Goal: Task Accomplishment & Management: Manage account settings

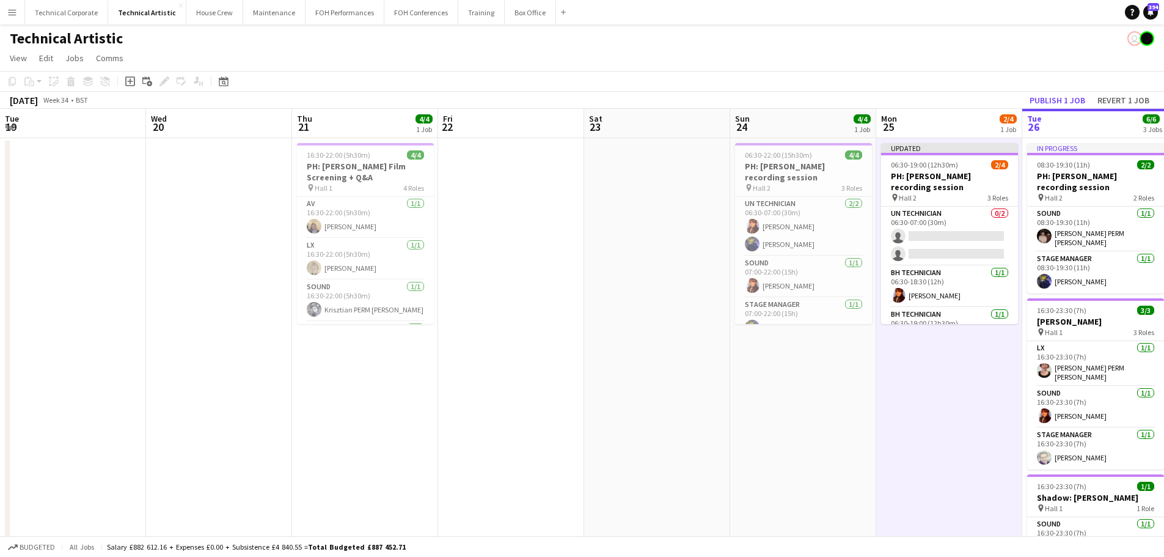
scroll to position [0, 321]
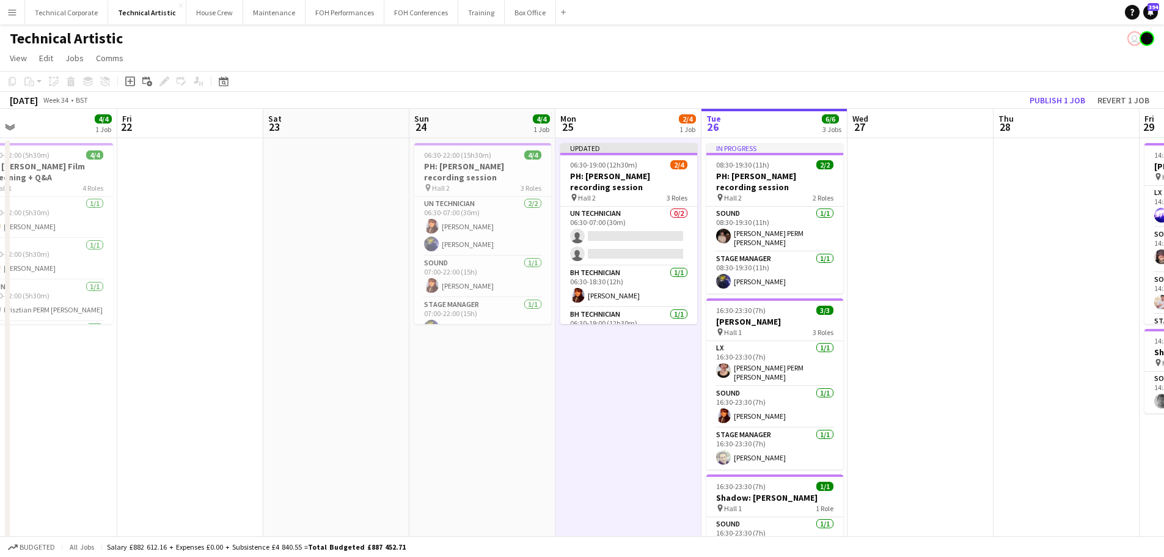
drag, startPoint x: 924, startPoint y: 256, endPoint x: 682, endPoint y: 304, distance: 246.7
click at [500, 319] on app-calendar-viewport "Tue 19 Wed 20 Thu 21 4/4 1 Job Fri 22 Sat 23 Sun 24 4/4 1 Job Mon 25 2/4 1 Job …" at bounding box center [582, 494] width 1164 height 770
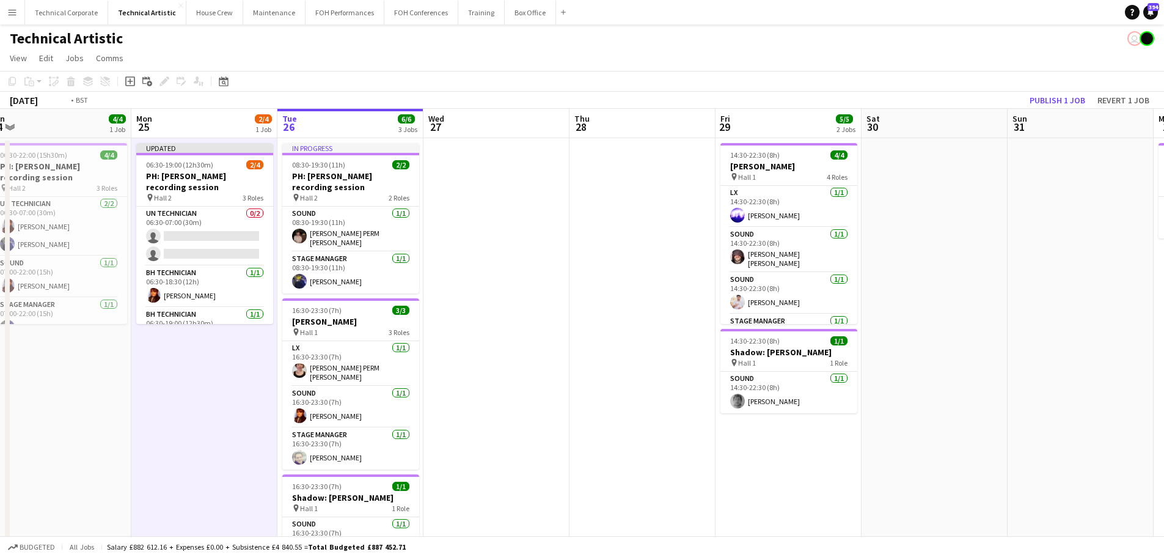
drag, startPoint x: 512, startPoint y: 347, endPoint x: 944, endPoint y: 290, distance: 435.7
click at [460, 353] on app-calendar-viewport "Fri 22 Sat 23 Sun 24 4/4 1 Job Mon 25 2/4 1 Job Tue 26 6/6 3 Jobs Wed 27 Thu 28…" at bounding box center [582, 494] width 1164 height 770
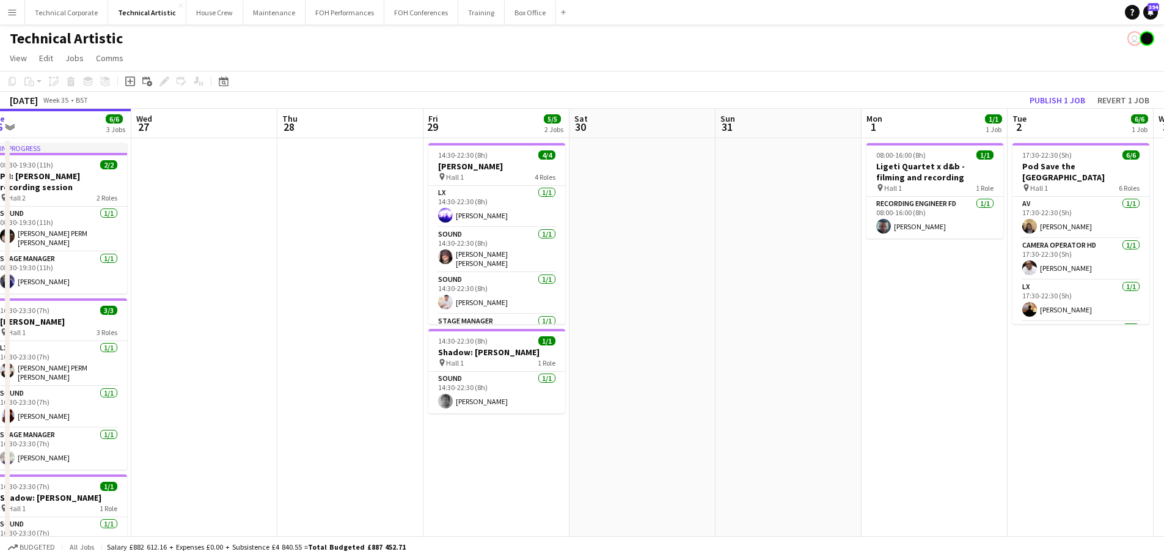
drag, startPoint x: 775, startPoint y: 315, endPoint x: 584, endPoint y: 330, distance: 191.8
click at [495, 348] on app-calendar-viewport "Sun 24 4/4 1 Job Mon 25 2/4 1 Job Tue 26 6/6 3 Jobs Wed 27 Thu 28 Fri 29 5/5 2 …" at bounding box center [582, 494] width 1164 height 770
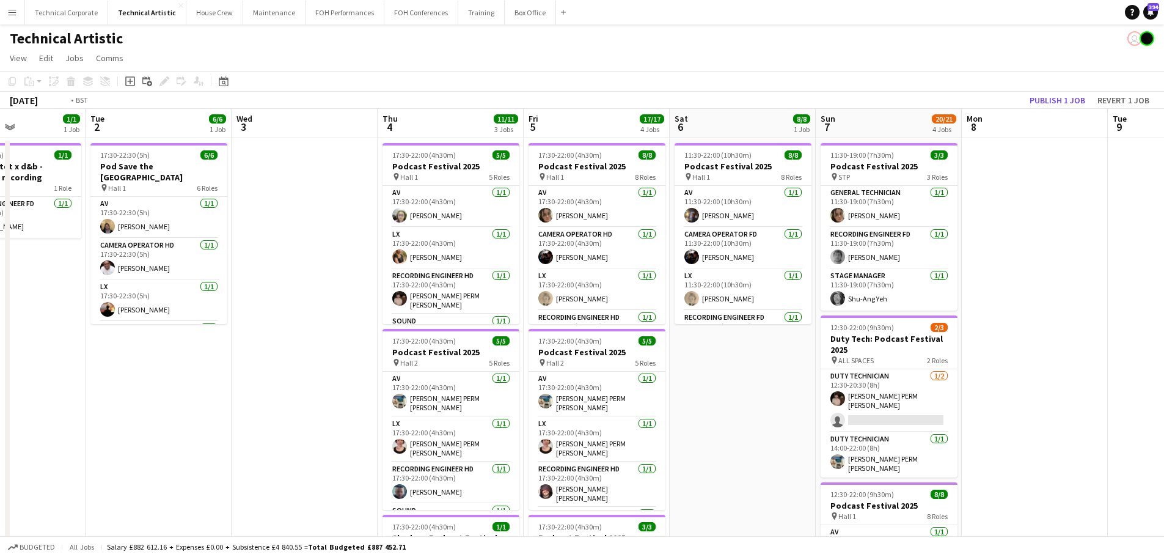
drag, startPoint x: 750, startPoint y: 319, endPoint x: 587, endPoint y: 329, distance: 162.8
click at [587, 329] on app-calendar-viewport "Fri 29 5/5 2 Jobs Sat 30 Sun 31 Mon 1 1/1 1 Job Tue 2 6/6 1 Job Wed 3 Thu 4 11/…" at bounding box center [582, 494] width 1164 height 770
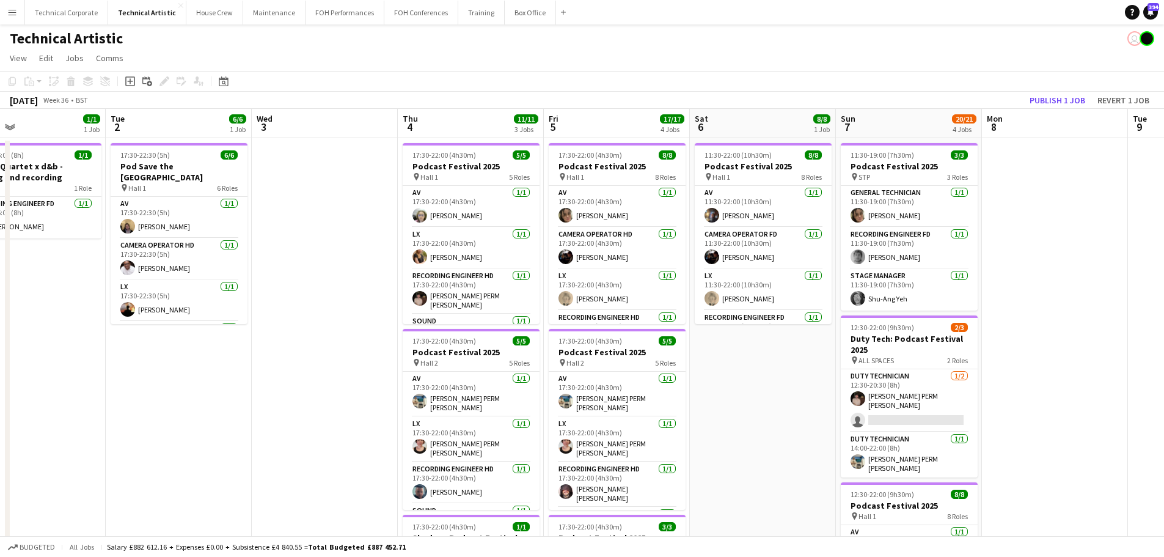
click at [806, 304] on app-calendar-viewport "Fri 29 5/5 2 Jobs Sat 30 Sun 31 Mon 1 1/1 1 Job Tue 2 6/6 1 Job Wed 3 Thu 4 11/…" at bounding box center [582, 494] width 1164 height 770
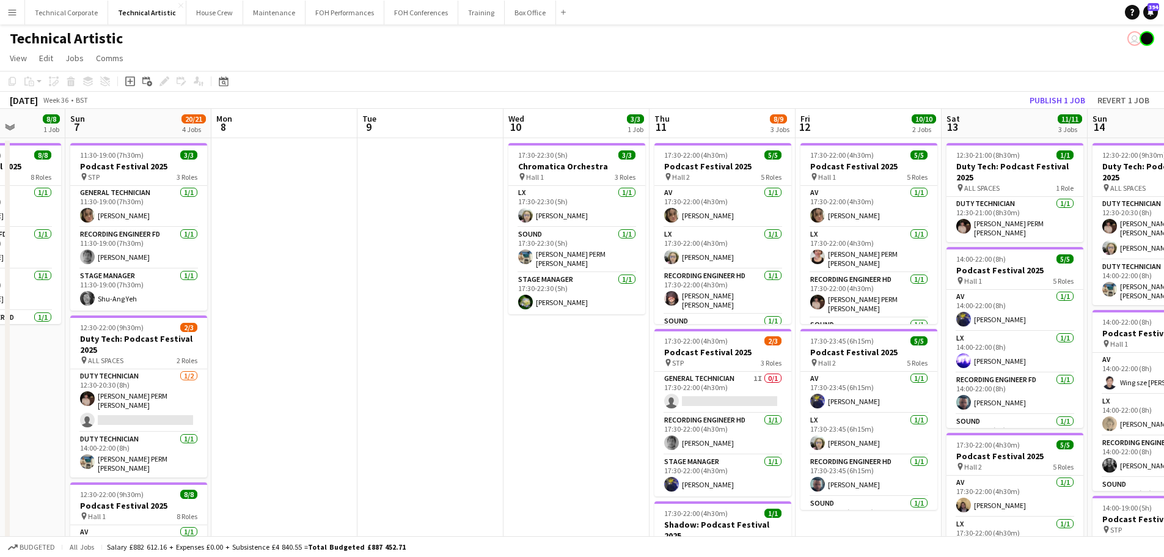
scroll to position [0, 373]
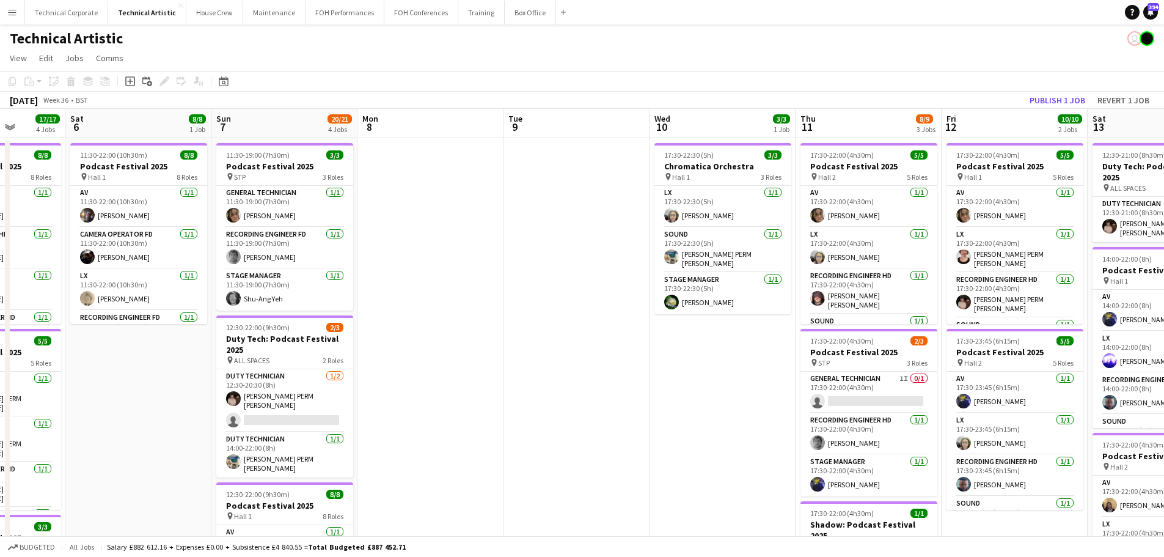
drag, startPoint x: 1004, startPoint y: 276, endPoint x: 637, endPoint y: 315, distance: 369.2
click at [637, 315] on app-calendar-viewport "Wed 3 Thu 4 11/11 3 Jobs Fri 5 17/17 4 Jobs Sat 6 8/8 1 Job Sun 7 20/21 4 Jobs …" at bounding box center [582, 494] width 1164 height 770
click at [709, 174] on div "pin Hall 1 3 Roles" at bounding box center [722, 177] width 137 height 10
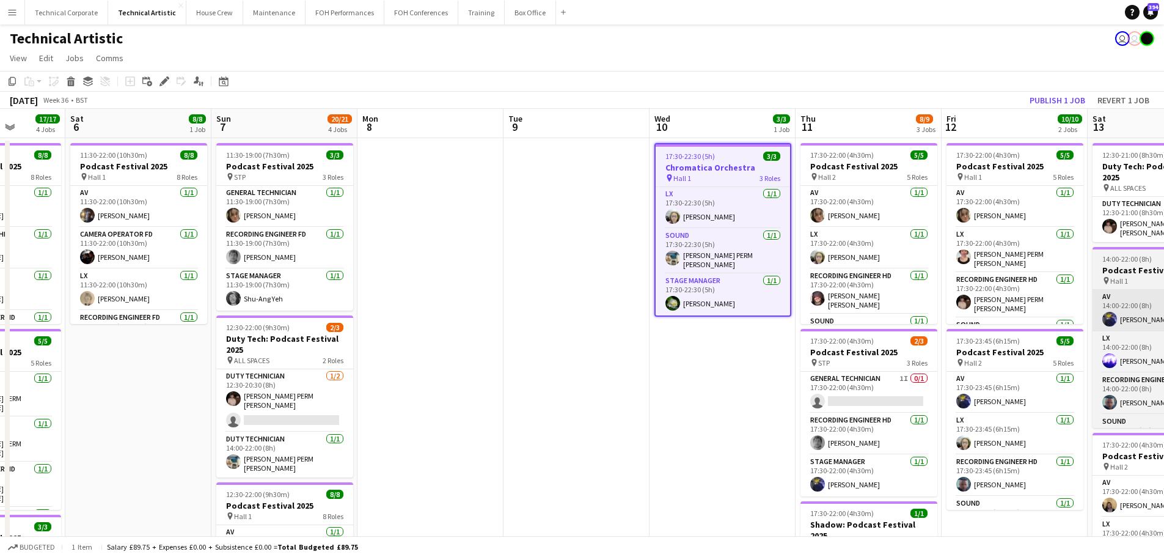
drag, startPoint x: 682, startPoint y: 246, endPoint x: 1147, endPoint y: 324, distance: 472.1
click at [682, 246] on app-card-role "Sound 1/1 17:30-22:30 (5h) Thomas PERM Alston" at bounding box center [723, 250] width 134 height 45
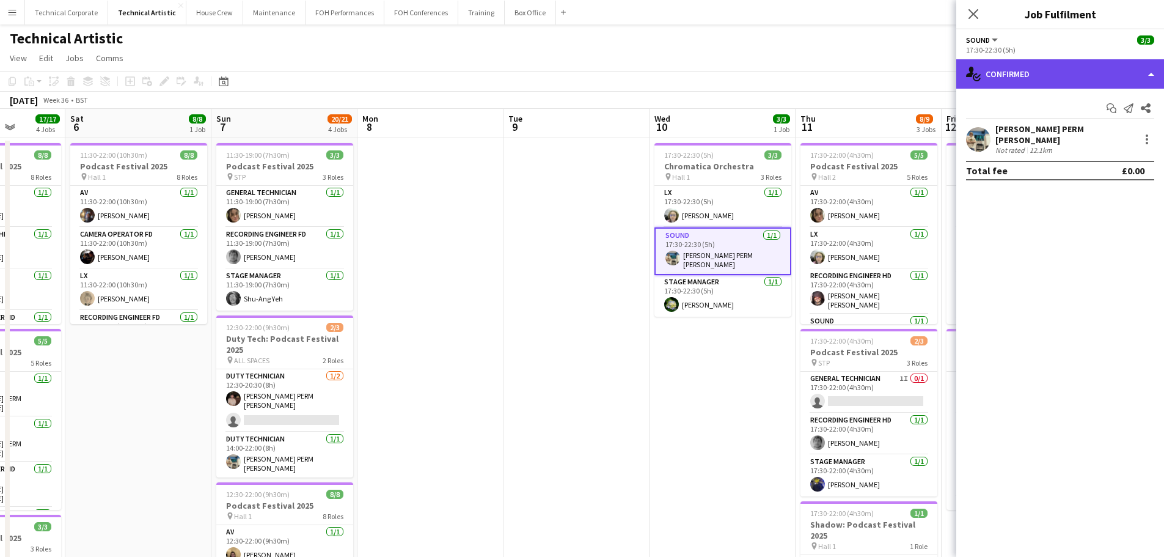
click at [1003, 76] on div "single-neutral-actions-check-2 Confirmed" at bounding box center [1060, 73] width 208 height 29
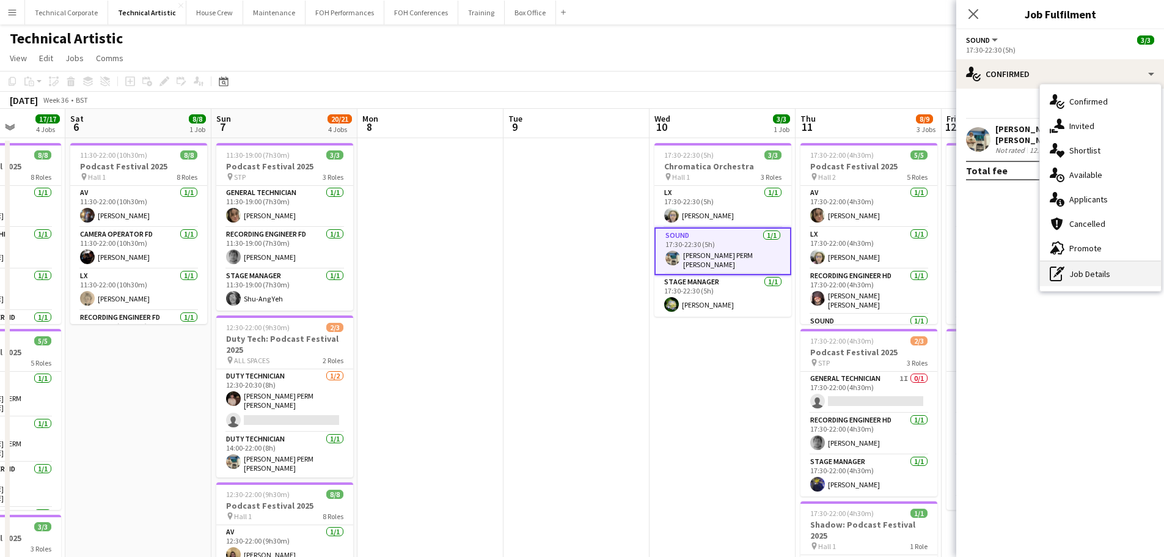
click at [1089, 265] on div "pen-write Job Details" at bounding box center [1100, 273] width 121 height 24
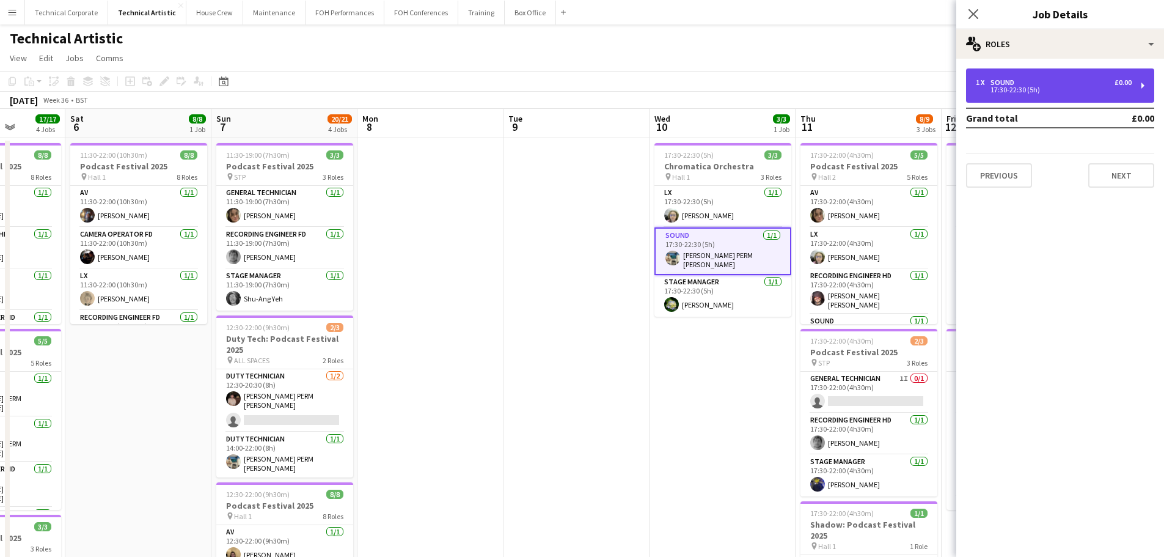
click at [1073, 94] on div "1 x Sound £0.00 17:30-22:30 (5h)" at bounding box center [1060, 85] width 188 height 34
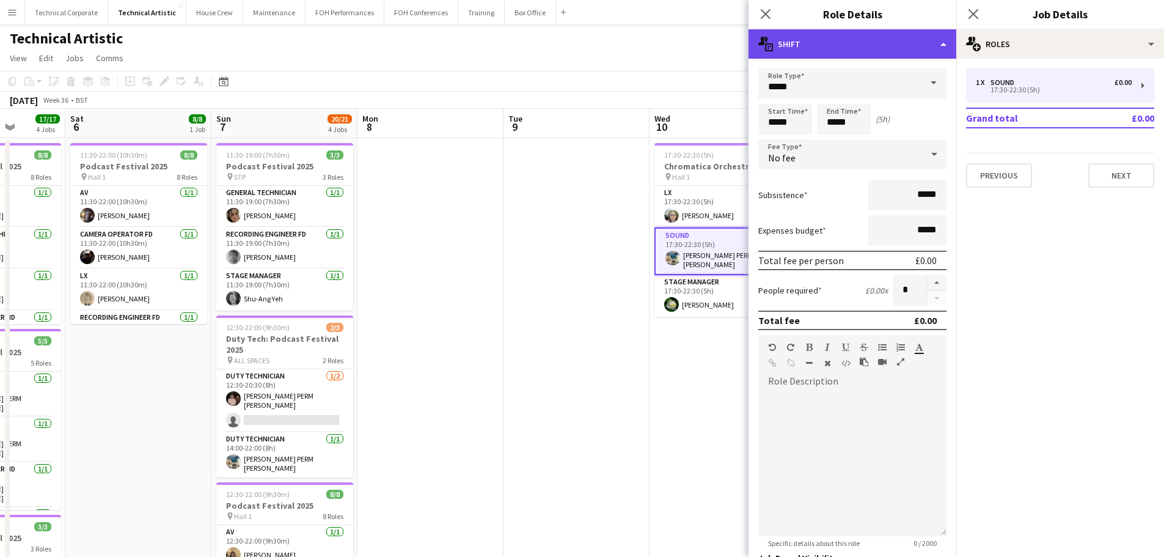
click at [844, 50] on div "multiple-actions-text Shift" at bounding box center [852, 43] width 208 height 29
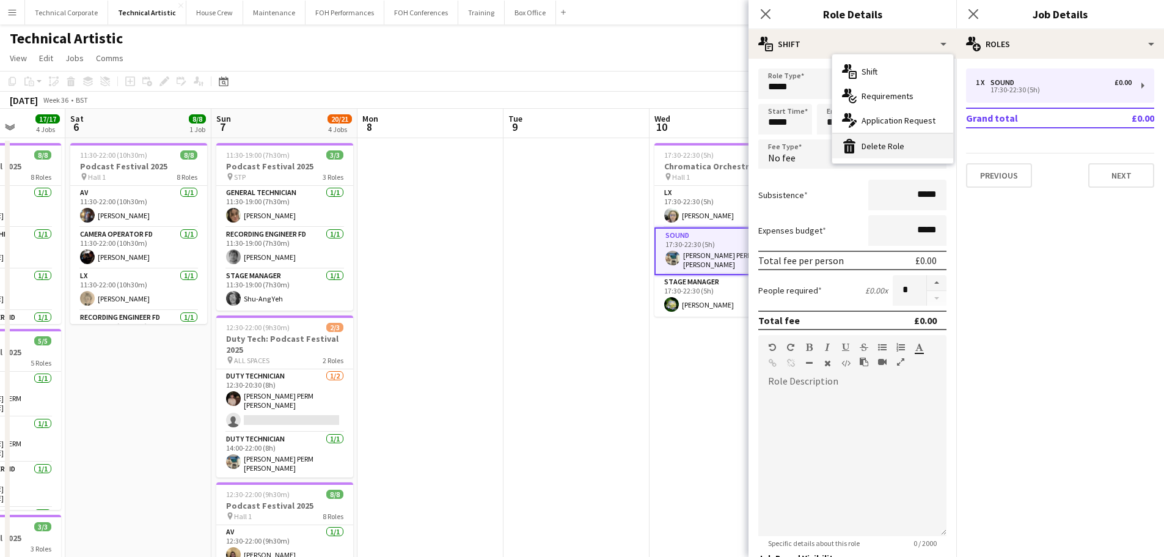
click at [883, 145] on div "bin-2 Delete Role" at bounding box center [892, 146] width 121 height 24
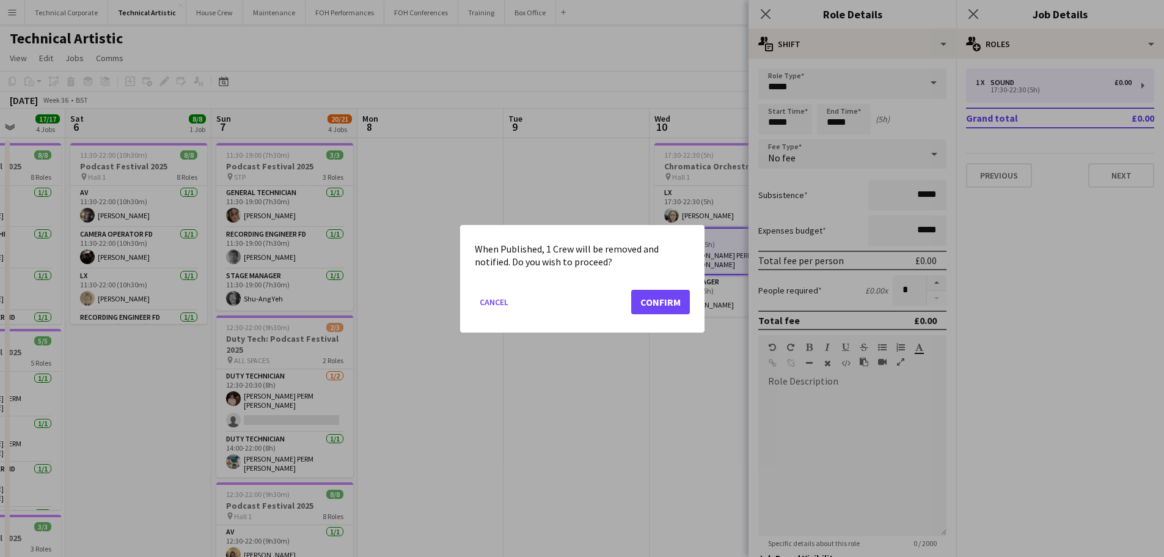
click at [666, 392] on div at bounding box center [582, 278] width 1164 height 557
click at [656, 311] on button "Confirm" at bounding box center [660, 301] width 59 height 24
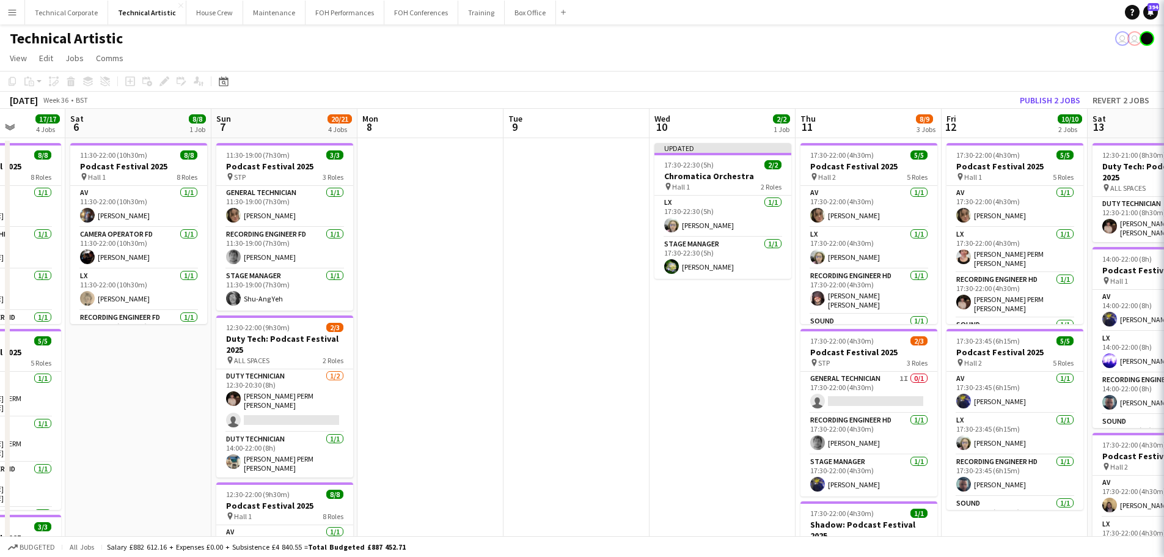
click at [674, 359] on app-date-cell "Updated 17:30-22:30 (5h) 2/2 Chromatica Orchestra pin Hall 1 2 Roles LX 1/1 17:…" at bounding box center [722, 508] width 146 height 740
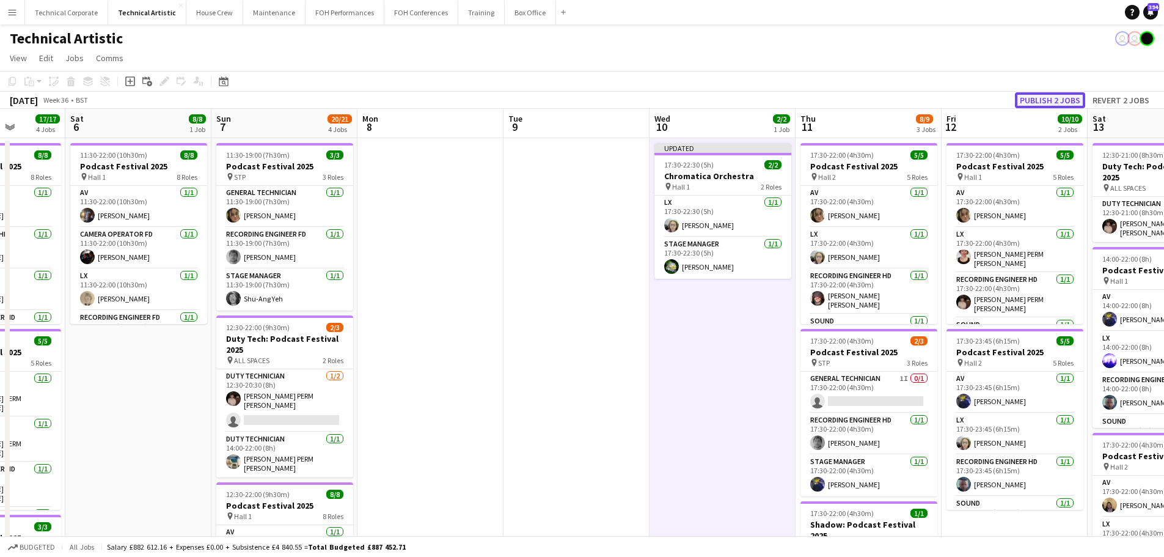
click at [1036, 92] on button "Publish 2 jobs" at bounding box center [1050, 100] width 70 height 16
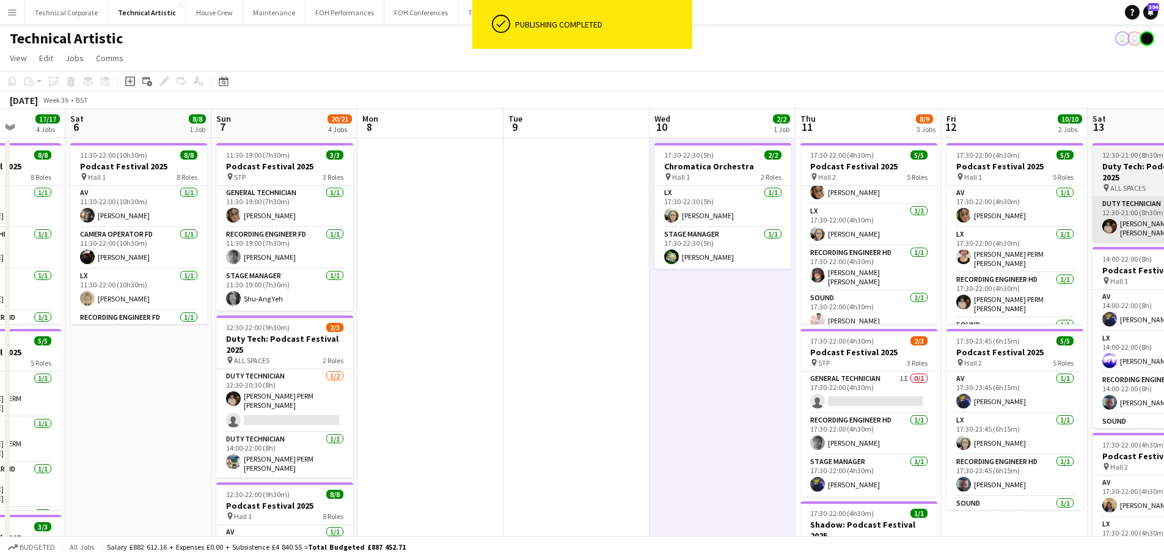
scroll to position [0, 0]
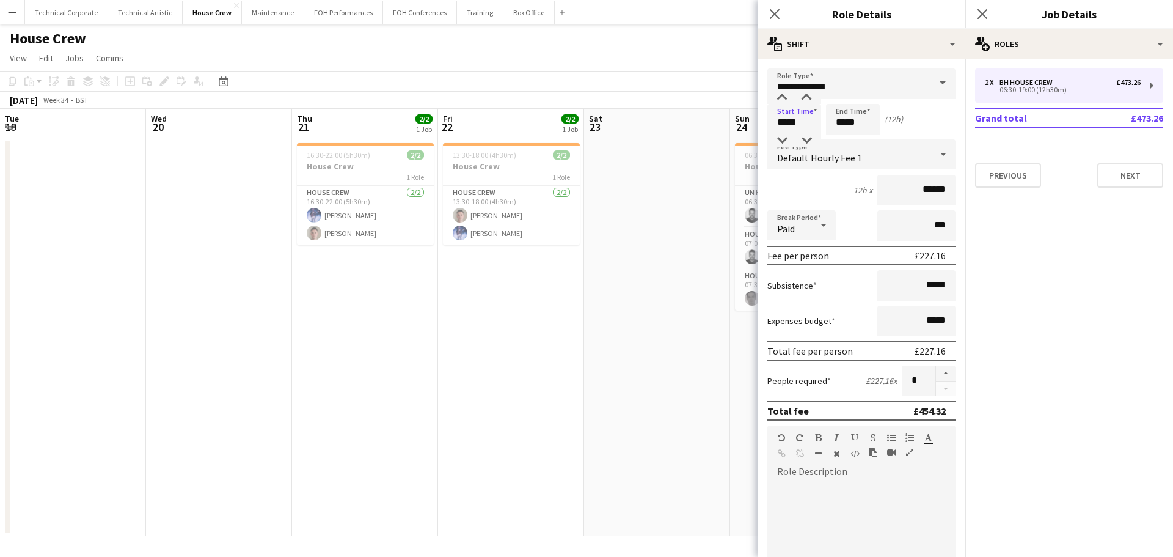
scroll to position [0, 398]
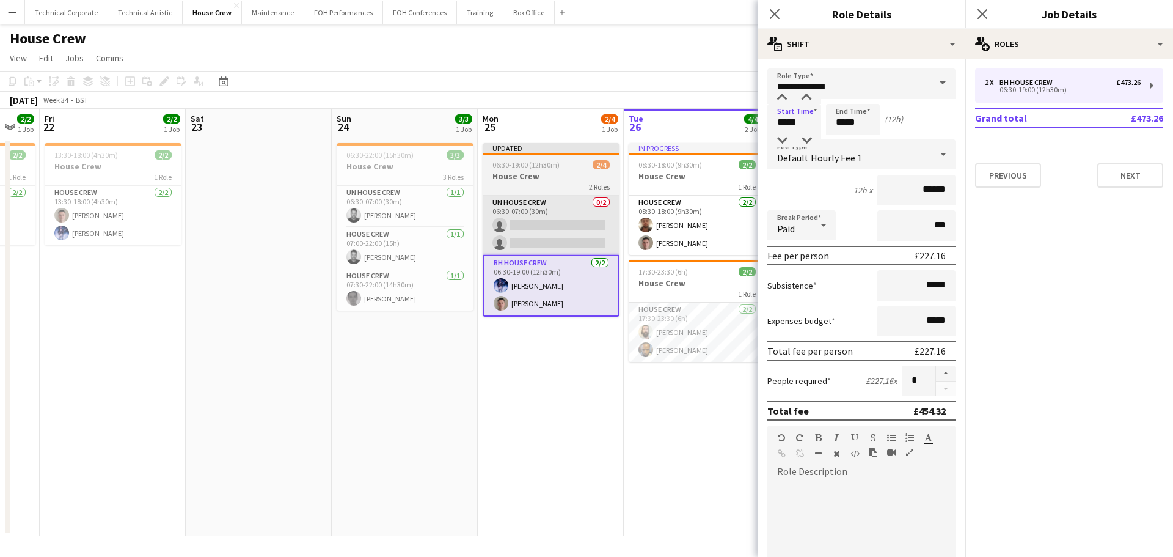
click at [501, 218] on app-card-role "UN House Crew 0/2 06:30-07:00 (30m) single-neutral-actions single-neutral-actio…" at bounding box center [551, 224] width 137 height 59
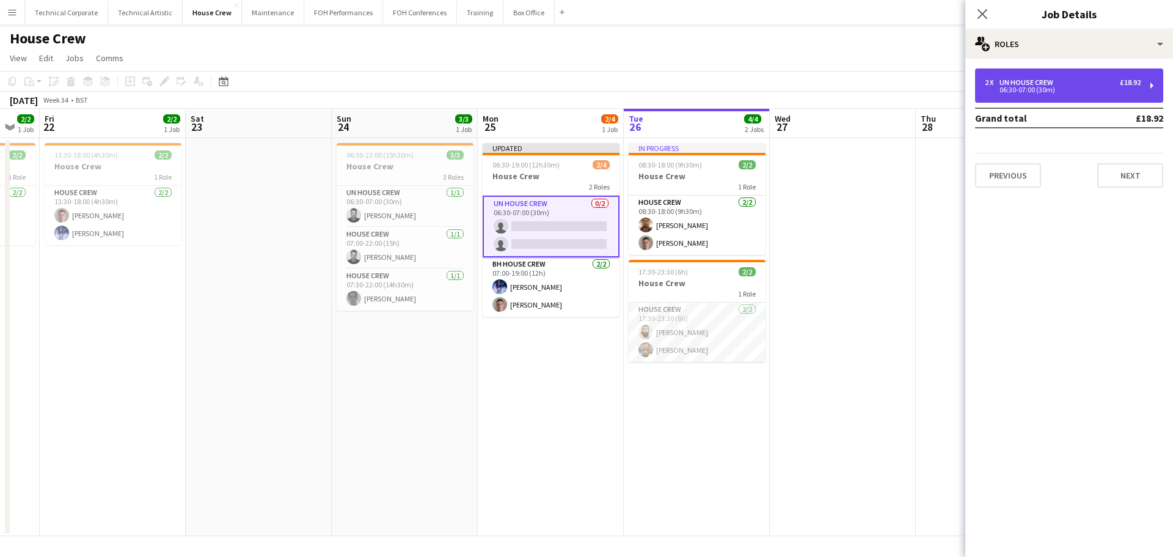
click at [1031, 84] on div "UN House Crew" at bounding box center [1028, 82] width 59 height 9
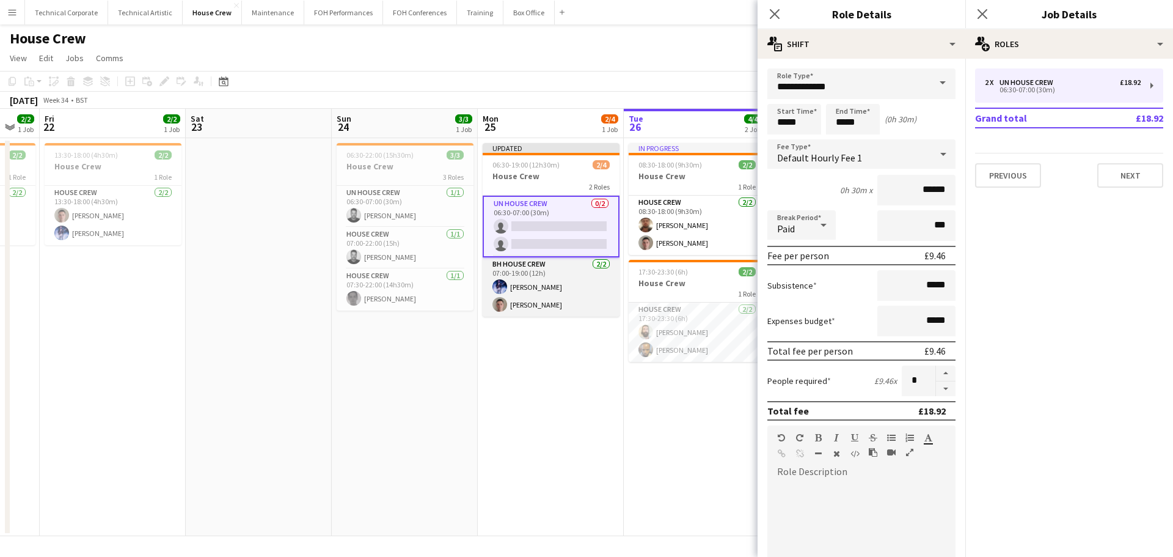
click at [507, 287] on app-card-role "BH House Crew 2/2 07:00-19:00 (12h) Ed Dampier Robert Buckland" at bounding box center [551, 286] width 137 height 59
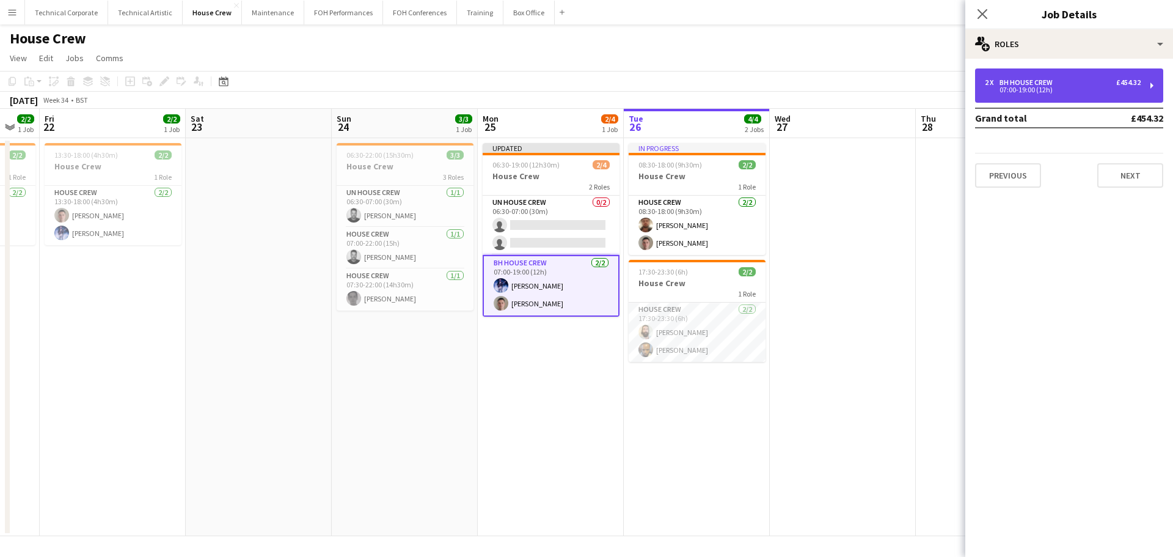
click at [1051, 93] on div "07:00-19:00 (12h)" at bounding box center [1063, 90] width 156 height 6
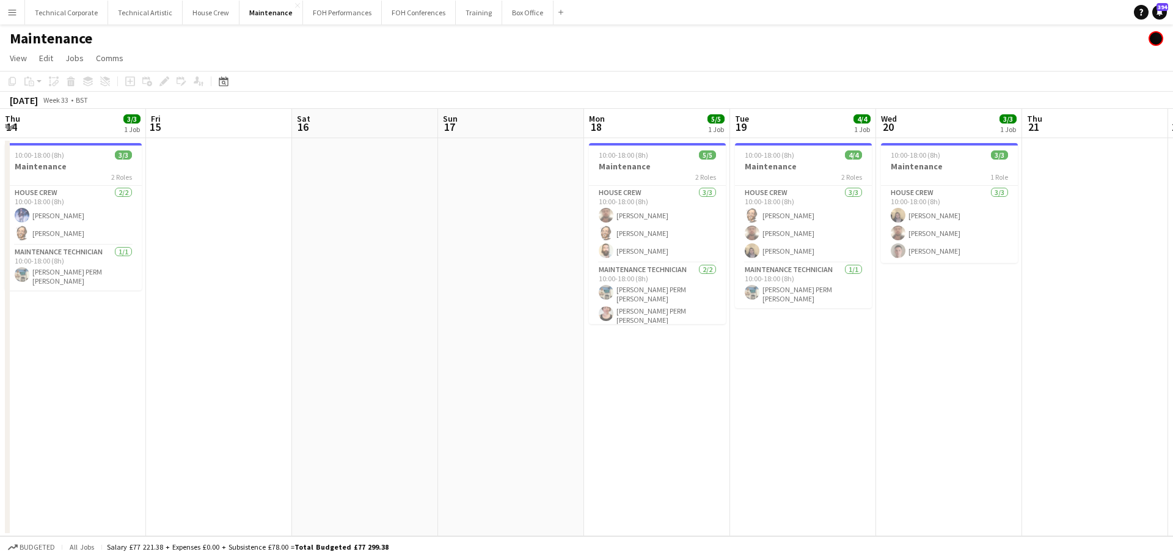
scroll to position [0, 279]
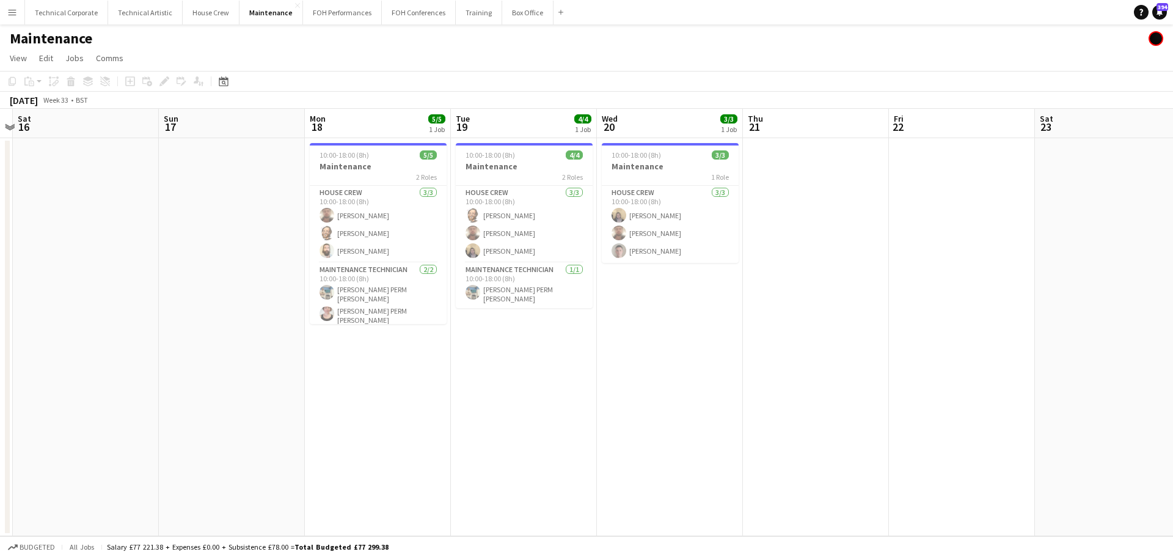
click at [12, 15] on app-icon "Menu" at bounding box center [12, 12] width 10 height 10
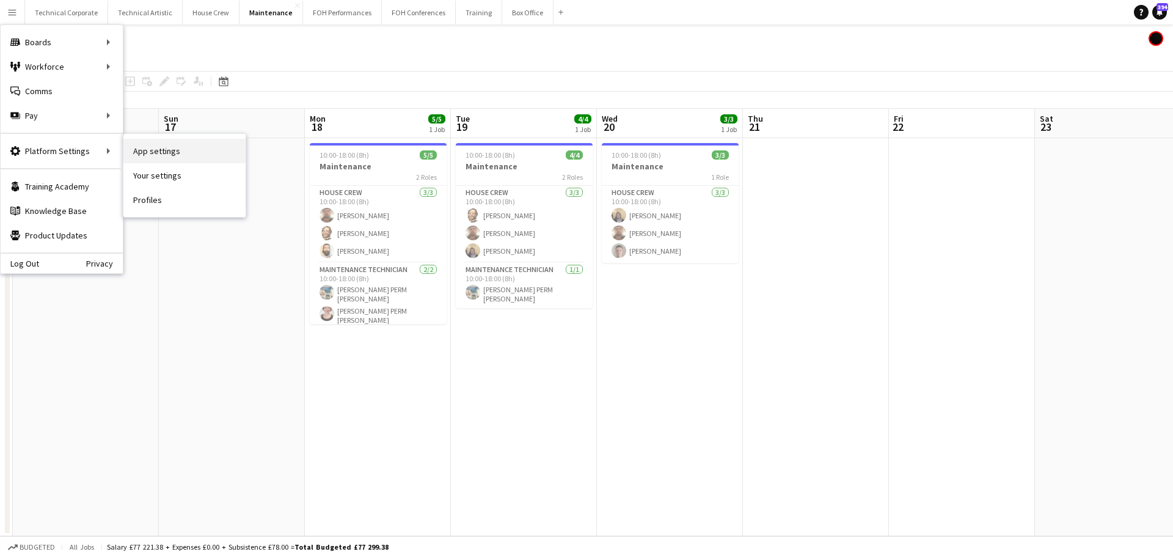
click at [187, 158] on link "App settings" at bounding box center [184, 151] width 122 height 24
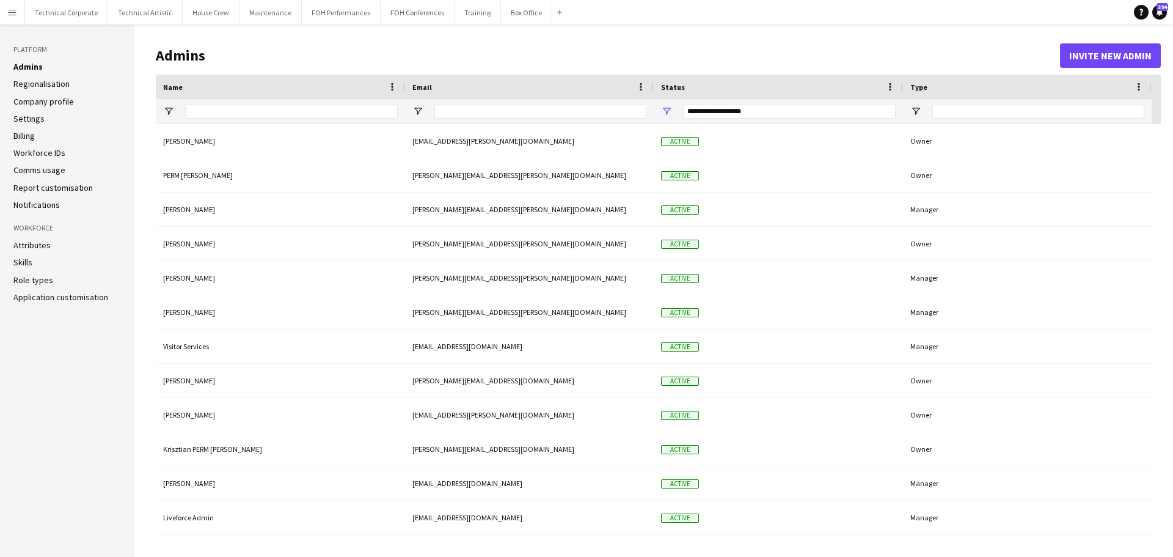
click at [59, 278] on li "Role types" at bounding box center [67, 279] width 108 height 11
drag, startPoint x: 27, startPoint y: 278, endPoint x: 77, endPoint y: 298, distance: 54.0
click at [27, 278] on link "Role types" at bounding box center [33, 279] width 40 height 11
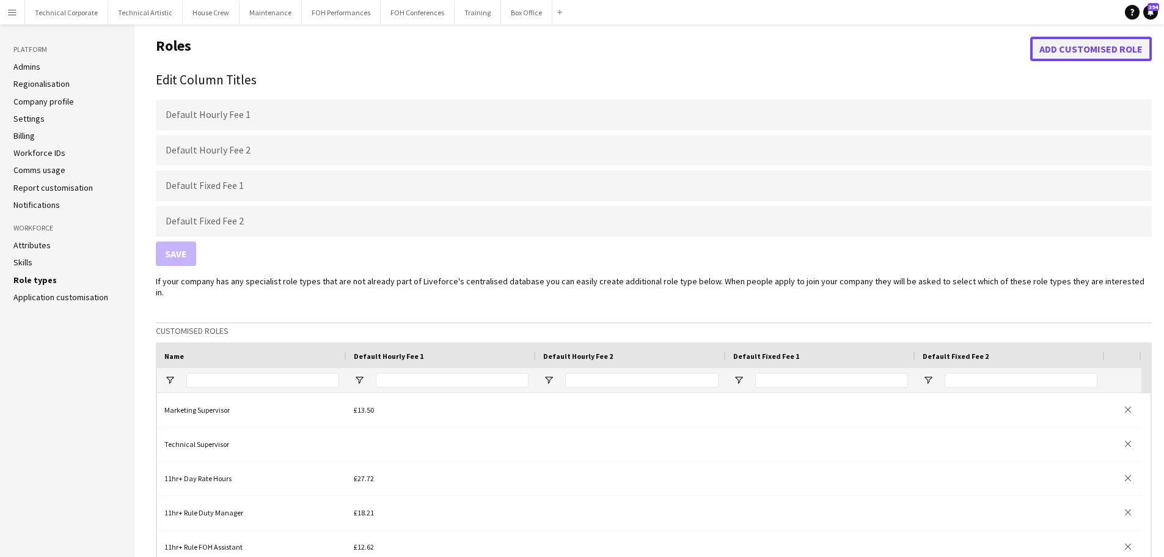
click at [1070, 60] on button "Add customised role" at bounding box center [1091, 49] width 122 height 24
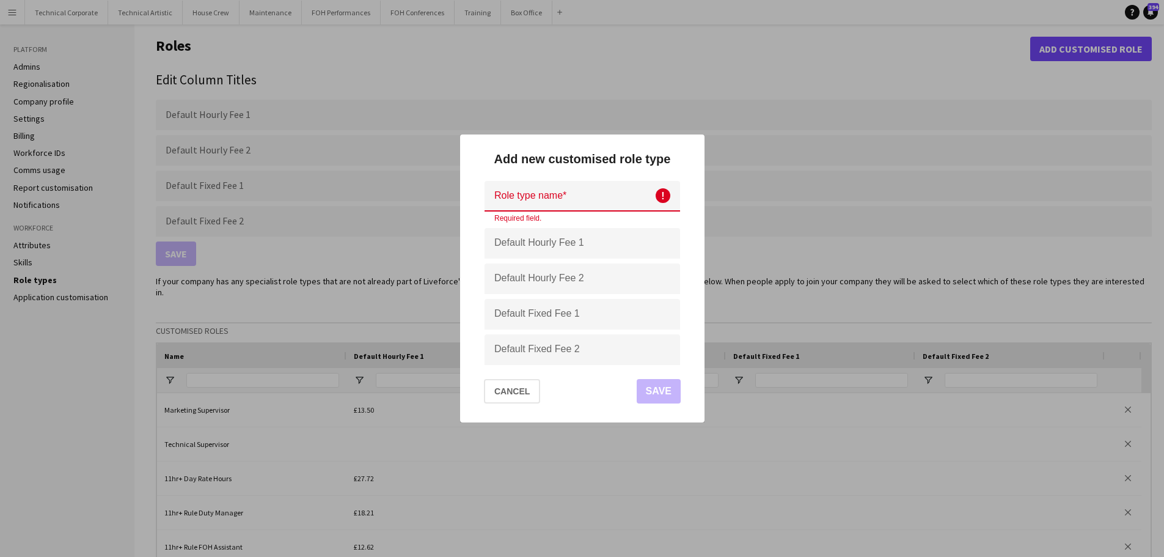
click at [542, 198] on input at bounding box center [581, 196] width 195 height 31
paste input "**********"
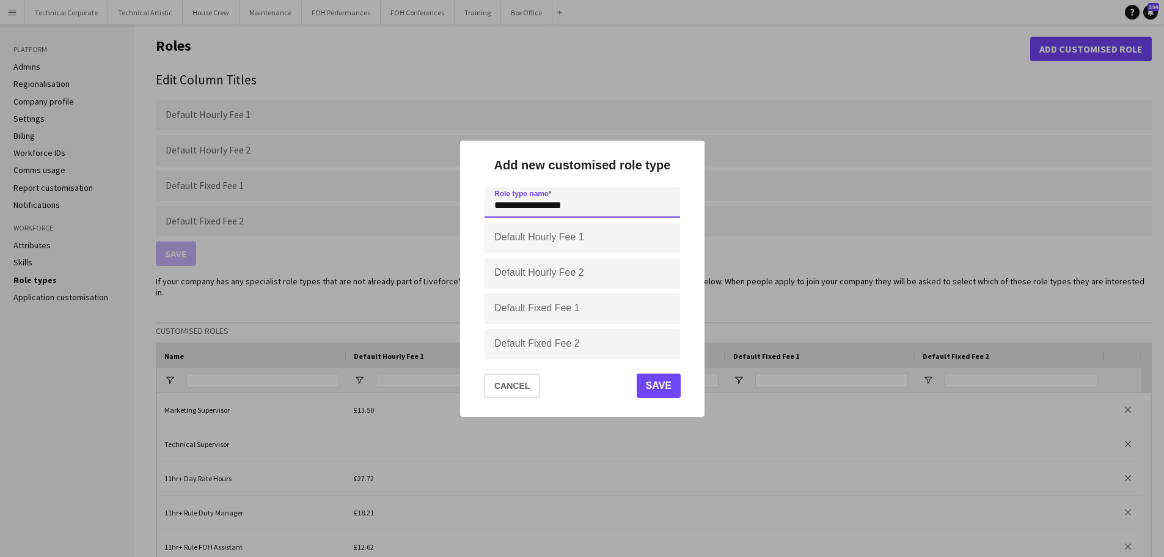
type input "**********"
click at [561, 236] on input "Default Hourly Fee 1" at bounding box center [581, 237] width 195 height 31
type input "******"
click at [656, 381] on button "Save" at bounding box center [658, 385] width 44 height 24
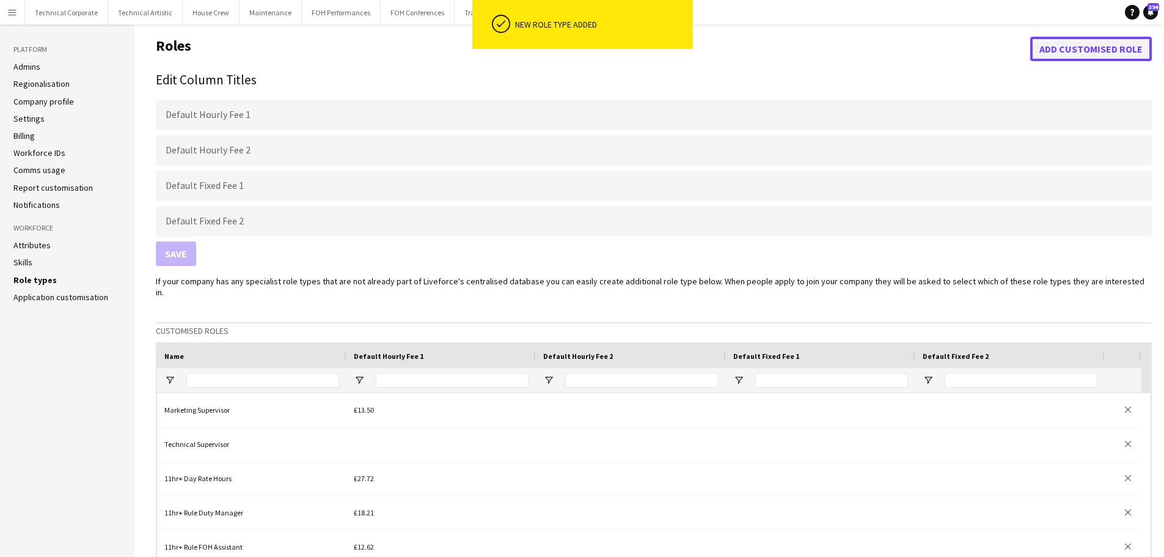
click at [1102, 56] on button "Add customised role" at bounding box center [1091, 49] width 122 height 24
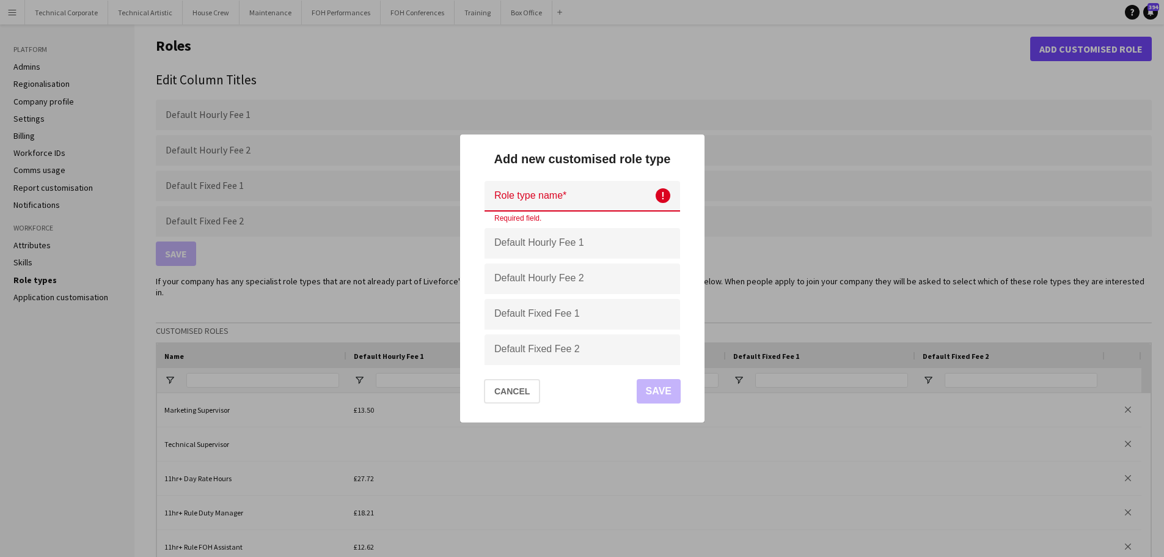
click at [571, 206] on input at bounding box center [581, 196] width 195 height 31
paste input "**********"
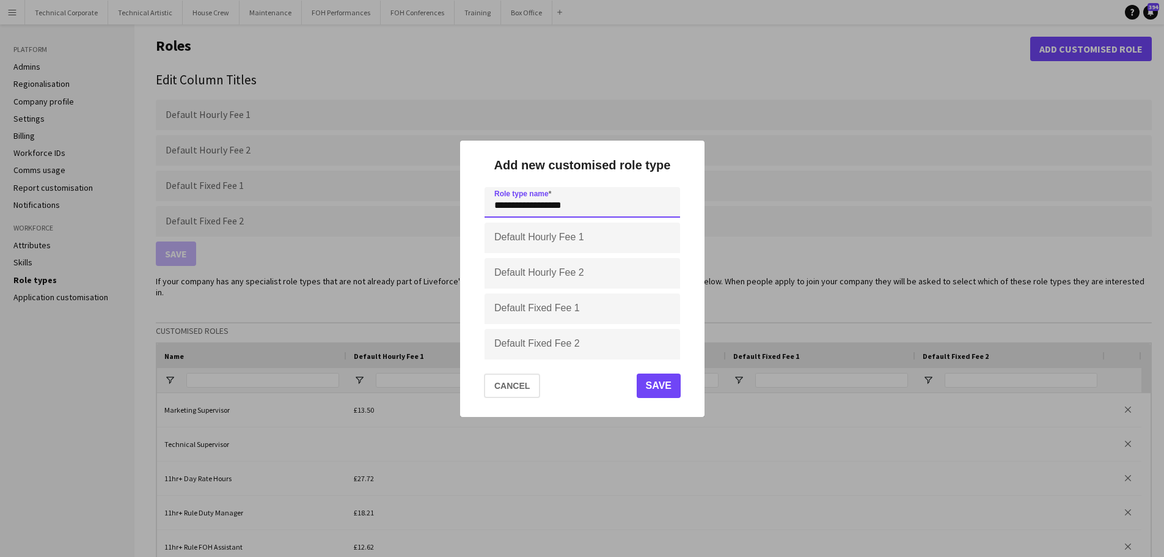
type input "**********"
click at [558, 233] on input "Default Hourly Fee 1" at bounding box center [581, 237] width 195 height 31
type input "******"
click at [635, 392] on mat-dialog-actions "Cancel Save" at bounding box center [582, 390] width 215 height 53
click at [661, 386] on button "Save" at bounding box center [658, 385] width 44 height 24
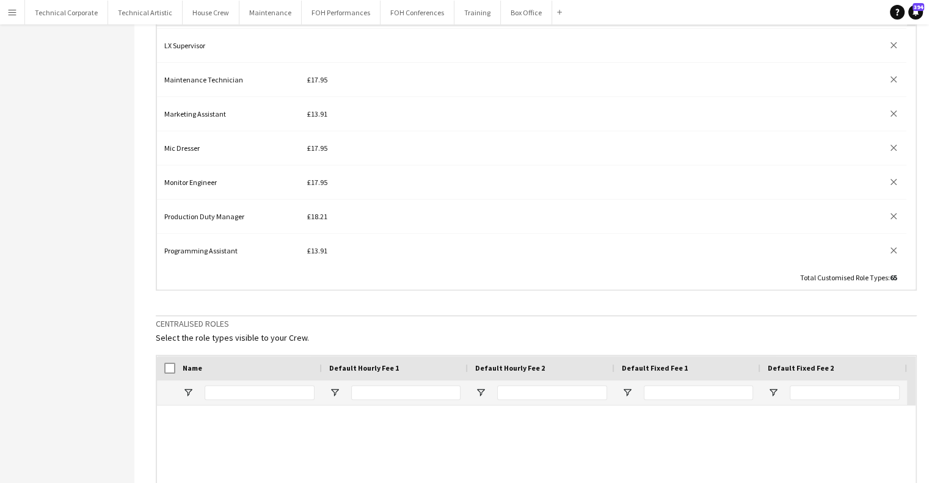
scroll to position [1039, 0]
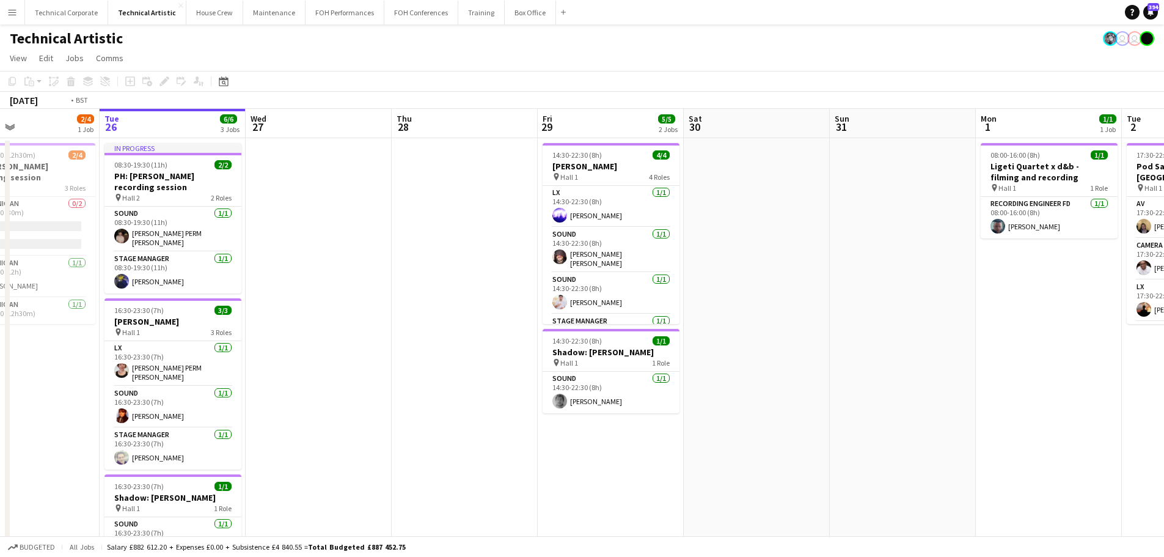
drag, startPoint x: 584, startPoint y: 275, endPoint x: 908, endPoint y: 275, distance: 323.8
click at [912, 275] on app-calendar-viewport "Sat 23 Sun 24 4/4 1 Job Mon 25 2/4 1 Job Tue 26 6/6 3 Jobs Wed 27 Thu 28 Fri 29…" at bounding box center [582, 464] width 1164 height 711
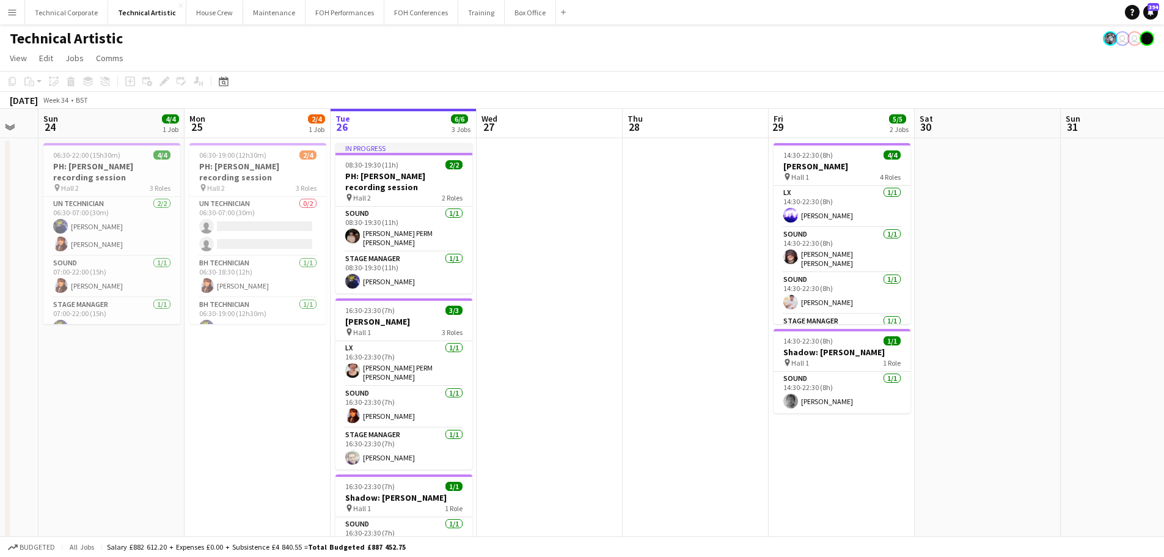
drag, startPoint x: 428, startPoint y: 271, endPoint x: 660, endPoint y: 277, distance: 232.8
click at [660, 277] on app-calendar-viewport "Fri 22 Sat 23 Sun 24 4/4 1 Job Mon 25 2/4 1 Job Tue 26 6/6 3 Jobs Wed 27 Thu 28…" at bounding box center [582, 464] width 1164 height 711
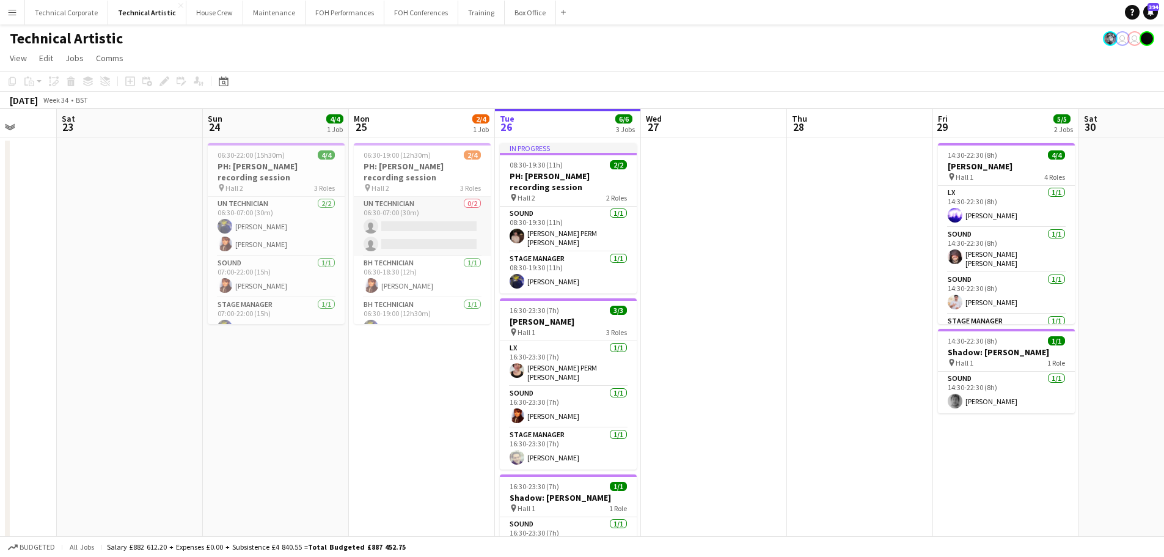
click at [400, 224] on app-card-role "UN Technician 0/2 06:30-07:00 (30m) single-neutral-actions single-neutral-actio…" at bounding box center [422, 226] width 137 height 59
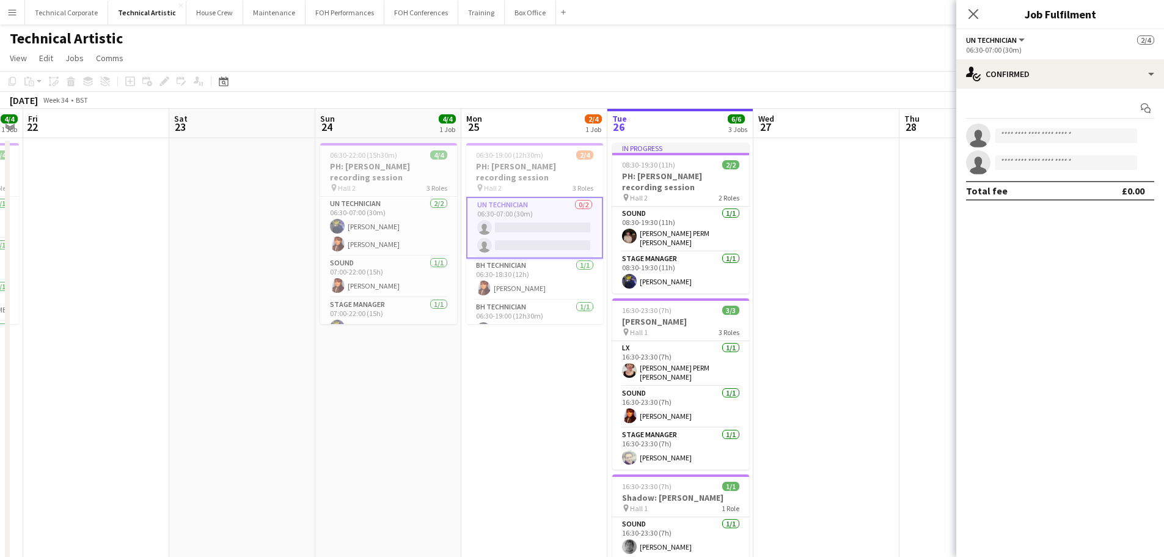
drag, startPoint x: 416, startPoint y: 383, endPoint x: 570, endPoint y: 325, distance: 164.5
click at [580, 373] on app-calendar-viewport "Wed 20 Thu 21 4/4 1 Job Fri 22 Sat 23 Sun 24 4/4 1 Job Mon 25 2/4 1 Job Tue 26 …" at bounding box center [582, 464] width 1164 height 711
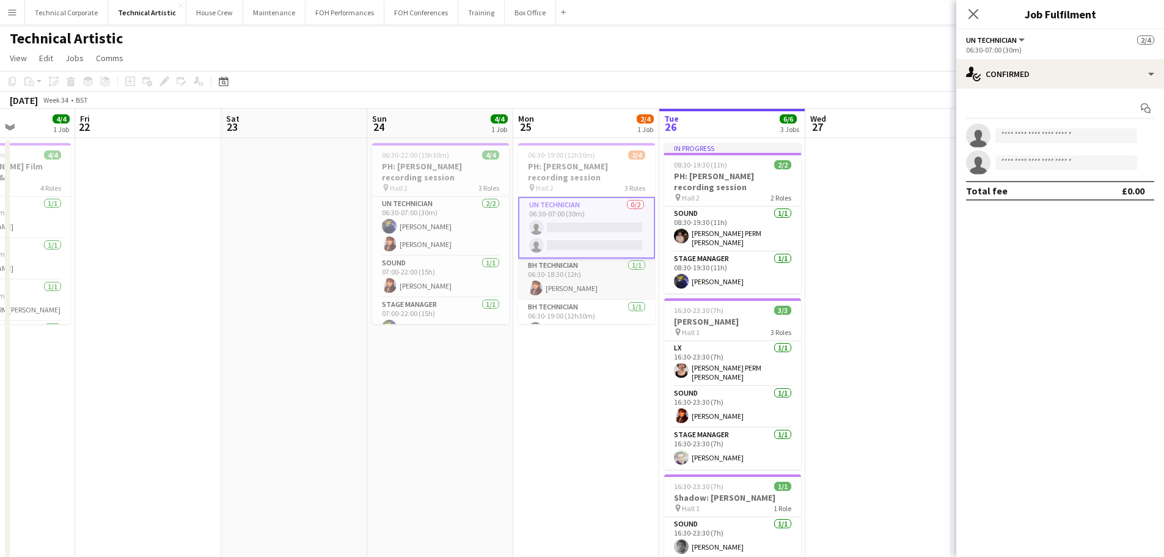
click at [571, 277] on app-card-role "BH Technician 1/1 06:30-18:30 (12h) Daniel Pye" at bounding box center [586, 279] width 137 height 42
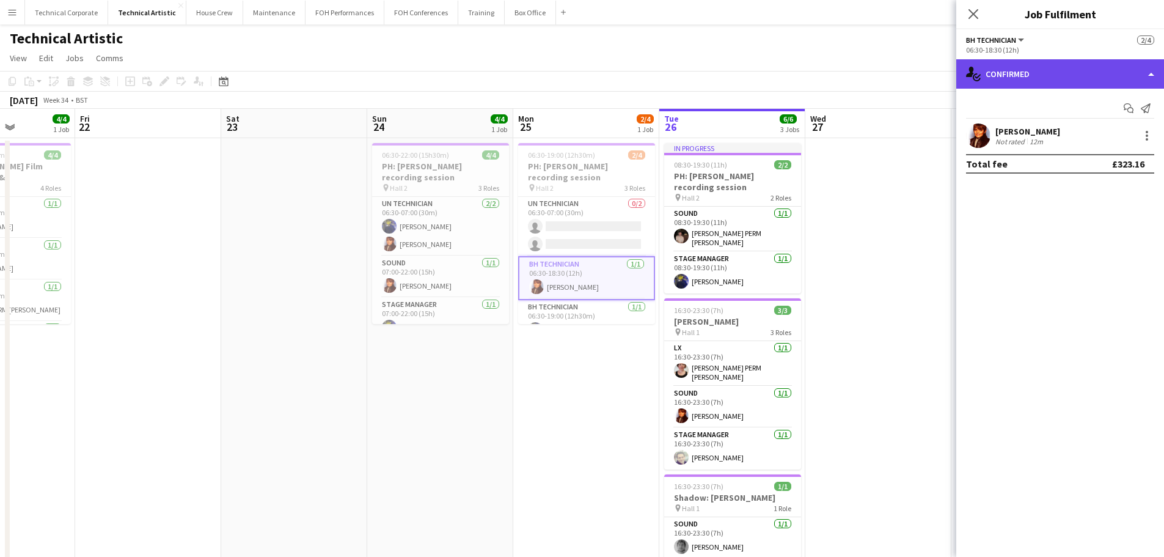
drag, startPoint x: 1054, startPoint y: 60, endPoint x: 1056, endPoint y: 67, distance: 7.2
click at [1054, 59] on div "single-neutral-actions-check-2 Confirmed" at bounding box center [1060, 73] width 208 height 29
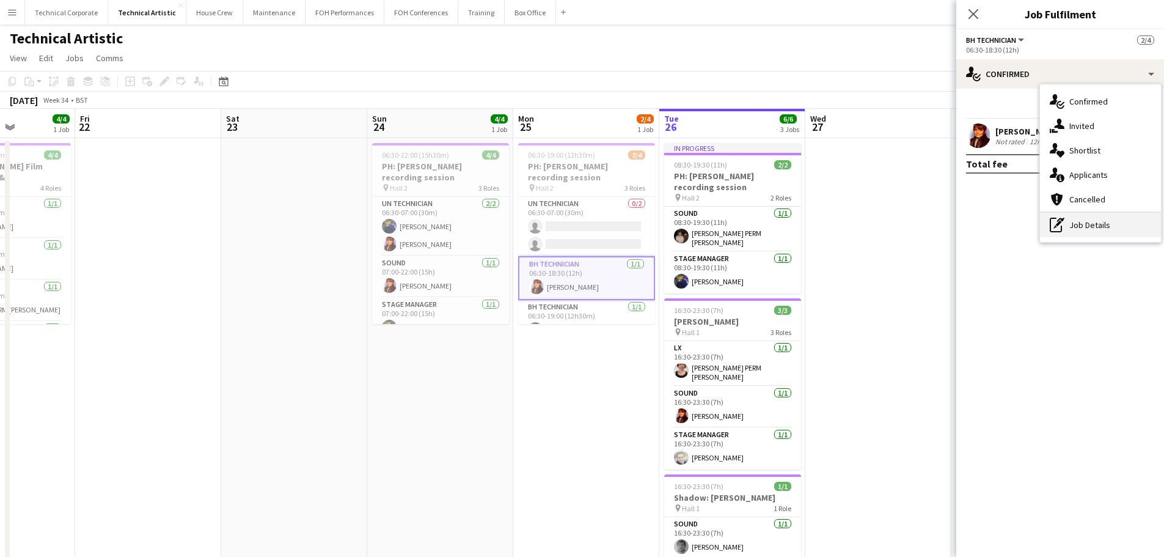
click at [1084, 229] on div "pen-write Job Details" at bounding box center [1100, 225] width 121 height 24
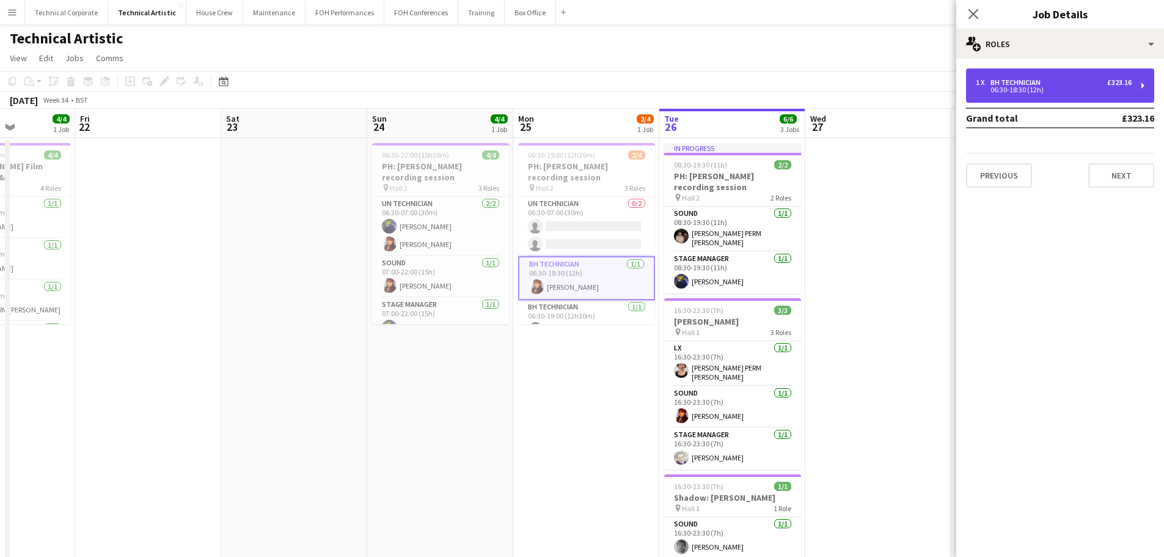
click at [1035, 75] on div "1 x BH Technician £323.16 06:30-18:30 (12h)" at bounding box center [1060, 85] width 188 height 34
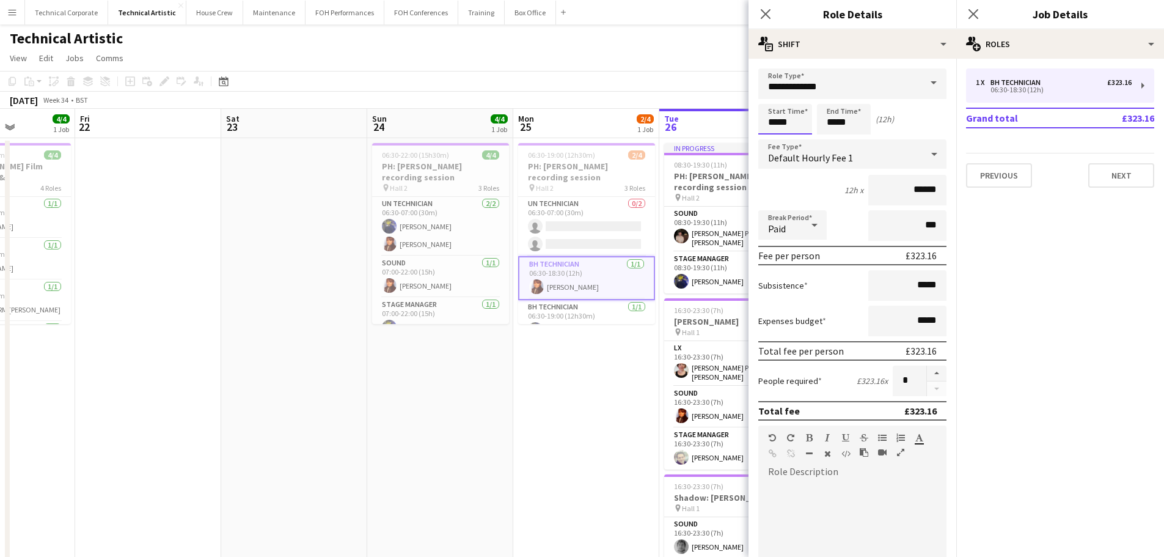
click at [739, 119] on body "Menu Boards Boards Boards All jobs Status Workforce Workforce My Workforce Recr…" at bounding box center [582, 420] width 1164 height 840
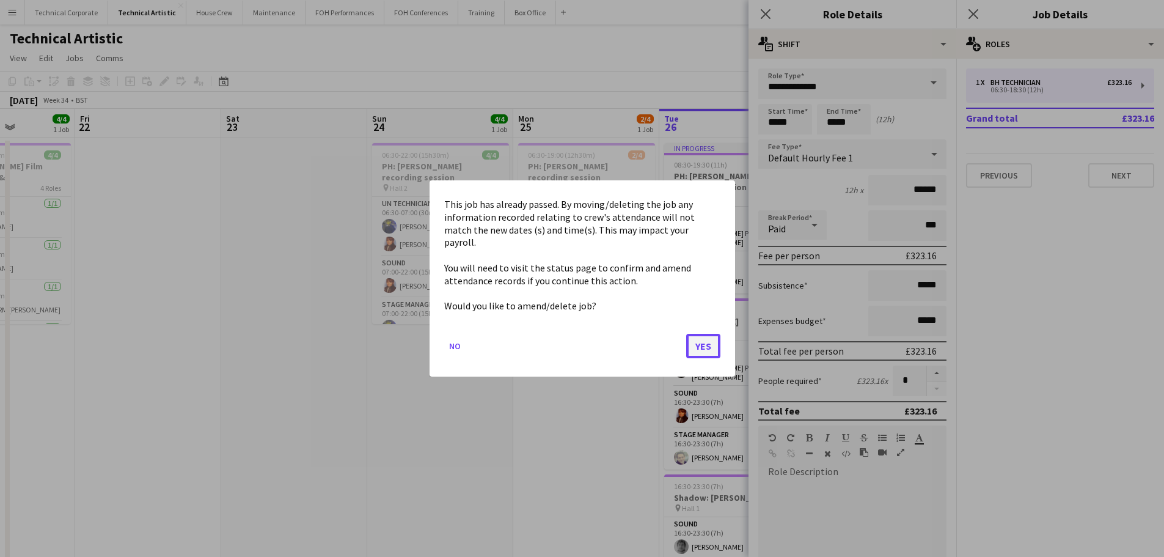
click at [717, 338] on button "Yes" at bounding box center [703, 346] width 34 height 24
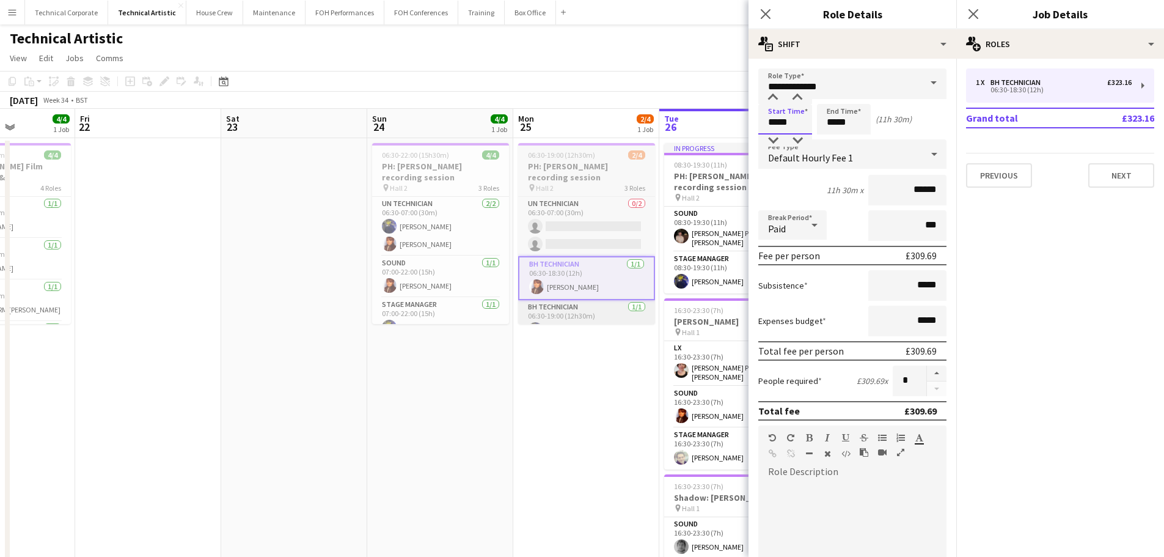
type input "*****"
click at [573, 320] on app-card-role "BH Technician 1/1 06:30-19:00 (12h30m) Christopher Miller" at bounding box center [586, 321] width 137 height 42
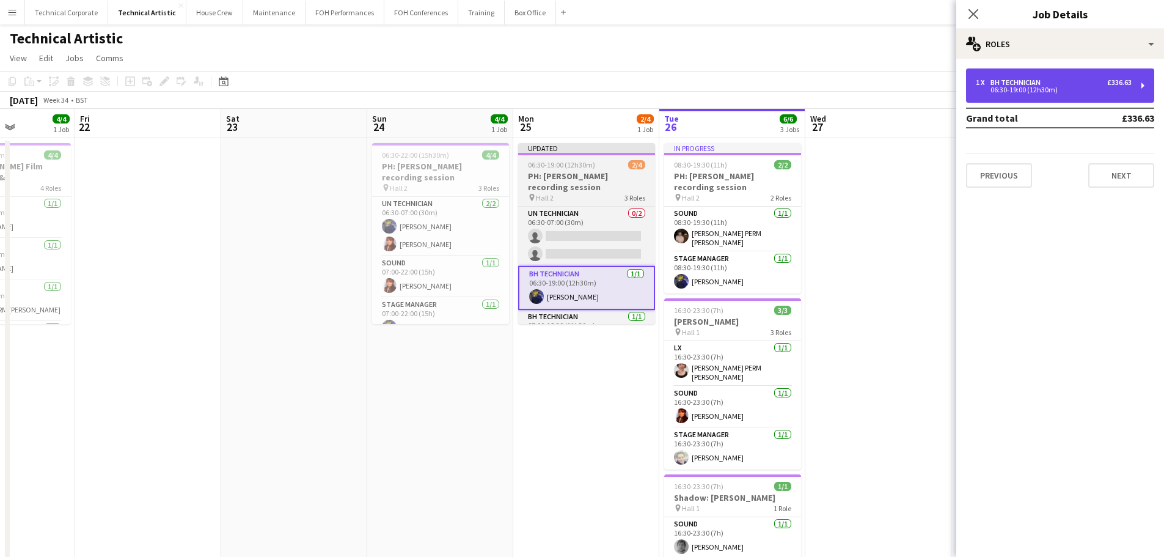
click at [1000, 87] on div "06:30-19:00 (12h30m)" at bounding box center [1054, 90] width 156 height 6
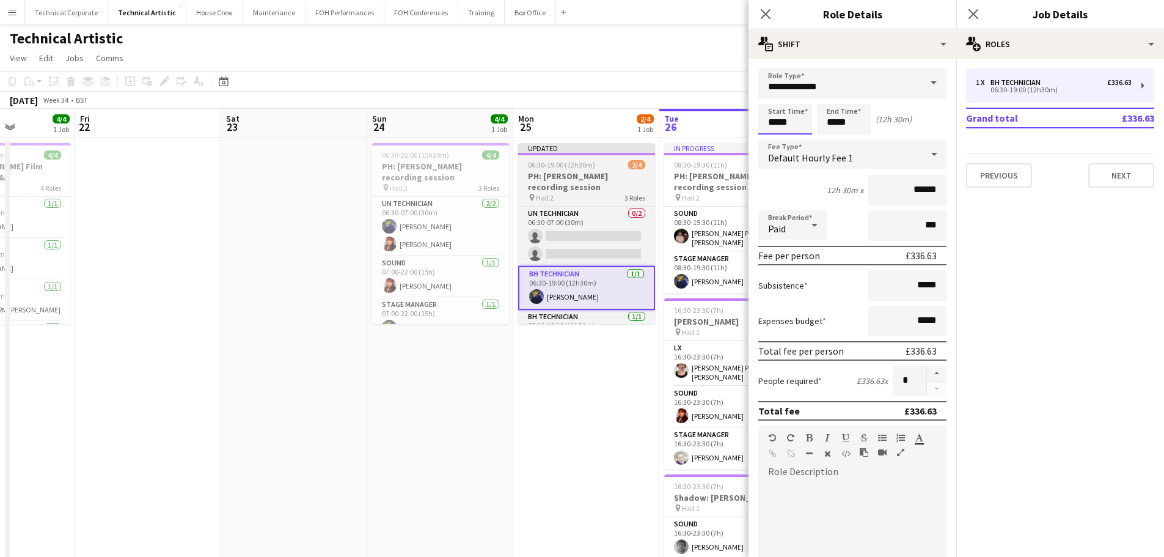
click at [796, 121] on body "Menu Boards Boards Boards All jobs Status Workforce Workforce My Workforce Recr…" at bounding box center [582, 420] width 1164 height 840
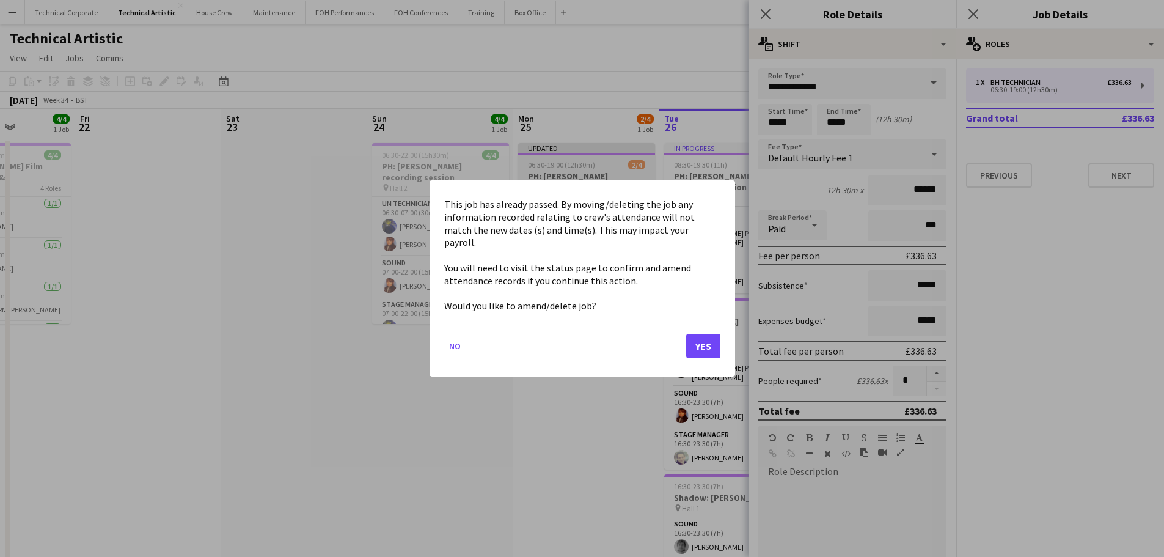
click at [701, 326] on mat-dialog-actions "No Yes" at bounding box center [582, 350] width 276 height 52
click at [701, 334] on button "Yes" at bounding box center [703, 346] width 34 height 24
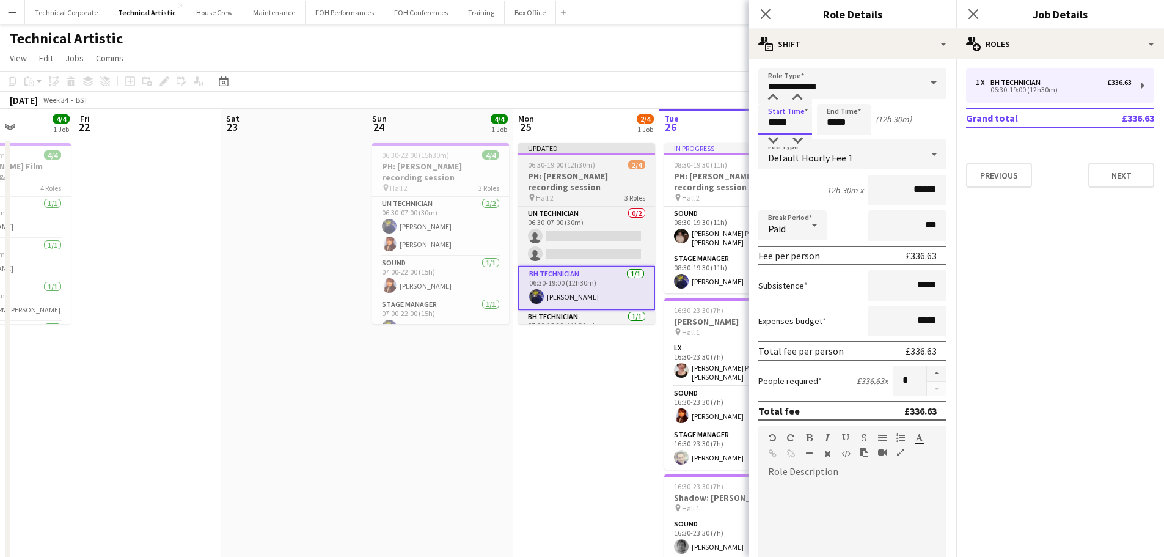
drag, startPoint x: 781, startPoint y: 122, endPoint x: 744, endPoint y: 126, distance: 37.5
click at [744, 126] on body "Menu Boards Boards Boards All jobs Status Workforce Workforce My Workforce Recr…" at bounding box center [582, 420] width 1164 height 840
type input "*****"
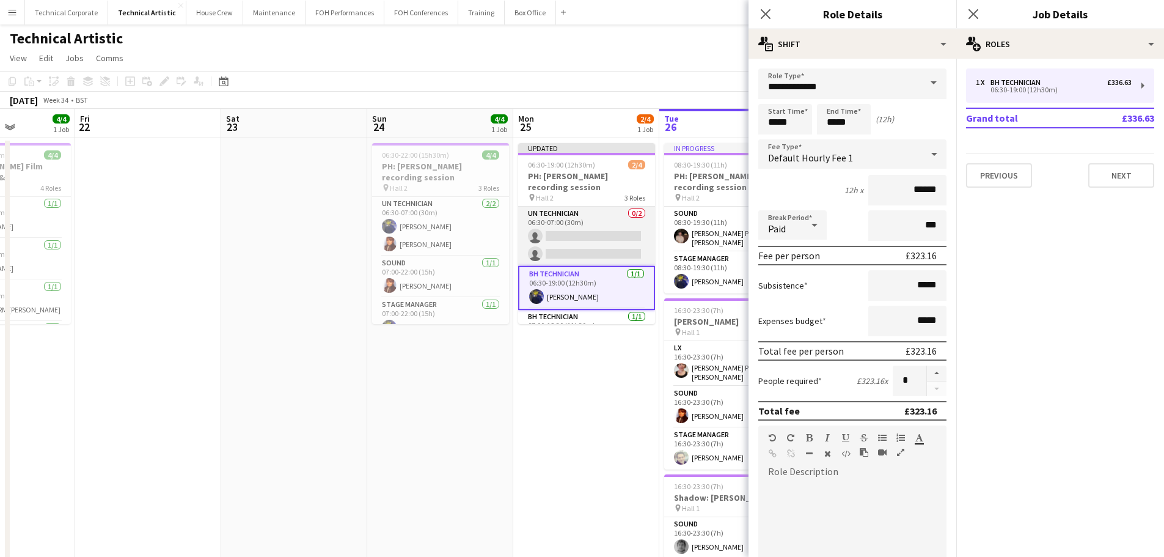
click at [605, 217] on app-card-role "UN Technician 0/2 06:30-07:00 (30m) single-neutral-actions single-neutral-actio…" at bounding box center [586, 235] width 137 height 59
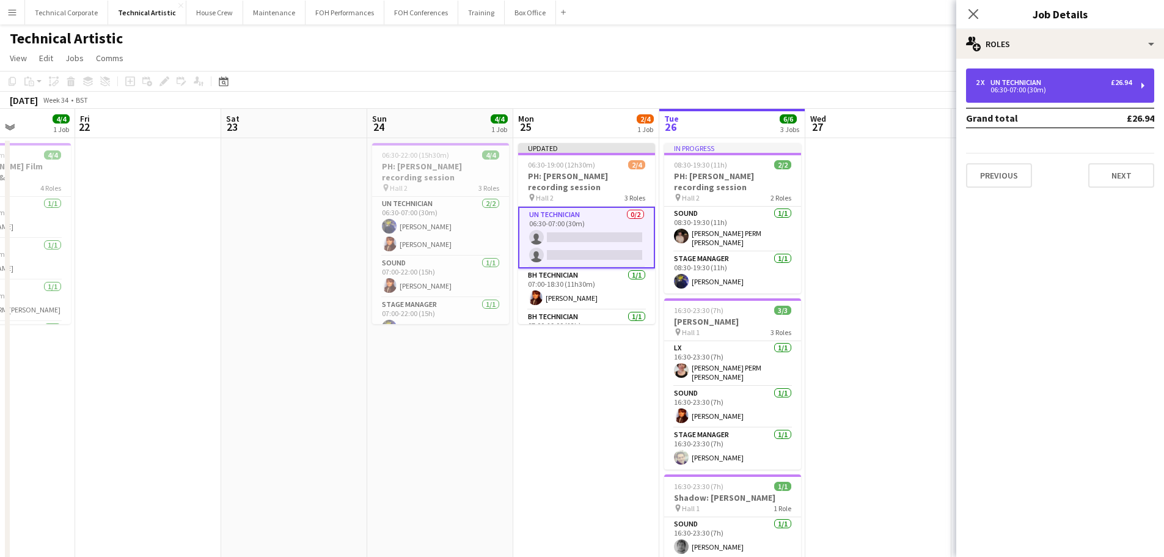
click at [1041, 94] on div "2 x UN Technician £26.94 06:30-07:00 (30m)" at bounding box center [1060, 85] width 188 height 34
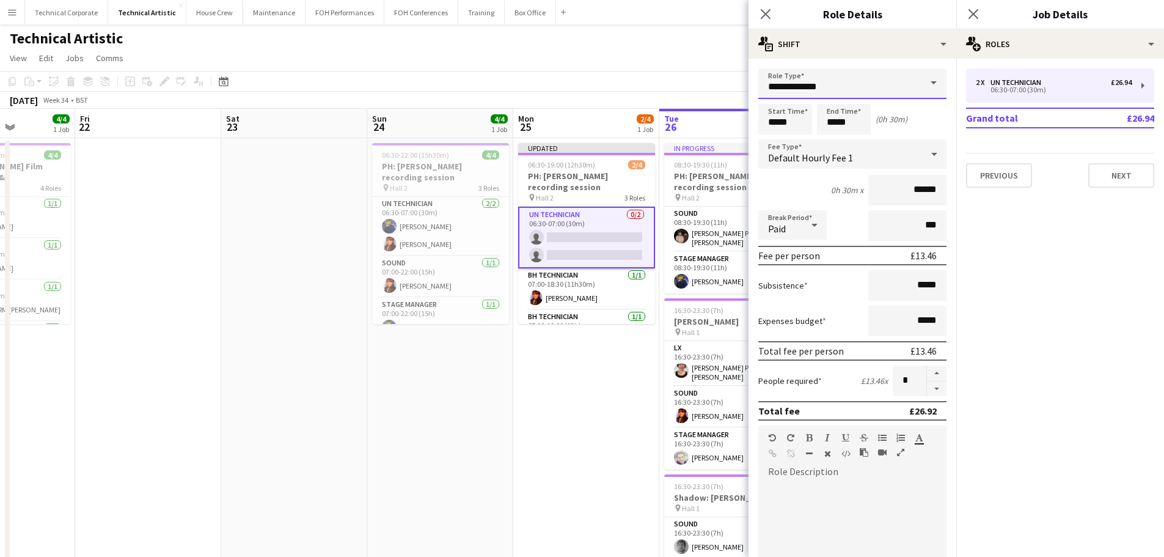
click at [836, 85] on input "**********" at bounding box center [852, 83] width 188 height 31
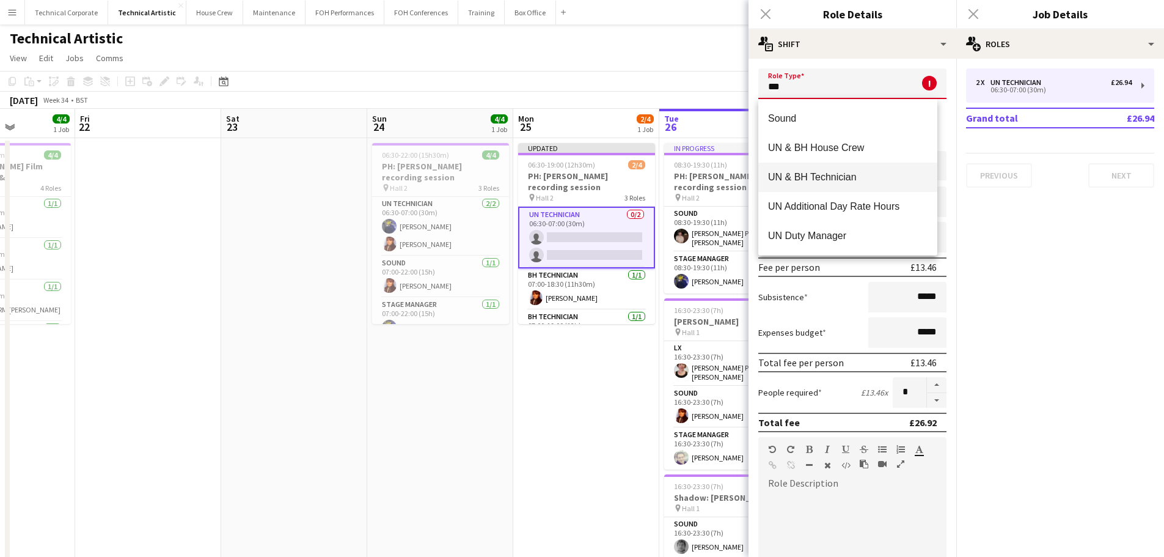
click at [843, 170] on mat-option "UN & BH Technician" at bounding box center [847, 177] width 179 height 29
type input "**********"
type input "******"
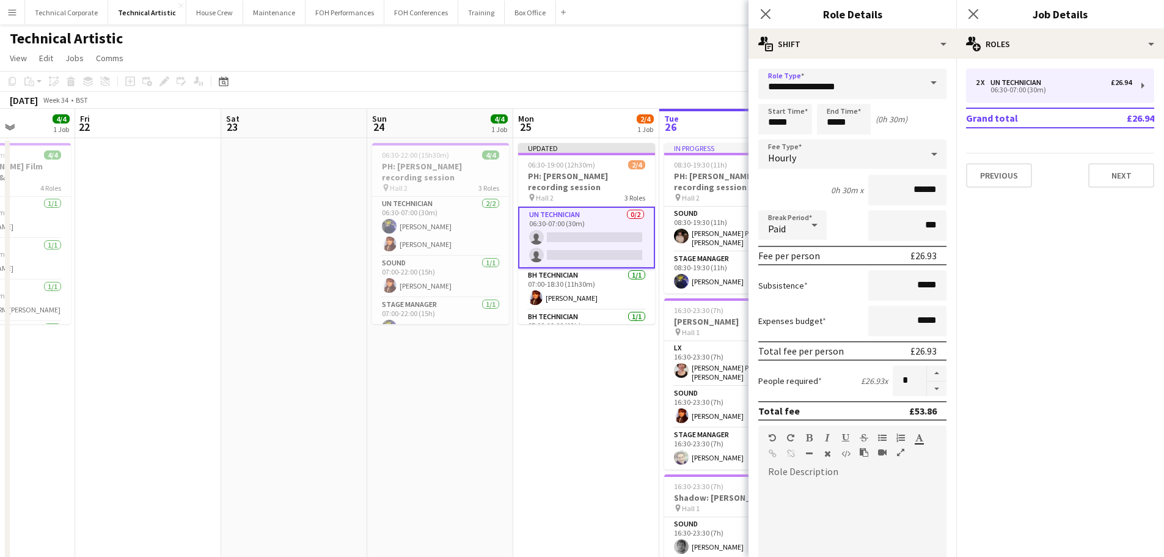
click at [802, 152] on div "Hourly" at bounding box center [840, 153] width 164 height 29
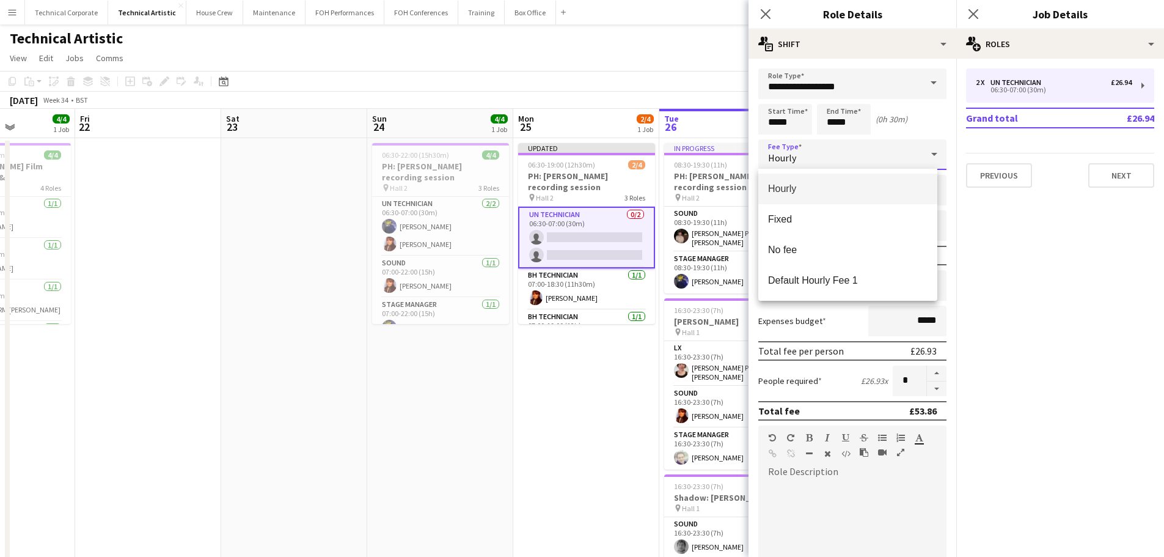
click at [837, 298] on div "Hourly Fixed No fee Default Hourly Fee 1" at bounding box center [847, 235] width 179 height 132
click at [838, 292] on mat-option "Default Hourly Fee 1" at bounding box center [847, 280] width 179 height 31
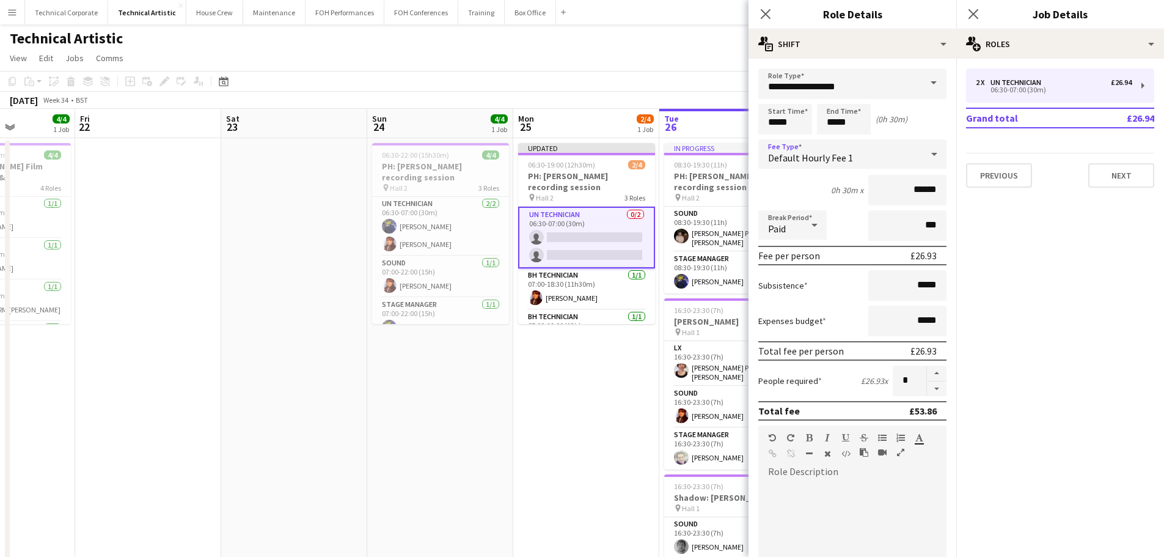
click at [579, 361] on app-date-cell "Updated 06:30-19:00 (12h30m) 2/4 PH: Colin Currie recording session pin Hall 2 …" at bounding box center [586, 478] width 146 height 681
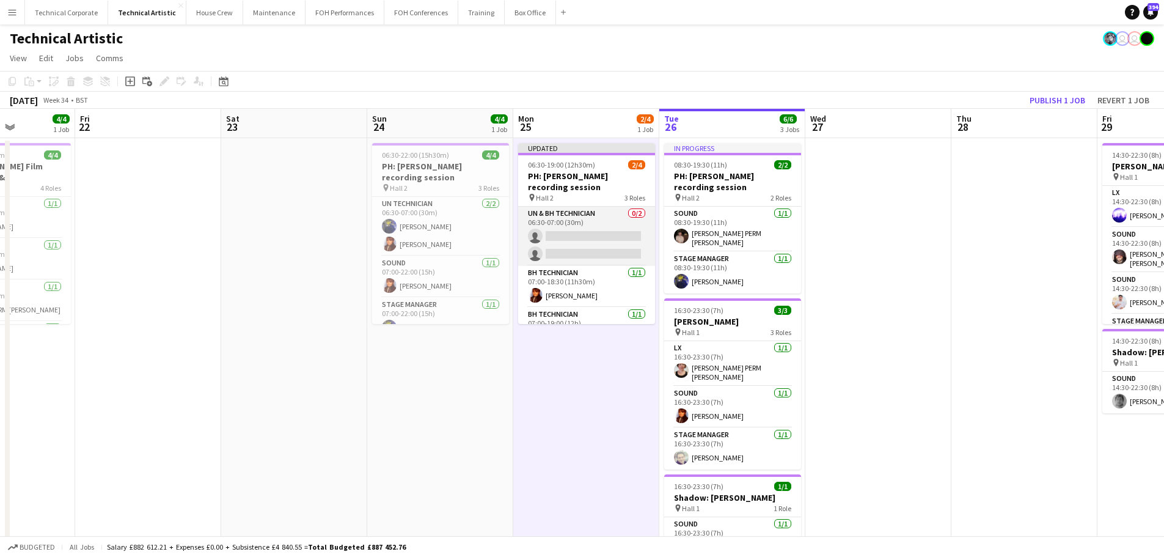
click at [563, 239] on app-card-role "UN & BH Technician 0/2 06:30-07:00 (30m) single-neutral-actions single-neutral-…" at bounding box center [586, 235] width 137 height 59
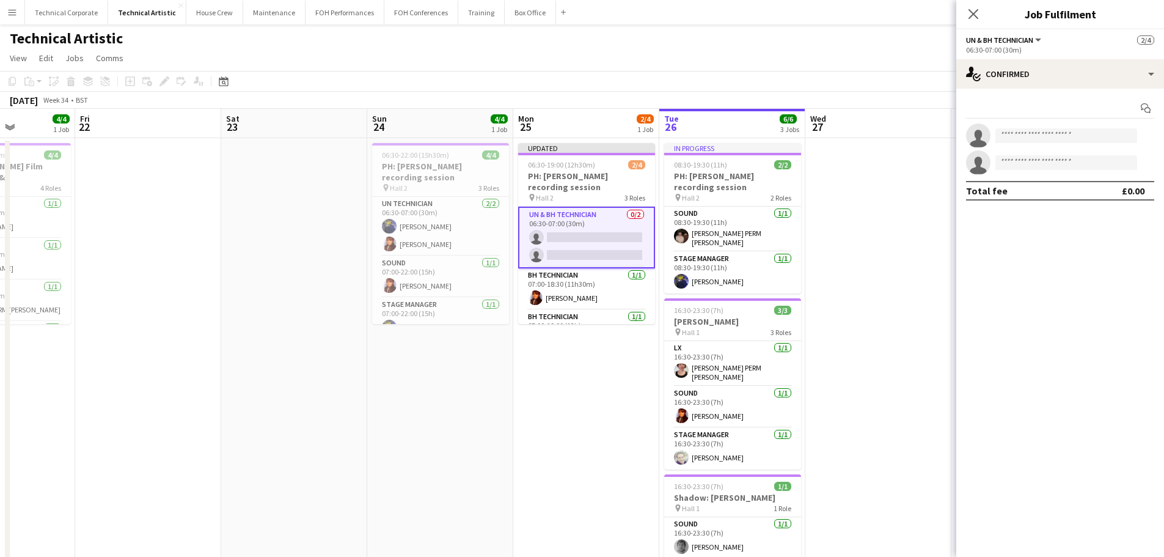
click at [1035, 122] on div "Start chat single-neutral-actions single-neutral-actions Total fee £0.00" at bounding box center [1060, 150] width 208 height 122
click at [1031, 130] on input at bounding box center [1066, 135] width 142 height 15
click at [1031, 53] on div "06:30-07:00 (30m)" at bounding box center [1060, 49] width 188 height 9
click at [1037, 124] on app-invite-slot "single-neutral-actions" at bounding box center [1060, 135] width 208 height 24
drag, startPoint x: 1037, startPoint y: 128, endPoint x: 1037, endPoint y: 135, distance: 6.7
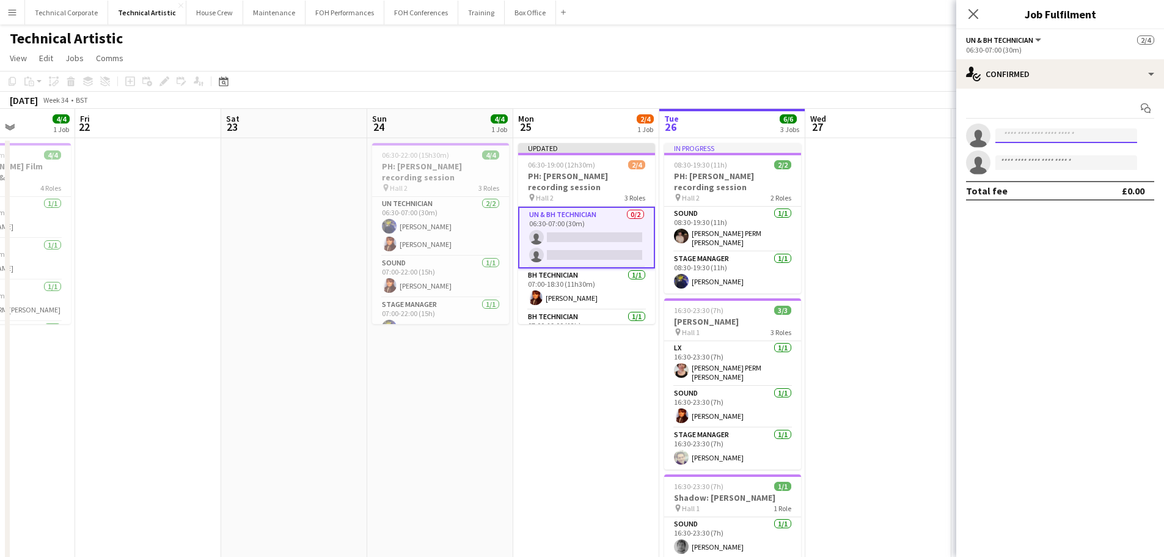
click at [1037, 132] on input at bounding box center [1066, 135] width 142 height 15
click at [1037, 135] on input at bounding box center [1066, 135] width 142 height 15
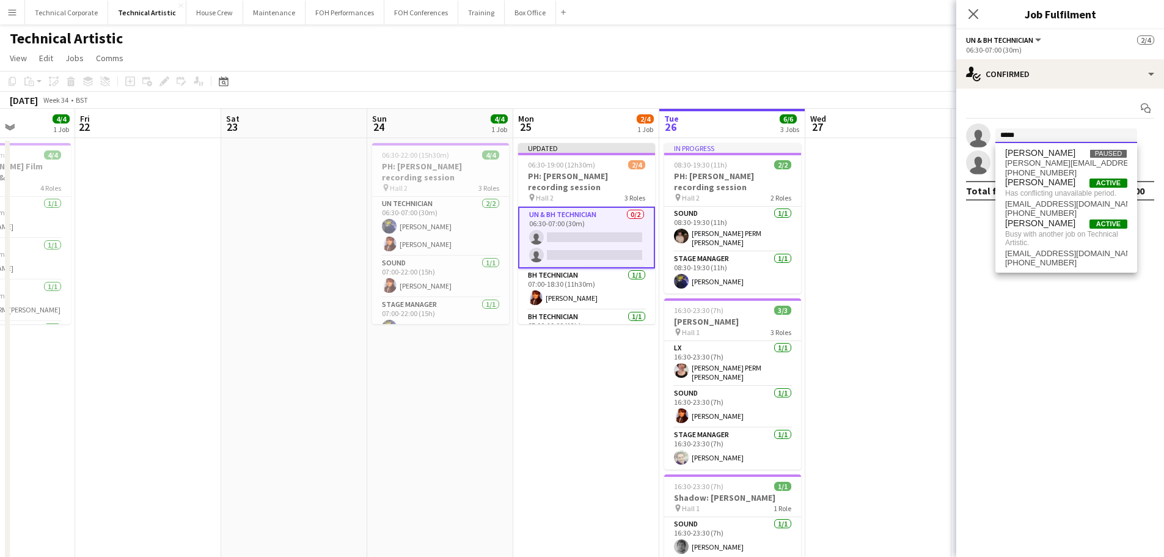
type input "*****"
click at [479, 438] on app-date-cell "06:30-22:00 (15h30m) 4/4 PH: Colin Currie recording session pin Hall 2 3 Roles …" at bounding box center [440, 478] width 146 height 681
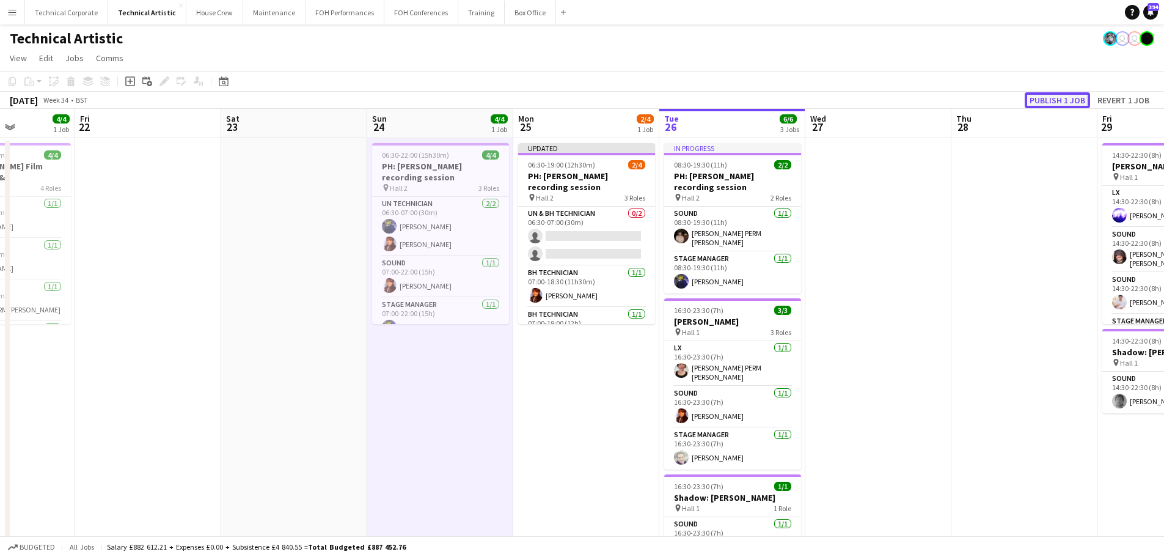
click at [1089, 98] on button "Publish 1 job" at bounding box center [1057, 100] width 65 height 16
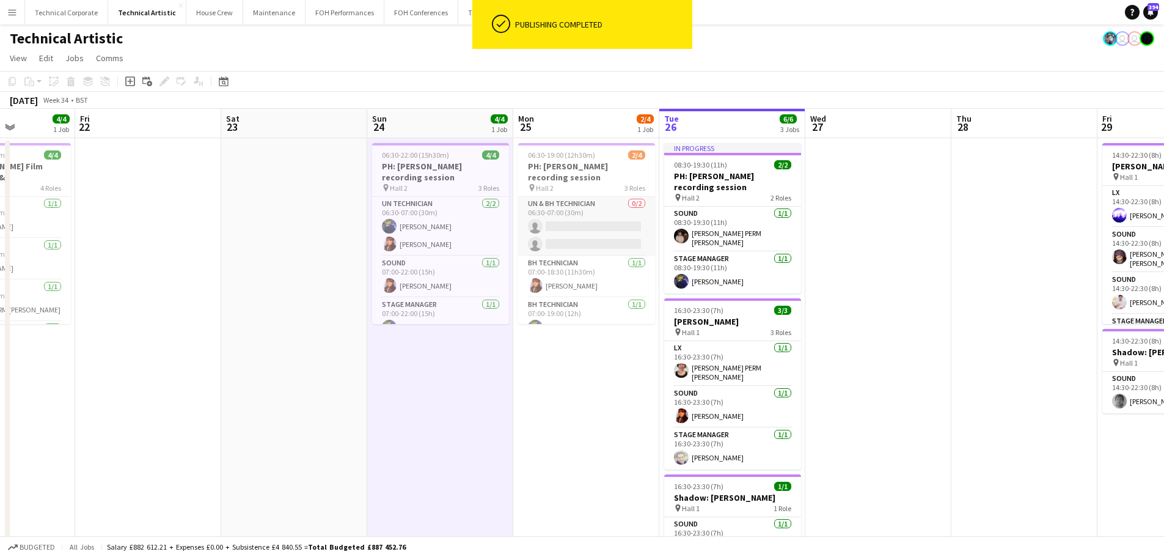
click at [607, 217] on app-card-role "UN & BH Technician 0/2 06:30-07:00 (30m) single-neutral-actions single-neutral-…" at bounding box center [586, 226] width 137 height 59
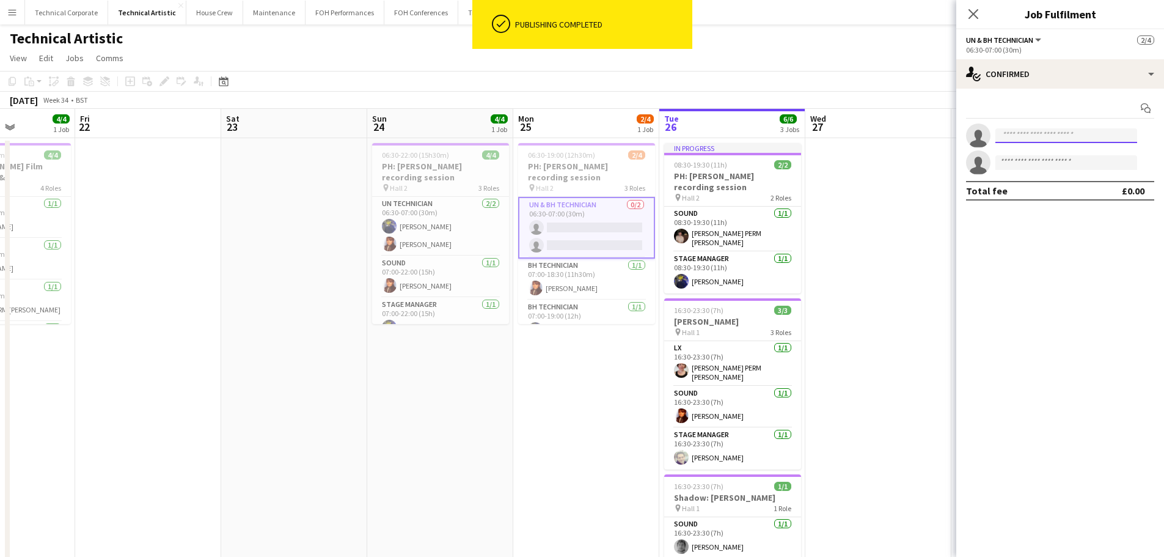
click at [1042, 139] on input at bounding box center [1066, 135] width 142 height 15
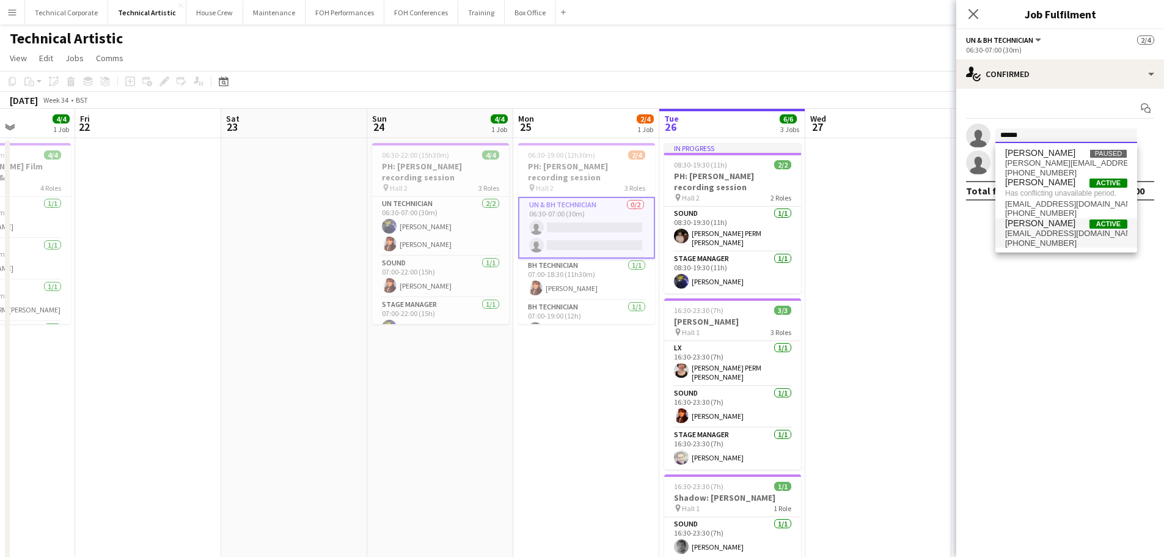
type input "******"
click at [1064, 238] on span "+447590914085" at bounding box center [1066, 243] width 122 height 10
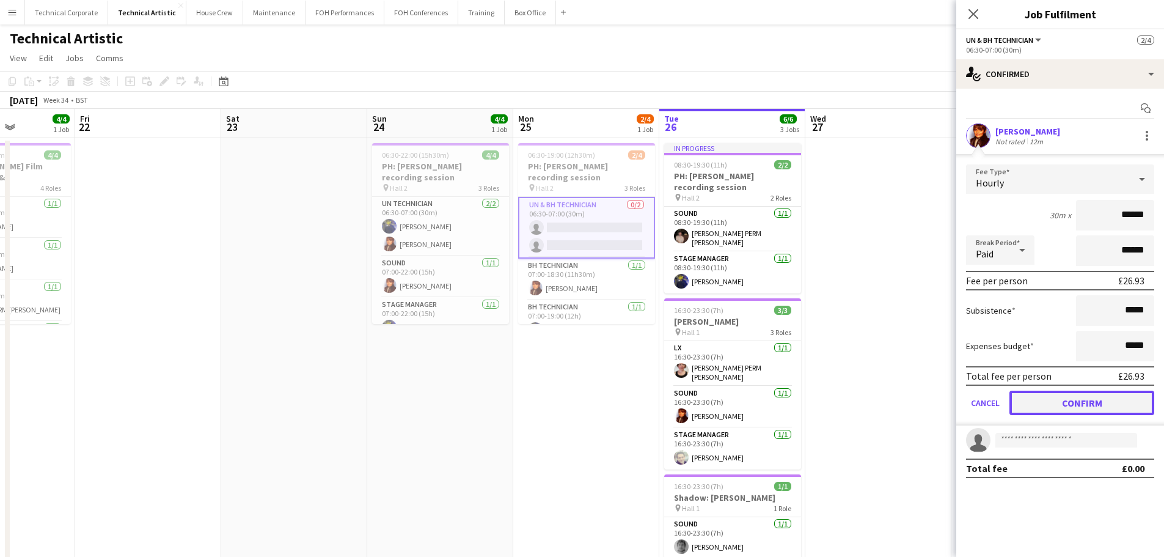
click at [1068, 393] on button "Confirm" at bounding box center [1081, 402] width 145 height 24
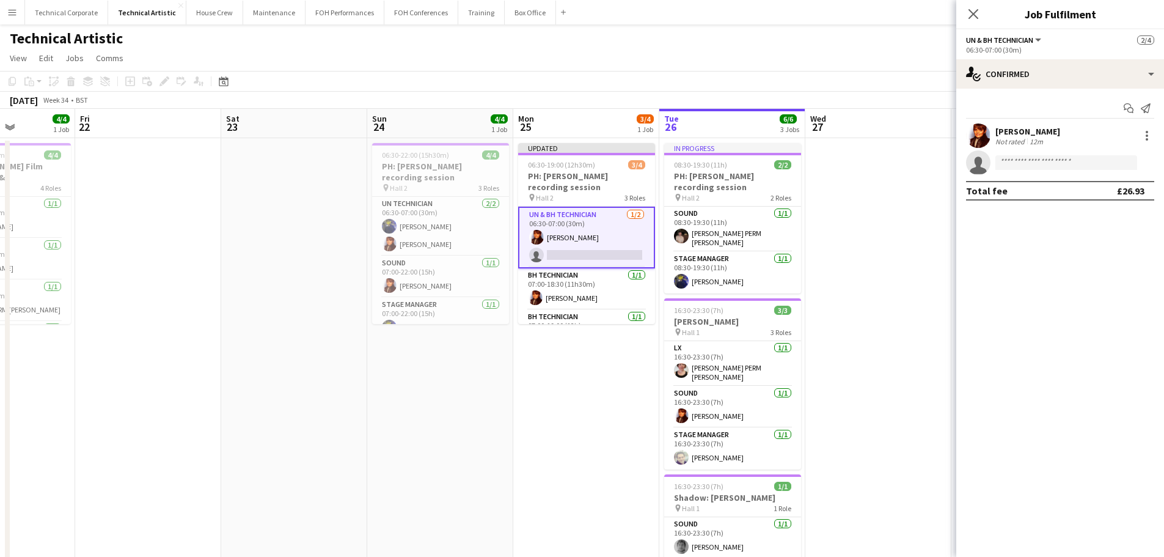
click at [1035, 151] on app-invite-slot "single-neutral-actions" at bounding box center [1060, 162] width 208 height 24
click at [1037, 159] on input at bounding box center [1066, 162] width 142 height 15
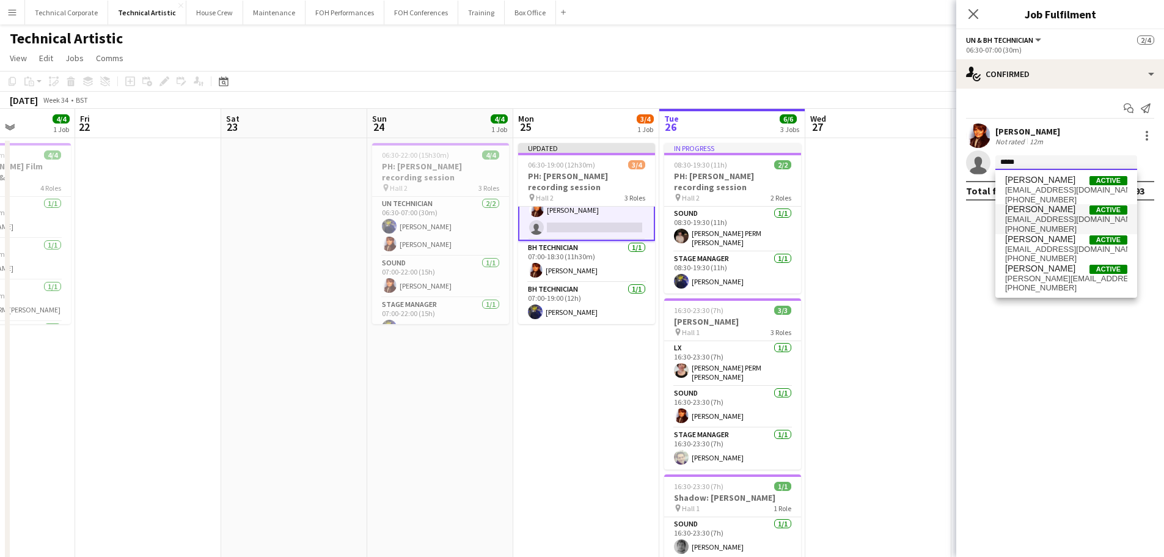
type input "*****"
click at [1043, 212] on span "[PERSON_NAME]" at bounding box center [1040, 209] width 70 height 10
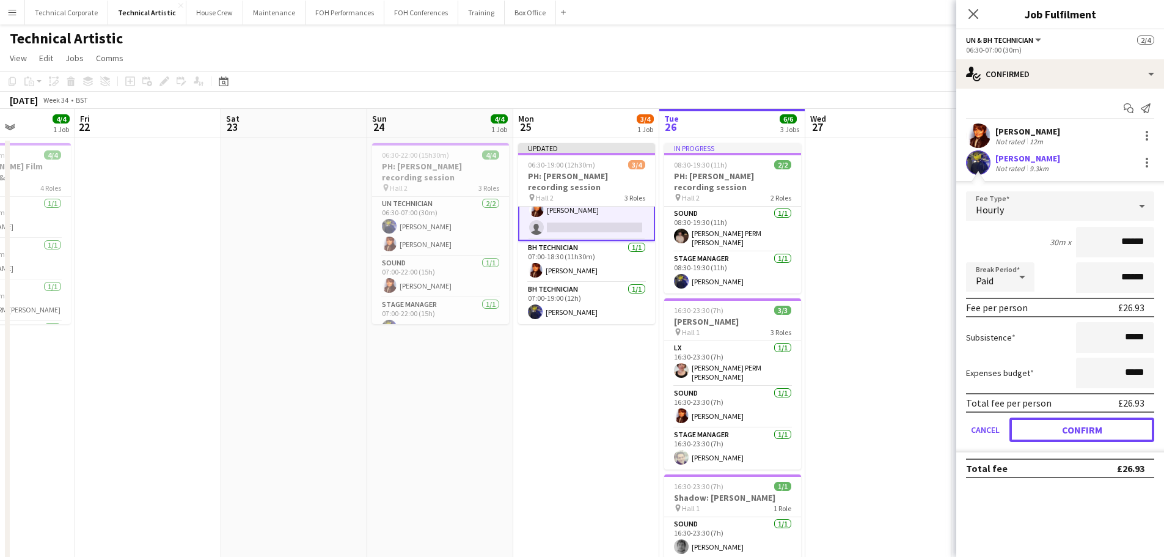
click at [1067, 432] on button "Confirm" at bounding box center [1081, 429] width 145 height 24
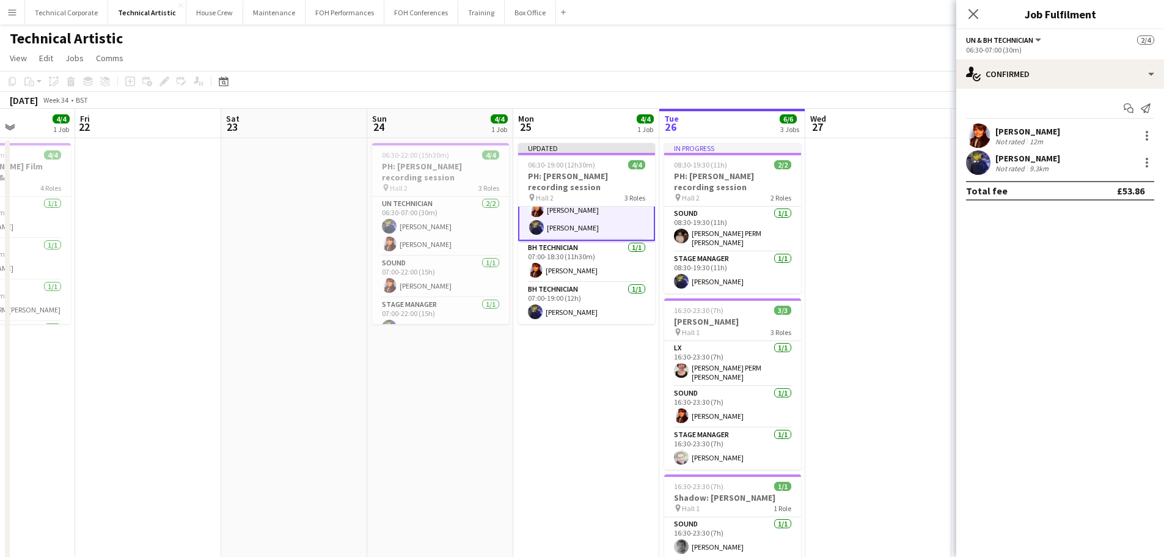
click at [547, 375] on app-date-cell "Updated 06:30-19:00 (12h30m) 4/4 PH: Colin Currie recording session pin Hall 2 …" at bounding box center [586, 478] width 146 height 681
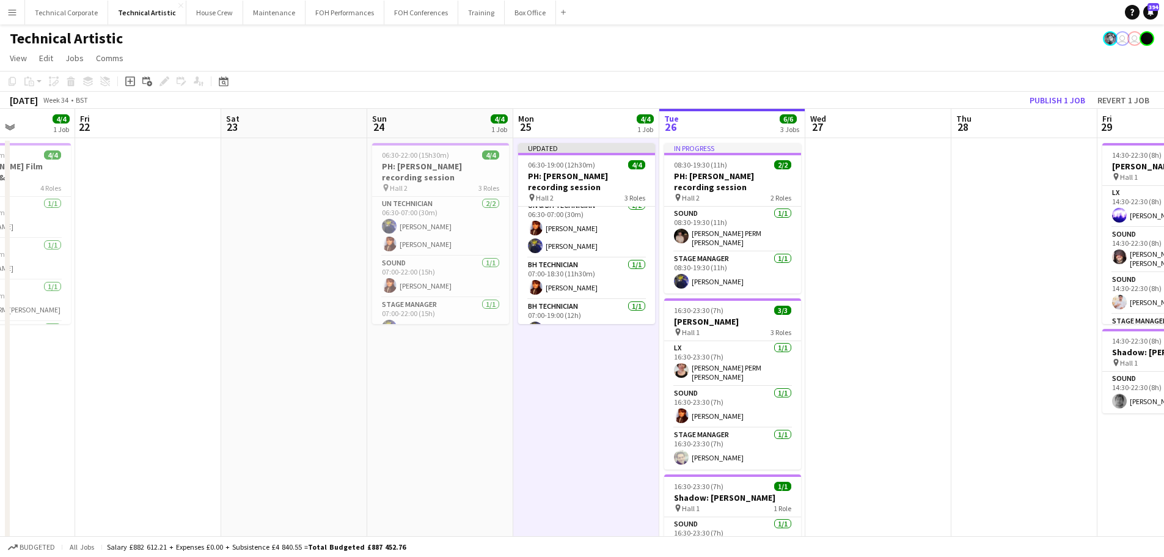
scroll to position [0, 0]
click at [1052, 92] on button "Publish 1 job" at bounding box center [1057, 100] width 65 height 16
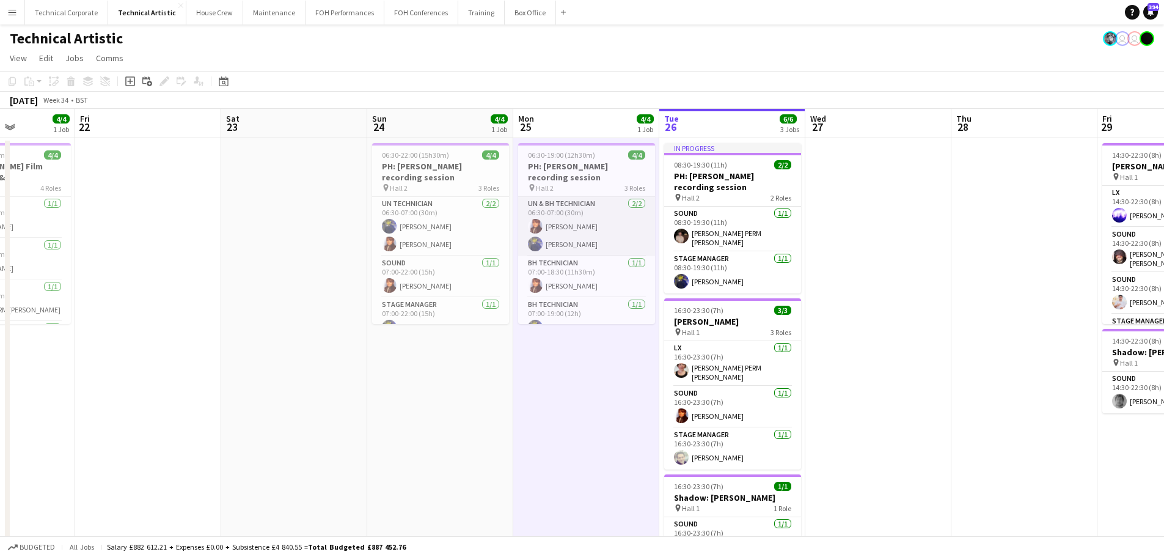
click at [548, 222] on app-card-role "UN & BH Technician 2/2 06:30-07:00 (30m) Daniel Pye Christopher Miller" at bounding box center [586, 226] width 137 height 59
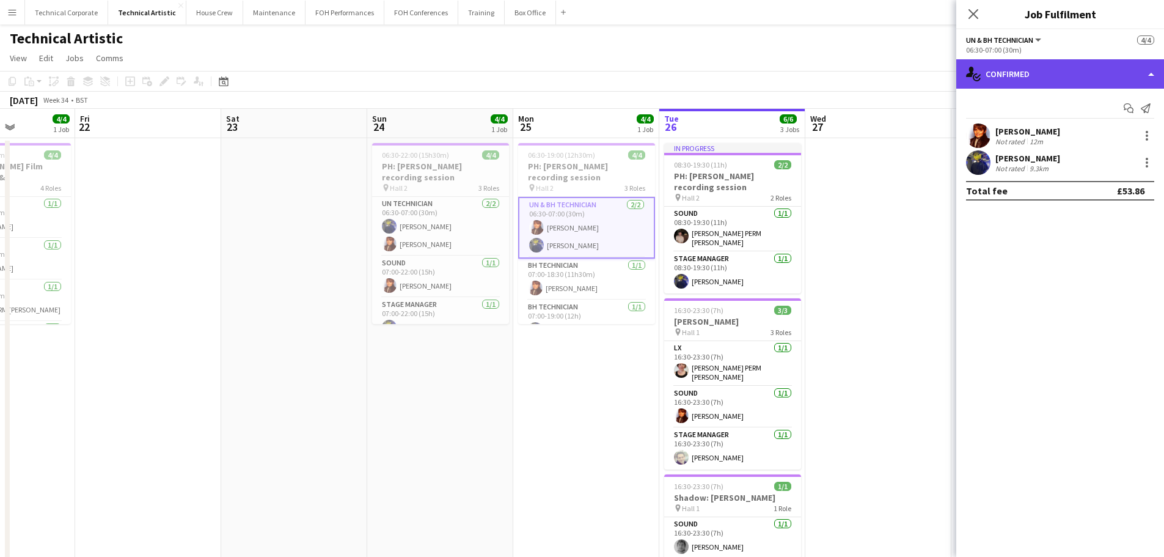
click at [1067, 71] on div "single-neutral-actions-check-2 Confirmed" at bounding box center [1060, 73] width 208 height 29
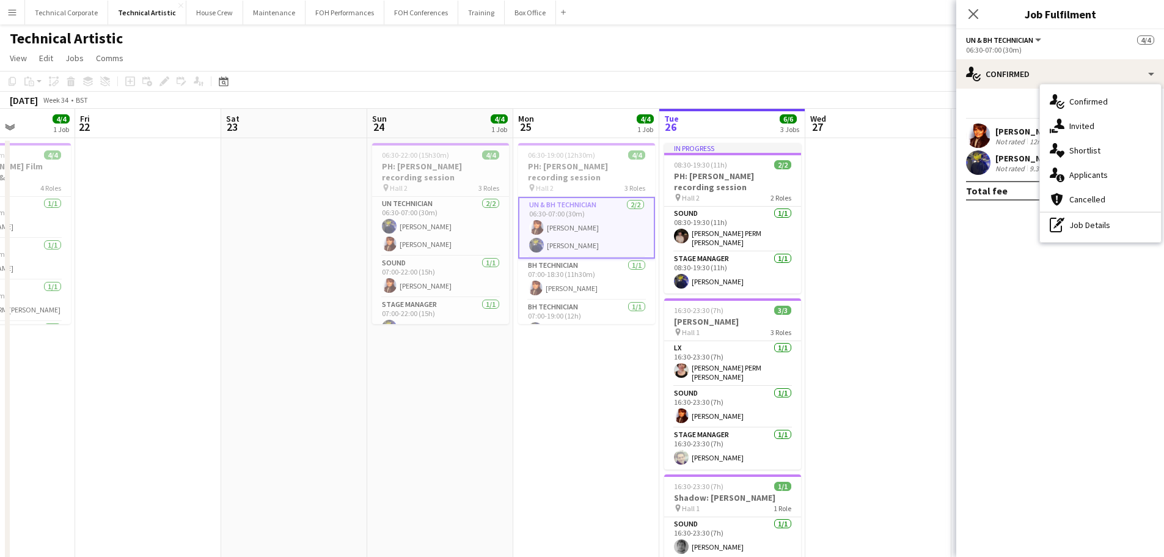
click at [1111, 232] on div "pen-write Job Details" at bounding box center [1100, 225] width 121 height 24
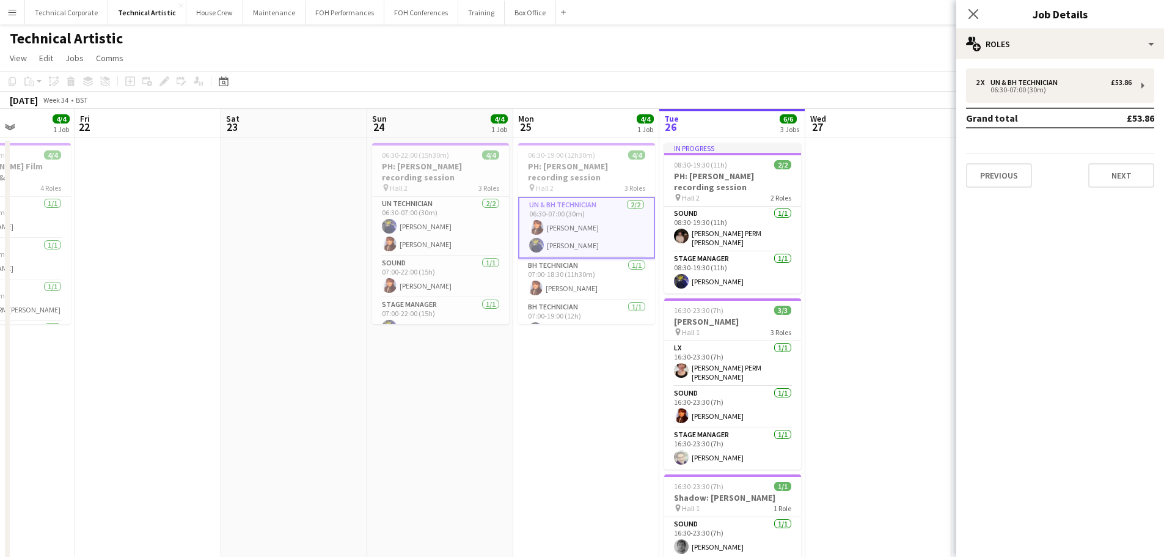
click at [1032, 115] on td "Grand total" at bounding box center [1027, 118] width 122 height 20
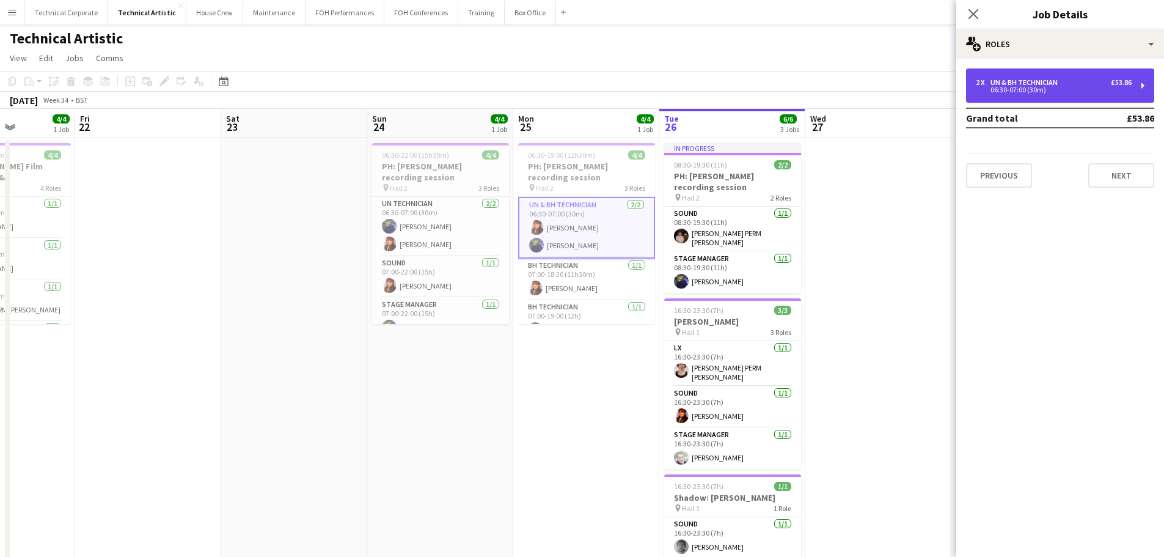
click at [1041, 87] on div "06:30-07:00 (30m)" at bounding box center [1054, 90] width 156 height 6
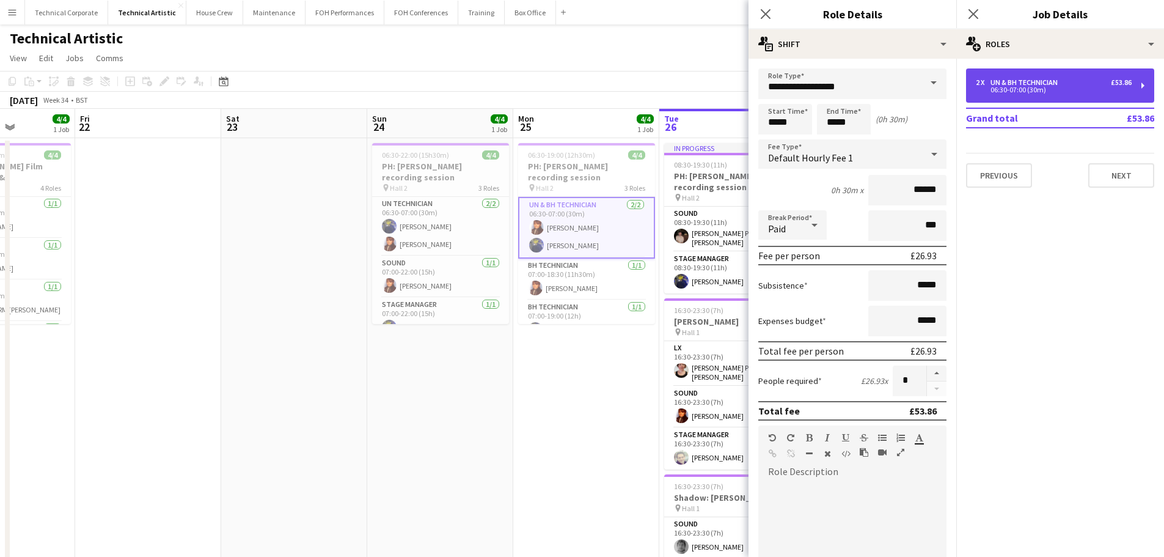
click at [1041, 87] on div "06:30-07:00 (30m)" at bounding box center [1054, 90] width 156 height 6
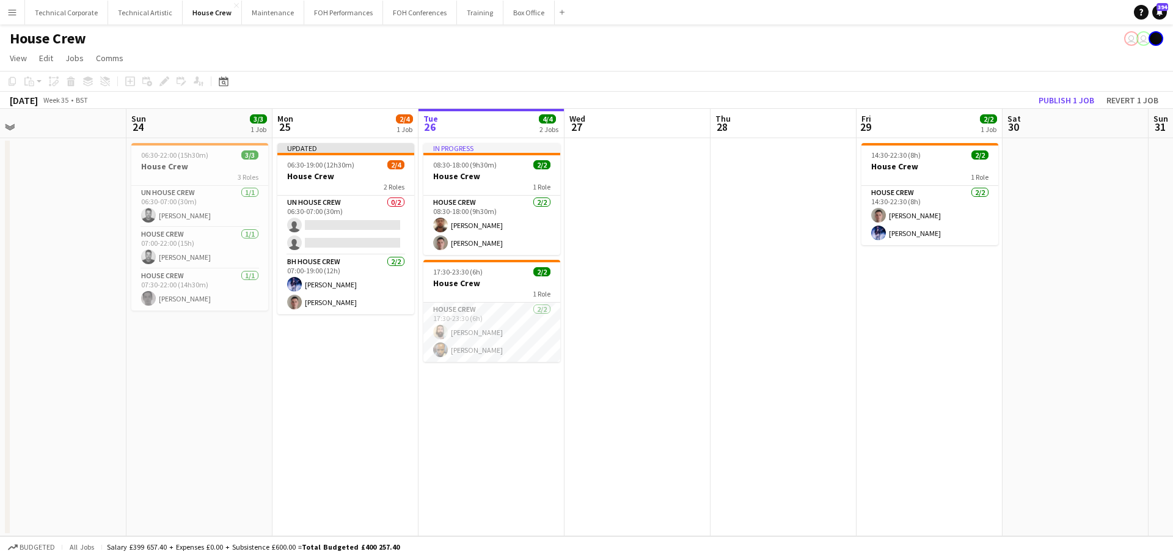
scroll to position [0, 318]
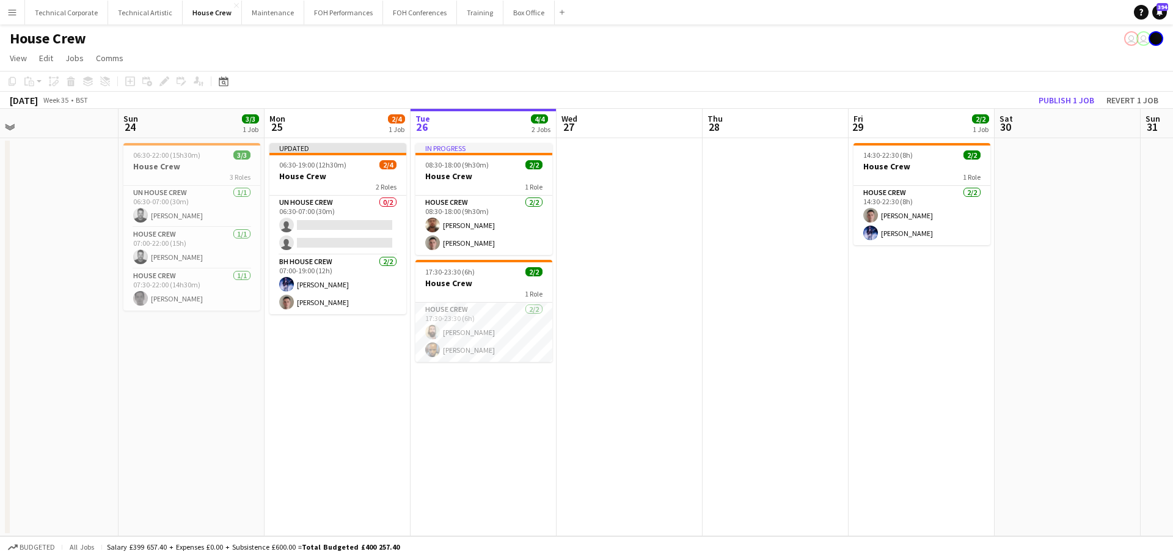
drag, startPoint x: 414, startPoint y: 244, endPoint x: 825, endPoint y: 239, distance: 411.8
click at [825, 239] on app-calendar-viewport "Thu 21 2/2 1 Job Fri 22 2/2 1 Job Sat 23 Sun 24 3/3 1 Job Mon 25 2/4 1 Job Tue …" at bounding box center [586, 322] width 1173 height 427
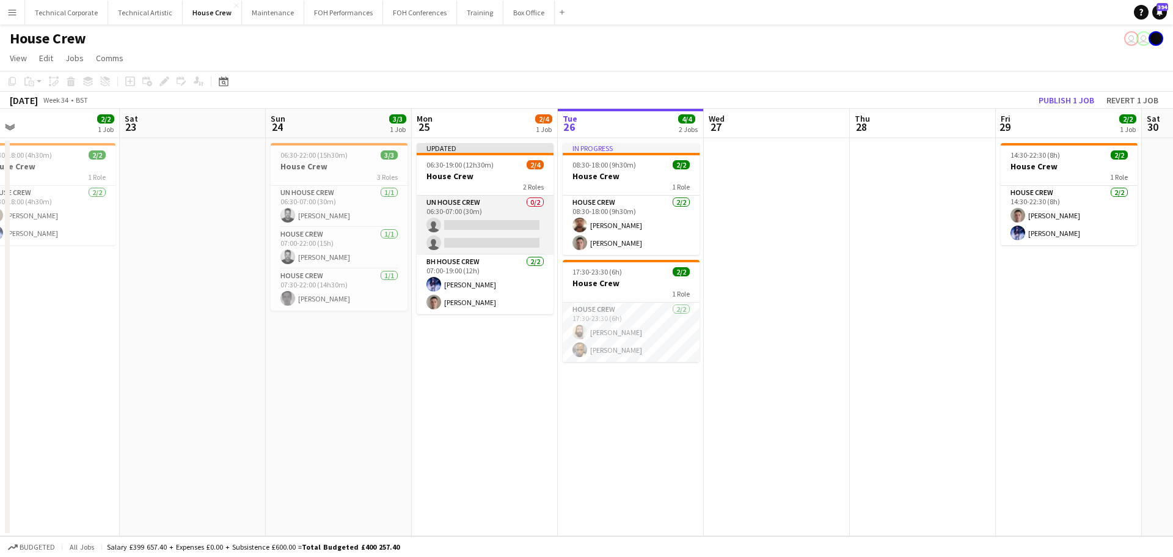
click at [517, 234] on app-card-role "UN House Crew 0/2 06:30-07:00 (30m) single-neutral-actions single-neutral-actio…" at bounding box center [485, 224] width 137 height 59
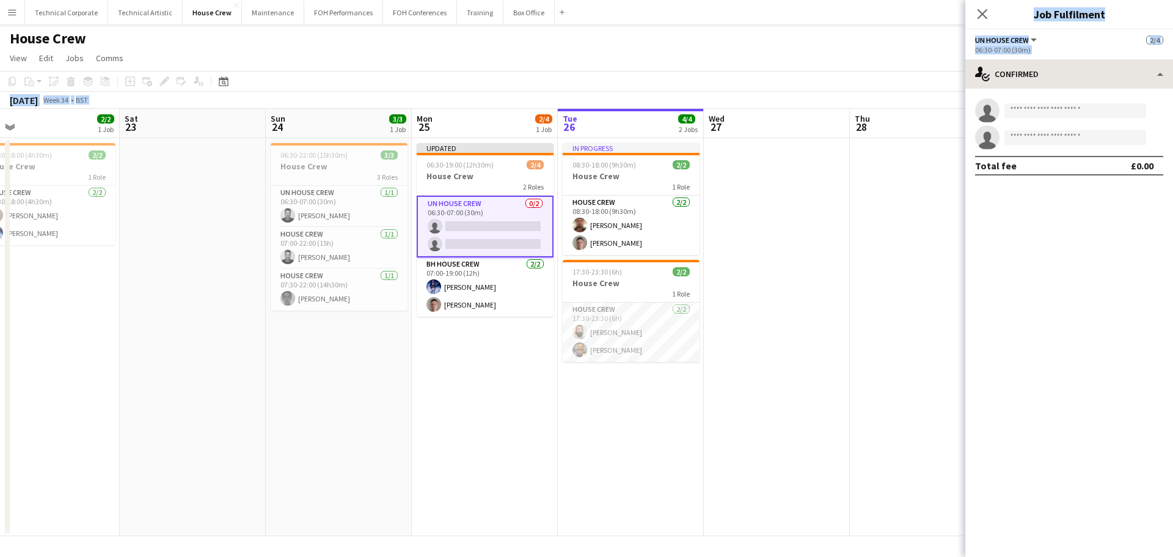
drag, startPoint x: 965, startPoint y: 90, endPoint x: 1000, endPoint y: 83, distance: 36.2
click at [987, 84] on body "Menu Boards Boards Boards All jobs Status Workforce Workforce My Workforce Recr…" at bounding box center [586, 278] width 1173 height 557
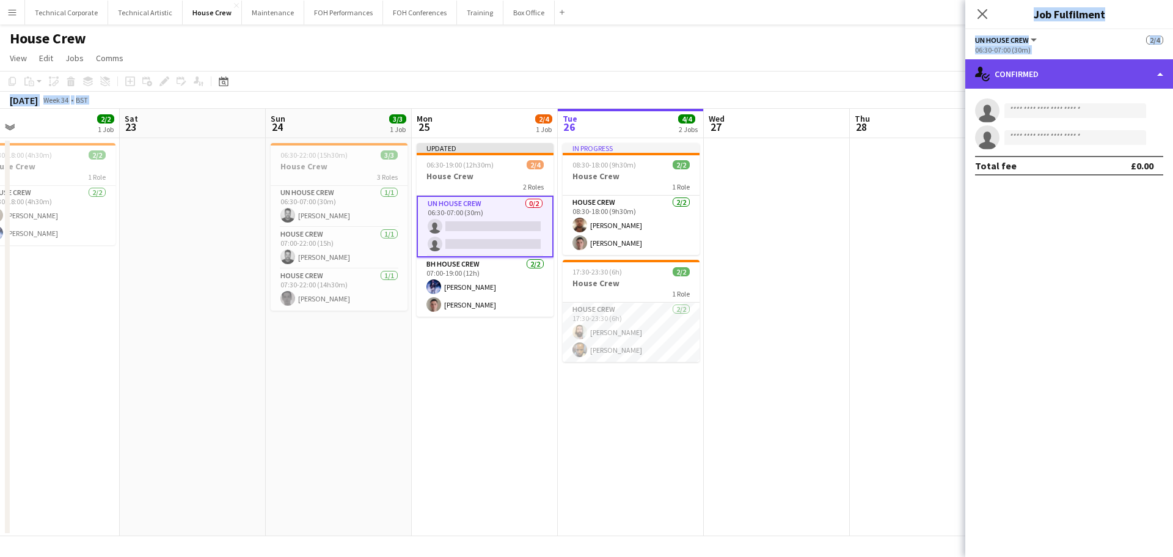
click at [1070, 63] on div "single-neutral-actions-check-2 Confirmed" at bounding box center [1069, 73] width 208 height 29
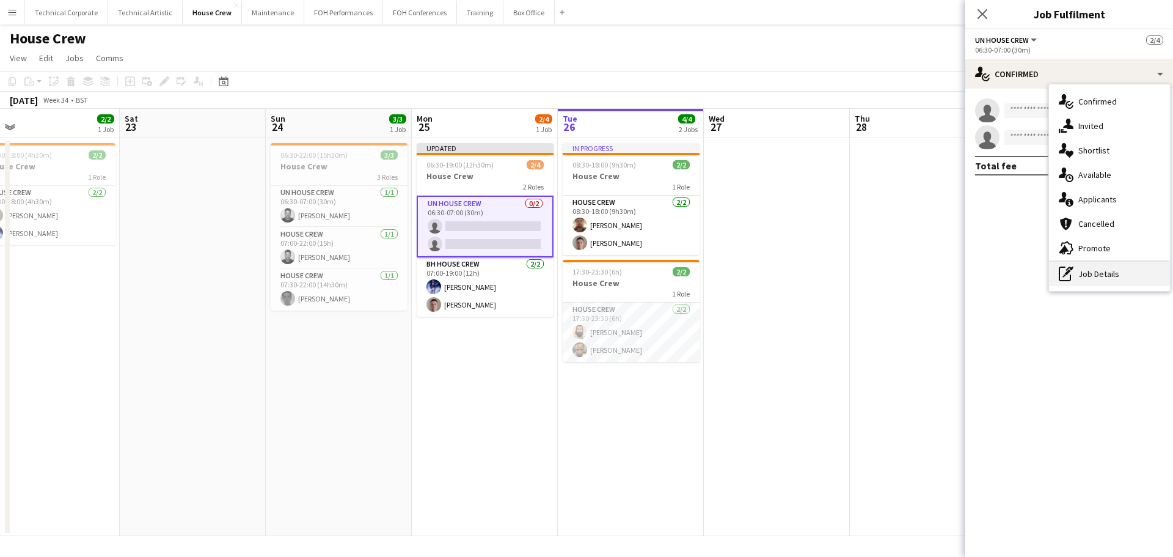
click at [1086, 275] on div "pen-write Job Details" at bounding box center [1109, 273] width 121 height 24
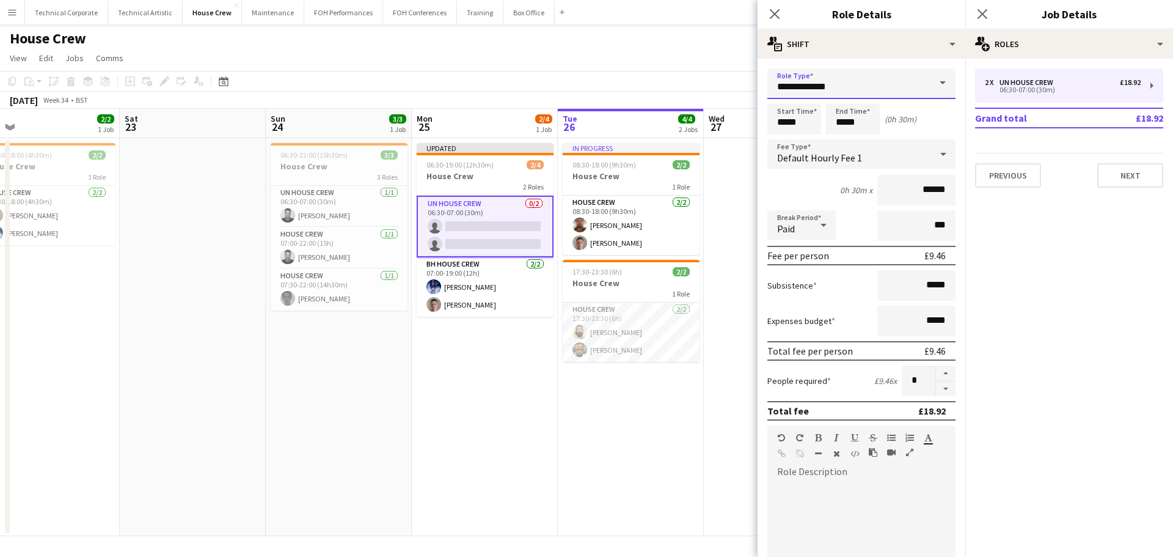
drag, startPoint x: 852, startPoint y: 79, endPoint x: 716, endPoint y: 84, distance: 135.7
click at [716, 84] on body "Menu Boards Boards Boards All jobs Status Workforce Workforce My Workforce Recr…" at bounding box center [586, 278] width 1173 height 557
drag, startPoint x: 805, startPoint y: 82, endPoint x: 851, endPoint y: 82, distance: 45.8
click at [806, 82] on input "**********" at bounding box center [861, 83] width 188 height 31
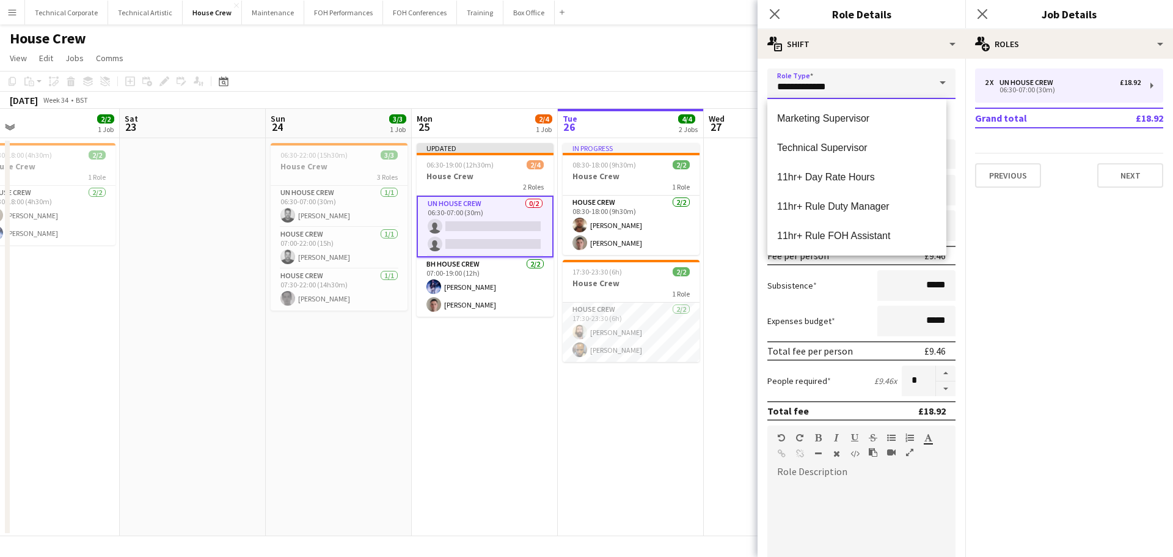
click at [820, 85] on input "**********" at bounding box center [861, 83] width 188 height 31
drag, startPoint x: 791, startPoint y: 88, endPoint x: 985, endPoint y: 88, distance: 193.7
click at [970, 96] on body "Menu Boards Boards Boards All jobs Status Workforce Workforce My Workforce Recr…" at bounding box center [586, 278] width 1173 height 557
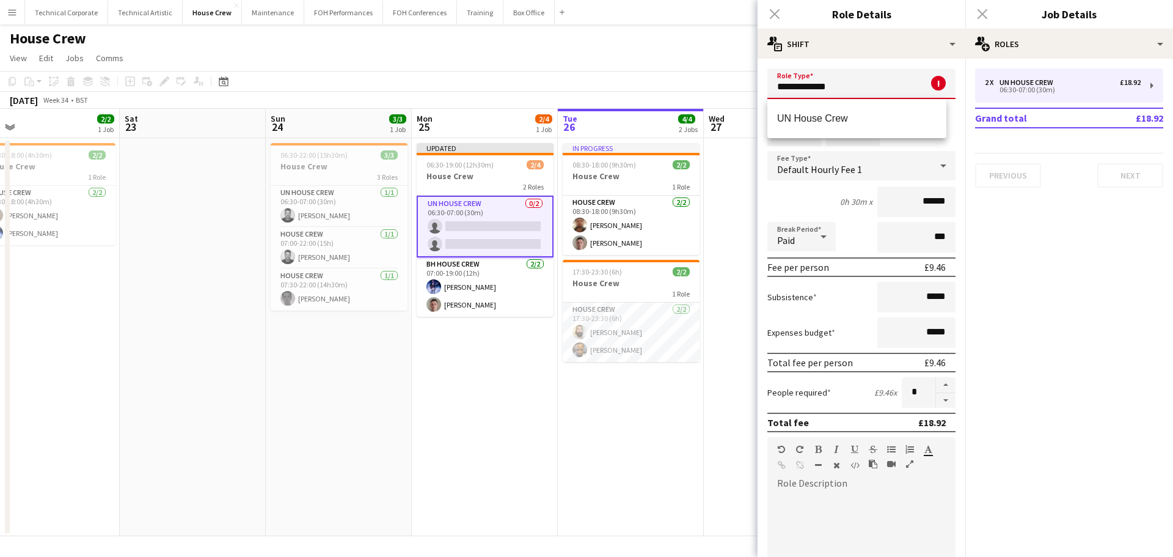
drag, startPoint x: 838, startPoint y: 86, endPoint x: 799, endPoint y: 88, distance: 38.5
click at [799, 88] on input "**********" at bounding box center [861, 83] width 188 height 31
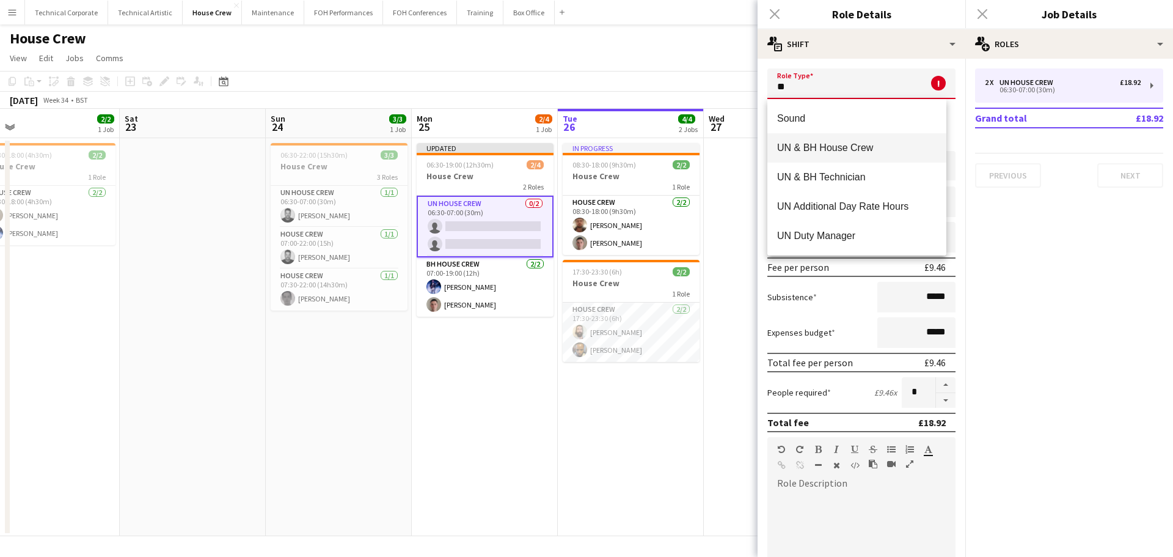
click at [814, 147] on span "UN & BH House Crew" at bounding box center [856, 148] width 159 height 12
type input "**********"
type input "******"
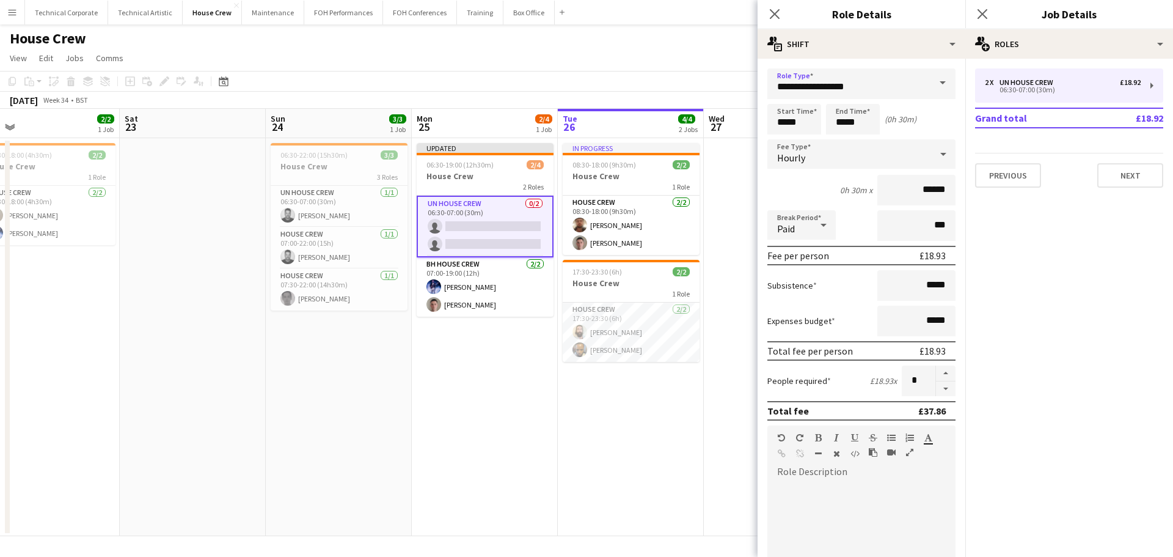
click at [513, 354] on app-date-cell "Updated 06:30-19:00 (12h30m) 2/4 House Crew 2 Roles UN House Crew 0/2 06:30-07:…" at bounding box center [485, 337] width 146 height 398
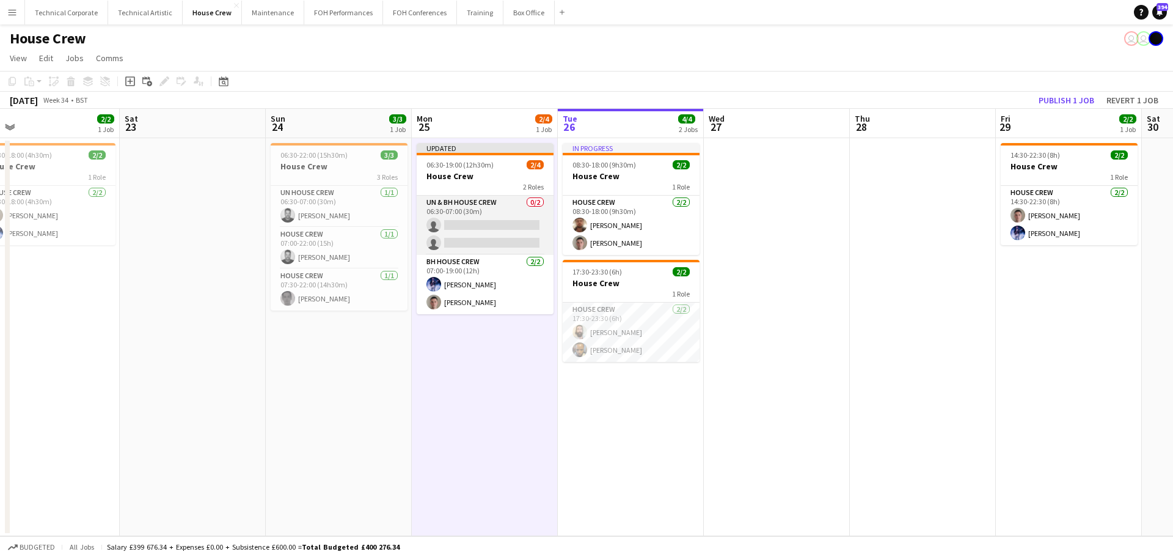
click at [456, 221] on app-card-role "UN & BH House Crew 0/2 06:30-07:00 (30m) single-neutral-actions single-neutral-…" at bounding box center [485, 224] width 137 height 59
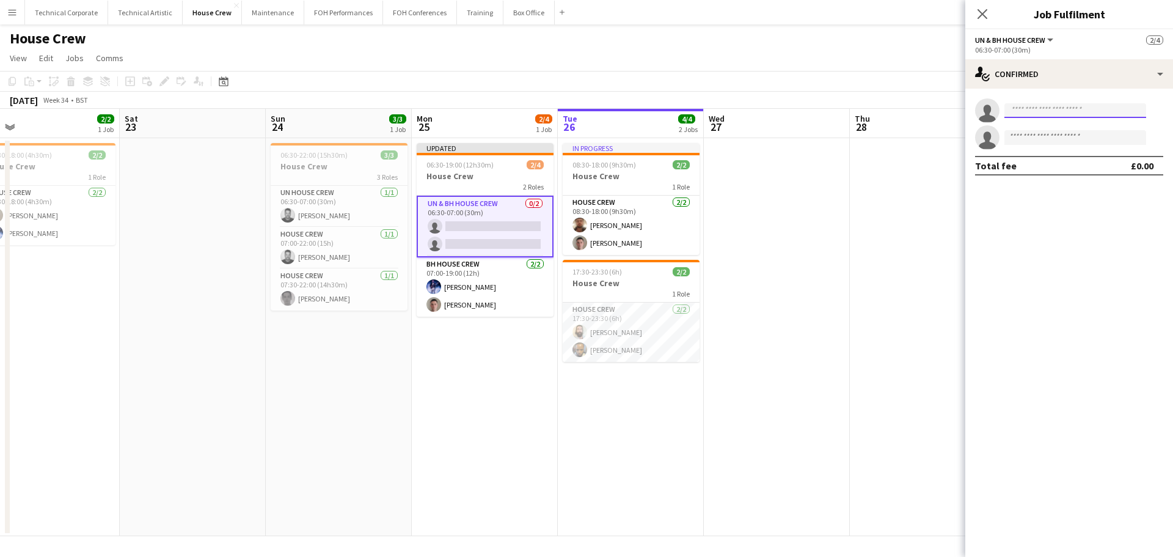
click at [1050, 110] on input at bounding box center [1075, 110] width 142 height 15
type input "****"
click at [820, 280] on app-date-cell at bounding box center [777, 337] width 146 height 398
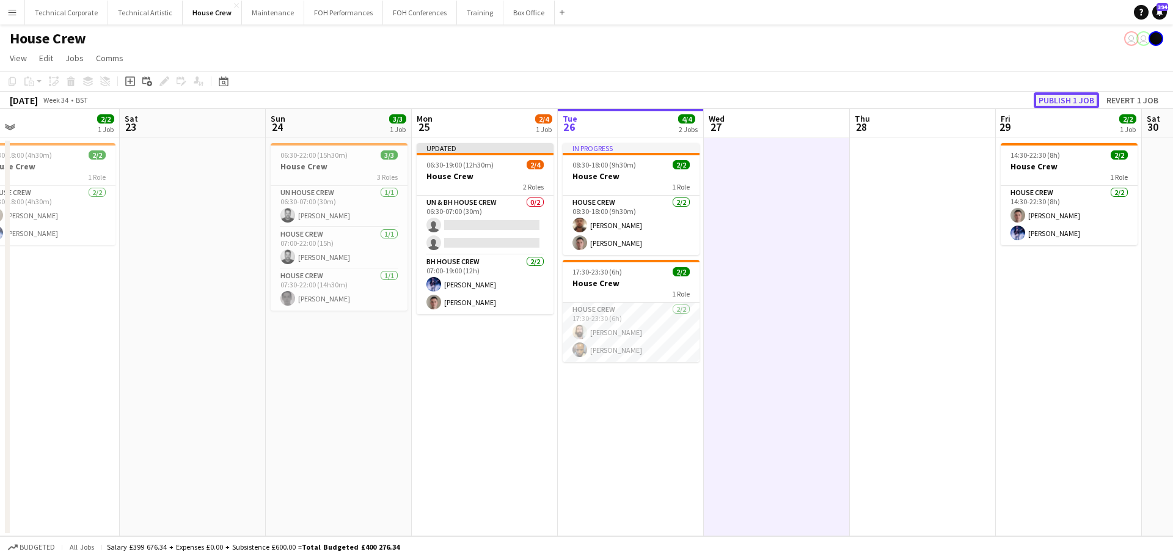
click at [1051, 100] on button "Publish 1 job" at bounding box center [1066, 100] width 65 height 16
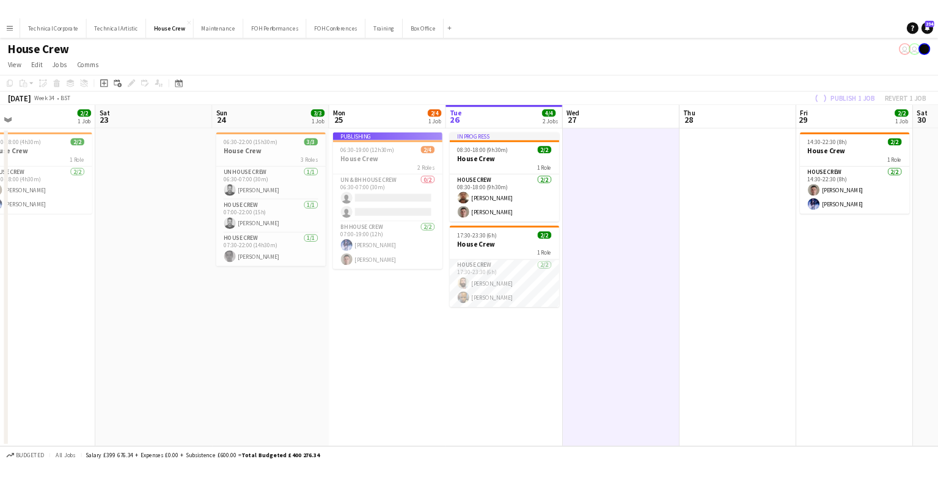
scroll to position [0, 413]
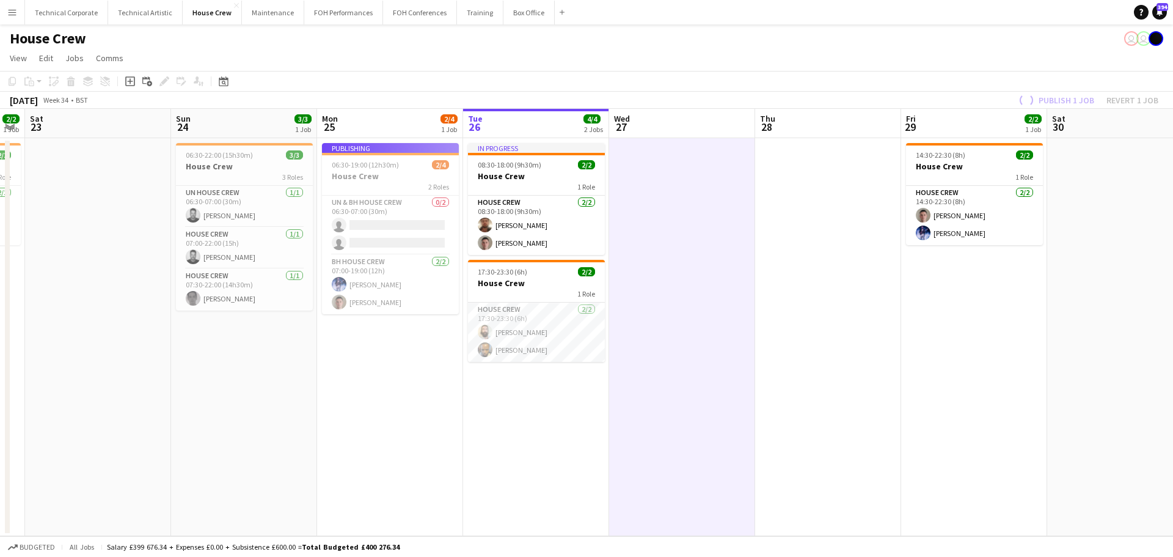
drag, startPoint x: 554, startPoint y: 400, endPoint x: 707, endPoint y: 304, distance: 180.5
click at [751, 384] on app-calendar-viewport "Wed 20 Thu 21 2/2 1 Job Fri 22 2/2 1 Job Sat 23 Sun 24 3/3 1 Job Mon 25 2/4 1 J…" at bounding box center [586, 322] width 1173 height 427
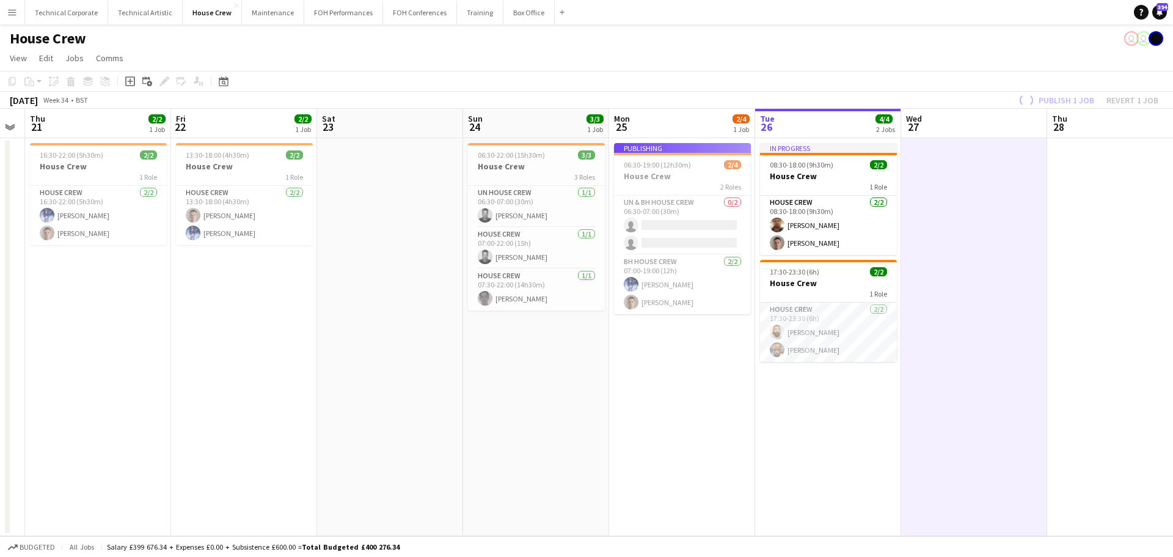
click at [678, 218] on app-job-card "Publishing 06:30-19:00 (12h30m) 2/4 House Crew 2 Roles UN & BH House Crew 0/2 0…" at bounding box center [682, 228] width 137 height 171
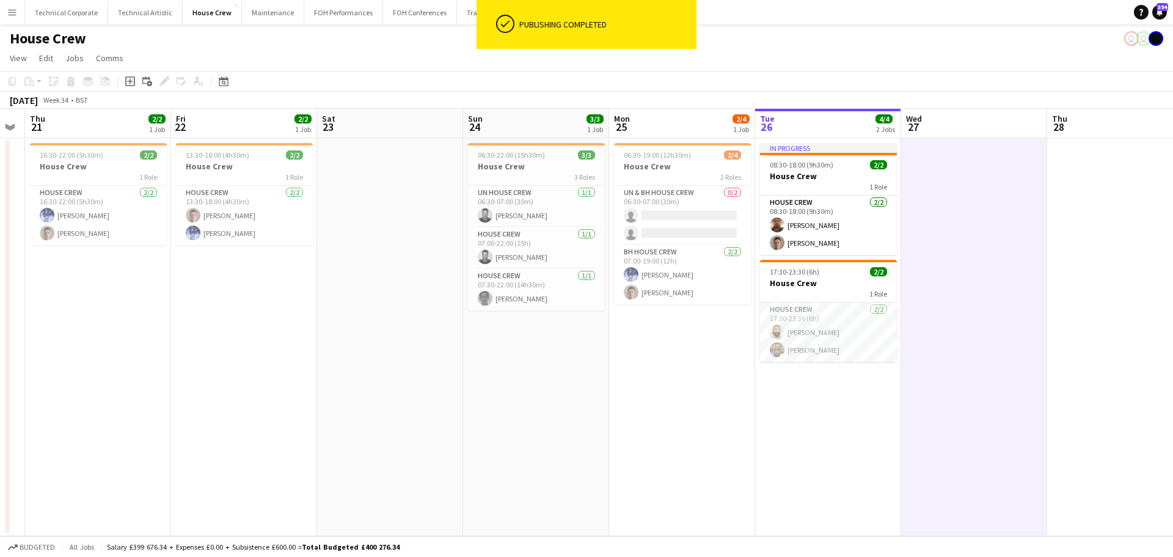
click at [678, 218] on app-card-role "UN & BH House Crew 0/2 06:30-07:00 (30m) single-neutral-actions single-neutral-…" at bounding box center [682, 215] width 137 height 59
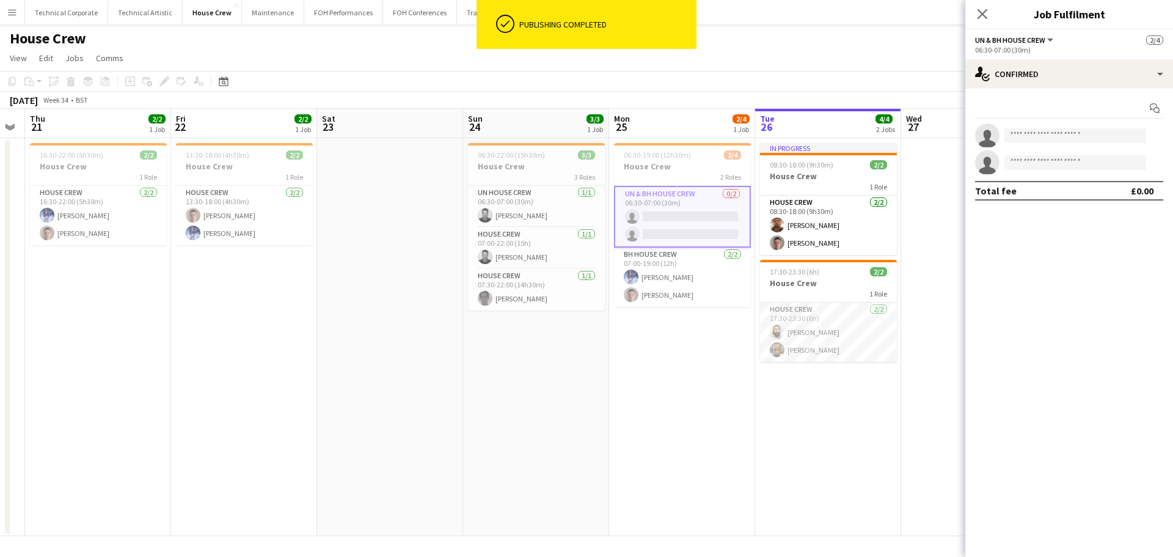
click at [1089, 89] on div "Start chat single-neutral-actions single-neutral-actions Total fee £0.00" at bounding box center [1069, 150] width 208 height 122
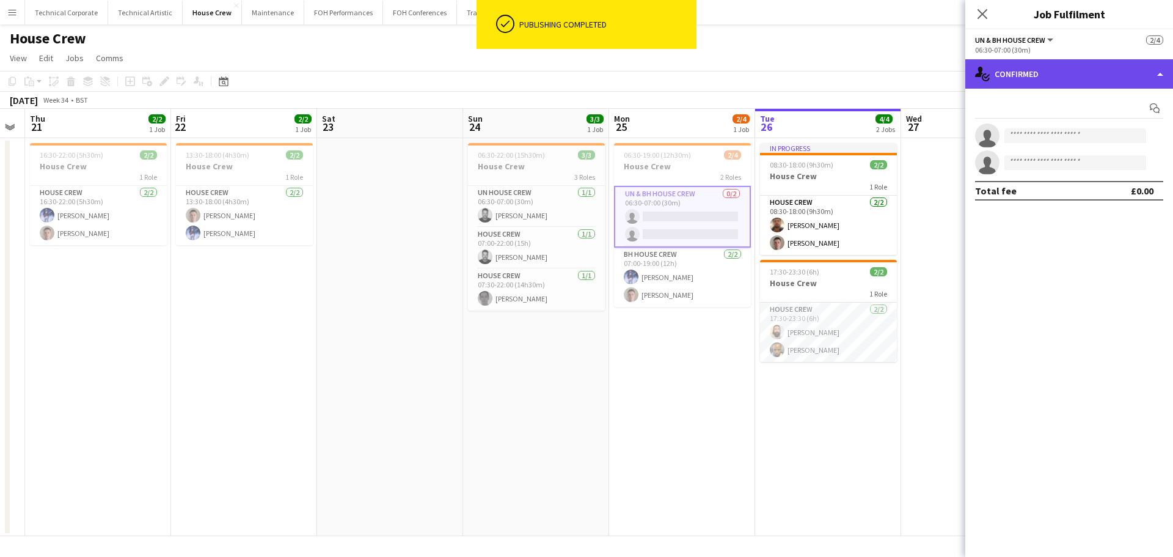
click at [1089, 83] on div "single-neutral-actions-check-2 Confirmed" at bounding box center [1069, 73] width 208 height 29
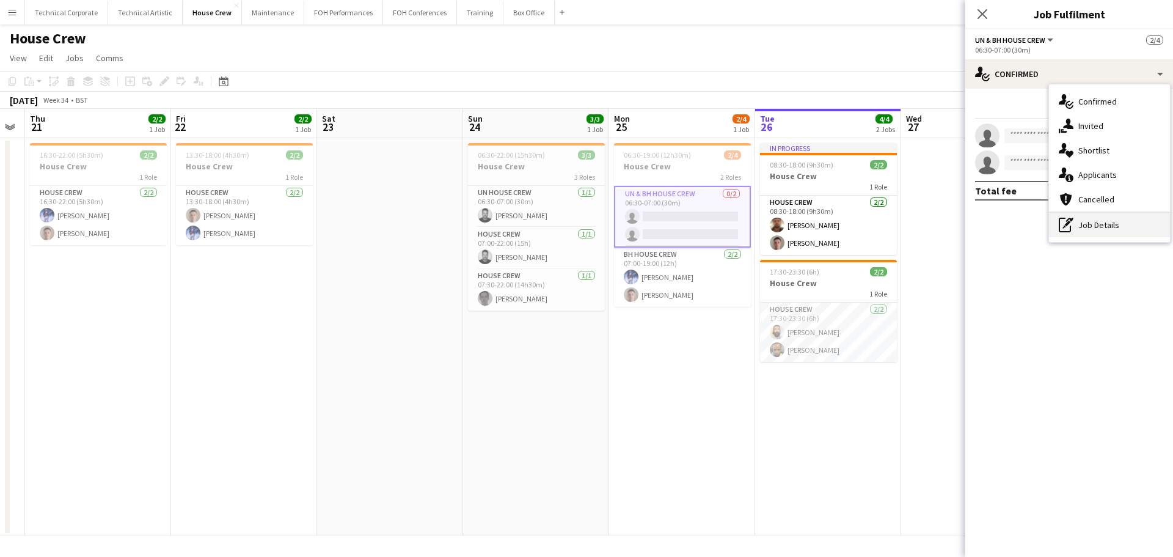
click at [1109, 225] on div "pen-write Job Details" at bounding box center [1109, 225] width 121 height 24
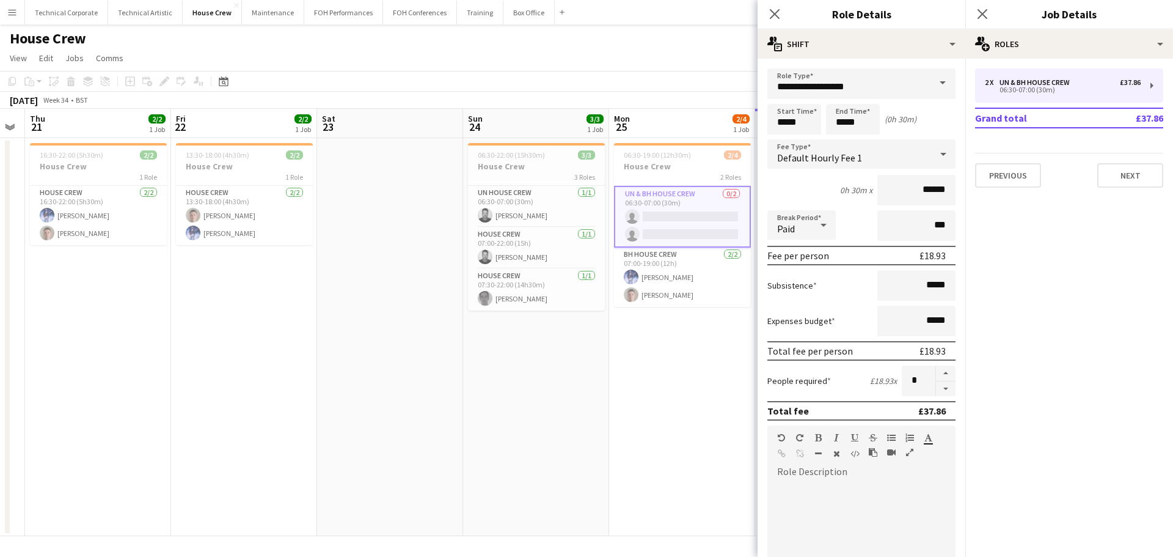
click at [1075, 312] on mat-expansion-panel "pencil3 General details 2 x UN & BH House Crew £37.86 06:30-07:00 (30m) Grand t…" at bounding box center [1069, 308] width 208 height 498
click at [684, 321] on app-date-cell "06:30-19:00 (12h30m) 2/4 House Crew 2 Roles UN & BH House Crew 0/2 06:30-07:00 …" at bounding box center [682, 337] width 146 height 398
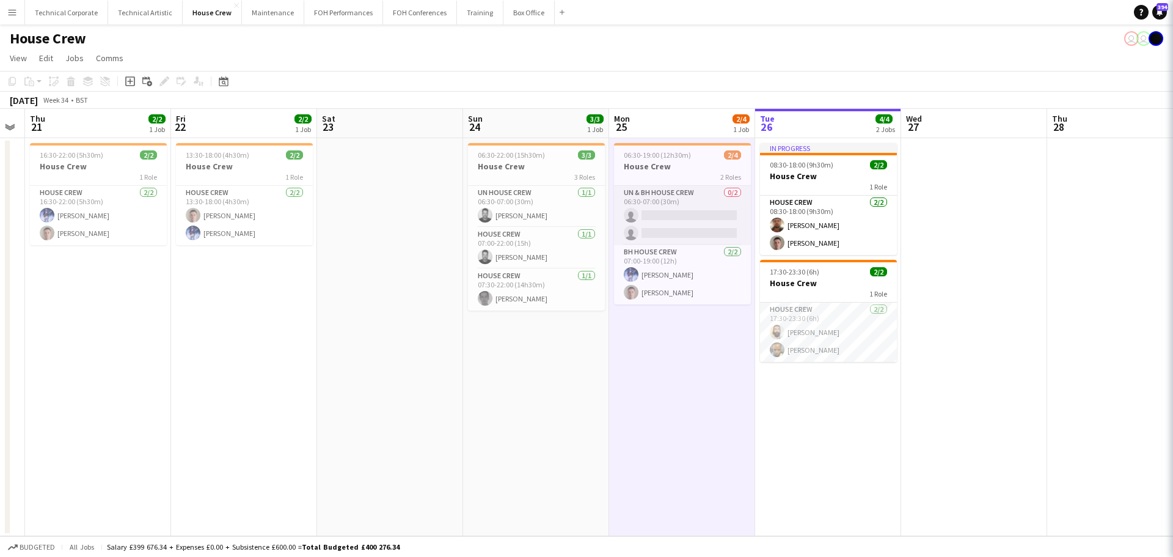
click at [679, 222] on app-card-role "UN & BH House Crew 0/2 06:30-07:00 (30m) single-neutral-actions single-neutral-…" at bounding box center [682, 215] width 137 height 59
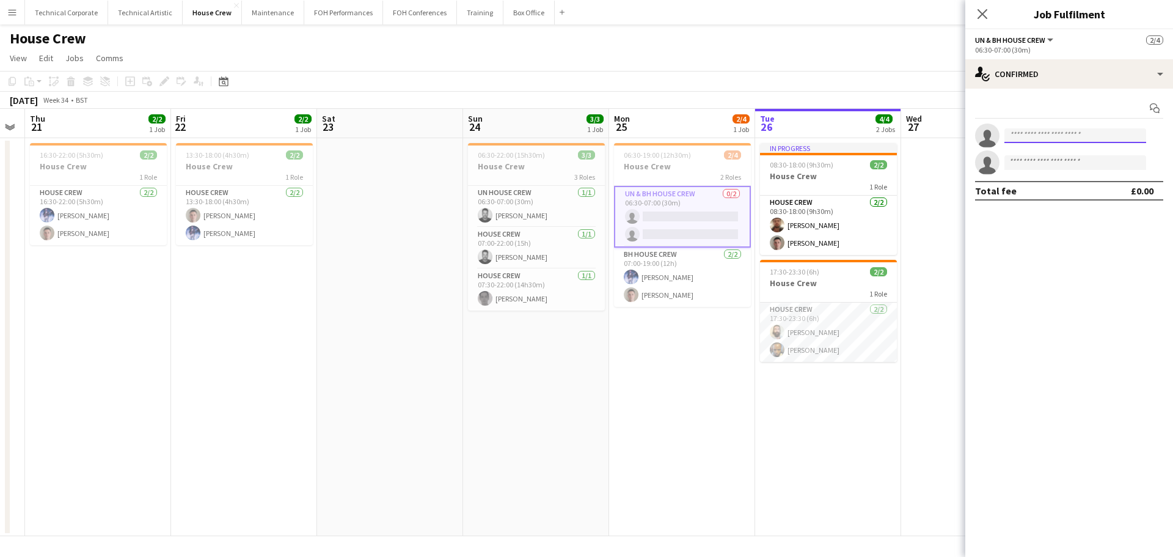
click at [1108, 141] on input at bounding box center [1075, 135] width 142 height 15
type input "****"
click at [1075, 169] on span "+447535607929" at bounding box center [1075, 173] width 122 height 10
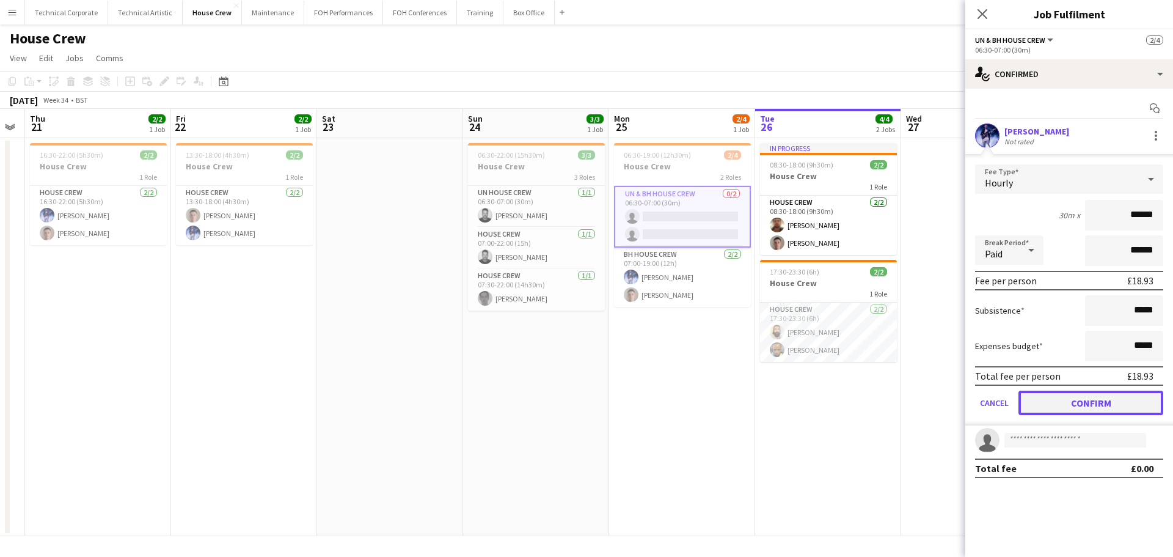
click at [1103, 410] on button "Confirm" at bounding box center [1090, 402] width 145 height 24
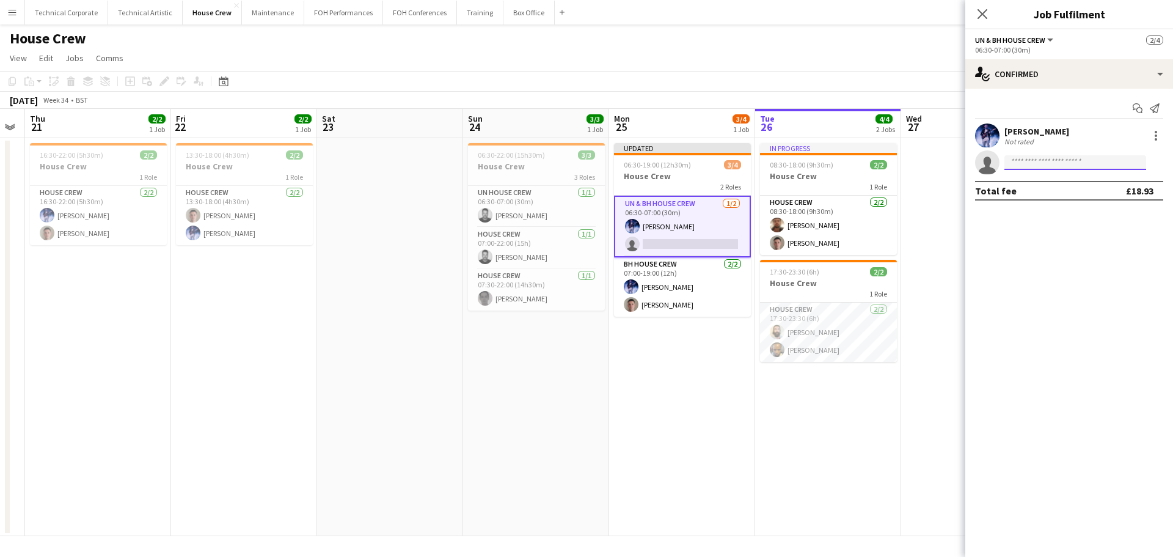
click at [1050, 163] on input at bounding box center [1075, 162] width 142 height 15
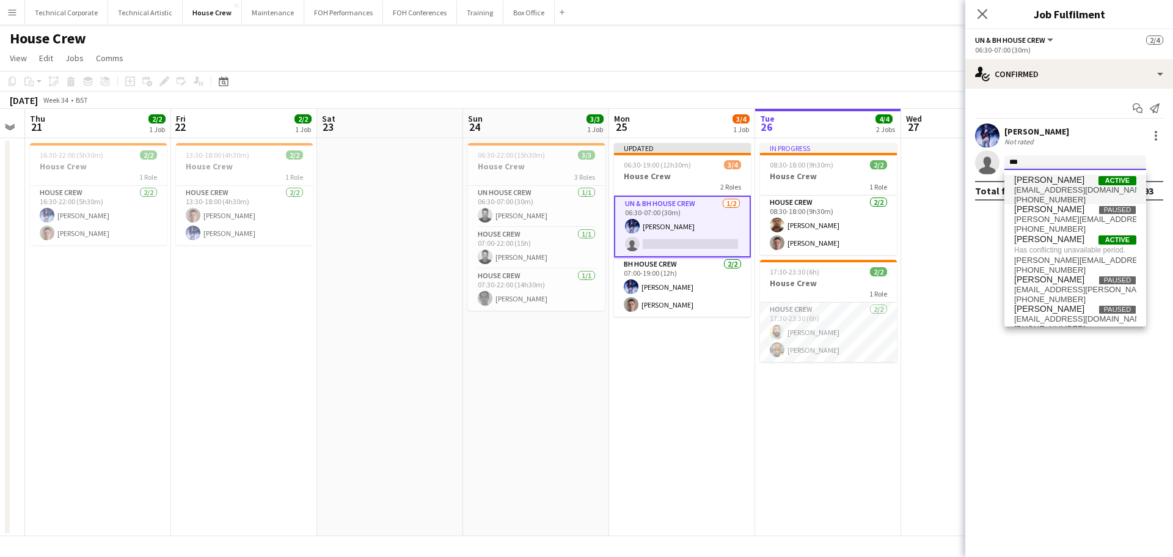
type input "***"
click at [1061, 183] on span "Robert Buckland" at bounding box center [1049, 180] width 70 height 10
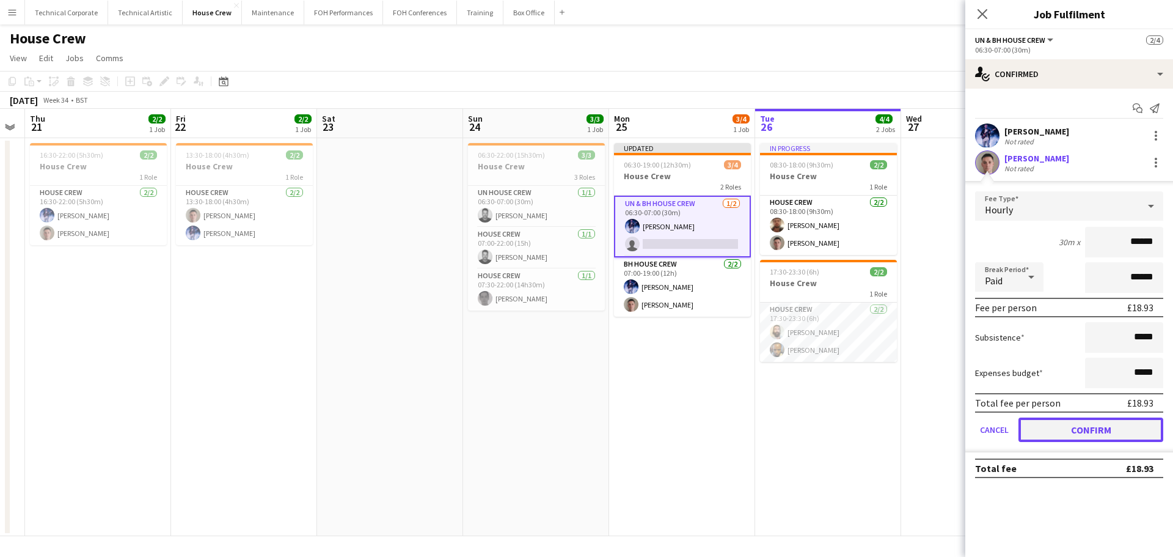
click at [1092, 429] on button "Confirm" at bounding box center [1090, 429] width 145 height 24
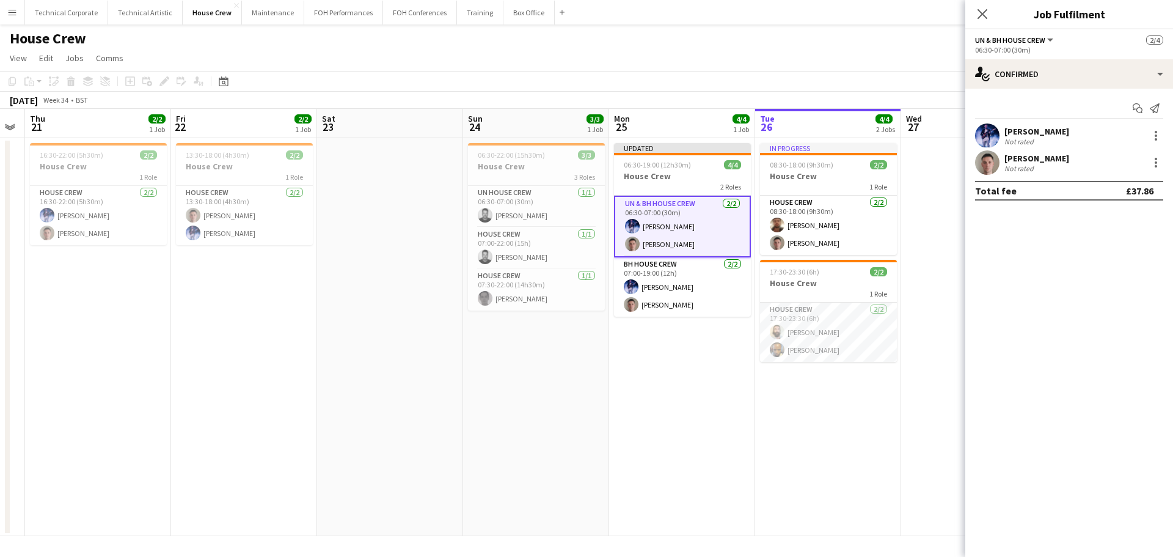
click at [704, 417] on app-date-cell "Updated 06:30-19:00 (12h30m) 4/4 House Crew 2 Roles UN & BH House Crew 2/2 06:3…" at bounding box center [682, 337] width 146 height 398
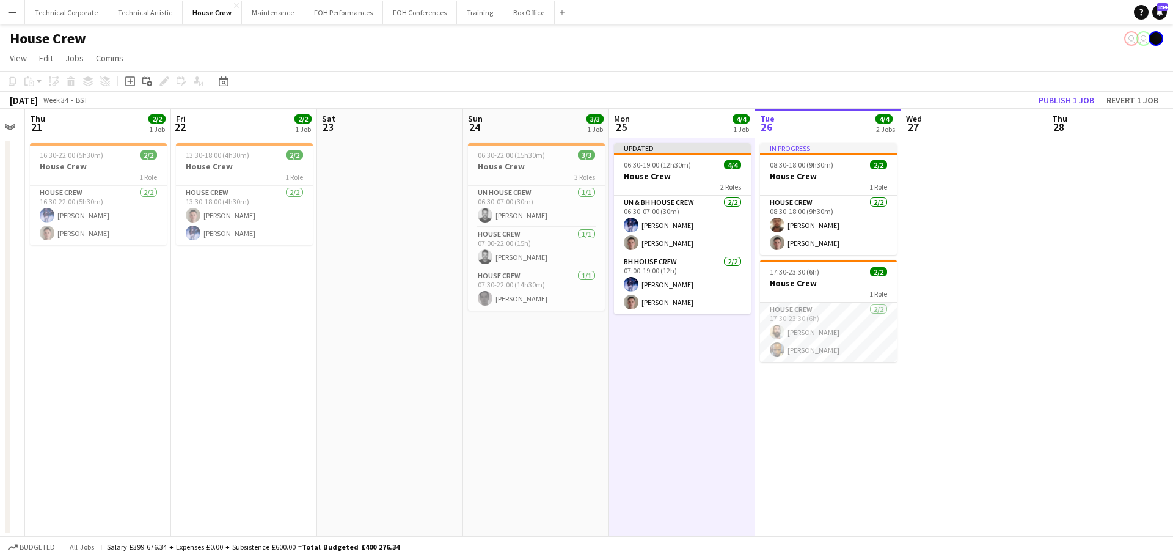
click at [1080, 84] on app-toolbar "Copy Paste Paste Ctrl+V Paste with crew Ctrl+Shift+V Paste linked Job Delete Gr…" at bounding box center [586, 81] width 1173 height 21
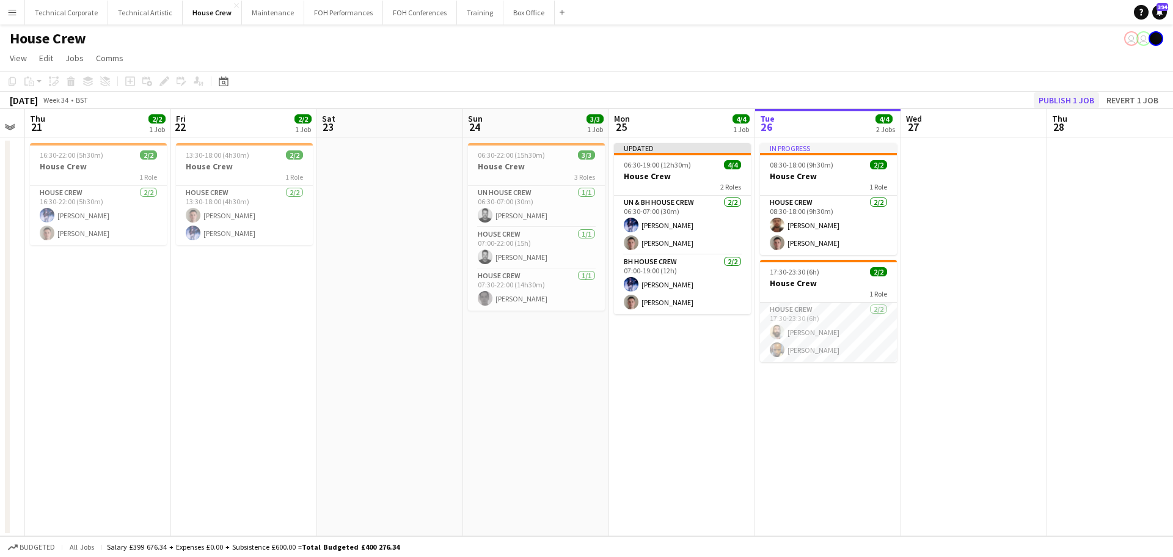
click at [1079, 91] on app-toolbar "Copy Paste Paste Ctrl+V Paste with crew Ctrl+Shift+V Paste linked Job Delete Gr…" at bounding box center [586, 81] width 1173 height 21
click at [1079, 95] on button "Publish 1 job" at bounding box center [1066, 100] width 65 height 16
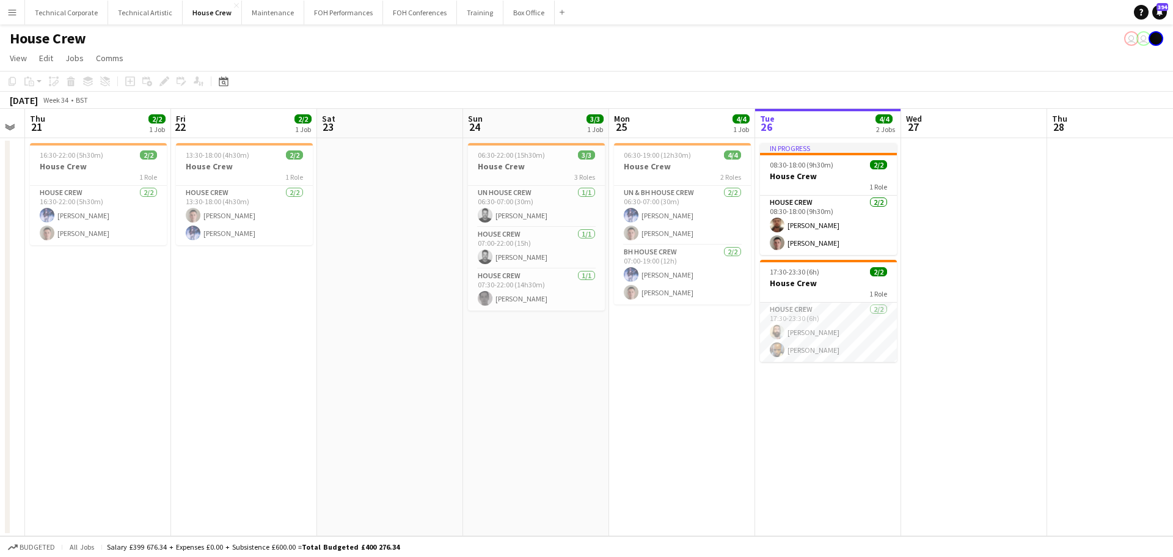
click at [800, 428] on app-date-cell "In progress 08:30-18:00 (9h30m) 2/2 House Crew 1 Role House Crew 2/2 08:30-18:0…" at bounding box center [828, 337] width 146 height 398
click at [796, 428] on app-date-cell "In progress 08:30-18:00 (9h30m) 2/2 House Crew 1 Role House Crew 2/2 08:30-18:0…" at bounding box center [828, 337] width 146 height 398
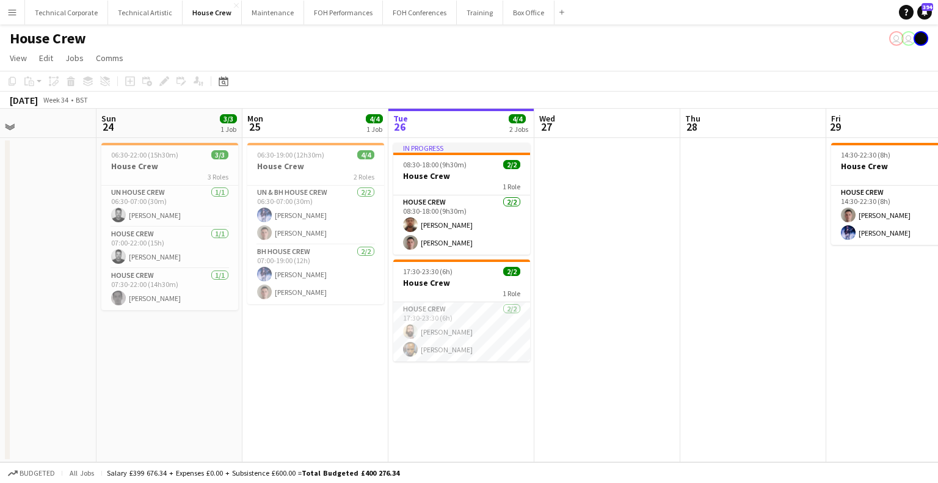
scroll to position [0, 342]
drag, startPoint x: 657, startPoint y: 341, endPoint x: 290, endPoint y: 361, distance: 368.3
click at [290, 361] on app-calendar-viewport "Thu 21 2/2 1 Job Fri 22 2/2 1 Job Sat 23 Sun 24 3/3 1 Job Mon 25 4/4 1 Job Tue …" at bounding box center [469, 286] width 938 height 354
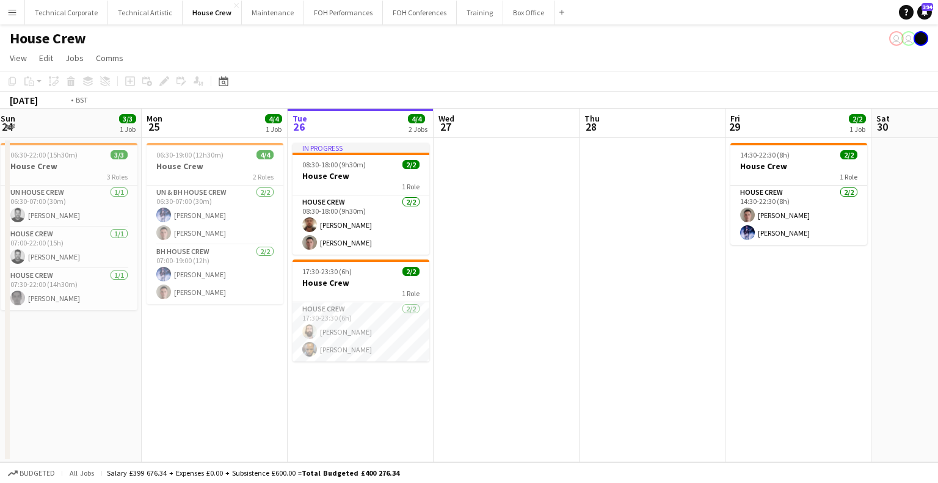
drag, startPoint x: 737, startPoint y: 317, endPoint x: 384, endPoint y: 333, distance: 353.5
click at [381, 333] on app-calendar-viewport "Thu 21 2/2 1 Job Fri 22 2/2 1 Job Sat 23 Sun 24 3/3 1 Job Mon 25 4/4 1 Job Tue …" at bounding box center [469, 286] width 938 height 354
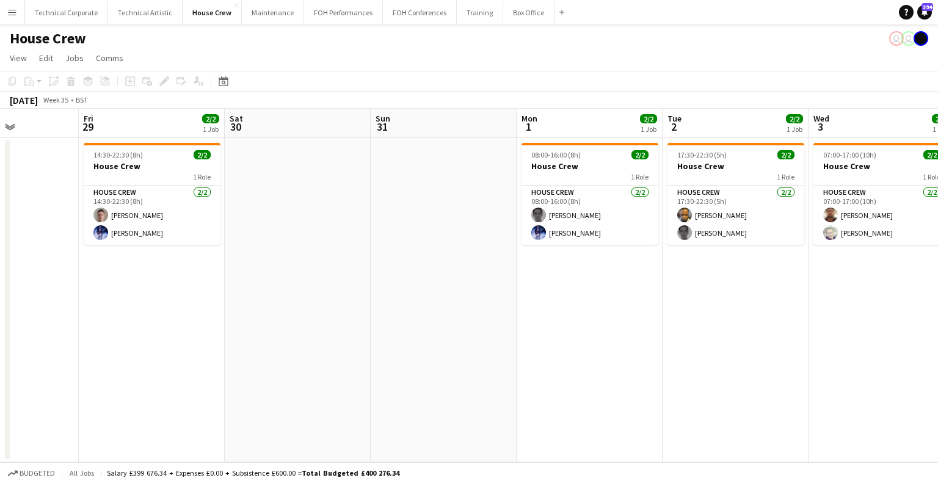
drag, startPoint x: 652, startPoint y: 320, endPoint x: 369, endPoint y: 335, distance: 283.9
click at [369, 335] on app-calendar-viewport "Mon 25 4/4 1 Job Tue 26 4/4 2 Jobs Wed 27 Thu 28 Fri 29 2/2 1 Job Sat 30 Sun 31…" at bounding box center [469, 286] width 938 height 354
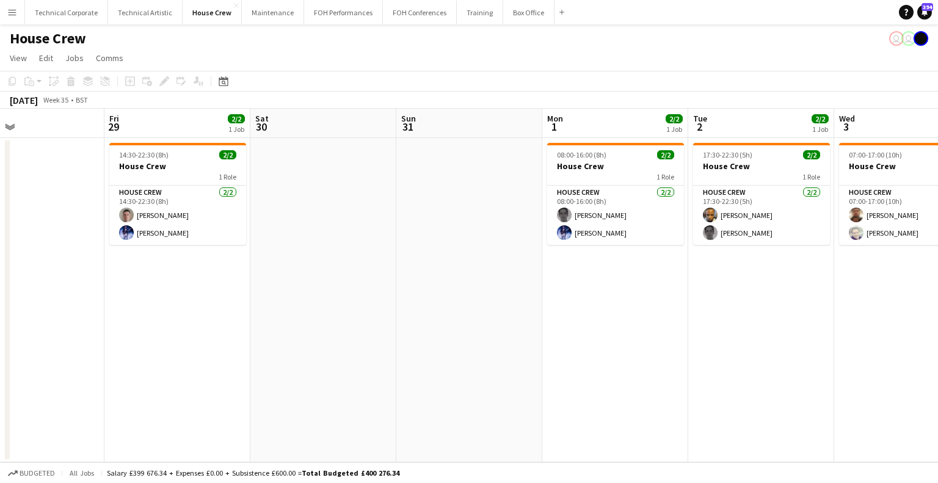
drag, startPoint x: 572, startPoint y: 343, endPoint x: 744, endPoint y: 349, distance: 172.4
click at [744, 349] on app-calendar-viewport "Tue 26 4/4 2 Jobs Wed 27 Thu 28 Fri 29 2/2 1 Job Sat 30 Sun 31 Mon 1 2/2 1 Job …" at bounding box center [469, 286] width 938 height 354
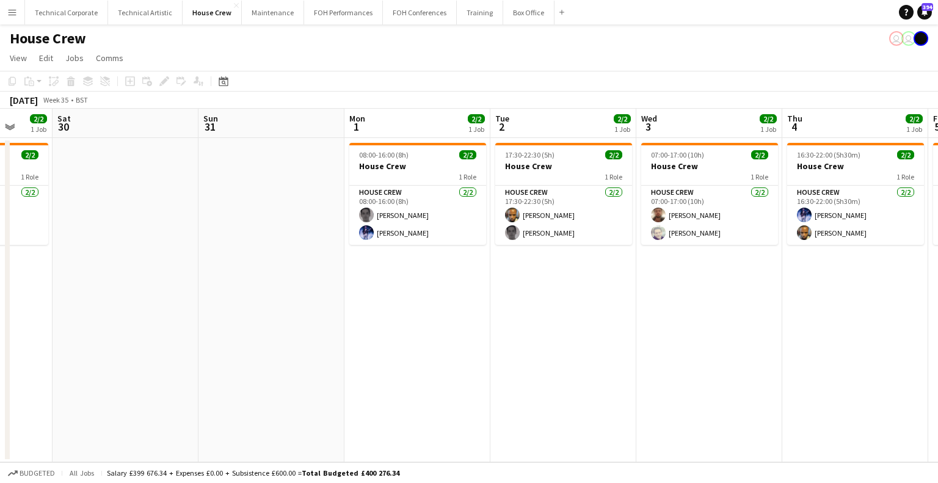
drag, startPoint x: 710, startPoint y: 346, endPoint x: 773, endPoint y: 345, distance: 63.5
click at [390, 349] on app-calendar-viewport "Tue 26 4/4 2 Jobs Wed 27 Thu 28 Fri 29 2/2 1 Job Sat 30 Sun 31 Mon 1 2/2 1 Job …" at bounding box center [469, 286] width 938 height 354
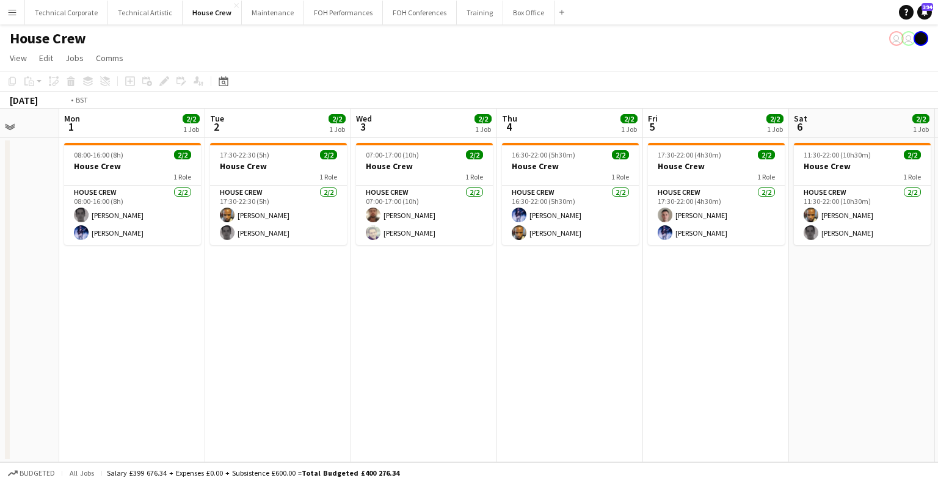
drag, startPoint x: 770, startPoint y: 344, endPoint x: 731, endPoint y: 334, distance: 40.5
click at [478, 345] on app-calendar-viewport "Thu 28 Fri 29 2/2 1 Job Sat 30 Sun 31 Mon 1 2/2 1 Job Tue 2 2/2 1 Job Wed 3 2/2…" at bounding box center [469, 286] width 938 height 354
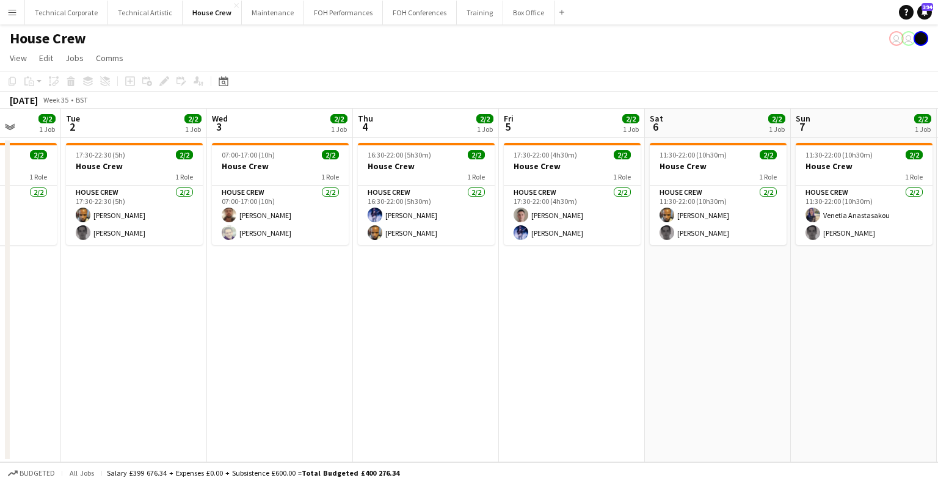
click at [403, 334] on app-calendar-viewport "Fri 29 2/2 1 Job Sat 30 Sun 31 Mon 1 2/2 1 Job Tue 2 2/2 1 Job Wed 3 2/2 1 Job …" at bounding box center [469, 286] width 938 height 354
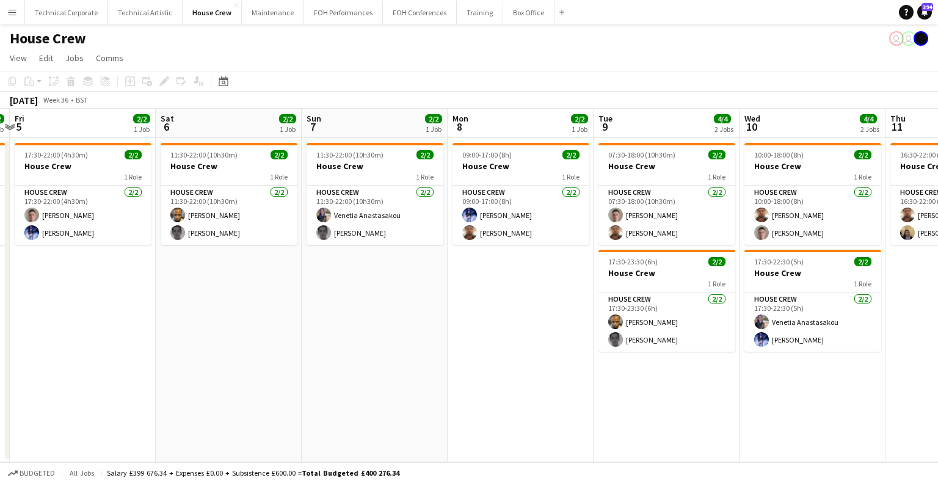
drag, startPoint x: 589, startPoint y: 327, endPoint x: 514, endPoint y: 326, distance: 75.1
click at [478, 327] on app-calendar-viewport "Tue 2 2/2 1 Job Wed 3 2/2 1 Job Thu 4 2/2 1 Job Fri 5 2/2 1 Job Sat 6 2/2 1 Job…" at bounding box center [469, 286] width 938 height 354
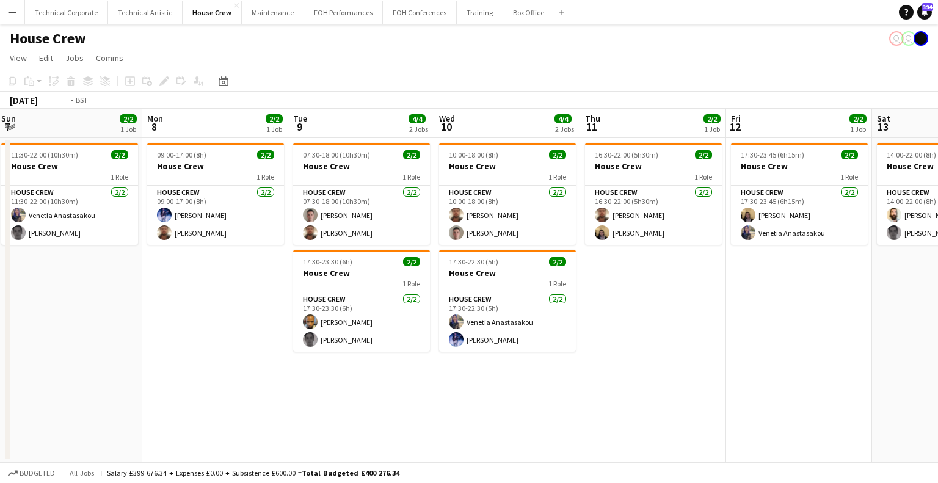
drag, startPoint x: 846, startPoint y: 313, endPoint x: 560, endPoint y: 313, distance: 286.5
click at [534, 316] on app-calendar-viewport "Thu 4 2/2 1 Job Fri 5 2/2 1 Job Sat 6 2/2 1 Job Sun 7 2/2 1 Job Mon 8 2/2 1 Job…" at bounding box center [469, 286] width 938 height 354
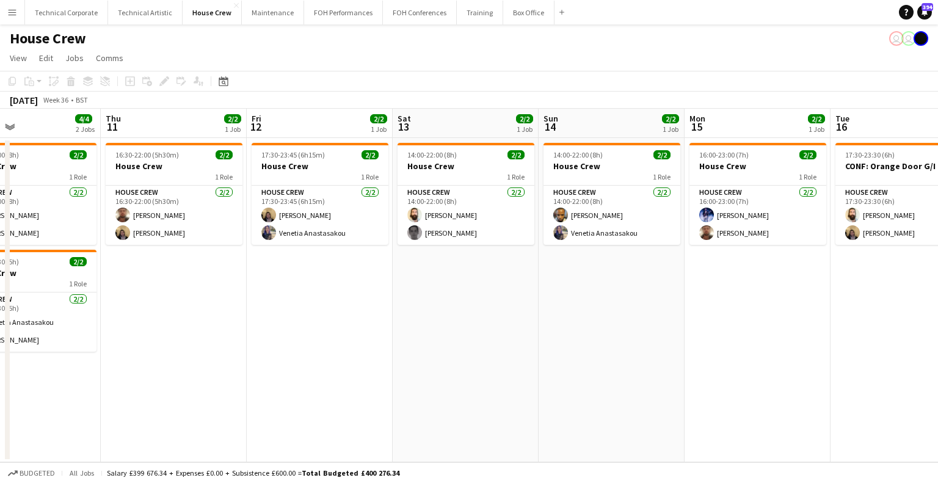
drag, startPoint x: 770, startPoint y: 310, endPoint x: 420, endPoint y: 320, distance: 349.6
click at [398, 321] on app-calendar-viewport "Sat 6 2/2 1 Job Sun 7 2/2 1 Job Mon 8 2/2 1 Job Tue 9 4/4 2 Jobs Wed 10 4/4 2 J…" at bounding box center [469, 286] width 938 height 354
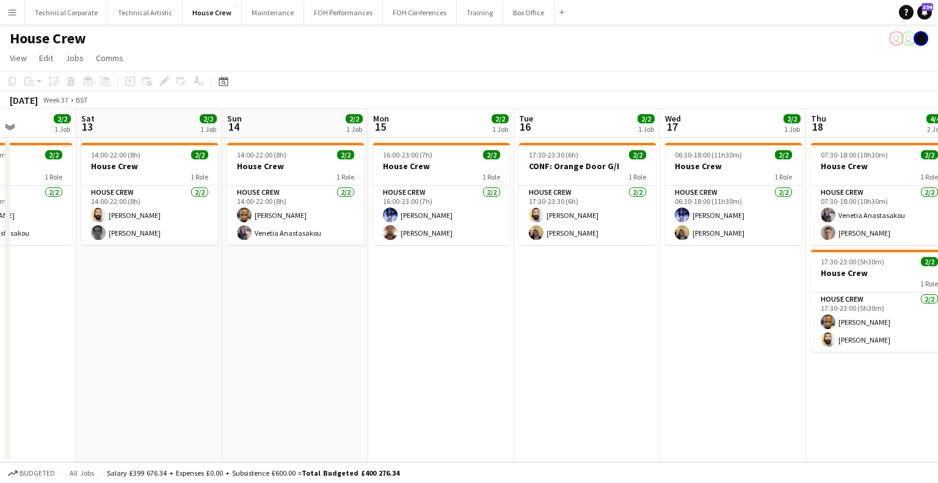
drag, startPoint x: 788, startPoint y: 318, endPoint x: 443, endPoint y: 329, distance: 345.4
click at [447, 329] on app-calendar-viewport "Wed 10 4/4 2 Jobs Thu 11 2/2 1 Job Fri 12 2/2 1 Job Sat 13 2/2 1 Job Sun 14 2/2…" at bounding box center [469, 286] width 938 height 354
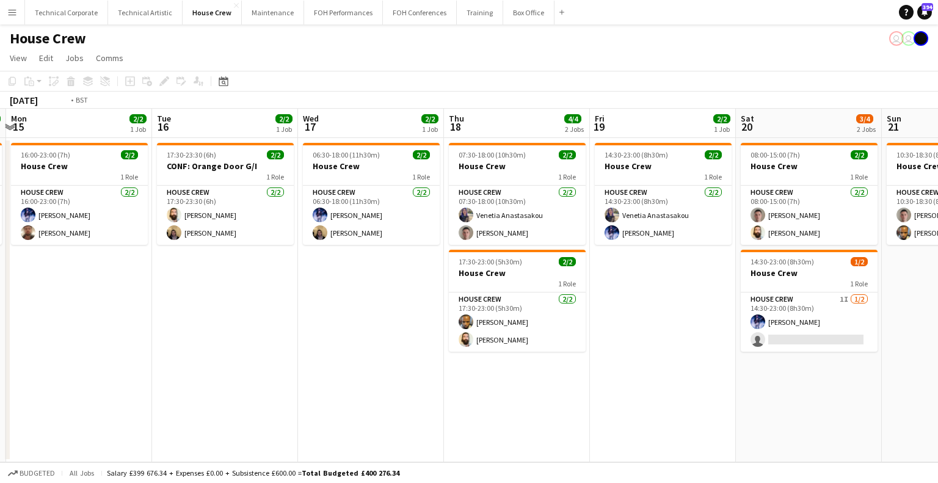
click at [450, 302] on app-calendar-viewport "Fri 12 2/2 1 Job Sat 13 2/2 1 Job Sun 14 2/2 1 Job Mon 15 2/2 1 Job Tue 16 2/2 …" at bounding box center [469, 286] width 938 height 354
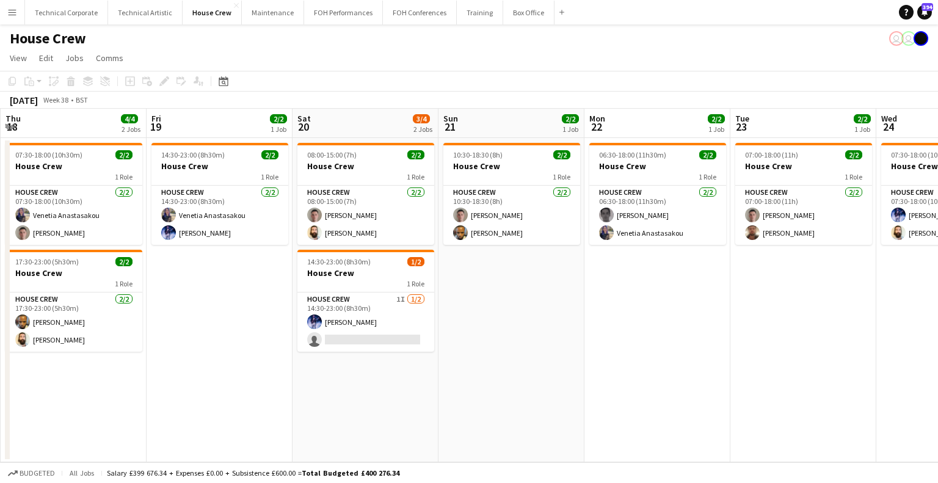
click at [376, 326] on app-calendar-viewport "Mon 15 2/2 1 Job Tue 16 2/2 1 Job Wed 17 2/2 1 Job Thu 18 4/4 2 Jobs Fri 19 2/2…" at bounding box center [469, 286] width 938 height 354
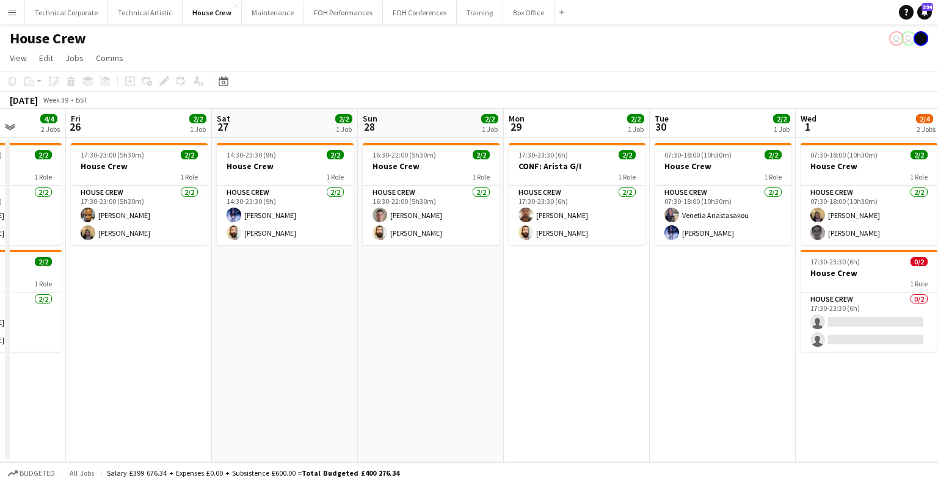
click at [328, 323] on app-calendar-viewport "Mon 22 2/2 1 Job Tue 23 2/2 1 Job Wed 24 2/2 1 Job Thu 25 4/4 2 Jobs Fri 26 2/2…" at bounding box center [469, 286] width 938 height 354
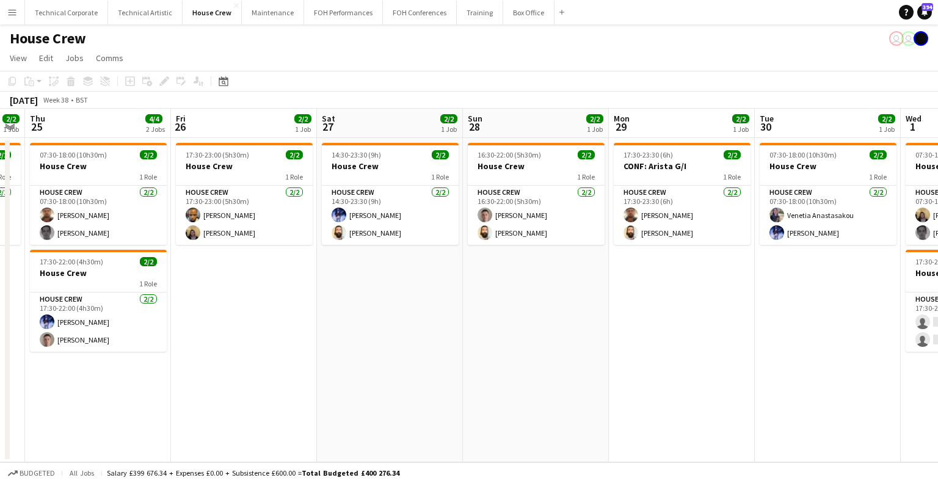
drag, startPoint x: 734, startPoint y: 316, endPoint x: 388, endPoint y: 321, distance: 345.8
click at [388, 321] on app-calendar-viewport "Mon 22 2/2 1 Job Tue 23 2/2 1 Job Wed 24 2/2 1 Job Thu 25 4/4 2 Jobs Fri 26 2/2…" at bounding box center [469, 286] width 938 height 354
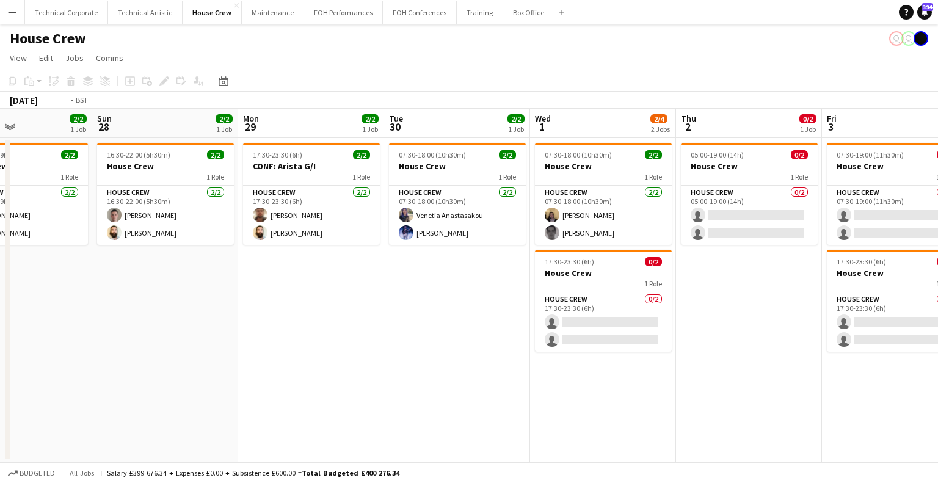
click at [370, 309] on app-calendar-viewport "Wed 24 2/2 1 Job Thu 25 4/4 2 Jobs Fri 26 2/2 1 Job Sat 27 2/2 1 Job Sun 28 2/2…" at bounding box center [469, 286] width 938 height 354
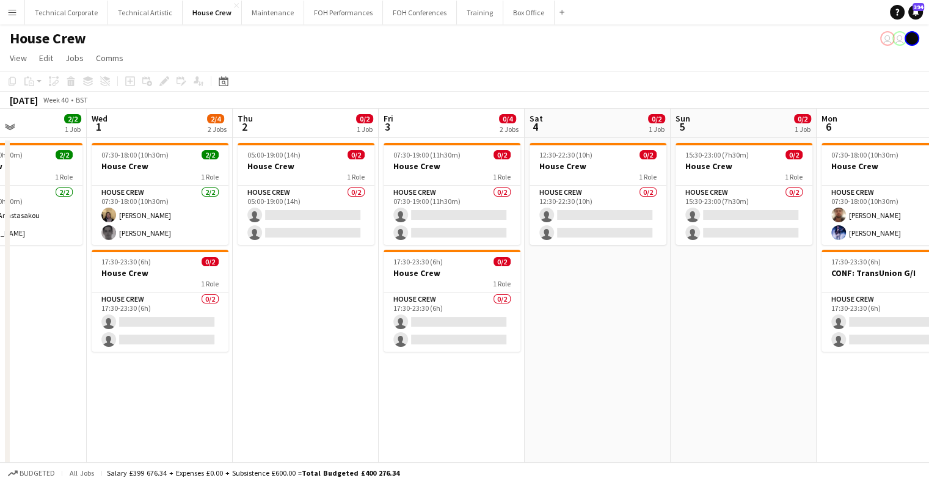
scroll to position [0, 460]
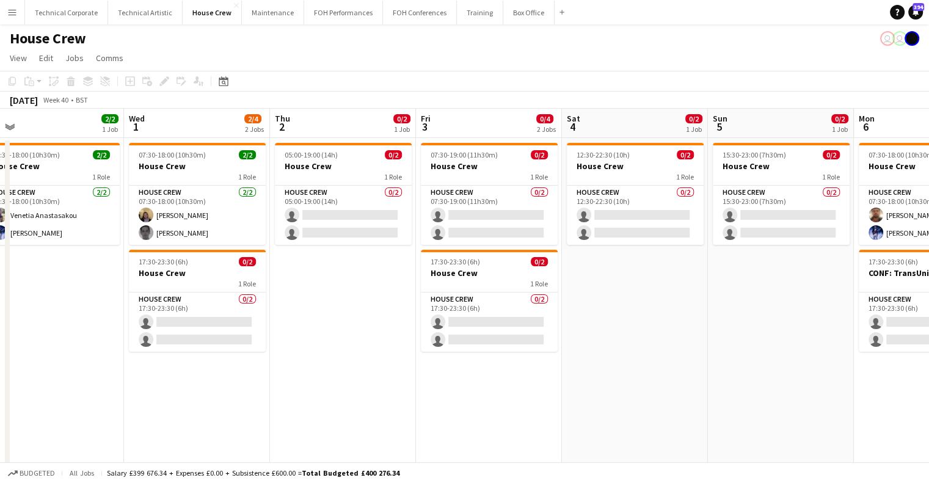
drag, startPoint x: 561, startPoint y: 311, endPoint x: 599, endPoint y: 312, distance: 37.3
click at [599, 312] on app-calendar-viewport "Sat 27 2/2 1 Job Sun 28 2/2 1 Job Mon 29 2/2 1 Job Tue 30 2/2 1 Job Wed 1 2/4 2…" at bounding box center [464, 303] width 929 height 389
drag, startPoint x: 580, startPoint y: 241, endPoint x: 490, endPoint y: 246, distance: 90.5
click at [721, 227] on app-calendar-viewport "Sat 27 2/2 1 Job Sun 28 2/2 1 Job Mon 29 2/2 1 Job Tue 30 2/2 1 Job Wed 1 2/4 2…" at bounding box center [464, 303] width 929 height 389
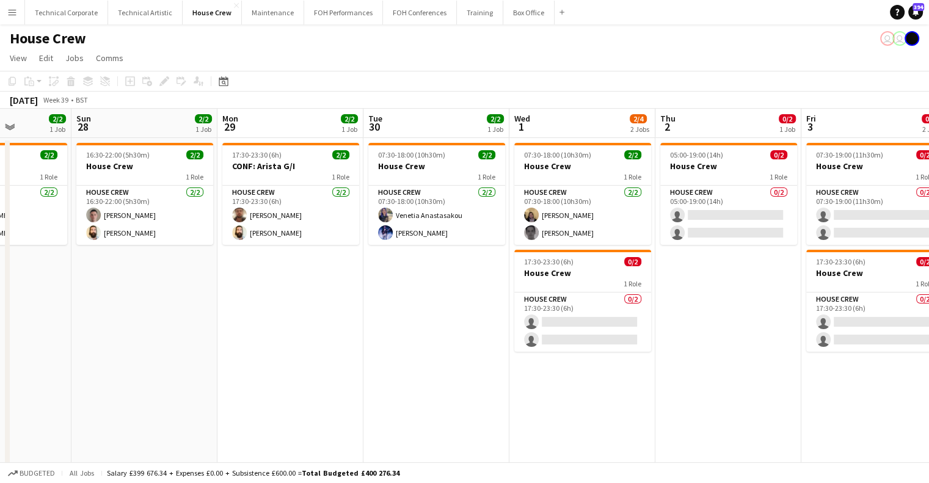
drag, startPoint x: 337, startPoint y: 259, endPoint x: 433, endPoint y: 261, distance: 95.3
click at [436, 260] on app-calendar-viewport "Thu 25 4/4 2 Jobs Fri 26 2/2 1 Job Sat 27 2/2 1 Job Sun 28 2/2 1 Job Mon 29 2/2…" at bounding box center [464, 303] width 929 height 389
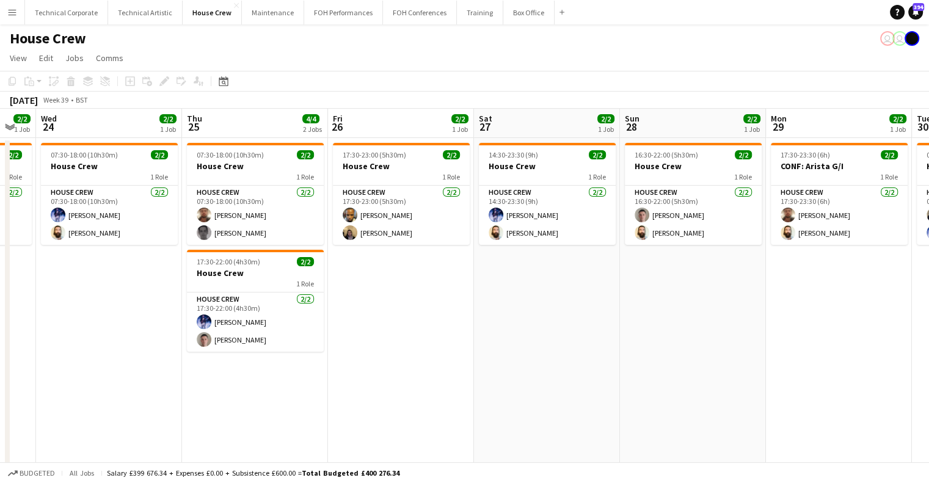
drag, startPoint x: 261, startPoint y: 263, endPoint x: 650, endPoint y: 276, distance: 389.4
click at [650, 276] on app-calendar-viewport "Mon 22 2/2 1 Job Tue 23 2/2 1 Job Wed 24 2/2 1 Job Thu 25 4/4 2 Jobs Fri 26 2/2…" at bounding box center [464, 303] width 929 height 389
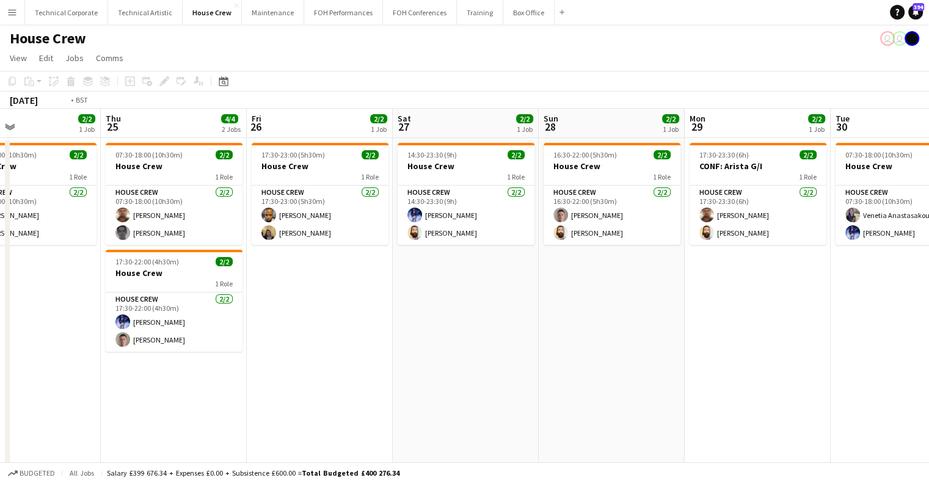
drag, startPoint x: 681, startPoint y: 313, endPoint x: 762, endPoint y: 310, distance: 81.3
click at [762, 310] on app-calendar-viewport "Mon 22 2/2 1 Job Tue 23 2/2 1 Job Wed 24 2/2 1 Job Thu 25 4/4 2 Jobs Fri 26 2/2…" at bounding box center [464, 303] width 929 height 389
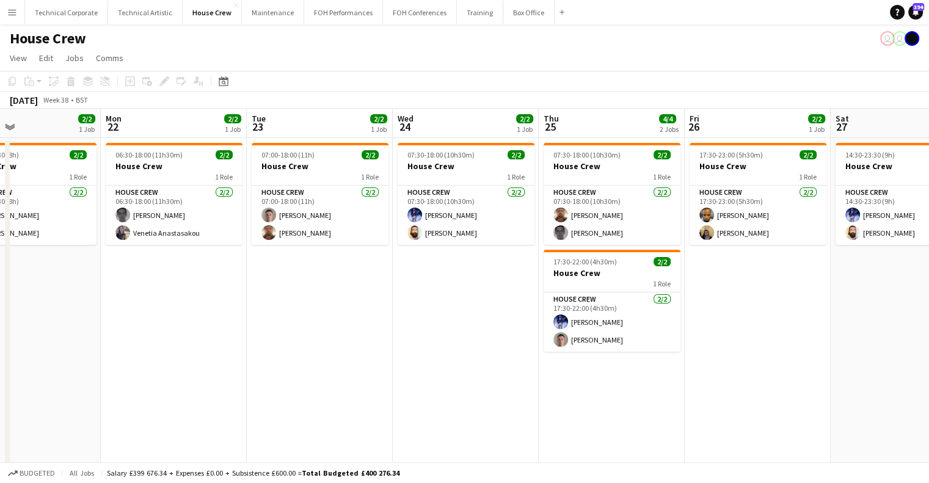
drag, startPoint x: 418, startPoint y: 356, endPoint x: 777, endPoint y: 329, distance: 360.2
click at [777, 329] on app-calendar-viewport "Fri 19 2/2 1 Job Sat 20 3/4 2 Jobs Sun 21 2/2 1 Job Mon 22 2/2 1 Job Tue 23 2/2…" at bounding box center [464, 303] width 929 height 389
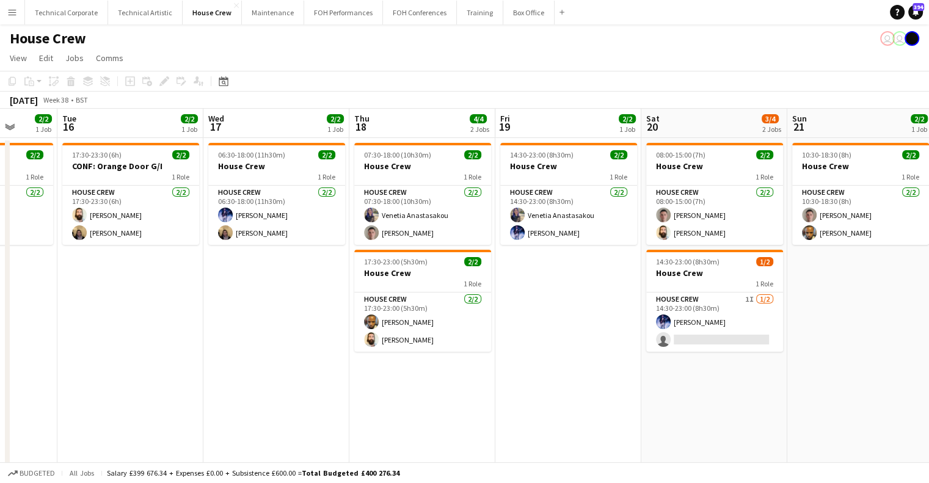
drag, startPoint x: 331, startPoint y: 332, endPoint x: 737, endPoint y: 327, distance: 406.3
click at [737, 327] on app-calendar-viewport "Sat 13 2/2 1 Job Sun 14 2/2 1 Job Mon 15 2/2 1 Job Tue 16 2/2 1 Job Wed 17 2/2 …" at bounding box center [464, 303] width 929 height 389
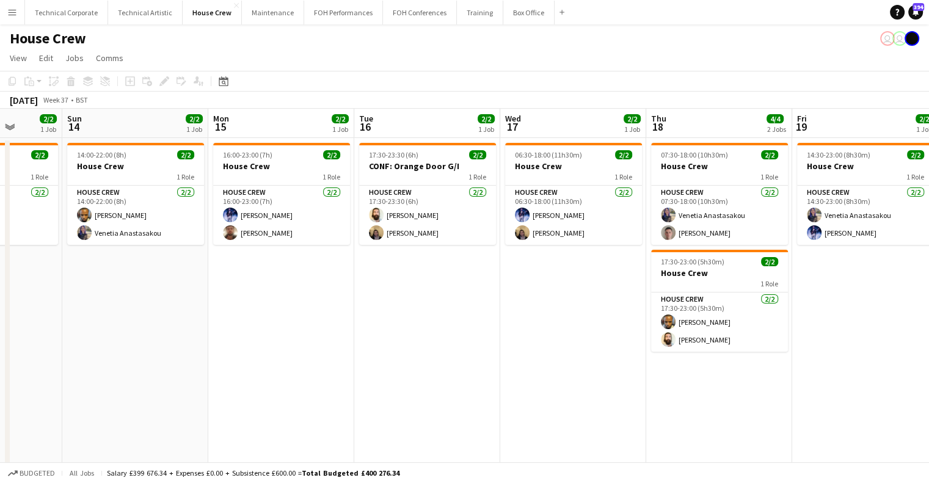
drag, startPoint x: 532, startPoint y: 321, endPoint x: 766, endPoint y: 318, distance: 234.6
click at [766, 318] on app-calendar-viewport "Thu 11 2/2 1 Job Fri 12 2/2 1 Job Sat 13 2/2 1 Job Sun 14 2/2 1 Job Mon 15 2/2 …" at bounding box center [464, 303] width 929 height 389
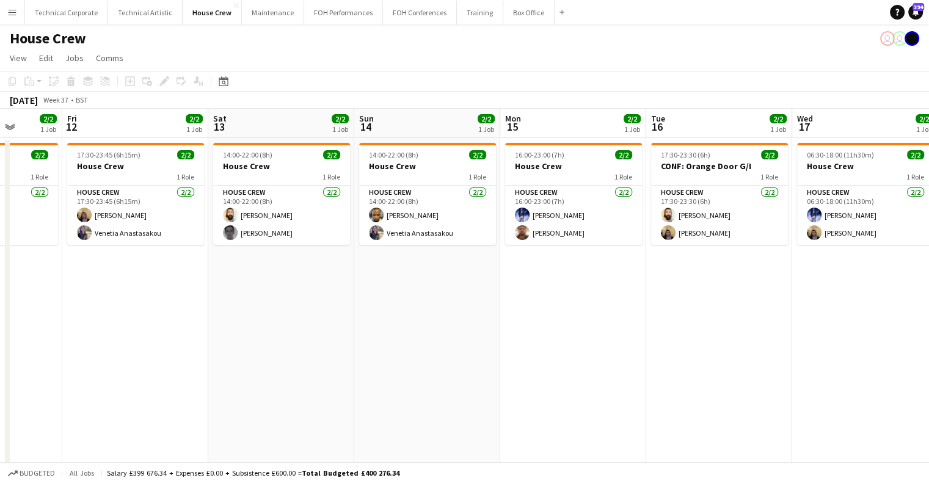
drag, startPoint x: 604, startPoint y: 345, endPoint x: 709, endPoint y: 346, distance: 105.1
click at [787, 345] on app-calendar-viewport "Tue 9 4/4 2 Jobs Wed 10 4/4 2 Jobs Thu 11 2/2 1 Job Fri 12 2/2 1 Job Sat 13 2/2…" at bounding box center [464, 303] width 929 height 389
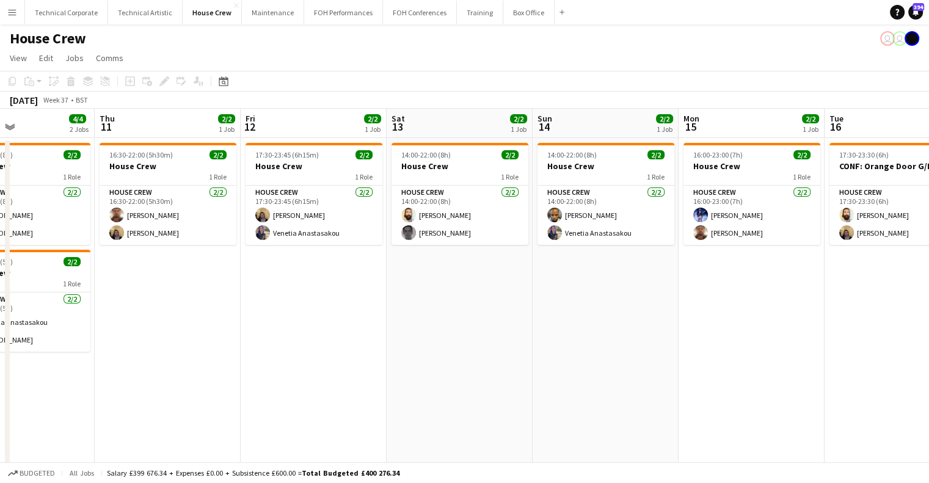
drag, startPoint x: 433, startPoint y: 344, endPoint x: 749, endPoint y: 352, distance: 316.6
click at [749, 352] on app-calendar-viewport "Tue 9 4/4 2 Jobs Wed 10 4/4 2 Jobs Thu 11 2/2 1 Job Fri 12 2/2 1 Job Sat 13 2/2…" at bounding box center [464, 303] width 929 height 389
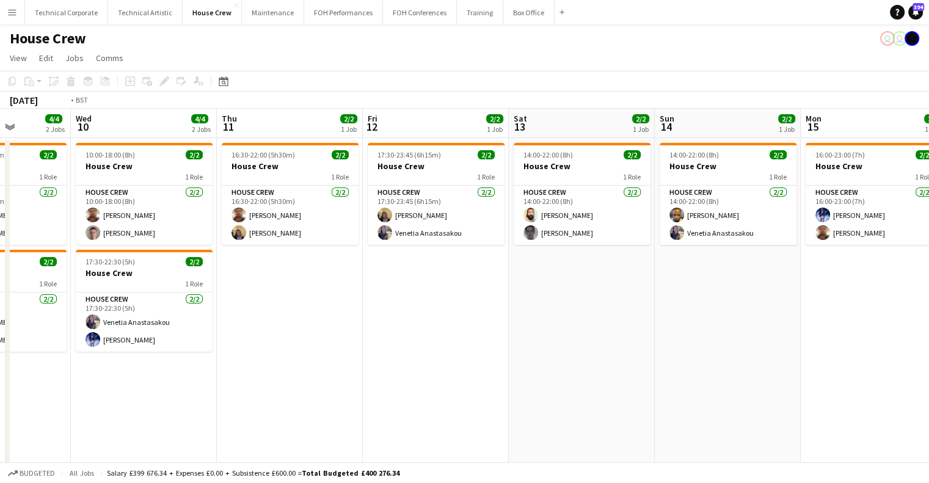
drag, startPoint x: 477, startPoint y: 367, endPoint x: 731, endPoint y: 373, distance: 254.2
click at [731, 374] on app-calendar-viewport "Sun 7 2/2 1 Job Mon 8 2/2 1 Job Tue 9 4/4 2 Jobs Wed 10 4/4 2 Jobs Thu 11 2/2 1…" at bounding box center [464, 303] width 929 height 389
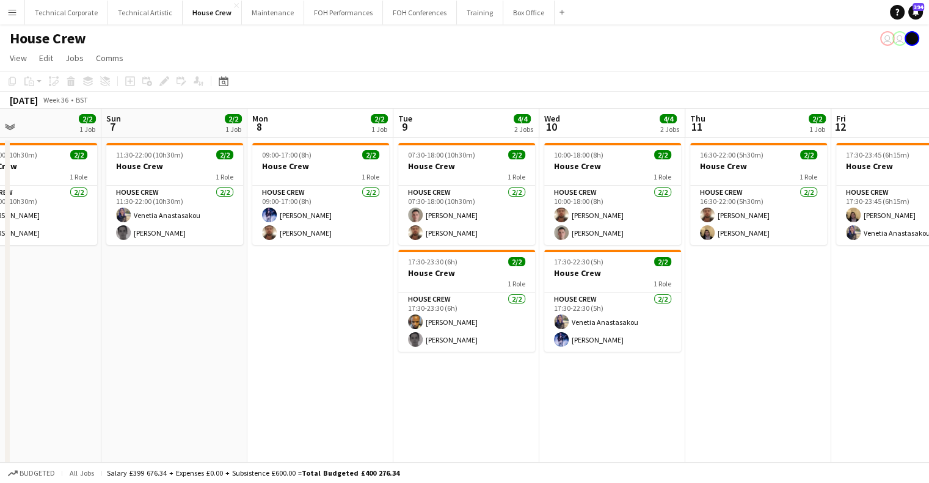
scroll to position [0, 332]
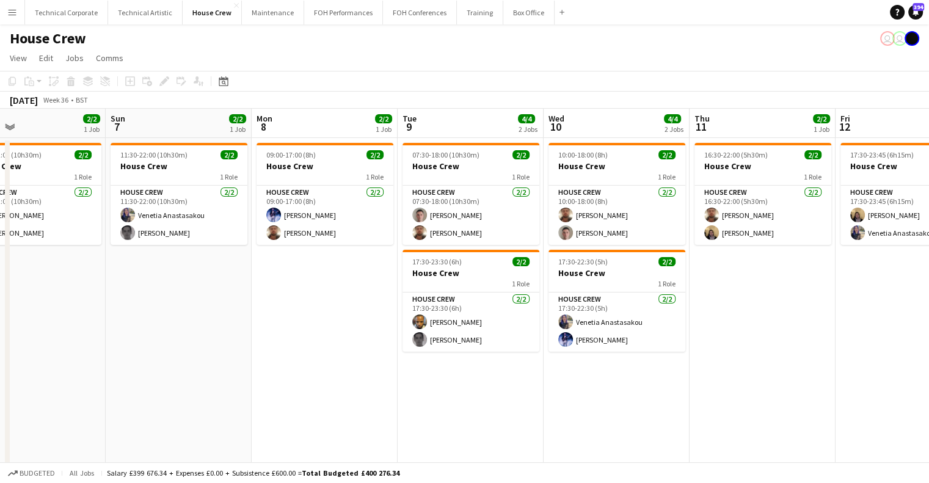
click at [514, 393] on app-calendar-viewport "Thu 4 2/2 1 Job Fri 5 2/2 1 Job Sat 6 2/2 1 Job Sun 7 2/2 1 Job Mon 8 2/2 1 Job…" at bounding box center [464, 303] width 929 height 389
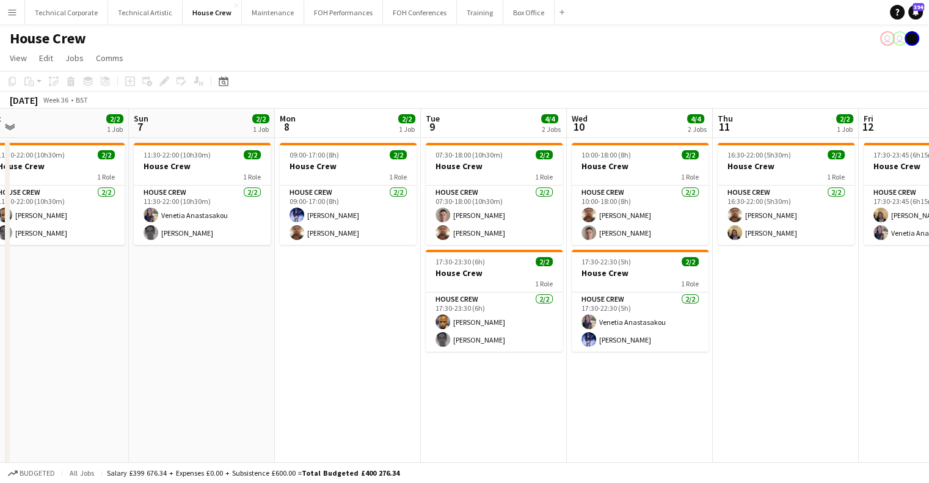
drag, startPoint x: 303, startPoint y: 365, endPoint x: 687, endPoint y: 354, distance: 383.8
click at [671, 356] on app-calendar-viewport "Thu 4 2/2 1 Job Fri 5 2/2 1 Job Sat 6 2/2 1 Job Sun 7 2/2 1 Job Mon 8 2/2 1 Job…" at bounding box center [464, 303] width 929 height 389
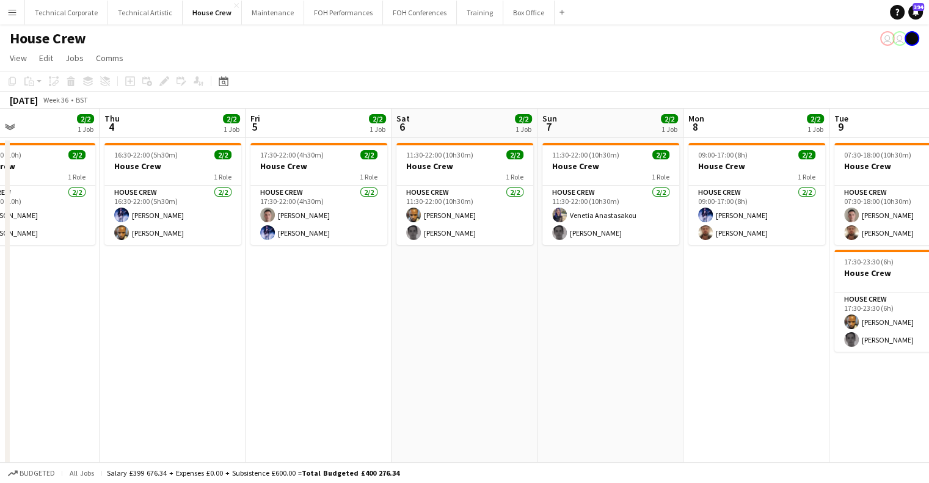
click at [678, 369] on app-calendar-viewport "Mon 1 2/2 1 Job Tue 2 2/2 1 Job Wed 3 2/2 1 Job Thu 4 2/2 1 Job Fri 5 2/2 1 Job…" at bounding box center [464, 303] width 929 height 389
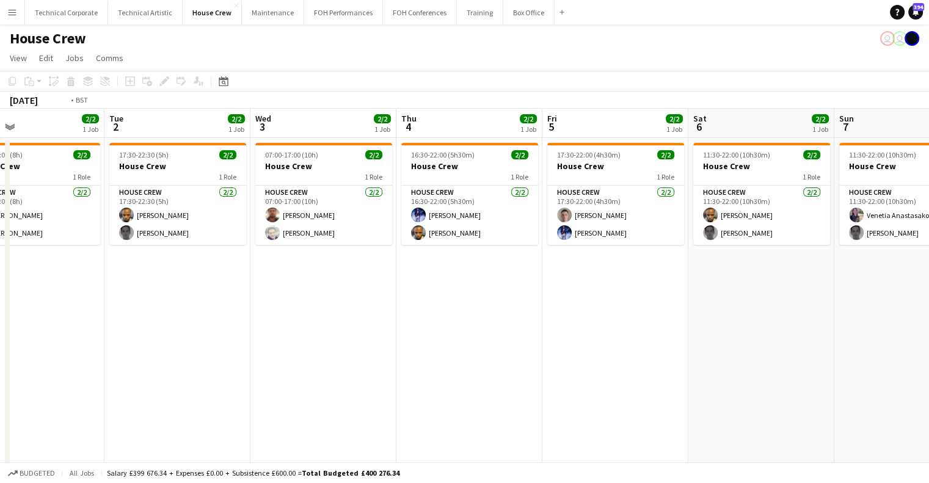
drag, startPoint x: 342, startPoint y: 373, endPoint x: 624, endPoint y: 373, distance: 282.3
click at [634, 373] on app-calendar-viewport "Sat 30 Sun 31 Mon 1 2/2 1 Job Tue 2 2/2 1 Job Wed 3 2/2 1 Job Thu 4 2/2 1 Job F…" at bounding box center [464, 303] width 929 height 389
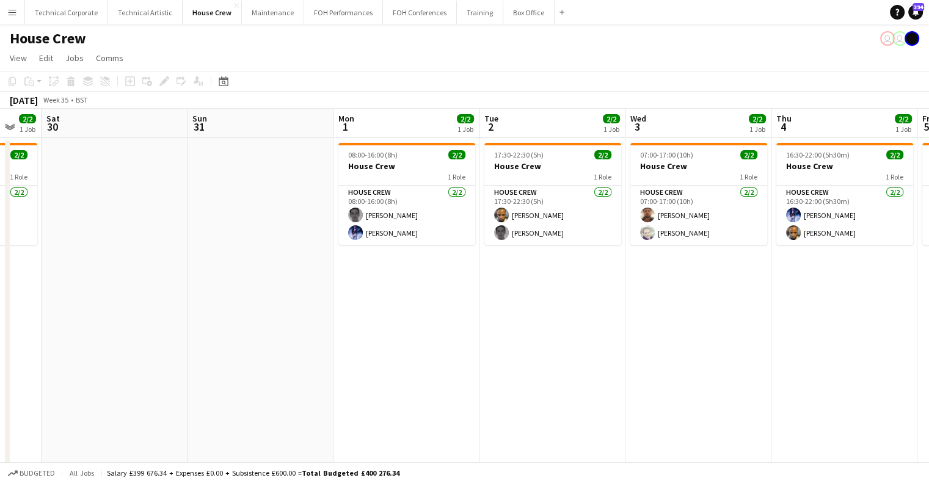
drag, startPoint x: 326, startPoint y: 368, endPoint x: 555, endPoint y: 372, distance: 229.1
click at [555, 372] on app-calendar-viewport "Thu 28 Fri 29 2/2 1 Job Sat 30 Sun 31 Mon 1 2/2 1 Job Tue 2 2/2 1 Job Wed 3 2/2…" at bounding box center [464, 303] width 929 height 389
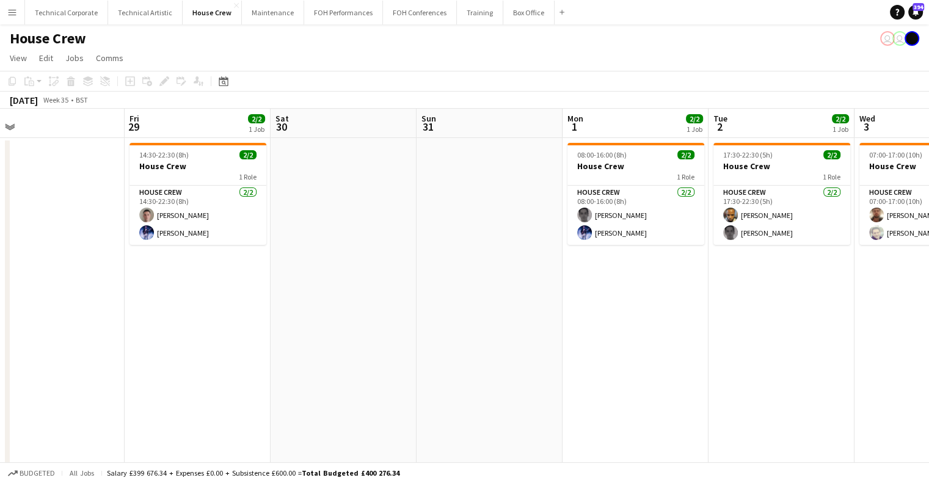
drag, startPoint x: 437, startPoint y: 357, endPoint x: 254, endPoint y: 347, distance: 183.5
click at [575, 357] on app-calendar-viewport "Tue 26 4/4 2 Jobs Wed 27 Thu 28 Fri 29 2/2 1 Job Sat 30 Sun 31 Mon 1 2/2 1 Job …" at bounding box center [464, 303] width 929 height 389
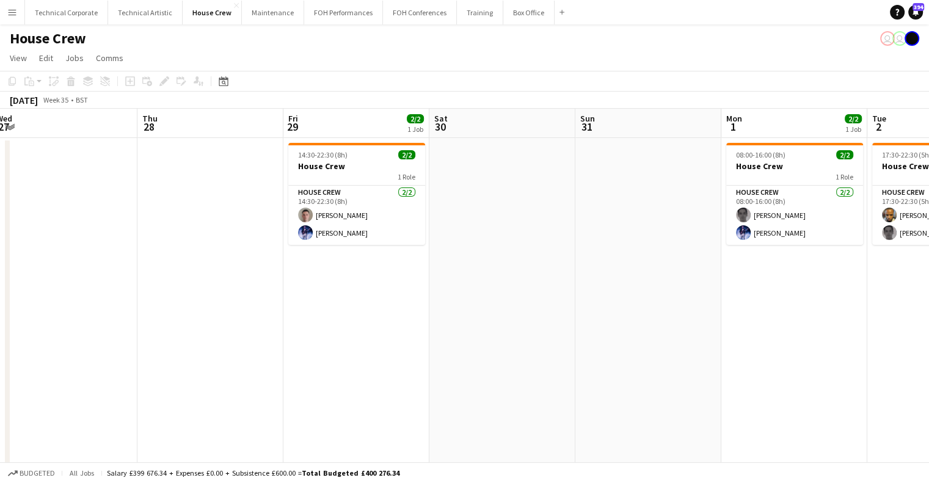
drag, startPoint x: 461, startPoint y: 350, endPoint x: 383, endPoint y: 344, distance: 77.8
click at [558, 349] on app-calendar-viewport "Mon 25 4/4 1 Job Tue 26 4/4 2 Jobs Wed 27 Thu 28 Fri 29 2/2 1 Job Sat 30 Sun 31…" at bounding box center [464, 303] width 929 height 389
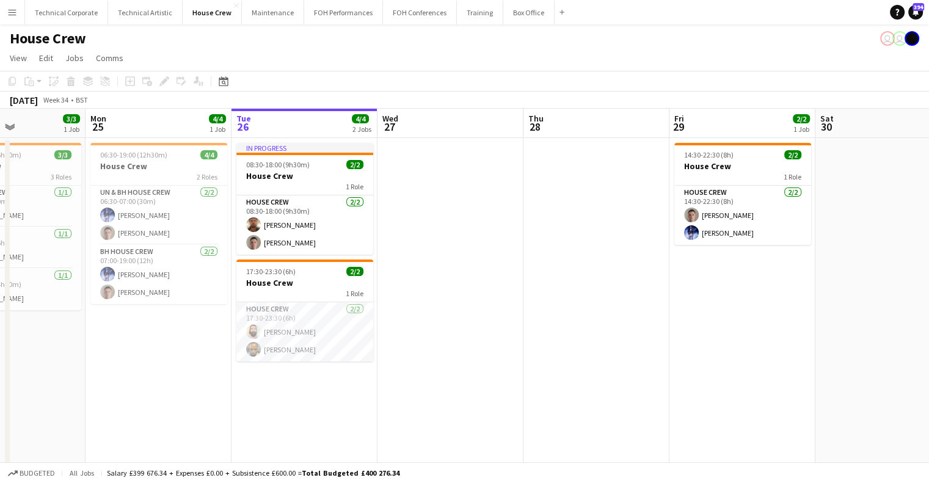
drag, startPoint x: 176, startPoint y: 334, endPoint x: 484, endPoint y: 334, distance: 307.9
click at [489, 334] on app-calendar-viewport "Fri 22 2/2 1 Job Sat 23 Sun 24 3/3 1 Job Mon 25 4/4 1 Job Tue 26 4/4 2 Jobs Wed…" at bounding box center [464, 303] width 929 height 389
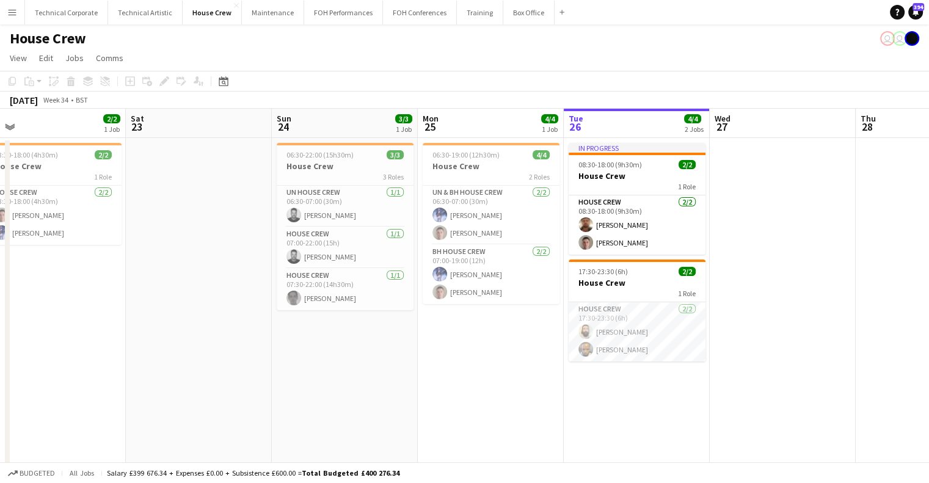
drag, startPoint x: 510, startPoint y: 350, endPoint x: 530, endPoint y: 348, distance: 20.2
click at [530, 348] on app-calendar-viewport "Thu 21 2/2 1 Job Fri 22 2/2 1 Job Sat 23 Sun 24 3/3 1 Job Mon 25 4/4 1 Job Tue …" at bounding box center [464, 303] width 929 height 389
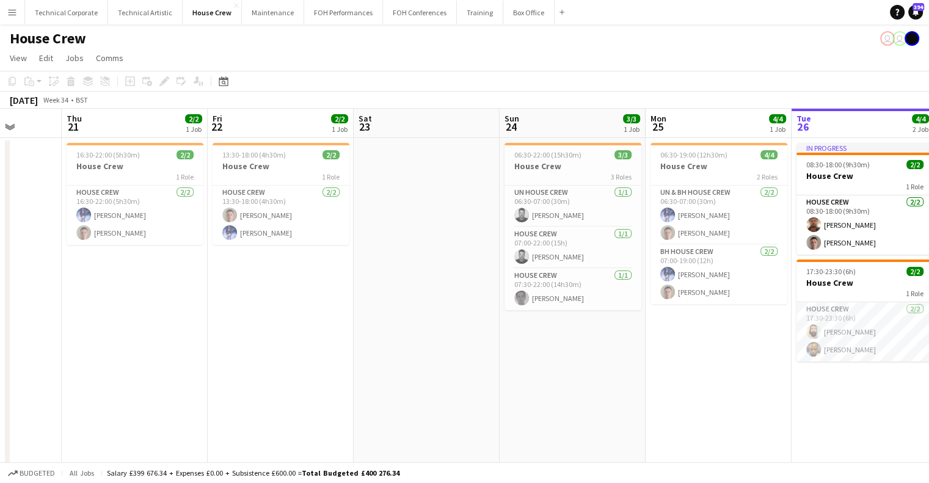
drag, startPoint x: 260, startPoint y: 348, endPoint x: 541, endPoint y: 355, distance: 281.1
click at [539, 356] on app-calendar-viewport "Mon 18 Tue 19 Wed 20 Thu 21 2/2 1 Job Fri 22 2/2 1 Job Sat 23 Sun 24 3/3 1 Job …" at bounding box center [464, 303] width 929 height 389
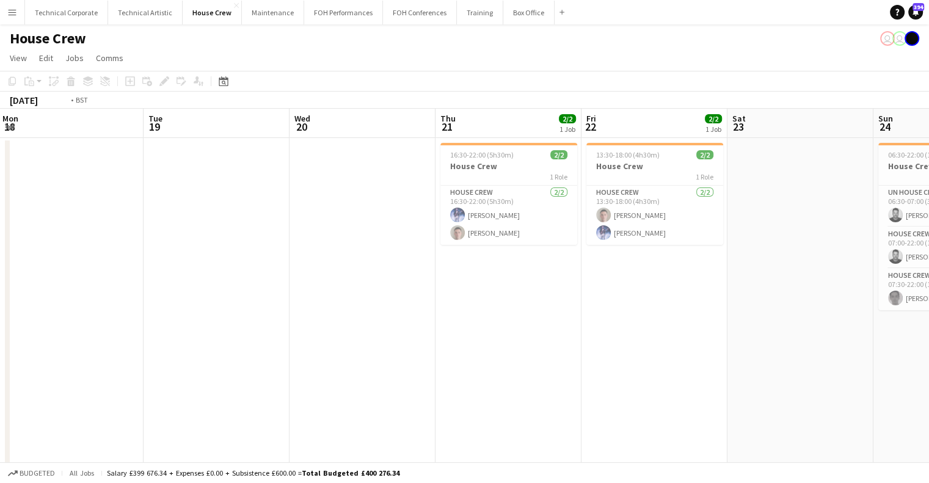
drag, startPoint x: 229, startPoint y: 353, endPoint x: 572, endPoint y: 359, distance: 342.8
click at [571, 359] on app-calendar-viewport "Sat 16 Sun 17 Mon 18 Tue 19 Wed 20 Thu 21 2/2 1 Job Fri 22 2/2 1 Job Sat 23 Sun…" at bounding box center [464, 303] width 929 height 389
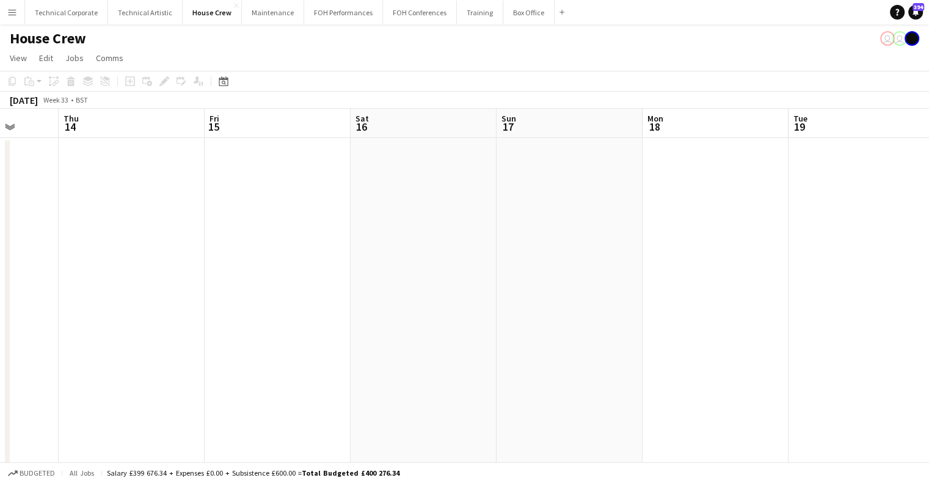
drag, startPoint x: 216, startPoint y: 344, endPoint x: 586, endPoint y: 340, distance: 370.2
click at [586, 340] on app-calendar-viewport "Mon 11 Tue 12 Wed 13 Thu 14 Fri 15 Sat 16 Sun 17 Mon 18 Tue 19 Wed 20 Thu 21 2/…" at bounding box center [464, 303] width 929 height 389
drag, startPoint x: 721, startPoint y: 339, endPoint x: 357, endPoint y: 321, distance: 364.0
click at [170, 321] on app-calendar-viewport "Mon 11 Tue 12 Wed 13 Thu 14 Fri 15 Sat 16 Sun 17 Mon 18 Tue 19 Wed 20 Thu 21 2/…" at bounding box center [464, 303] width 929 height 389
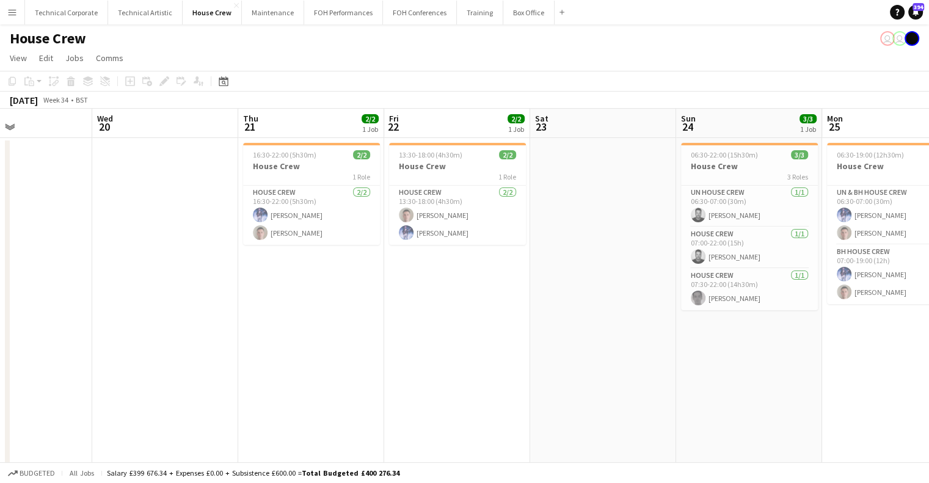
drag, startPoint x: 352, startPoint y: 322, endPoint x: 214, endPoint y: 323, distance: 138.1
click at [214, 323] on app-calendar-viewport "Sun 17 Mon 18 Tue 19 Wed 20 Thu 21 2/2 1 Job Fri 22 2/2 1 Job Sat 23 Sun 24 3/3…" at bounding box center [464, 303] width 929 height 389
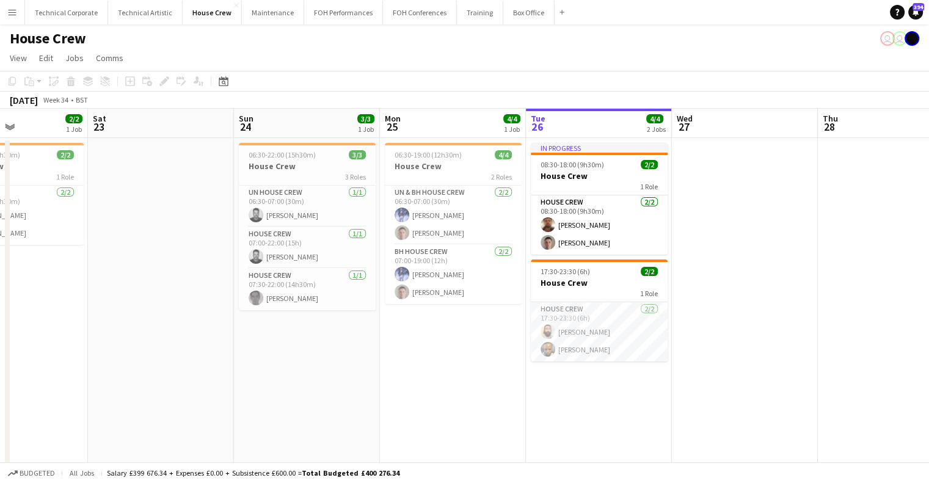
drag, startPoint x: 244, startPoint y: 317, endPoint x: 359, endPoint y: 320, distance: 115.5
click at [245, 318] on app-calendar-viewport "Tue 19 Wed 20 Thu 21 2/2 1 Job Fri 22 2/2 1 Job Sat 23 Sun 24 3/3 1 Job Mon 25 …" at bounding box center [464, 303] width 929 height 389
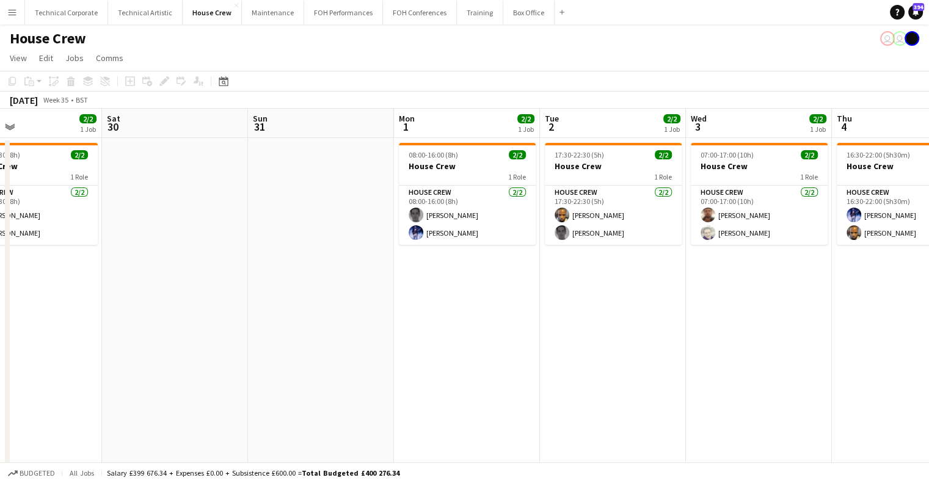
drag, startPoint x: 464, startPoint y: 313, endPoint x: 379, endPoint y: 309, distance: 85.6
click at [252, 316] on app-calendar-viewport "Tue 26 4/4 2 Jobs Wed 27 Thu 28 Fri 29 2/2 1 Job Sat 30 Sun 31 Mon 1 2/2 1 Job …" at bounding box center [464, 303] width 929 height 389
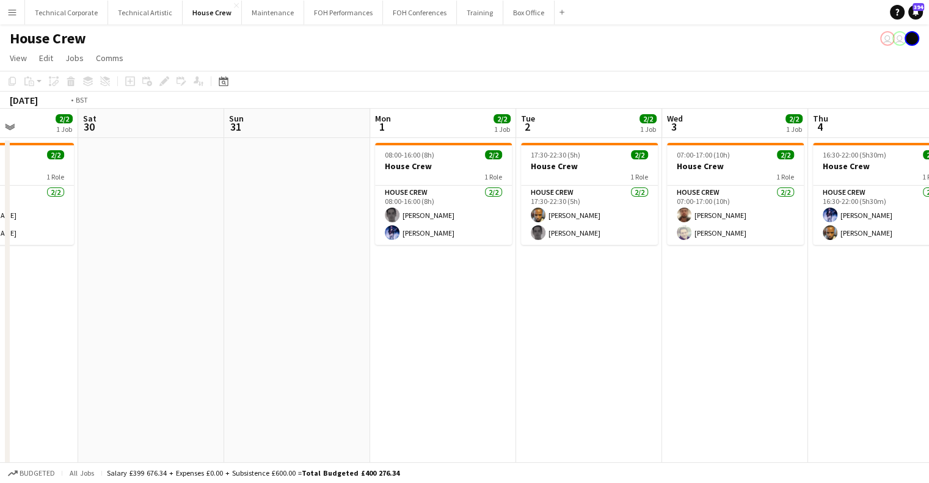
drag, startPoint x: 726, startPoint y: 309, endPoint x: 119, endPoint y: 305, distance: 606.7
click at [118, 307] on app-calendar-viewport "Tue 26 4/4 2 Jobs Wed 27 Thu 28 Fri 29 2/2 1 Job Sat 30 Sun 31 Mon 1 2/2 1 Job …" at bounding box center [464, 303] width 929 height 389
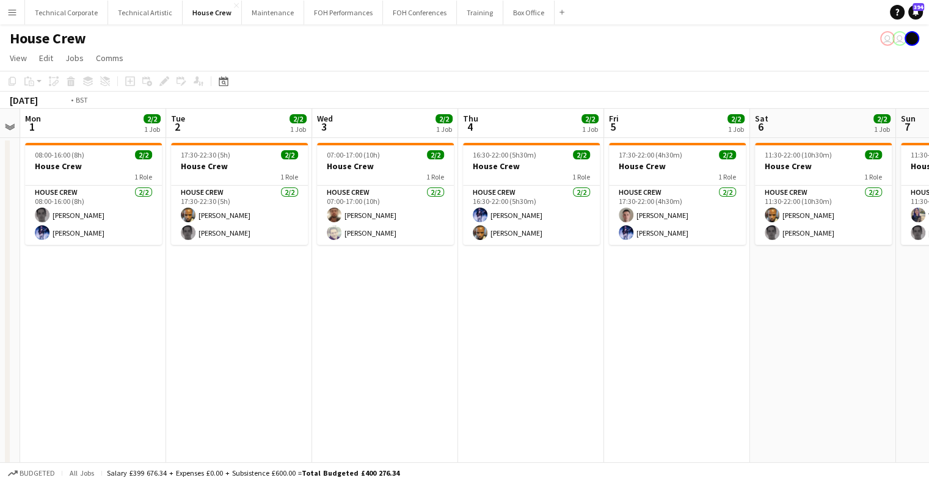
drag, startPoint x: 206, startPoint y: 287, endPoint x: 192, endPoint y: 298, distance: 17.8
click at [150, 296] on app-calendar-viewport "Thu 28 Fri 29 2/2 1 Job Sat 30 Sun 31 Mon 1 2/2 1 Job Tue 2 2/2 1 Job Wed 3 2/2…" at bounding box center [464, 303] width 929 height 389
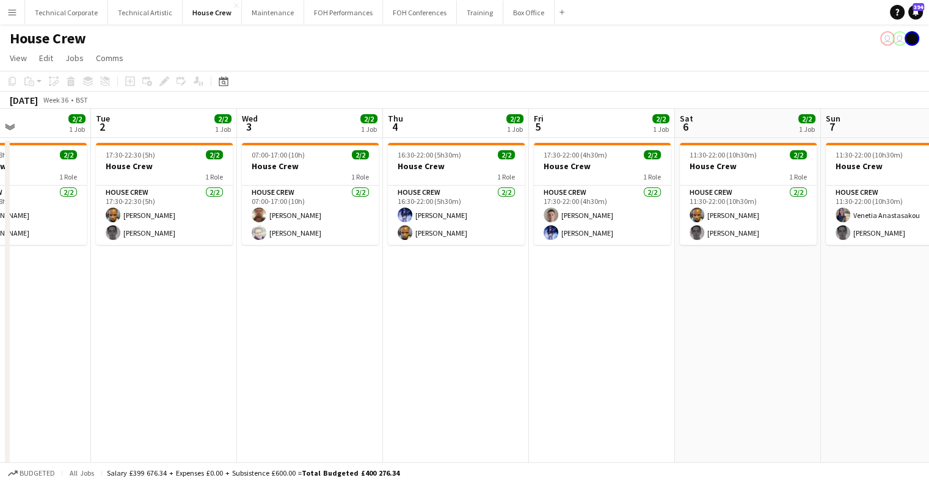
drag, startPoint x: 723, startPoint y: 284, endPoint x: 210, endPoint y: 290, distance: 513.8
click at [210, 290] on app-calendar-viewport "Sat 30 Sun 31 Mon 1 2/2 1 Job Tue 2 2/2 1 Job Wed 3 2/2 1 Job Thu 4 2/2 1 Job F…" at bounding box center [464, 303] width 929 height 389
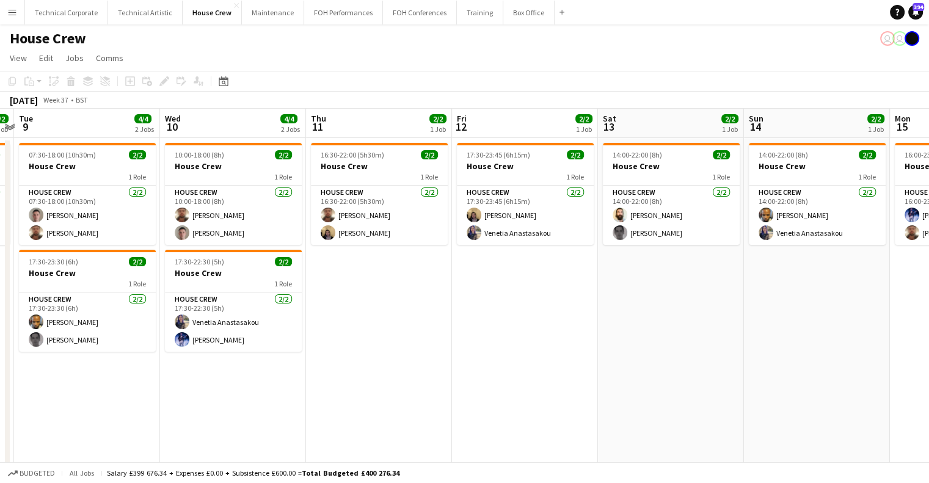
drag, startPoint x: 791, startPoint y: 300, endPoint x: 389, endPoint y: 331, distance: 403.2
click at [389, 331] on app-calendar-viewport "Sat 6 2/2 1 Job Sun 7 2/2 1 Job Mon 8 2/2 1 Job Tue 9 4/4 2 Jobs Wed 10 4/4 2 J…" at bounding box center [464, 303] width 929 height 389
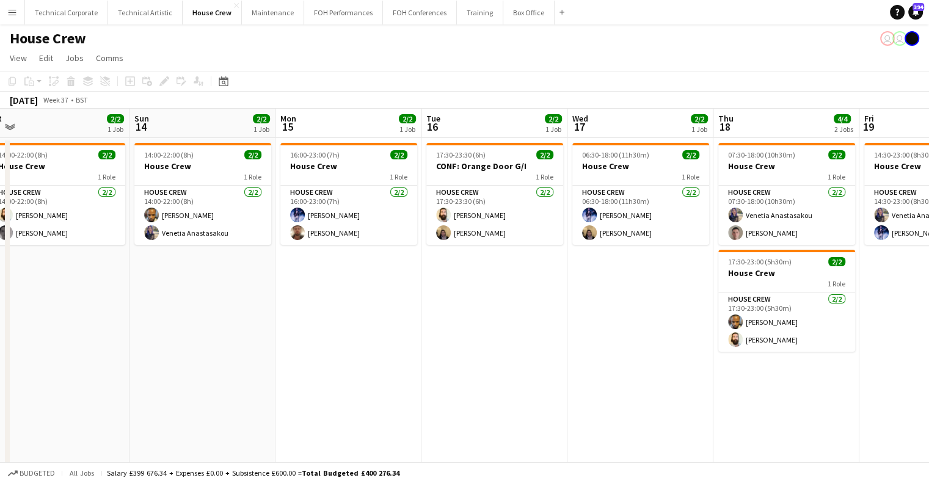
drag, startPoint x: 830, startPoint y: 337, endPoint x: 262, endPoint y: 334, distance: 568.2
click at [250, 334] on app-calendar-viewport "Wed 10 4/4 2 Jobs Thu 11 2/2 1 Job Fri 12 2/2 1 Job Sat 13 2/2 1 Job Sun 14 2/2…" at bounding box center [464, 303] width 929 height 389
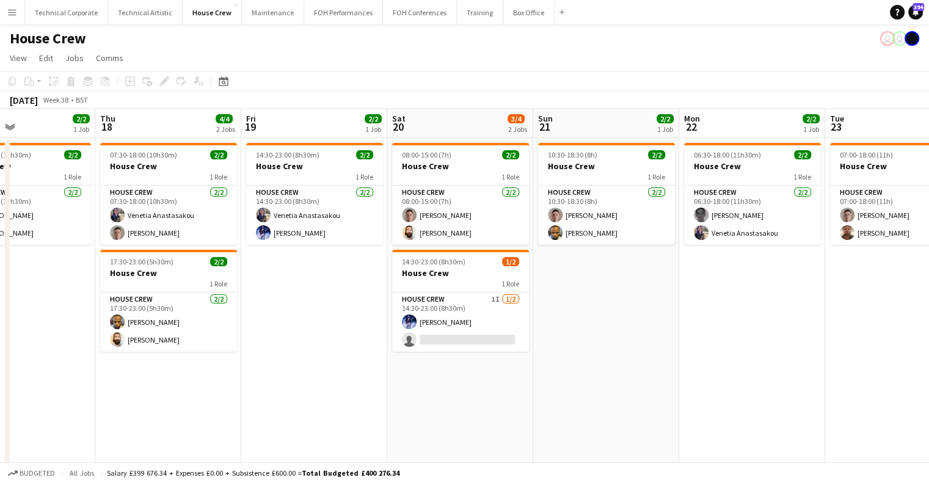
drag, startPoint x: 748, startPoint y: 316, endPoint x: 201, endPoint y: 319, distance: 547.4
click at [201, 319] on app-calendar-viewport "Sun 14 2/2 1 Job Mon 15 2/2 1 Job Tue 16 2/2 1 Job Wed 17 2/2 1 Job Thu 18 4/4 …" at bounding box center [464, 303] width 929 height 389
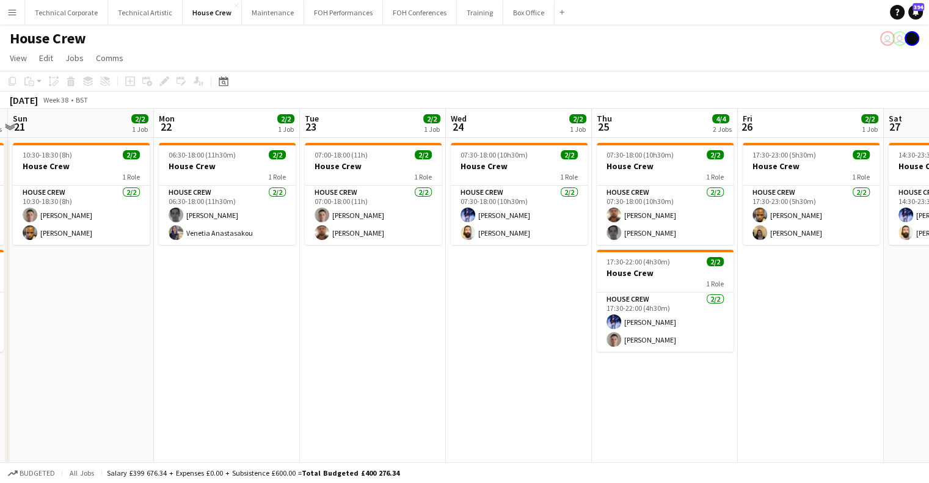
drag
click at [182, 321] on app-calendar-viewport "Thu 18 4/4 2 Jobs Fri 19 2/2 1 Job Sat 20 3/4 2 Jobs Sun 21 2/2 1 Job Mon 22 2/…" at bounding box center [464, 303] width 929 height 389
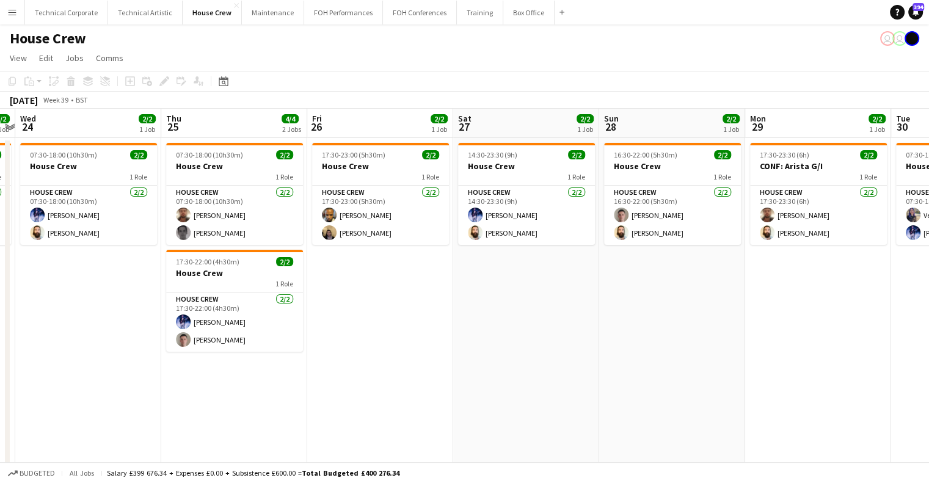
click at [401, 337] on app-calendar-viewport "Sat 20 3/4 2 Jobs Sun 21 2/2 1 Job Mon 22 2/2 1 Job Tue 23 2/2 1 Job Wed 24 2/2…" at bounding box center [464, 303] width 929 height 389
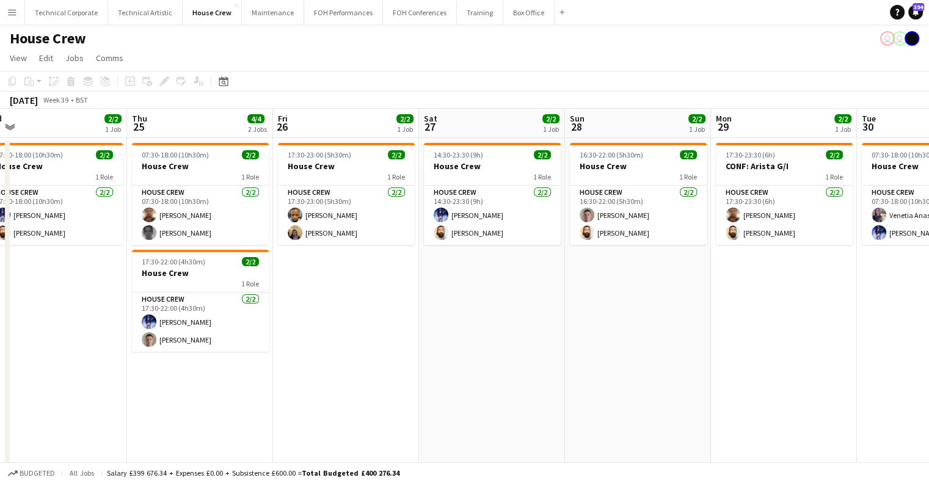
click at [308, 290] on app-calendar-viewport "Sun 21 2/2 1 Job Mon 22 2/2 1 Job Tue 23 2/2 1 Job Wed 24 2/2 1 Job Thu 25 4/4 …" at bounding box center [464, 303] width 929 height 389
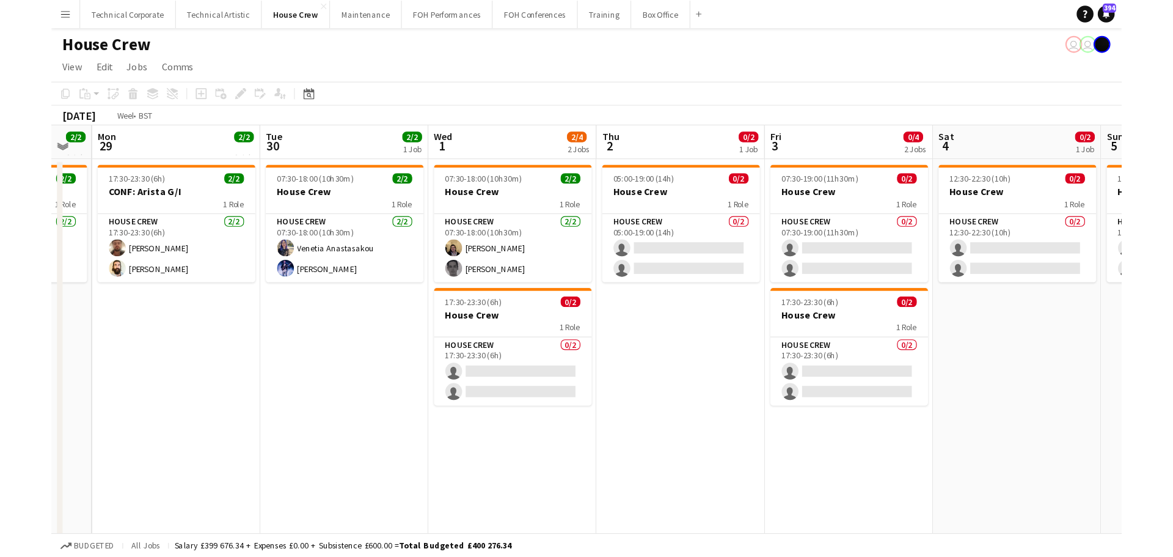
scroll to position [0, 254]
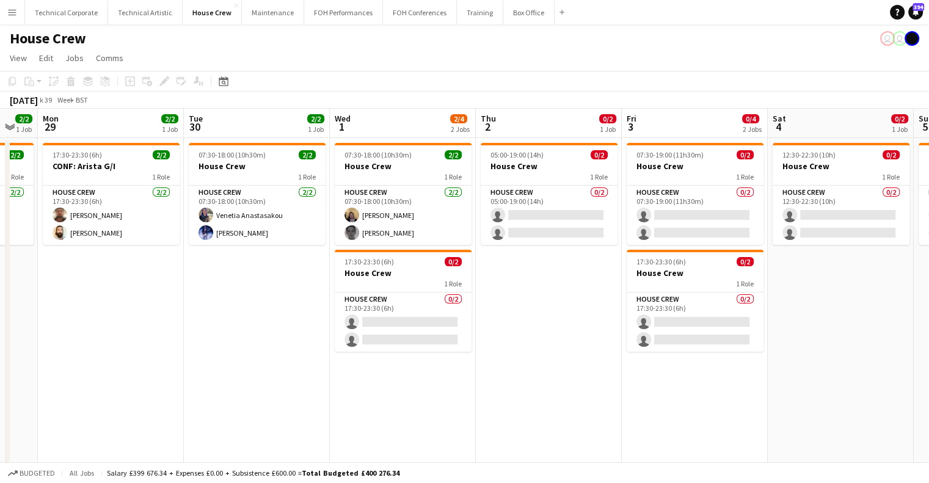
click at [701, 302] on app-calendar-viewport "Sat 27 2/2 1 Job Sun 28 2/2 1 Job Mon 29 2/2 1 Job Tue 30 2/2 1 Job Wed 1 2/4 2…" at bounding box center [464, 303] width 929 height 389
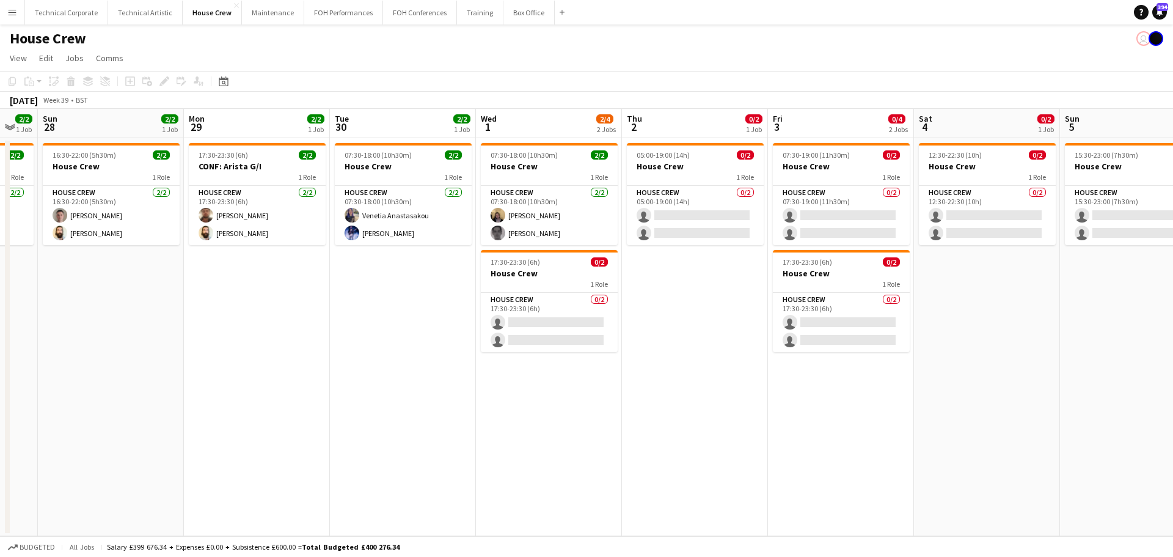
scroll to position [0, 255]
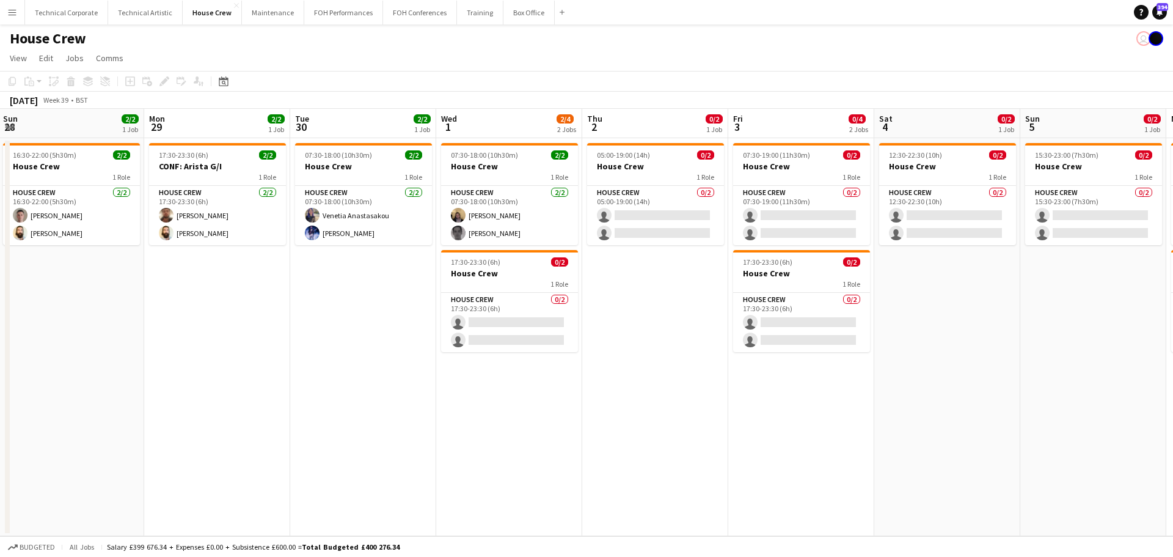
drag, startPoint x: 1003, startPoint y: 359, endPoint x: 1105, endPoint y: 355, distance: 102.1
click at [1094, 354] on app-calendar-viewport "Fri 26 2/2 1 Job Sat 27 2/2 1 Job Sun 28 2/2 1 Job Mon 29 2/2 1 Job Tue 30 2/2 …" at bounding box center [586, 322] width 1173 height 427
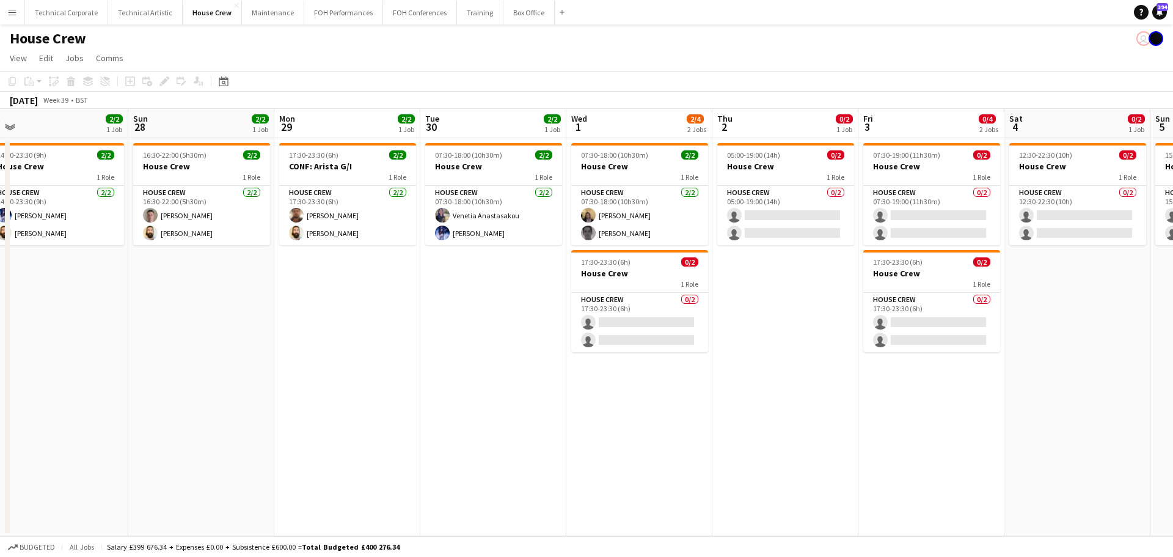
drag, startPoint x: 522, startPoint y: 389, endPoint x: 961, endPoint y: 390, distance: 439.3
click at [959, 390] on app-calendar-viewport "Thu 25 4/4 2 Jobs Fri 26 2/2 1 Job Sat 27 2/2 1 Job Sun 28 2/2 1 Job Mon 29 2/2…" at bounding box center [586, 322] width 1173 height 427
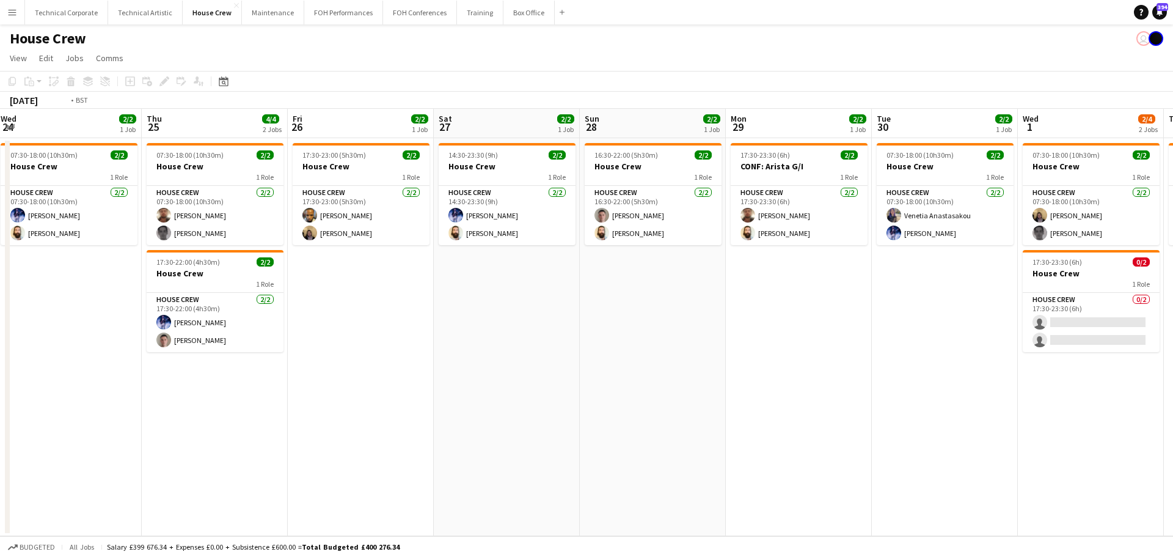
drag, startPoint x: 634, startPoint y: 379, endPoint x: 733, endPoint y: 375, distance: 99.1
click at [866, 374] on app-calendar-viewport "Mon 22 2/2 1 Job Tue 23 2/2 1 Job Wed 24 2/2 1 Job Thu 25 4/4 2 Jobs Fri 26 2/2…" at bounding box center [586, 322] width 1173 height 427
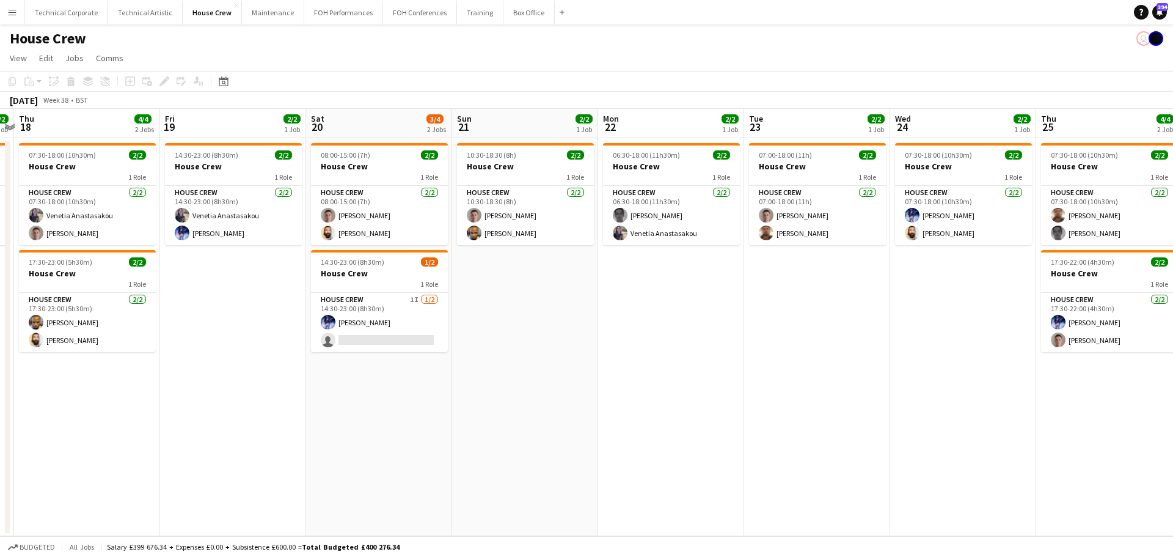
drag, startPoint x: 728, startPoint y: 368, endPoint x: 1018, endPoint y: 378, distance: 290.3
click at [1102, 382] on app-calendar-viewport "Tue 16 2/2 1 Job Wed 17 2/2 1 Job Thu 18 4/4 2 Jobs Fri 19 2/2 1 Job Sat 20 3/4…" at bounding box center [586, 322] width 1173 height 427
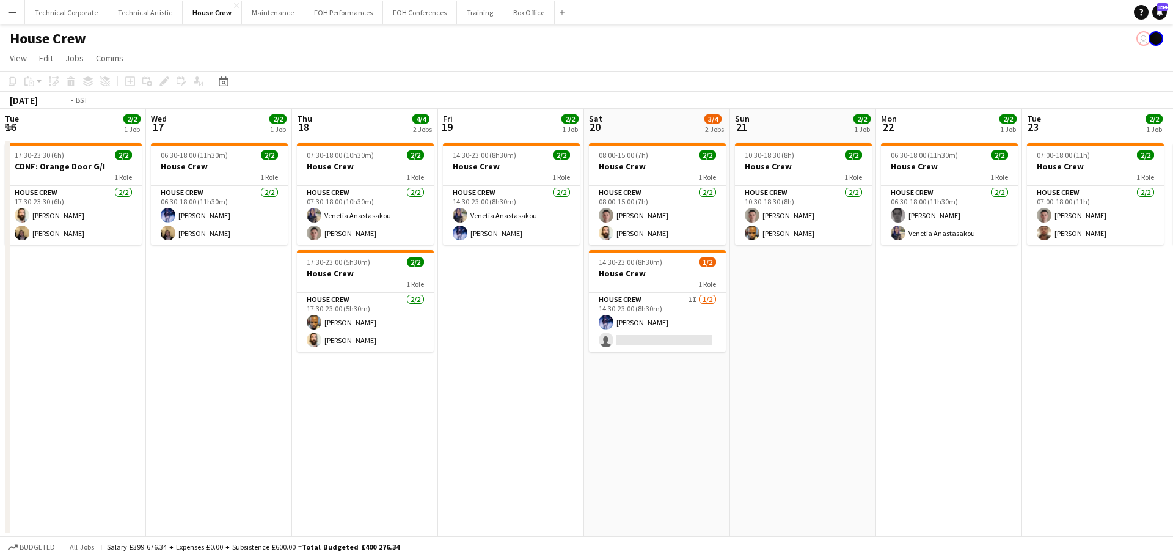
drag, startPoint x: 478, startPoint y: 354, endPoint x: 889, endPoint y: 365, distance: 410.7
click at [966, 360] on app-calendar-viewport "Sun 14 2/2 1 Job Mon 15 2/2 1 Job Tue 16 2/2 1 Job Wed 17 2/2 1 Job Thu 18 4/4 …" at bounding box center [586, 322] width 1173 height 427
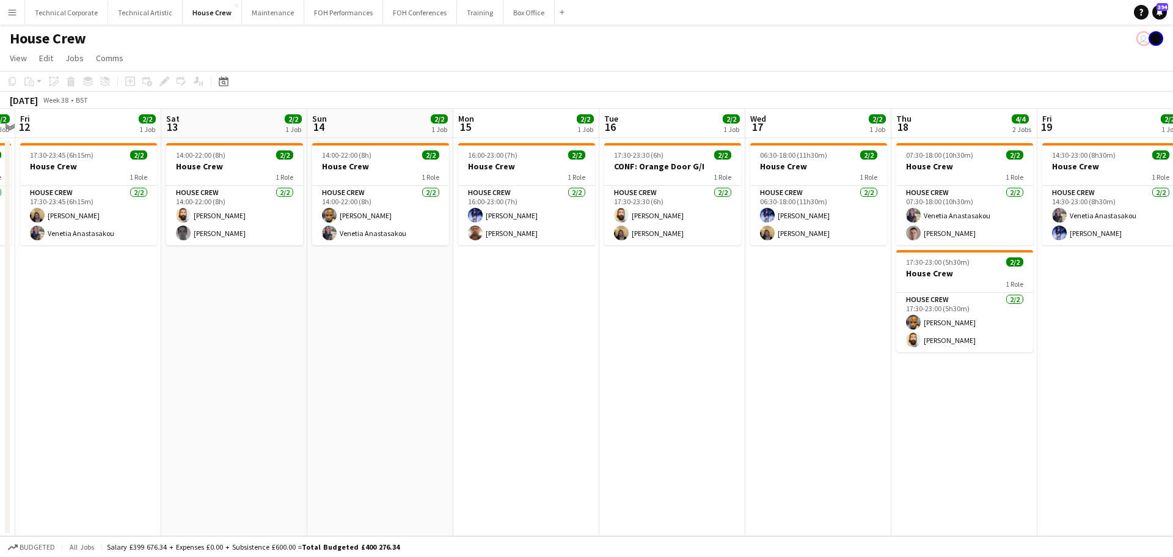
drag, startPoint x: 260, startPoint y: 353, endPoint x: 847, endPoint y: 359, distance: 587.1
click at [837, 359] on app-calendar-viewport "Wed 10 4/4 2 Jobs Thu 11 2/2 1 Job Fri 12 2/2 1 Job Sat 13 2/2 1 Job Sun 14 2/2…" at bounding box center [586, 322] width 1173 height 427
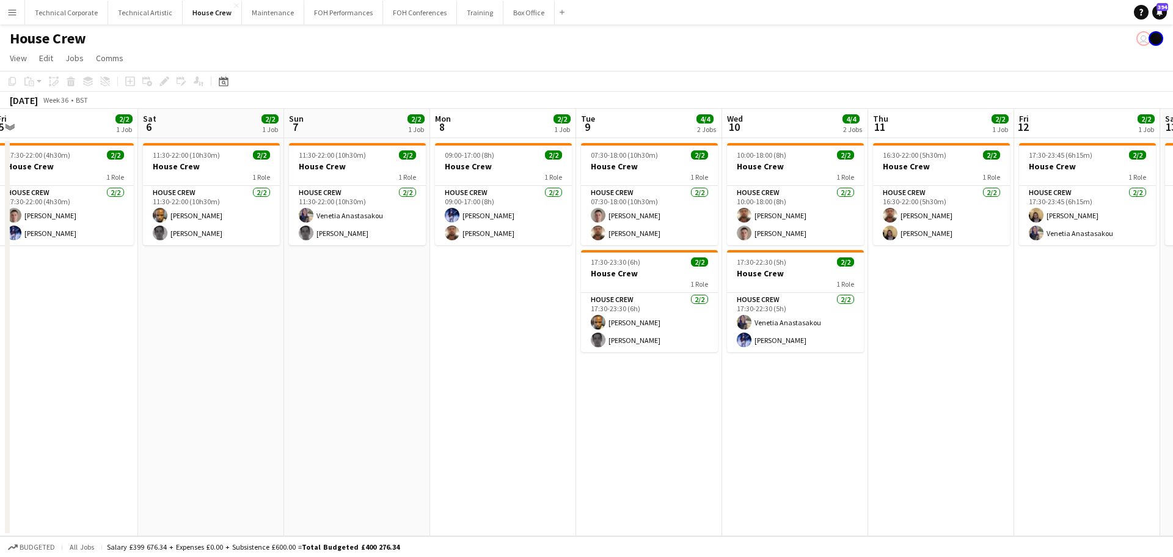
scroll to position [0, 298]
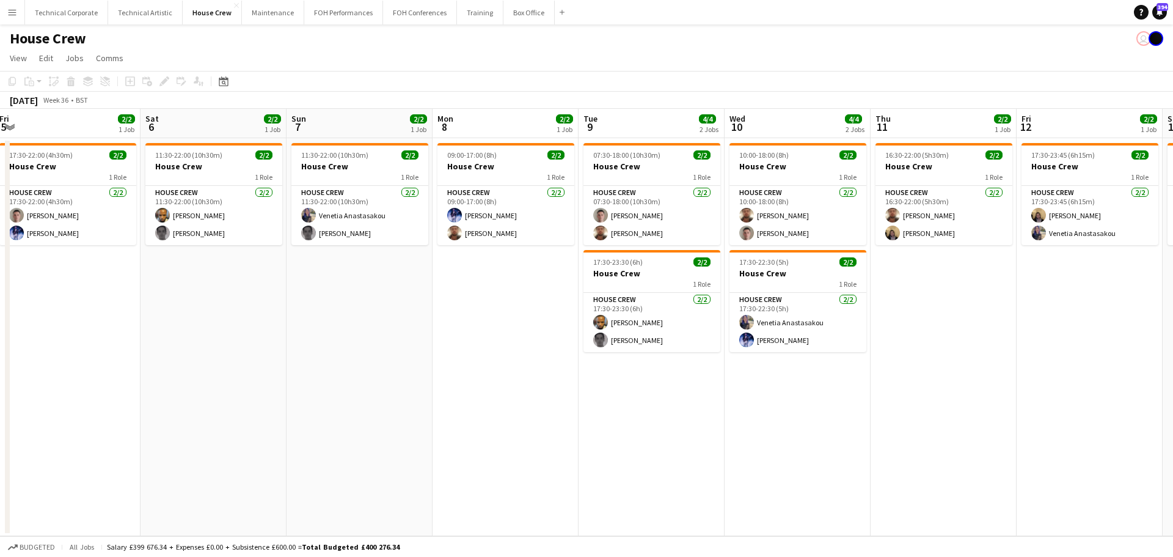
drag, startPoint x: 397, startPoint y: 335, endPoint x: 715, endPoint y: 339, distance: 317.7
click at [715, 339] on app-calendar-viewport "Wed 3 2/2 1 Job Thu 4 2/2 1 Job Fri 5 2/2 1 Job Sat 6 2/2 1 Job Sun 7 2/2 1 Job…" at bounding box center [586, 322] width 1173 height 427
click at [659, 216] on app-card-role "House Crew 2/2 07:30-18:00 (10h30m) Robert Buckland Donnacha Mooney" at bounding box center [651, 215] width 137 height 59
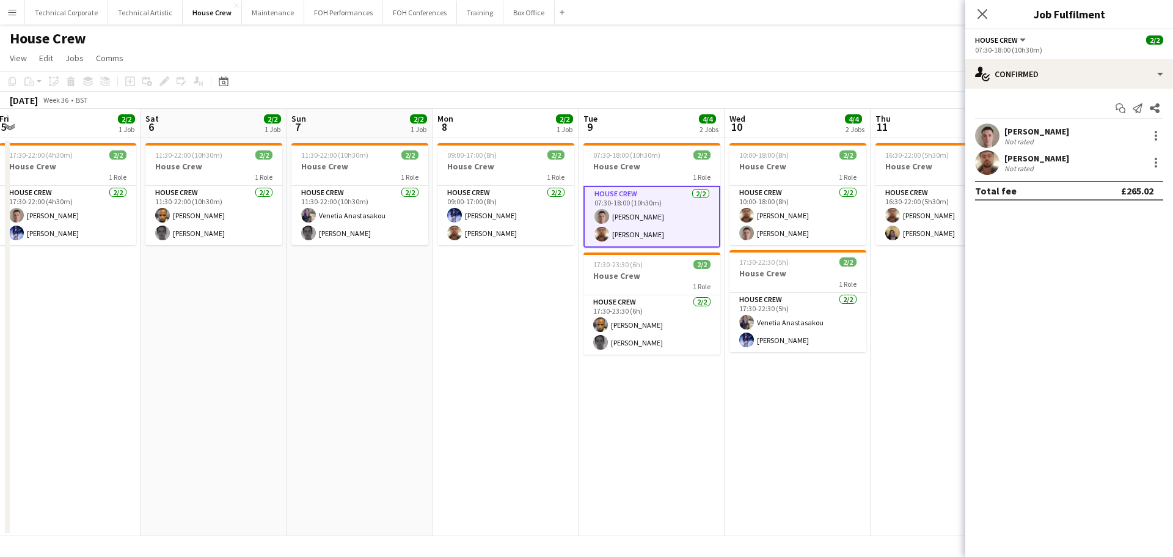
click at [1031, 89] on div "Start chat Send notification Share Robert Buckland Not rated Donnacha Mooney No…" at bounding box center [1069, 150] width 208 height 122
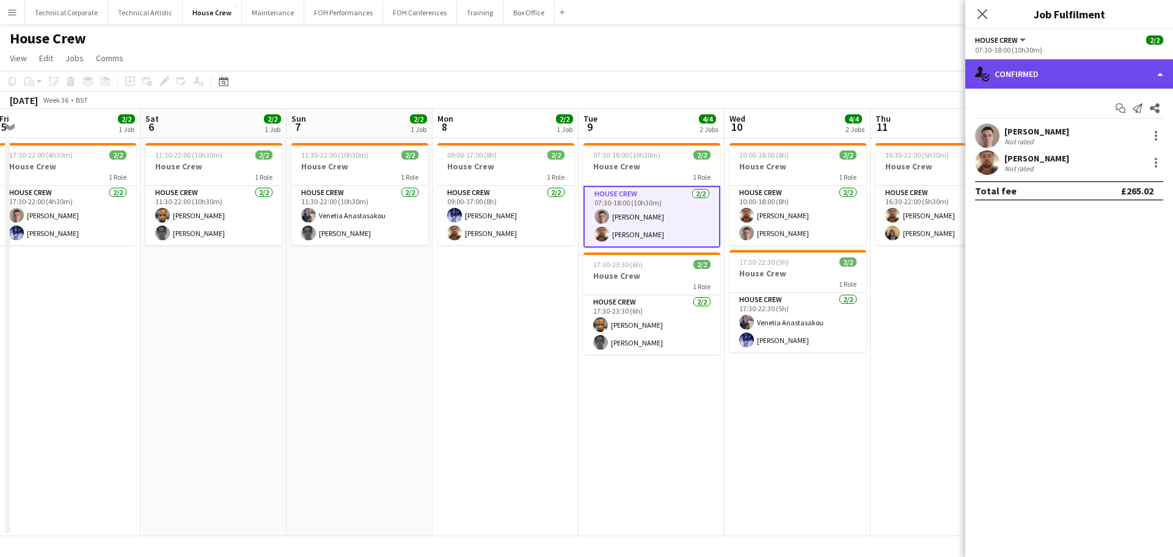
click at [1037, 79] on div "single-neutral-actions-check-2 Confirmed" at bounding box center [1069, 73] width 208 height 29
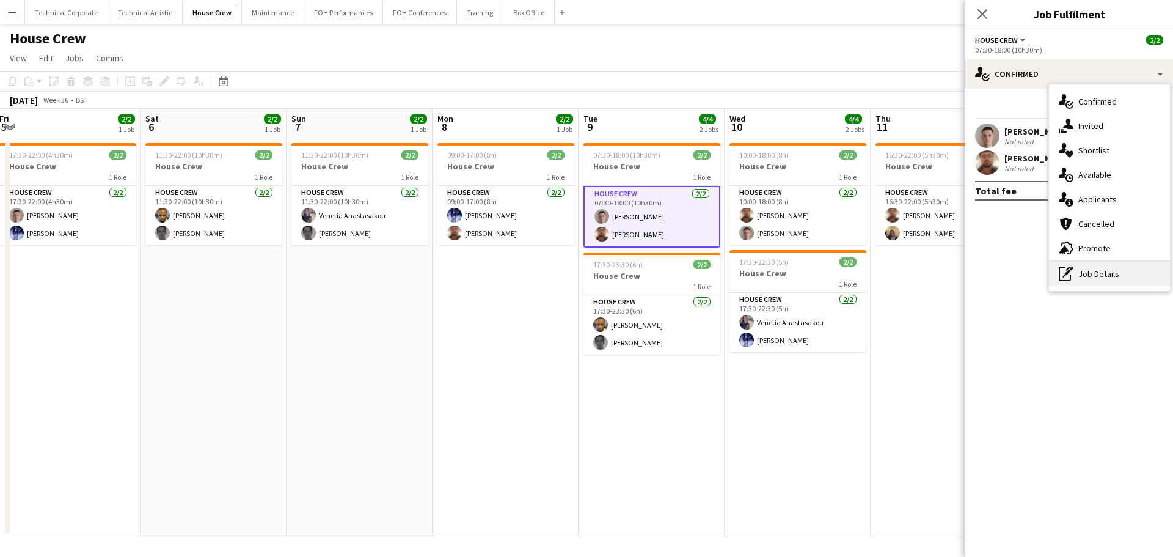
click at [1108, 275] on div "pen-write Job Details" at bounding box center [1109, 273] width 121 height 24
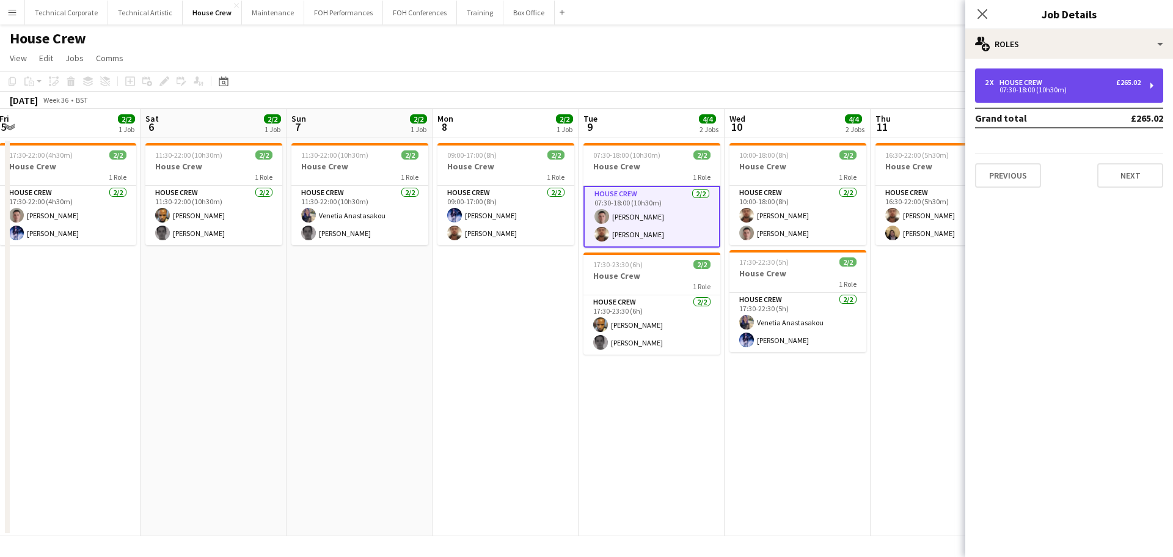
click at [1041, 90] on div "07:30-18:00 (10h30m)" at bounding box center [1063, 90] width 156 height 6
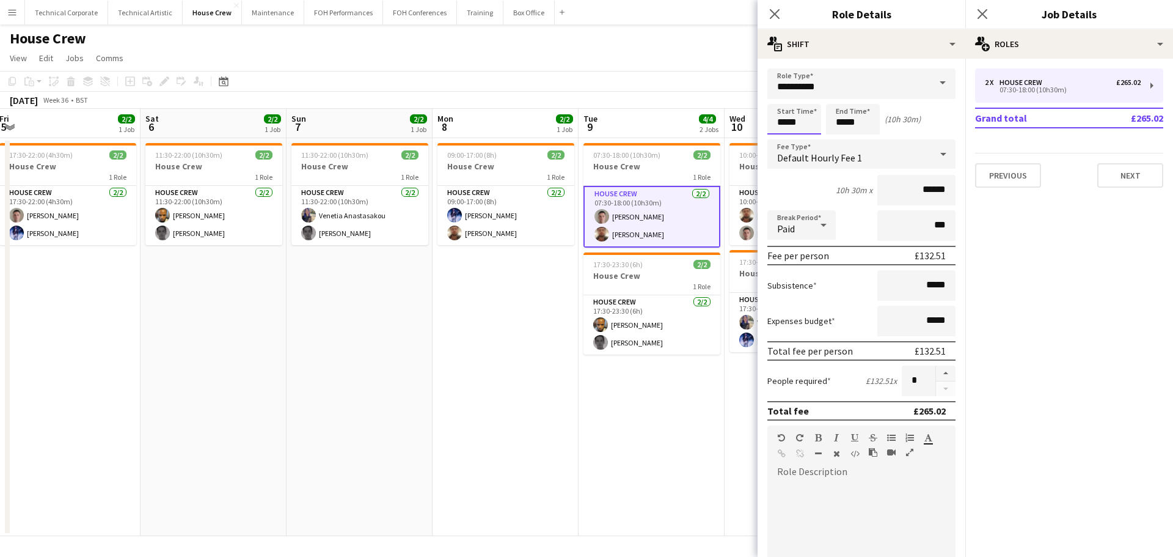
click at [787, 122] on input "*****" at bounding box center [794, 119] width 54 height 31
type input "*****"
click at [784, 139] on div at bounding box center [782, 140] width 24 height 12
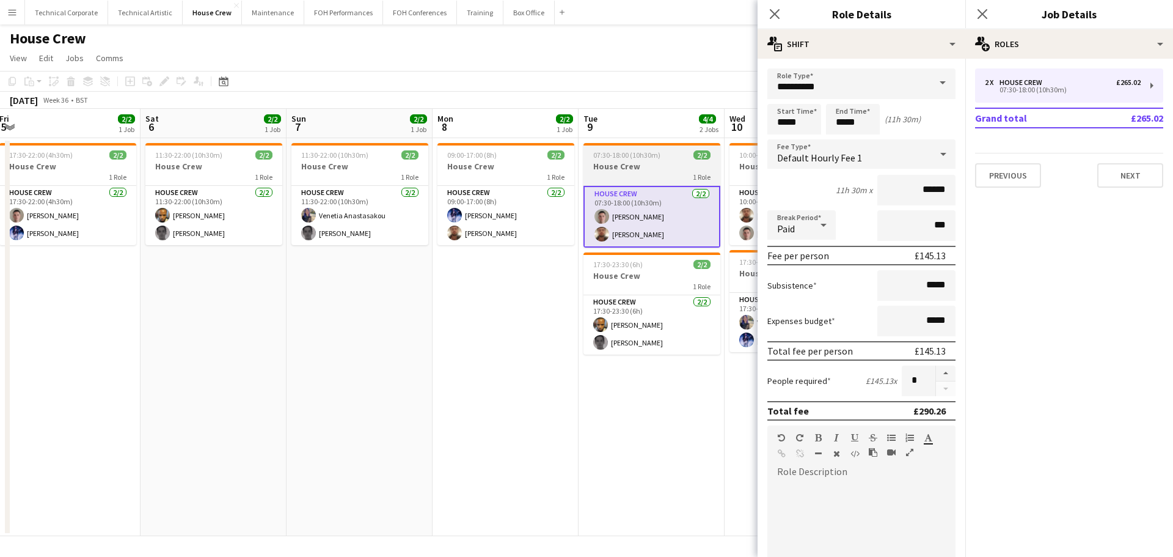
click at [658, 178] on div "1 Role" at bounding box center [651, 177] width 137 height 10
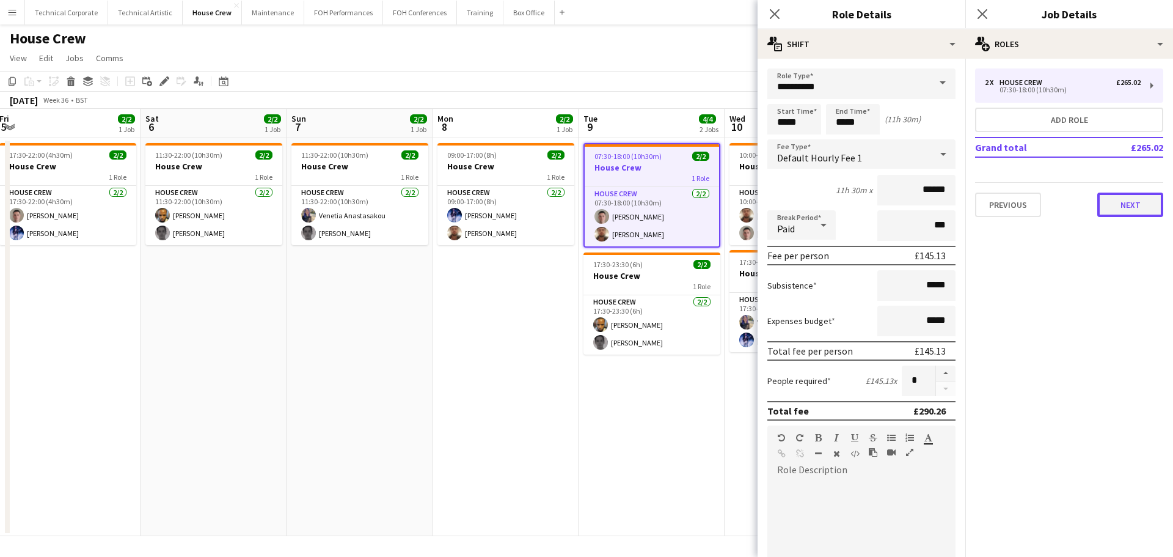
click at [1113, 210] on button "Next" at bounding box center [1130, 204] width 66 height 24
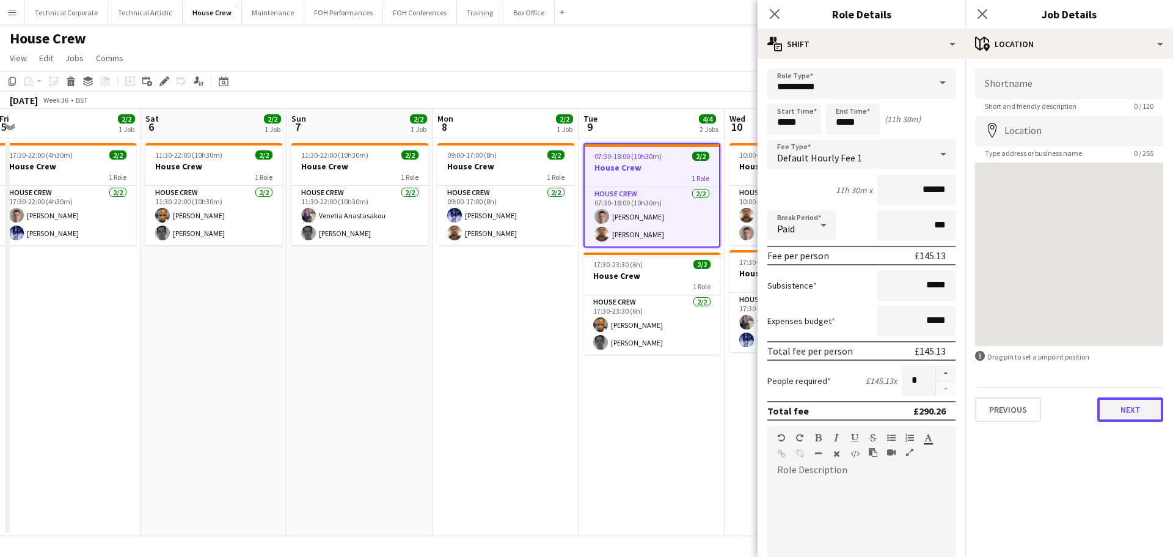
click at [1145, 397] on button "Next" at bounding box center [1130, 409] width 66 height 24
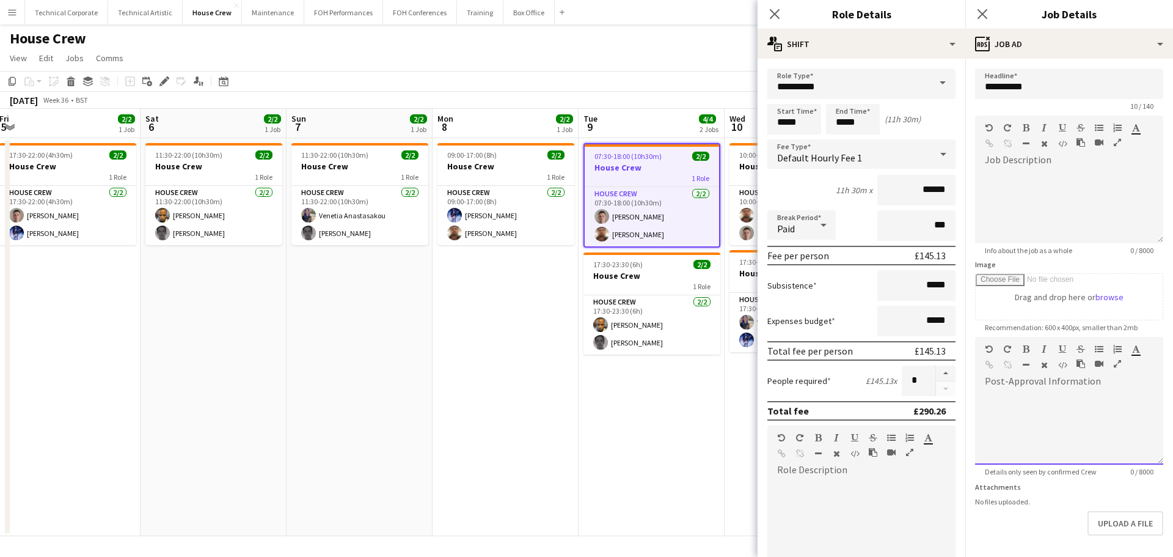
click at [1073, 417] on div at bounding box center [1069, 427] width 188 height 73
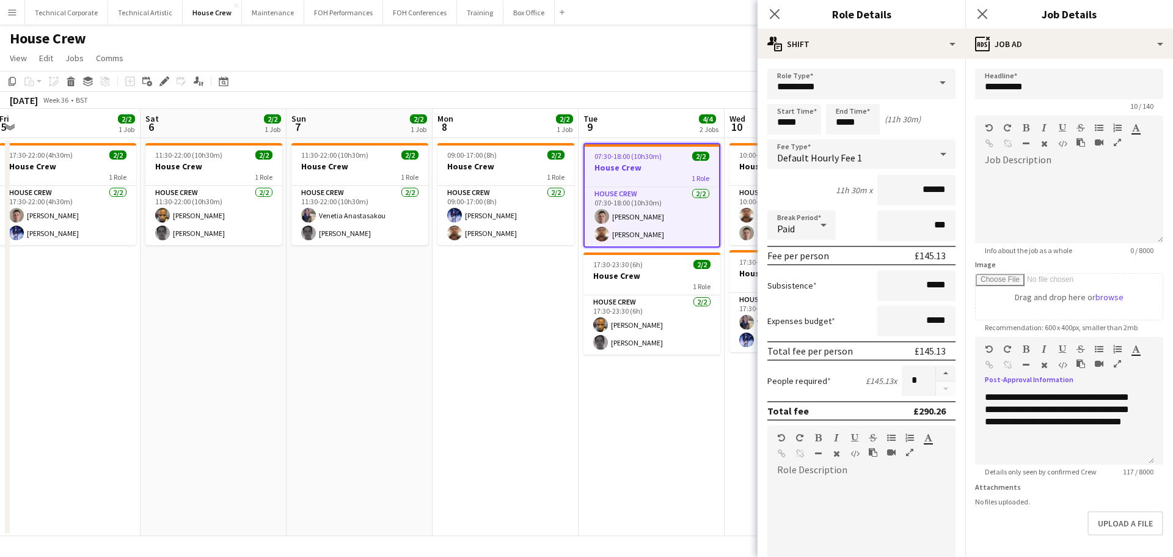
click at [656, 405] on app-date-cell "07:30-18:00 (10h30m) 2/2 House Crew 1 Role House Crew 2/2 07:30-18:00 (10h30m) …" at bounding box center [652, 337] width 146 height 398
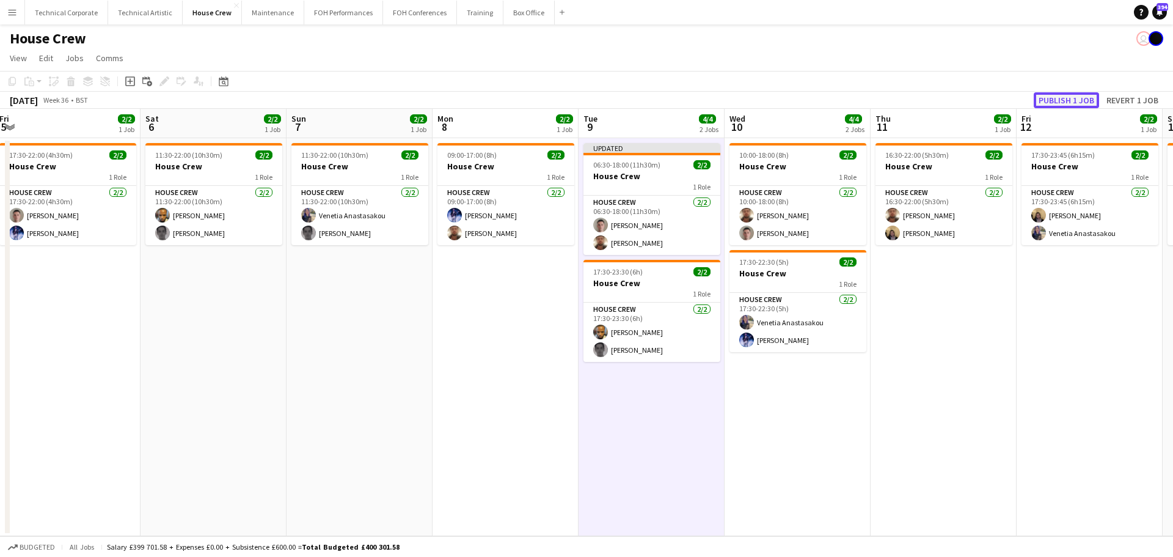
click at [1053, 98] on button "Publish 1 job" at bounding box center [1066, 100] width 65 height 16
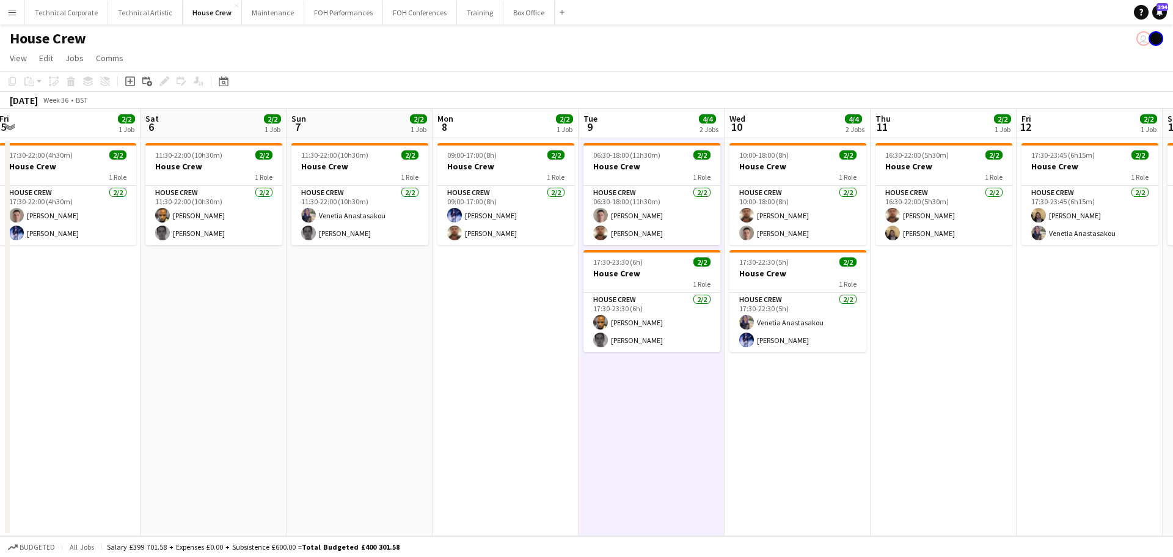
click at [665, 448] on app-date-cell "06:30-18:00 (11h30m) 2/2 House Crew 1 Role House Crew 2/2 06:30-18:00 (11h30m) …" at bounding box center [652, 337] width 146 height 398
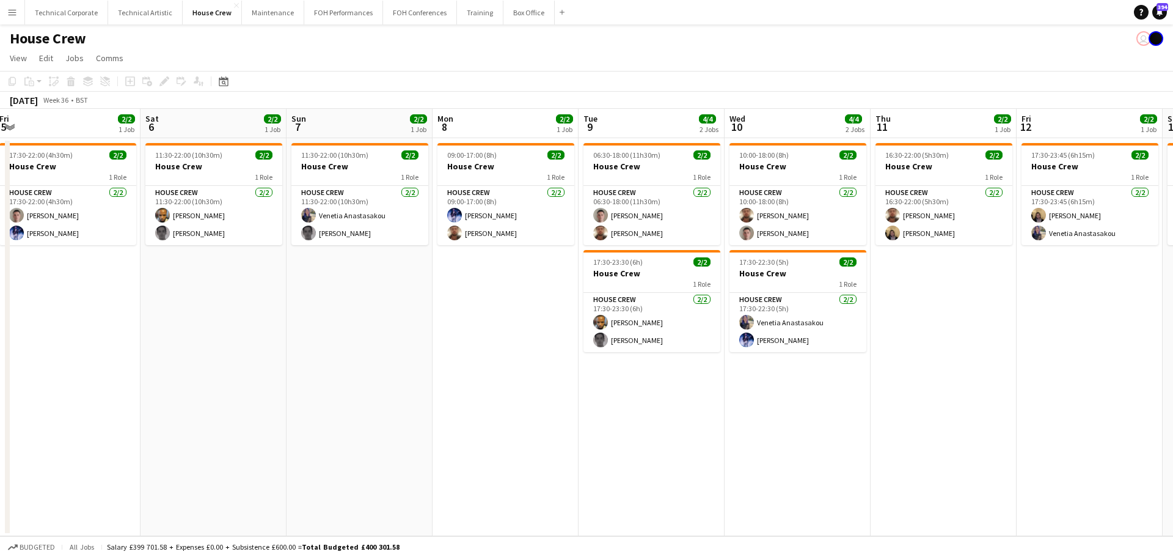
drag, startPoint x: 931, startPoint y: 367, endPoint x: 652, endPoint y: 359, distance: 279.3
click at [571, 379] on app-calendar-viewport "Wed 3 2/2 1 Job Thu 4 2/2 1 Job Fri 5 2/2 1 Job Sat 6 2/2 1 Job Sun 7 2/2 1 Job…" at bounding box center [586, 322] width 1173 height 427
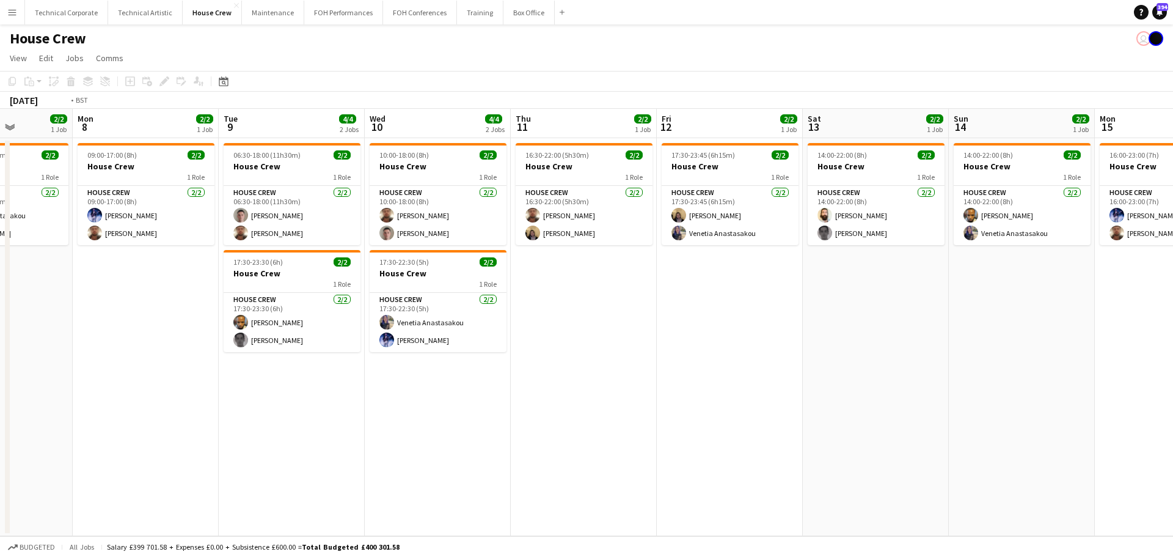
drag, startPoint x: 988, startPoint y: 334, endPoint x: 549, endPoint y: 346, distance: 438.8
click at [459, 353] on app-calendar-viewport "Fri 5 2/2 1 Job Sat 6 2/2 1 Job Sun 7 2/2 1 Job Mon 8 2/2 1 Job Tue 9 4/4 2 Job…" at bounding box center [586, 322] width 1173 height 427
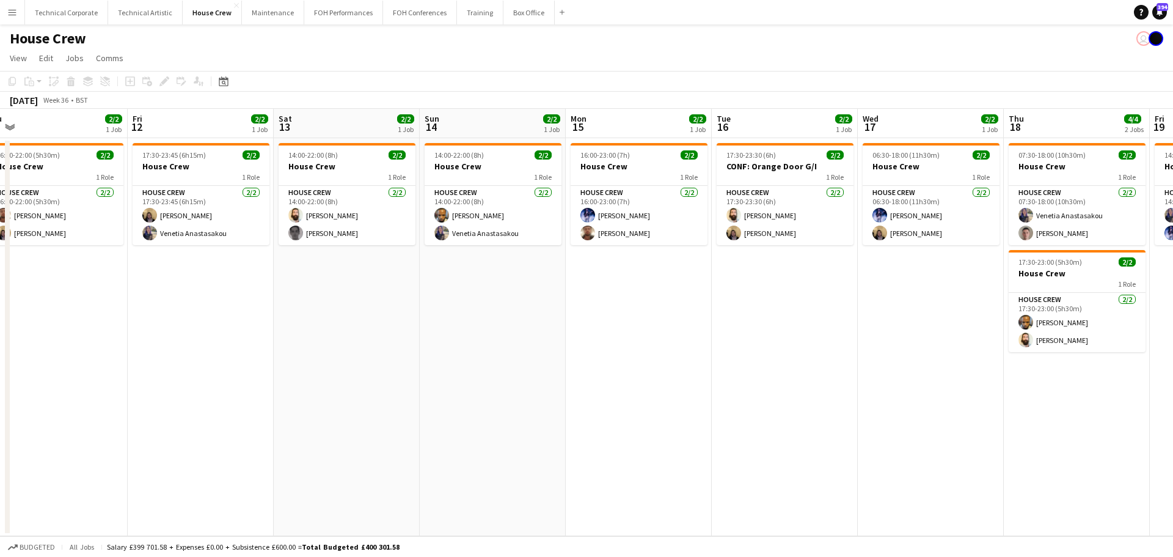
drag, startPoint x: 928, startPoint y: 345, endPoint x: 709, endPoint y: 356, distance: 219.0
click at [563, 368] on app-calendar-viewport "Mon 8 2/2 1 Job Tue 9 4/4 2 Jobs Wed 10 4/4 2 Jobs Thu 11 2/2 1 Job Fri 12 2/2 …" at bounding box center [586, 322] width 1173 height 427
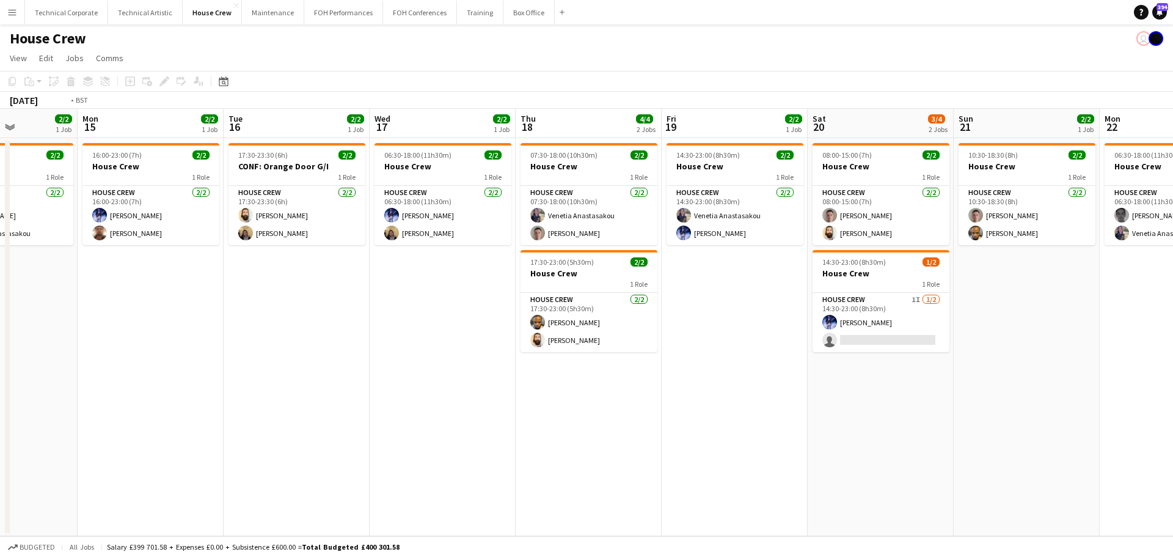
drag, startPoint x: 774, startPoint y: 360, endPoint x: 529, endPoint y: 378, distance: 245.6
click at [532, 377] on app-calendar-viewport "Fri 12 2/2 1 Job Sat 13 2/2 1 Job Sun 14 2/2 1 Job Mon 15 2/2 1 Job Tue 16 2/2 …" at bounding box center [586, 322] width 1173 height 427
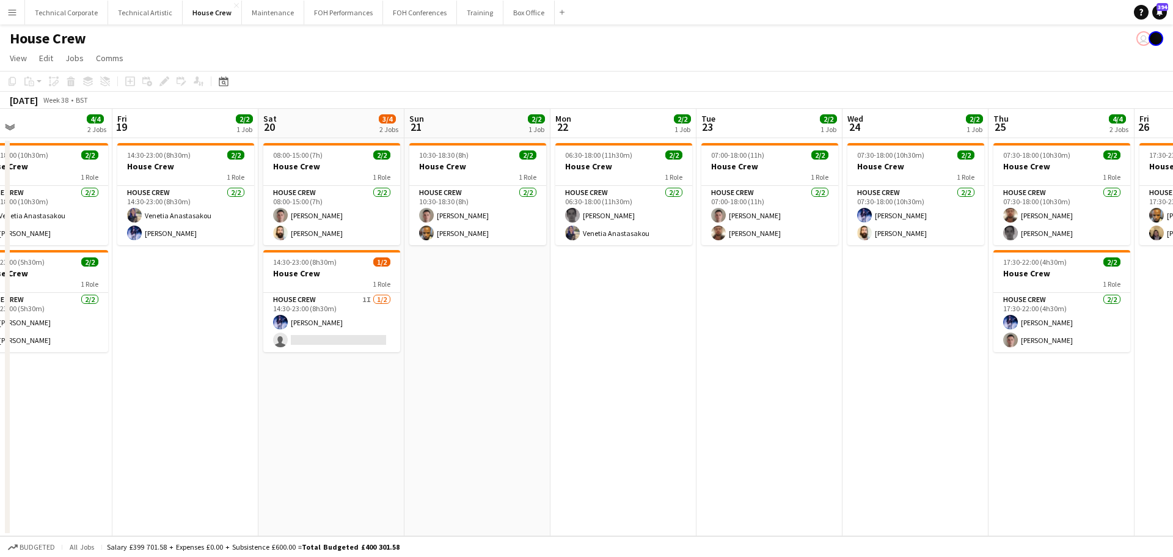
drag, startPoint x: 763, startPoint y: 377, endPoint x: 802, endPoint y: 373, distance: 38.7
click at [495, 396] on app-calendar-viewport "Mon 15 2/2 1 Job Tue 16 2/2 1 Job Wed 17 2/2 1 Job Thu 18 4/4 2 Jobs Fri 19 2/2…" at bounding box center [586, 322] width 1173 height 427
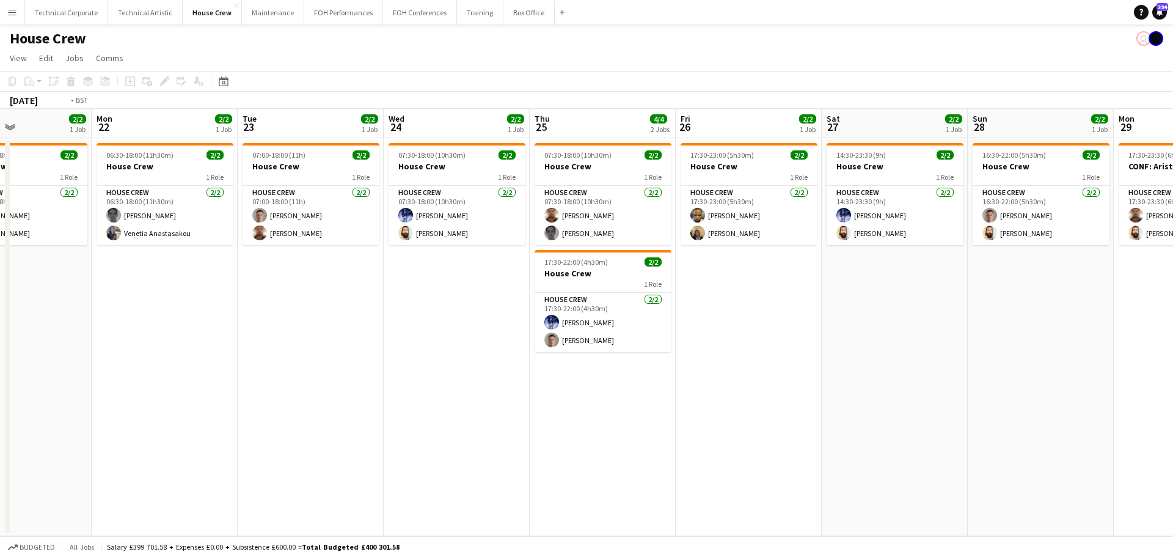
drag, startPoint x: 917, startPoint y: 379, endPoint x: 715, endPoint y: 368, distance: 201.9
click at [574, 392] on app-calendar-viewport "Thu 18 4/4 2 Jobs Fri 19 2/2 1 Job Sat 20 3/4 2 Jobs Sun 21 2/2 1 Job Mon 22 2/…" at bounding box center [586, 322] width 1173 height 427
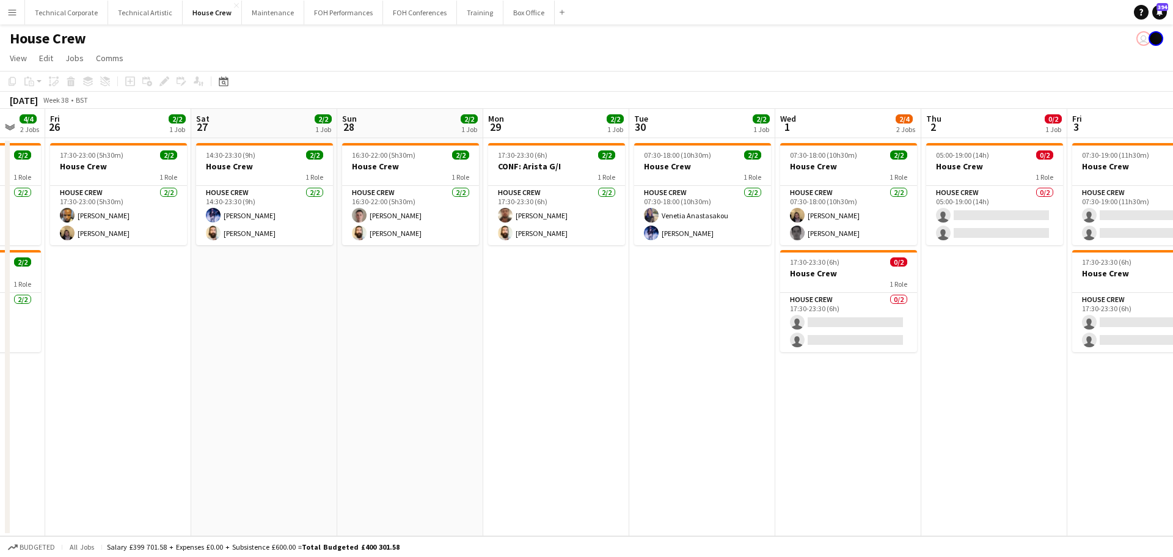
drag, startPoint x: 860, startPoint y: 354, endPoint x: 601, endPoint y: 359, distance: 258.5
click at [587, 361] on app-calendar-viewport "Tue 23 2/2 1 Job Wed 24 2/2 1 Job Thu 25 4/4 2 Jobs Fri 26 2/2 1 Job Sat 27 2/2…" at bounding box center [586, 322] width 1173 height 427
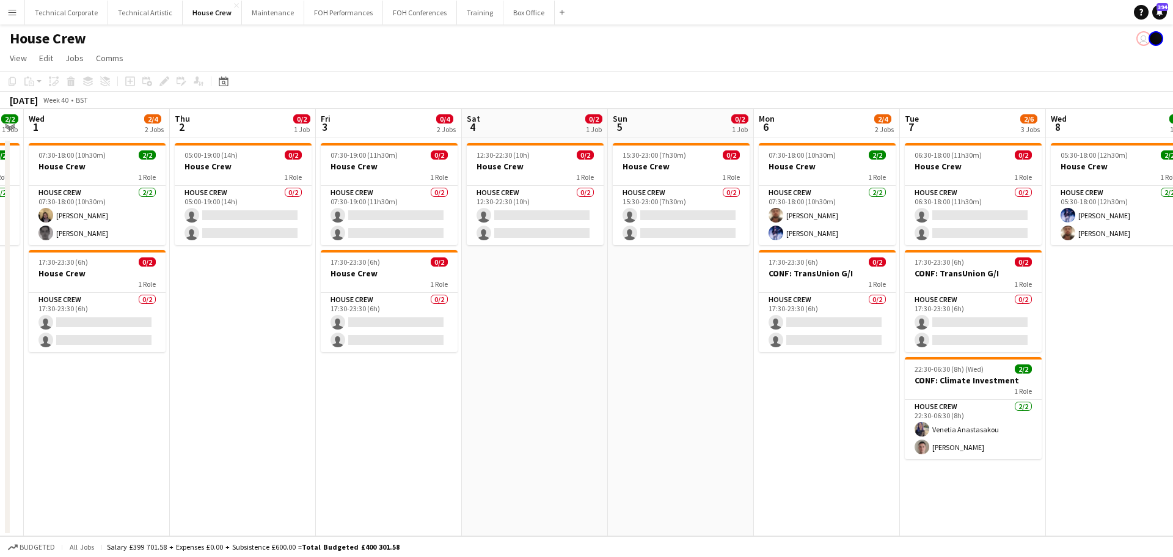
scroll to position [0, 442]
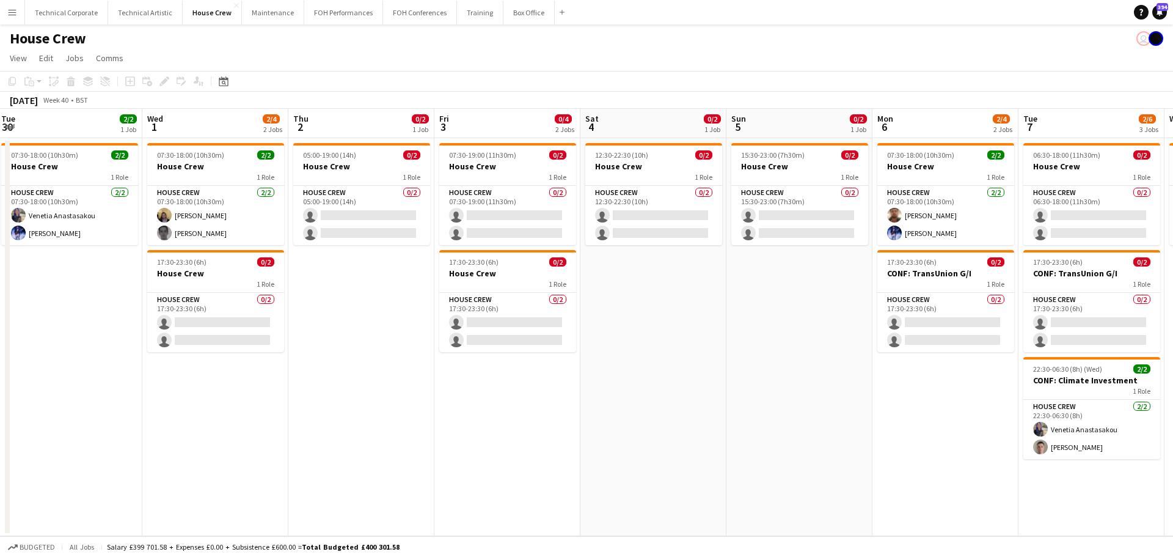
drag, startPoint x: 872, startPoint y: 338, endPoint x: 699, endPoint y: 359, distance: 174.7
click at [699, 359] on app-calendar-viewport "Sat 27 2/2 1 Job Sun 28 2/2 1 Job Mon 29 2/2 1 Job Tue 30 2/2 1 Job Wed 1 2/4 2…" at bounding box center [586, 322] width 1173 height 427
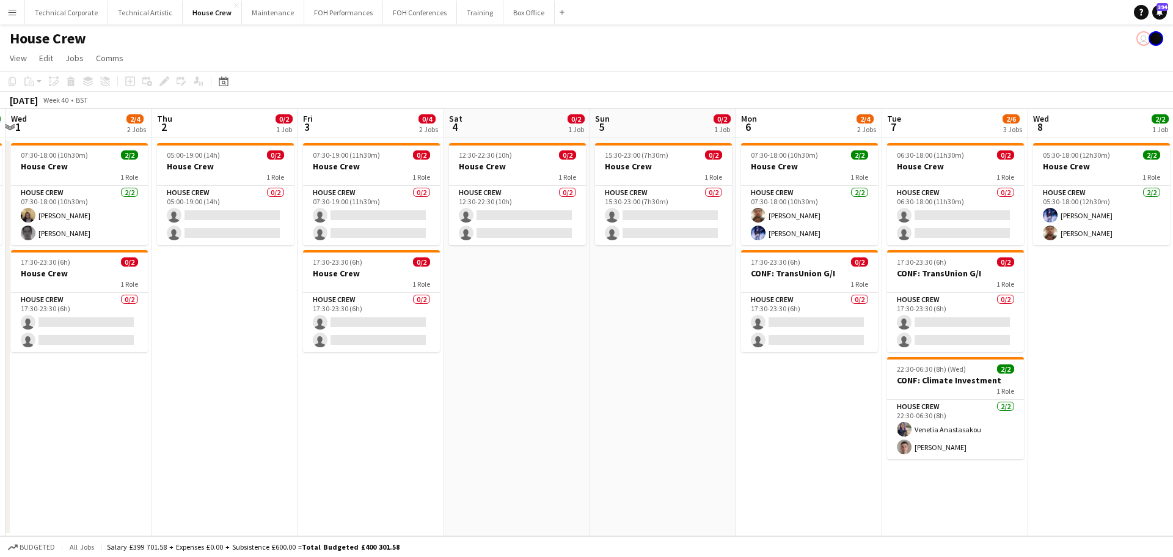
scroll to position [0, 622]
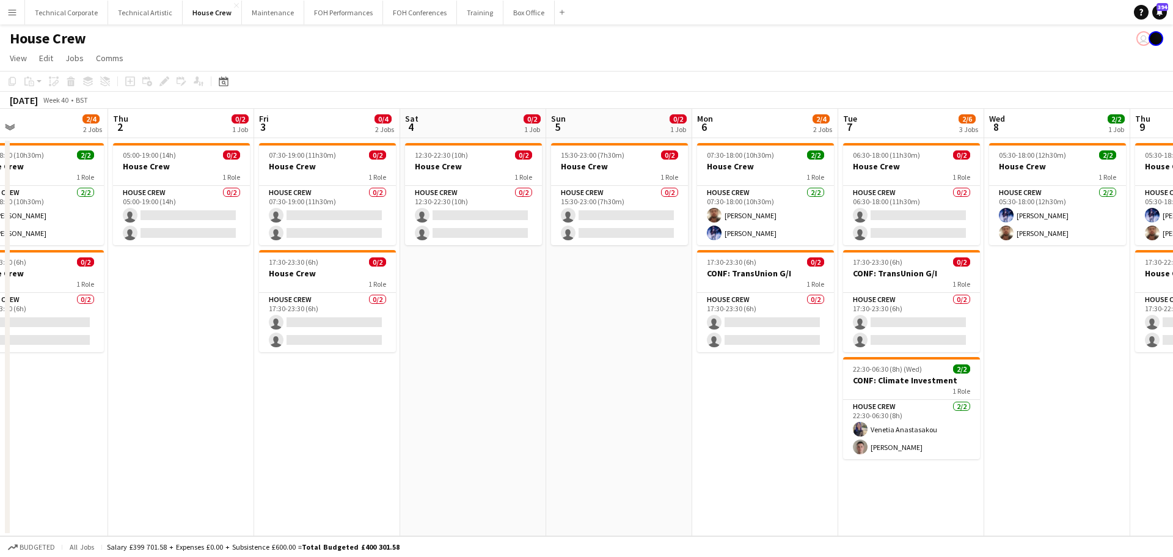
drag, startPoint x: 901, startPoint y: 381, endPoint x: 813, endPoint y: 381, distance: 88.6
click at [813, 381] on app-calendar-viewport "Sat 27 2/2 1 Job Sun 28 2/2 1 Job Mon 29 2/2 1 Job Tue 30 2/2 1 Job Wed 1 2/4 2…" at bounding box center [586, 322] width 1173 height 427
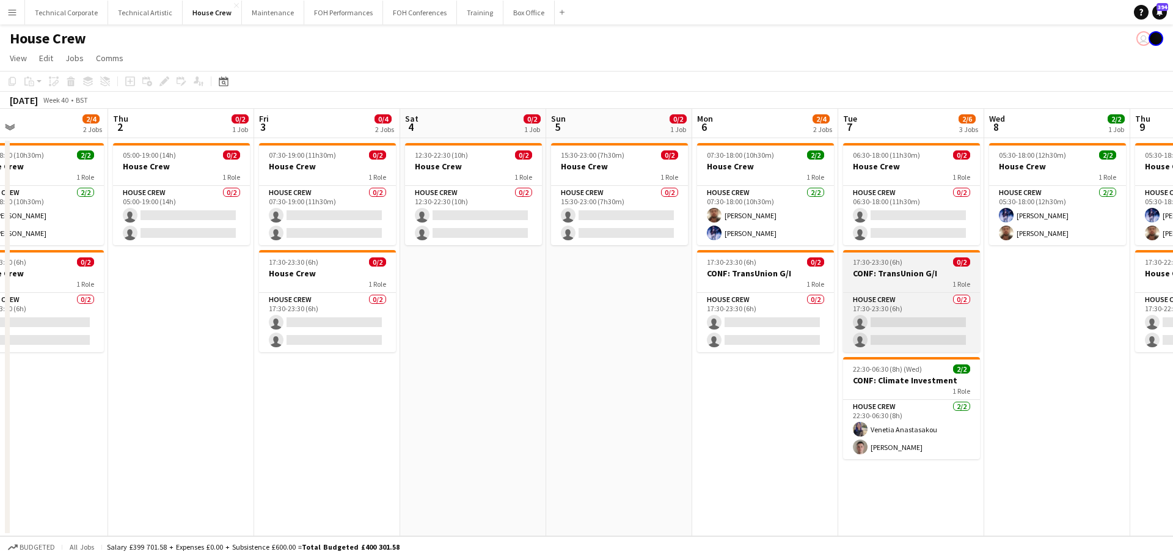
click at [872, 291] on app-job-card "17:30-23:30 (6h) 0/2 CONF: TransUnion G/I 1 Role House Crew 0/2 17:30-23:30 (6h…" at bounding box center [911, 301] width 137 height 102
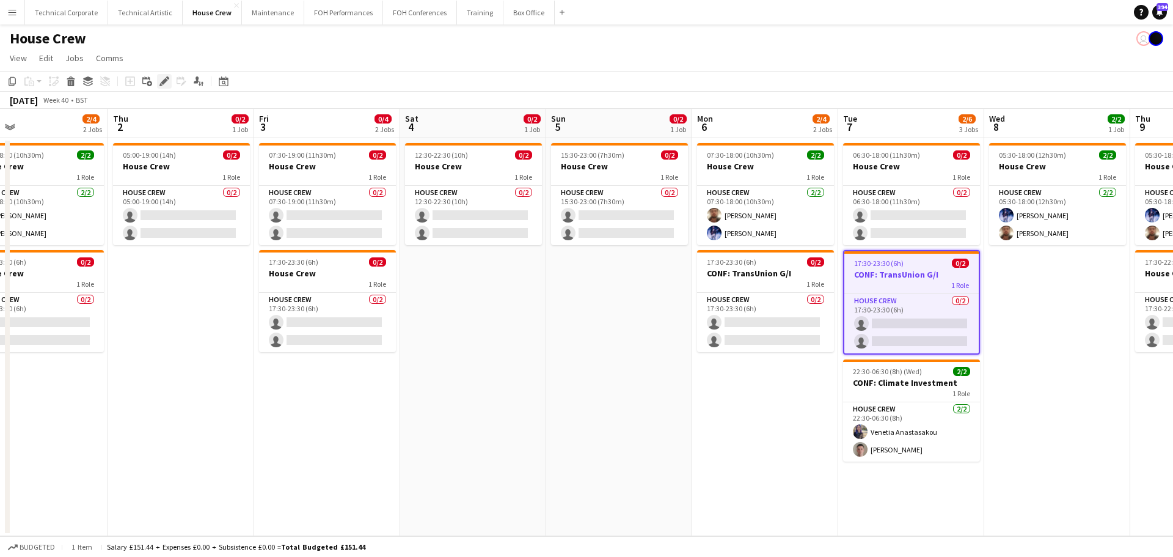
click at [161, 84] on icon "Edit" at bounding box center [164, 81] width 10 height 10
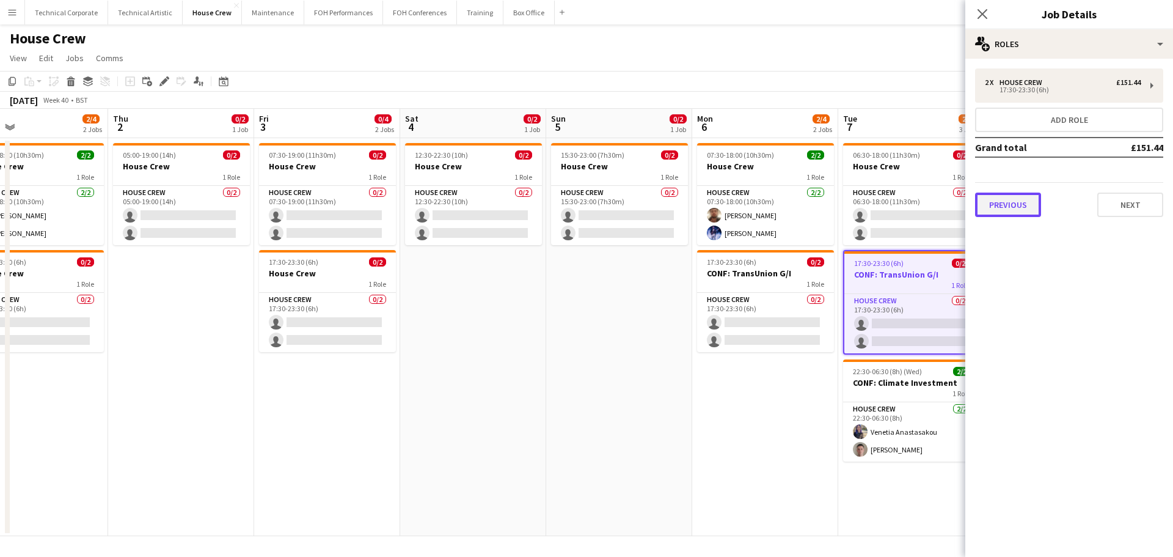
click at [1025, 199] on button "Previous" at bounding box center [1008, 204] width 66 height 24
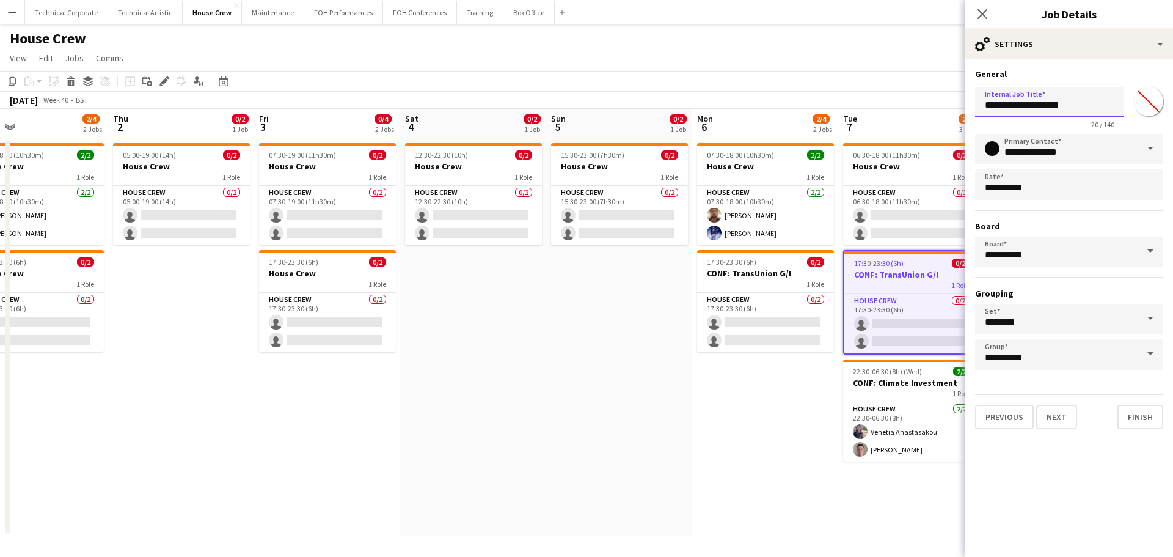
click at [1091, 104] on input "**********" at bounding box center [1049, 102] width 149 height 31
type input "**********"
click button "Next" at bounding box center [1056, 416] width 41 height 24
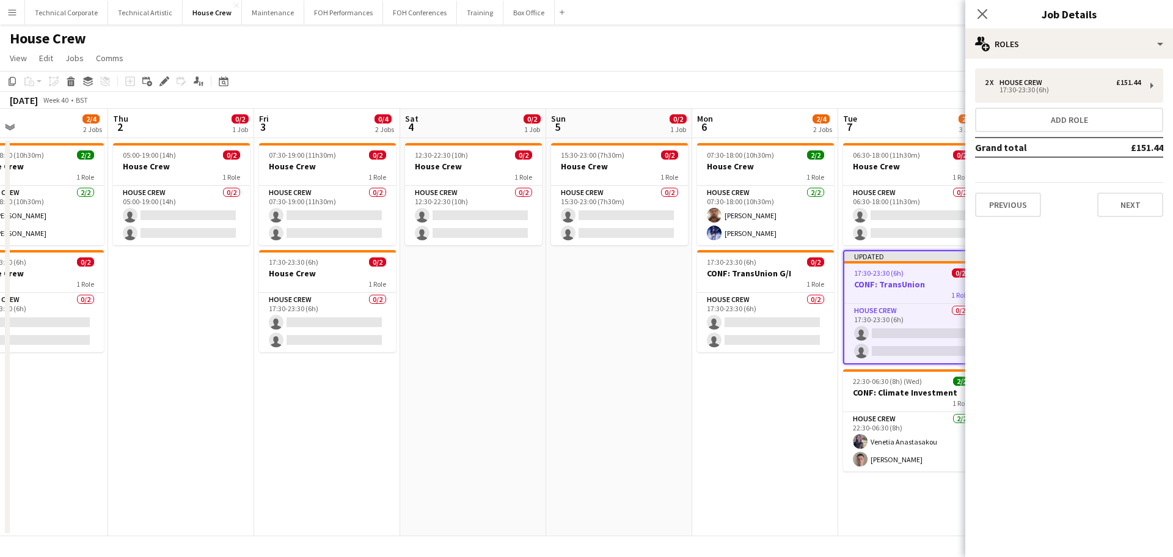
click at [831, 416] on app-date-cell "07:30-18:00 (10h30m) 2/2 House Crew 1 Role House Crew 2/2 07:30-18:00 (10h30m) …" at bounding box center [765, 337] width 146 height 398
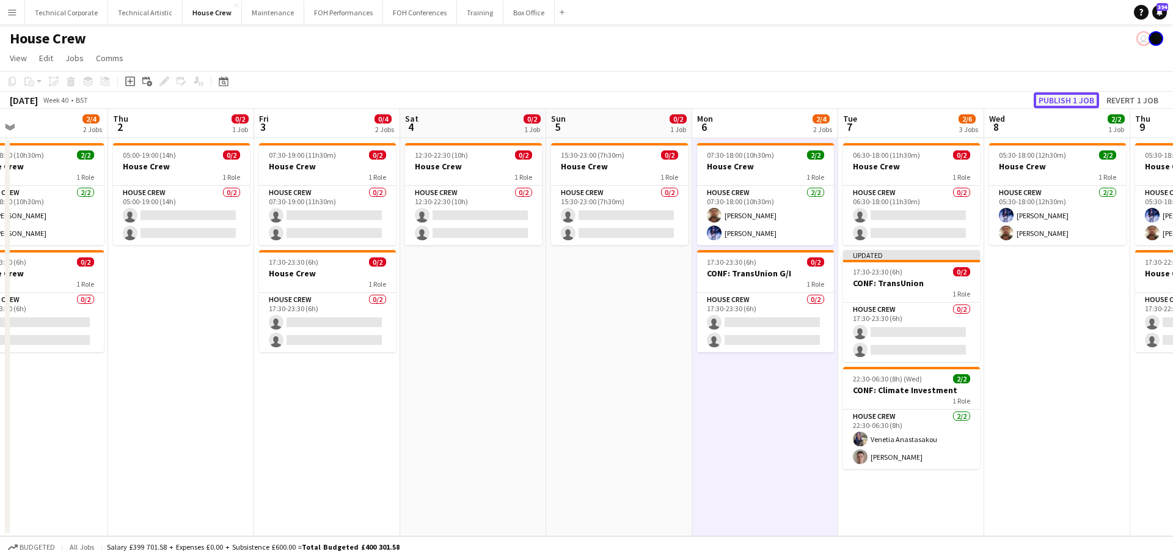
click at [1076, 103] on button "Publish 1 job" at bounding box center [1066, 100] width 65 height 16
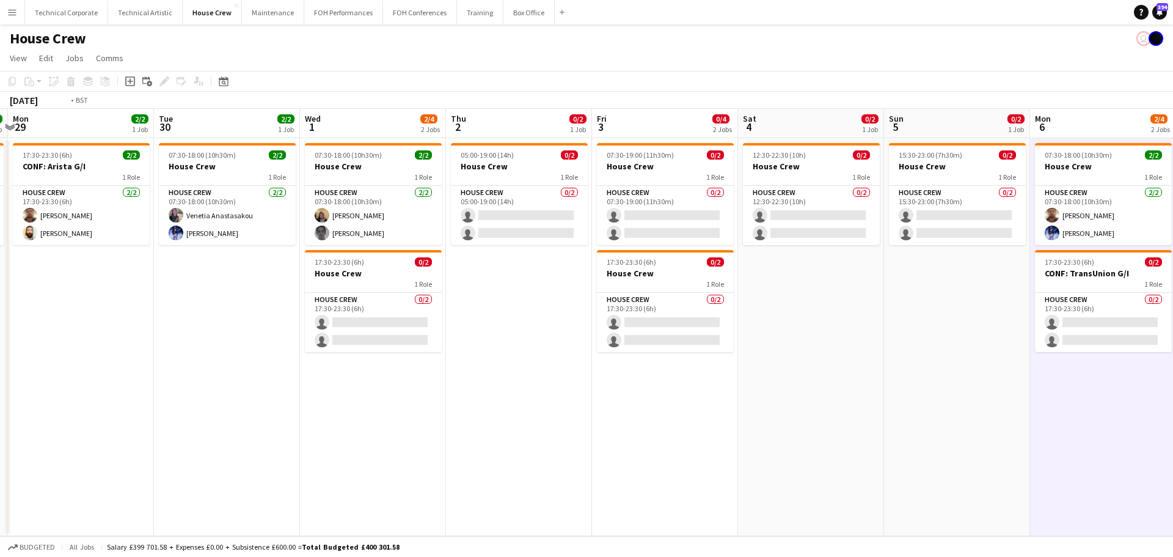
drag, startPoint x: 262, startPoint y: 346, endPoint x: 767, endPoint y: 343, distance: 505.2
click at [767, 343] on app-calendar-viewport "Sat 27 2/2 1 Job Sun 28 2/2 1 Job Mon 29 2/2 1 Job Tue 30 2/2 1 Job Wed 1 2/4 2…" at bounding box center [586, 322] width 1173 height 427
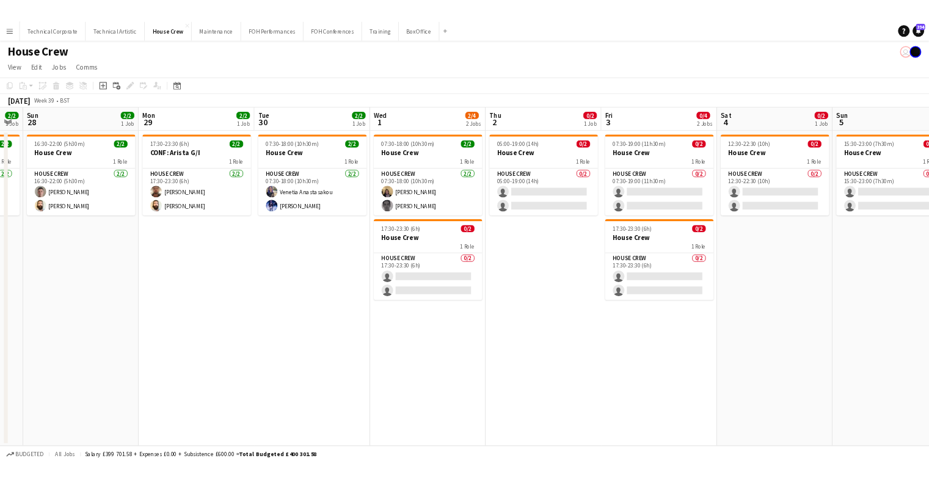
scroll to position [0, 327]
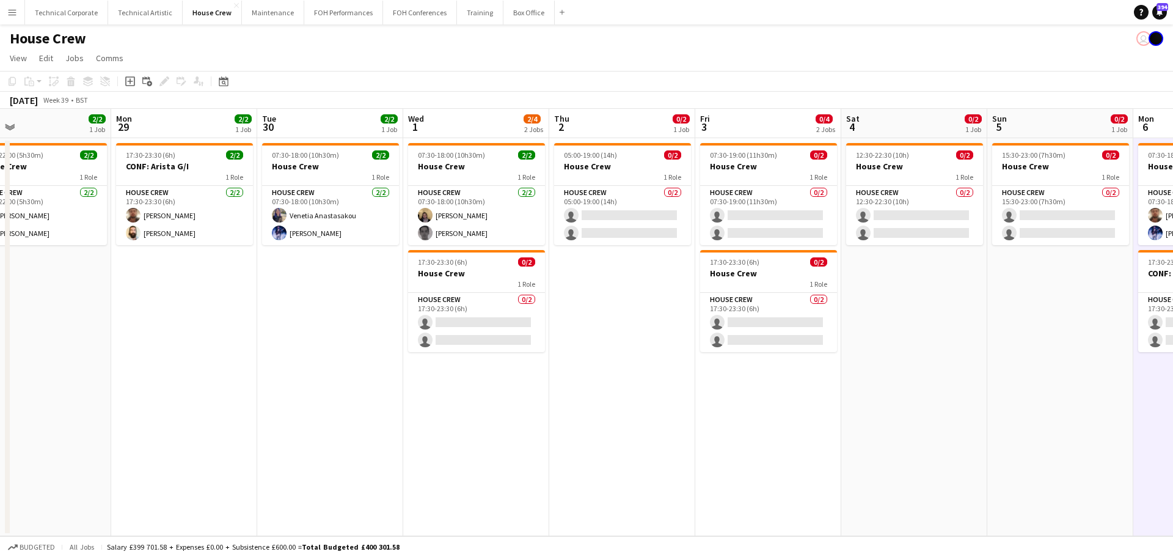
drag, startPoint x: 1087, startPoint y: 386, endPoint x: 1288, endPoint y: 386, distance: 201.0
click at [1172, 386] on html "Menu Boards Boards Boards All jobs Status Workforce Workforce My Workforce Recr…" at bounding box center [586, 278] width 1173 height 557
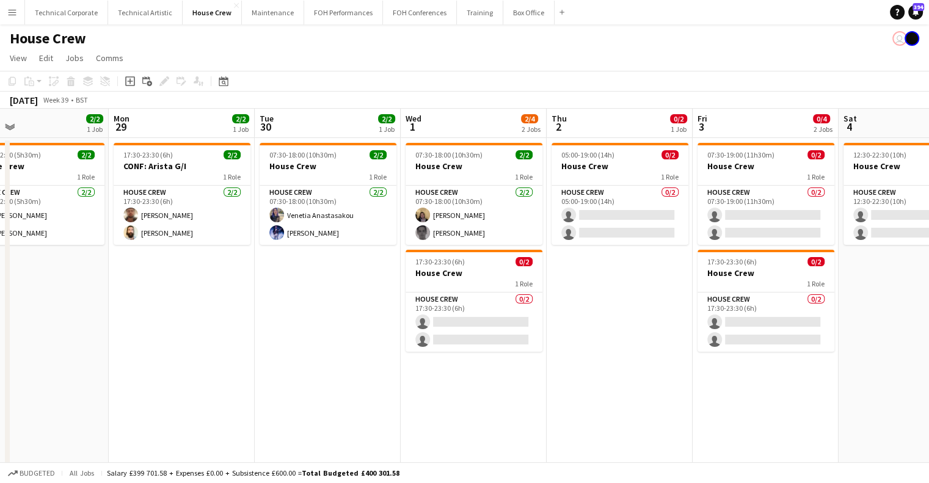
drag, startPoint x: 429, startPoint y: 287, endPoint x: 352, endPoint y: 305, distance: 79.6
click at [352, 305] on app-calendar-viewport "Thu 25 4/4 2 Jobs Fri 26 2/2 1 Job Sat 27 2/2 1 Job Sun 28 2/2 1 Job Mon 29 2/2…" at bounding box center [464, 303] width 929 height 389
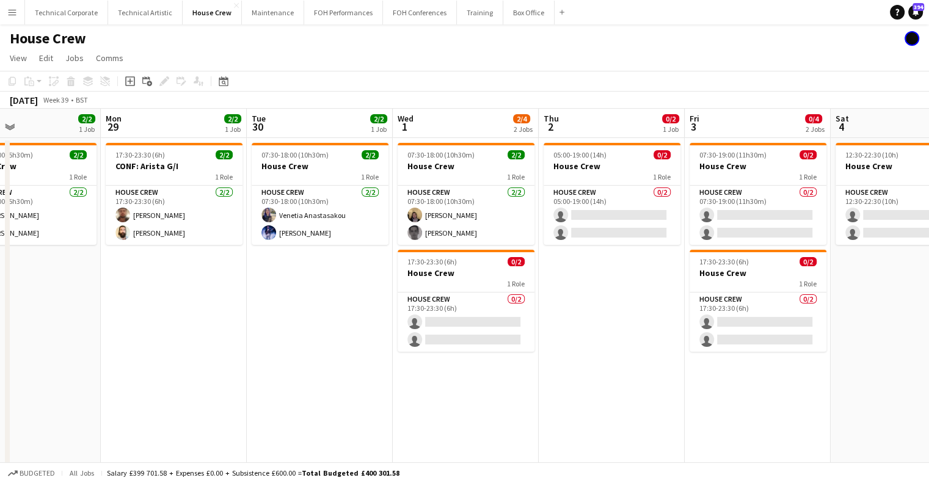
scroll to position [0, 565]
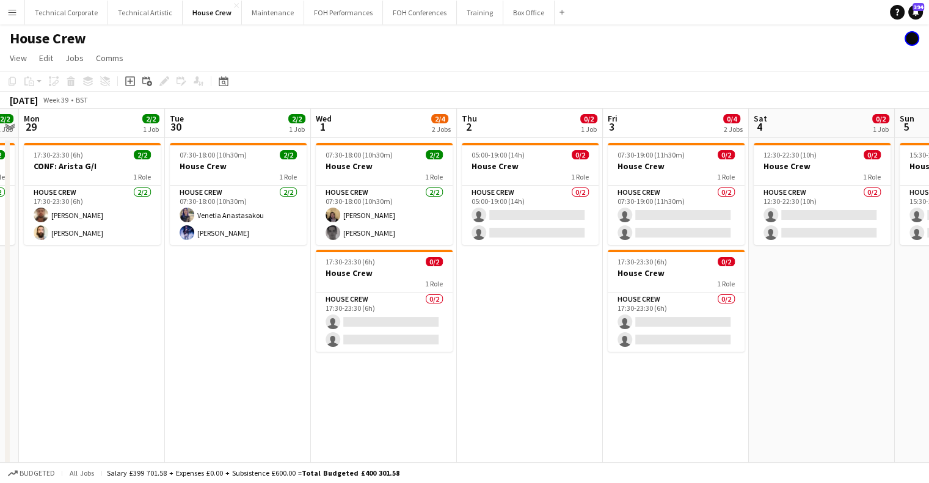
drag, startPoint x: 663, startPoint y: 283, endPoint x: 582, endPoint y: 283, distance: 81.9
click at [582, 283] on app-calendar-viewport "Thu 25 4/4 2 Jobs Fri 26 2/2 1 Job Sat 27 2/2 1 Job Sun 28 2/2 1 Job Mon 29 2/2…" at bounding box center [464, 303] width 929 height 389
drag, startPoint x: 547, startPoint y: 346, endPoint x: 429, endPoint y: 340, distance: 118.0
click at [509, 348] on app-calendar-viewport "Thu 25 4/4 2 Jobs Fri 26 2/2 1 Job Sat 27 2/2 1 Job Sun 28 2/2 1 Job Mon 29 2/2…" at bounding box center [464, 303] width 929 height 389
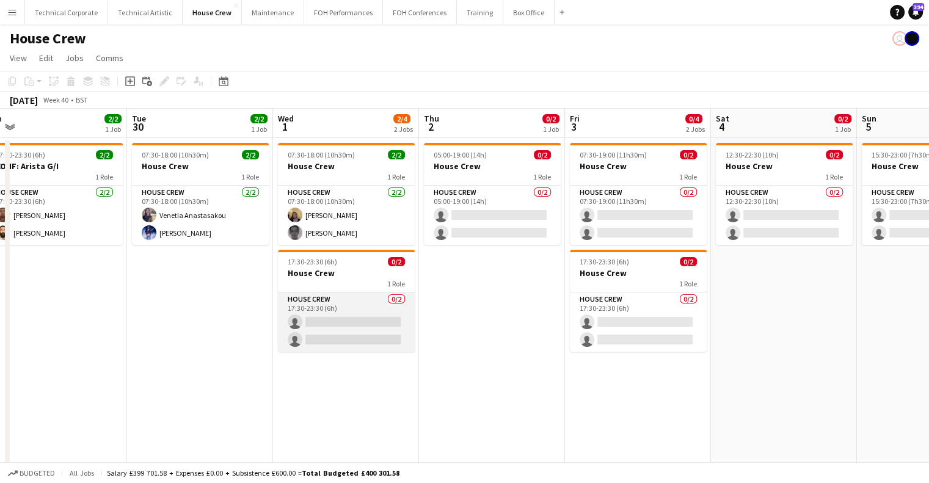
click at [362, 331] on app-card-role "House Crew 0/2 17:30-23:30 (6h) single-neutral-actions single-neutral-actions" at bounding box center [346, 322] width 137 height 59
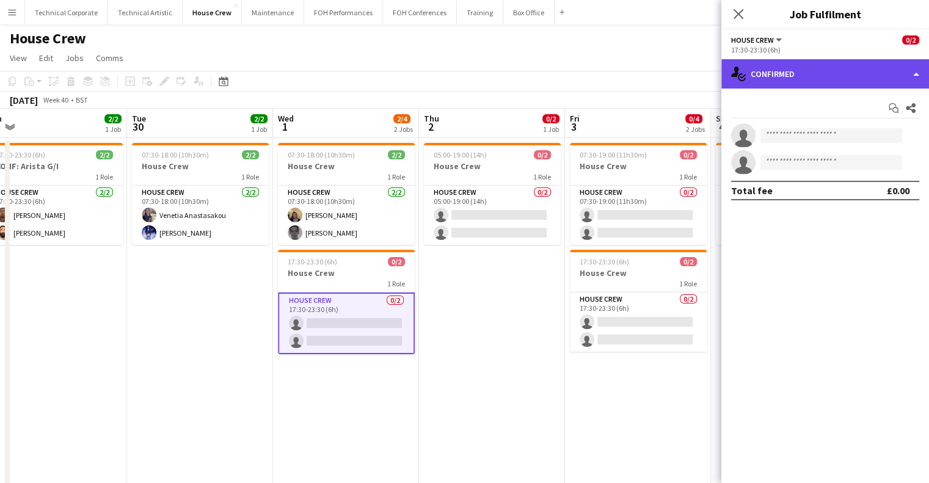
click at [762, 77] on div "single-neutral-actions-check-2 Confirmed" at bounding box center [826, 73] width 208 height 29
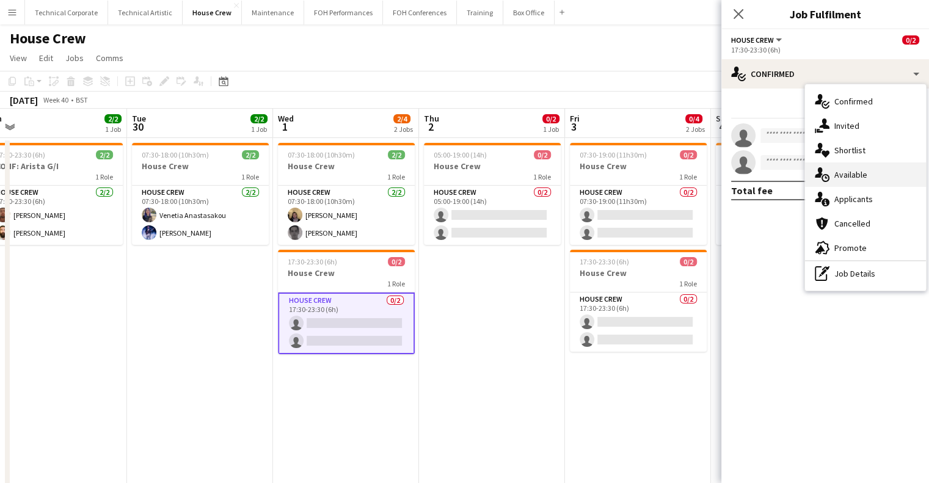
click at [830, 177] on div "single-neutral-actions-upload Available" at bounding box center [865, 175] width 121 height 24
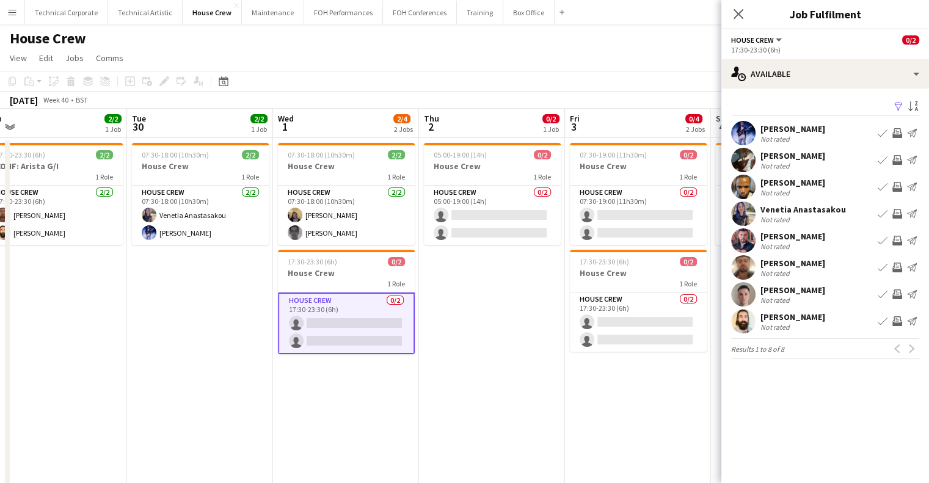
click at [898, 320] on app-icon "Invite crew" at bounding box center [898, 321] width 10 height 10
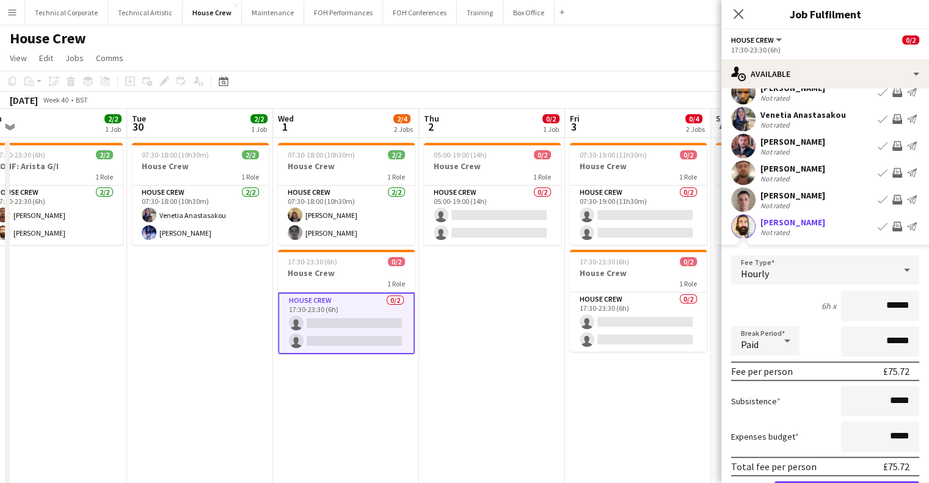
scroll to position [166, 0]
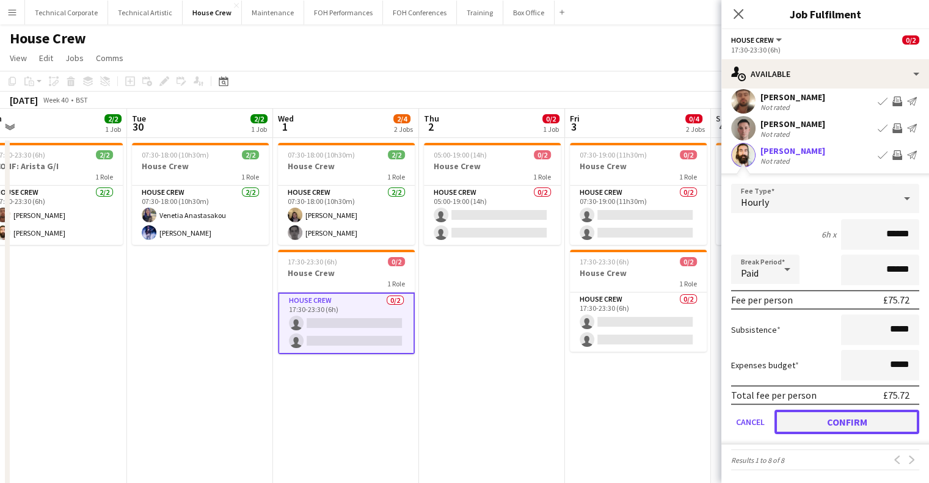
click at [874, 429] on button "Confirm" at bounding box center [847, 422] width 145 height 24
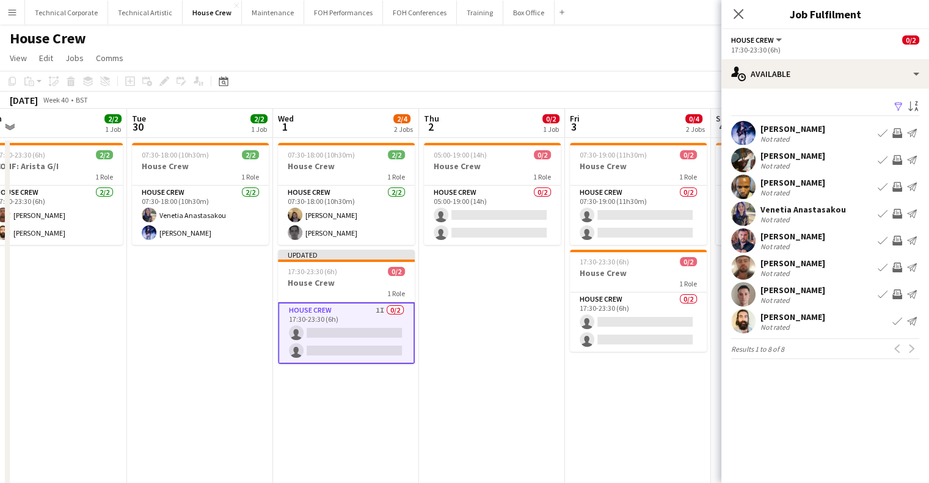
scroll to position [0, 0]
click at [898, 293] on app-icon "Invite crew" at bounding box center [898, 295] width 10 height 10
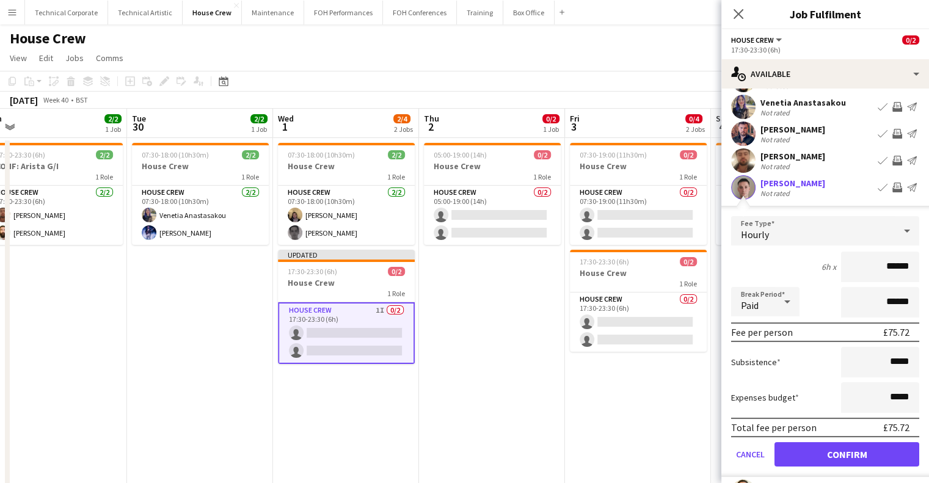
scroll to position [166, 0]
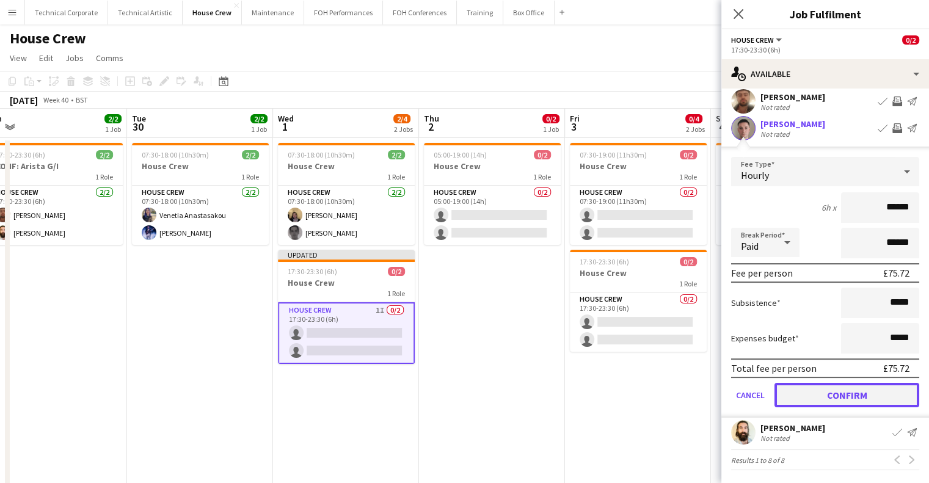
click at [848, 396] on button "Confirm" at bounding box center [847, 395] width 145 height 24
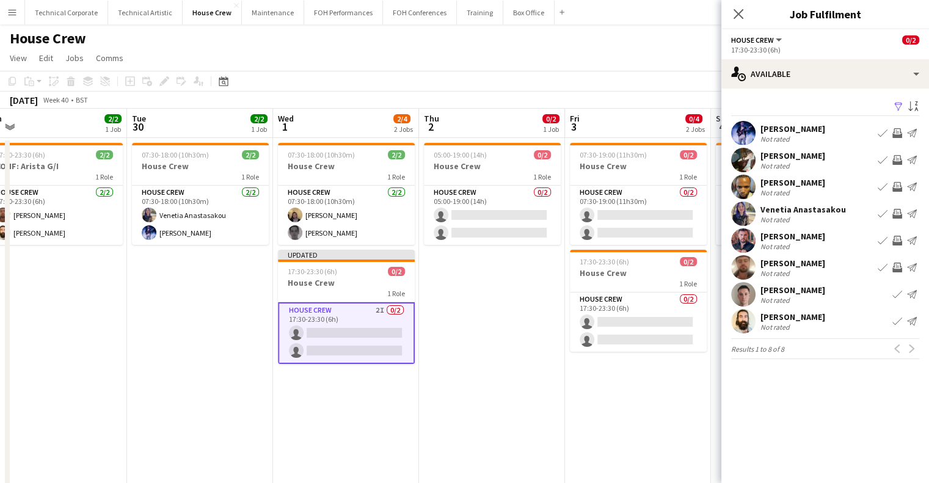
scroll to position [0, 0]
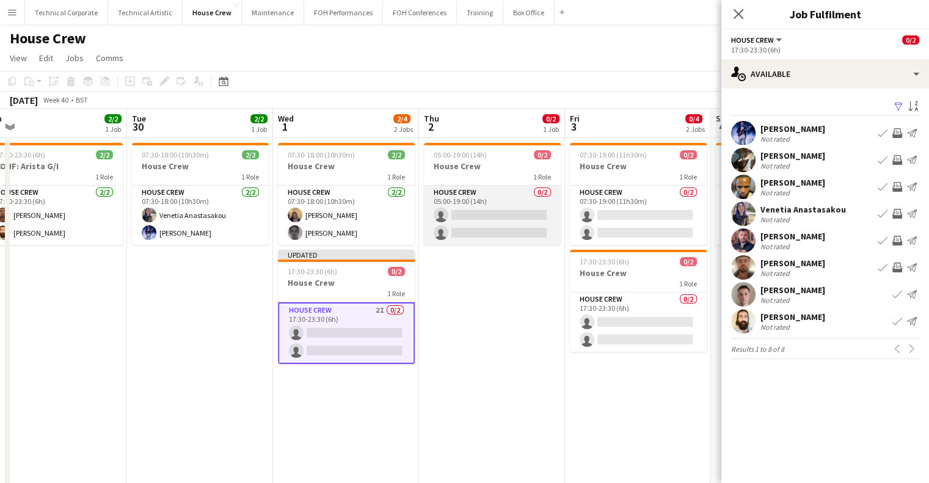
click at [486, 219] on app-card-role "House Crew 0/2 05:00-19:00 (14h) single-neutral-actions single-neutral-actions" at bounding box center [492, 215] width 137 height 59
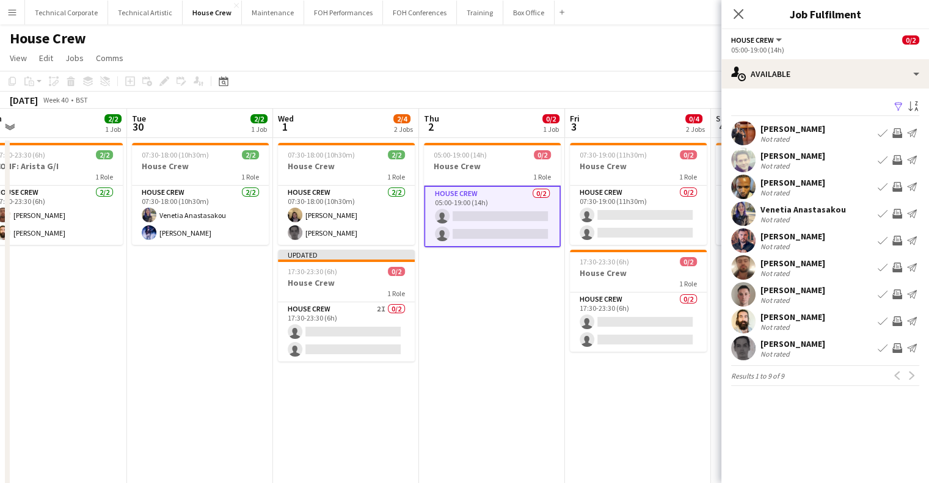
click at [899, 270] on app-icon "Invite crew" at bounding box center [898, 268] width 10 height 10
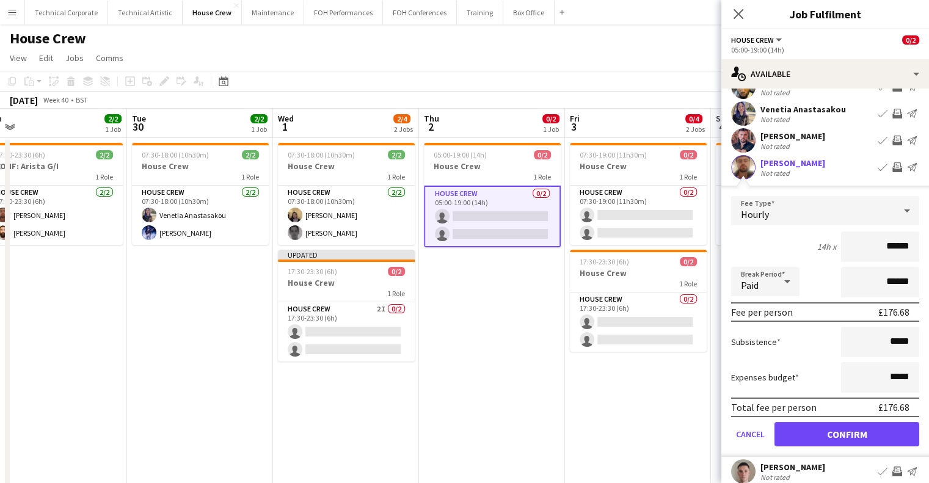
scroll to position [193, 0]
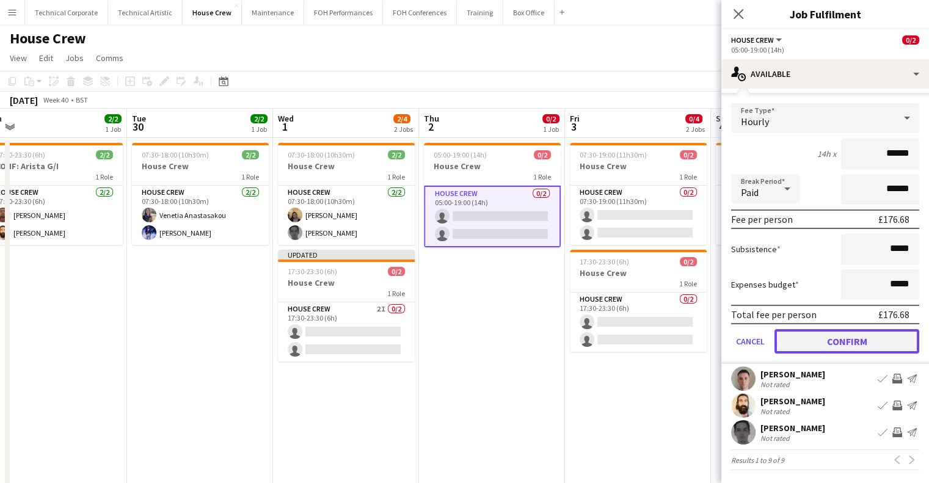
click at [835, 338] on button "Confirm" at bounding box center [847, 341] width 145 height 24
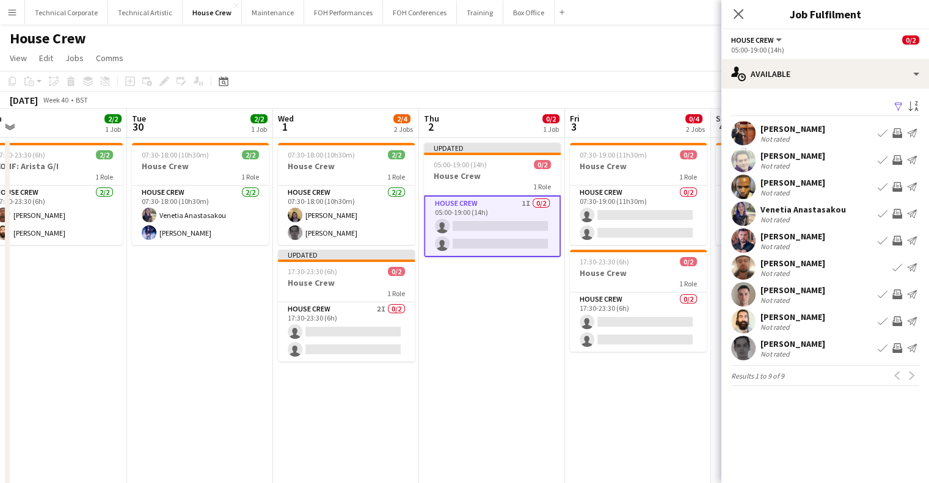
click at [894, 213] on app-icon "Invite crew" at bounding box center [898, 214] width 10 height 10
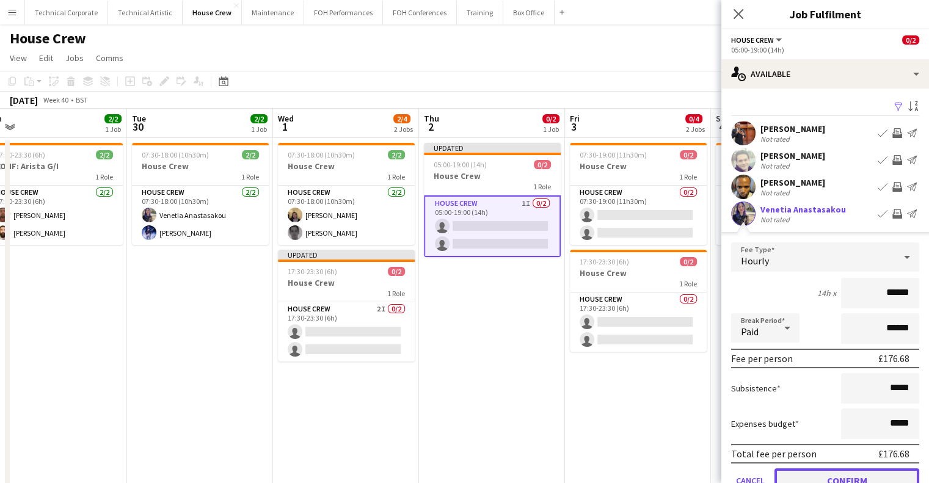
click at [838, 476] on button "Confirm" at bounding box center [847, 481] width 145 height 24
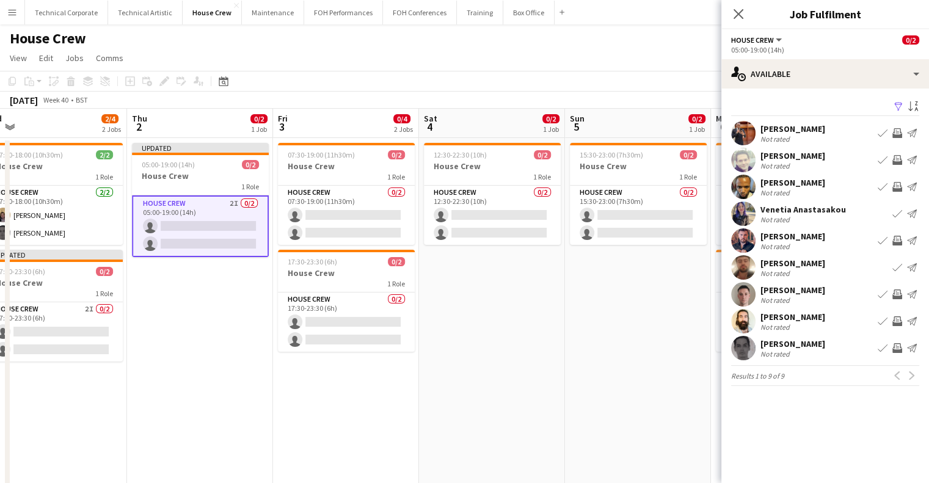
scroll to position [0, 376]
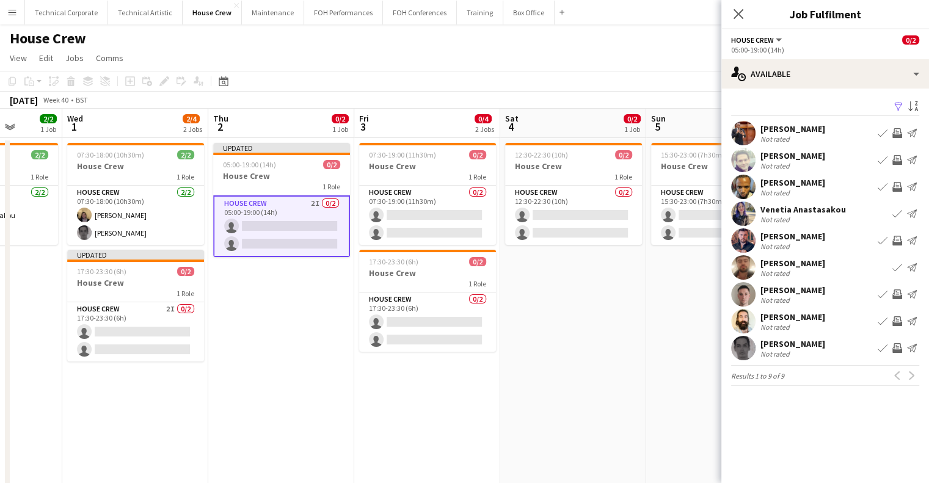
drag, startPoint x: 578, startPoint y: 364, endPoint x: 368, endPoint y: 381, distance: 210.9
click at [368, 381] on app-calendar-viewport "Sun 28 2/2 1 Job Mon 29 2/2 1 Job Tue 30 2/2 1 Job Wed 1 2/4 2 Jobs Thu 2 0/2 1…" at bounding box center [464, 303] width 929 height 389
click at [443, 207] on app-card-role "House Crew 0/2 07:30-19:00 (11h30m) single-neutral-actions single-neutral-actio…" at bounding box center [427, 215] width 137 height 59
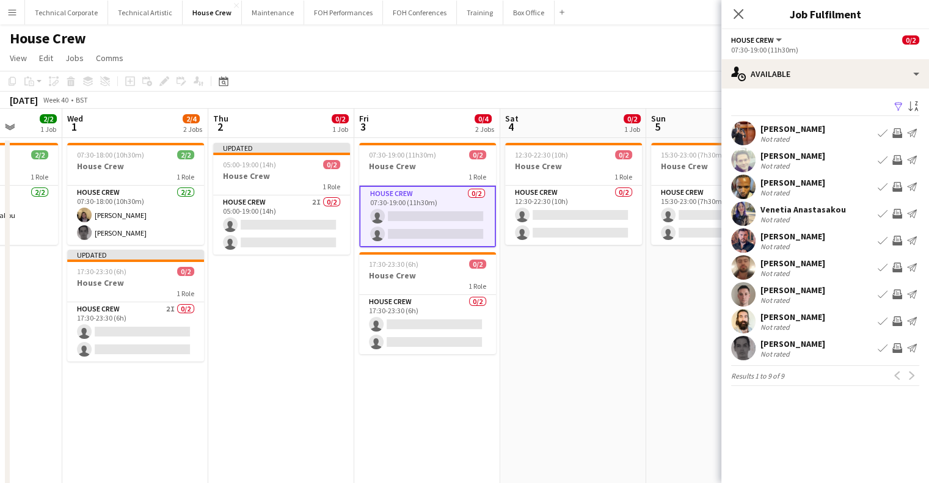
click at [894, 135] on app-icon "Invite crew" at bounding box center [898, 133] width 10 height 10
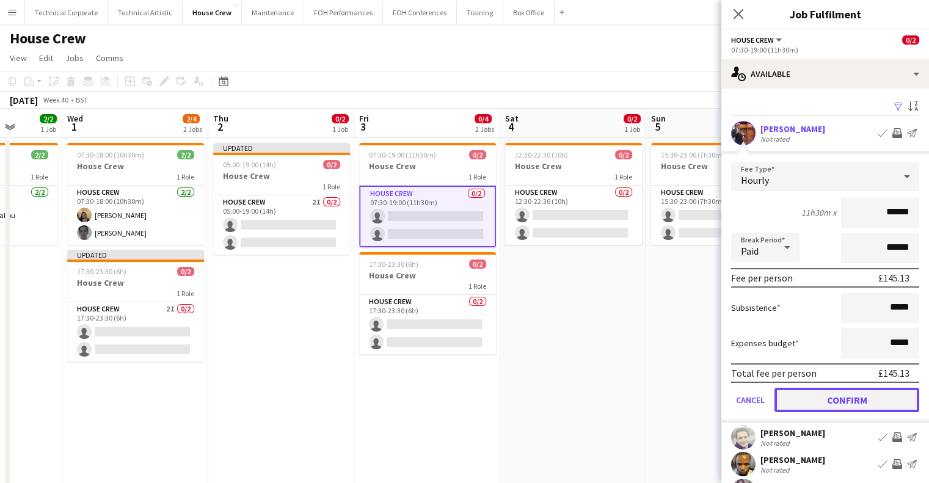
click at [871, 400] on button "Confirm" at bounding box center [847, 400] width 145 height 24
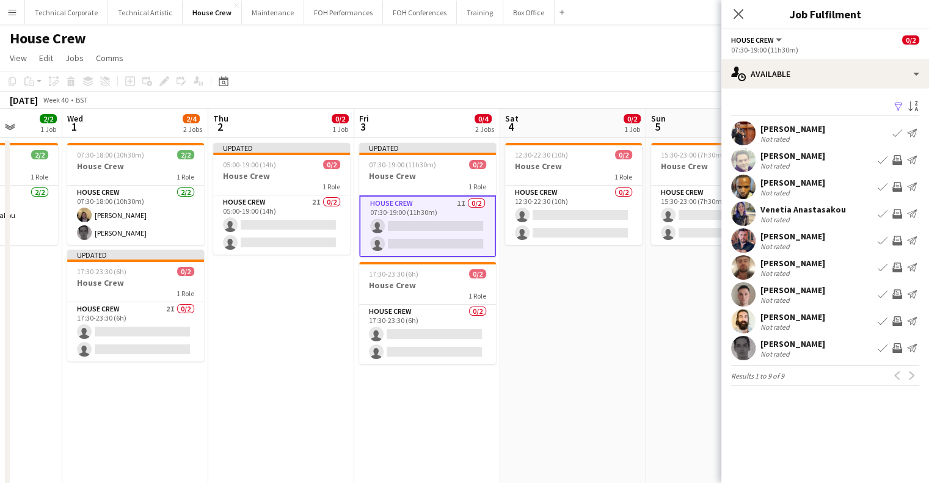
click at [893, 349] on app-icon "Invite crew" at bounding box center [898, 348] width 10 height 10
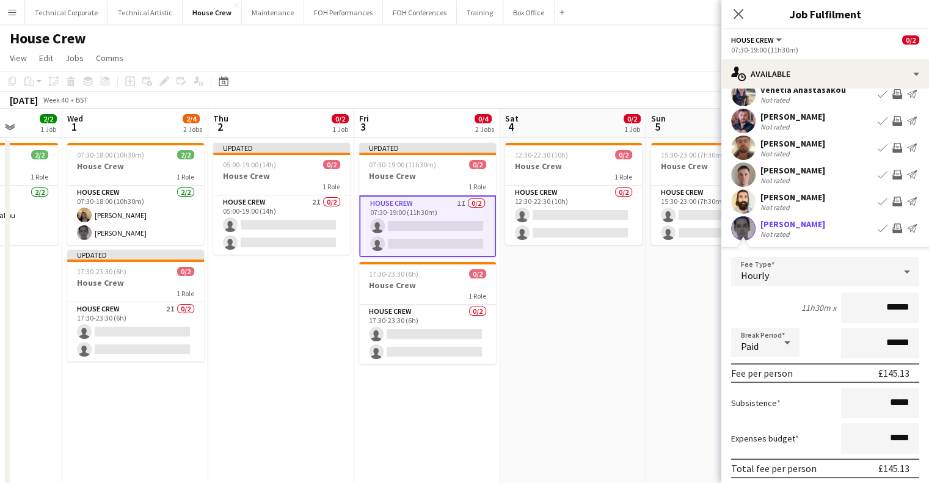
scroll to position [193, 0]
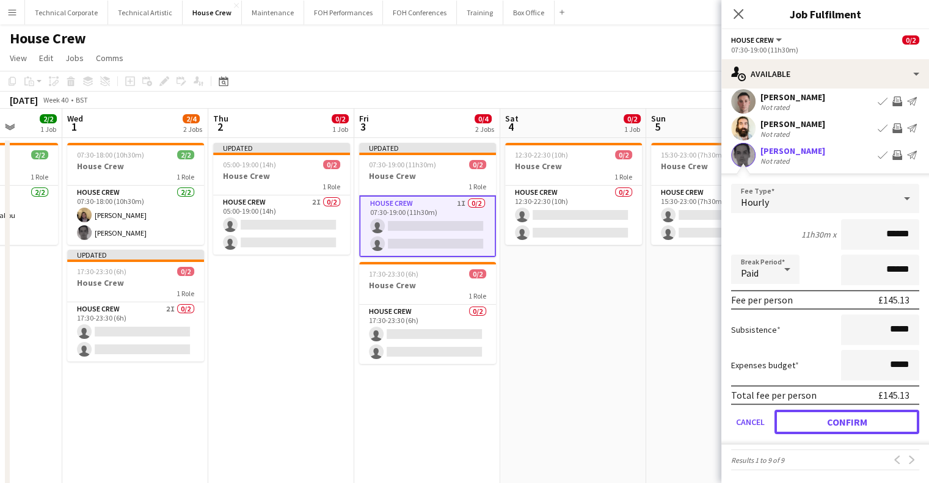
click at [872, 421] on button "Confirm" at bounding box center [847, 422] width 145 height 24
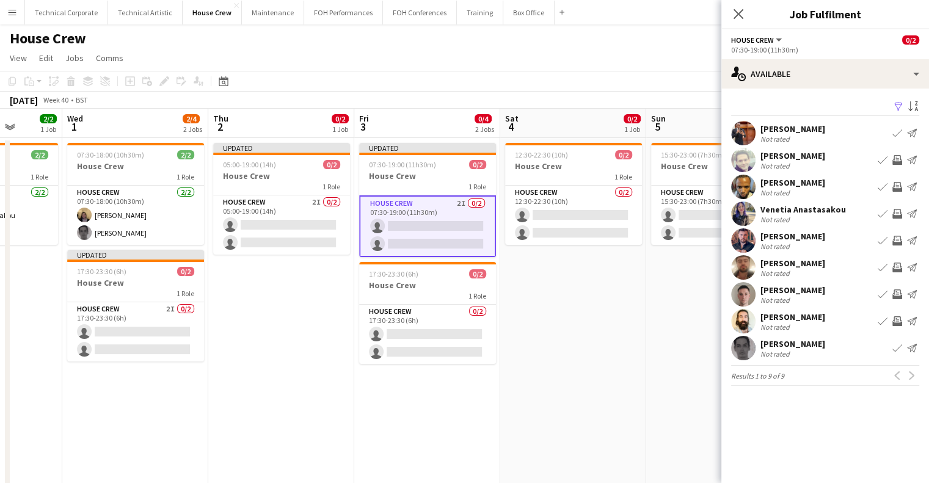
scroll to position [0, 0]
click at [424, 339] on app-card-role "House Crew 0/2 17:30-23:30 (6h) single-neutral-actions single-neutral-actions" at bounding box center [427, 334] width 137 height 59
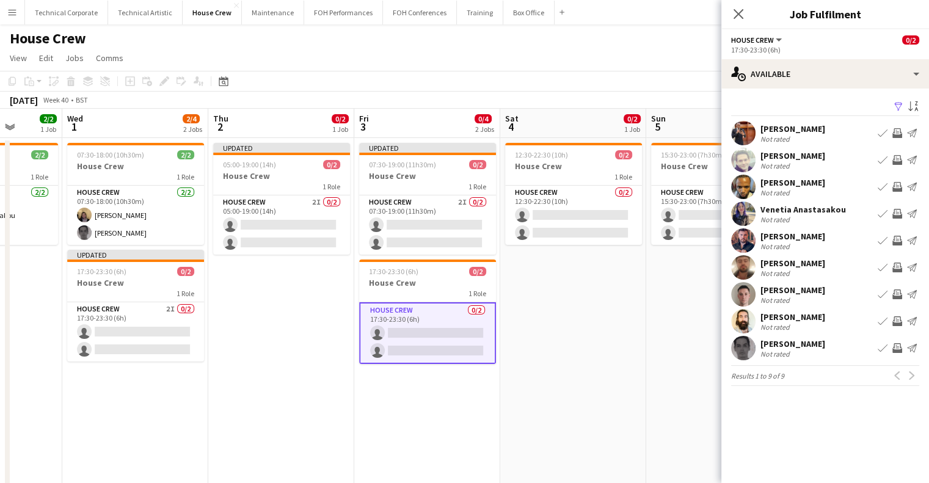
click at [901, 185] on app-icon "Invite crew" at bounding box center [898, 187] width 10 height 10
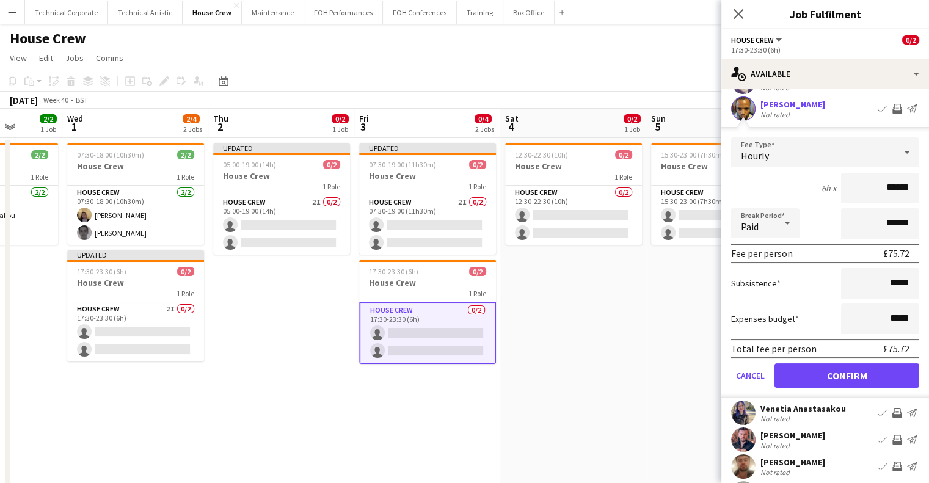
scroll to position [122, 0]
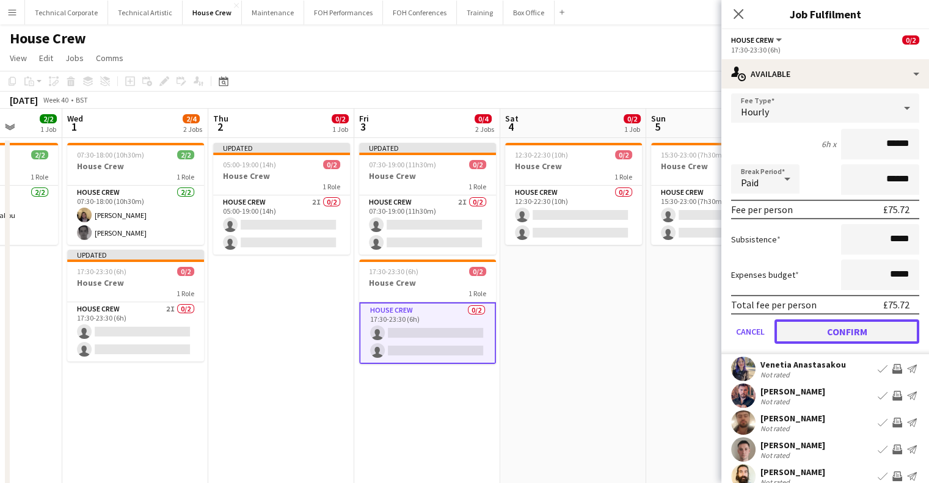
click at [866, 323] on button "Confirm" at bounding box center [847, 332] width 145 height 24
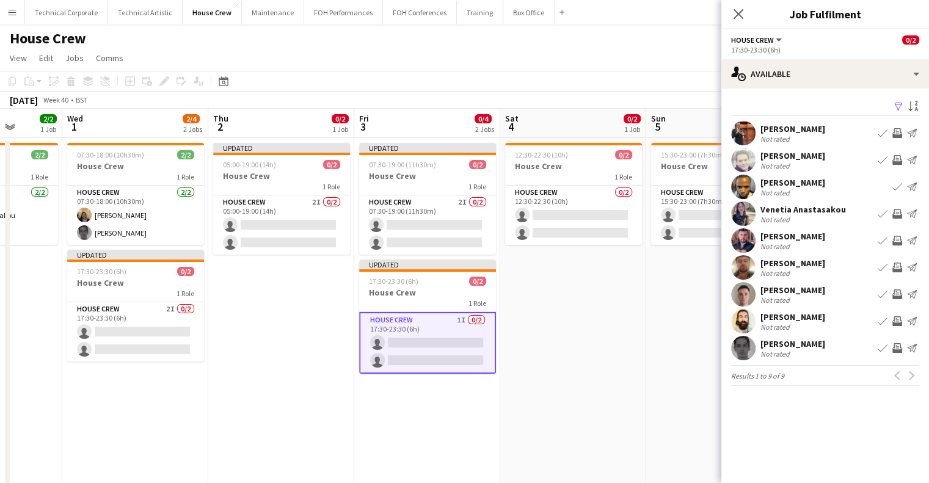
click at [899, 269] on app-icon "Invite crew" at bounding box center [898, 268] width 10 height 10
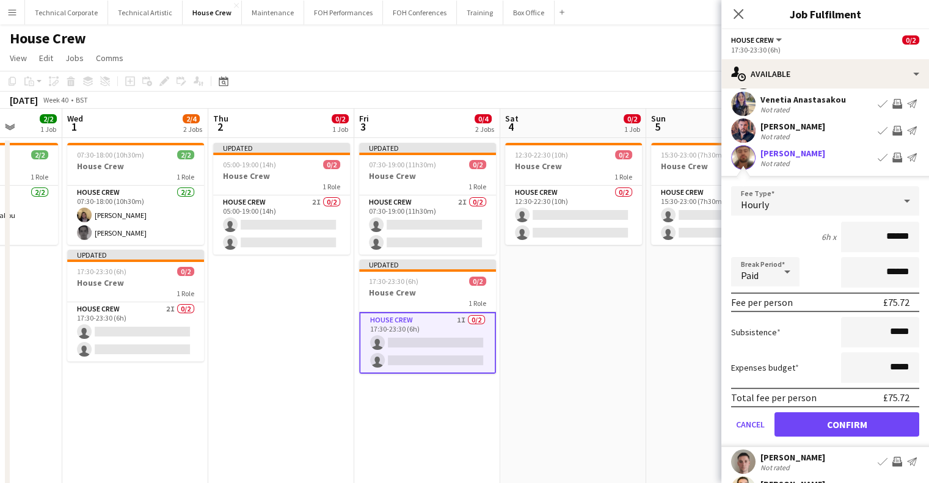
scroll to position [193, 0]
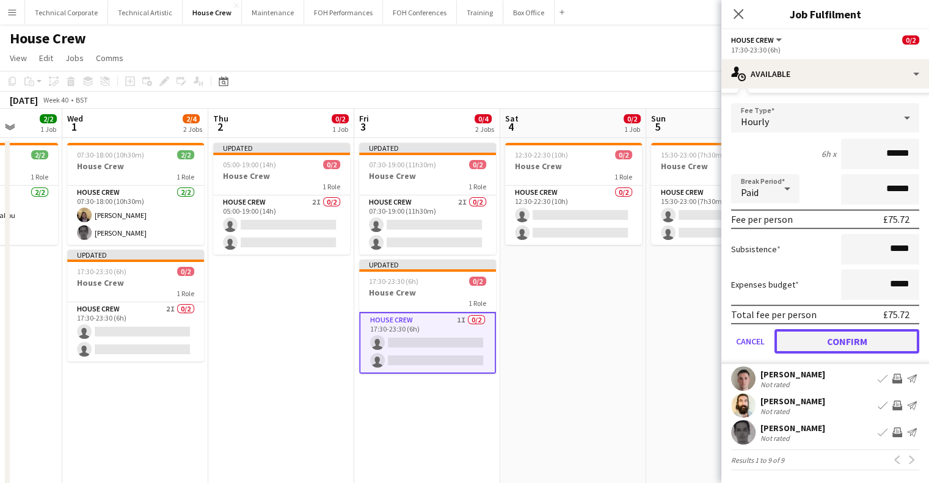
click at [864, 351] on button "Confirm" at bounding box center [847, 341] width 145 height 24
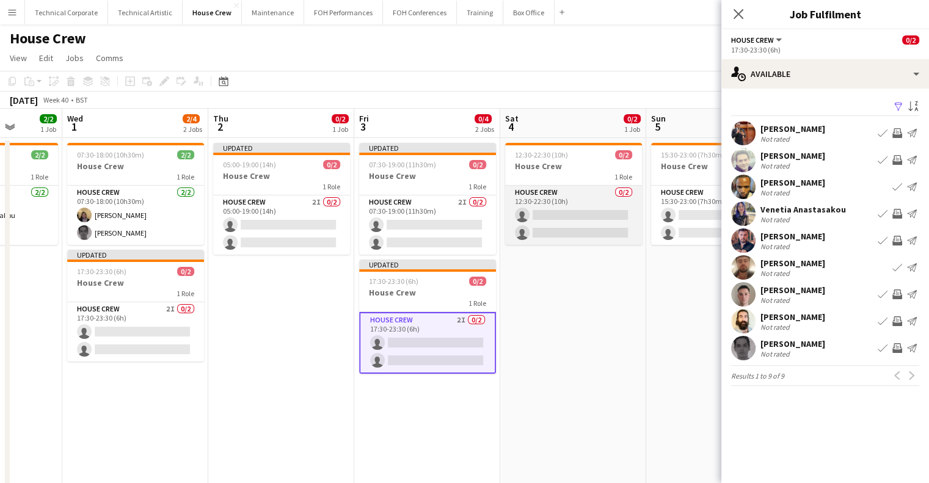
click at [607, 191] on app-card-role "House Crew 0/2 12:30-22:30 (10h) single-neutral-actions single-neutral-actions" at bounding box center [573, 215] width 137 height 59
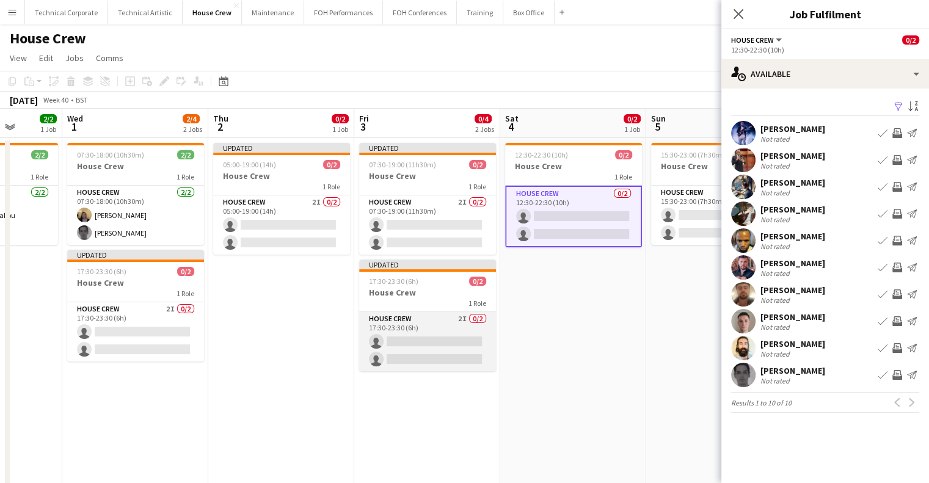
click at [447, 337] on app-card-role "House Crew 2I 0/2 17:30-23:30 (6h) single-neutral-actions single-neutral-actions" at bounding box center [427, 341] width 137 height 59
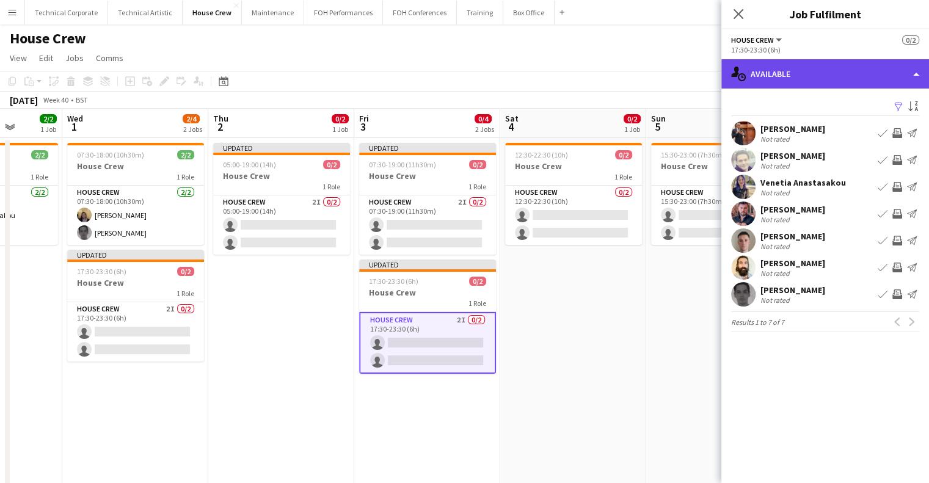
click at [799, 73] on div "single-neutral-actions-upload Available" at bounding box center [826, 73] width 208 height 29
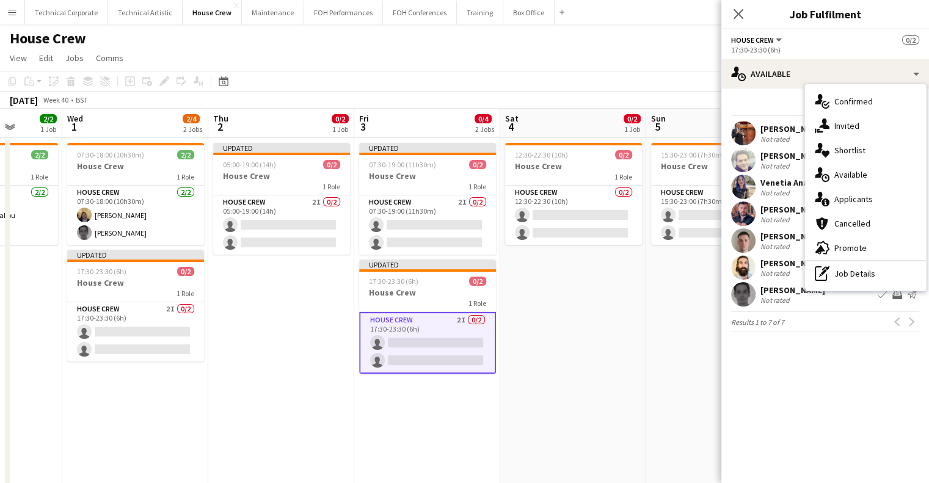
click at [854, 134] on div "single-neutral-actions-share-1 Invited" at bounding box center [865, 126] width 121 height 24
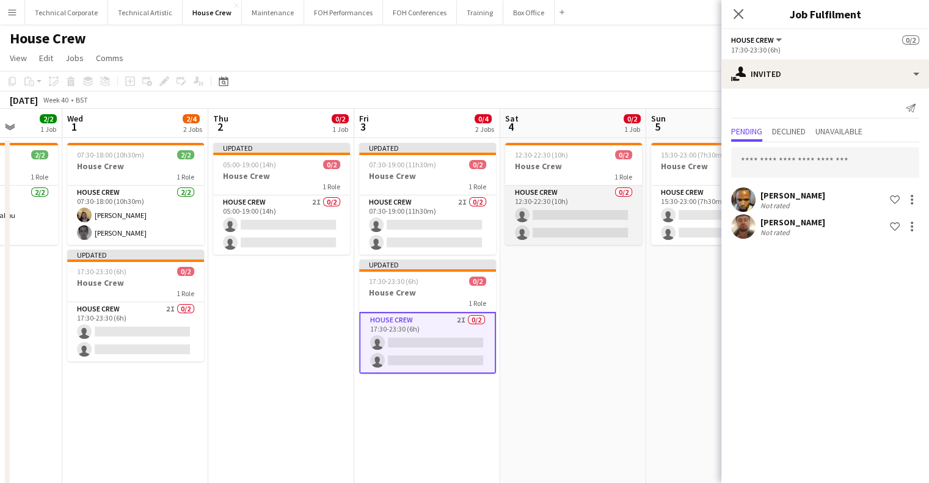
click at [601, 211] on app-card-role "House Crew 0/2 12:30-22:30 (10h) single-neutral-actions single-neutral-actions" at bounding box center [573, 215] width 137 height 59
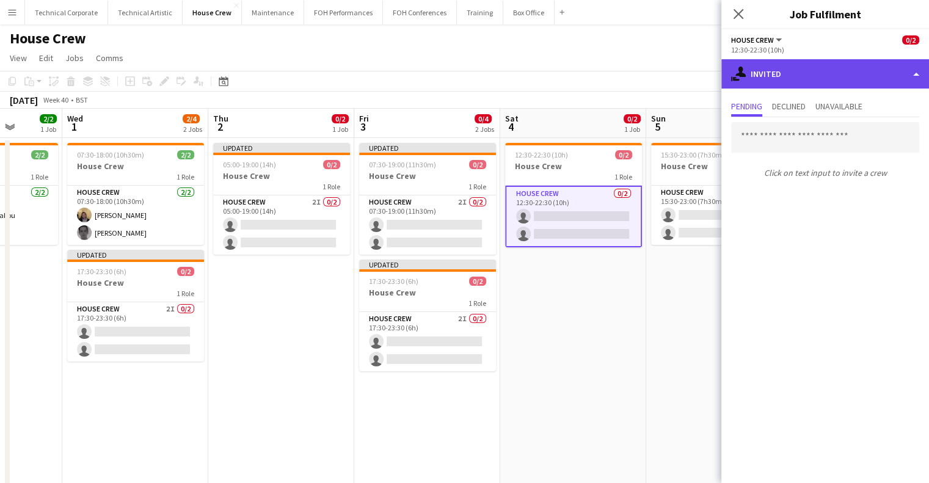
click at [863, 67] on div "single-neutral-actions-share-1 Invited" at bounding box center [826, 73] width 208 height 29
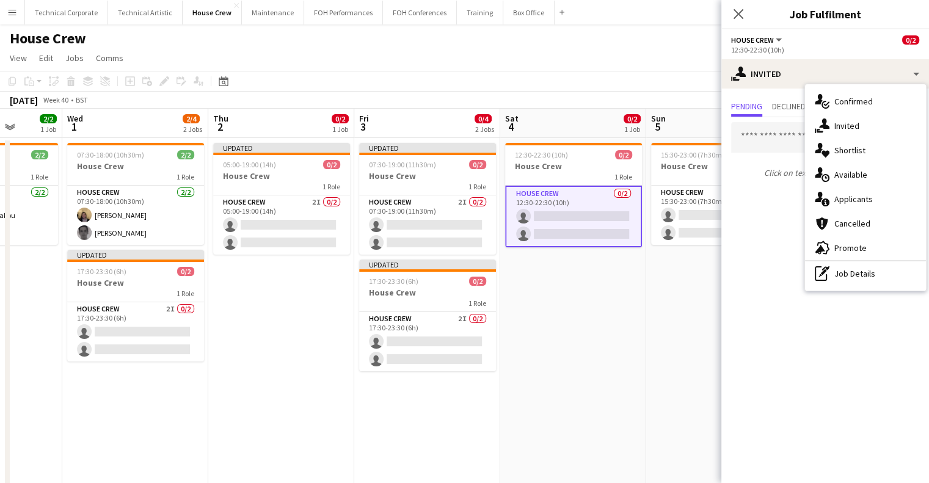
click at [864, 177] on div "single-neutral-actions-upload Available" at bounding box center [865, 175] width 121 height 24
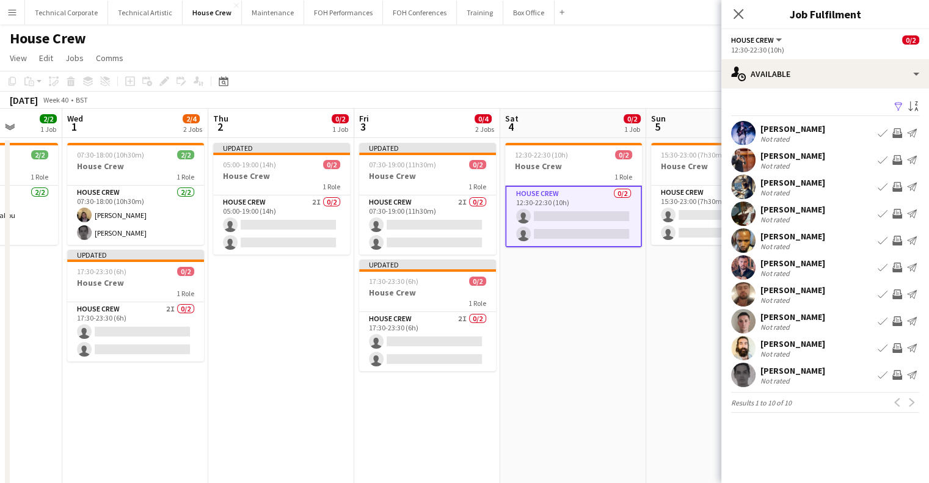
click at [900, 131] on app-icon "Invite crew" at bounding box center [898, 133] width 10 height 10
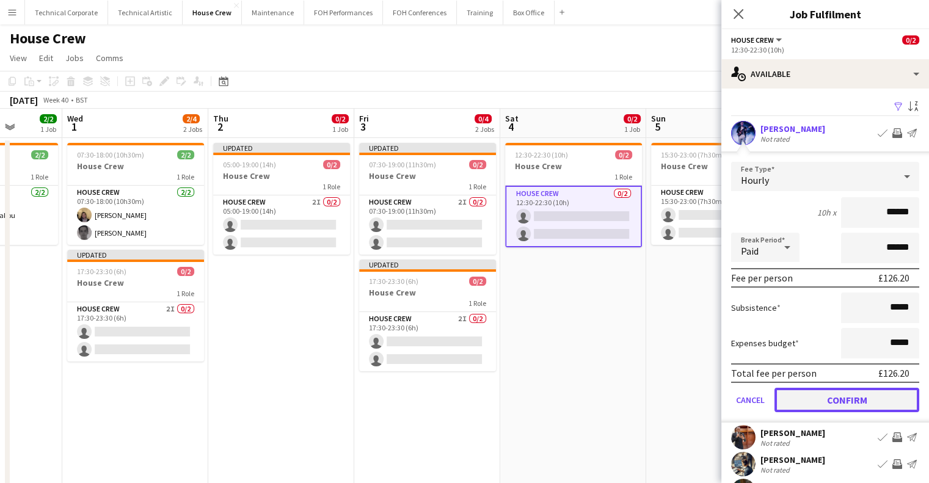
click at [842, 395] on button "Confirm" at bounding box center [847, 400] width 145 height 24
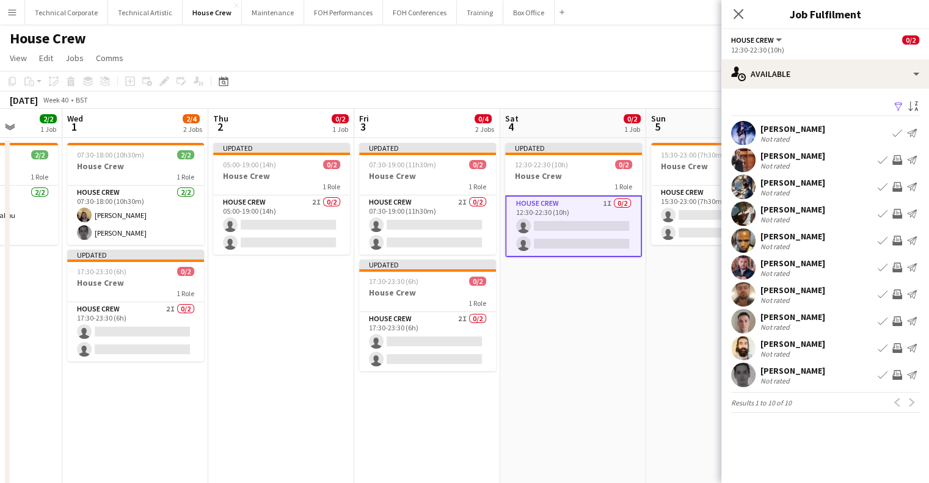
click at [904, 346] on button "Invite crew" at bounding box center [897, 348] width 15 height 15
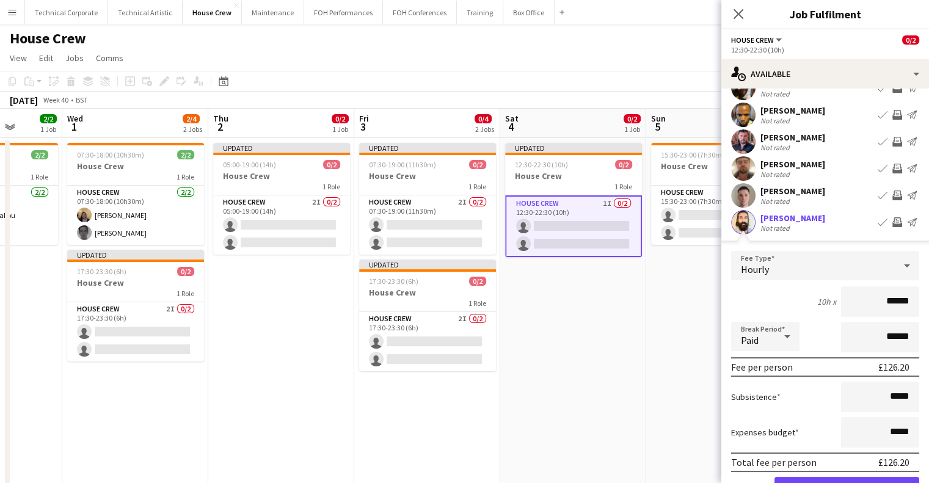
scroll to position [183, 0]
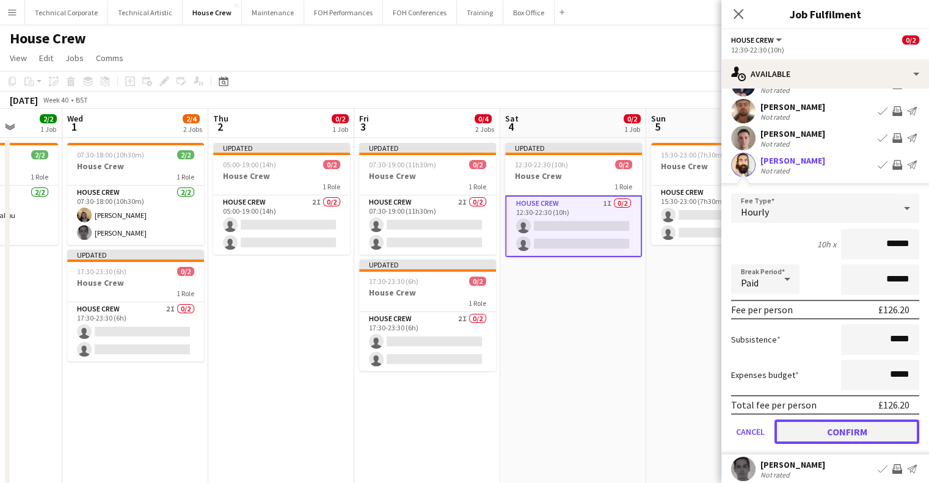
click at [876, 425] on button "Confirm" at bounding box center [847, 432] width 145 height 24
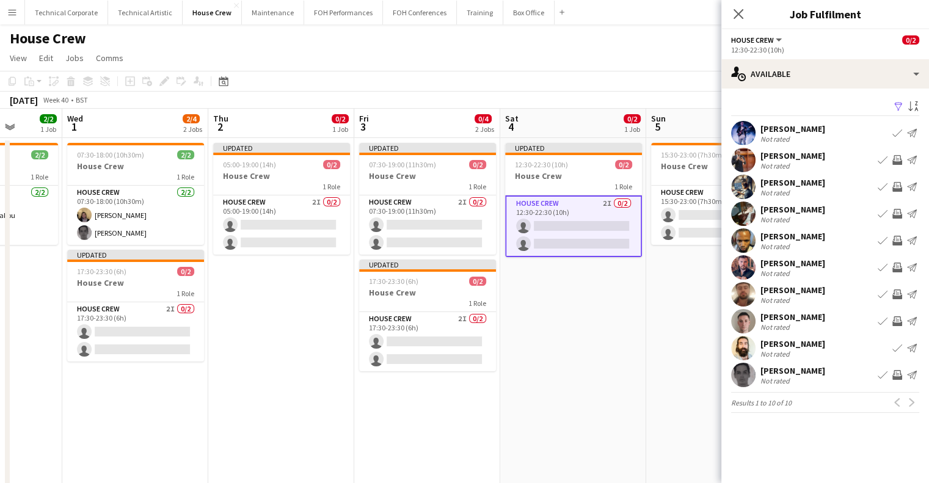
scroll to position [0, 409]
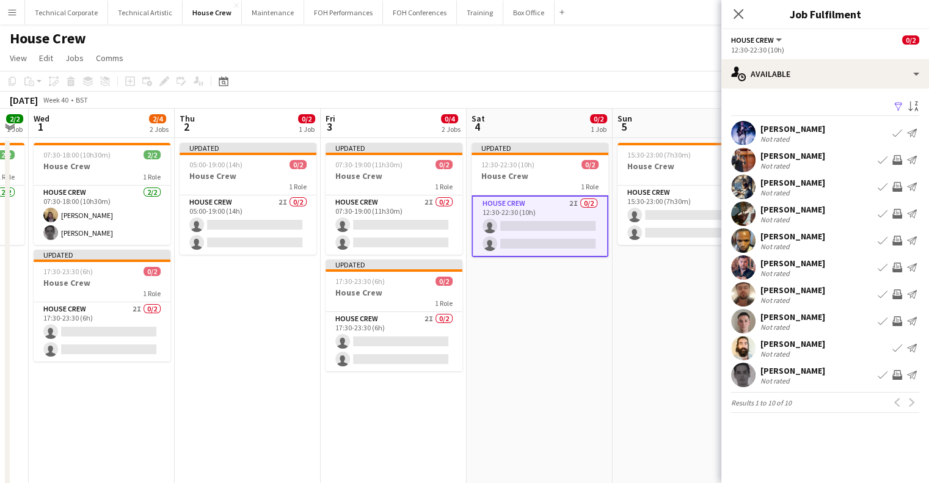
drag, startPoint x: 459, startPoint y: 285, endPoint x: 274, endPoint y: 285, distance: 185.7
click at [274, 285] on app-calendar-viewport "Sun 28 2/2 1 Job Mon 29 2/2 1 Job Tue 30 2/2 1 Job Wed 1 2/4 2 Jobs Thu 2 0/2 1…" at bounding box center [464, 303] width 929 height 389
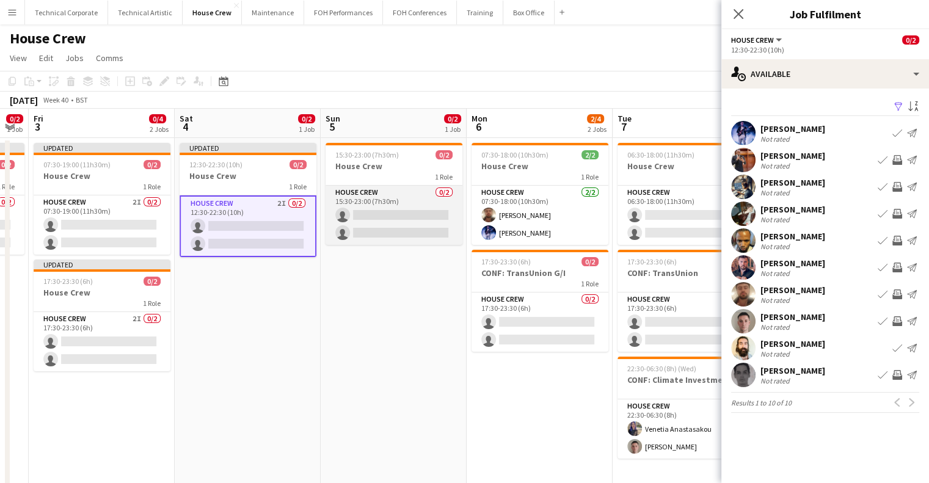
click at [369, 212] on app-card-role "House Crew 0/2 15:30-23:00 (7h30m) single-neutral-actions single-neutral-actions" at bounding box center [394, 215] width 137 height 59
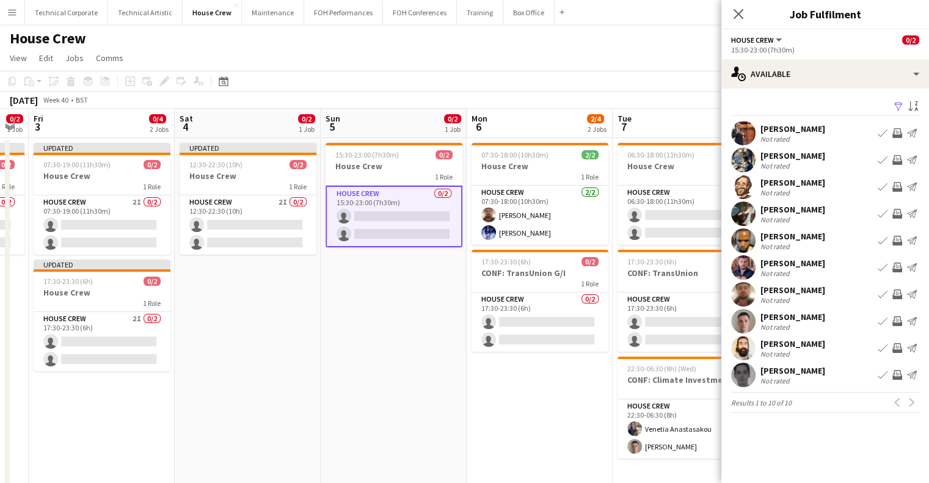
click at [903, 129] on button "Invite crew" at bounding box center [897, 133] width 15 height 15
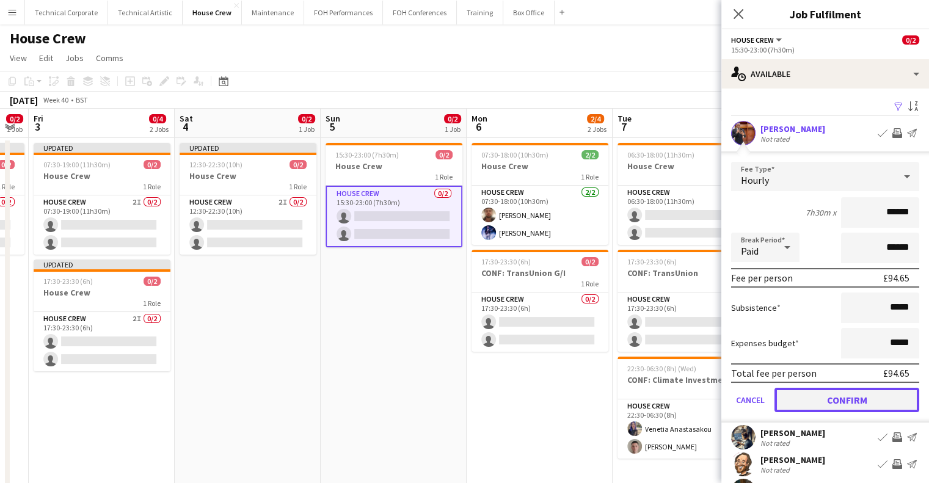
click at [852, 395] on button "Confirm" at bounding box center [847, 400] width 145 height 24
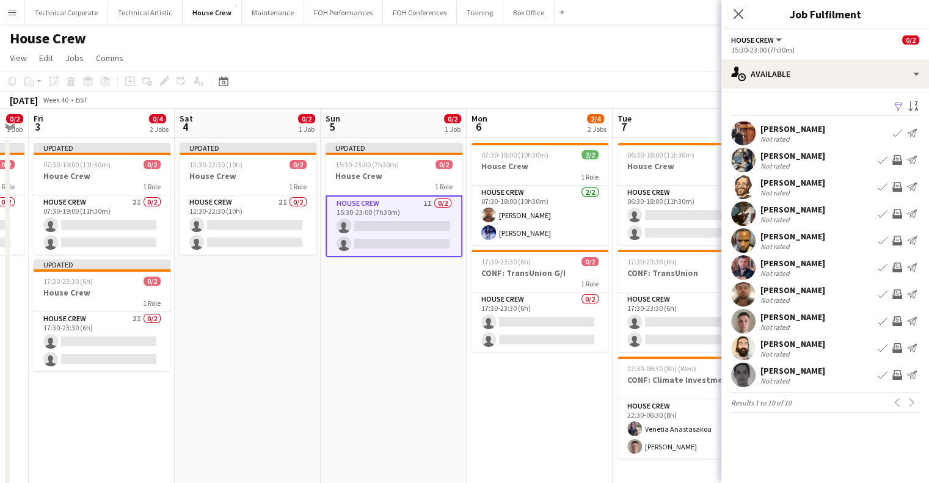
click at [895, 320] on app-icon "Invite crew" at bounding box center [898, 321] width 10 height 10
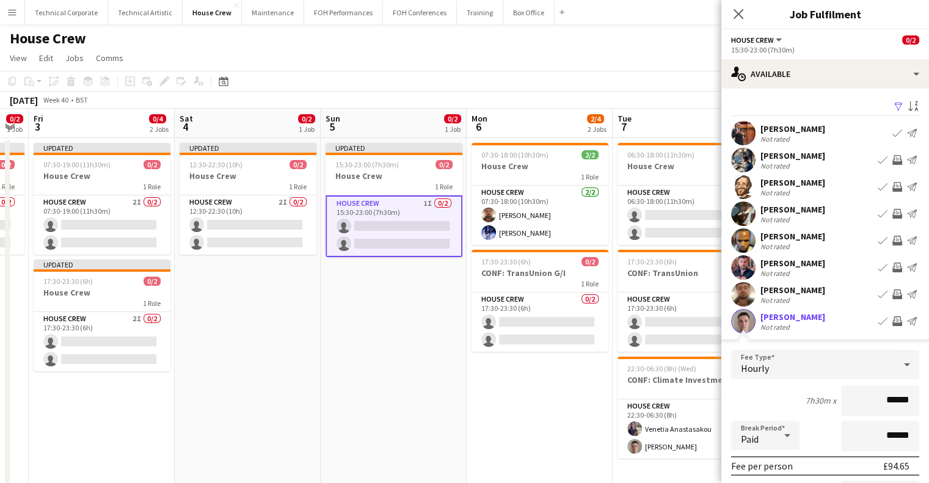
scroll to position [220, 0]
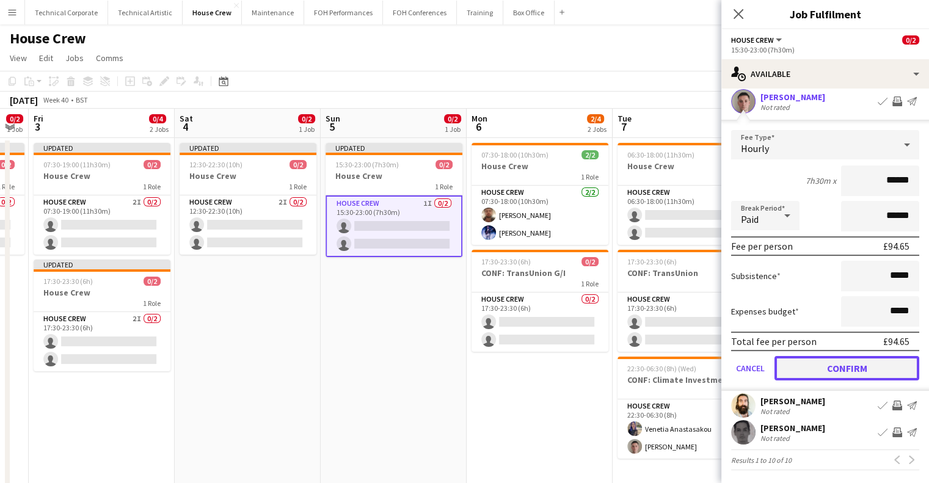
click at [885, 371] on button "Confirm" at bounding box center [847, 368] width 145 height 24
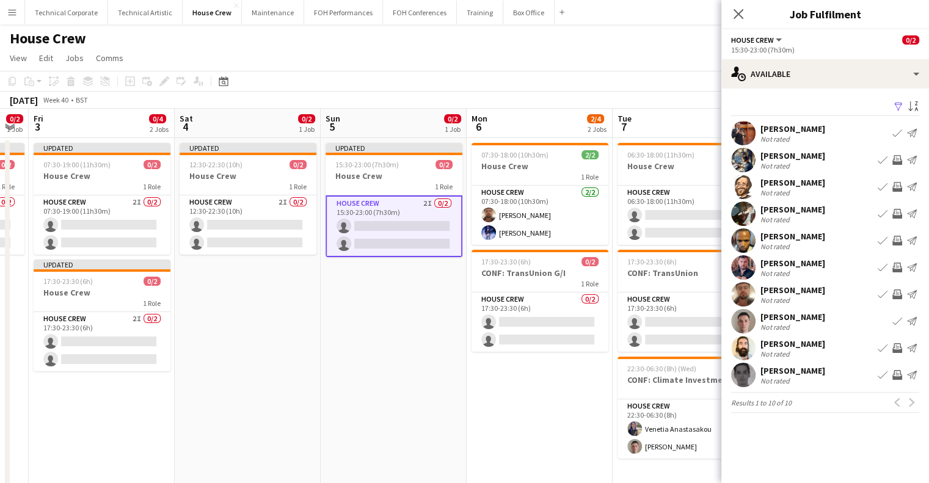
scroll to position [0, 0]
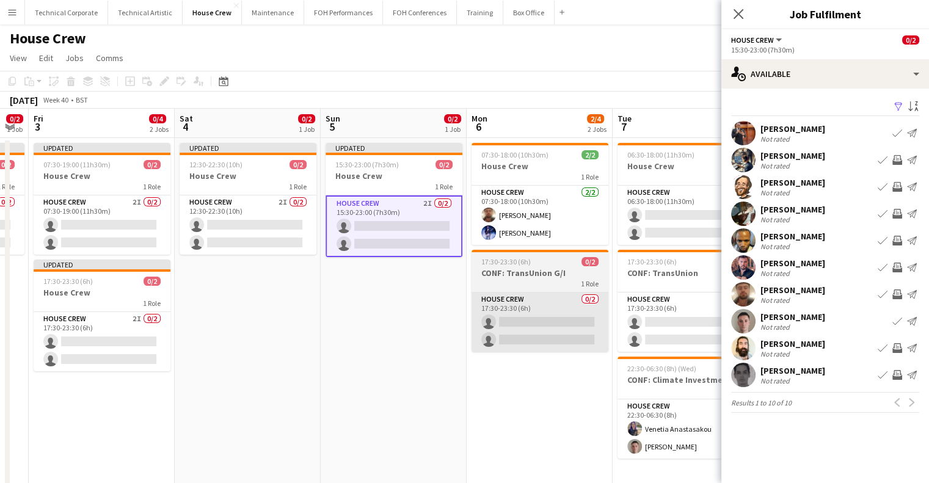
click at [544, 314] on app-card-role "House Crew 0/2 17:30-23:30 (6h) single-neutral-actions single-neutral-actions" at bounding box center [540, 322] width 137 height 59
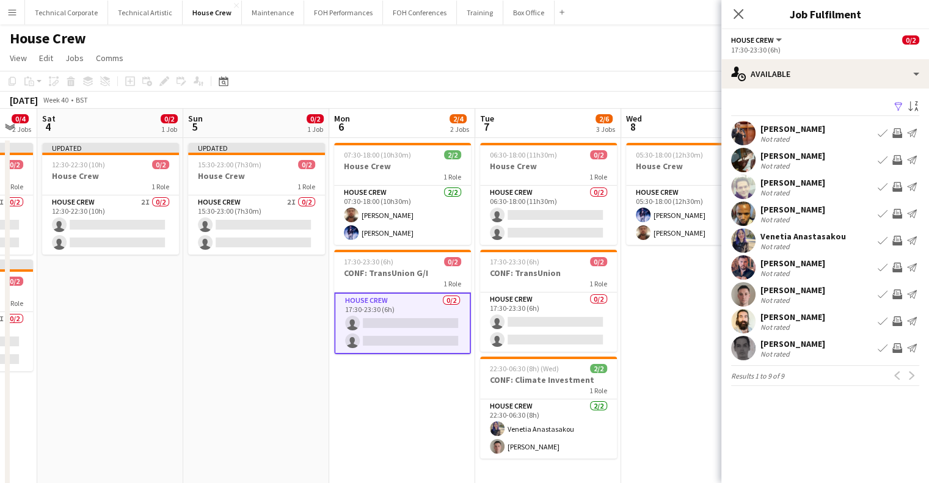
scroll to position [0, 566]
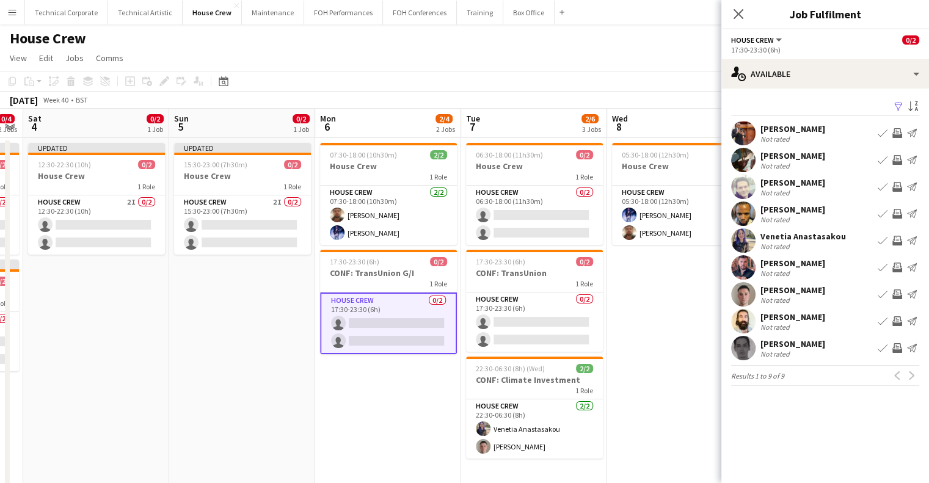
drag, startPoint x: 550, startPoint y: 393, endPoint x: 381, endPoint y: 393, distance: 168.6
click at [393, 393] on app-calendar-viewport "Tue 30 2/2 1 Job Wed 1 2/4 2 Jobs Thu 2 0/2 1 Job Fri 3 0/4 2 Jobs Sat 4 0/2 1 …" at bounding box center [464, 303] width 929 height 389
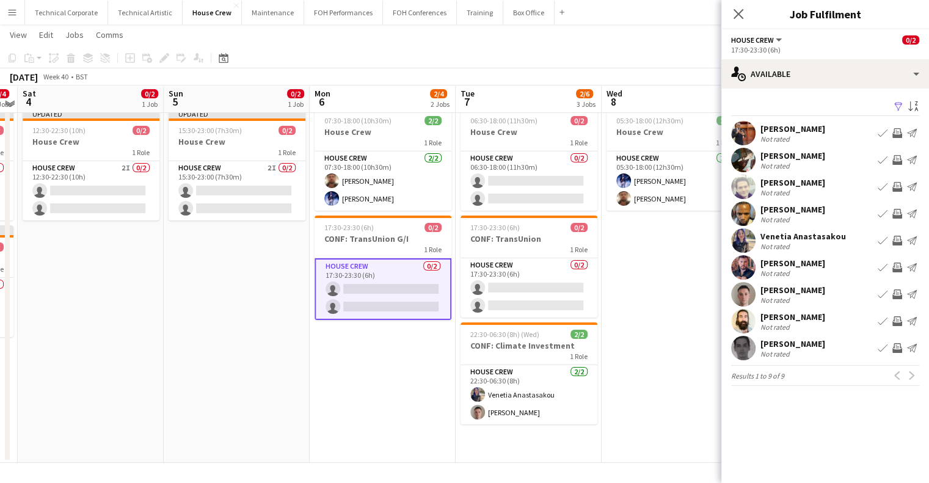
scroll to position [0, 0]
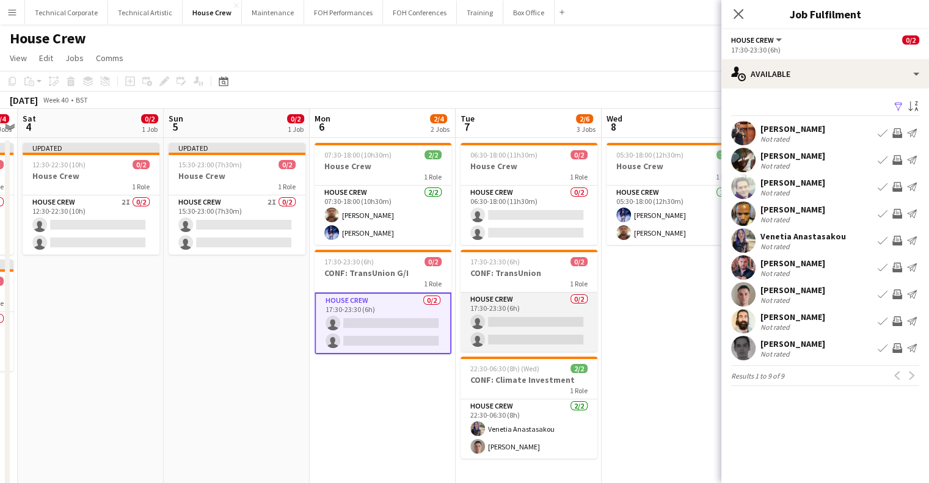
click at [543, 316] on app-card-role "House Crew 0/2 17:30-23:30 (6h) single-neutral-actions single-neutral-actions" at bounding box center [529, 322] width 137 height 59
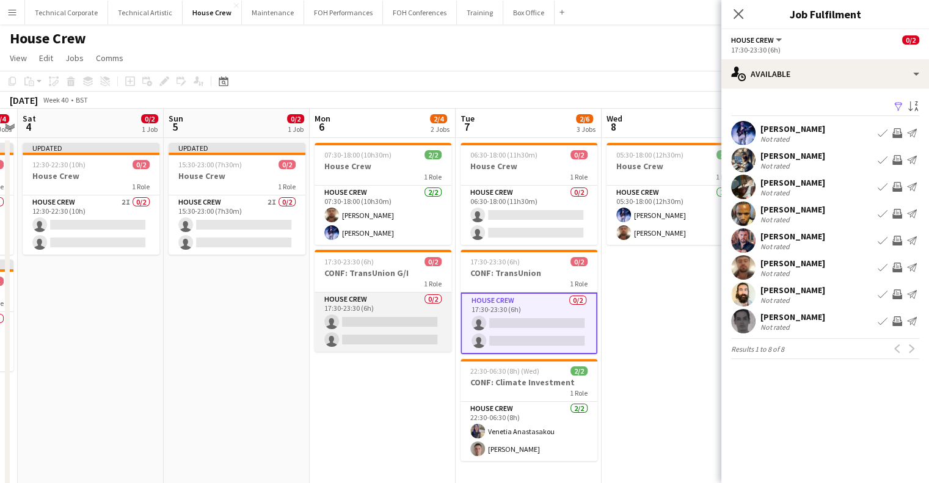
click at [403, 320] on app-card-role "House Crew 0/2 17:30-23:30 (6h) single-neutral-actions single-neutral-actions" at bounding box center [383, 322] width 137 height 59
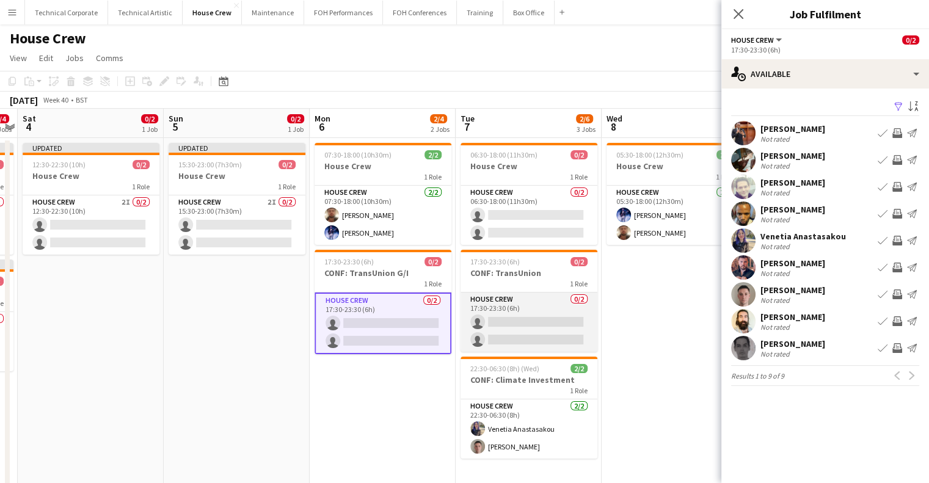
click at [506, 317] on app-card-role "House Crew 0/2 17:30-23:30 (6h) single-neutral-actions single-neutral-actions" at bounding box center [529, 322] width 137 height 59
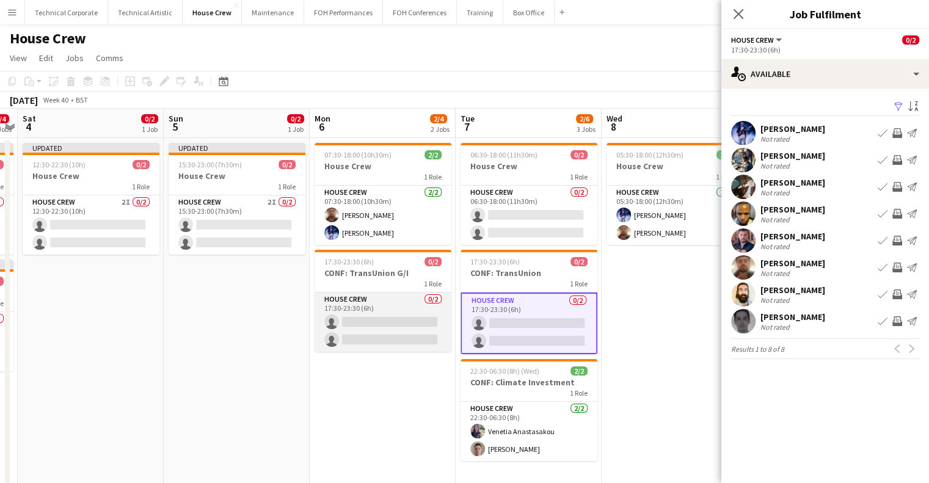
click at [425, 326] on app-card-role "House Crew 0/2 17:30-23:30 (6h) single-neutral-actions single-neutral-actions" at bounding box center [383, 322] width 137 height 59
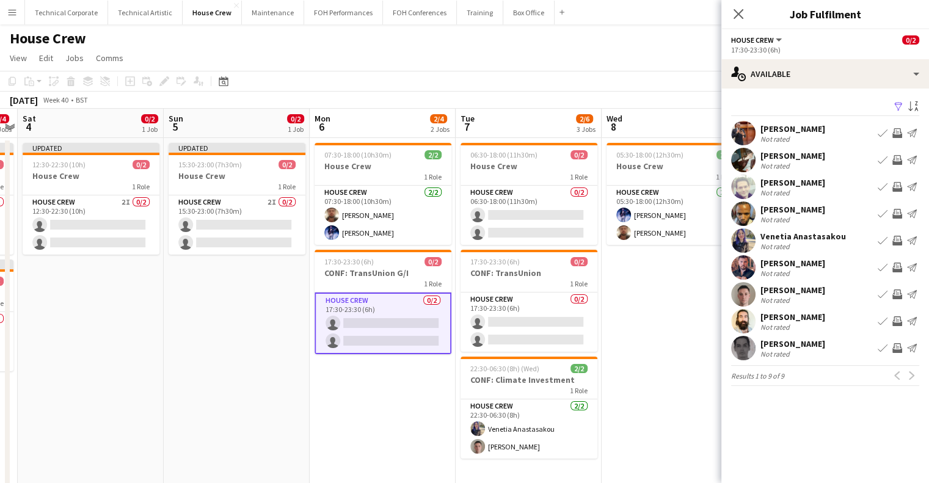
click at [899, 238] on app-icon "Invite crew" at bounding box center [898, 241] width 10 height 10
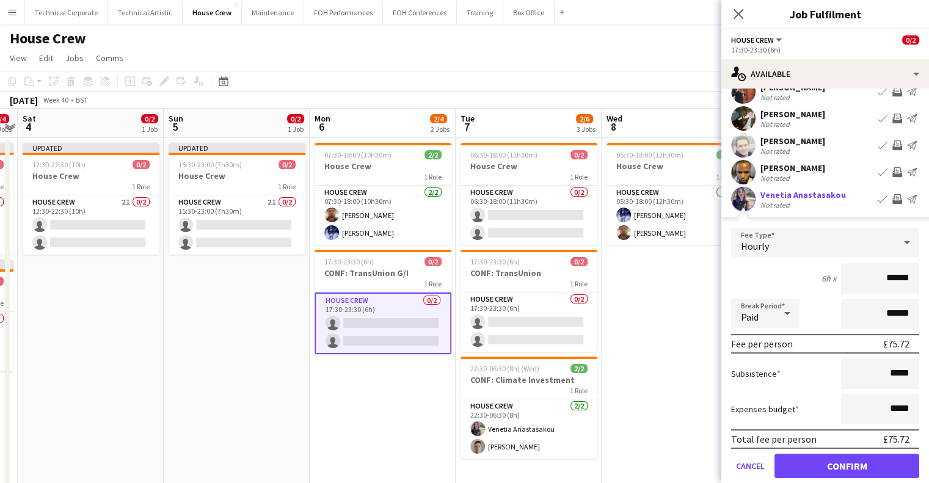
scroll to position [122, 0]
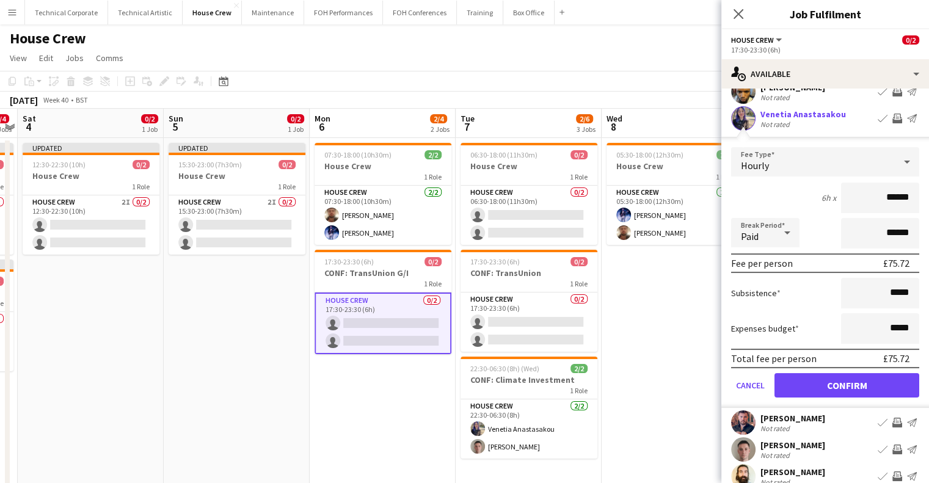
click at [864, 397] on form "Fee Type Hourly 6h x ****** Break Period Paid ****** Fee per person £75.72 Subs…" at bounding box center [826, 277] width 208 height 261
click at [866, 393] on button "Confirm" at bounding box center [847, 385] width 145 height 24
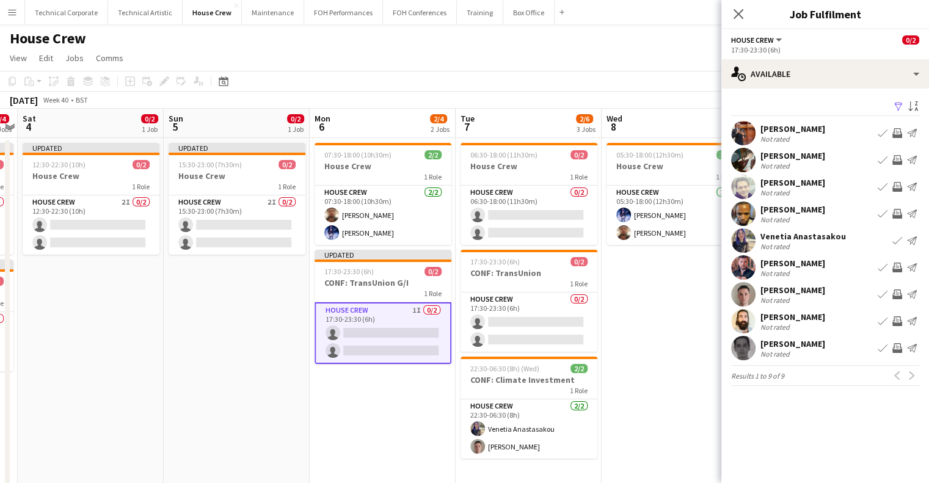
click at [896, 158] on app-icon "Invite crew" at bounding box center [898, 160] width 10 height 10
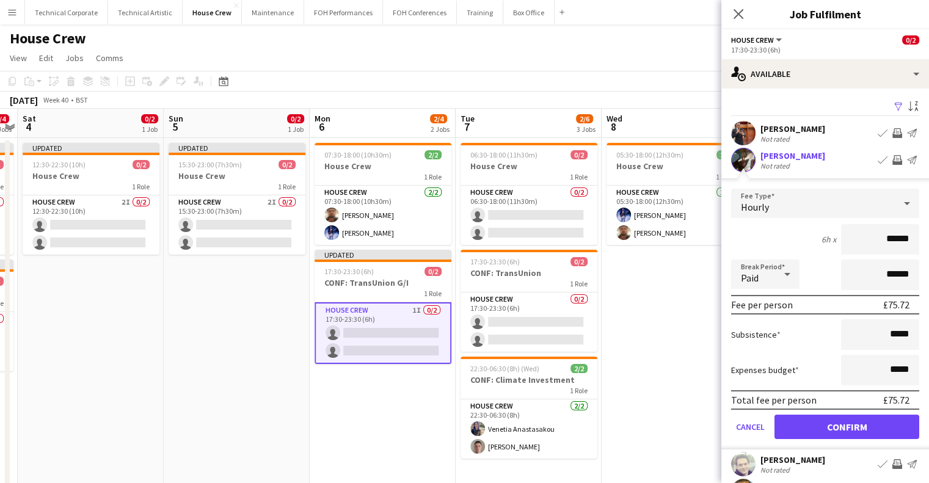
click at [868, 439] on form "Fee Type Hourly 6h x ****** Break Period Paid ****** Fee per person £75.72 Subs…" at bounding box center [826, 319] width 208 height 261
click at [866, 439] on form "Fee Type Hourly 6h x ****** Break Period Paid ****** Fee per person £75.72 Subs…" at bounding box center [826, 319] width 208 height 261
click at [866, 435] on button "Confirm" at bounding box center [847, 427] width 145 height 24
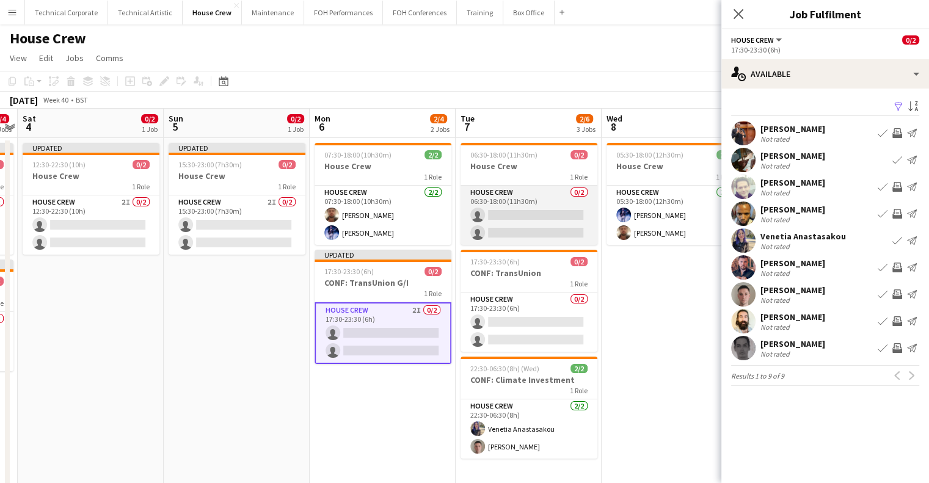
click at [551, 221] on app-card-role "House Crew 0/2 06:30-18:00 (11h30m) single-neutral-actions single-neutral-actio…" at bounding box center [529, 215] width 137 height 59
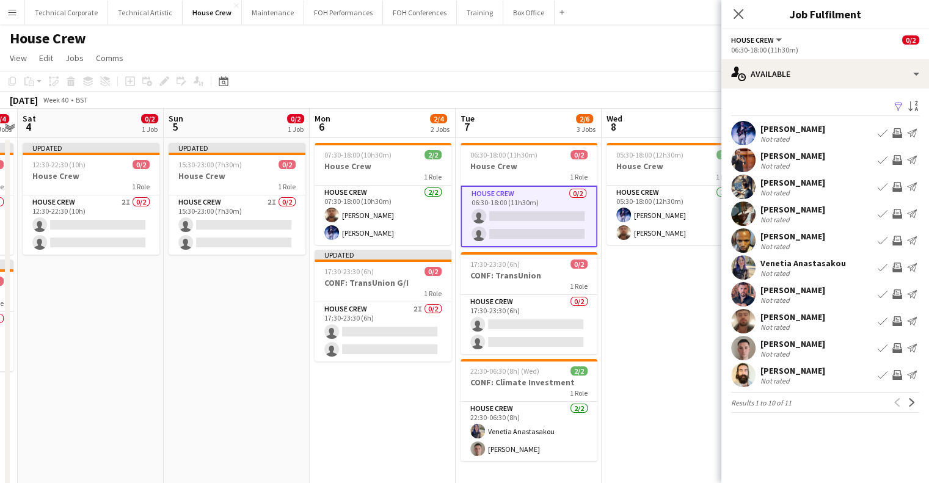
click at [897, 320] on app-icon "Invite crew" at bounding box center [898, 321] width 10 height 10
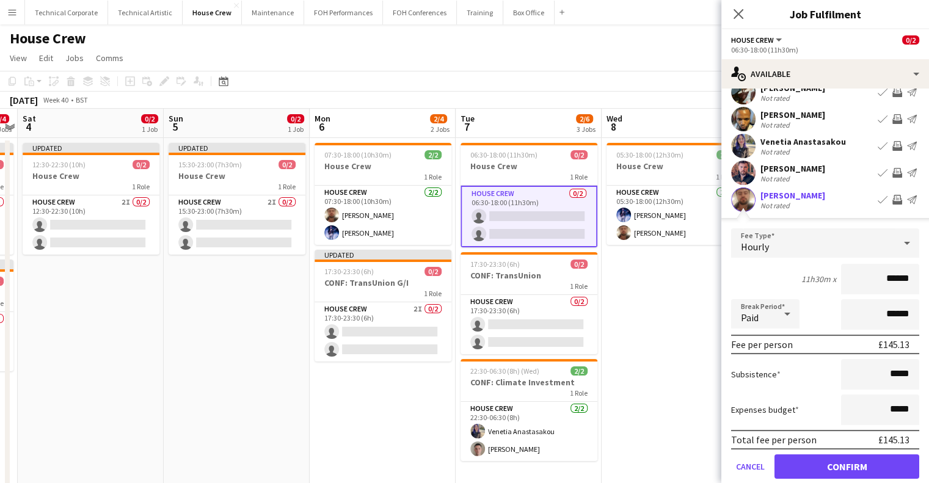
scroll to position [122, 0]
click at [760, 467] on button "Cancel" at bounding box center [750, 466] width 38 height 24
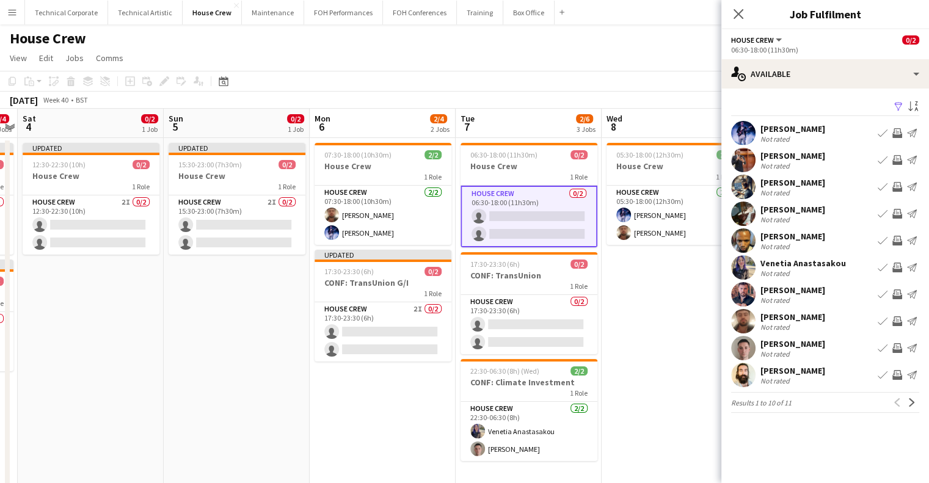
click at [898, 131] on app-icon "Invite crew" at bounding box center [898, 133] width 10 height 10
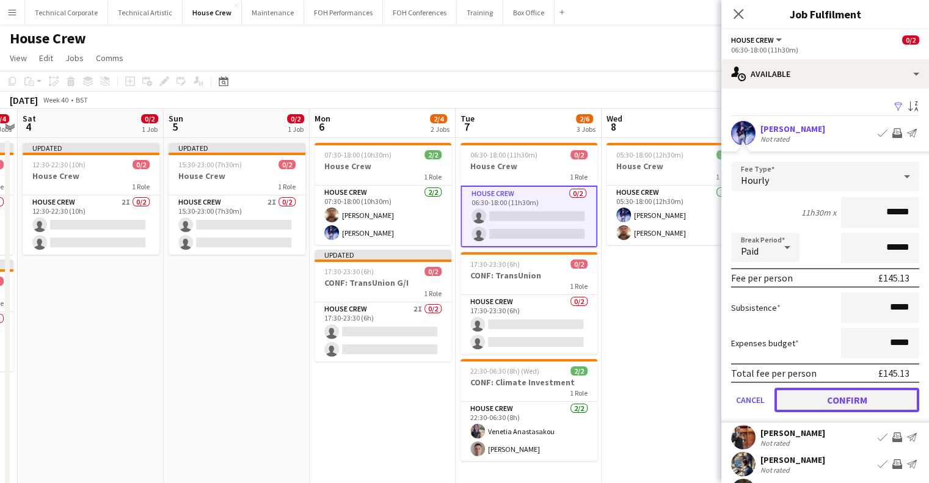
click at [843, 404] on button "Confirm" at bounding box center [847, 400] width 145 height 24
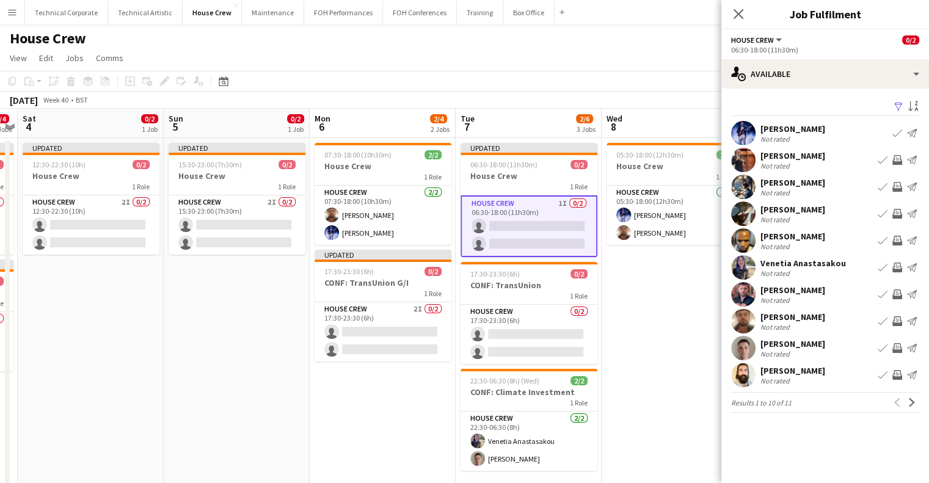
click at [899, 295] on app-icon "Invite crew" at bounding box center [898, 295] width 10 height 10
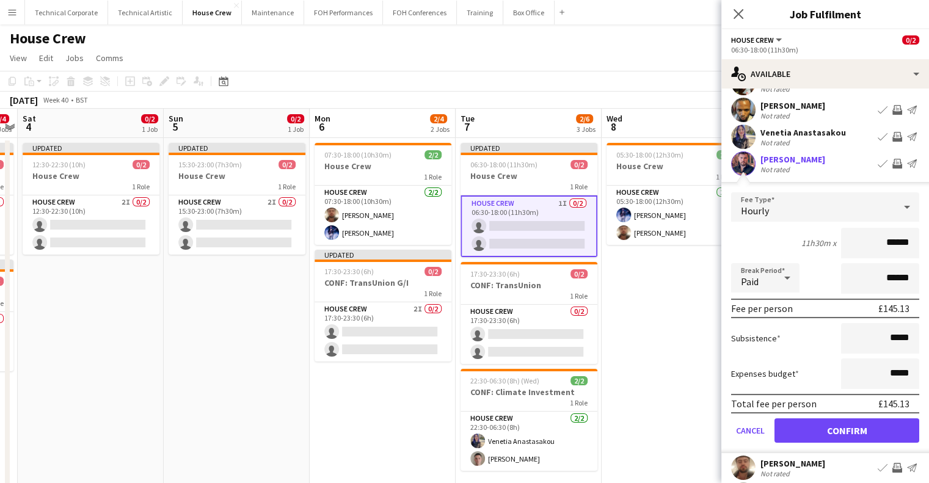
scroll to position [183, 0]
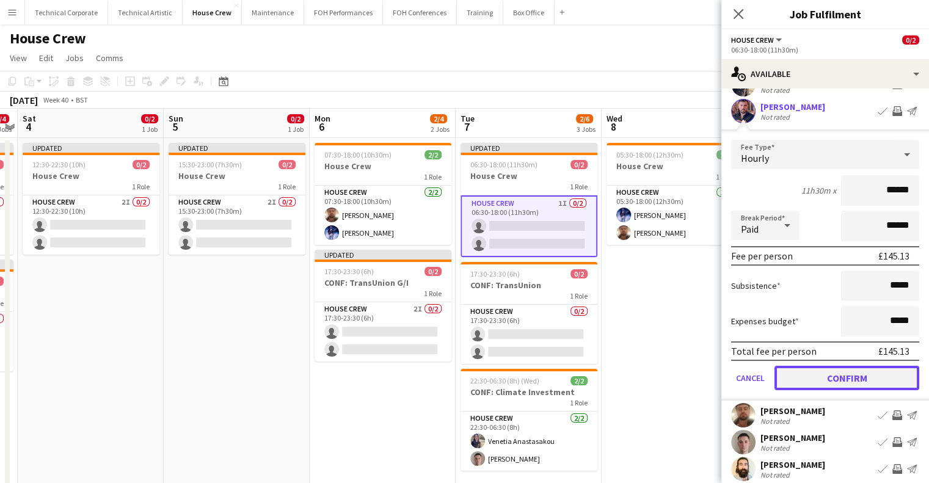
click at [860, 386] on button "Confirm" at bounding box center [847, 378] width 145 height 24
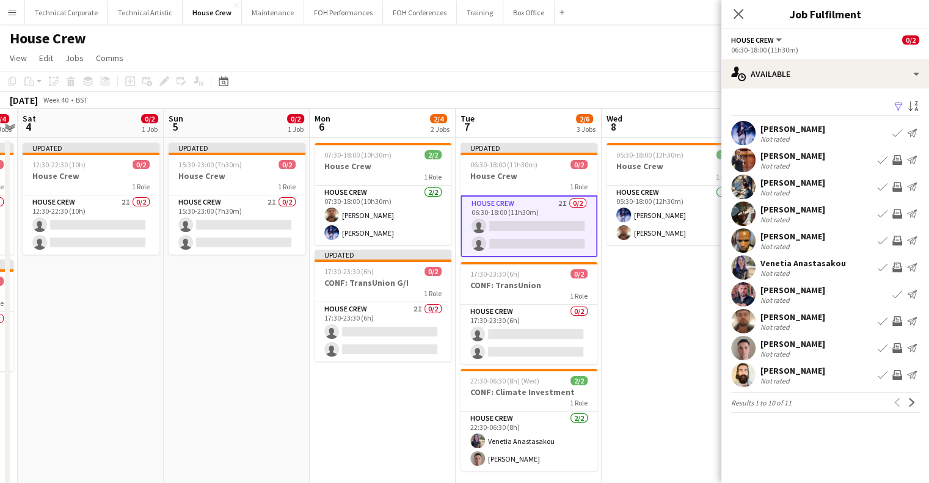
scroll to position [0, 0]
click at [552, 339] on app-card-role "House Crew 0/2 17:30-23:30 (6h) single-neutral-actions single-neutral-actions" at bounding box center [529, 334] width 137 height 59
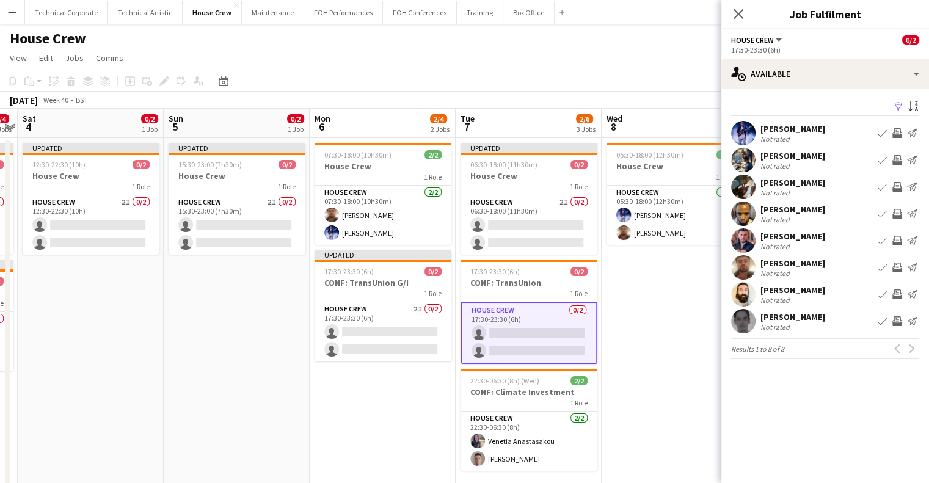
click at [894, 324] on app-icon "Invite crew" at bounding box center [898, 321] width 10 height 10
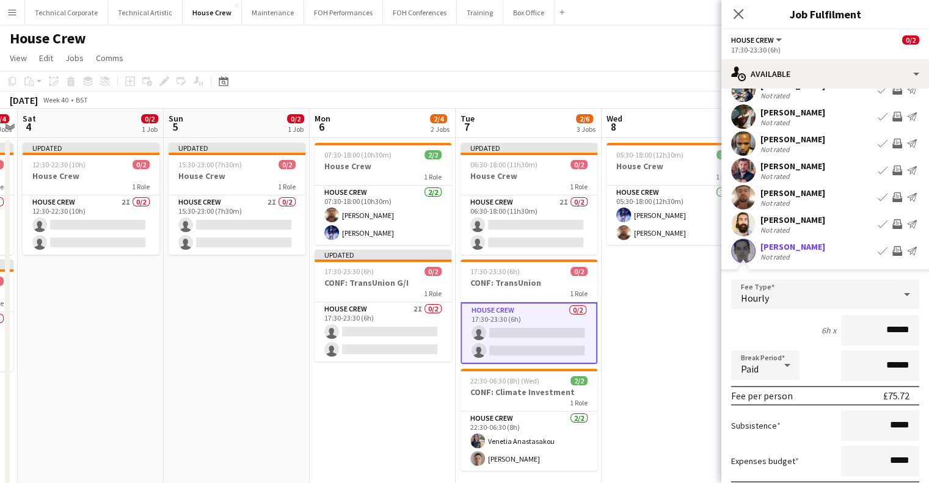
scroll to position [122, 0]
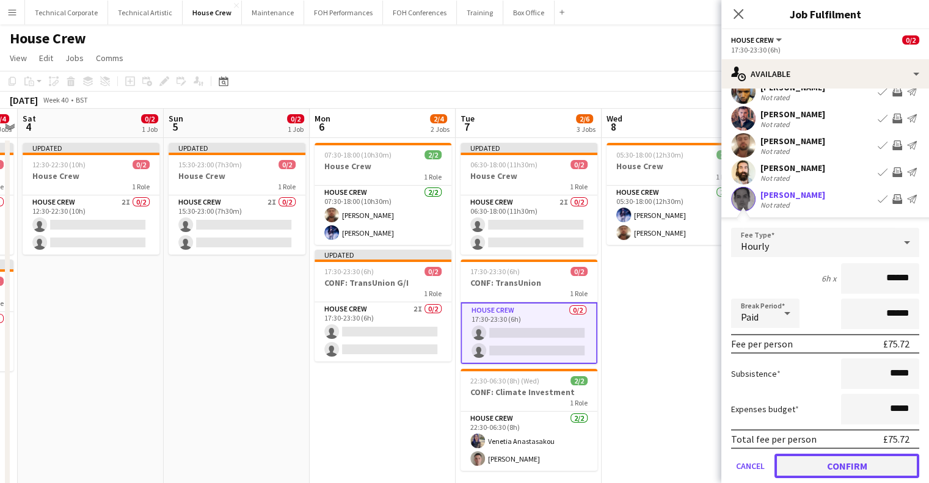
click at [847, 473] on button "Confirm" at bounding box center [847, 466] width 145 height 24
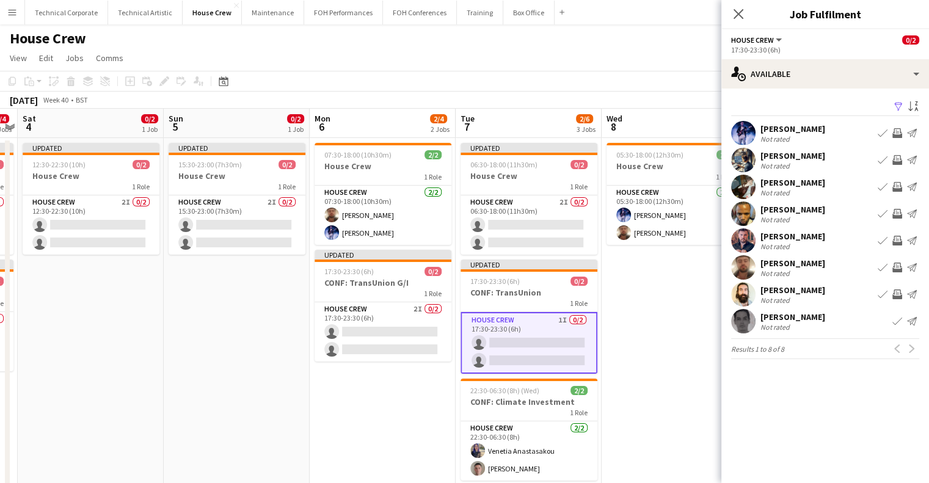
scroll to position [0, 0]
click at [899, 268] on app-icon "Invite crew" at bounding box center [898, 268] width 10 height 10
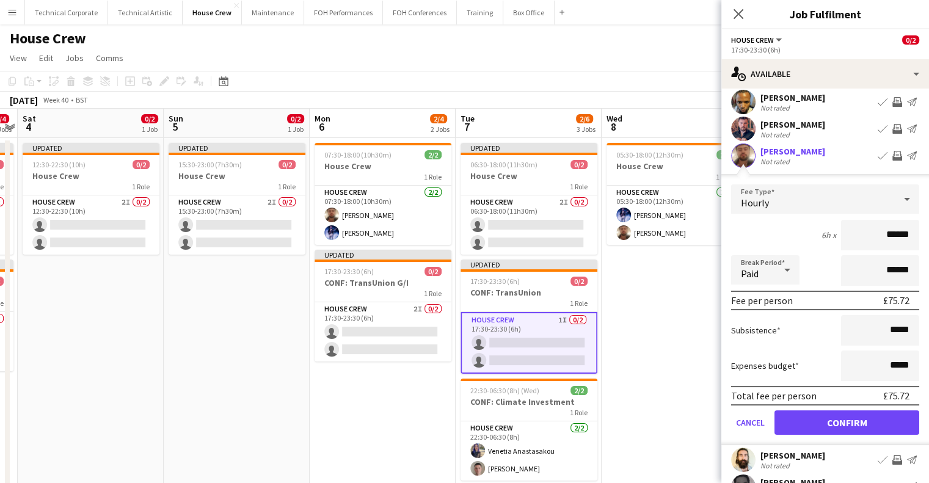
scroll to position [166, 0]
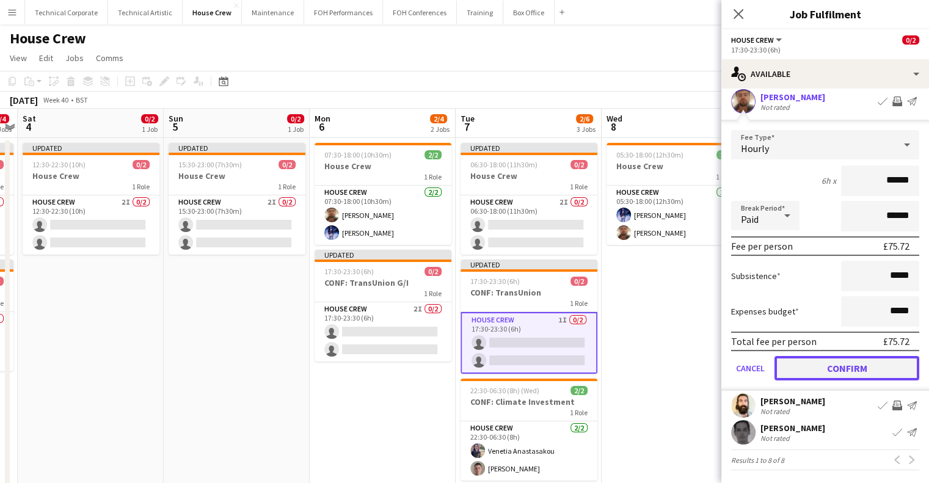
click at [855, 366] on button "Confirm" at bounding box center [847, 368] width 145 height 24
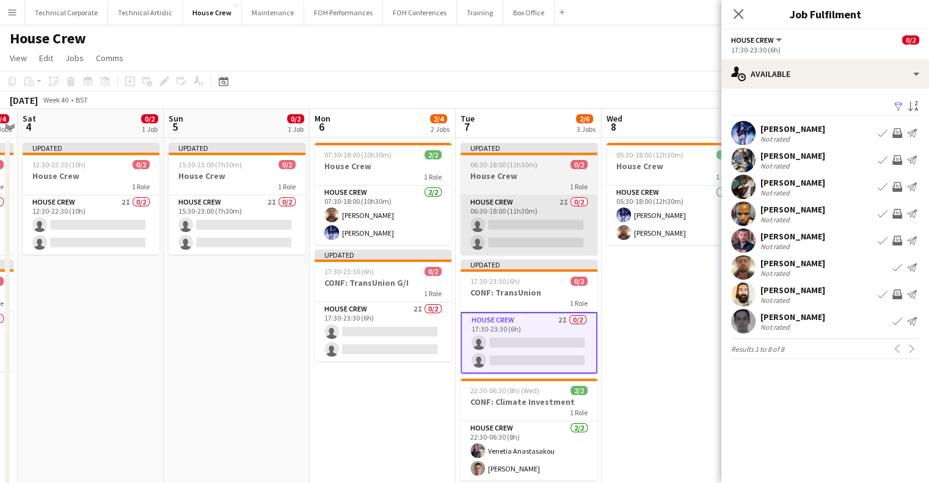
scroll to position [0, 0]
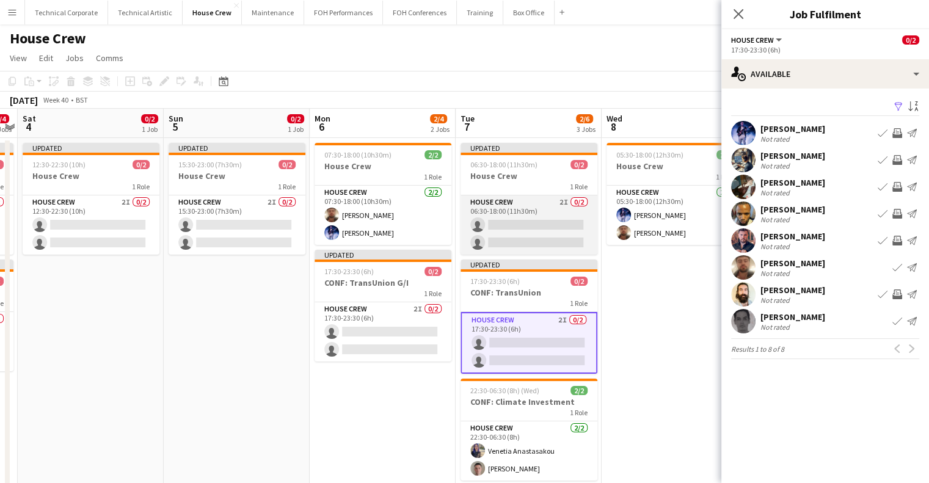
click at [527, 219] on app-card-role "House Crew 2I 0/2 06:30-18:00 (11h30m) single-neutral-actions single-neutral-ac…" at bounding box center [529, 224] width 137 height 59
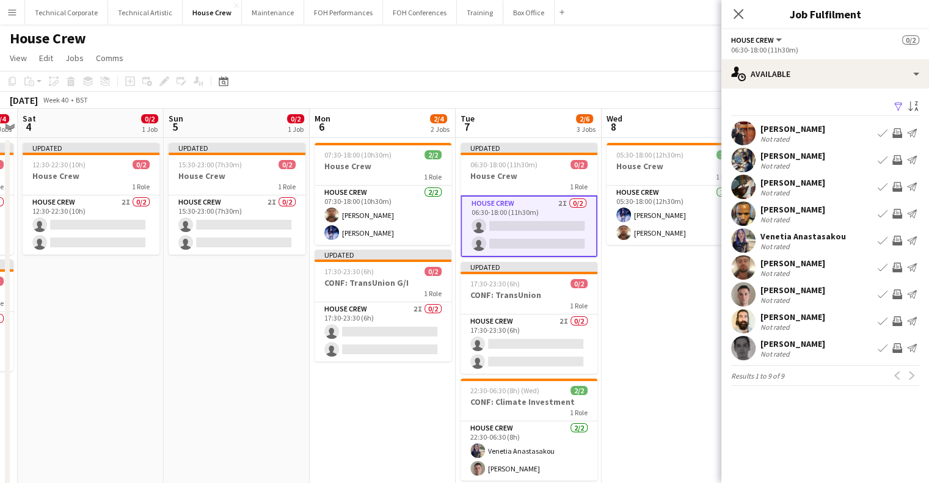
click at [855, 57] on app-options-switcher "House Crew All roles House Crew 0/2 06:30-18:00 (11h30m)" at bounding box center [826, 44] width 208 height 30
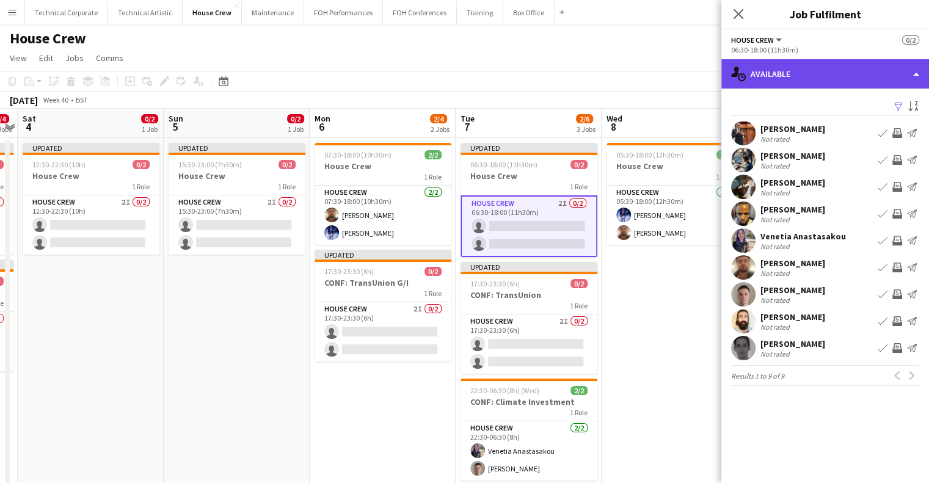
click at [858, 68] on div "single-neutral-actions-upload Available" at bounding box center [826, 73] width 208 height 29
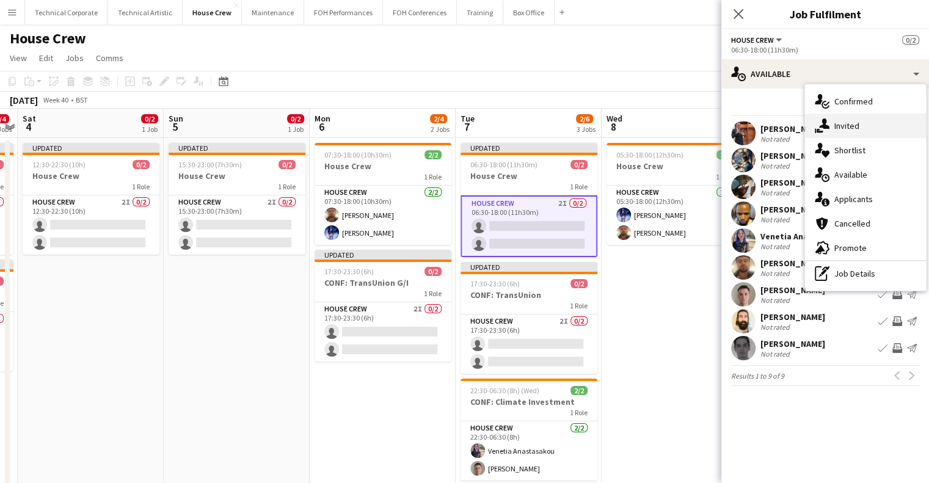
click at [868, 124] on div "single-neutral-actions-share-1 Invited" at bounding box center [865, 126] width 121 height 24
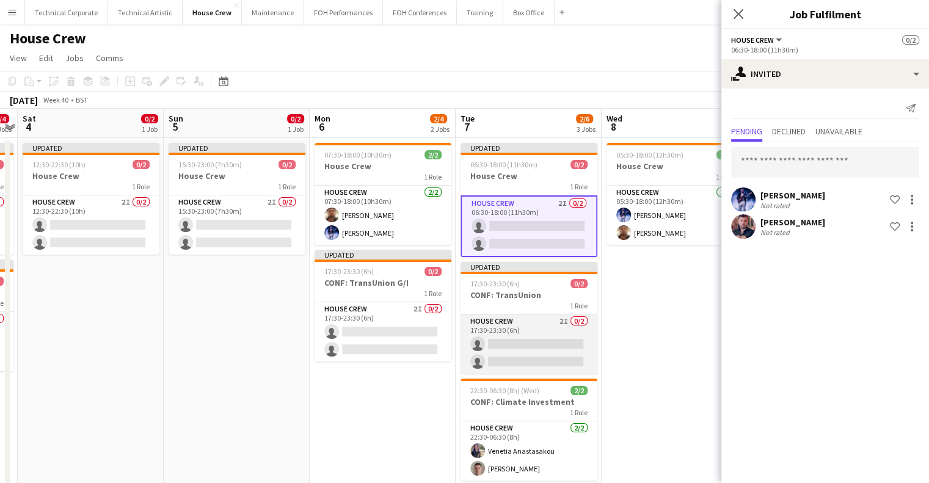
click at [478, 345] on app-card-role "House Crew 2I 0/2 17:30-23:30 (6h) single-neutral-actions single-neutral-actions" at bounding box center [529, 344] width 137 height 59
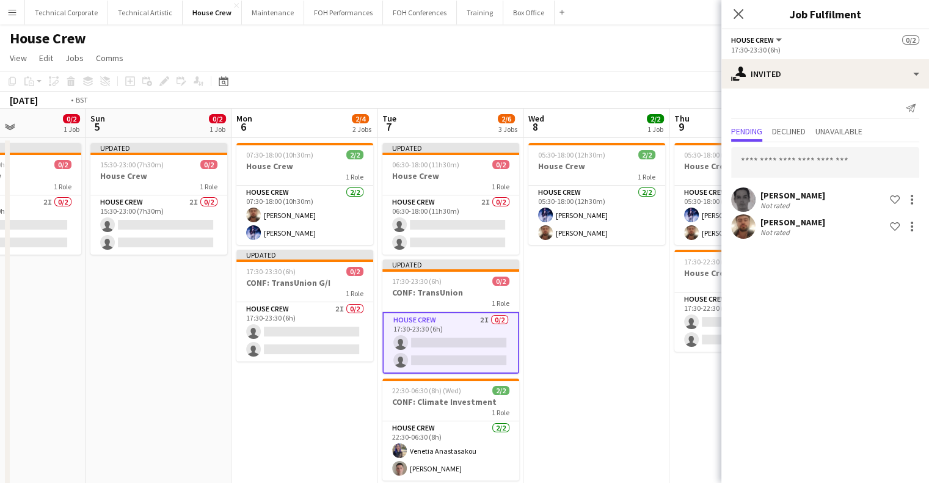
drag, startPoint x: 645, startPoint y: 322, endPoint x: 315, endPoint y: 326, distance: 329.9
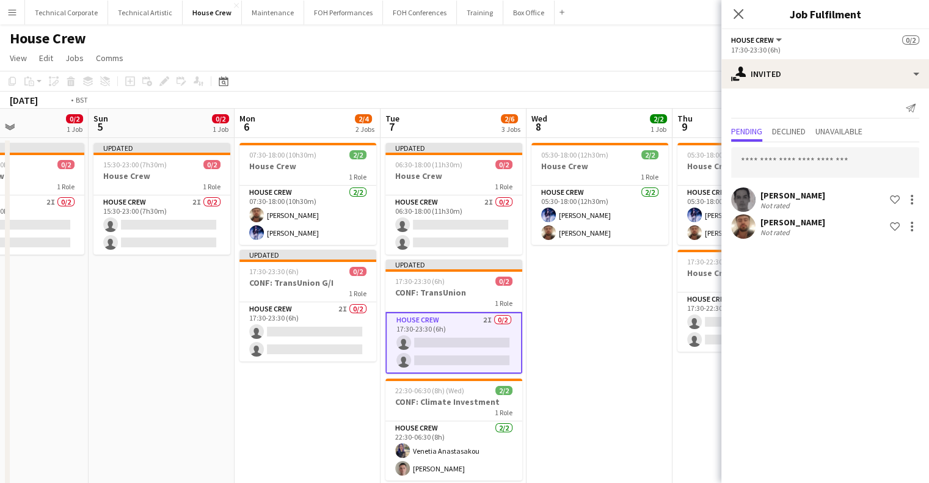
click at [298, 328] on app-calendar-viewport "Thu 2 0/2 1 Job Fri 3 0/4 2 Jobs Sat 4 0/2 1 Job Sun 5 0/2 1 Job Mon 6 2/4 2 Jo…" at bounding box center [464, 303] width 929 height 389
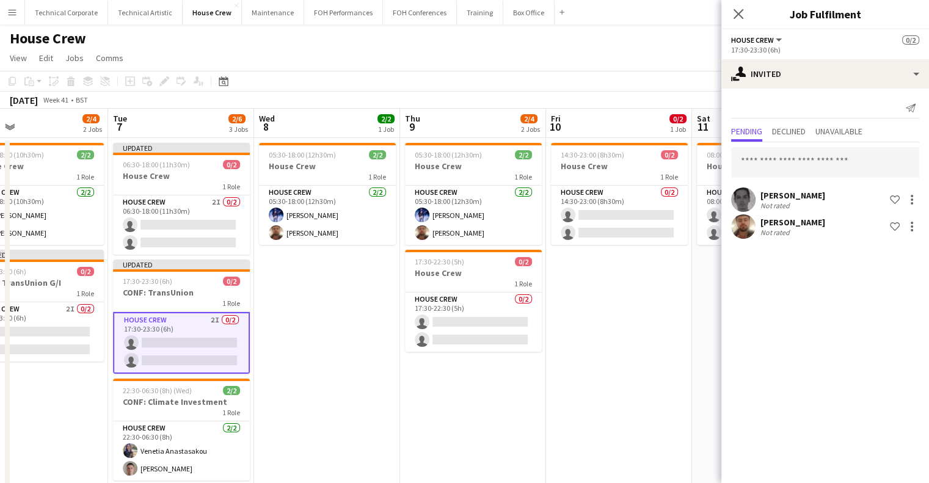
scroll to position [0, 456]
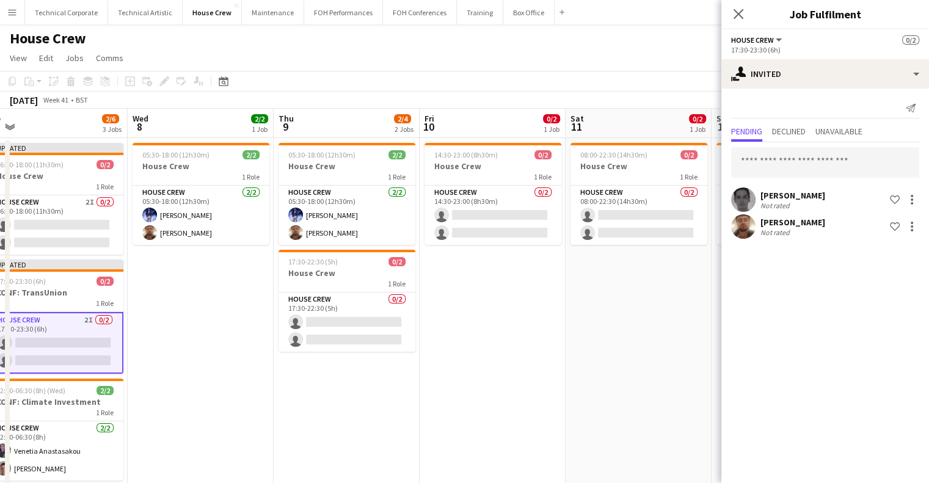
click at [521, 318] on app-calendar-viewport "Sat 4 0/2 1 Job Sun 5 0/2 1 Job Mon 6 2/4 2 Jobs Tue 7 2/6 3 Jobs Wed 8 2/2 1 J…" at bounding box center [464, 303] width 929 height 389
click at [352, 324] on app-card-role "House Crew 0/2 17:30-22:30 (5h) single-neutral-actions single-neutral-actions" at bounding box center [347, 322] width 137 height 59
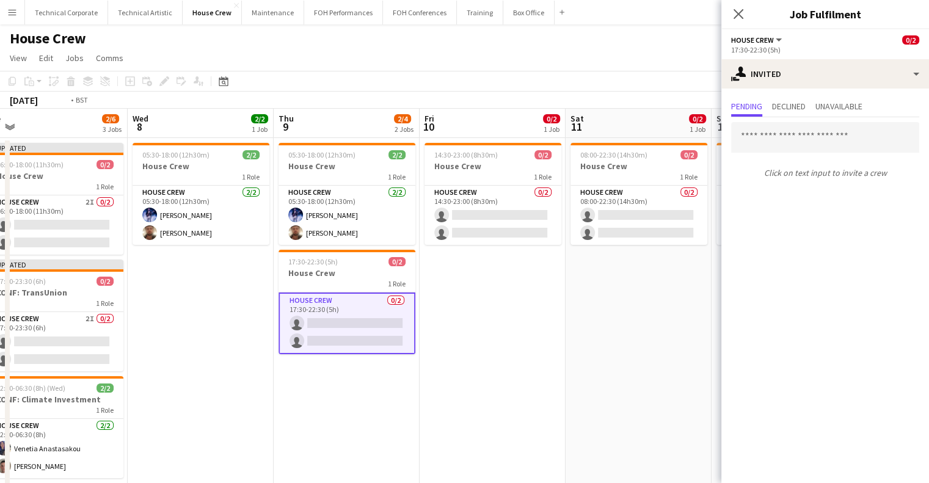
drag, startPoint x: 257, startPoint y: 359, endPoint x: 473, endPoint y: 351, distance: 216.4
click at [456, 364] on app-calendar-viewport "Sat 4 0/2 1 Job Sun 5 0/2 1 Job Mon 6 2/4 2 Jobs Tue 7 2/6 3 Jobs Wed 8 2/2 1 J…" at bounding box center [464, 303] width 929 height 389
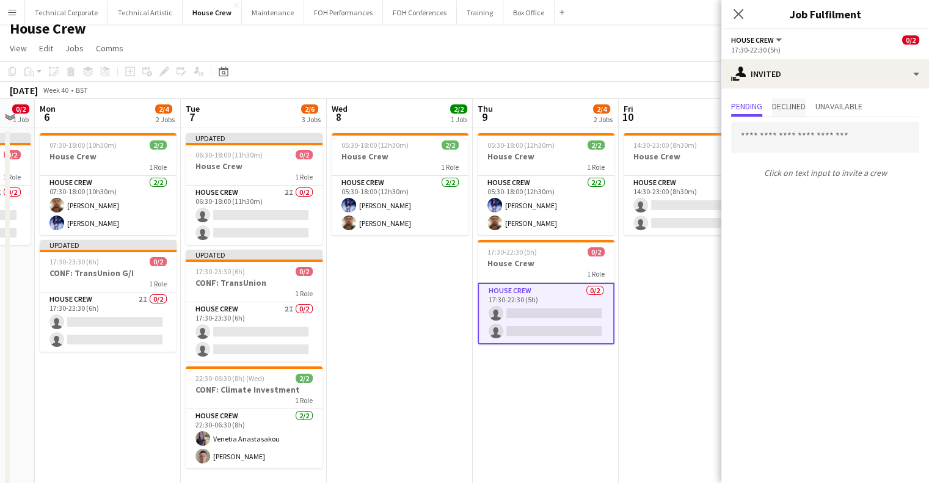
scroll to position [0, 0]
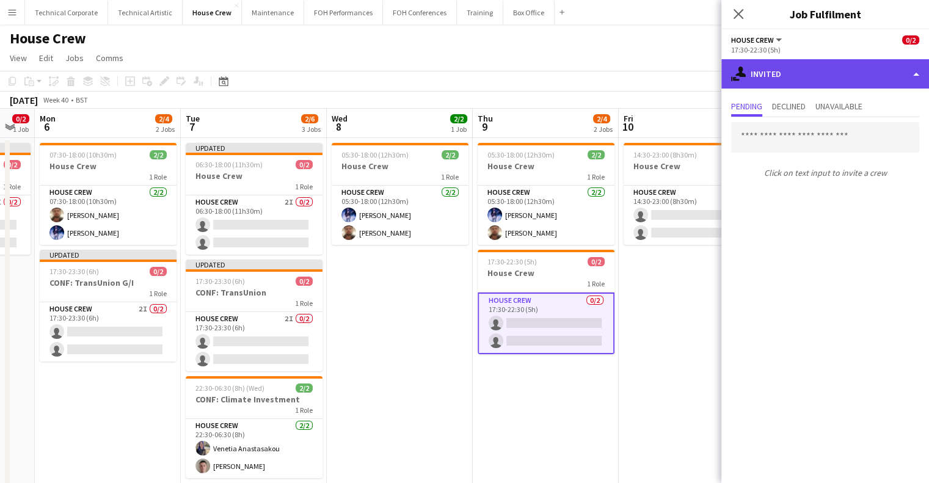
click at [809, 85] on div "single-neutral-actions-share-1 Invited" at bounding box center [826, 73] width 208 height 29
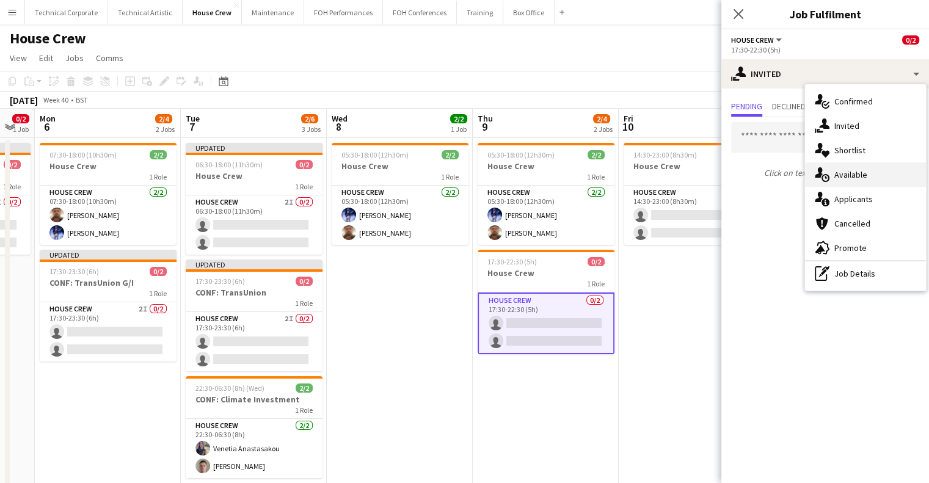
click at [846, 170] on div "single-neutral-actions-upload Available" at bounding box center [865, 175] width 121 height 24
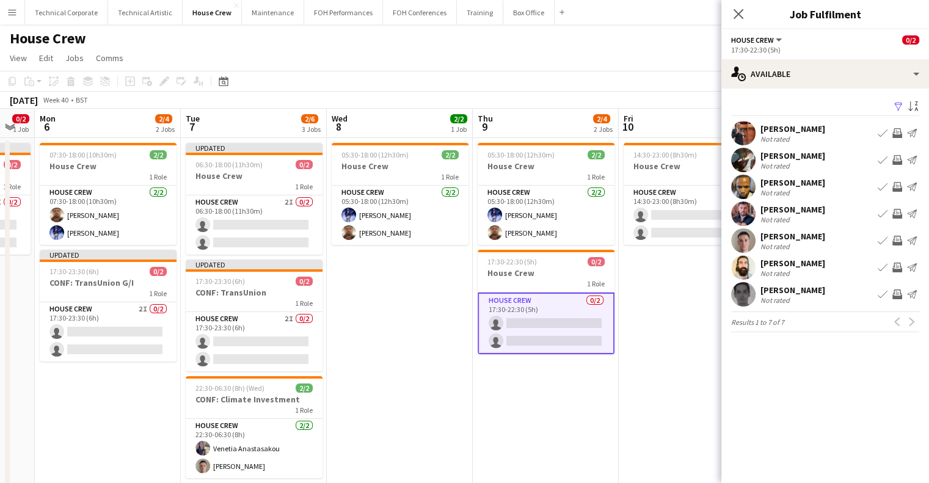
click at [901, 188] on app-icon "Invite crew" at bounding box center [898, 187] width 10 height 10
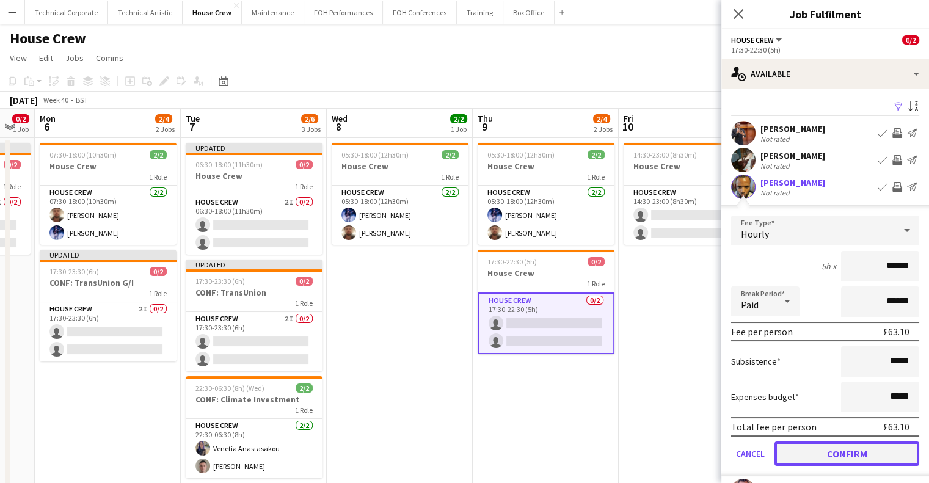
click at [825, 455] on button "Confirm" at bounding box center [847, 454] width 145 height 24
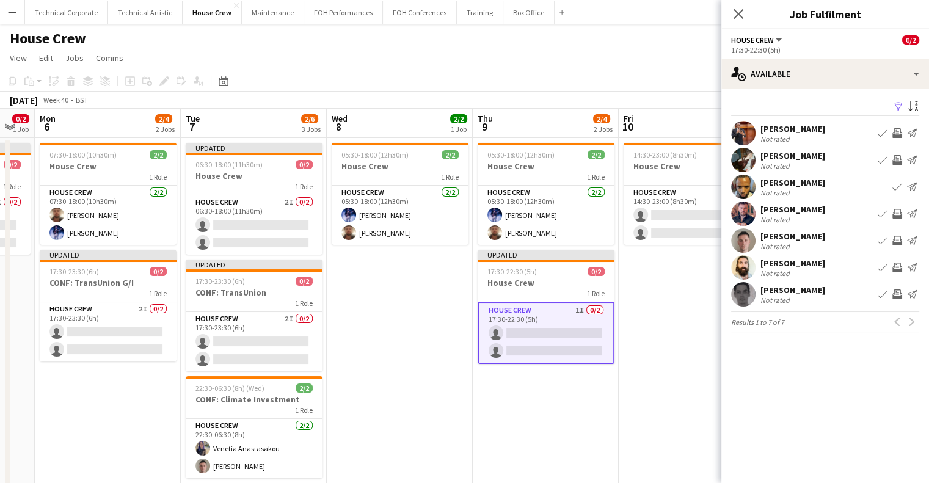
click at [894, 161] on app-icon "Invite crew" at bounding box center [898, 160] width 10 height 10
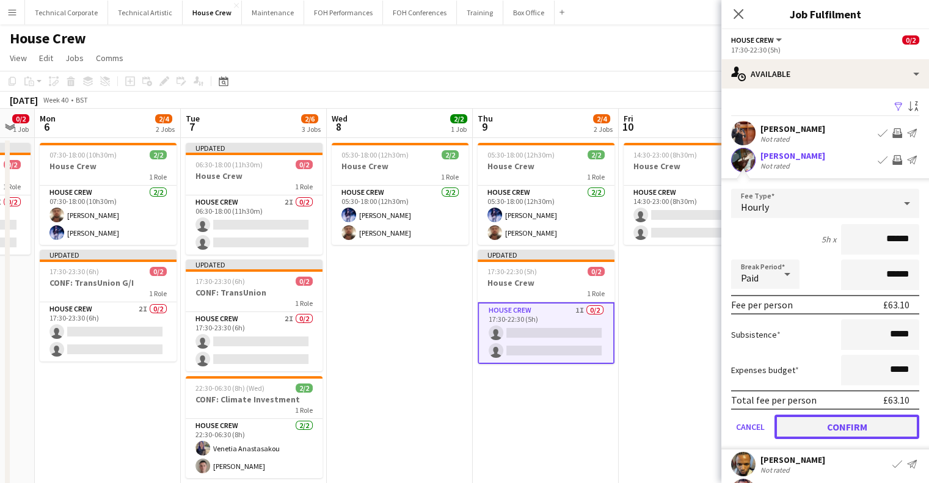
click at [853, 429] on button "Confirm" at bounding box center [847, 427] width 145 height 24
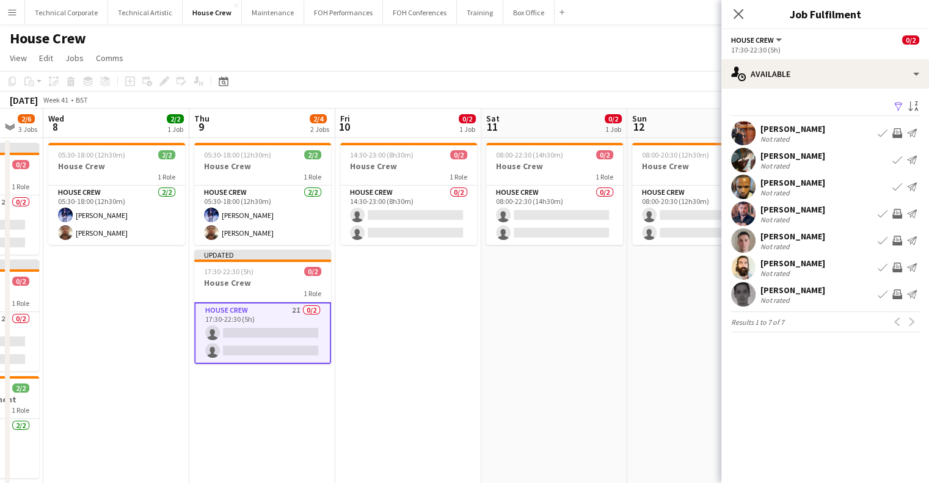
drag, startPoint x: 677, startPoint y: 345, endPoint x: 408, endPoint y: 355, distance: 269.0
click at [408, 355] on app-calendar-viewport "Sat 4 0/2 1 Job Sun 5 0/2 1 Job Mon 6 2/4 2 Jobs Tue 7 2/6 3 Jobs Wed 8 2/2 1 J…" at bounding box center [464, 303] width 929 height 389
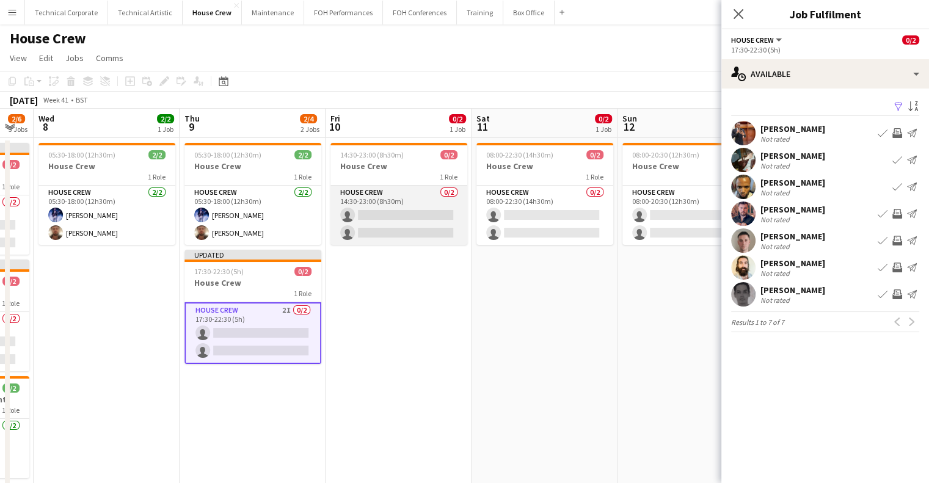
click at [401, 224] on app-card-role "House Crew 0/2 14:30-23:00 (8h30m) single-neutral-actions single-neutral-actions" at bounding box center [399, 215] width 137 height 59
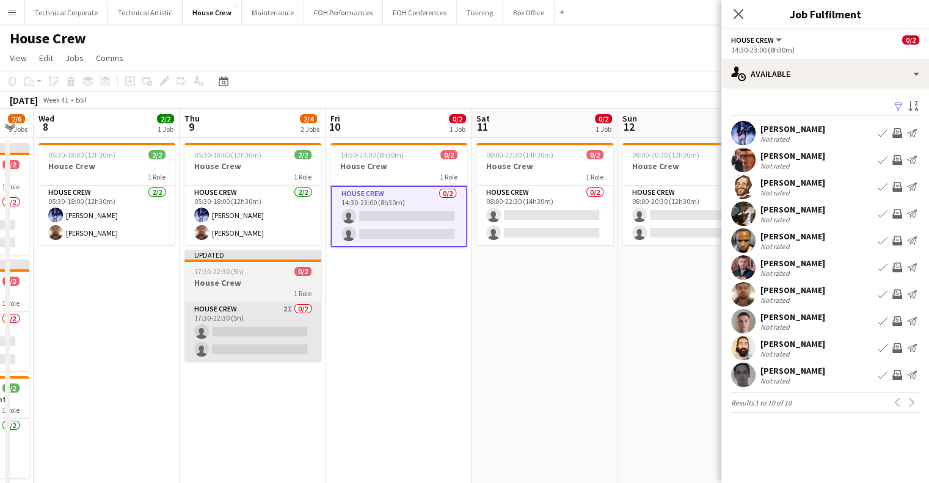
click at [305, 315] on app-card-role "House Crew 2I 0/2 17:30-22:30 (5h) single-neutral-actions single-neutral-actions" at bounding box center [253, 331] width 137 height 59
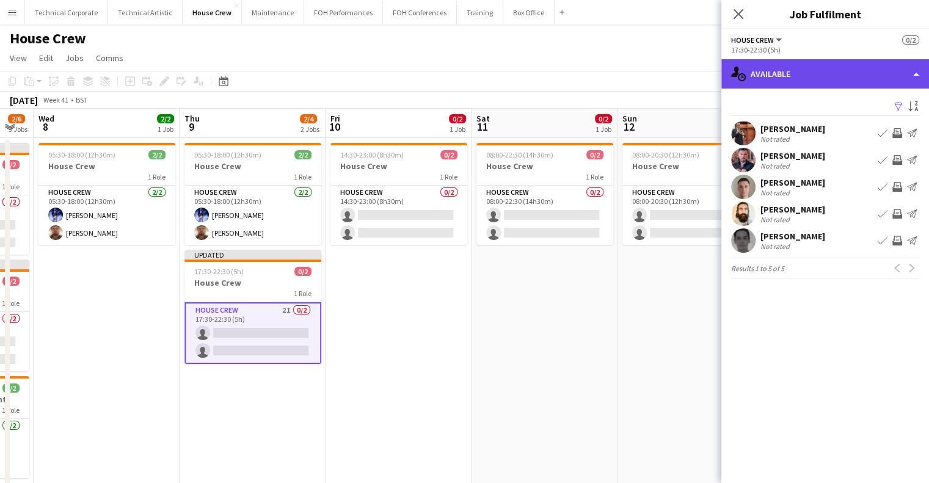
click at [792, 70] on div "single-neutral-actions-upload Available" at bounding box center [826, 73] width 208 height 29
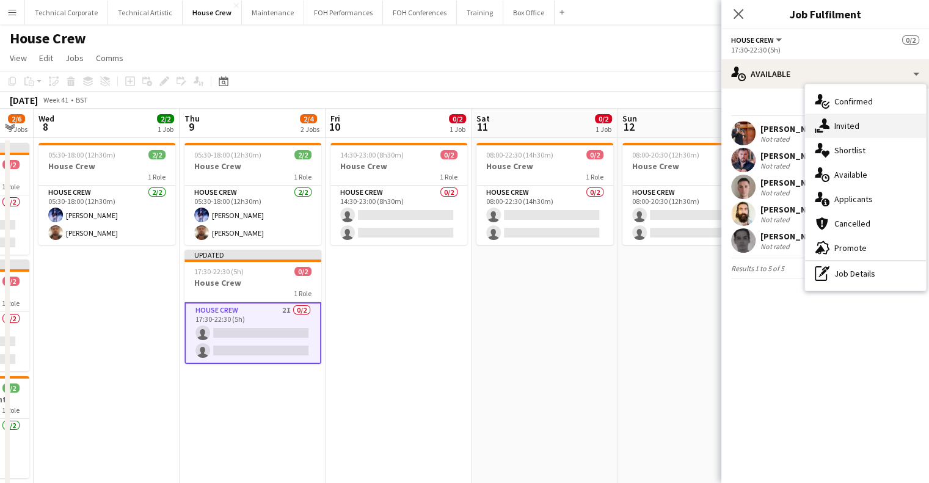
click at [828, 134] on div "single-neutral-actions-share-1 Invited" at bounding box center [865, 126] width 121 height 24
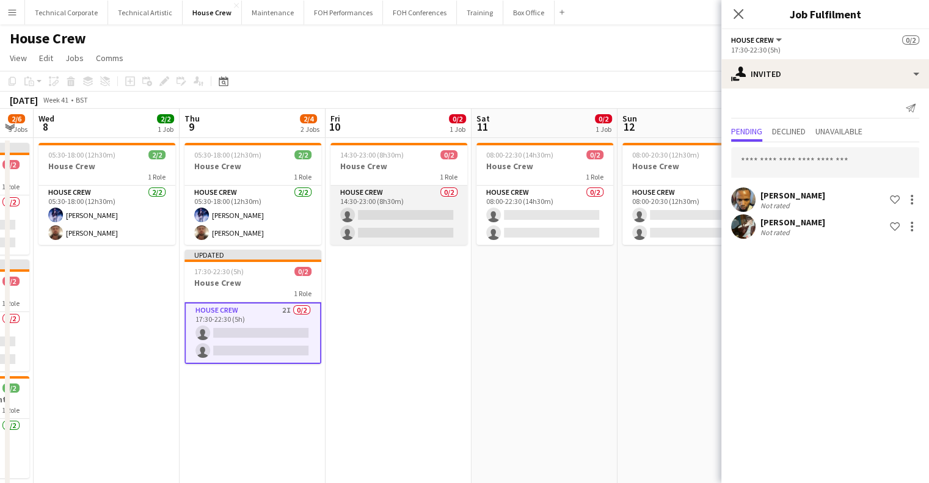
click at [384, 206] on app-card-role "House Crew 0/2 14:30-23:00 (8h30m) single-neutral-actions single-neutral-actions" at bounding box center [399, 215] width 137 height 59
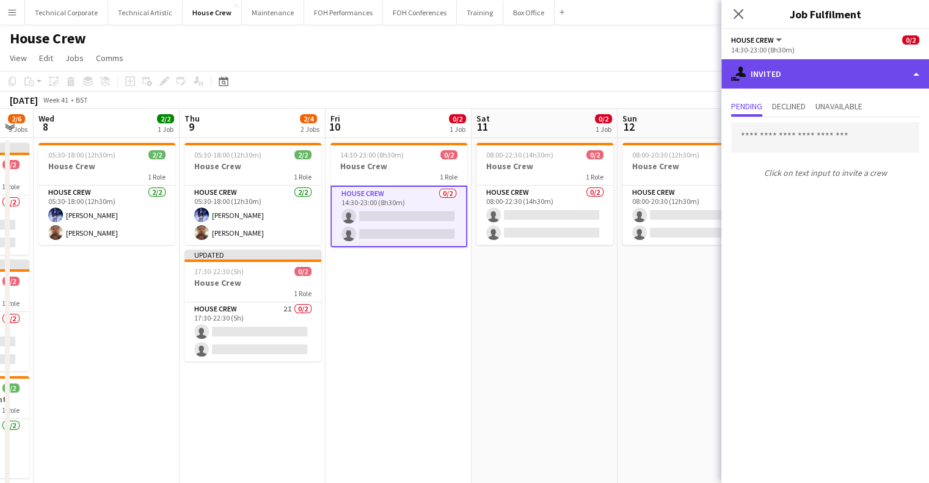
click at [779, 67] on div "single-neutral-actions-share-1 Invited" at bounding box center [826, 73] width 208 height 29
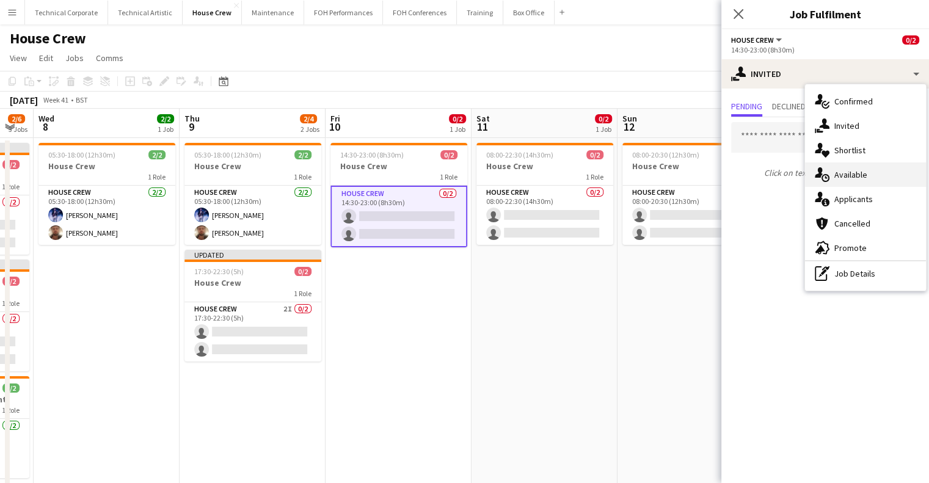
click at [848, 175] on div "single-neutral-actions-upload Available" at bounding box center [865, 175] width 121 height 24
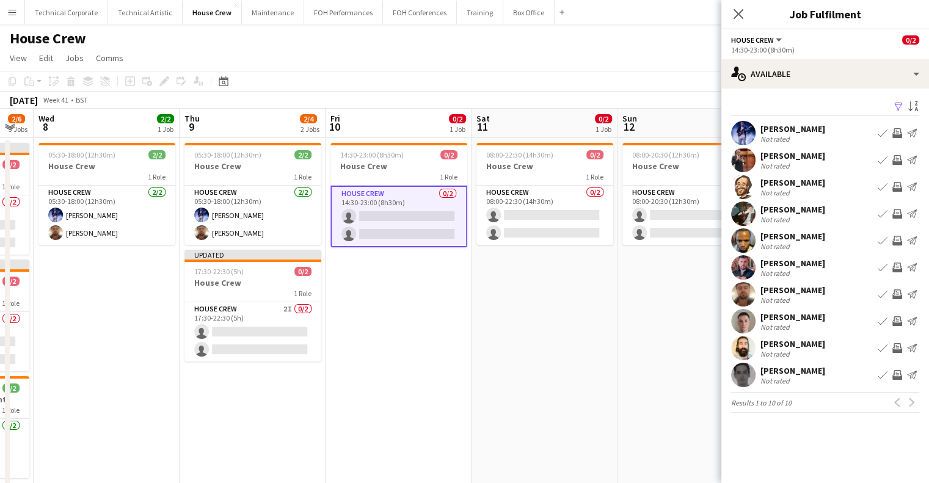
click at [897, 294] on app-icon "Invite crew" at bounding box center [898, 295] width 10 height 10
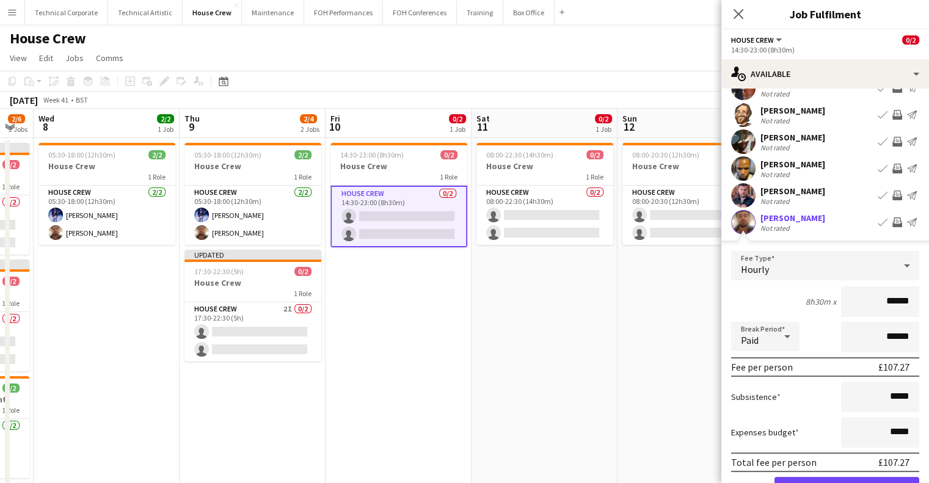
scroll to position [122, 0]
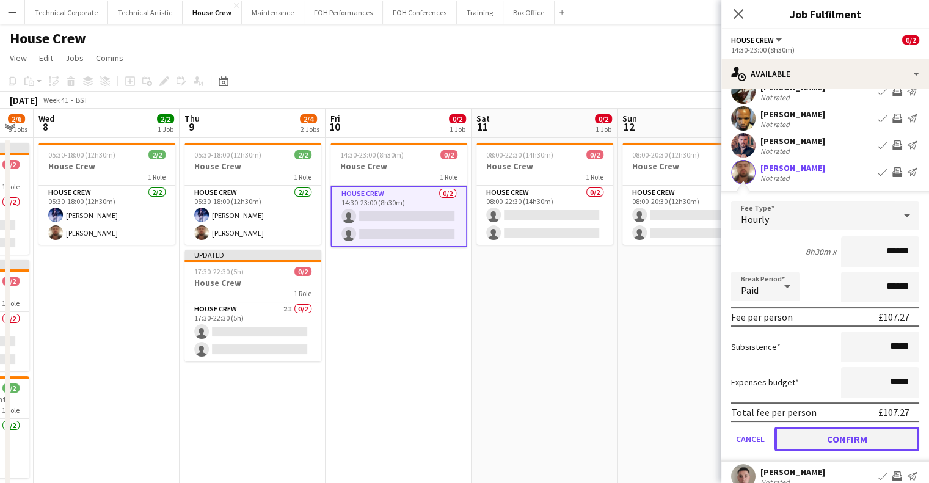
click at [857, 432] on button "Confirm" at bounding box center [847, 439] width 145 height 24
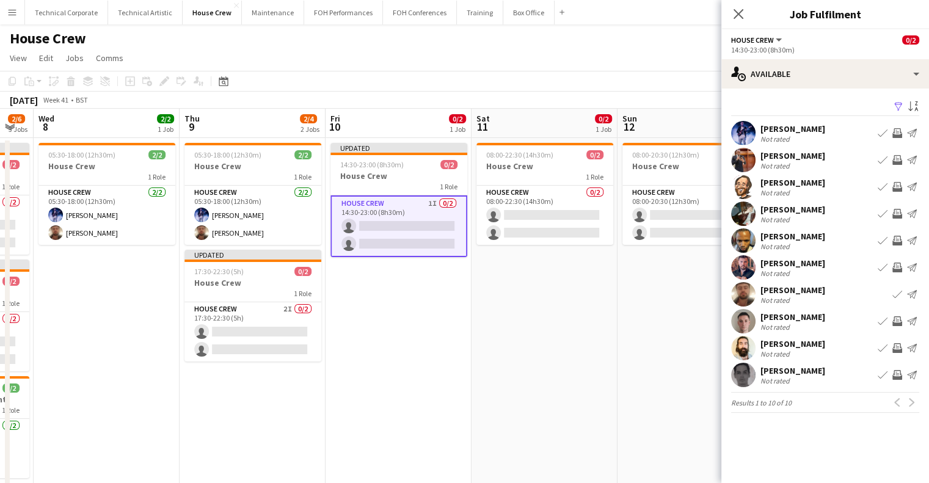
scroll to position [0, 0]
click at [896, 347] on app-icon "Invite crew" at bounding box center [898, 348] width 10 height 10
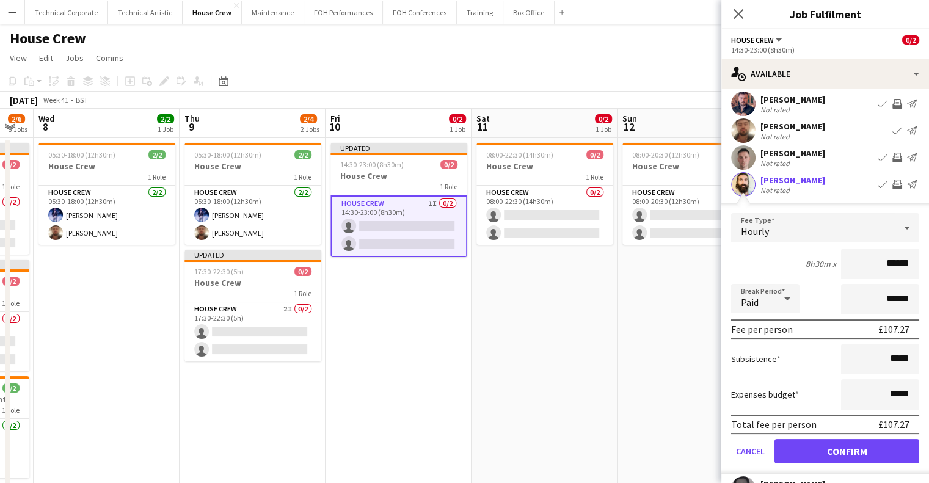
scroll to position [220, 0]
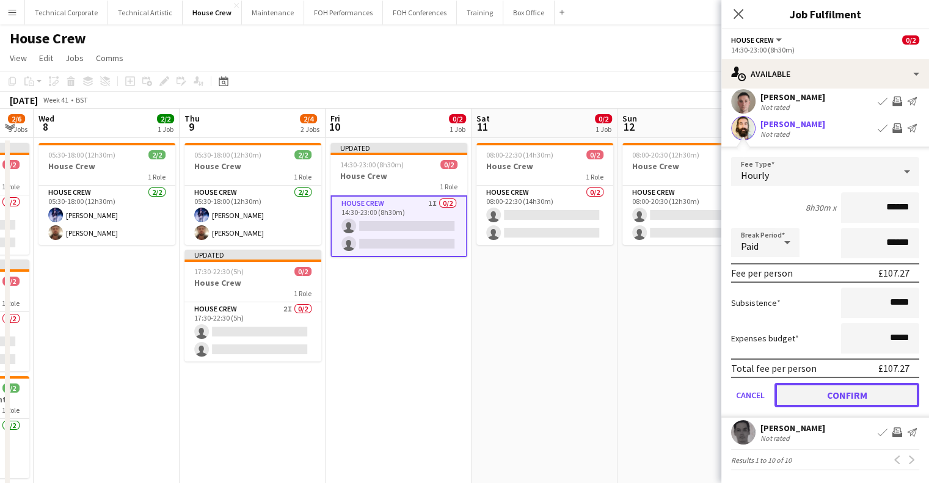
click at [854, 393] on button "Confirm" at bounding box center [847, 395] width 145 height 24
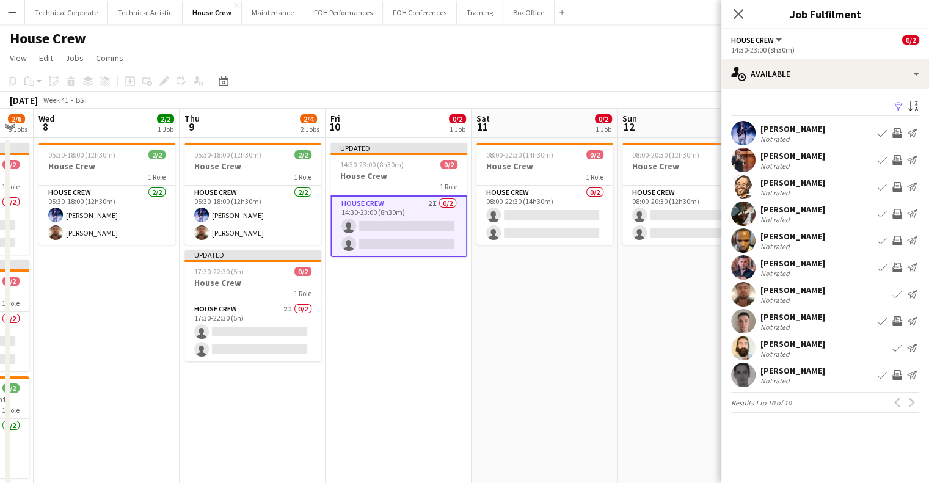
scroll to position [0, 0]
click at [557, 200] on app-card-role "House Crew 0/2 08:00-22:30 (14h30m) single-neutral-actions single-neutral-actio…" at bounding box center [545, 215] width 137 height 59
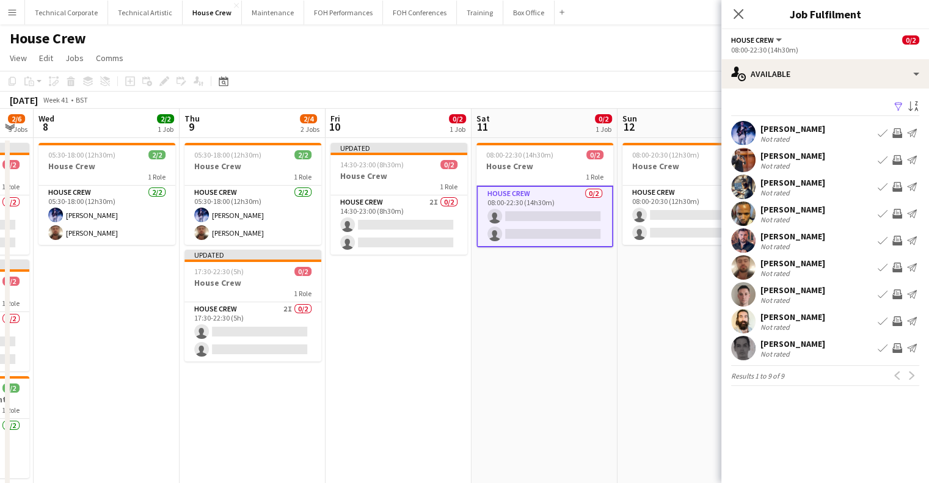
click at [897, 134] on app-icon "Invite crew" at bounding box center [898, 133] width 10 height 10
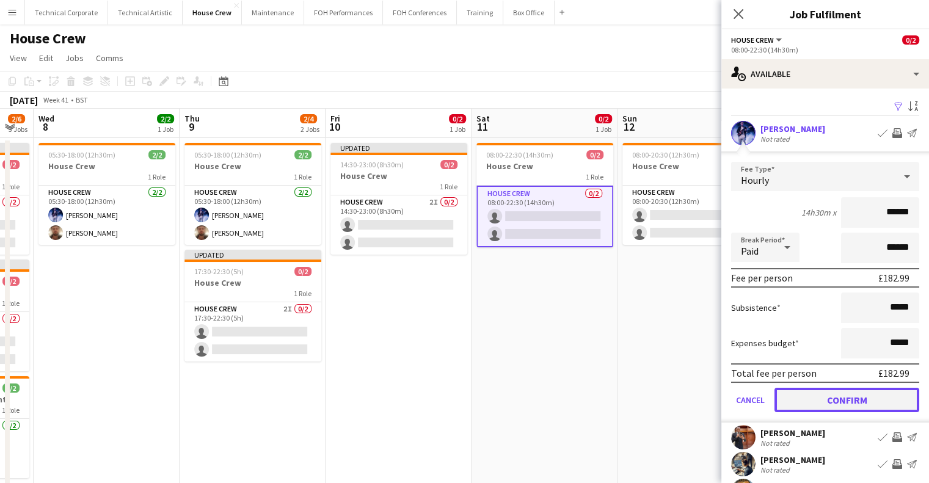
click at [833, 398] on button "Confirm" at bounding box center [847, 400] width 145 height 24
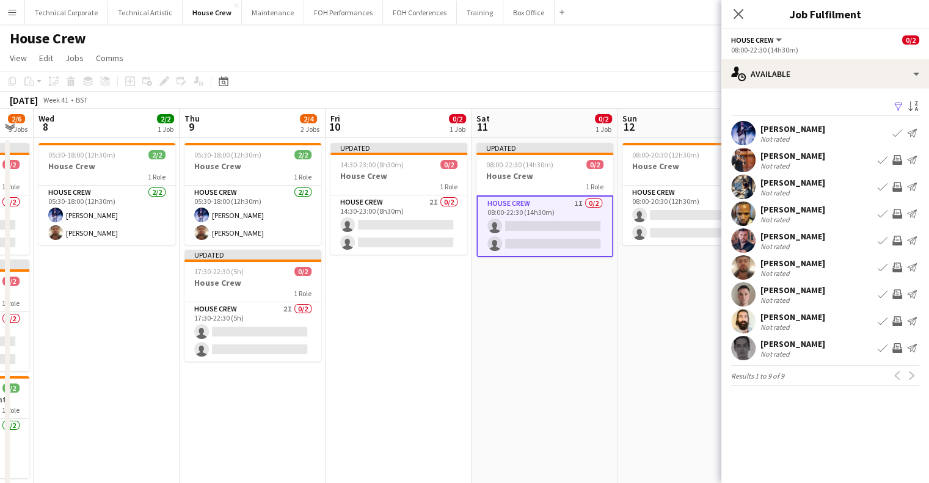
click at [894, 294] on app-icon "Invite crew" at bounding box center [898, 295] width 10 height 10
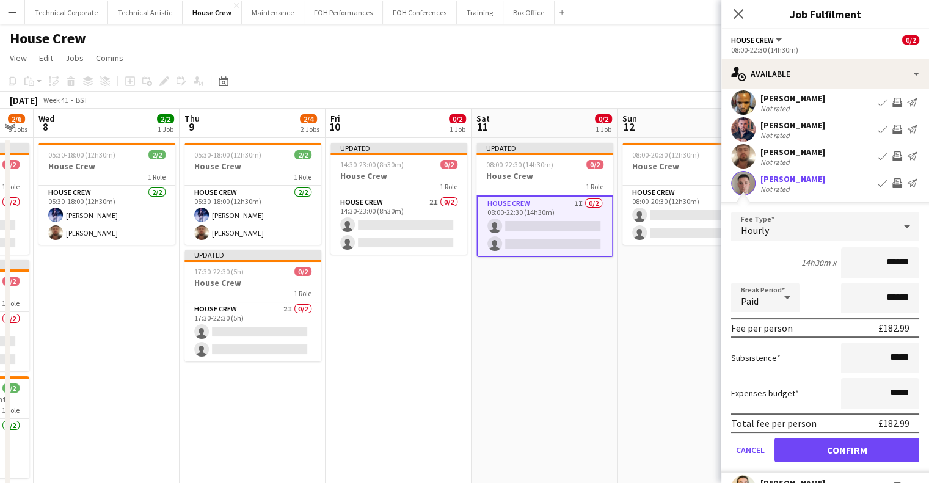
scroll to position [183, 0]
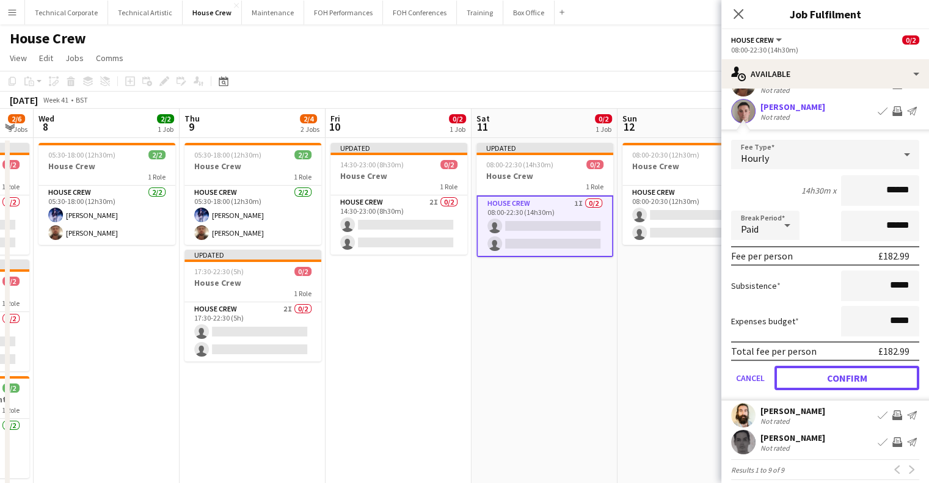
click at [858, 384] on button "Confirm" at bounding box center [847, 378] width 145 height 24
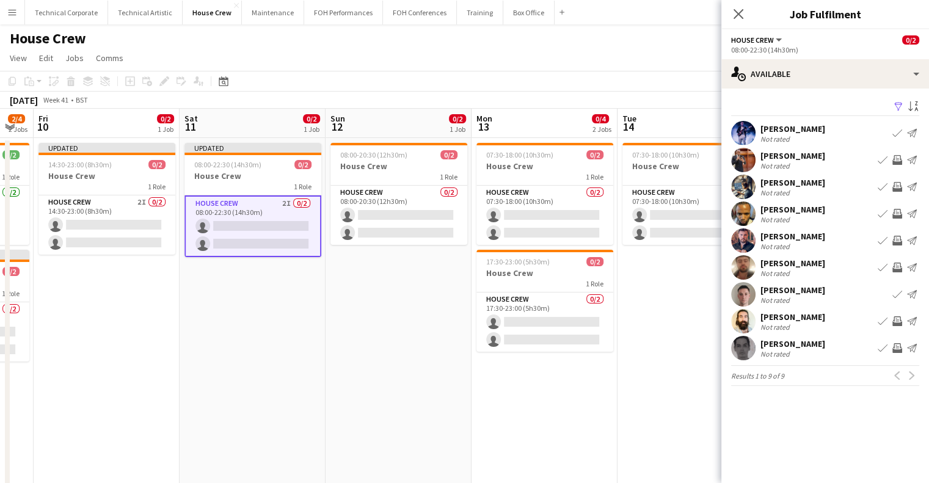
scroll to position [0, 516]
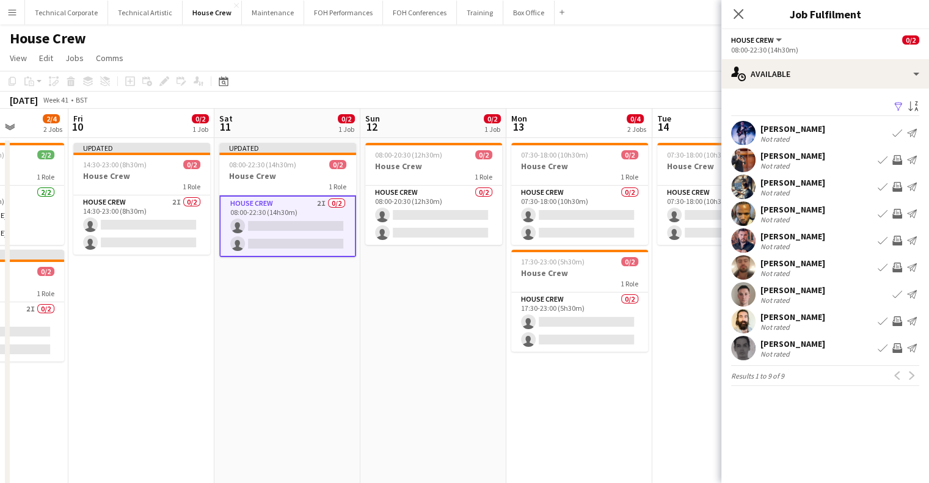
drag, startPoint x: 440, startPoint y: 302, endPoint x: 336, endPoint y: 311, distance: 104.8
click at [336, 311] on app-calendar-viewport "Mon 6 2/4 2 Jobs Tue 7 2/6 3 Jobs Wed 8 2/2 1 Job Thu 9 2/4 2 Jobs Fri 10 0/2 1…" at bounding box center [464, 303] width 929 height 389
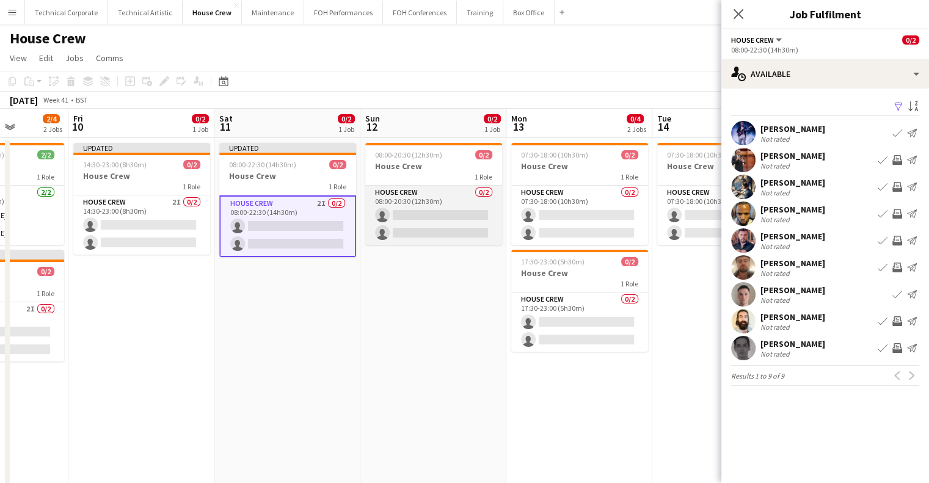
click at [459, 202] on app-card-role "House Crew 0/2 08:00-20:30 (12h30m) single-neutral-actions single-neutral-actio…" at bounding box center [433, 215] width 137 height 59
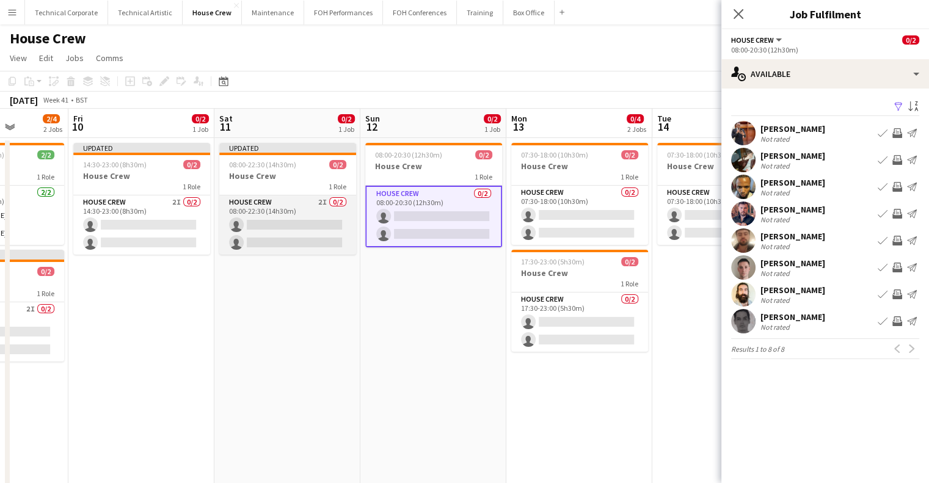
click at [310, 223] on app-card-role "House Crew 2I 0/2 08:00-22:30 (14h30m) single-neutral-actions single-neutral-ac…" at bounding box center [287, 224] width 137 height 59
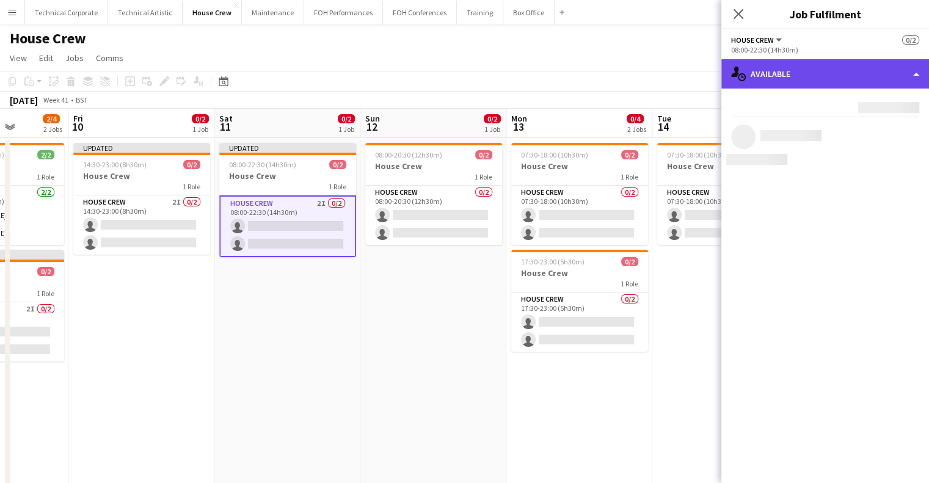
click at [770, 76] on div "single-neutral-actions-upload Available" at bounding box center [826, 73] width 208 height 29
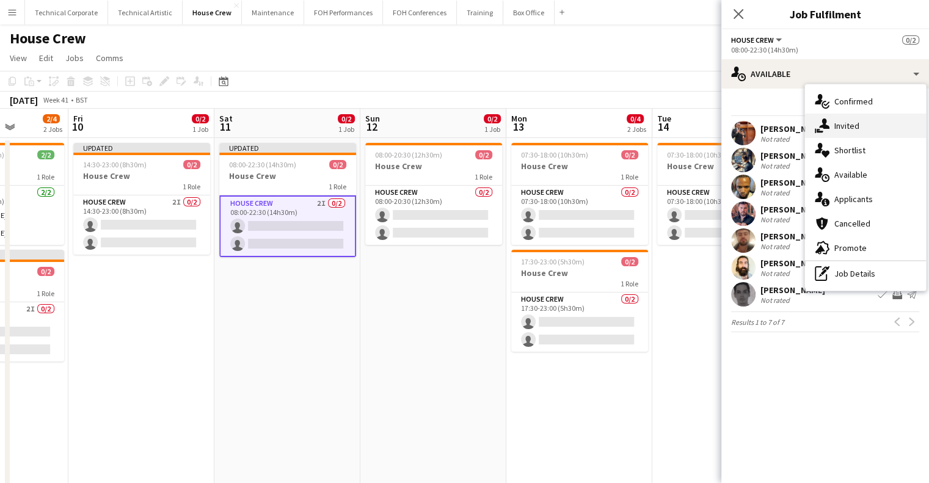
click at [830, 114] on div "single-neutral-actions-share-1 Invited" at bounding box center [865, 126] width 121 height 24
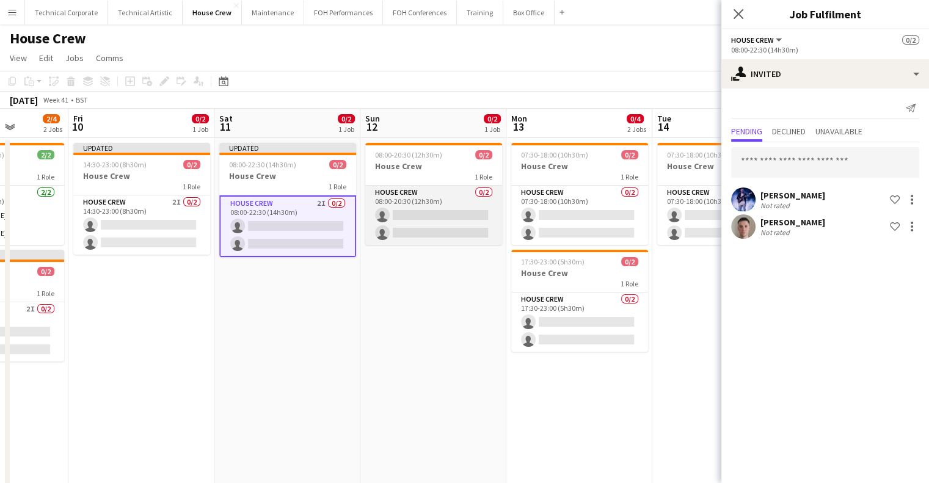
click at [424, 207] on app-card-role "House Crew 0/2 08:00-20:30 (12h30m) single-neutral-actions single-neutral-actio…" at bounding box center [433, 215] width 137 height 59
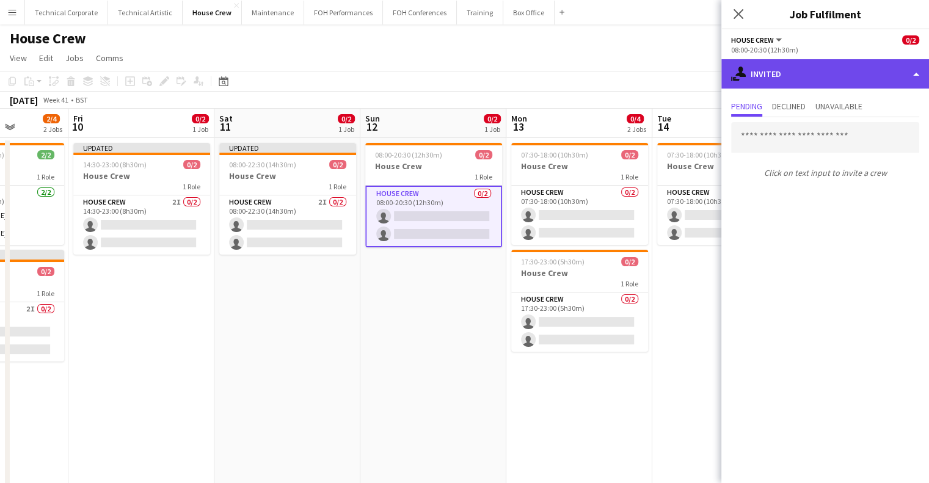
click at [794, 63] on div "single-neutral-actions-share-1 Invited" at bounding box center [826, 73] width 208 height 29
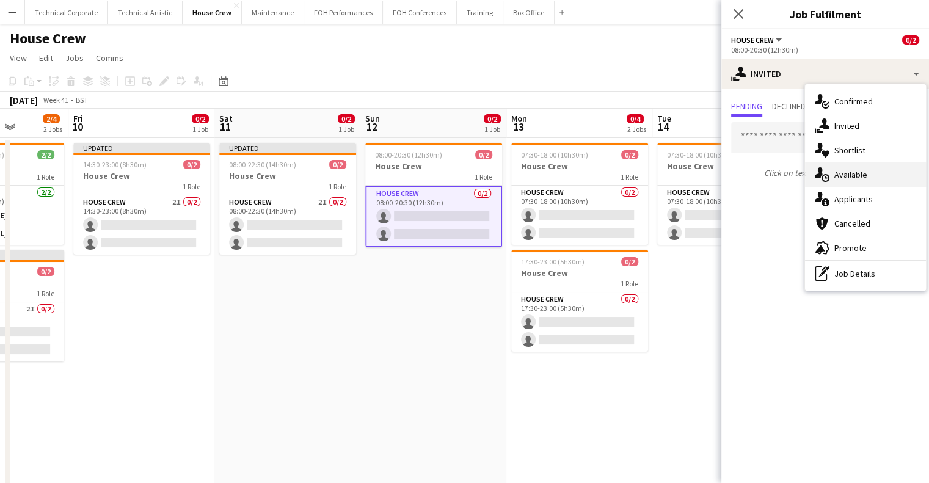
click at [856, 181] on div "single-neutral-actions-upload Available" at bounding box center [865, 175] width 121 height 24
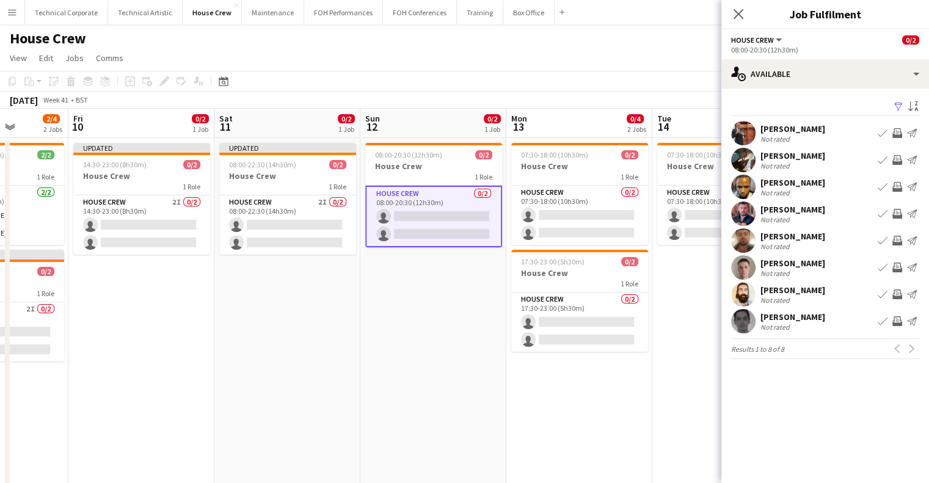
click at [902, 130] on button "Invite crew" at bounding box center [897, 133] width 15 height 15
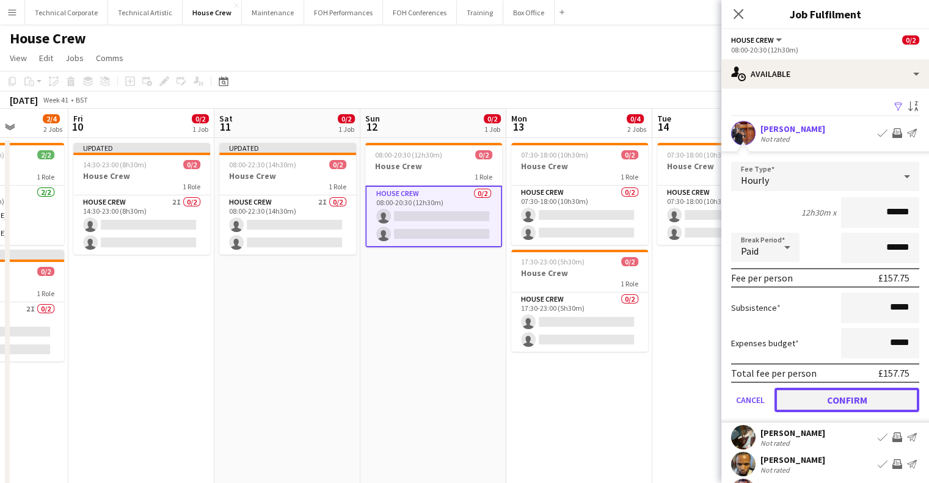
click at [860, 396] on button "Confirm" at bounding box center [847, 400] width 145 height 24
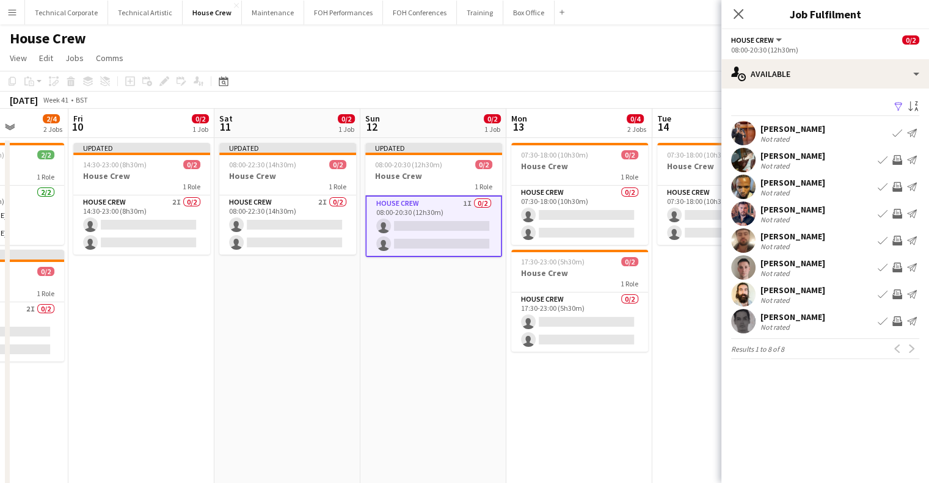
click at [894, 188] on app-icon "Invite crew" at bounding box center [898, 187] width 10 height 10
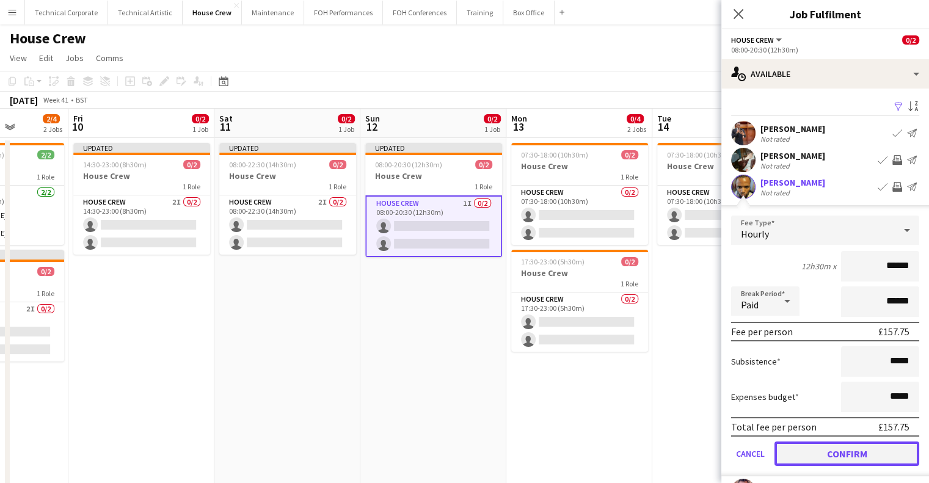
click at [835, 451] on button "Confirm" at bounding box center [847, 454] width 145 height 24
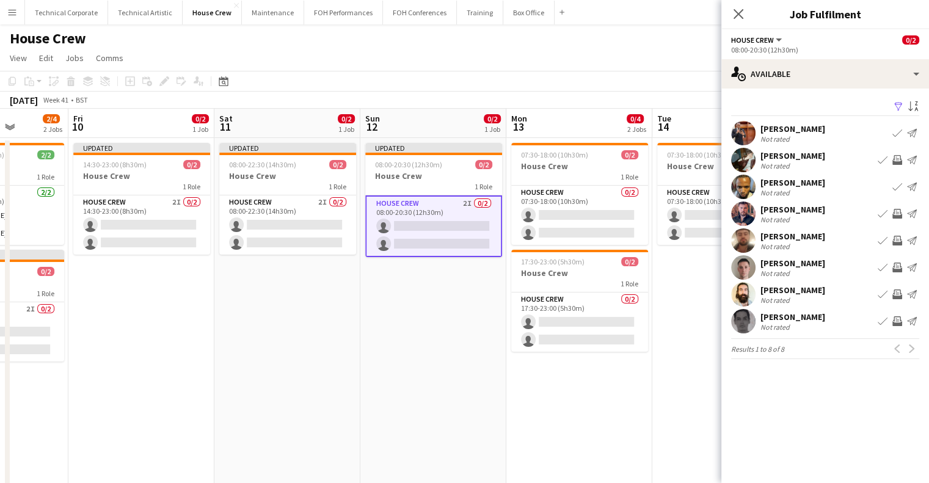
click at [435, 283] on app-date-cell "Updated 08:00-20:30 (12h30m) 0/2 House Crew 1 Role House Crew 2I 0/2 08:00-20:3…" at bounding box center [433, 317] width 146 height 359
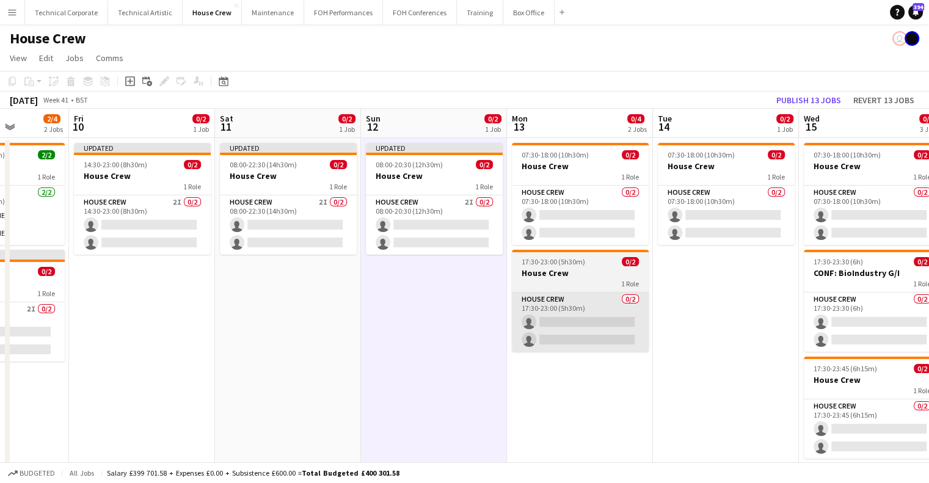
drag, startPoint x: 445, startPoint y: 290, endPoint x: 543, endPoint y: 306, distance: 99.0
click at [447, 291] on app-date-cell "Updated 08:00-20:30 (12h30m) 0/2 House Crew 1 Role House Crew 2I 0/2 08:00-20:3…" at bounding box center [434, 317] width 146 height 359
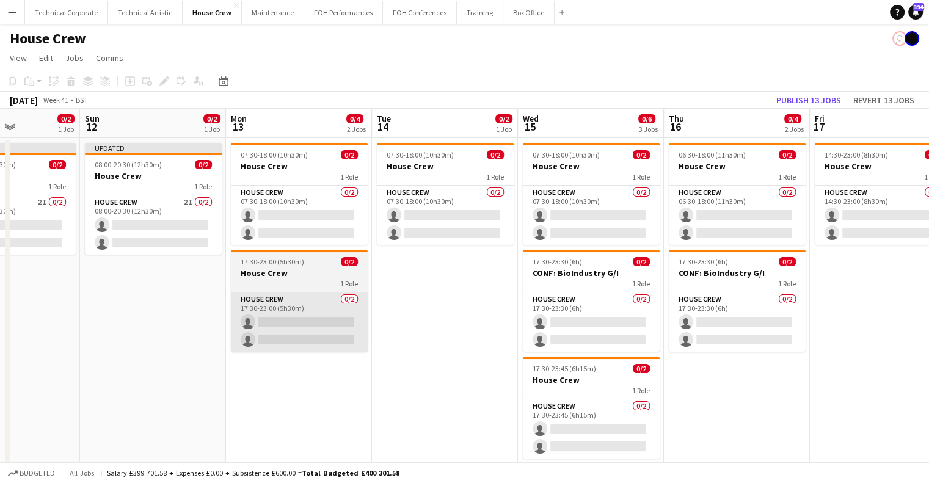
drag, startPoint x: 464, startPoint y: 309, endPoint x: 272, endPoint y: 322, distance: 192.3
click at [257, 321] on app-calendar-viewport "Wed 8 2/2 1 Job Thu 9 2/4 2 Jobs Fri 10 0/2 1 Job Sat 11 0/2 1 Job Sun 12 0/2 1…" at bounding box center [464, 303] width 929 height 389
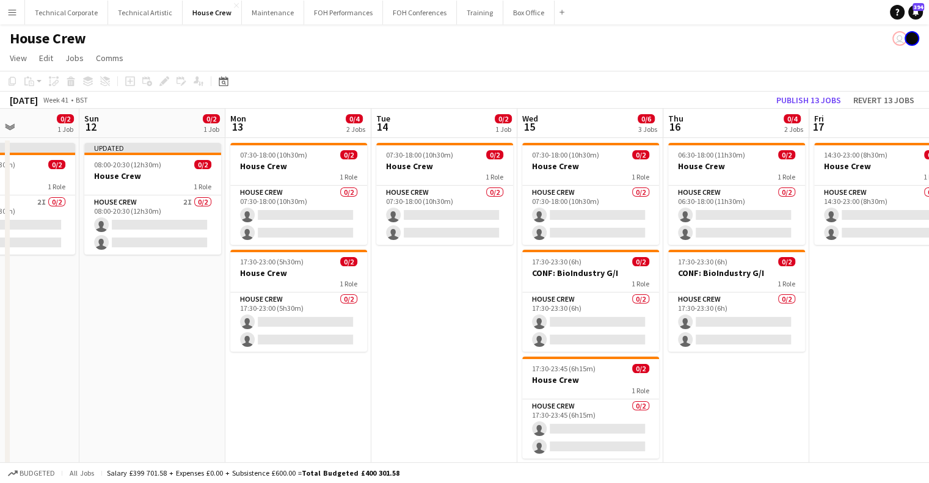
scroll to position [0, 570]
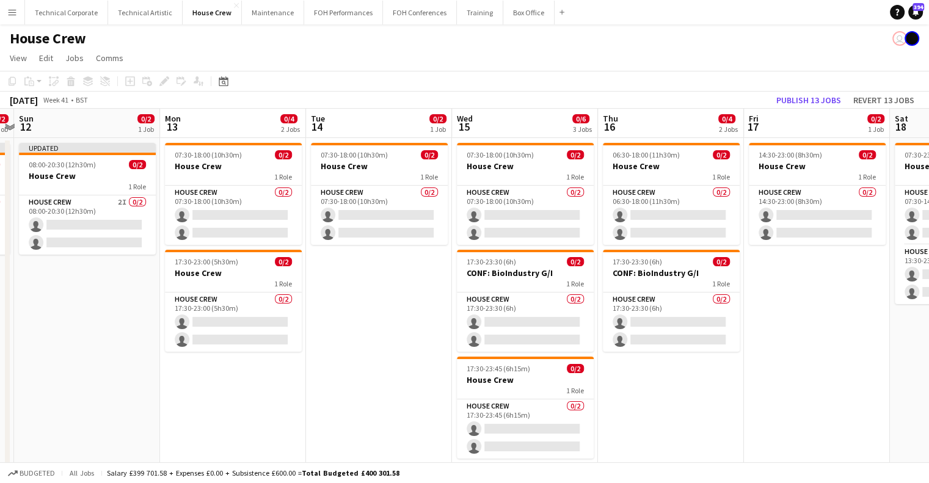
drag, startPoint x: 440, startPoint y: 317, endPoint x: 417, endPoint y: 322, distance: 23.7
click at [417, 322] on app-calendar-viewport "Wed 8 2/2 1 Job Thu 9 2/4 2 Jobs Fri 10 0/2 1 Job Sat 11 0/2 1 Job Sun 12 0/2 1…" at bounding box center [464, 303] width 929 height 389
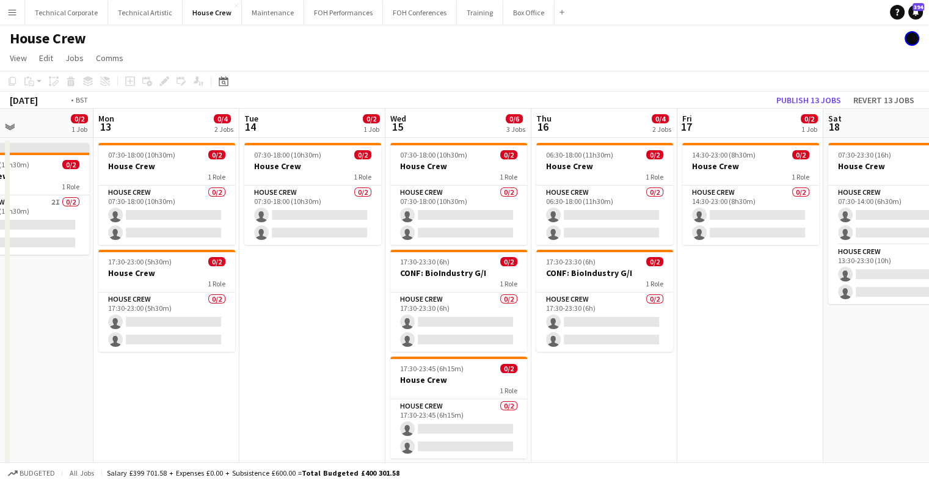
drag, startPoint x: 764, startPoint y: 276, endPoint x: 408, endPoint y: 271, distance: 356.2
click at [393, 272] on app-calendar-viewport "Fri 10 0/2 1 Job Sat 11 0/2 1 Job Sun 12 0/2 1 Job Mon 13 0/4 2 Jobs Tue 14 0/2…" at bounding box center [464, 303] width 929 height 389
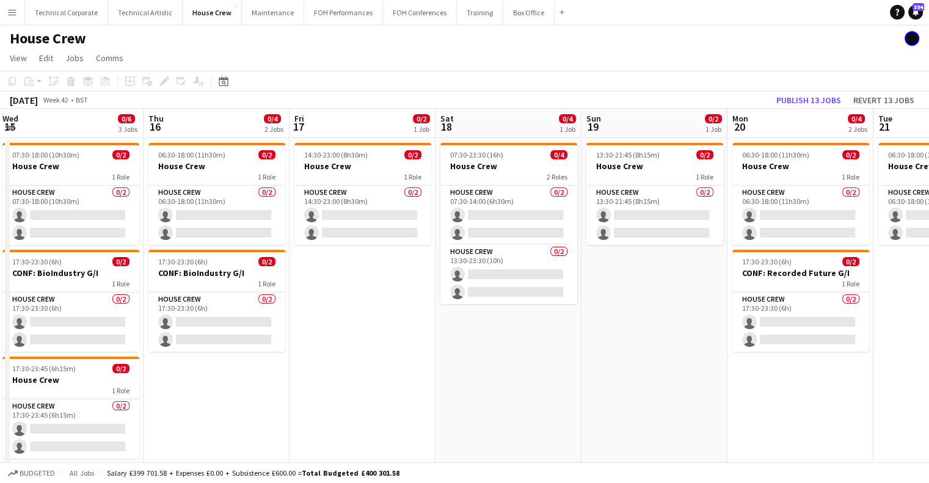
drag, startPoint x: 738, startPoint y: 272, endPoint x: 425, endPoint y: 299, distance: 313.9
click at [425, 298] on app-calendar-viewport "Sun 12 0/2 1 Job Mon 13 0/4 2 Jobs Tue 14 0/2 1 Job Wed 15 0/6 3 Jobs Thu 16 0/…" at bounding box center [464, 303] width 929 height 389
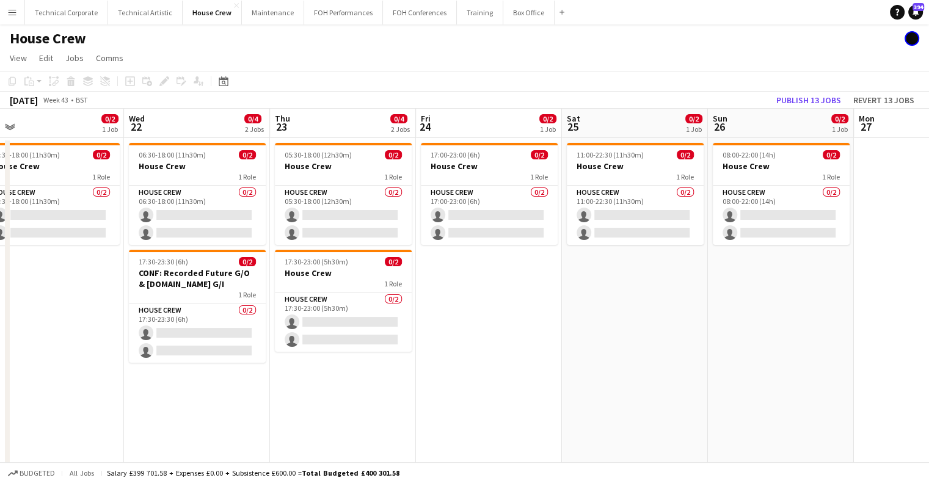
drag, startPoint x: 748, startPoint y: 293, endPoint x: 56, endPoint y: 346, distance: 694.3
click at [56, 346] on app-calendar-viewport "Sat 18 0/4 1 Job Sun 19 0/2 1 Job Mon 20 0/4 2 Jobs Tue 21 0/2 1 Job Wed 22 0/4…" at bounding box center [464, 303] width 929 height 389
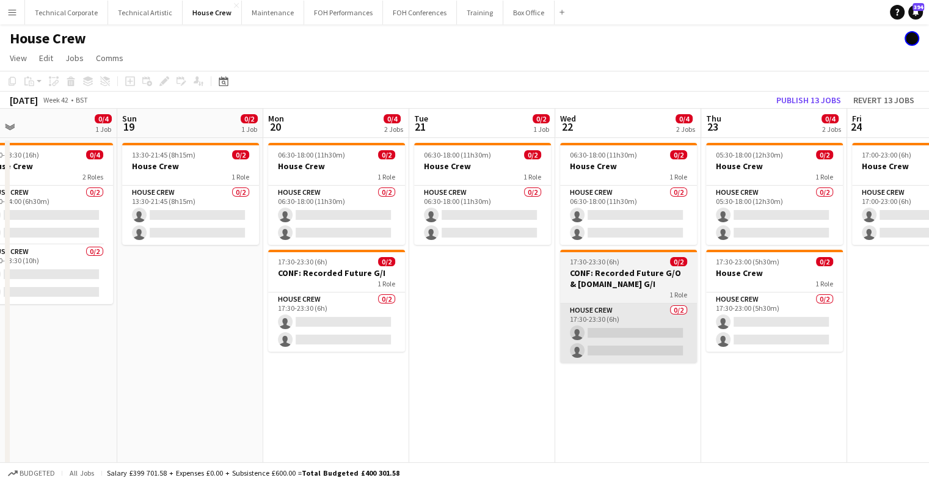
drag, startPoint x: 56, startPoint y: 346, endPoint x: 739, endPoint y: 317, distance: 683.0
click at [790, 301] on app-calendar-viewport "Thu 16 0/4 2 Jobs Fri 17 0/2 1 Job Sat 18 0/4 1 Job Sun 19 0/2 1 Job Mon 20 0/4…" at bounding box center [464, 303] width 929 height 389
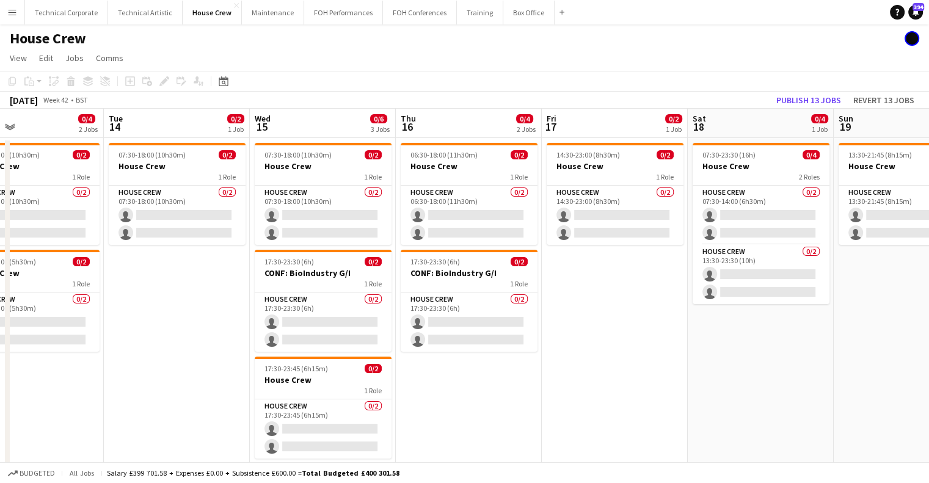
drag, startPoint x: 340, startPoint y: 335, endPoint x: 772, endPoint y: 330, distance: 432.6
click at [824, 330] on app-calendar-viewport "Sun 12 0/2 1 Job Mon 13 0/4 2 Jobs Tue 14 0/2 1 Job Wed 15 0/6 3 Jobs Thu 16 0/…" at bounding box center [464, 303] width 929 height 389
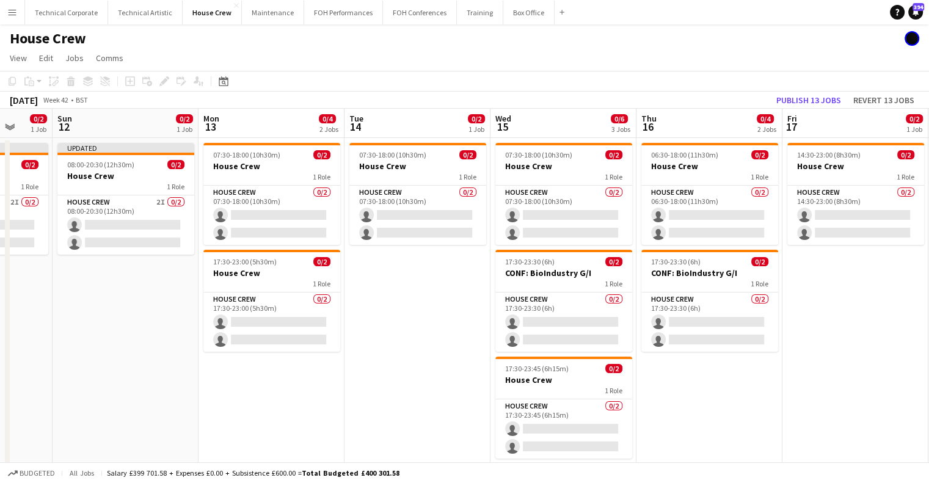
drag, startPoint x: 500, startPoint y: 327, endPoint x: 817, endPoint y: 336, distance: 317.2
click at [817, 336] on app-calendar-viewport "Thu 9 2/4 2 Jobs Fri 10 0/2 1 Job Sat 11 0/2 1 Job Sun 12 0/2 1 Job Mon 13 0/4 …" at bounding box center [464, 303] width 929 height 389
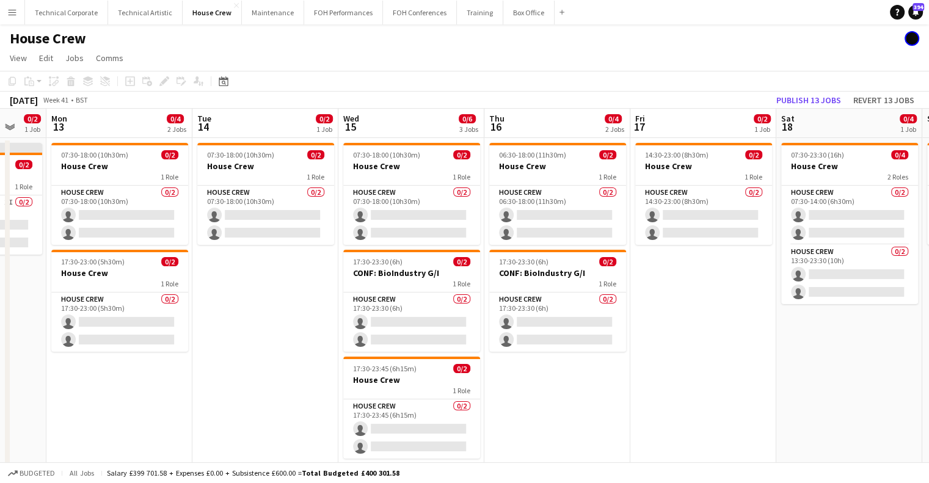
scroll to position [0, 540]
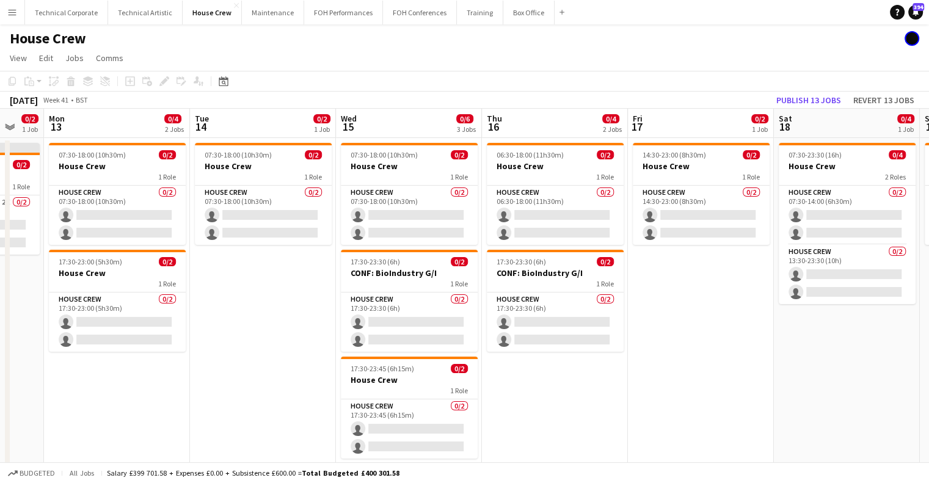
drag, startPoint x: 577, startPoint y: 327, endPoint x: 423, endPoint y: 350, distance: 156.3
click at [423, 350] on app-calendar-viewport "Thu 9 2/4 2 Jobs Fri 10 0/2 1 Job Sat 11 0/2 1 Job Sun 12 0/2 1 Job Mon 13 0/4 …" at bounding box center [464, 303] width 929 height 389
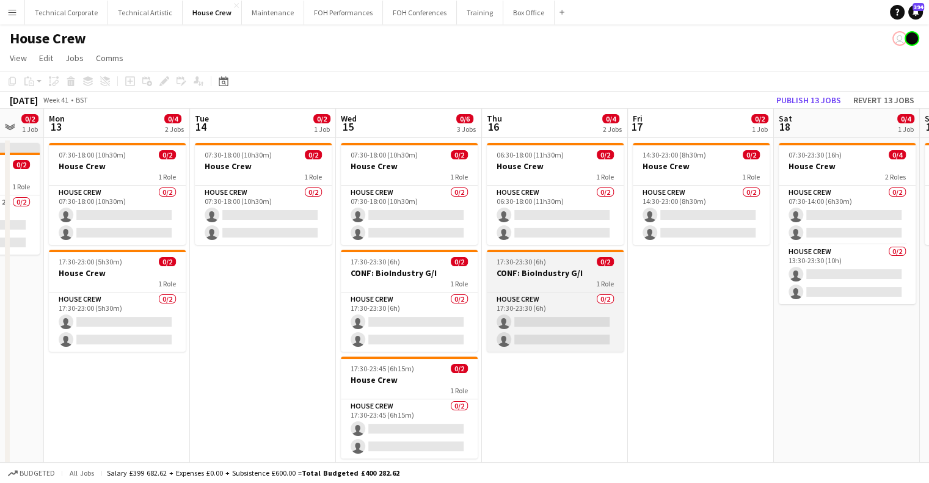
click at [546, 275] on h3 "CONF: BioIndustry G/I" at bounding box center [555, 273] width 137 height 11
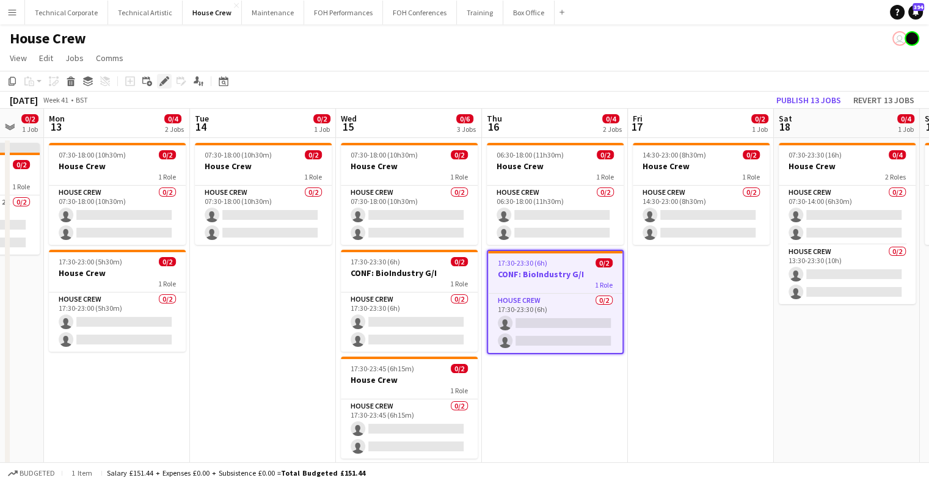
click at [166, 82] on icon "Edit" at bounding box center [164, 81] width 10 height 10
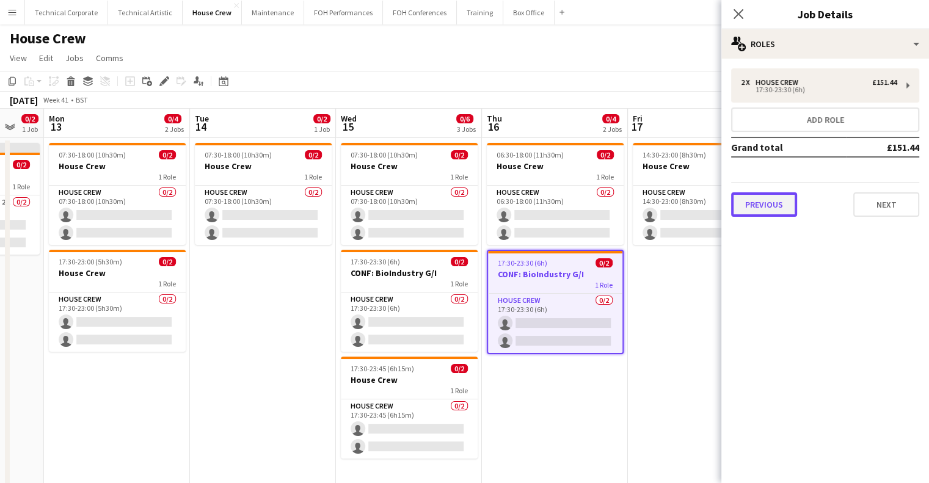
click at [748, 213] on button "Previous" at bounding box center [764, 204] width 66 height 24
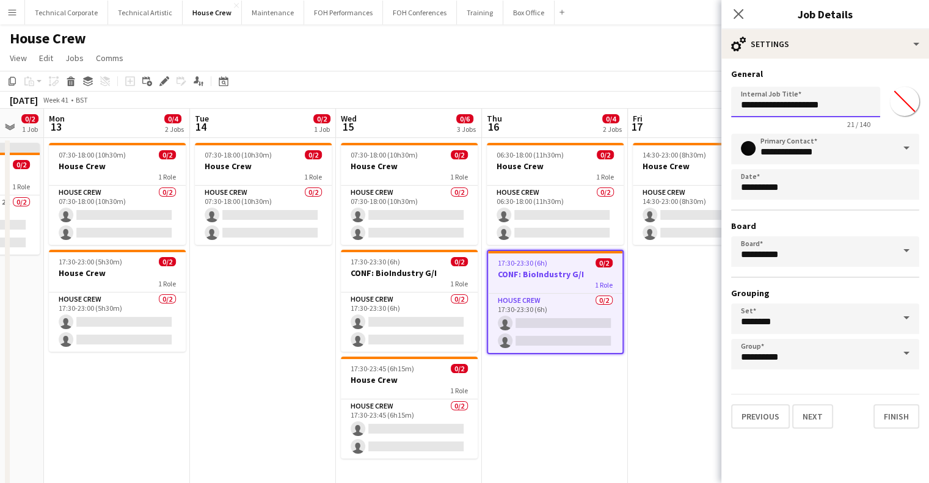
click at [846, 101] on input "**********" at bounding box center [805, 102] width 149 height 31
type input "**********"
click at [630, 373] on app-date-cell "14:30-23:00 (8h30m) 0/2 House Crew 1 Role House Crew 0/2 14:30-23:00 (8h30m) si…" at bounding box center [701, 317] width 146 height 359
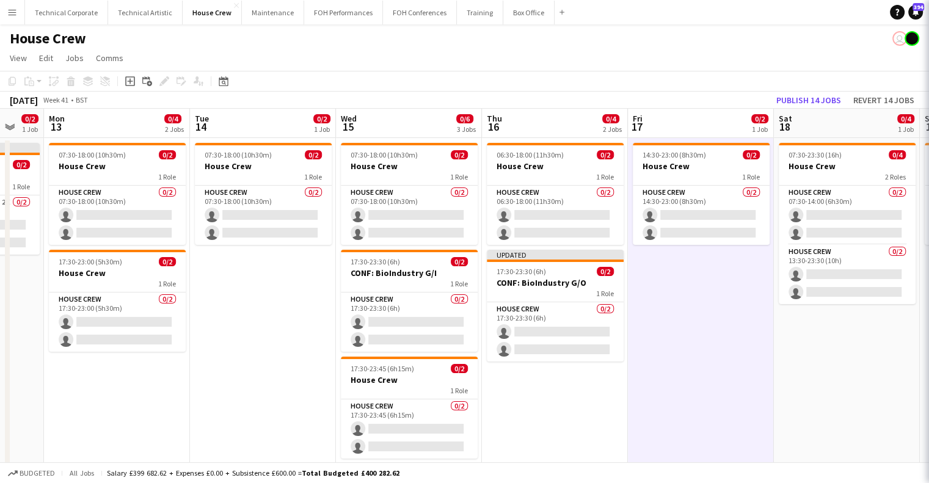
click at [630, 373] on app-date-cell "14:30-23:00 (8h30m) 0/2 House Crew 1 Role House Crew 0/2 14:30-23:00 (8h30m) si…" at bounding box center [701, 317] width 146 height 359
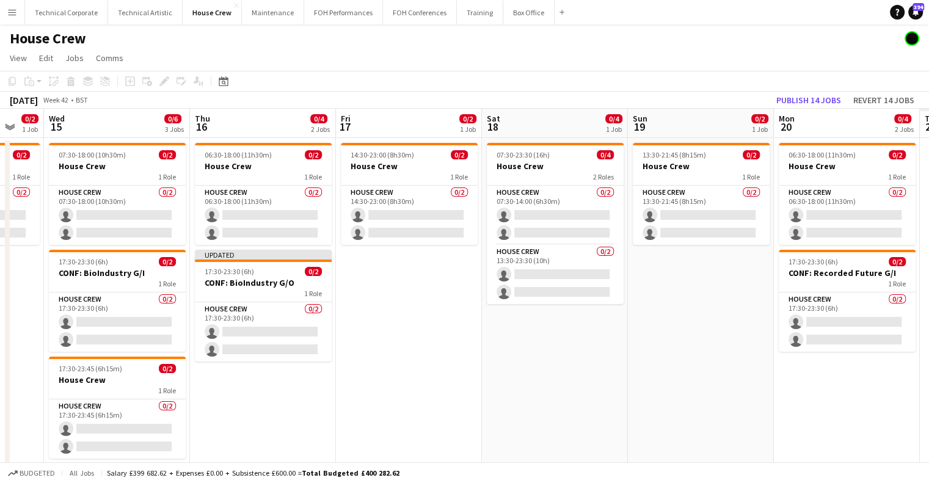
scroll to position [0, 539]
drag, startPoint x: 598, startPoint y: 395, endPoint x: 509, endPoint y: 396, distance: 89.2
click at [509, 396] on app-calendar-viewport "Sat 11 0/2 1 Job Sun 12 0/2 1 Job Mon 13 0/4 2 Jobs Tue 14 0/2 1 Job Wed 15 0/6…" at bounding box center [464, 303] width 929 height 389
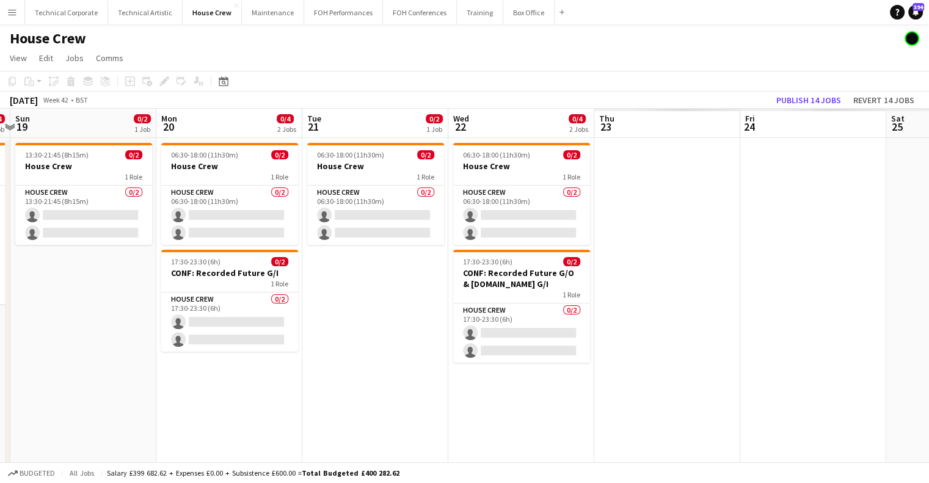
scroll to position [0, 296]
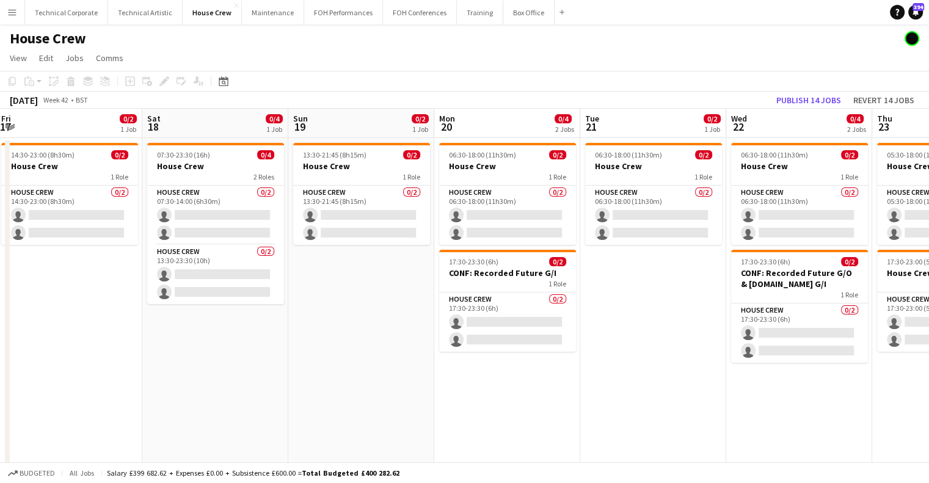
drag, startPoint x: 758, startPoint y: 355, endPoint x: 418, endPoint y: 411, distance: 344.8
click at [418, 411] on app-calendar-viewport "Wed 15 0/6 3 Jobs Thu 16 0/4 2 Jobs Fri 17 0/2 1 Job Sat 18 0/4 1 Job Sun 19 0/…" at bounding box center [464, 303] width 929 height 389
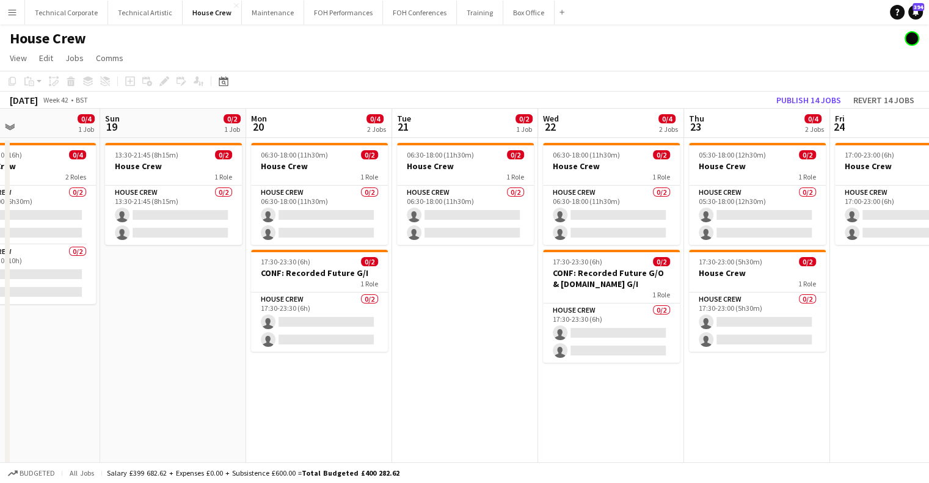
scroll to position [0, 505]
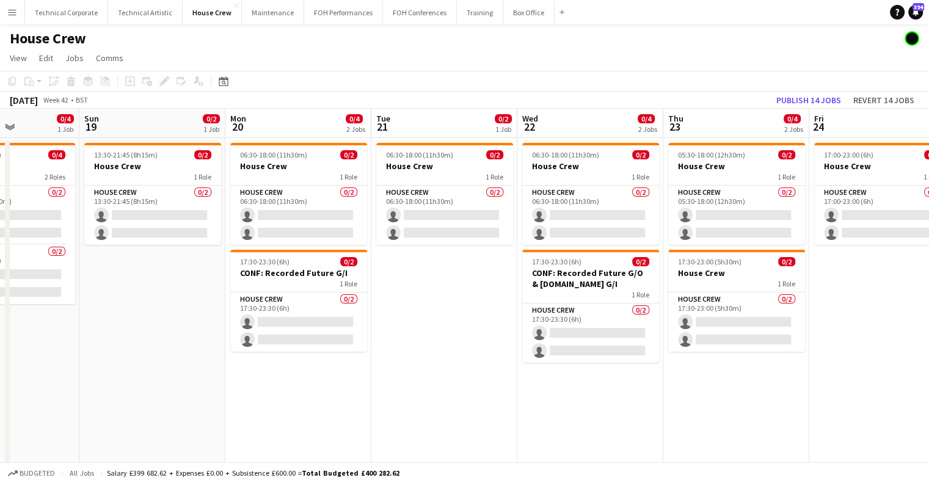
drag, startPoint x: 656, startPoint y: 381, endPoint x: 447, endPoint y: 420, distance: 212.6
click at [447, 420] on app-calendar-viewport "Wed 15 0/6 3 Jobs Thu 16 0/4 2 Jobs Fri 17 0/2 1 Job Sat 18 0/4 1 Job Sun 19 0/…" at bounding box center [464, 303] width 929 height 389
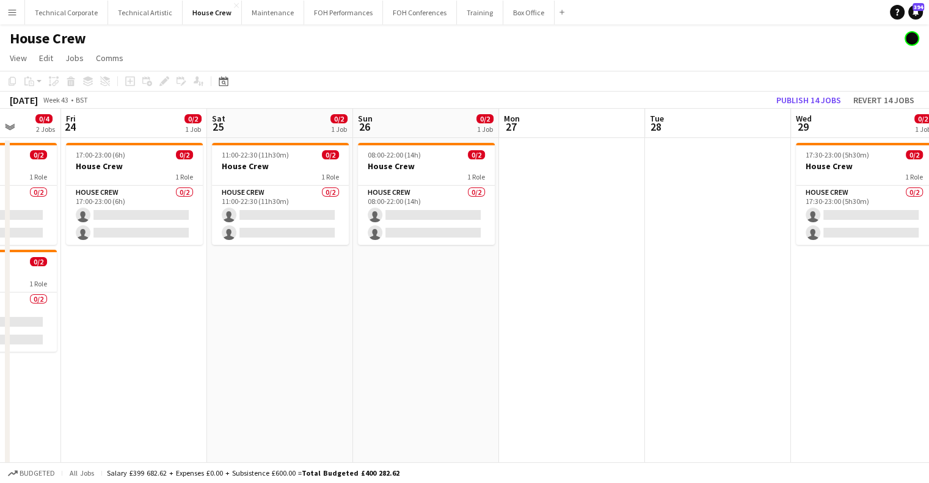
drag, startPoint x: 864, startPoint y: 324, endPoint x: 116, endPoint y: 338, distance: 748.5
click at [116, 338] on app-calendar-viewport "Tue 21 0/2 1 Job Wed 22 0/4 2 Jobs Thu 23 0/4 2 Jobs Fri 24 0/2 1 Job Sat 25 0/…" at bounding box center [464, 303] width 929 height 389
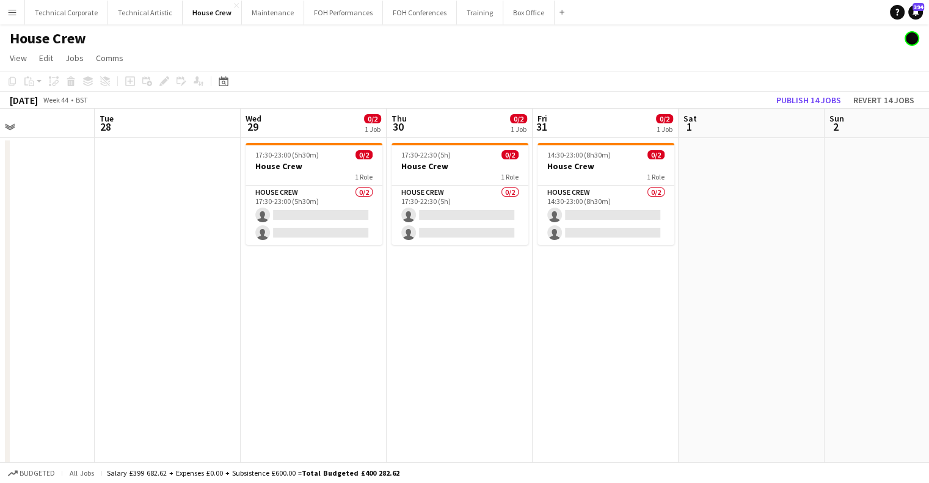
drag, startPoint x: 618, startPoint y: 336, endPoint x: 114, endPoint y: 393, distance: 507.3
click at [114, 393] on app-calendar-viewport "Fri 24 0/2 1 Job Sat 25 0/2 1 Job Sun 26 0/2 1 Job Mon 27 Tue 28 Wed 29 0/2 1 J…" at bounding box center [464, 303] width 929 height 389
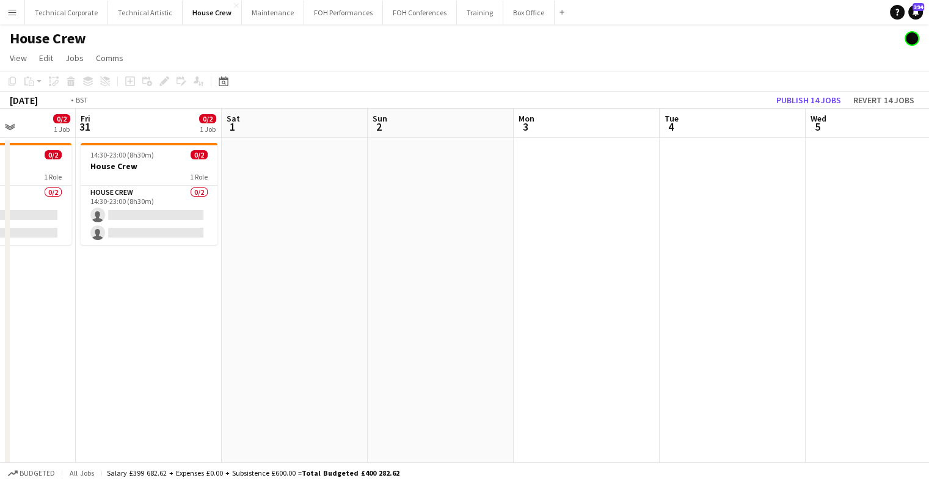
drag, startPoint x: 681, startPoint y: 379, endPoint x: 634, endPoint y: 407, distance: 55.3
click at [751, 404] on app-calendar-viewport "Tue 28 Wed 29 0/2 1 Job Thu 30 0/2 1 Job Fri 31 0/2 1 Job Sat 1 Sun 2 Mon 3 Tue…" at bounding box center [464, 303] width 929 height 389
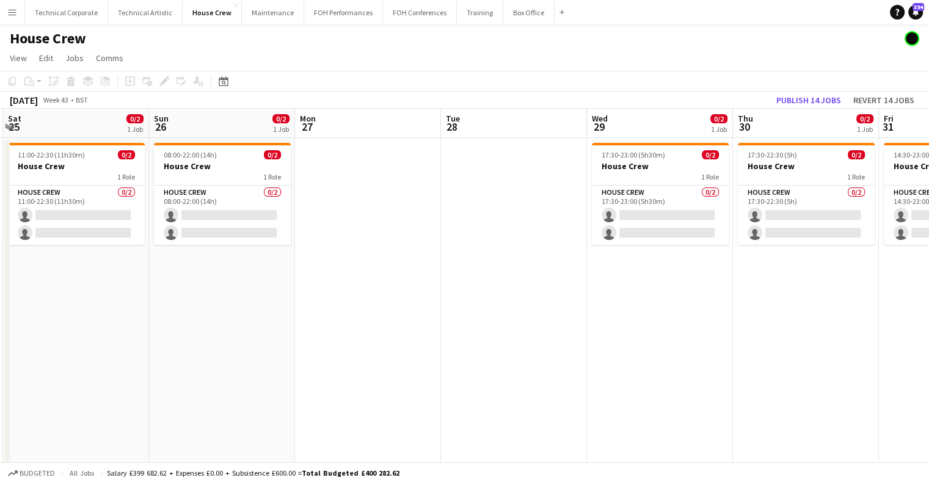
drag, startPoint x: 430, startPoint y: 392, endPoint x: 654, endPoint y: 398, distance: 224.3
click at [654, 398] on app-calendar-viewport "Wed 22 0/4 2 Jobs Thu 23 0/4 2 Jobs Fri 24 0/2 1 Job Sat 25 0/2 1 Job Sun 26 0/…" at bounding box center [464, 303] width 929 height 389
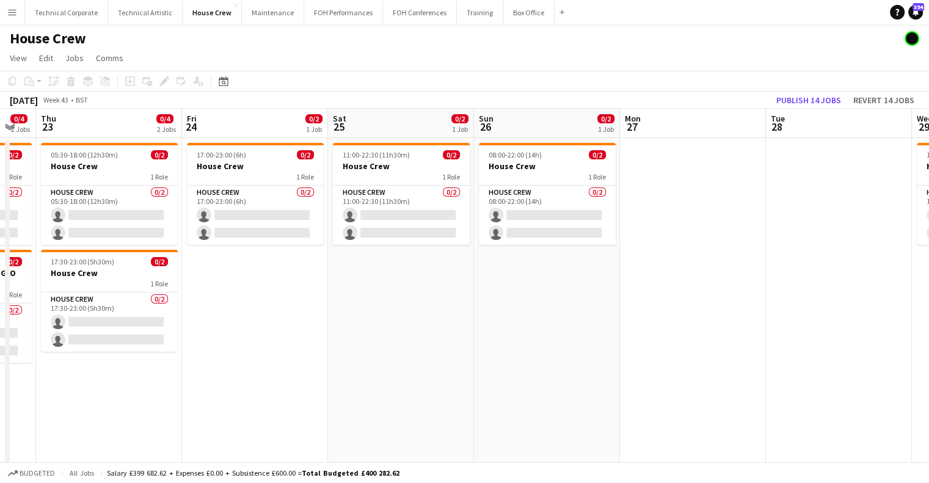
drag, startPoint x: 484, startPoint y: 369, endPoint x: 682, endPoint y: 367, distance: 198.0
click at [682, 367] on app-calendar-viewport "Mon 20 0/4 2 Jobs Tue 21 0/2 1 Job Wed 22 0/4 2 Jobs Thu 23 0/4 2 Jobs Fri 24 0…" at bounding box center [464, 303] width 929 height 389
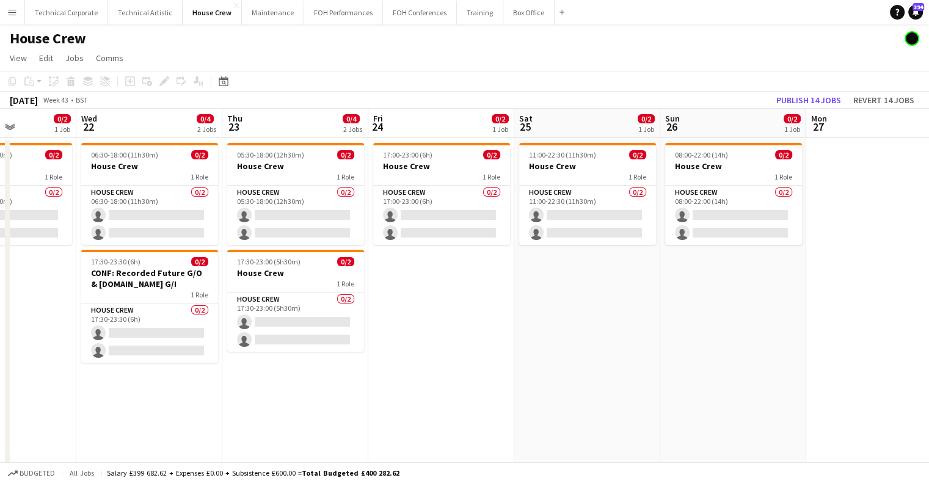
drag, startPoint x: 272, startPoint y: 348, endPoint x: 611, endPoint y: 354, distance: 339.1
click at [611, 354] on app-calendar-viewport "Mon 20 0/4 2 Jobs Tue 21 0/2 1 Job Wed 22 0/4 2 Jobs Thu 23 0/4 2 Jobs Fri 24 0…" at bounding box center [464, 303] width 929 height 389
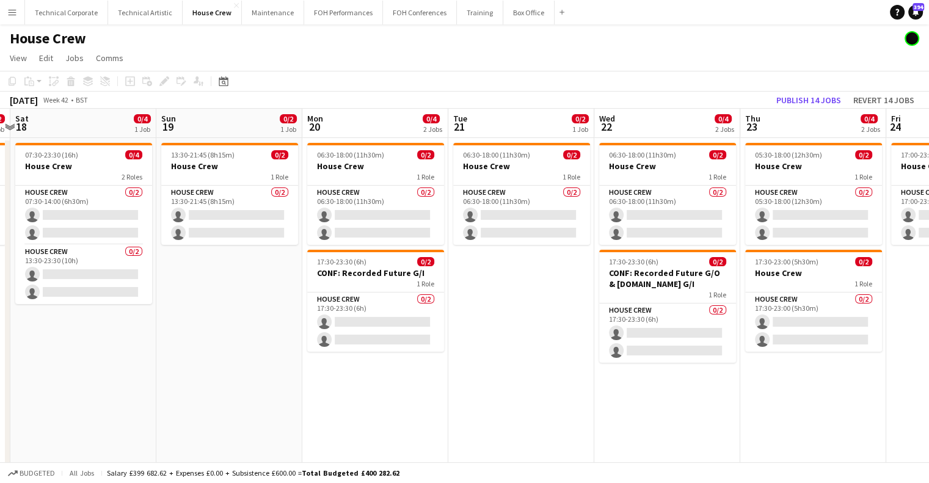
scroll to position [0, 287]
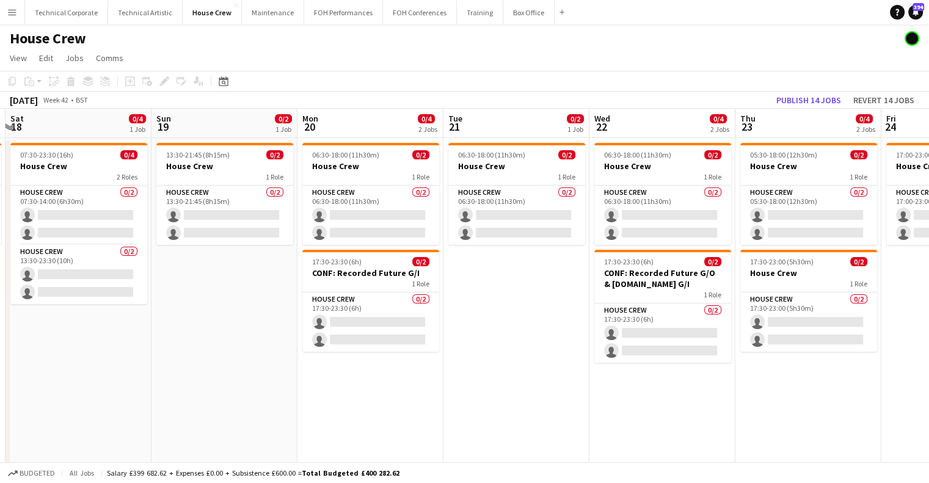
drag, startPoint x: 216, startPoint y: 320, endPoint x: 574, endPoint y: 340, distance: 357.9
click at [574, 340] on app-calendar-viewport "Thu 16 0/4 2 Jobs Fri 17 0/2 1 Job Sat 18 0/4 1 Job Sun 19 0/2 1 Job Mon 20 0/4…" at bounding box center [464, 303] width 929 height 389
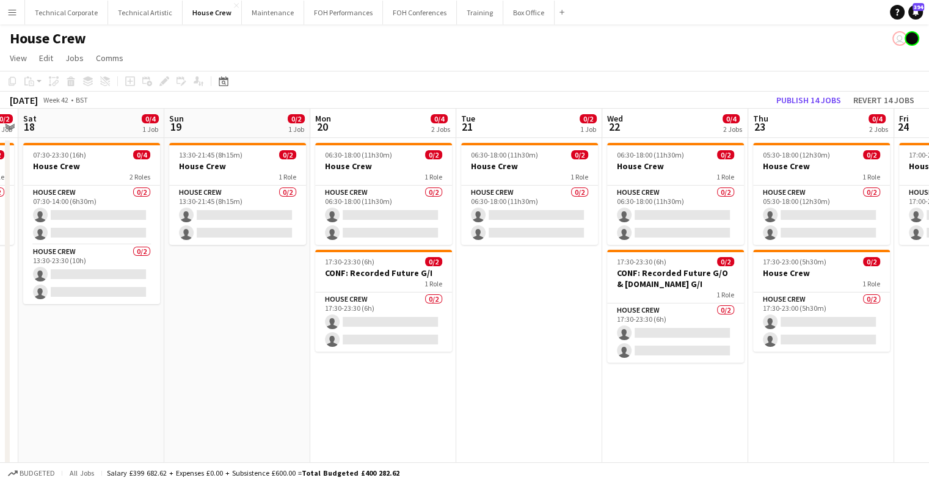
drag, startPoint x: 246, startPoint y: 344, endPoint x: 259, endPoint y: 344, distance: 13.4
click at [259, 344] on app-calendar-viewport "Thu 16 0/4 2 Jobs Fri 17 0/2 1 Job Sat 18 0/4 1 Job Sun 19 0/2 1 Job Mon 20 0/4…" at bounding box center [464, 303] width 929 height 389
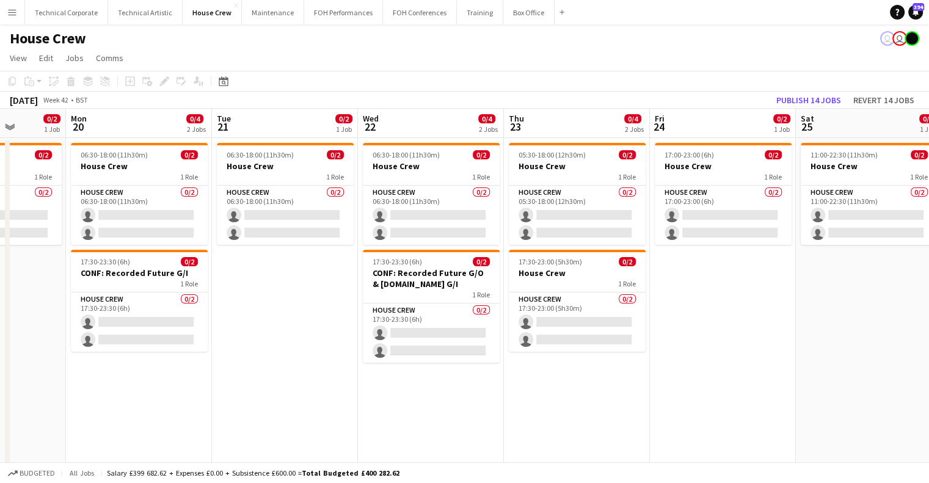
scroll to position [0, 537]
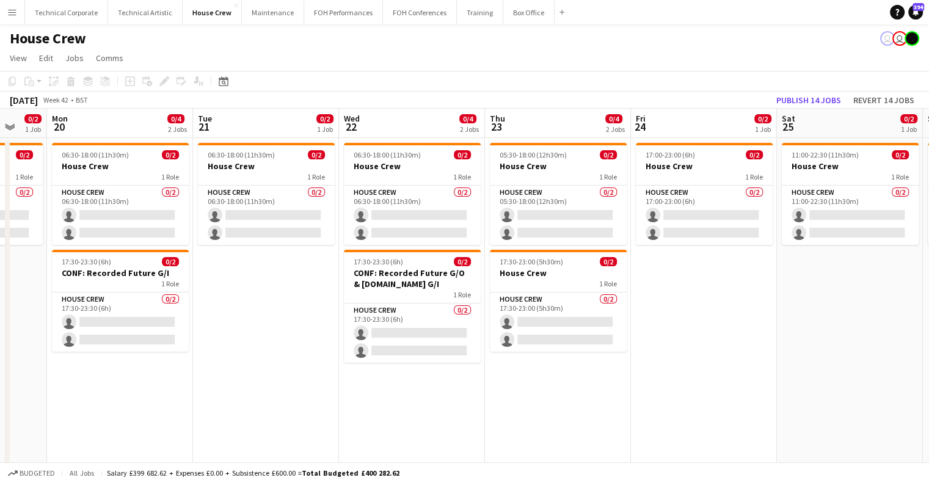
drag, startPoint x: 707, startPoint y: 225, endPoint x: 445, endPoint y: 265, distance: 264.5
click at [445, 265] on app-calendar-viewport "Thu 16 0/4 2 Jobs Fri 17 0/2 1 Job Sat 18 0/4 1 Job Sun 19 0/2 1 Job Mon 20 0/4…" at bounding box center [464, 303] width 929 height 389
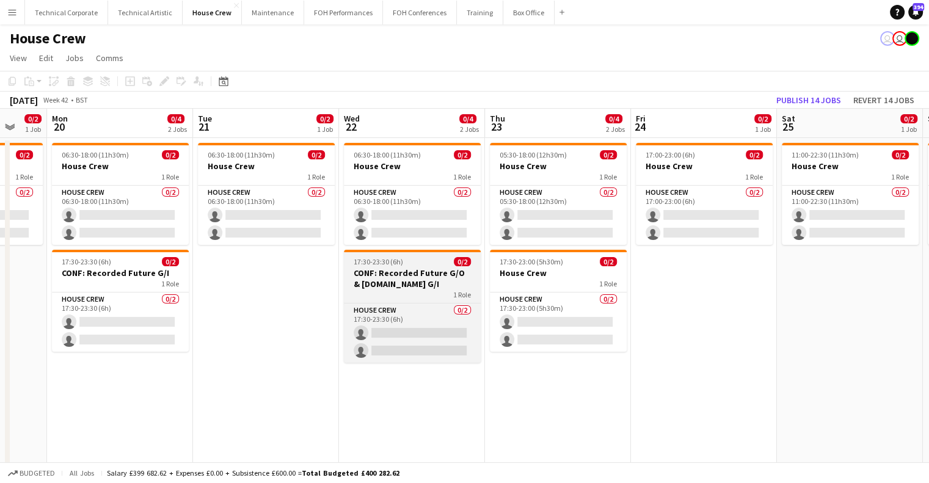
click at [433, 274] on h3 "CONF: Recorded Future G/O & [DOMAIN_NAME] G/I" at bounding box center [412, 279] width 137 height 22
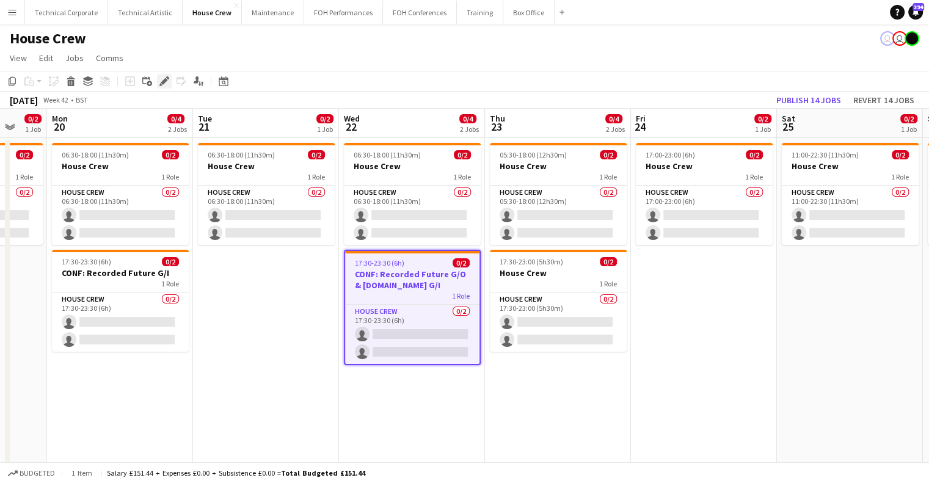
click at [164, 83] on icon at bounding box center [164, 81] width 7 height 7
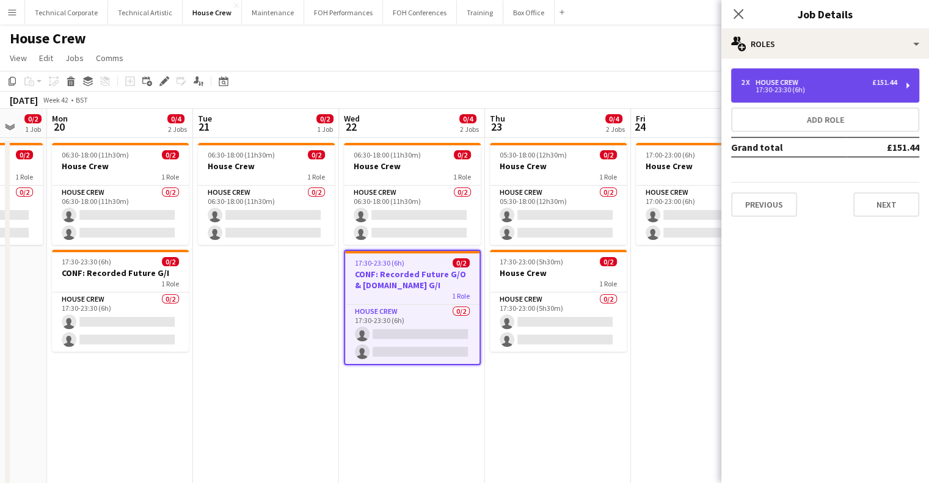
click at [828, 99] on div "2 x House Crew £151.44 17:30-23:30 (6h)" at bounding box center [825, 85] width 188 height 34
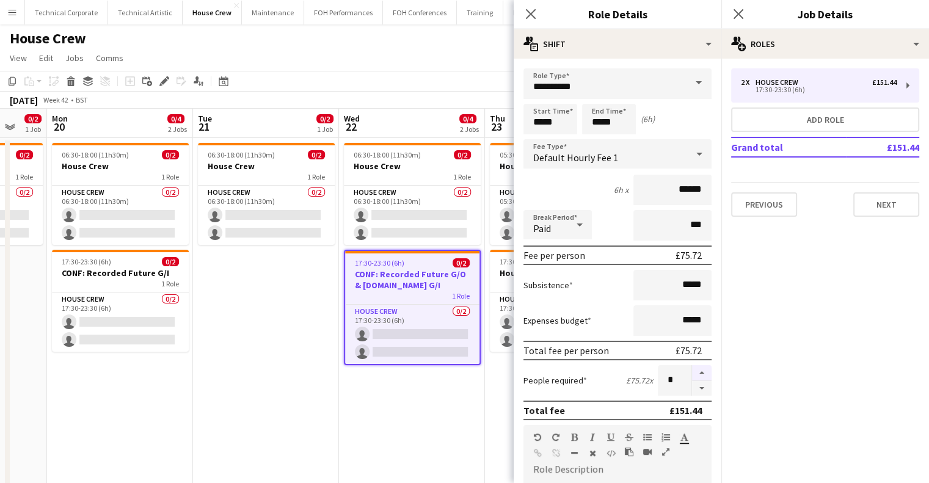
click at [700, 370] on button "button" at bounding box center [702, 373] width 20 height 16
type input "*"
click at [416, 387] on app-date-cell "06:30-18:00 (11h30m) 0/2 House Crew 1 Role House Crew 0/2 06:30-18:00 (11h30m) …" at bounding box center [412, 317] width 146 height 359
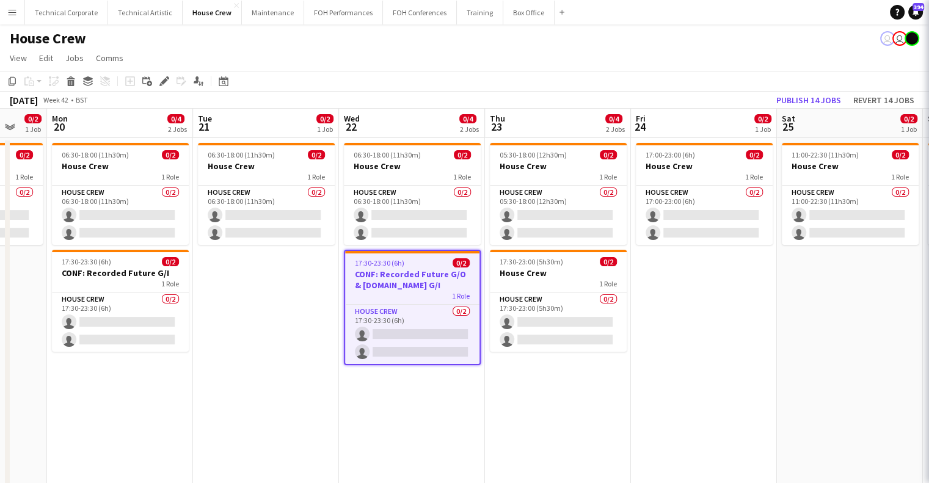
click at [416, 364] on app-card-role "House Crew 0/2 17:30-23:30 (6h) single-neutral-actions single-neutral-actions" at bounding box center [412, 334] width 134 height 59
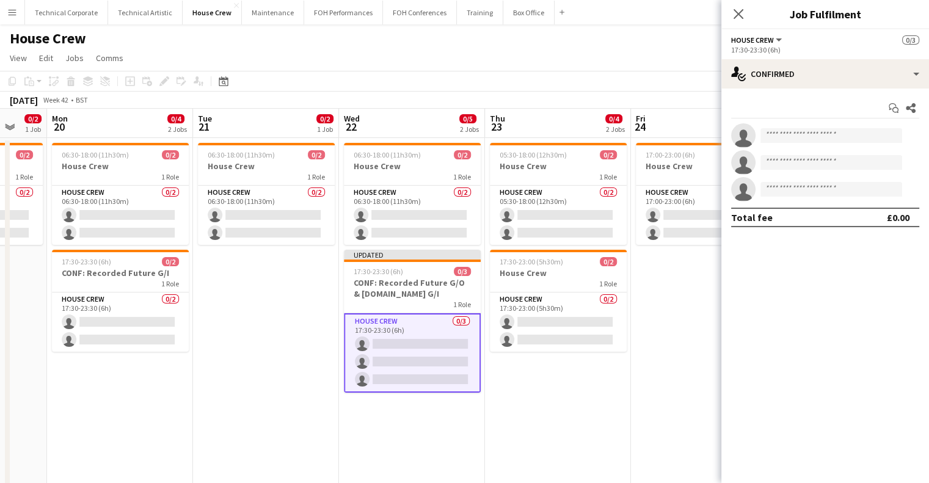
click at [302, 342] on app-date-cell "06:30-18:00 (11h30m) 0/2 House Crew 1 Role House Crew 0/2 06:30-18:00 (11h30m) …" at bounding box center [266, 317] width 146 height 359
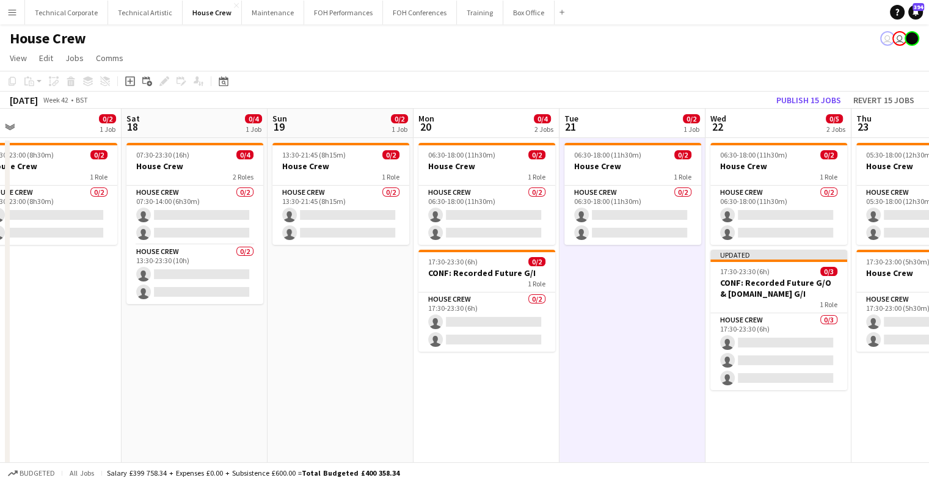
drag, startPoint x: 334, startPoint y: 324, endPoint x: 700, endPoint y: 320, distance: 366.6
click at [700, 320] on app-calendar-viewport "Wed 15 0/6 3 Jobs Thu 16 0/4 2 Jobs Fri 17 0/2 1 Job Sat 18 0/4 1 Job Sun 19 0/…" at bounding box center [464, 303] width 929 height 389
click at [660, 337] on app-date-cell "06:30-18:00 (11h30m) 0/2 House Crew 1 Role House Crew 0/2 06:30-18:00 (11h30m) …" at bounding box center [633, 317] width 146 height 359
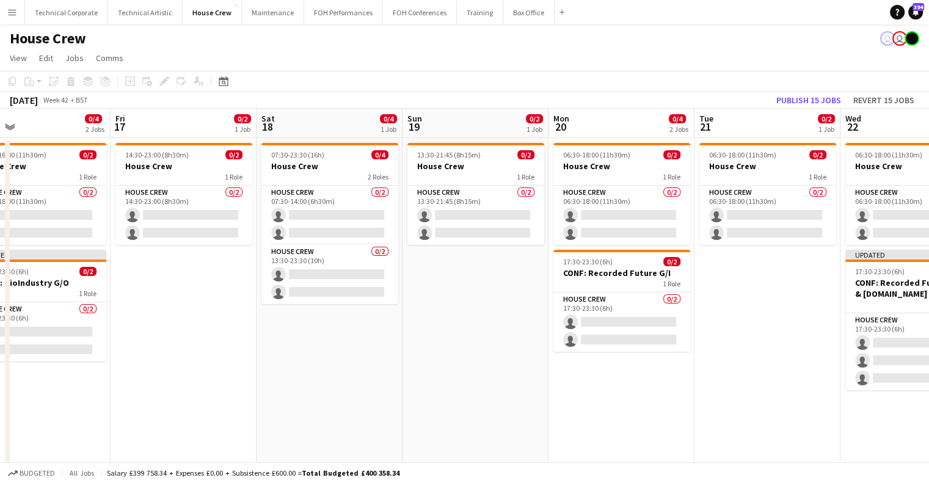
scroll to position [0, 326]
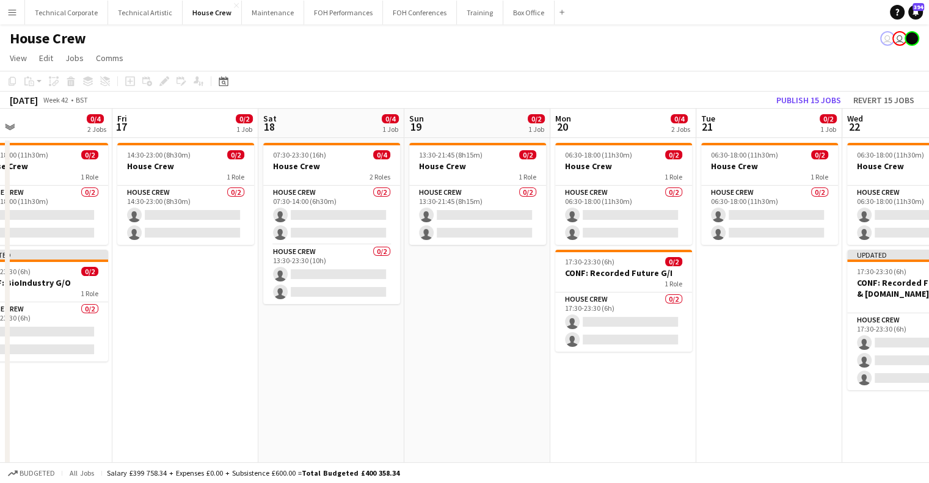
drag, startPoint x: 435, startPoint y: 403, endPoint x: 572, endPoint y: 392, distance: 137.3
click at [572, 392] on app-calendar-viewport "Tue 14 0/2 1 Job Wed 15 0/6 3 Jobs Thu 16 0/4 2 Jobs Fri 17 0/2 1 Job Sat 18 0/…" at bounding box center [464, 303] width 929 height 389
click at [489, 359] on app-date-cell "13:30-21:45 (8h15m) 0/2 House Crew 1 Role House Crew 0/2 13:30-21:45 (8h15m) si…" at bounding box center [477, 317] width 146 height 359
drag, startPoint x: 484, startPoint y: 339, endPoint x: 512, endPoint y: 335, distance: 28.4
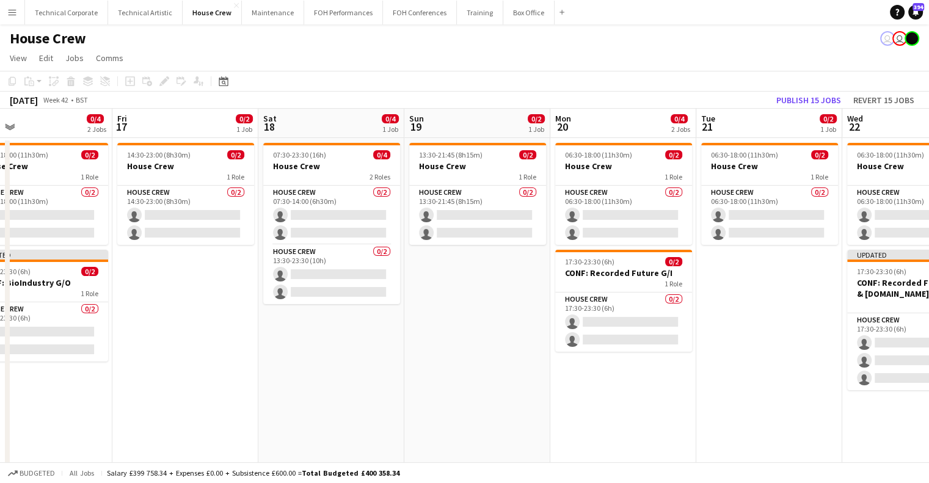
click at [543, 338] on app-calendar-viewport "Tue 14 0/2 1 Job Wed 15 0/6 3 Jobs Thu 16 0/4 2 Jobs Fri 17 0/2 1 Job Sat 18 0/…" at bounding box center [464, 303] width 929 height 389
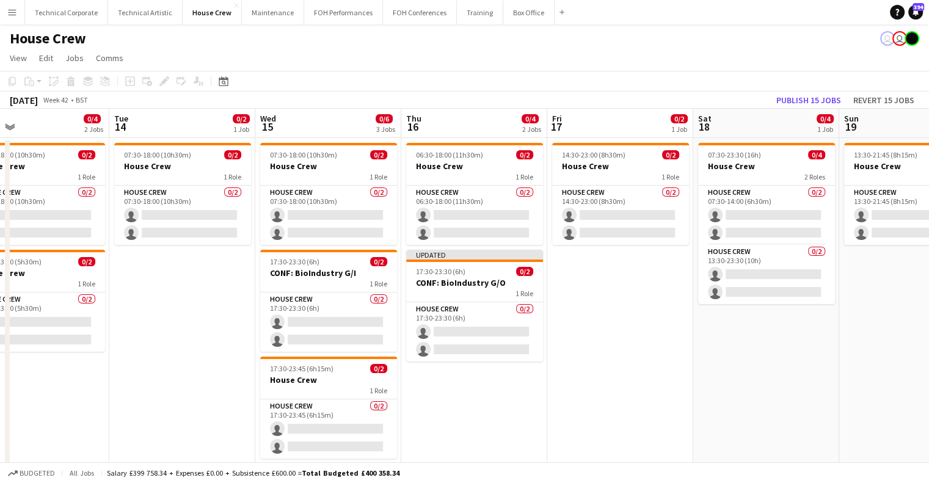
drag, startPoint x: 478, startPoint y: 323, endPoint x: 612, endPoint y: 342, distance: 135.2
click at [611, 342] on app-calendar-viewport "Sat 11 0/2 1 Job Sun 12 0/2 1 Job Mon 13 0/4 2 Jobs Tue 14 0/2 1 Job Wed 15 0/6…" at bounding box center [464, 303] width 929 height 389
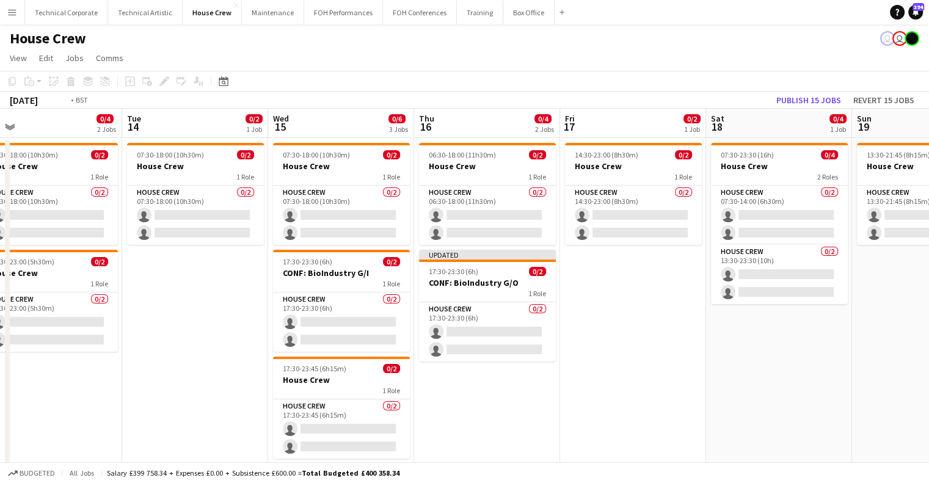
drag, startPoint x: 484, startPoint y: 340, endPoint x: 739, endPoint y: 342, distance: 254.8
click at [742, 341] on app-calendar-viewport "Sat 11 0/2 1 Job Sun 12 0/2 1 Job Mon 13 0/4 2 Jobs Tue 14 0/2 1 Job Wed 15 0/6…" at bounding box center [464, 303] width 929 height 389
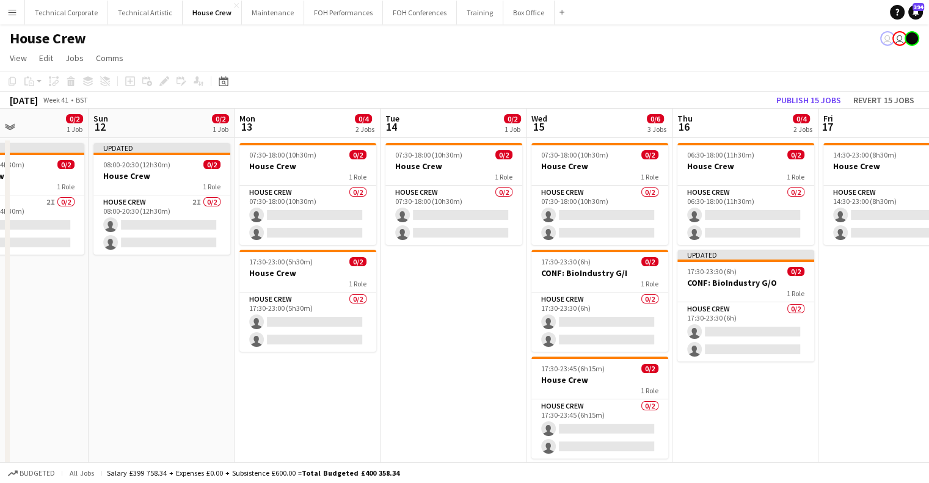
scroll to position [0, 337]
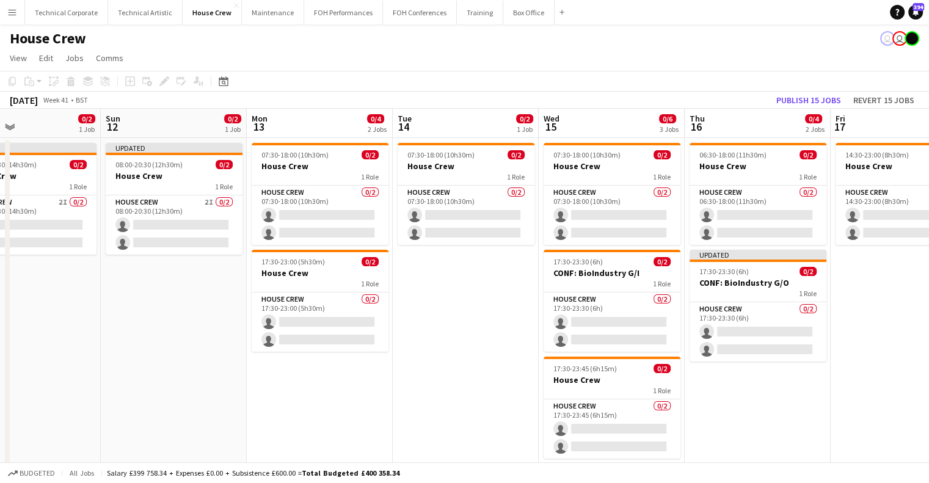
drag, startPoint x: 406, startPoint y: 313, endPoint x: 710, endPoint y: 322, distance: 304.4
click at [710, 322] on app-calendar-viewport "Thu 9 2/4 2 Jobs Fri 10 0/2 1 Job Sat 11 0/2 1 Job Sun 12 0/2 1 Job Mon 13 0/4 …" at bounding box center [464, 303] width 929 height 389
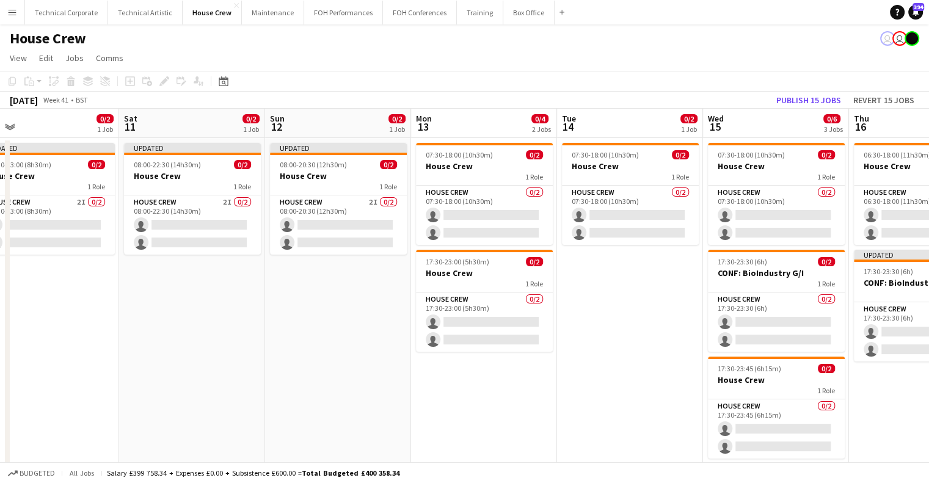
click at [651, 309] on app-calendar-viewport "Tue 7 2/6 3 Jobs Wed 8 2/2 1 Job Thu 9 2/4 2 Jobs Fri 10 0/2 1 Job Sat 11 0/2 1…" at bounding box center [464, 313] width 929 height 408
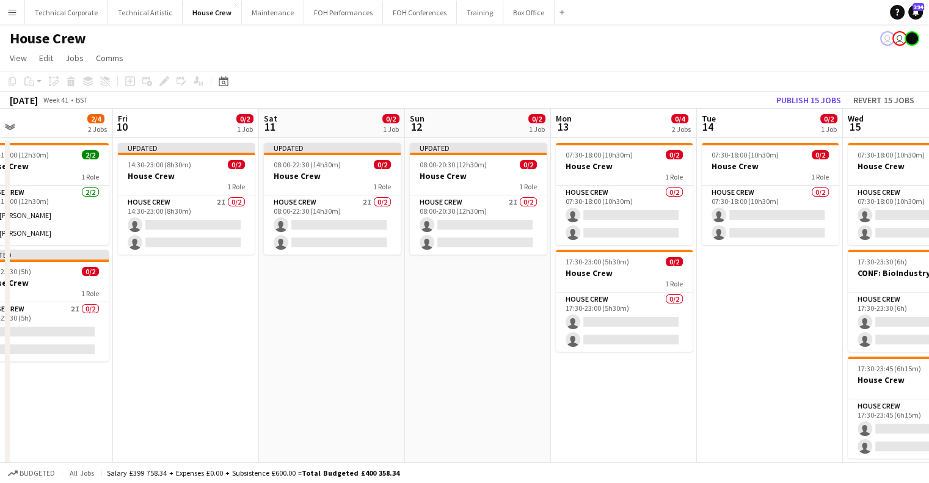
drag, startPoint x: 567, startPoint y: 290, endPoint x: 411, endPoint y: 323, distance: 159.2
click at [411, 323] on app-calendar-viewport "Tue 7 2/6 3 Jobs Wed 8 2/2 1 Job Thu 9 2/4 2 Jobs Fri 10 0/2 1 Job Sat 11 0/2 1…" at bounding box center [464, 313] width 929 height 408
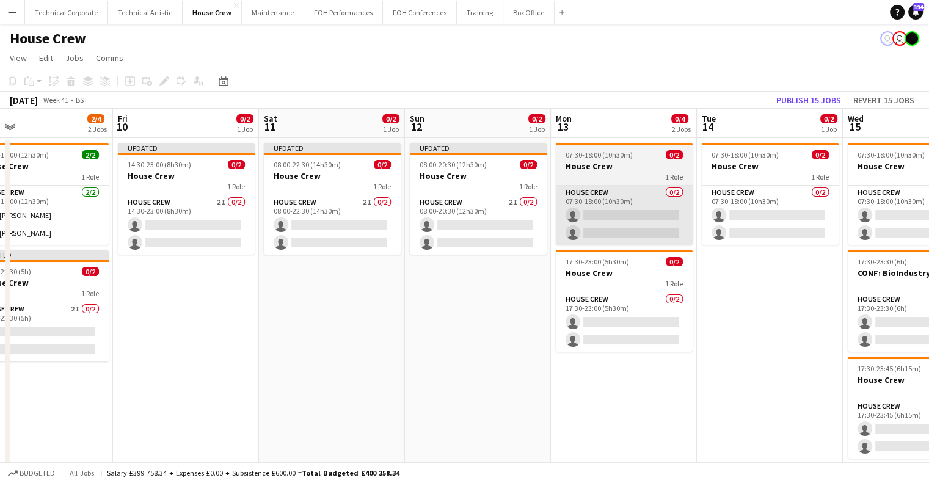
scroll to position [0, 329]
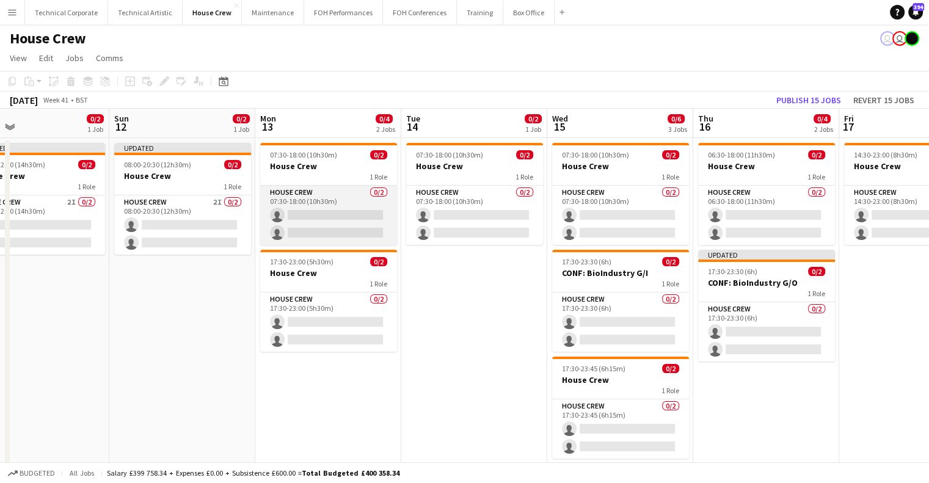
click at [314, 205] on app-card-role "House Crew 0/2 07:30-18:00 (10h30m) single-neutral-actions single-neutral-actio…" at bounding box center [328, 215] width 137 height 59
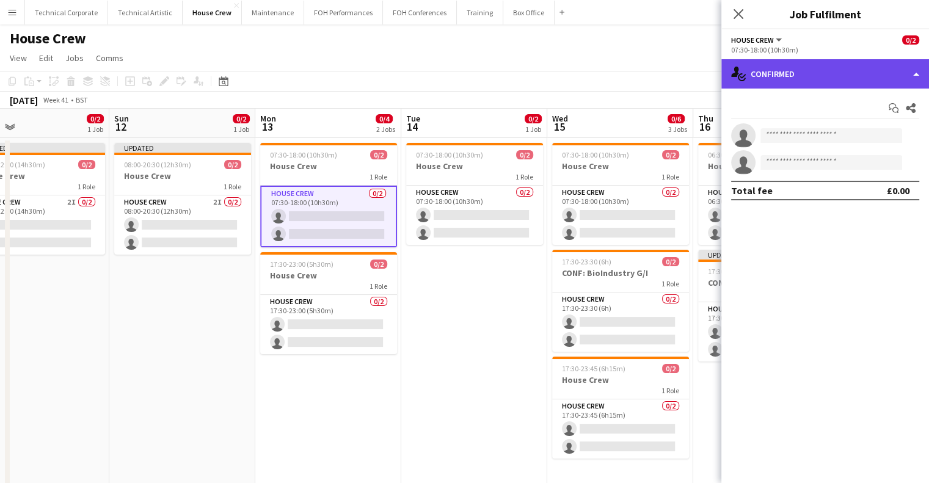
click at [838, 73] on div "single-neutral-actions-check-2 Confirmed" at bounding box center [826, 73] width 208 height 29
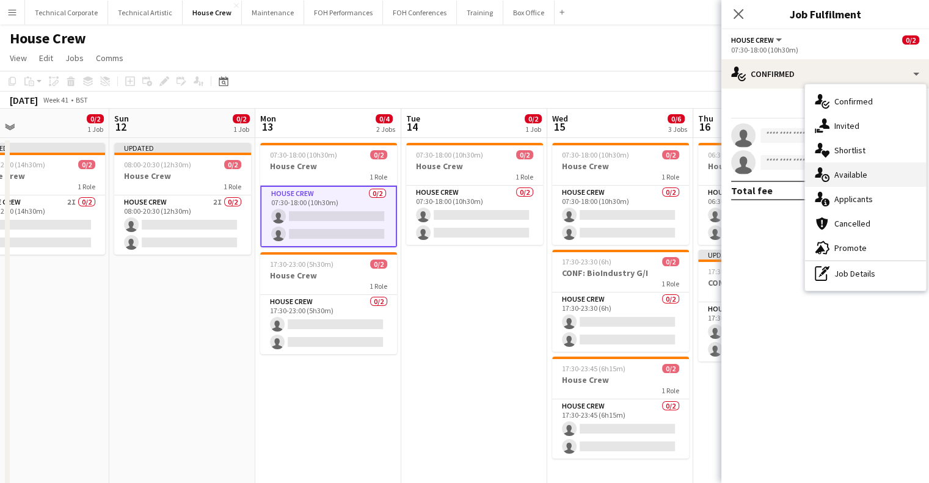
click at [855, 178] on div "single-neutral-actions-upload Available" at bounding box center [865, 175] width 121 height 24
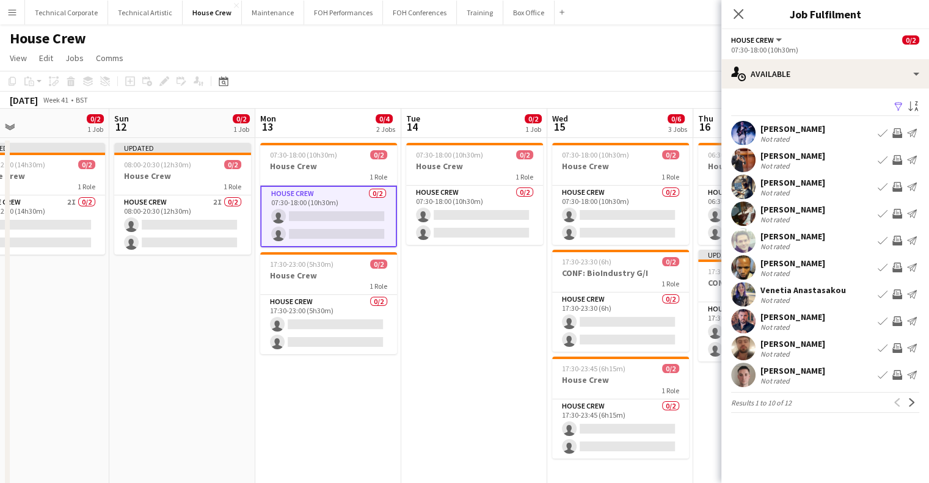
click at [901, 239] on app-icon "Invite crew" at bounding box center [898, 241] width 10 height 10
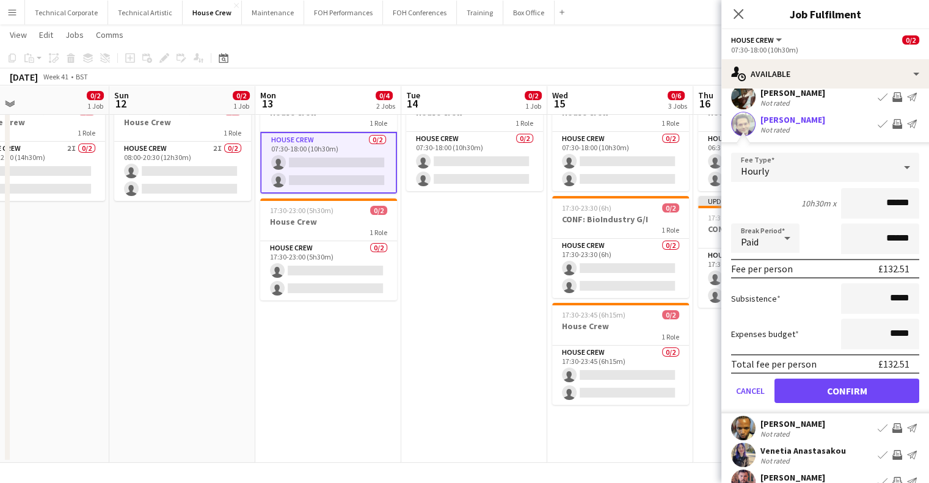
scroll to position [122, 0]
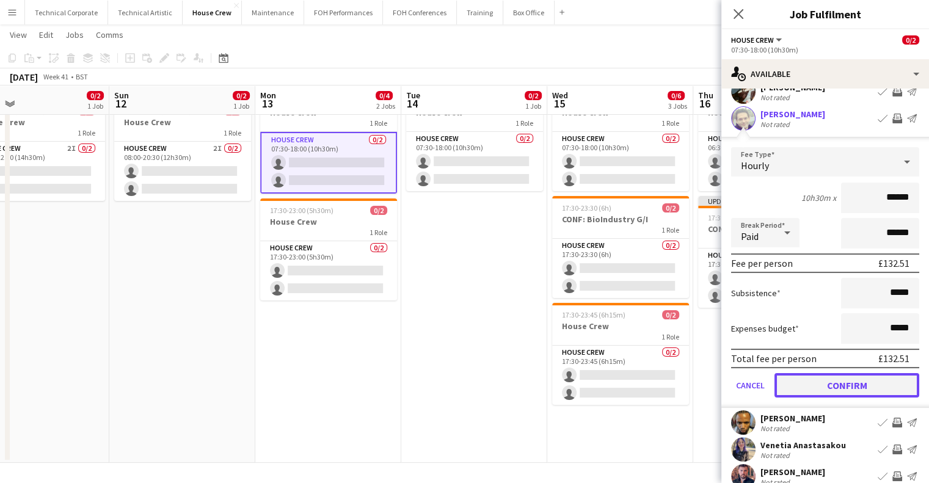
click at [871, 388] on button "Confirm" at bounding box center [847, 385] width 145 height 24
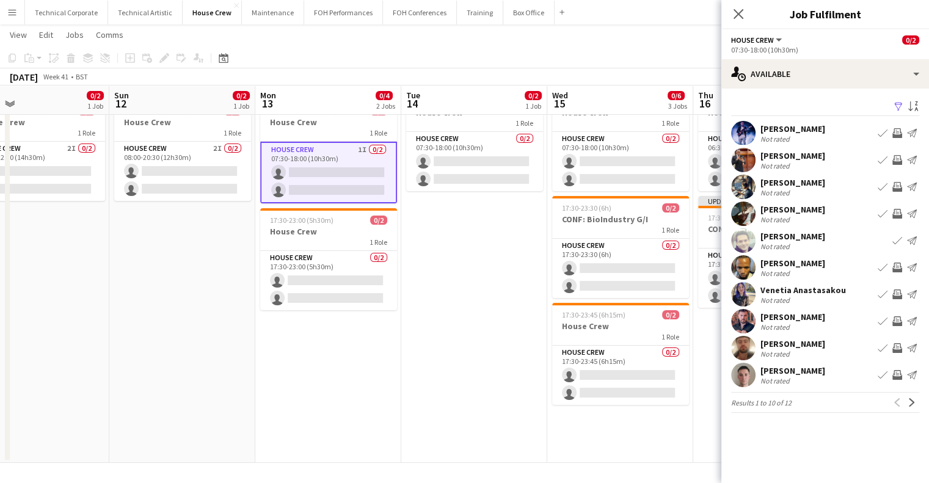
scroll to position [0, 0]
click at [915, 402] on app-icon "Next" at bounding box center [912, 402] width 9 height 9
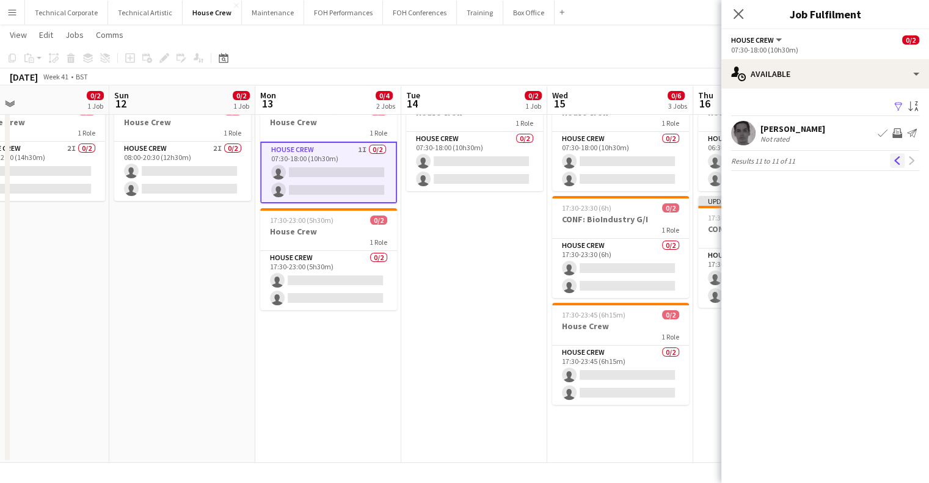
click at [899, 167] on button "Previous" at bounding box center [897, 160] width 15 height 15
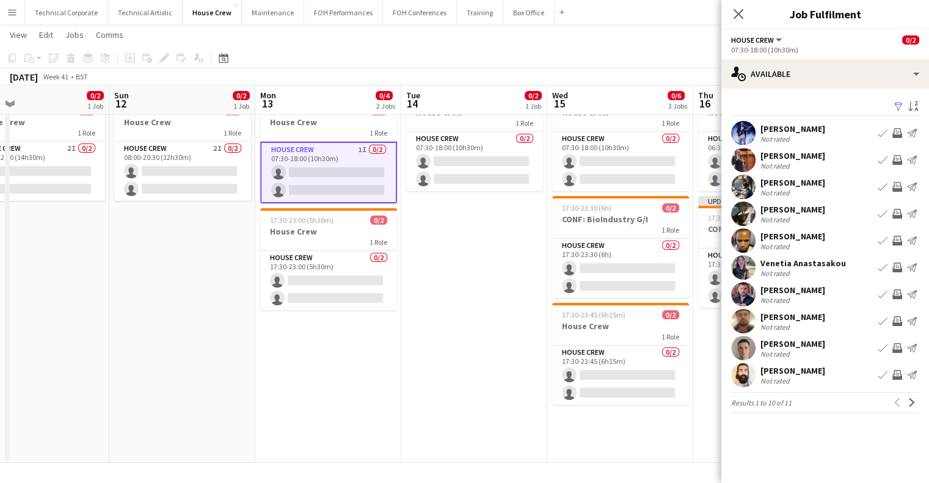
click at [897, 292] on app-icon "Invite crew" at bounding box center [898, 295] width 10 height 10
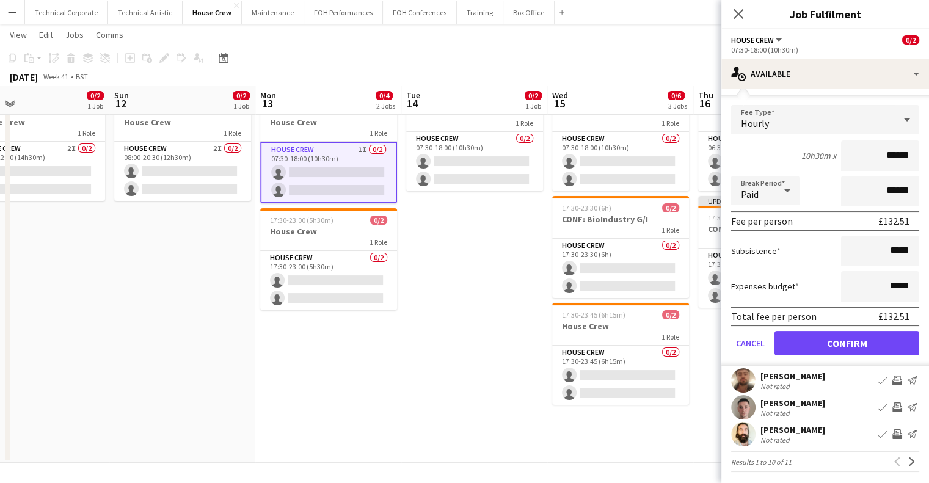
scroll to position [220, 0]
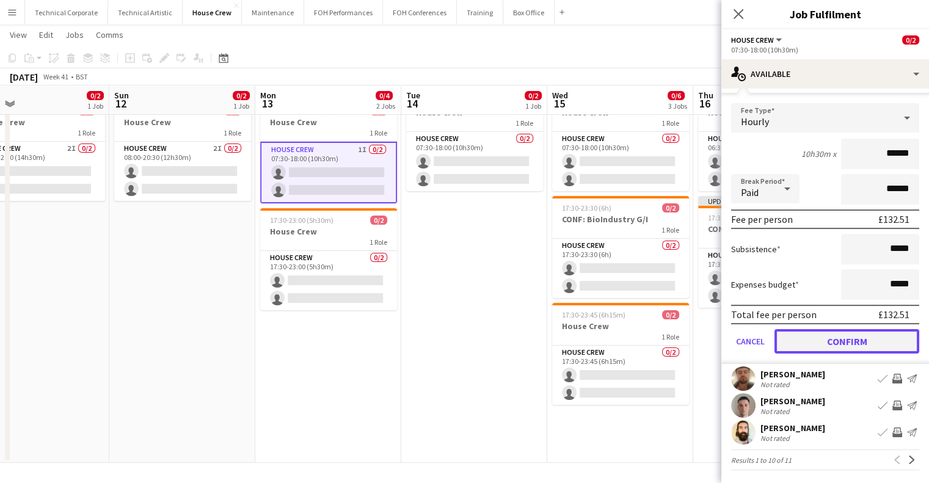
click at [847, 345] on button "Confirm" at bounding box center [847, 341] width 145 height 24
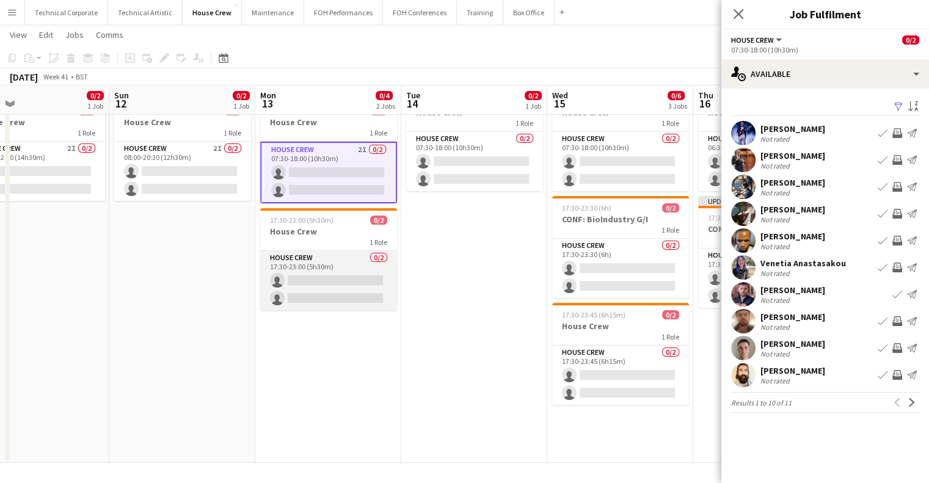
click at [324, 278] on app-card-role "House Crew 0/2 17:30-23:00 (5h30m) single-neutral-actions single-neutral-actions" at bounding box center [328, 280] width 137 height 59
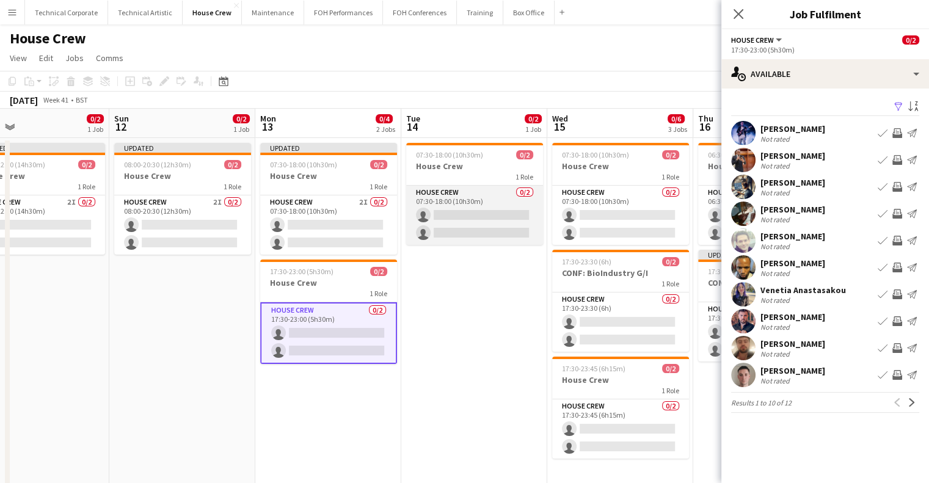
click at [457, 239] on app-card-role "House Crew 0/2 07:30-18:00 (10h30m) single-neutral-actions single-neutral-actio…" at bounding box center [474, 215] width 137 height 59
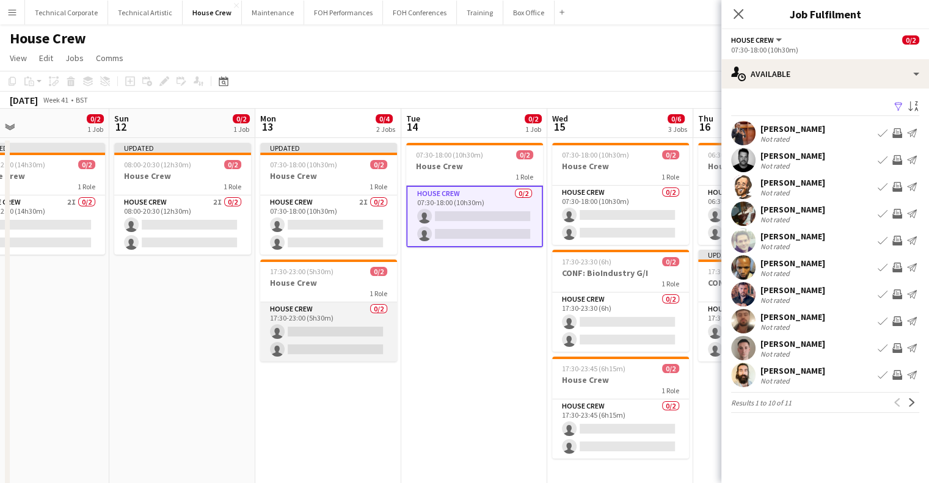
click at [323, 343] on app-card-role "House Crew 0/2 17:30-23:00 (5h30m) single-neutral-actions single-neutral-actions" at bounding box center [328, 331] width 137 height 59
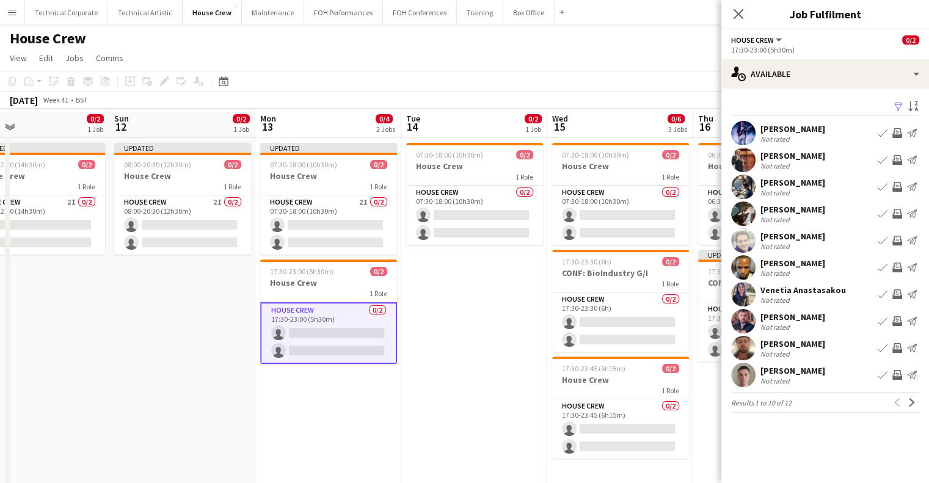
click at [894, 129] on app-icon "Invite crew" at bounding box center [898, 133] width 10 height 10
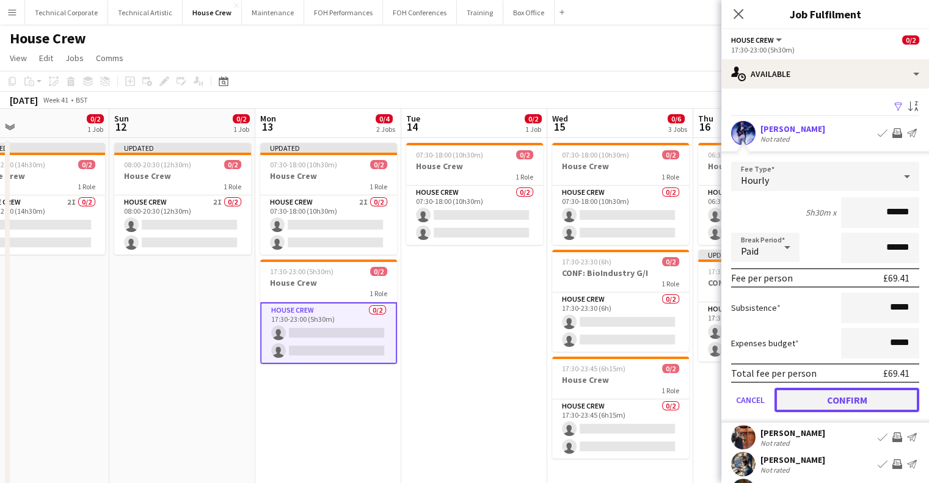
click at [839, 409] on button "Confirm" at bounding box center [847, 400] width 145 height 24
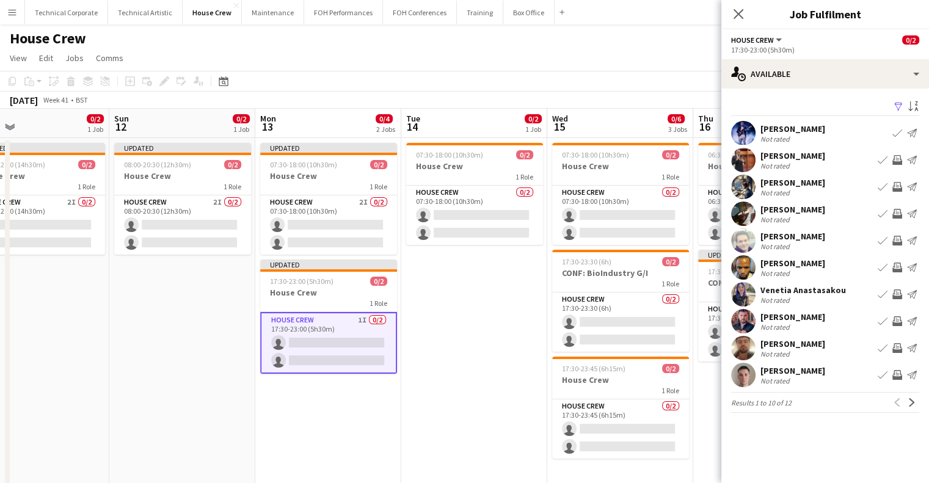
click at [896, 293] on app-icon "Invite crew" at bounding box center [898, 295] width 10 height 10
drag, startPoint x: 896, startPoint y: 293, endPoint x: 905, endPoint y: 297, distance: 9.3
click at [897, 293] on app-icon "Invite crew" at bounding box center [898, 295] width 10 height 10
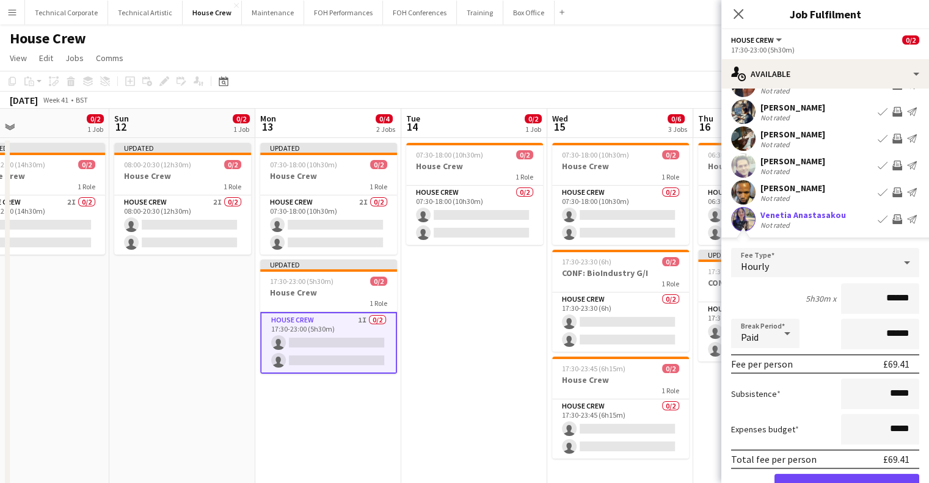
scroll to position [122, 0]
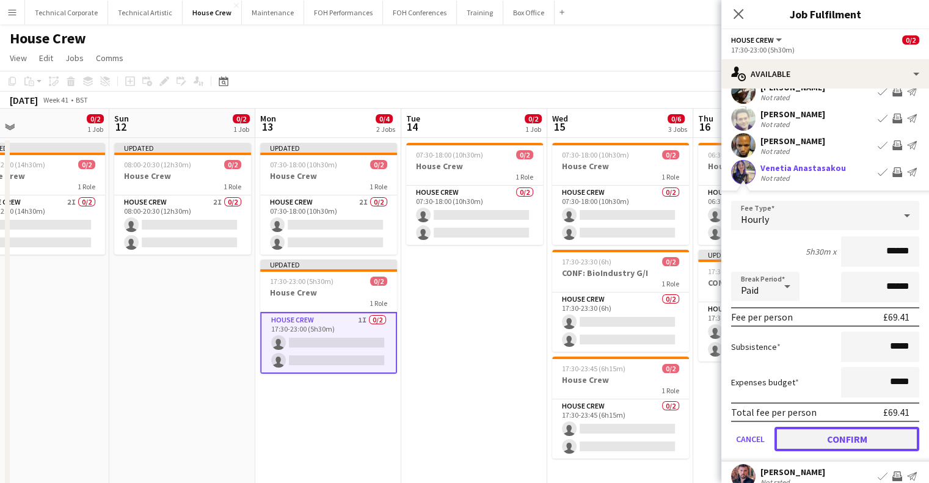
click at [848, 436] on button "Confirm" at bounding box center [847, 439] width 145 height 24
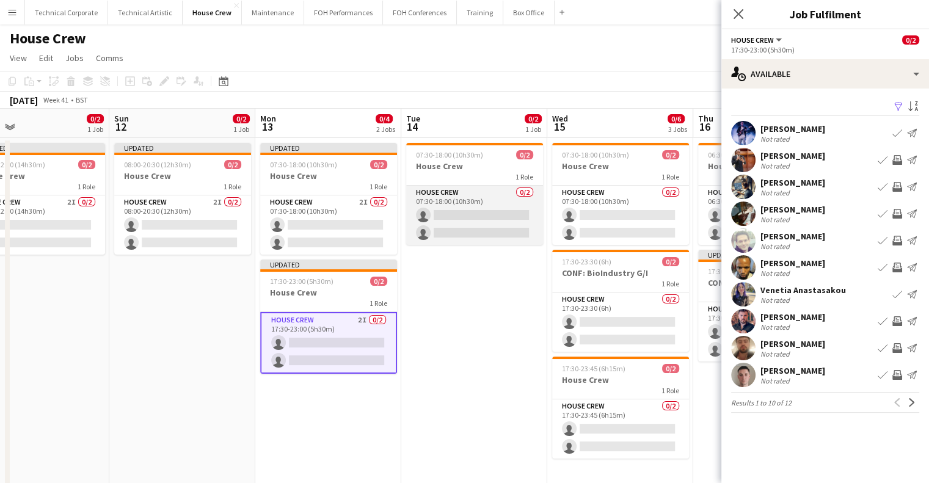
click at [471, 222] on app-card-role "House Crew 0/2 07:30-18:00 (10h30m) single-neutral-actions single-neutral-actio…" at bounding box center [474, 215] width 137 height 59
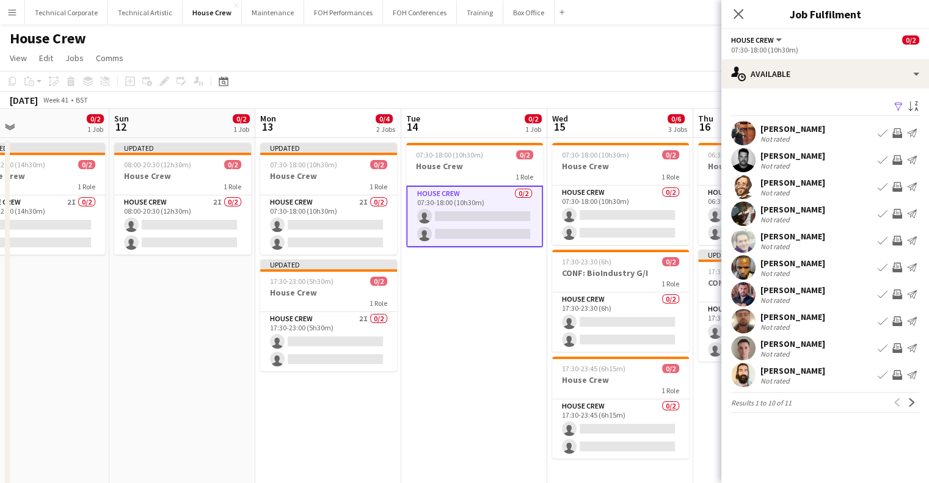
click at [899, 217] on app-icon "Invite crew" at bounding box center [898, 214] width 10 height 10
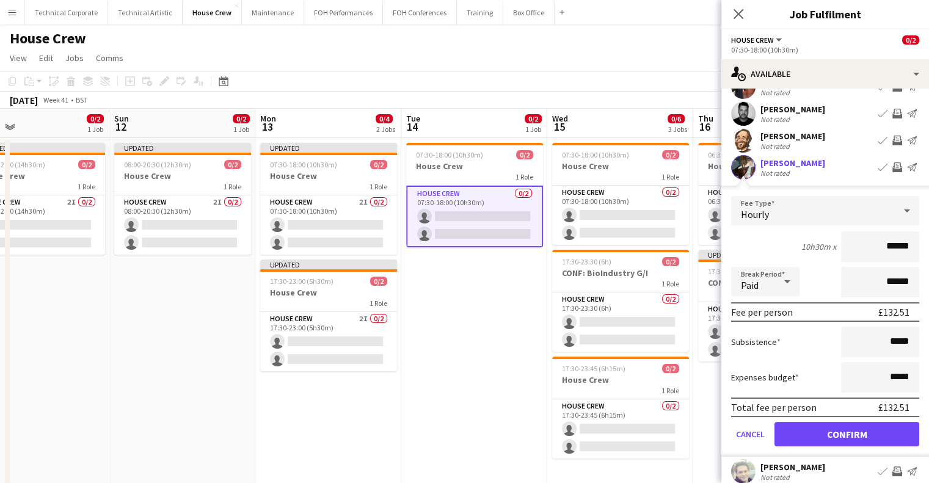
scroll to position [61, 0]
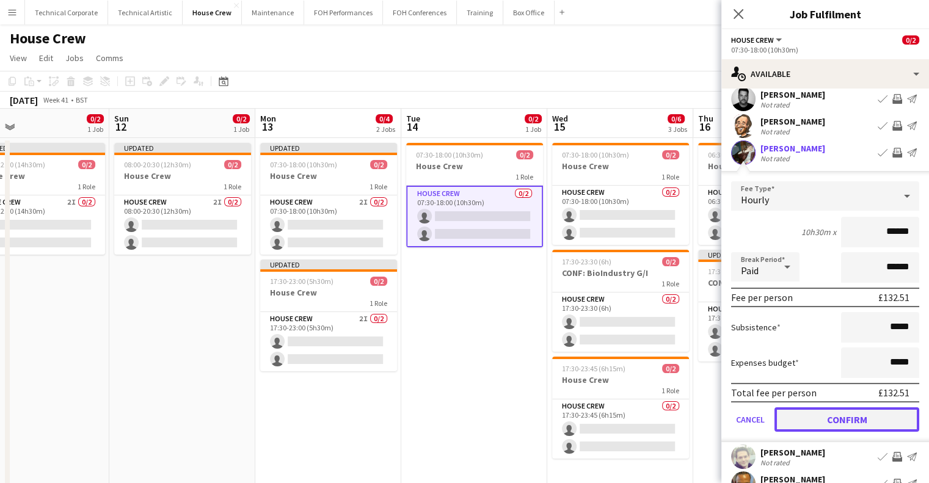
click at [855, 426] on button "Confirm" at bounding box center [847, 419] width 145 height 24
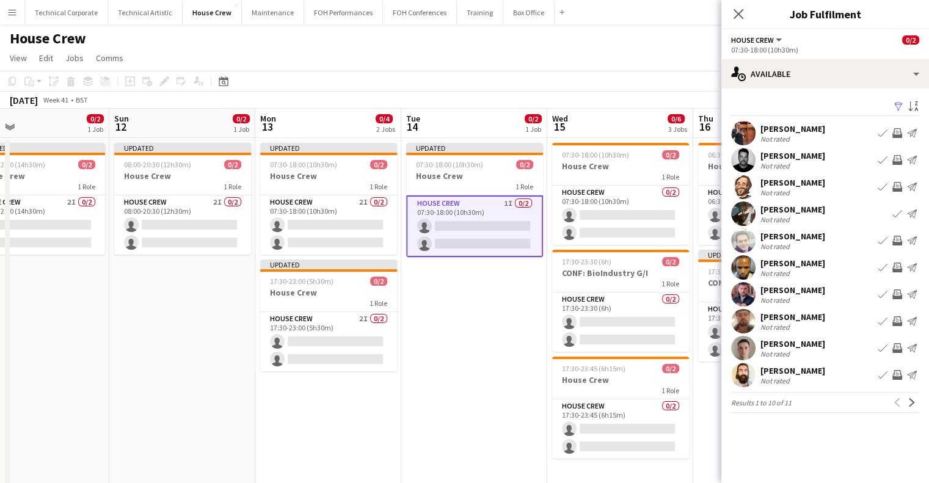
scroll to position [0, 0]
click at [908, 406] on app-icon "Next" at bounding box center [912, 402] width 9 height 9
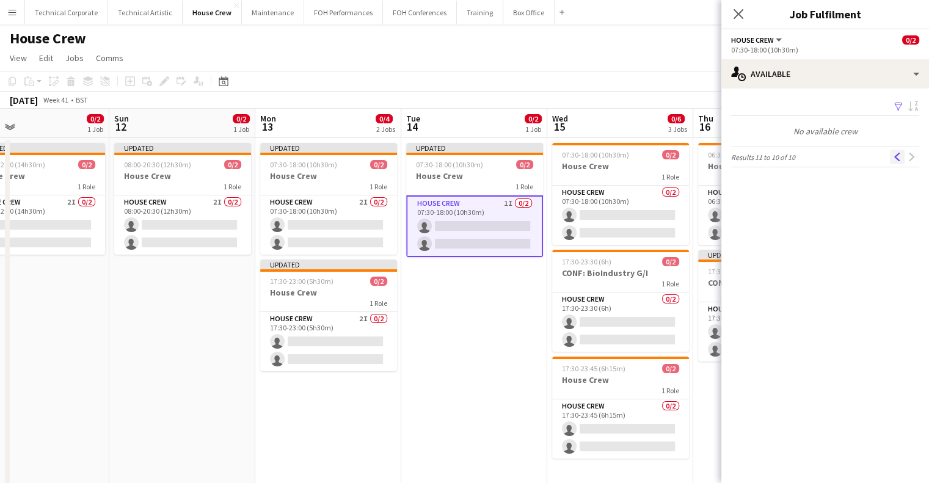
click at [894, 159] on app-icon "Previous" at bounding box center [897, 157] width 9 height 9
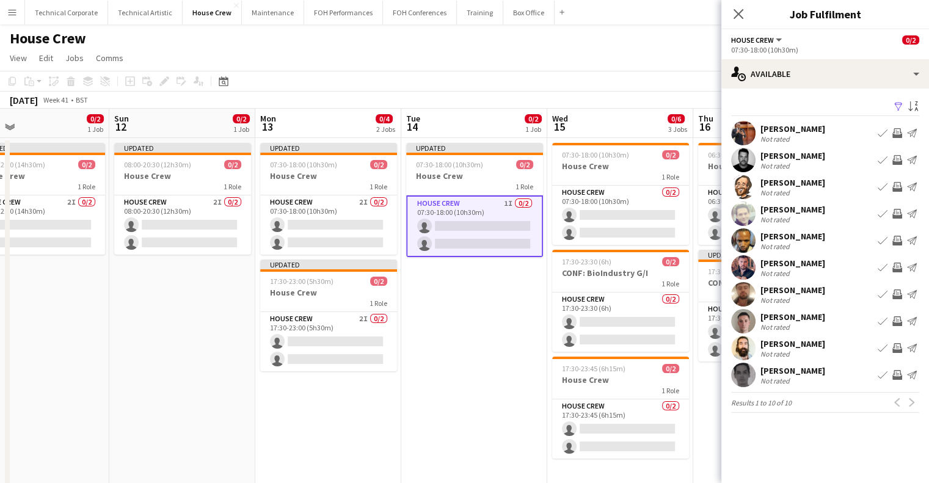
click at [899, 351] on app-icon "Invite crew" at bounding box center [898, 348] width 10 height 10
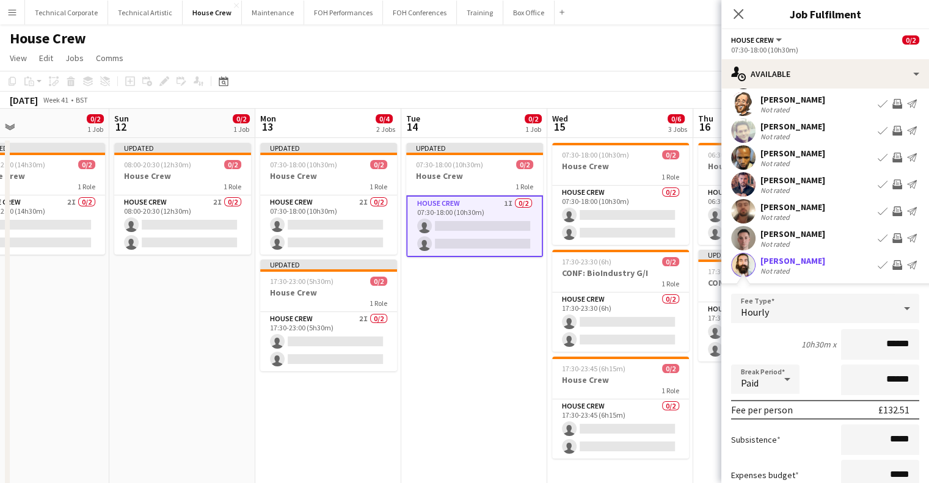
scroll to position [183, 0]
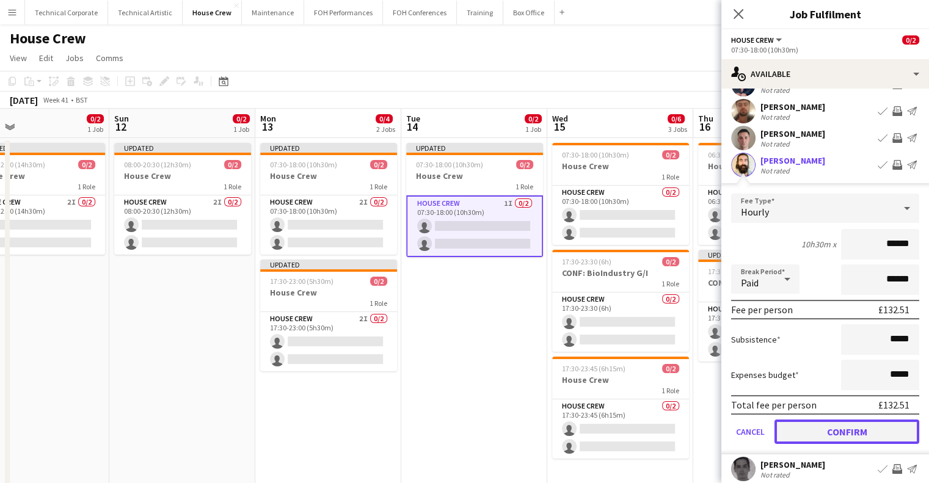
click at [828, 437] on button "Confirm" at bounding box center [847, 432] width 145 height 24
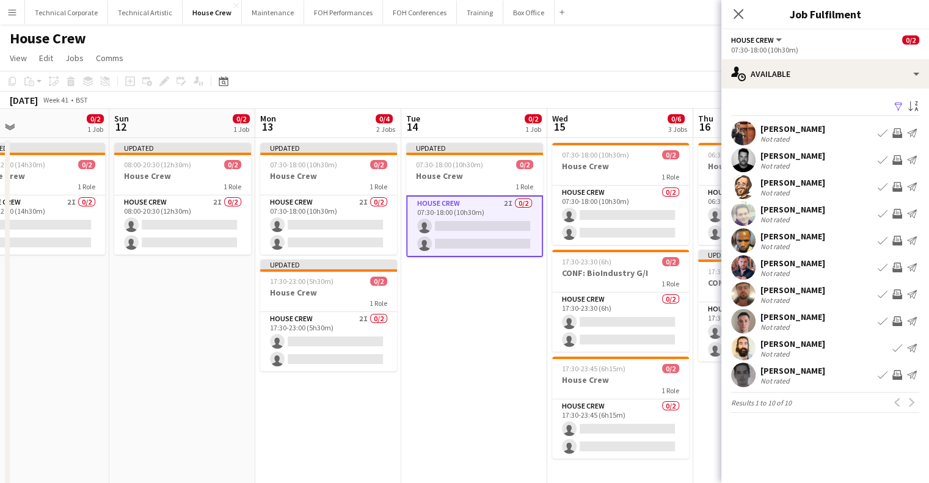
scroll to position [0, 0]
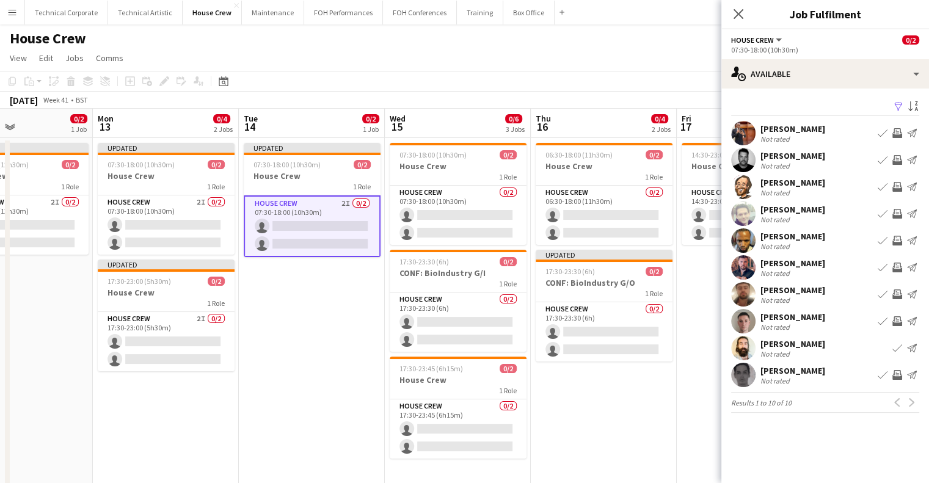
drag, startPoint x: 596, startPoint y: 180, endPoint x: 431, endPoint y: 195, distance: 166.2
click at [431, 195] on app-calendar-viewport "Thu 9 2/4 2 Jobs Fri 10 0/2 1 Job Sat 11 0/2 1 Job Sun 12 0/2 1 Job Mon 13 0/4 …" at bounding box center [464, 313] width 929 height 408
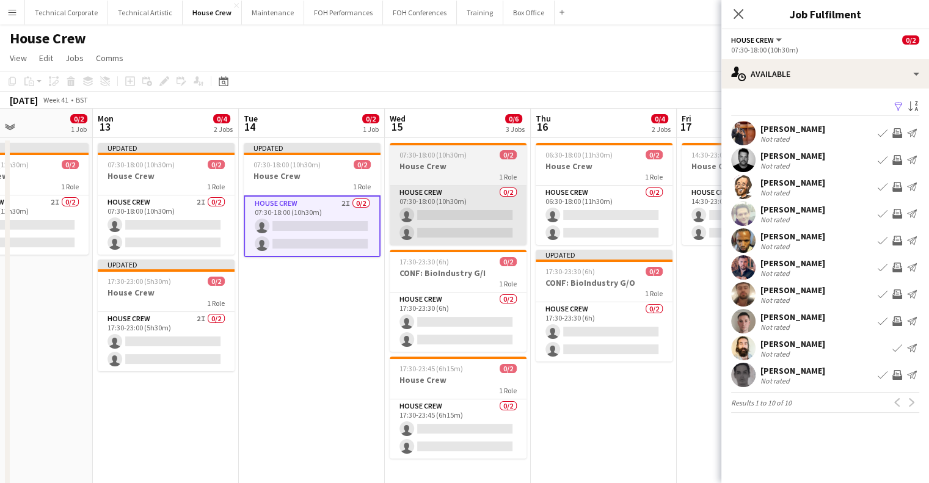
scroll to position [0, 495]
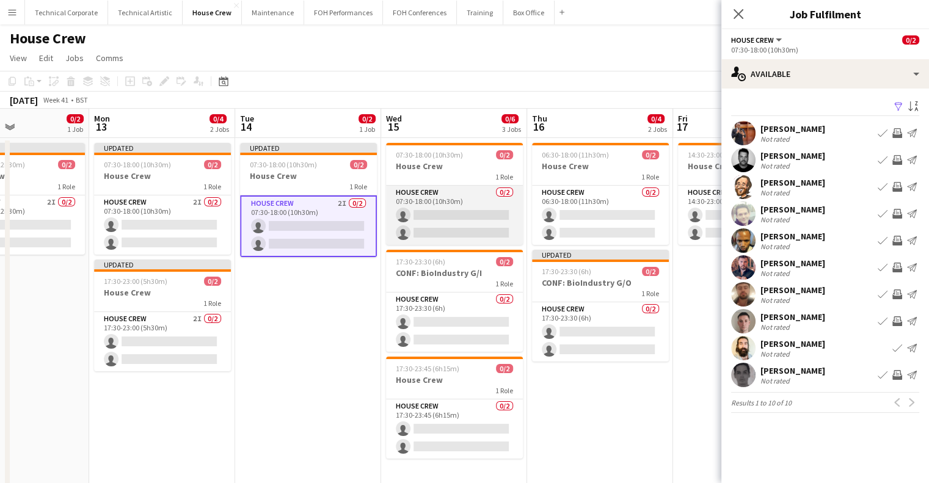
click at [415, 207] on app-card-role "House Crew 0/2 07:30-18:00 (10h30m) single-neutral-actions single-neutral-actio…" at bounding box center [454, 215] width 137 height 59
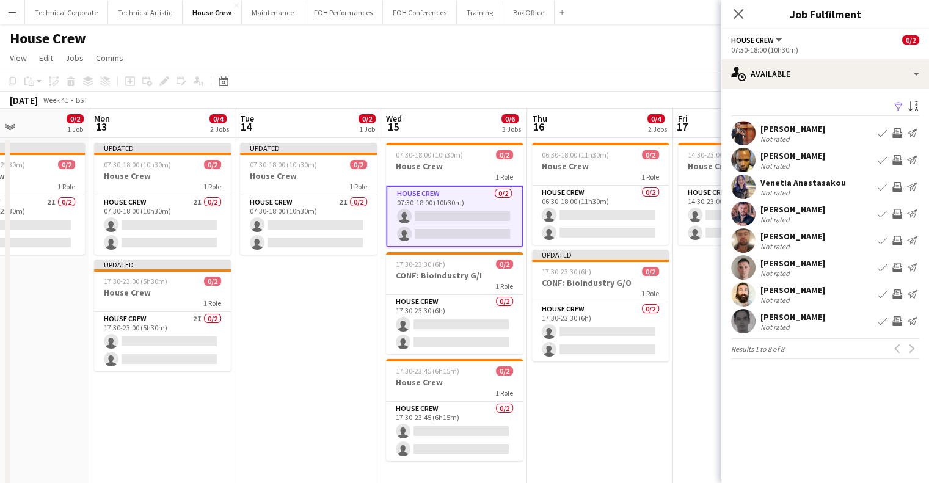
click at [899, 134] on app-icon "Invite crew" at bounding box center [898, 133] width 10 height 10
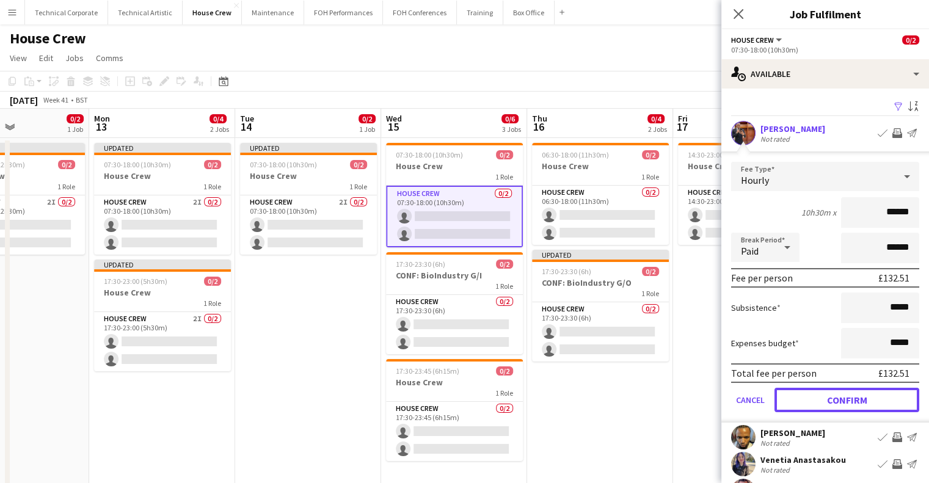
click at [860, 400] on button "Confirm" at bounding box center [847, 400] width 145 height 24
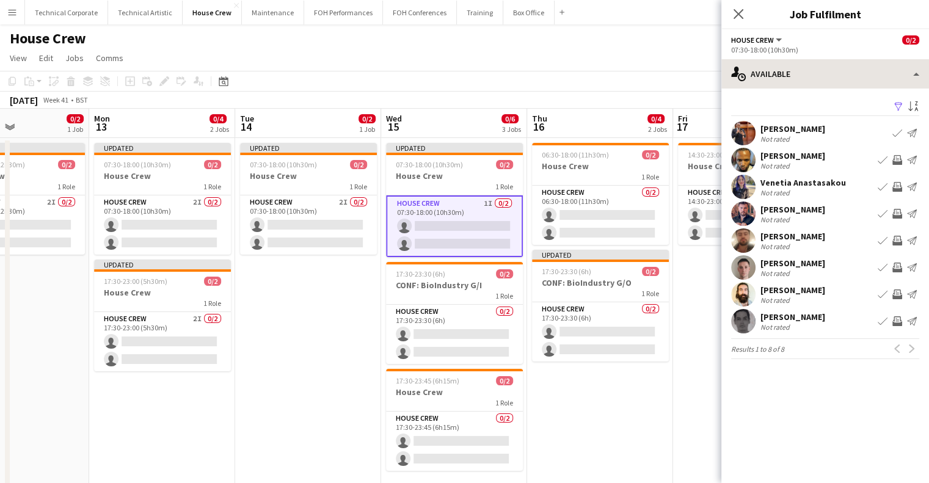
click at [824, 58] on app-options-switcher "House Crew All roles House Crew 0/2 07:30-18:00 (10h30m)" at bounding box center [826, 44] width 208 height 30
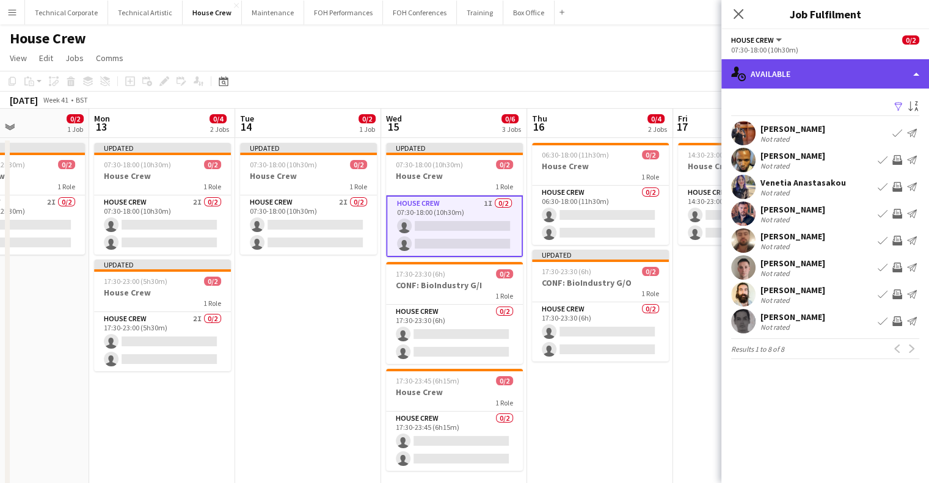
click at [855, 65] on div "single-neutral-actions-upload Available" at bounding box center [826, 73] width 208 height 29
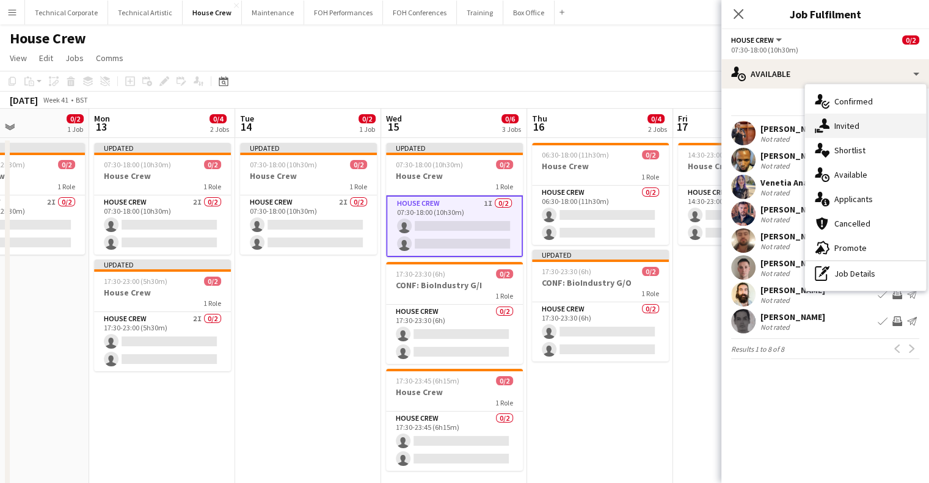
click at [873, 124] on div "single-neutral-actions-share-1 Invited" at bounding box center [865, 126] width 121 height 24
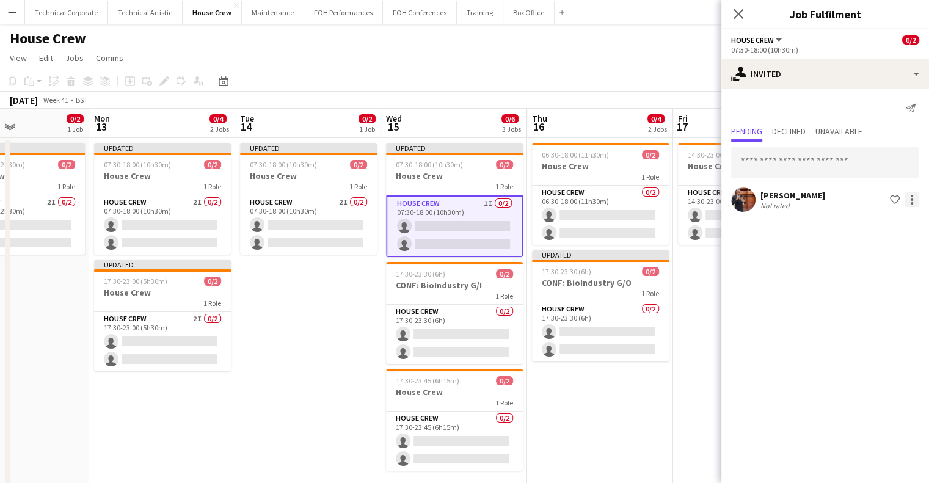
click at [907, 203] on div at bounding box center [912, 199] width 15 height 15
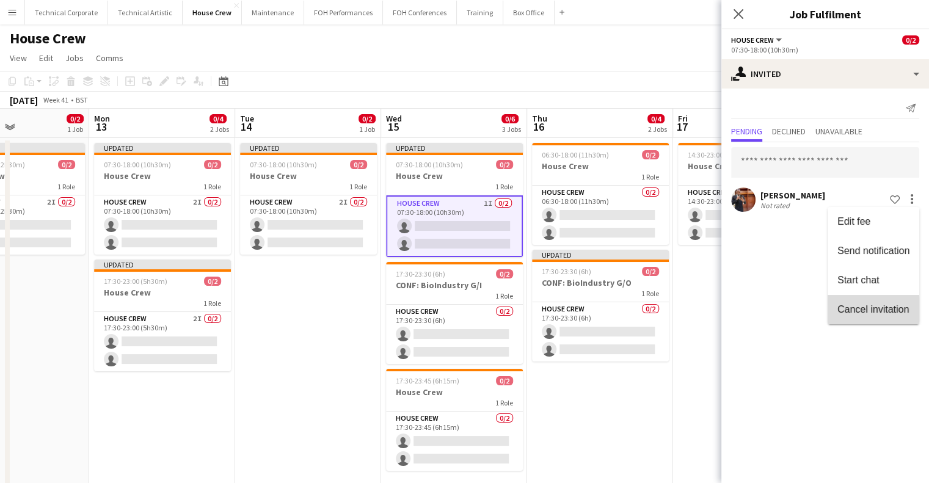
click at [855, 311] on span "Cancel invitation" at bounding box center [873, 309] width 71 height 10
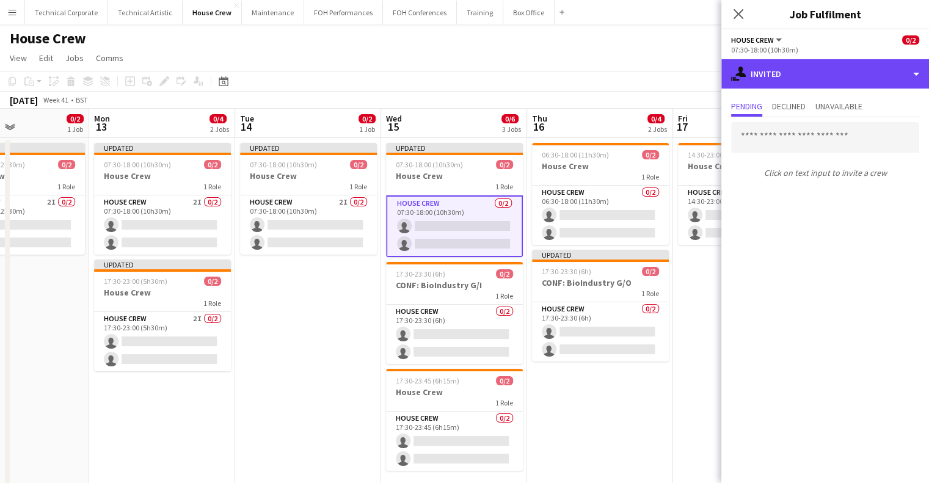
drag, startPoint x: 802, startPoint y: 73, endPoint x: 817, endPoint y: 161, distance: 89.8
click at [802, 73] on div "single-neutral-actions-share-1 Invited" at bounding box center [826, 73] width 208 height 29
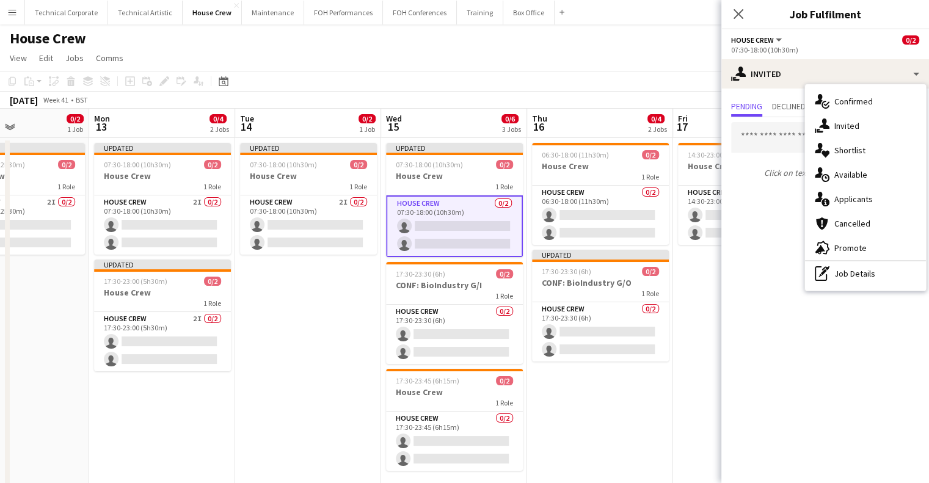
click at [838, 180] on div "single-neutral-actions-upload Available" at bounding box center [865, 175] width 121 height 24
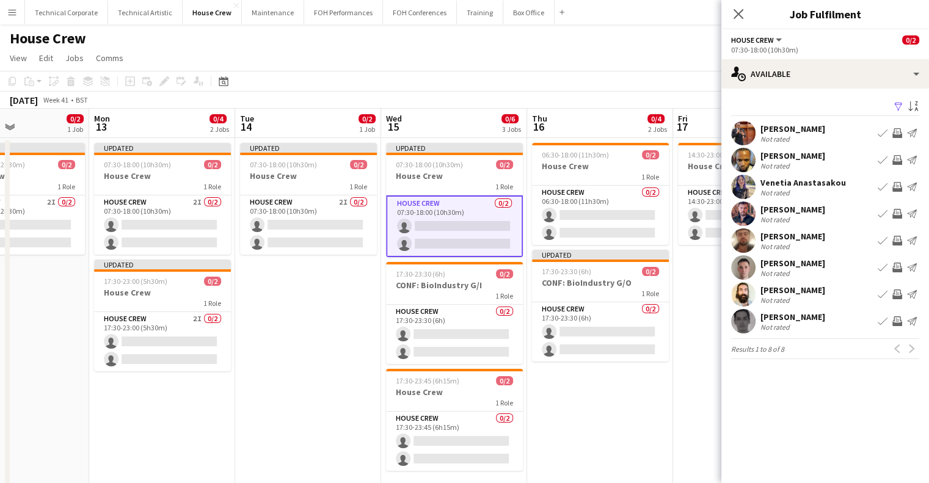
click at [894, 239] on app-icon "Invite crew" at bounding box center [898, 241] width 10 height 10
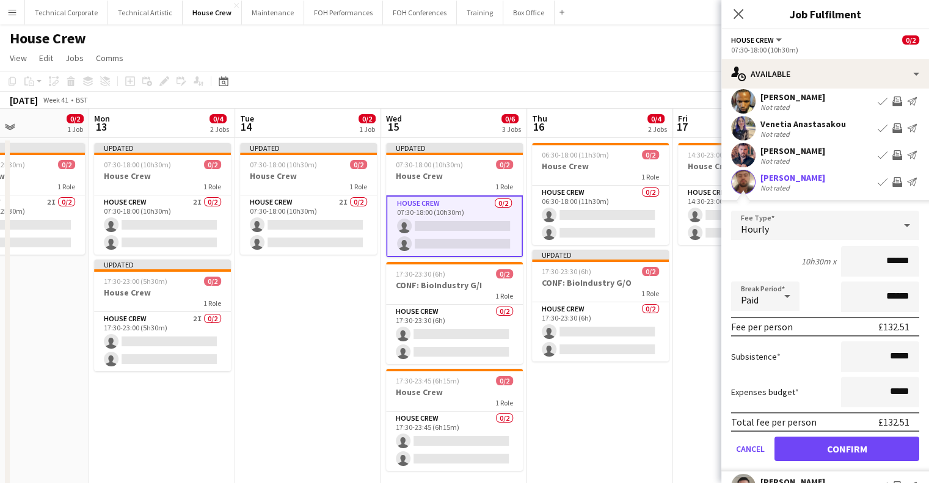
scroll to position [122, 0]
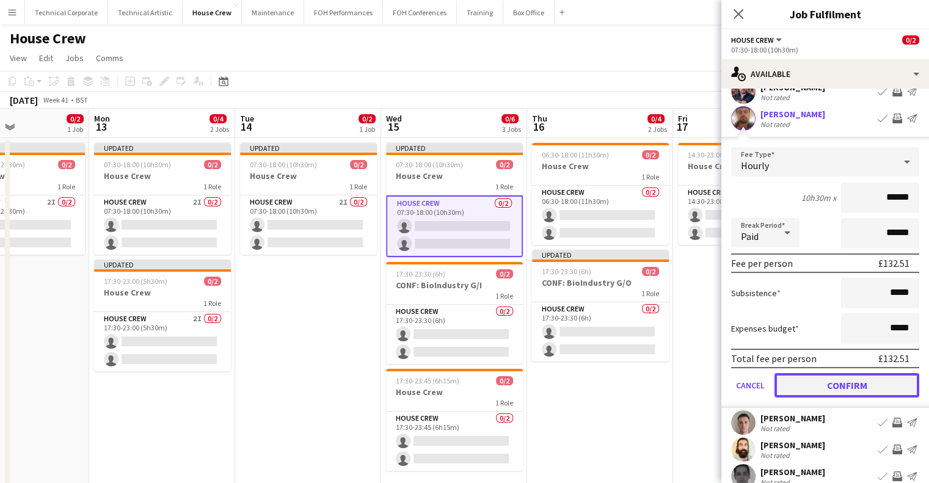
click at [844, 389] on button "Confirm" at bounding box center [847, 385] width 145 height 24
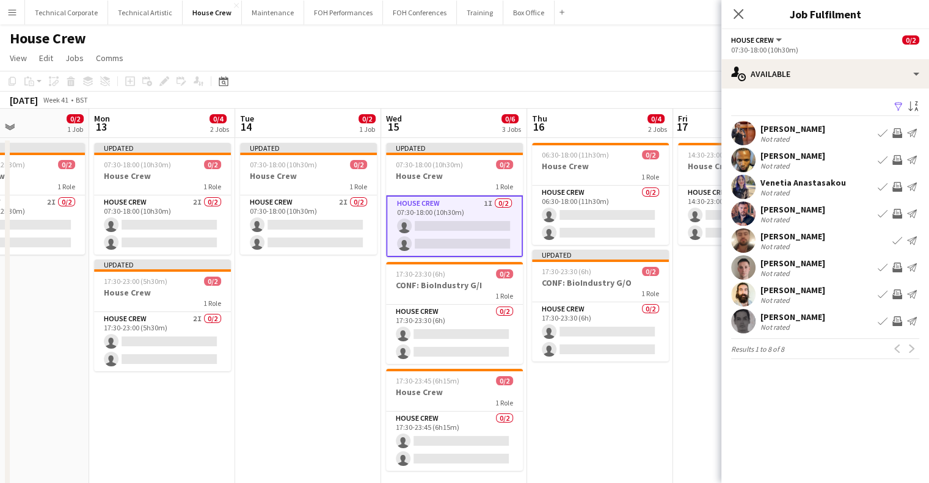
click at [901, 270] on app-icon "Invite crew" at bounding box center [898, 268] width 10 height 10
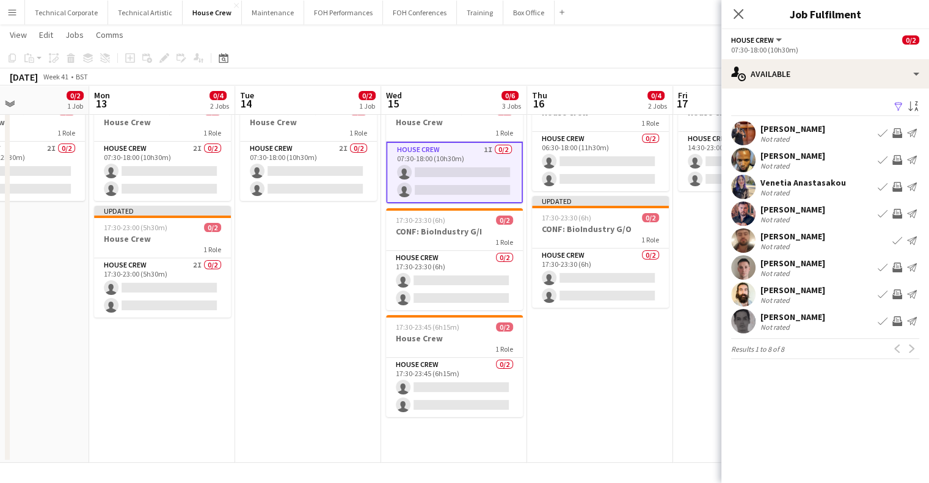
click at [899, 270] on app-icon "Invite crew" at bounding box center [898, 268] width 10 height 10
click at [893, 268] on app-icon "Invite crew" at bounding box center [898, 268] width 10 height 10
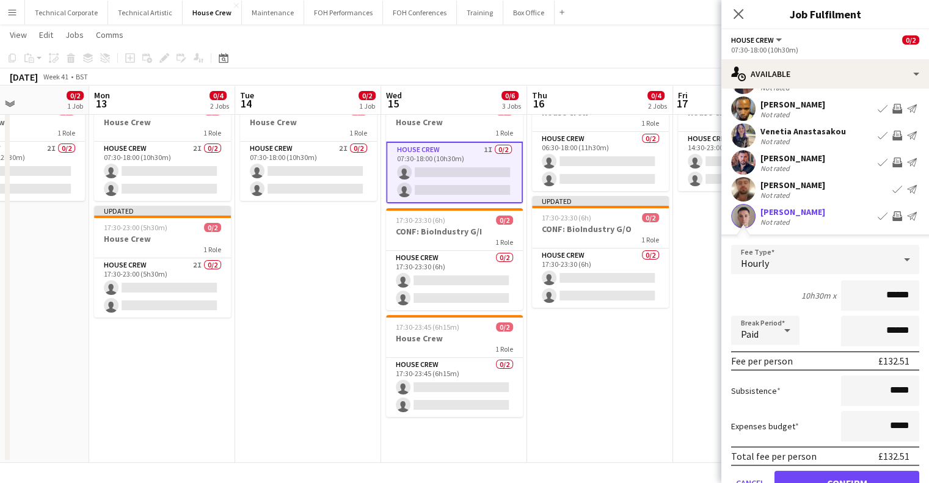
scroll to position [122, 0]
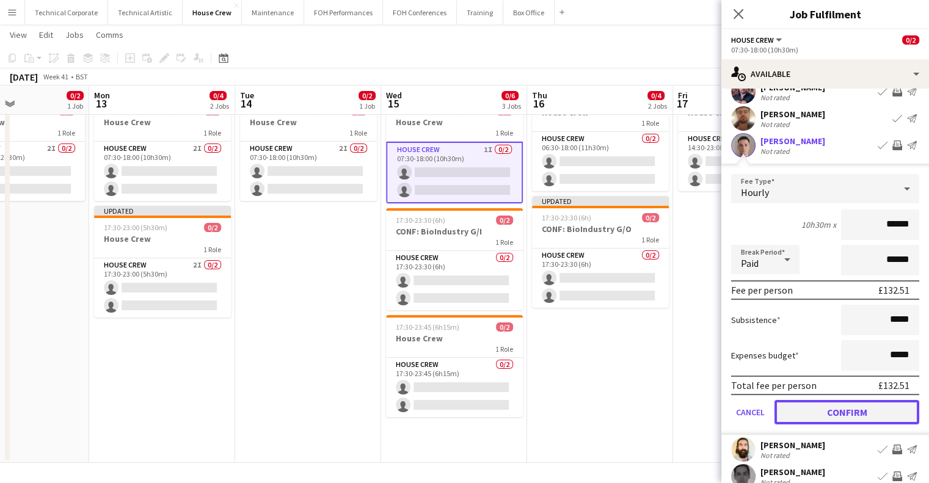
click at [852, 415] on button "Confirm" at bounding box center [847, 412] width 145 height 24
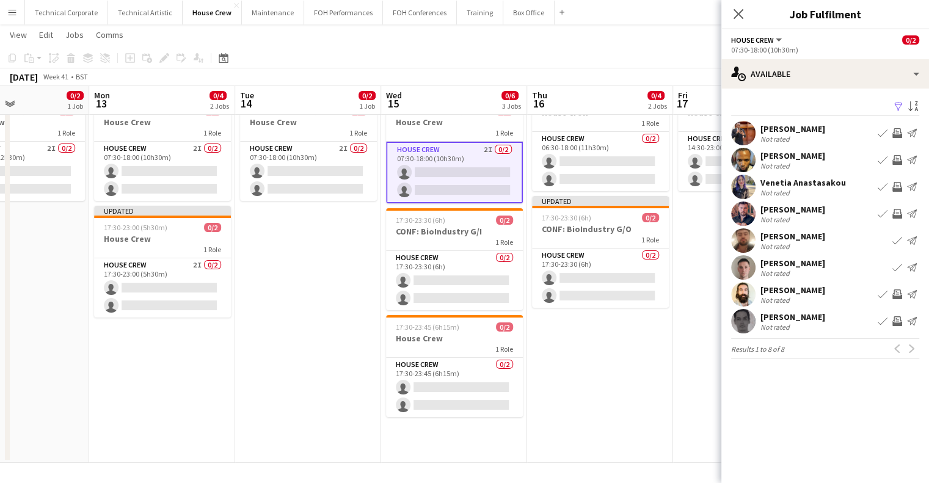
scroll to position [0, 0]
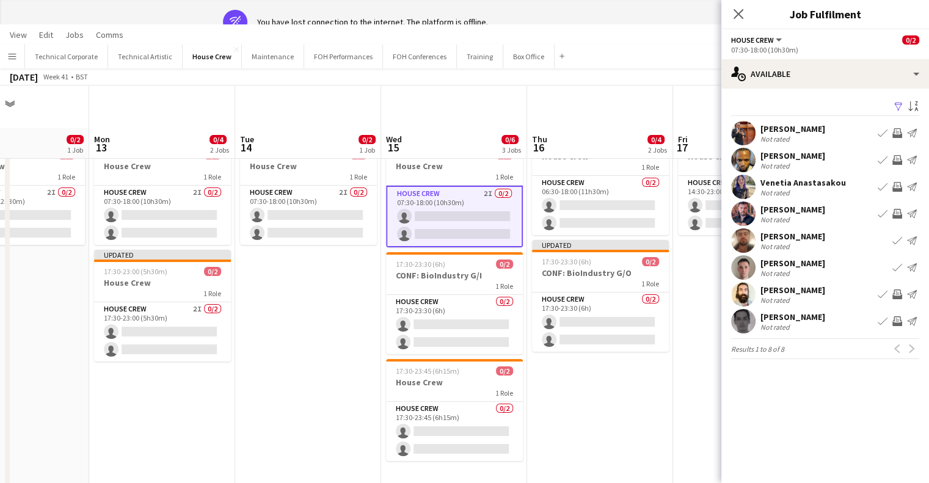
click at [349, 343] on app-date-cell "Updated 07:30-18:00 (10h30m) 0/2 House Crew 1 Role House Crew 2I 0/2 07:30-18:0…" at bounding box center [308, 317] width 146 height 379
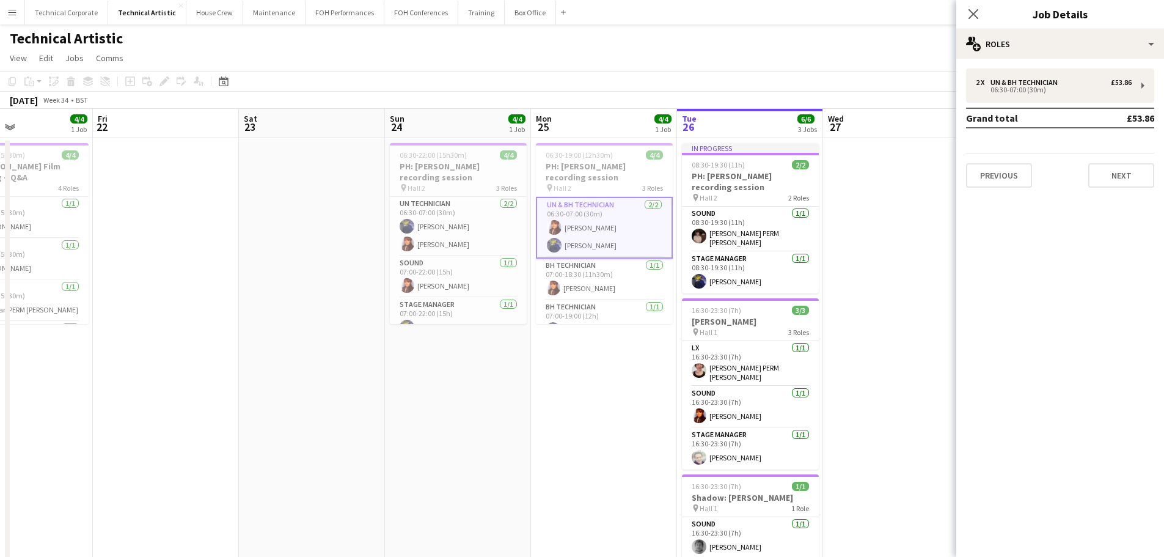
drag, startPoint x: 605, startPoint y: 278, endPoint x: 806, endPoint y: 279, distance: 201.0
click at [806, 279] on app-calendar-viewport "Tue 19 Wed 20 Thu 21 4/4 1 Job Fri 22 Sat 23 Sun 24 4/4 1 Job Mon 25 4/4 1 Job …" at bounding box center [582, 464] width 1164 height 711
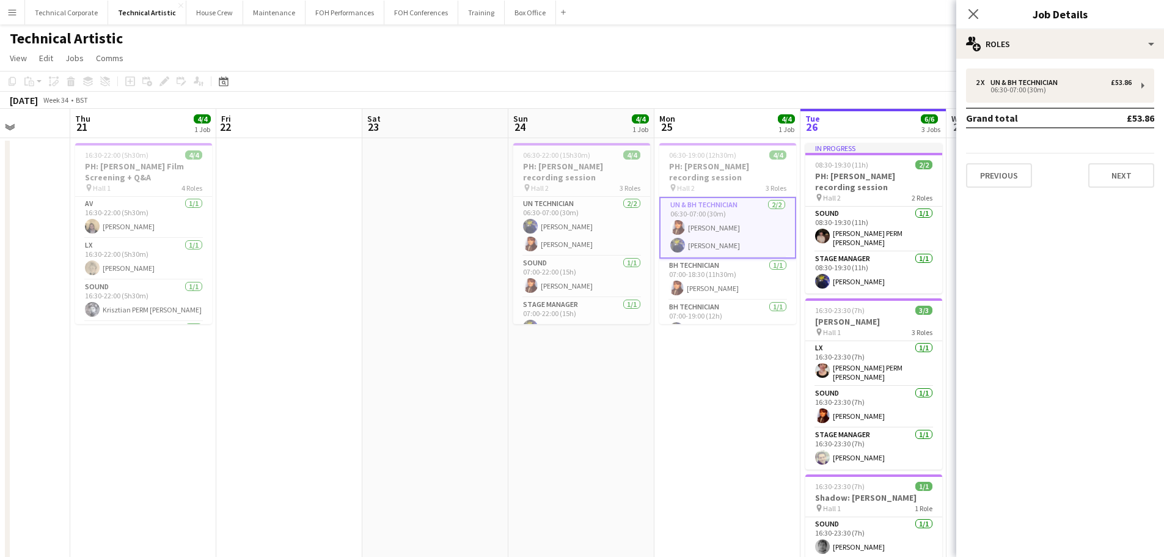
drag, startPoint x: 688, startPoint y: 291, endPoint x: 428, endPoint y: 335, distance: 263.4
click at [428, 335] on app-calendar-viewport "Mon 18 Tue 19 Wed 20 Thu 21 4/4 1 Job Fri 22 Sat 23 Sun 24 4/4 1 Job Mon 25 4/4…" at bounding box center [582, 464] width 1164 height 711
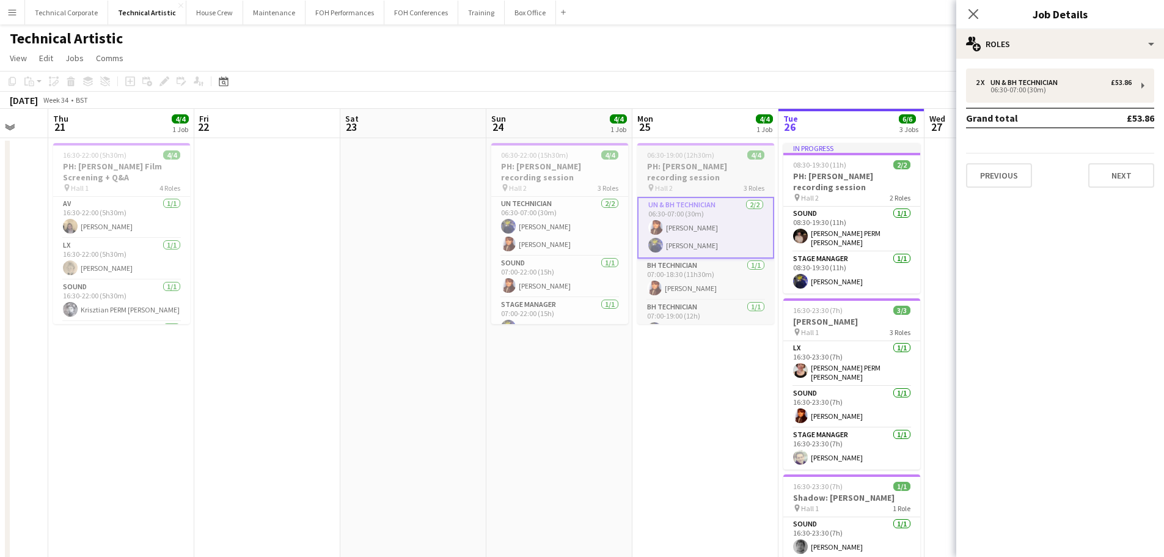
scroll to position [18, 0]
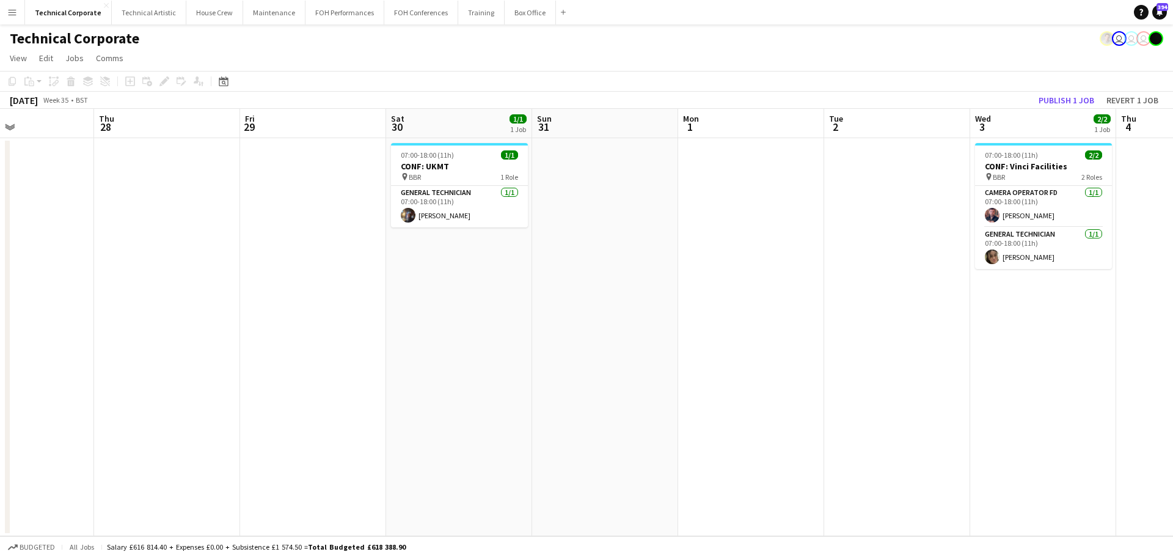
drag, startPoint x: 901, startPoint y: 276, endPoint x: 1003, endPoint y: 326, distance: 113.4
click at [574, 321] on app-calendar-viewport "Mon 25 Tue 26 Wed 27 Thu 28 Fri 29 Sat 30 1/1 1 Job Sun 31 Mon 1 Tue 2 Wed 3 2/…" at bounding box center [586, 322] width 1173 height 427
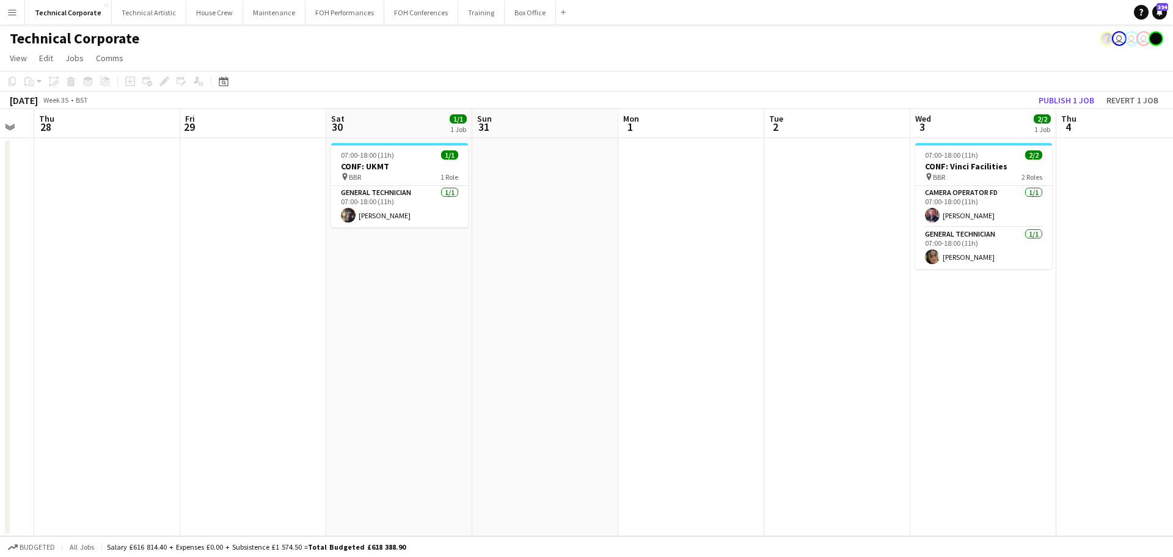
drag, startPoint x: 1003, startPoint y: 326, endPoint x: 695, endPoint y: 346, distance: 308.0
click at [608, 354] on app-calendar-viewport "Mon 25 Tue 26 Wed 27 Thu 28 Fri 29 Sat 30 1/1 1 Job Sun 31 Mon 1 Tue 2 Wed 3 2/…" at bounding box center [586, 322] width 1173 height 427
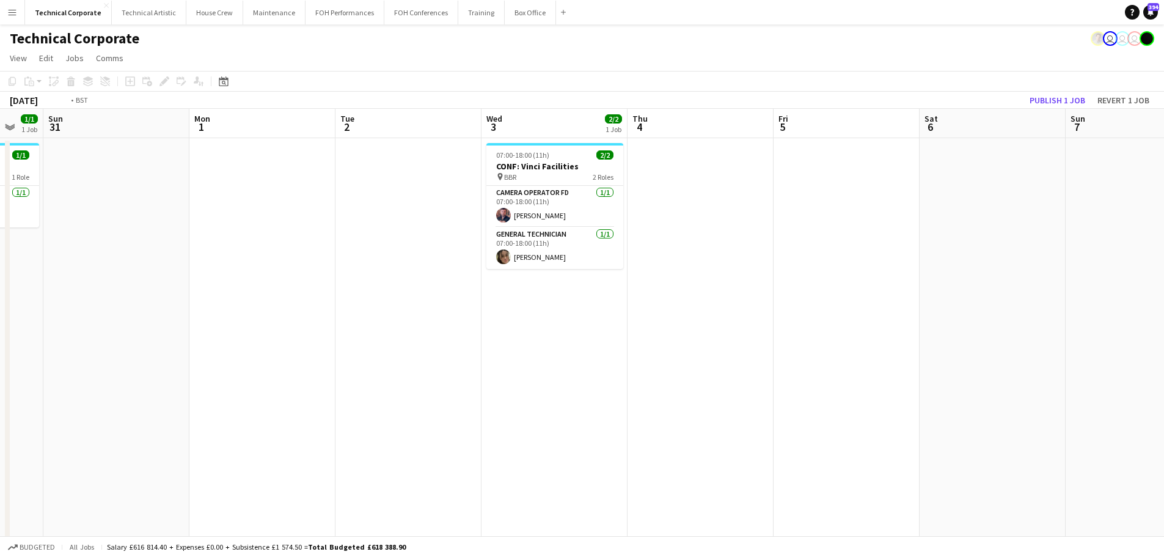
drag, startPoint x: 998, startPoint y: 338, endPoint x: 600, endPoint y: 365, distance: 399.2
click at [561, 365] on app-calendar-viewport "Wed 27 Thu 28 Fri 29 Sat 30 1/1 1 Job Sun 31 Mon 1 Tue 2 Wed 3 2/2 1 Job Thu 4 …" at bounding box center [582, 422] width 1164 height 627
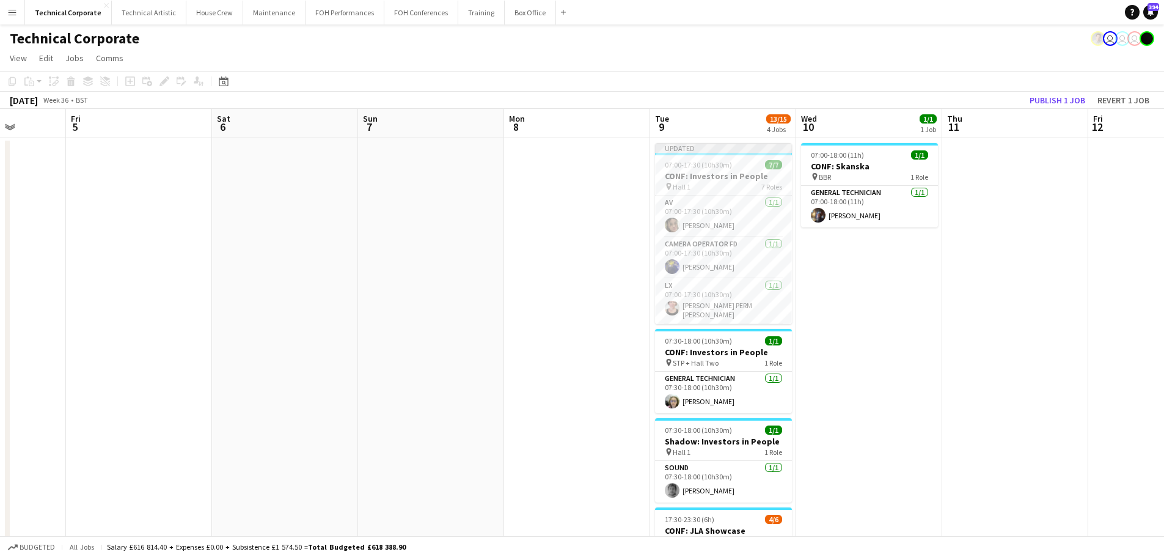
scroll to position [0, 436]
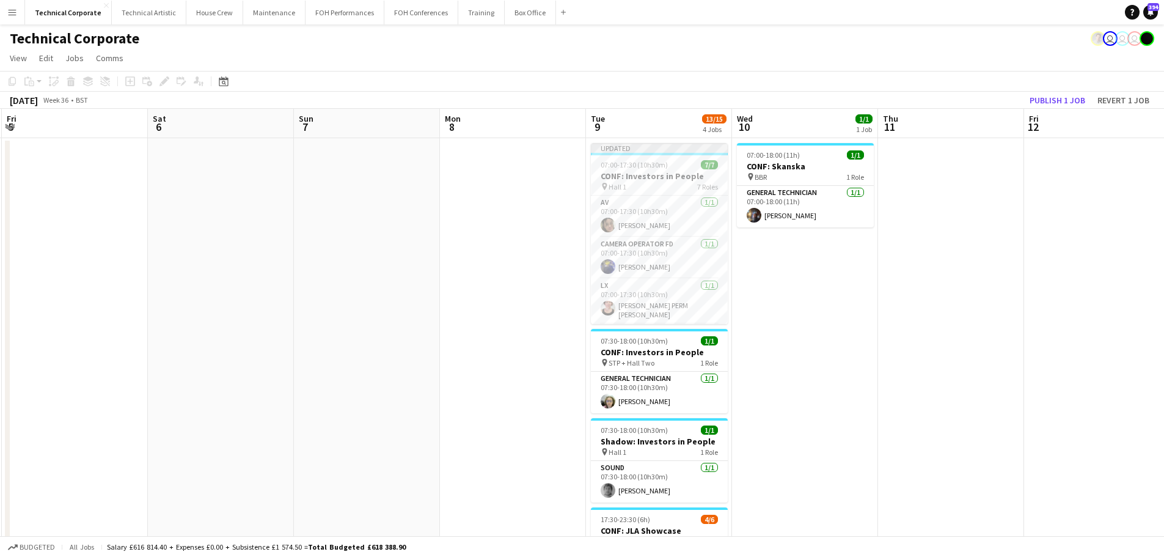
drag, startPoint x: 1134, startPoint y: 380, endPoint x: 692, endPoint y: 393, distance: 443.1
click at [692, 393] on app-calendar-viewport "Tue 2 Wed 3 2/2 1 Job Thu 4 Fri 5 Sat 6 Sun 7 Mon 8 Tue 9 13/15 4 Jobs Wed 10 1…" at bounding box center [582, 422] width 1164 height 627
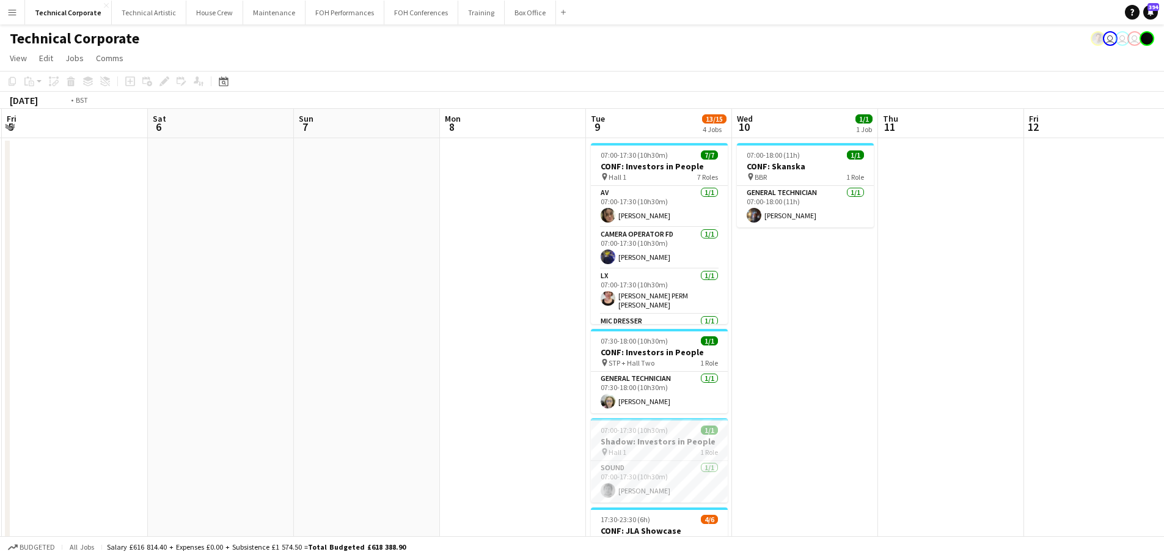
click at [222, 251] on app-calendar-viewport "Tue 2 Wed 3 2/2 1 Job Thu 4 Fri 5 Sat 6 Sun 7 Mon 8 Tue 9 13/15 4 Jobs Wed 10 1…" at bounding box center [582, 422] width 1164 height 627
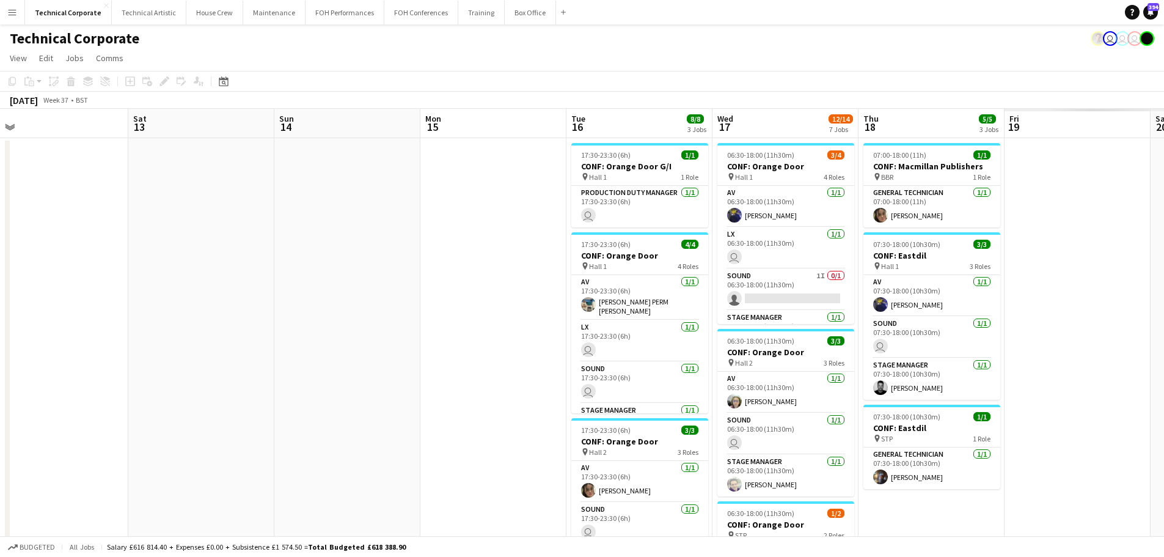
drag, startPoint x: 294, startPoint y: 247, endPoint x: 232, endPoint y: 247, distance: 62.3
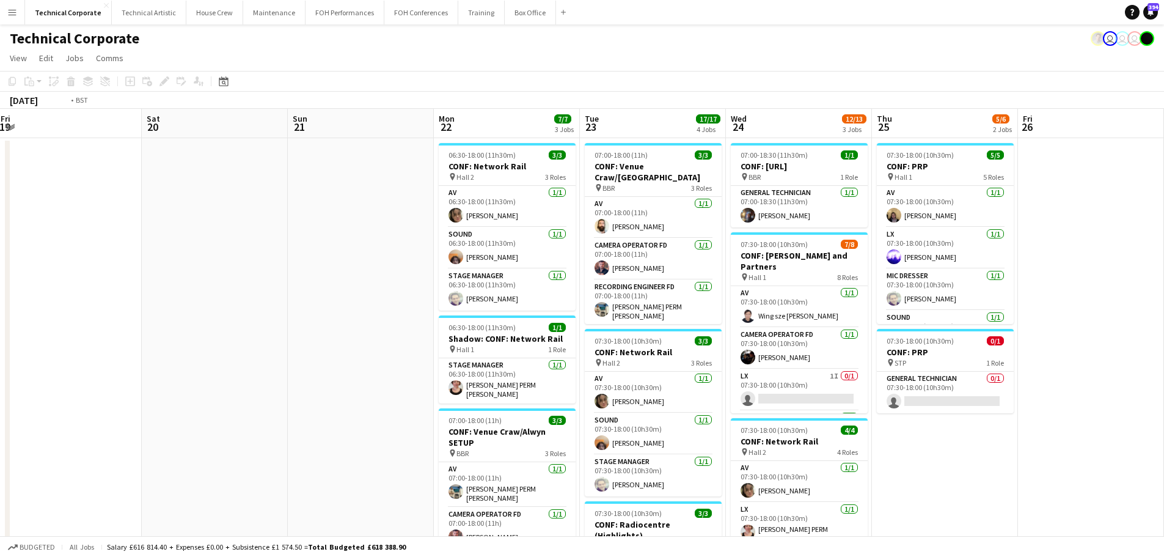
drag, startPoint x: 941, startPoint y: 306, endPoint x: 652, endPoint y: 315, distance: 289.1
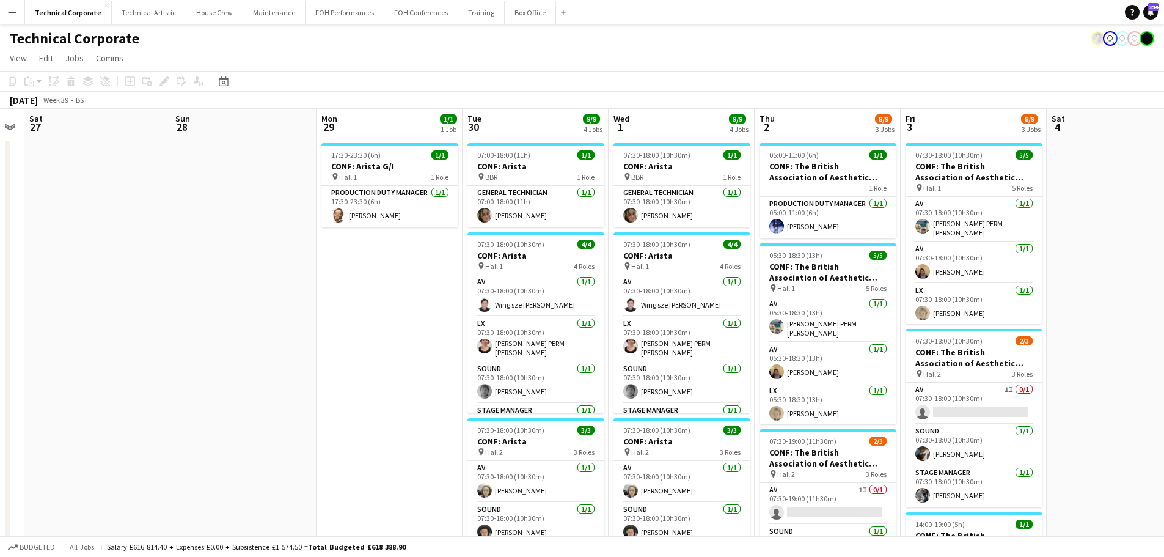
scroll to position [0, 376]
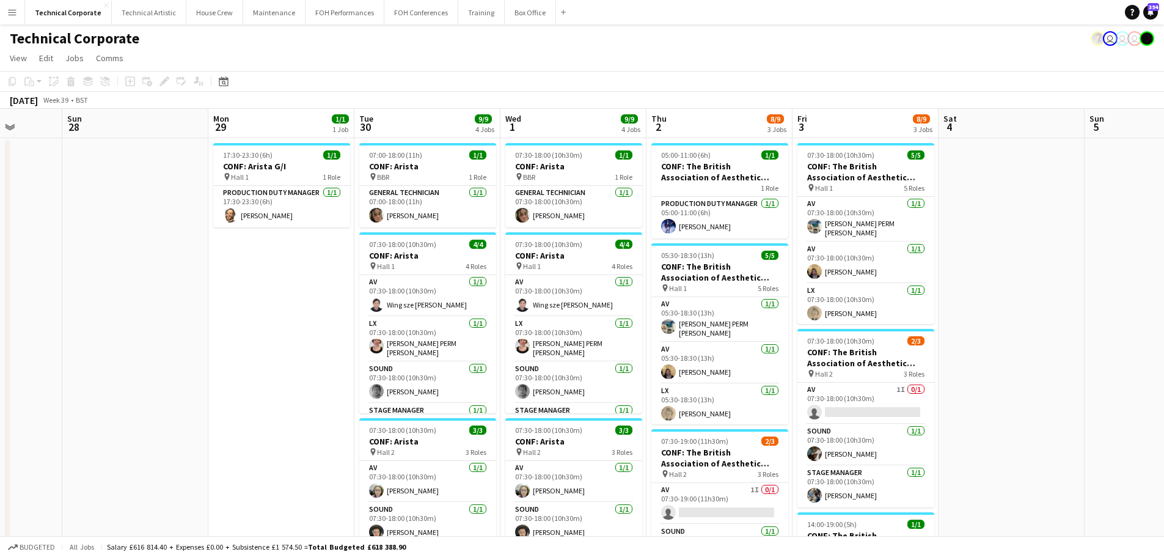
drag, startPoint x: 814, startPoint y: 332, endPoint x: 485, endPoint y: 334, distance: 329.3
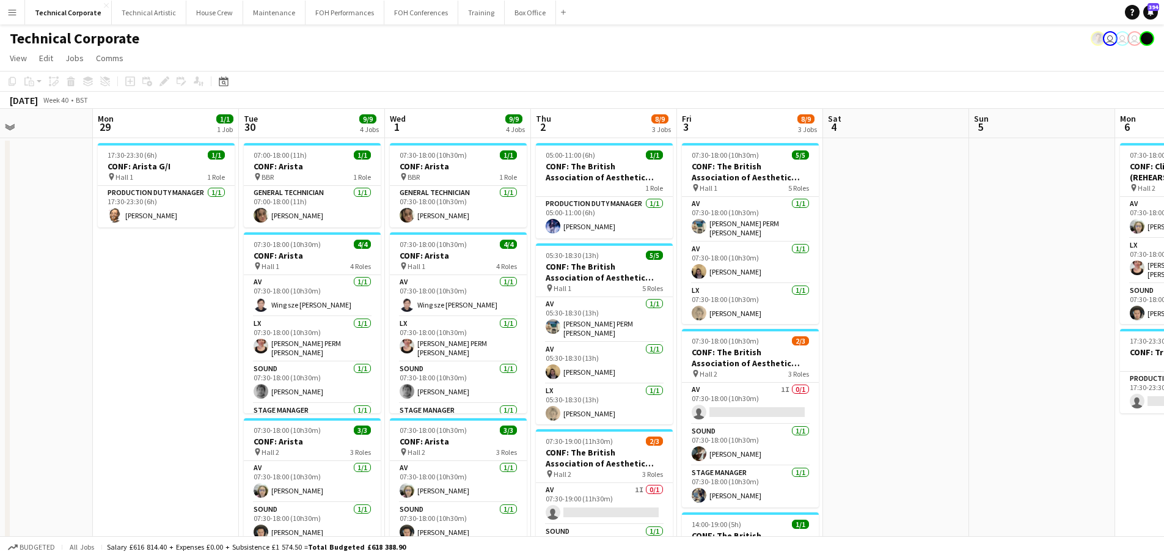
drag, startPoint x: 841, startPoint y: 302, endPoint x: 425, endPoint y: 323, distance: 416.6
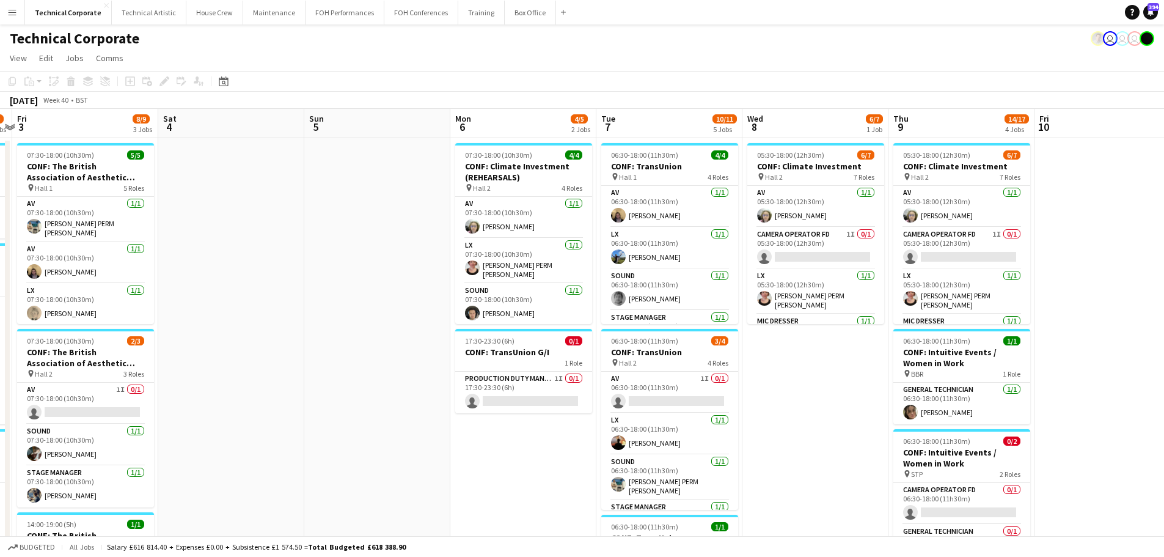
scroll to position [0, 565]
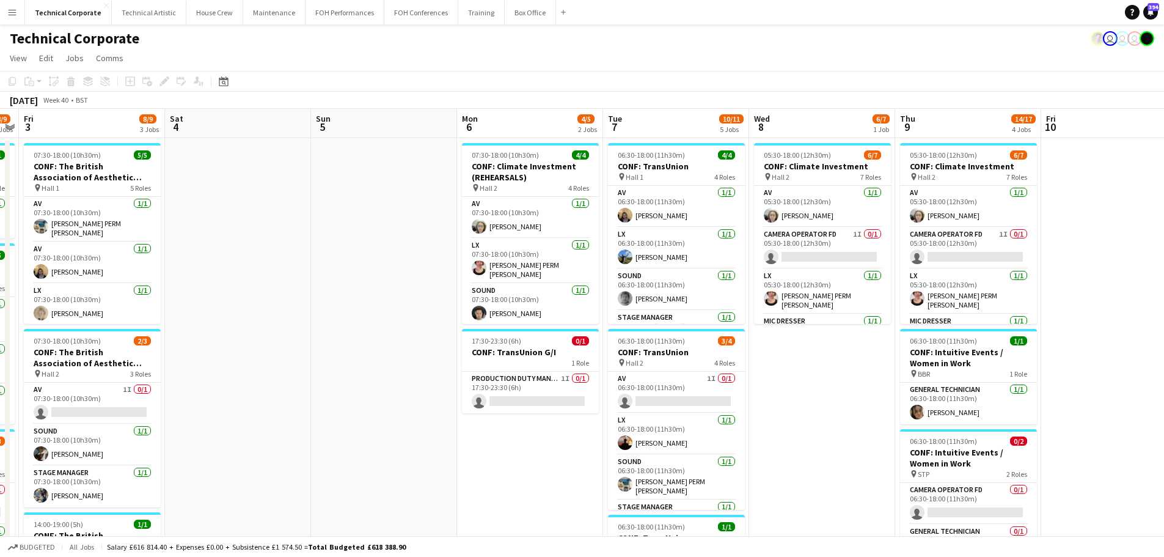
drag, startPoint x: 924, startPoint y: 297, endPoint x: 614, endPoint y: 314, distance: 310.2
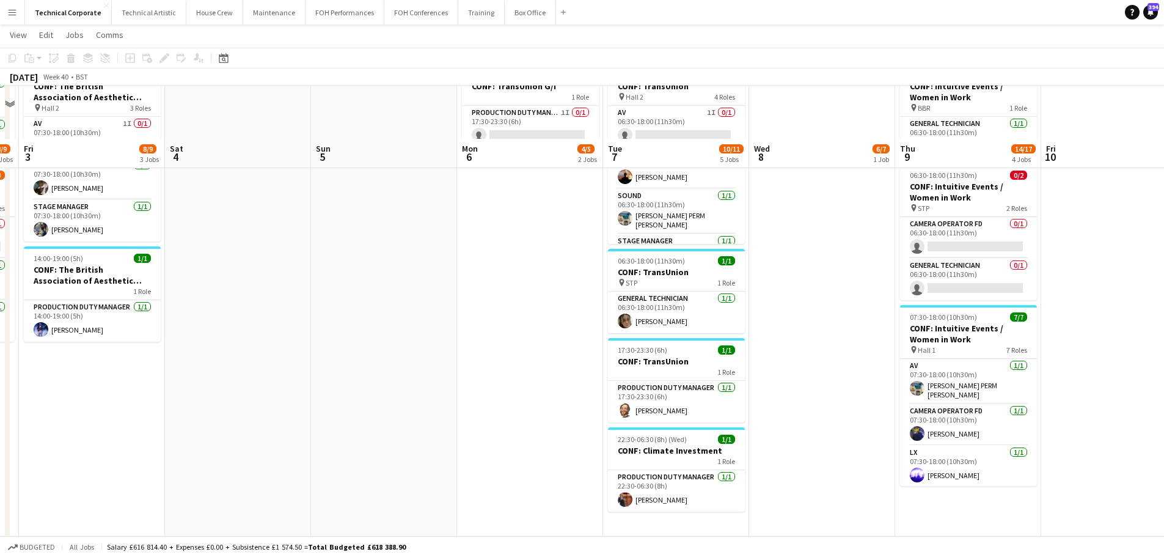
scroll to position [244, 0]
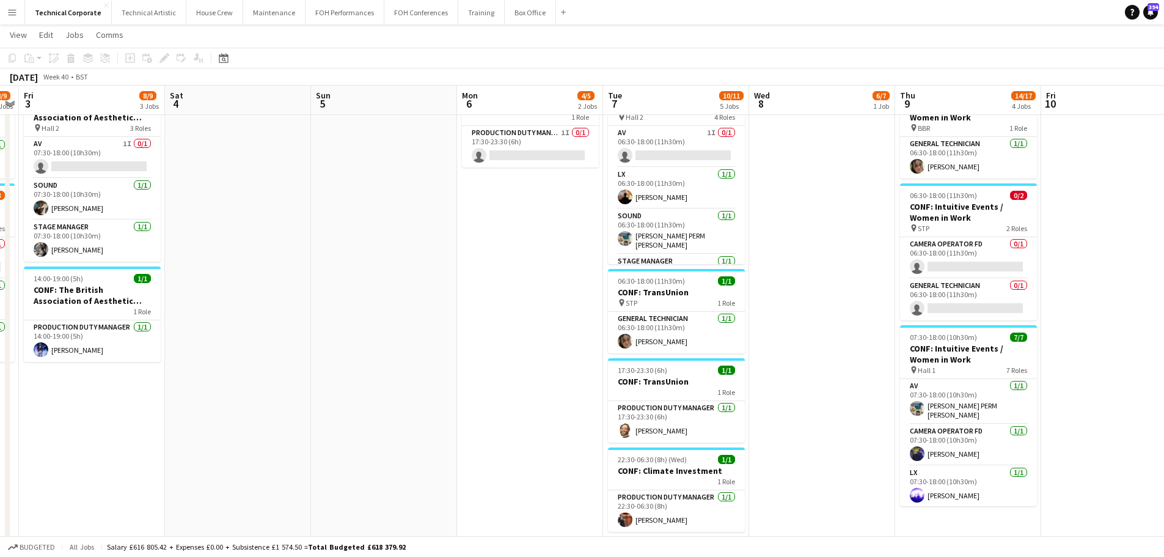
drag, startPoint x: 477, startPoint y: 334, endPoint x: 787, endPoint y: 346, distance: 310.6
click at [804, 340] on app-calendar-viewport "Mon 29 1/1 1 Job Tue 30 9/9 4 Jobs Wed 1 9/9 4 Jobs Thu 2 8/9 3 Jobs Fri 3 8/9 …" at bounding box center [582, 311] width 1164 height 1017
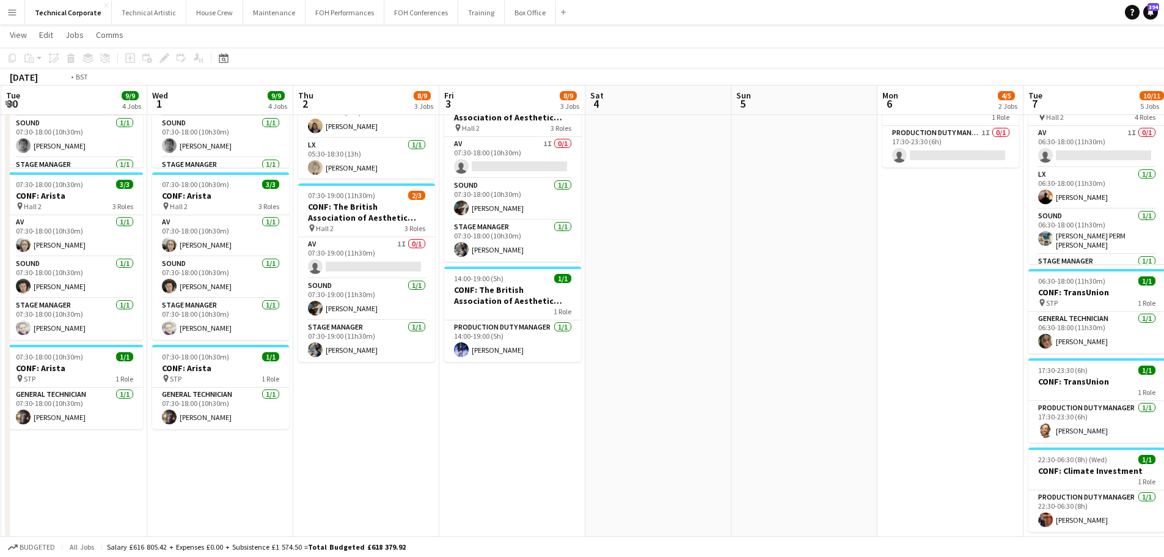
drag, startPoint x: 536, startPoint y: 350, endPoint x: 940, endPoint y: 353, distance: 404.4
click at [940, 353] on app-calendar-viewport "Sun 28 Mon 29 1/1 1 Job Tue 30 9/9 4 Jobs Wed 1 9/9 4 Jobs Thu 2 8/9 3 Jobs Fri…" at bounding box center [582, 311] width 1164 height 1017
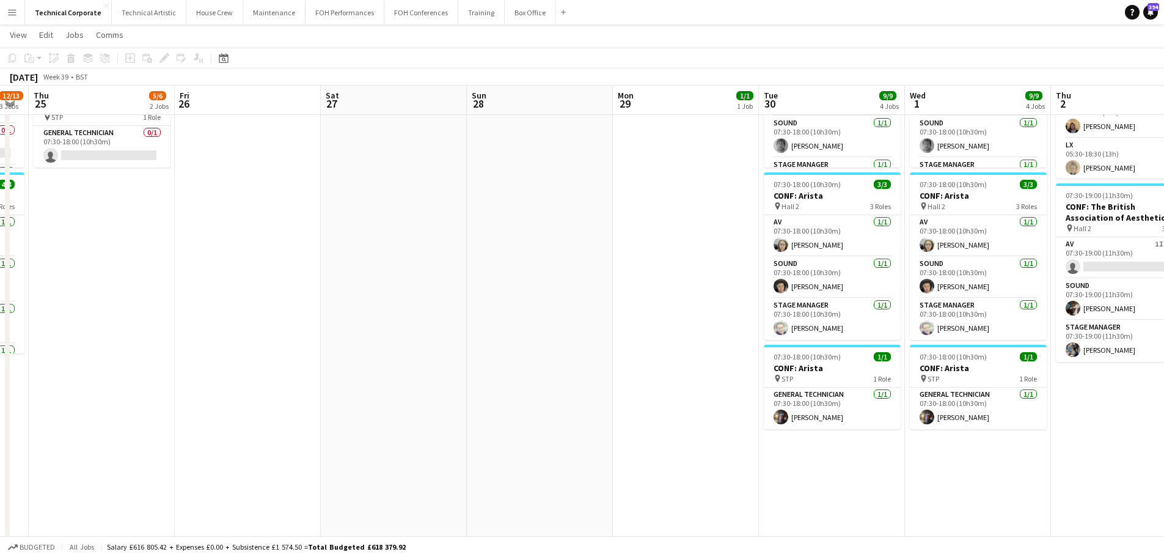
drag, startPoint x: 662, startPoint y: 342, endPoint x: 863, endPoint y: 334, distance: 201.2
click at [863, 334] on app-calendar-viewport "Tue 23 17/17 4 Jobs Wed 24 12/13 3 Jobs Thu 25 5/6 2 Jobs Fri 26 Sat 27 Sun 28 …" at bounding box center [582, 311] width 1164 height 1017
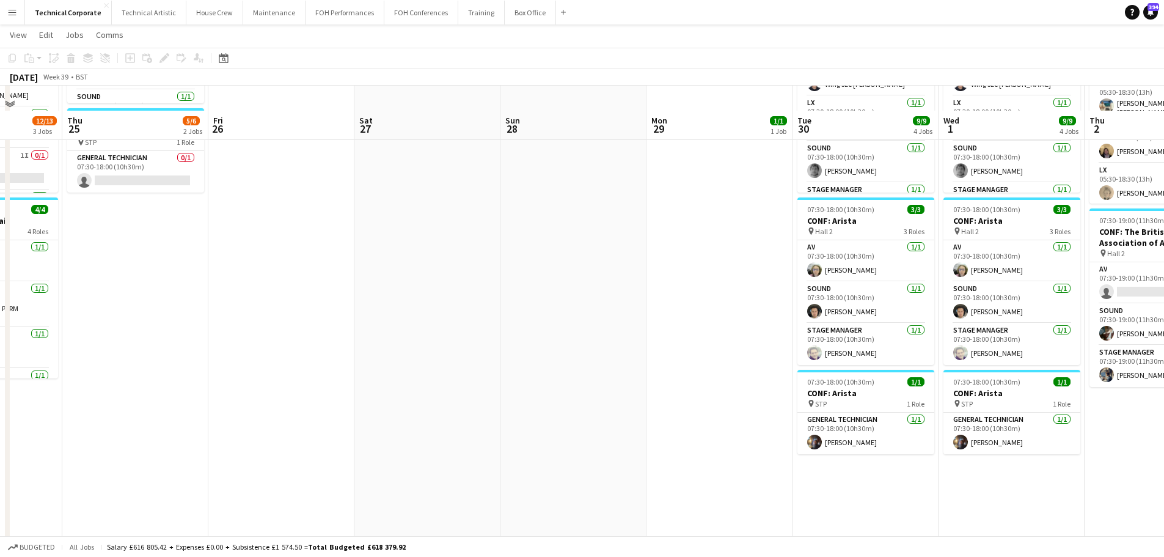
scroll to position [0, 0]
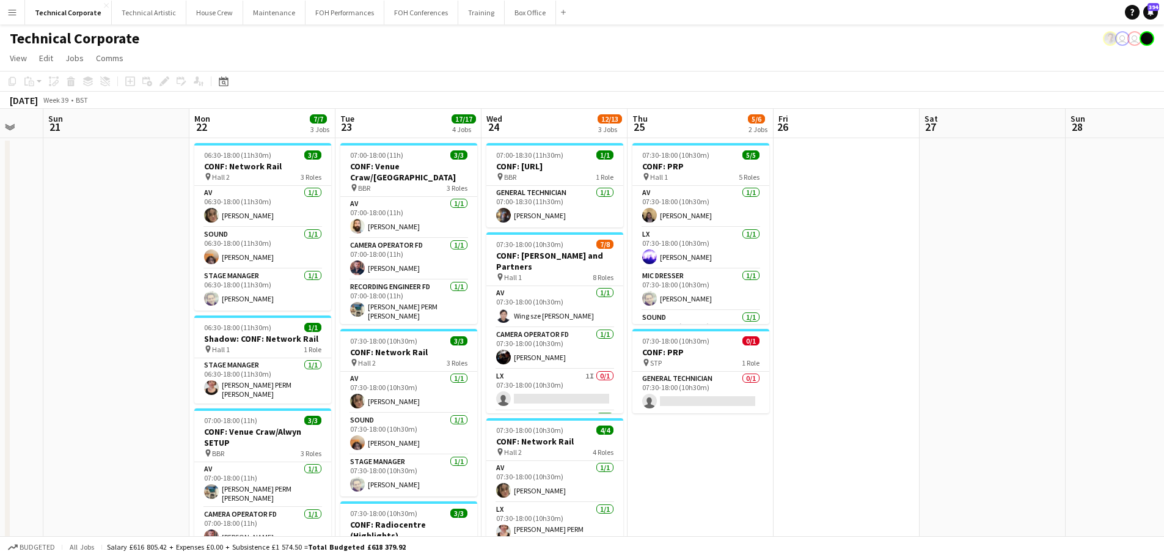
drag, startPoint x: 575, startPoint y: 313, endPoint x: 1039, endPoint y: 315, distance: 463.7
drag, startPoint x: 859, startPoint y: 285, endPoint x: 987, endPoint y: 295, distance: 128.7
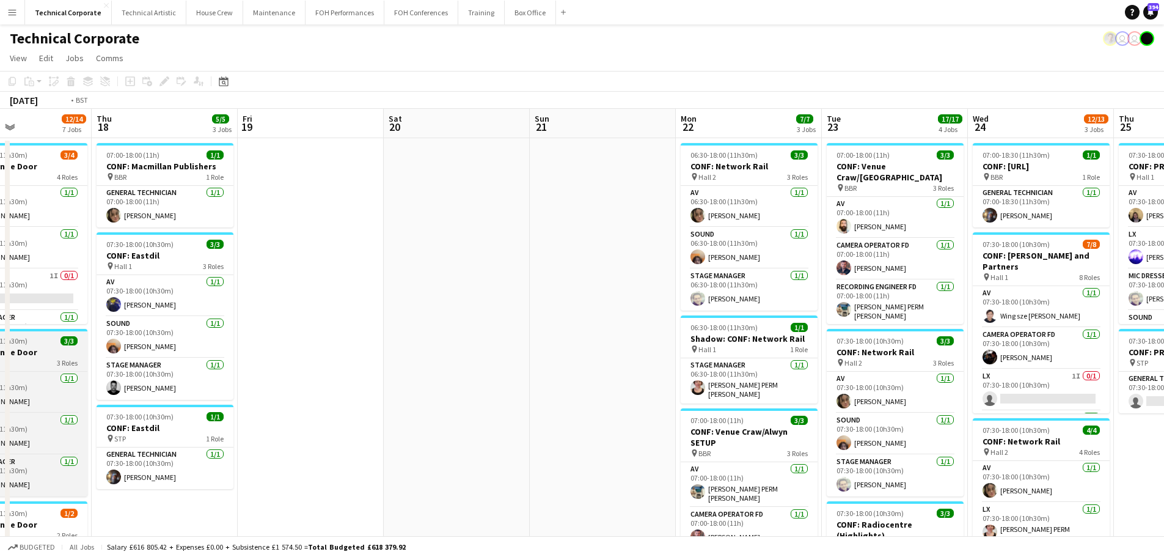
drag, startPoint x: 461, startPoint y: 306, endPoint x: 512, endPoint y: 350, distance: 67.6
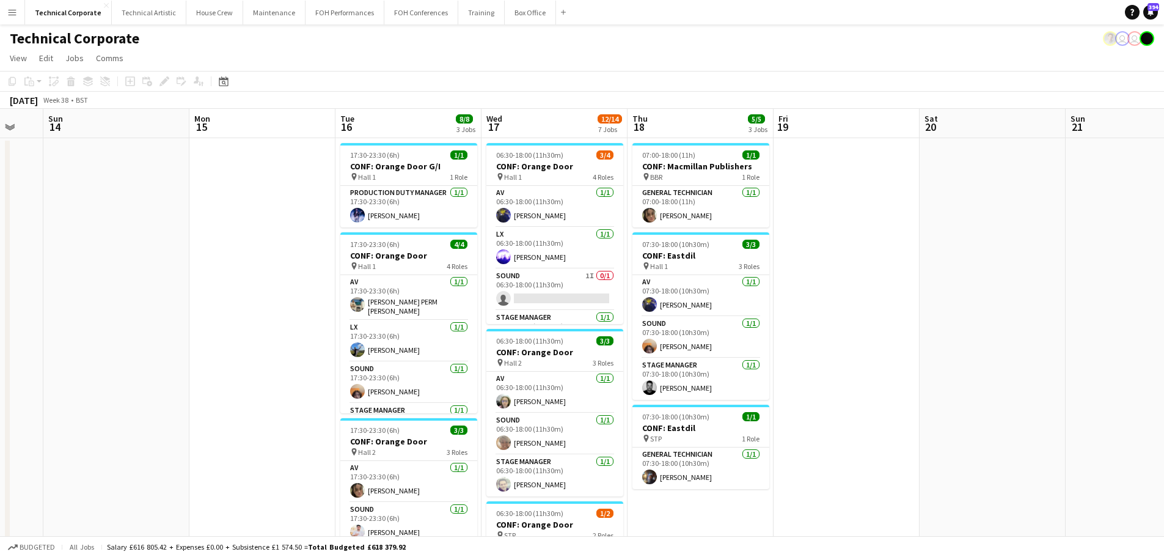
drag, startPoint x: 751, startPoint y: 315, endPoint x: 820, endPoint y: 344, distance: 74.8
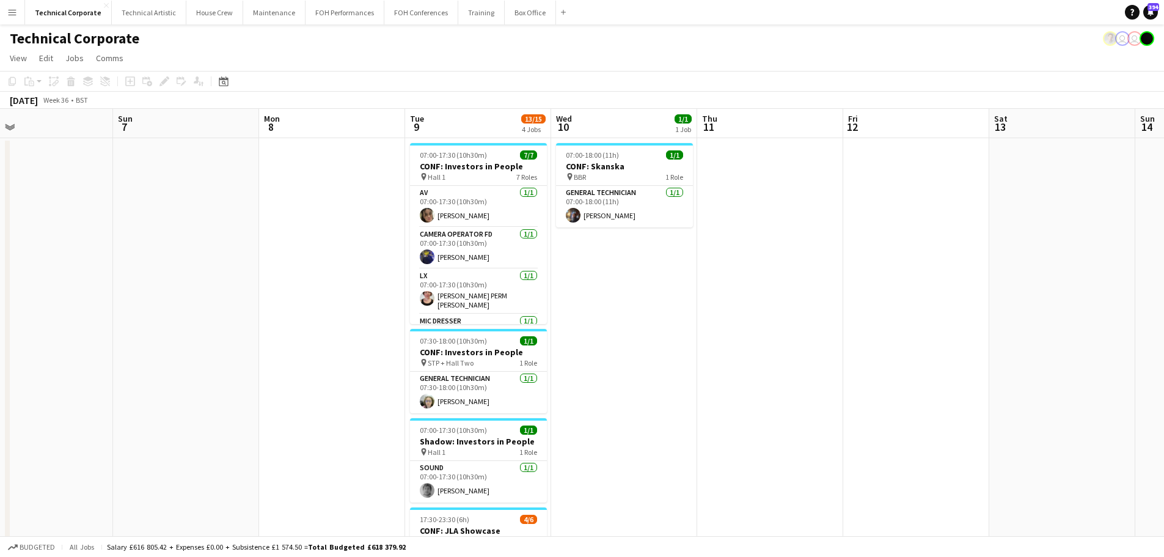
drag, startPoint x: 495, startPoint y: 302, endPoint x: 868, endPoint y: 305, distance: 372.7
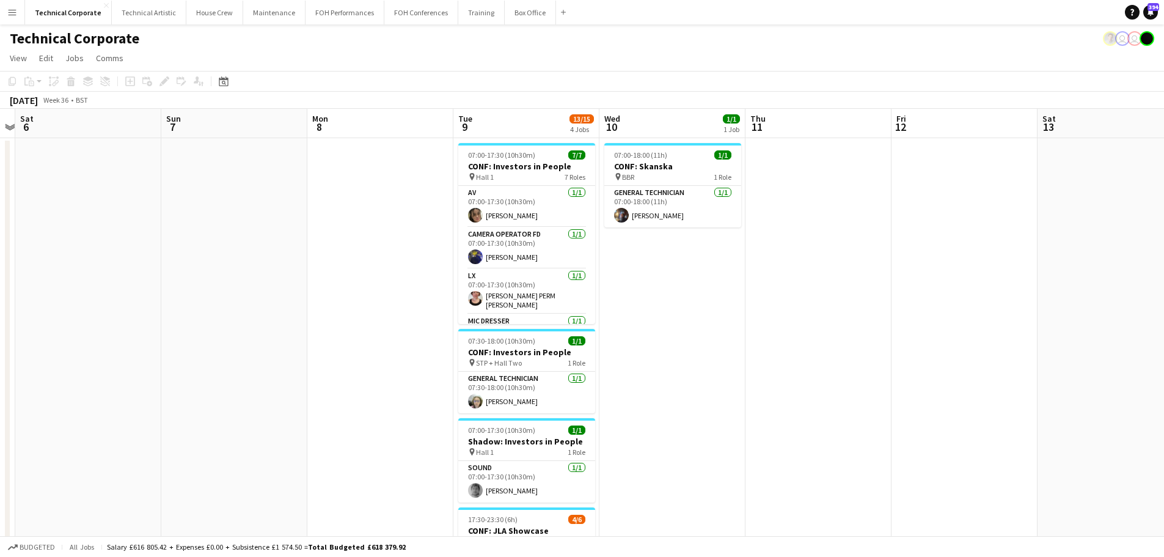
drag, startPoint x: 322, startPoint y: 305, endPoint x: 929, endPoint y: 331, distance: 607.8
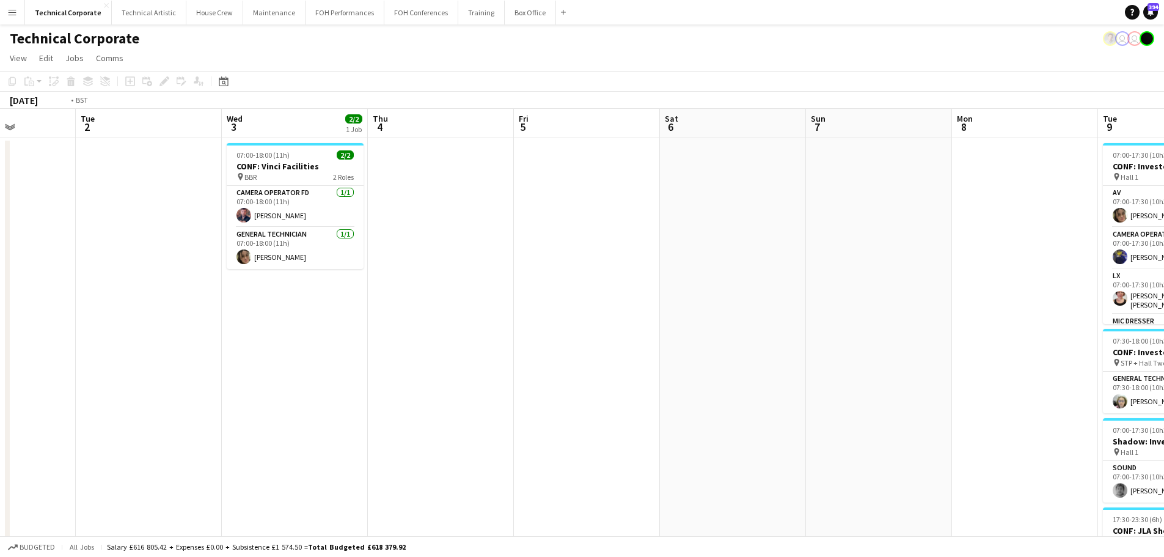
drag, startPoint x: 696, startPoint y: 338, endPoint x: 1029, endPoint y: 359, distance: 333.6
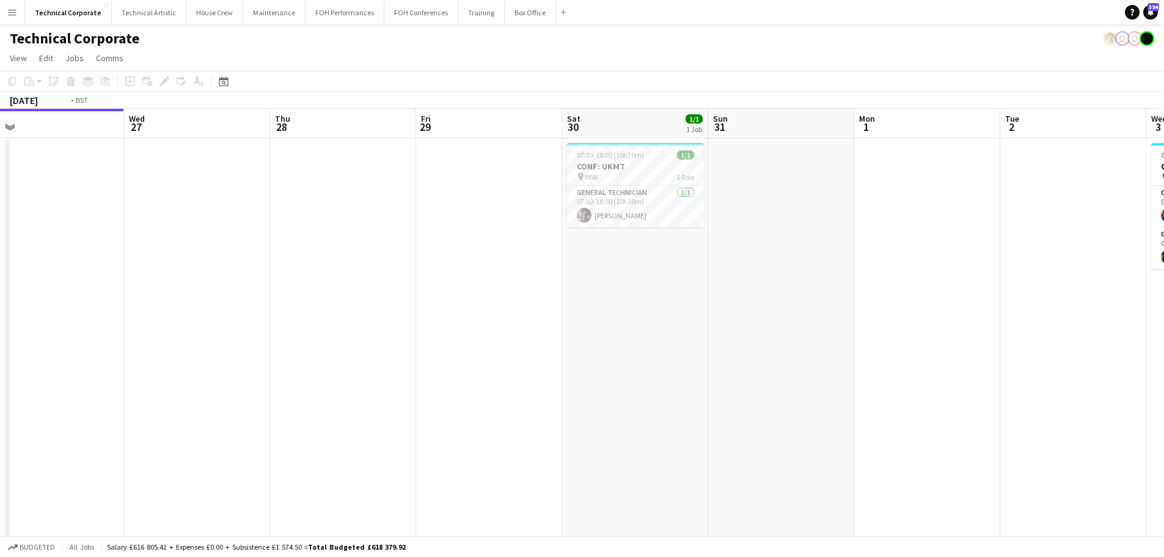
drag, startPoint x: 691, startPoint y: 367, endPoint x: 924, endPoint y: 367, distance: 232.8
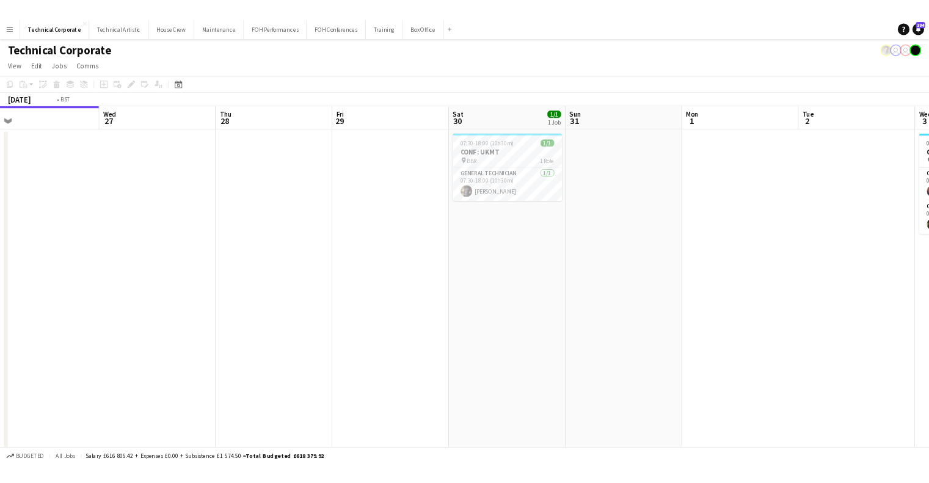
scroll to position [0, 373]
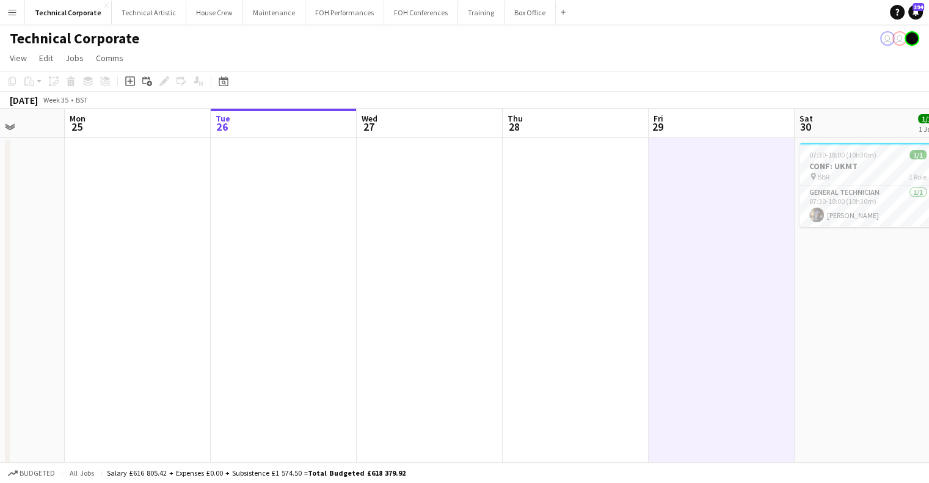
scroll to position [0, 444]
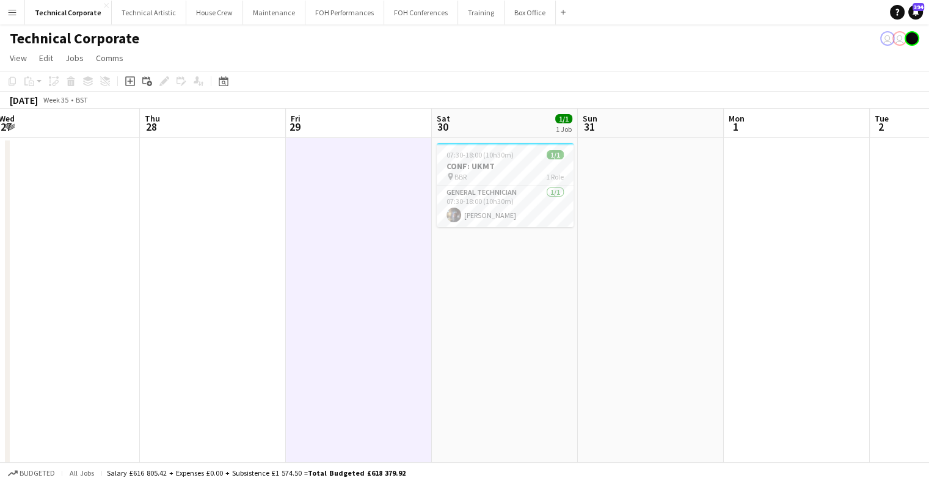
drag, startPoint x: 539, startPoint y: 276, endPoint x: 331, endPoint y: 256, distance: 209.3
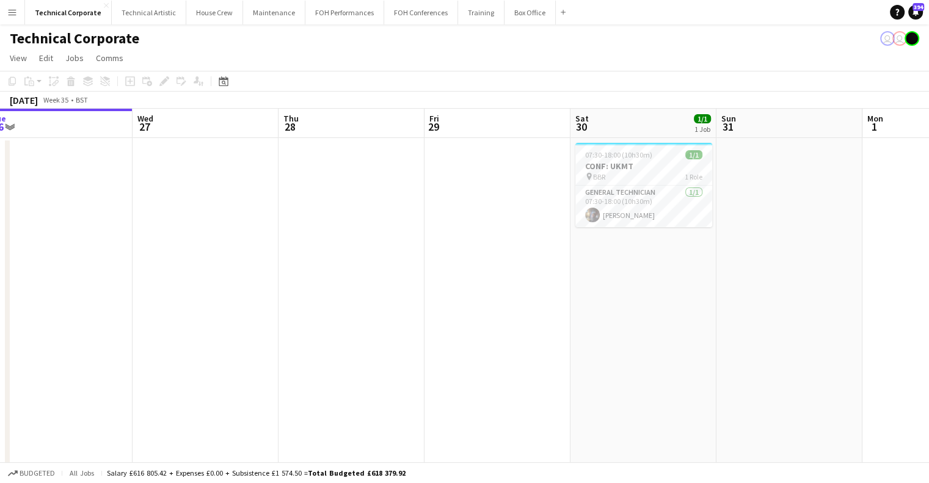
drag, startPoint x: 546, startPoint y: 258, endPoint x: 136, endPoint y: 241, distance: 410.3
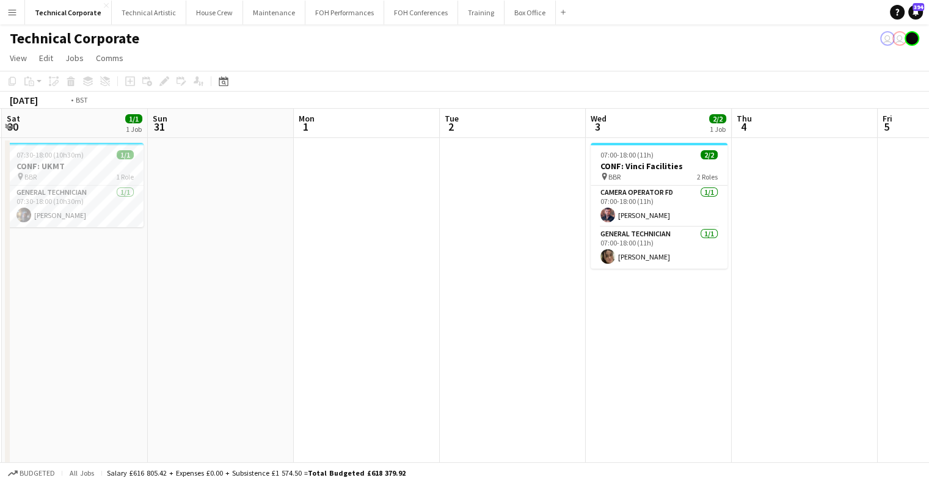
drag, startPoint x: 733, startPoint y: 250, endPoint x: 164, endPoint y: 293, distance: 570.9
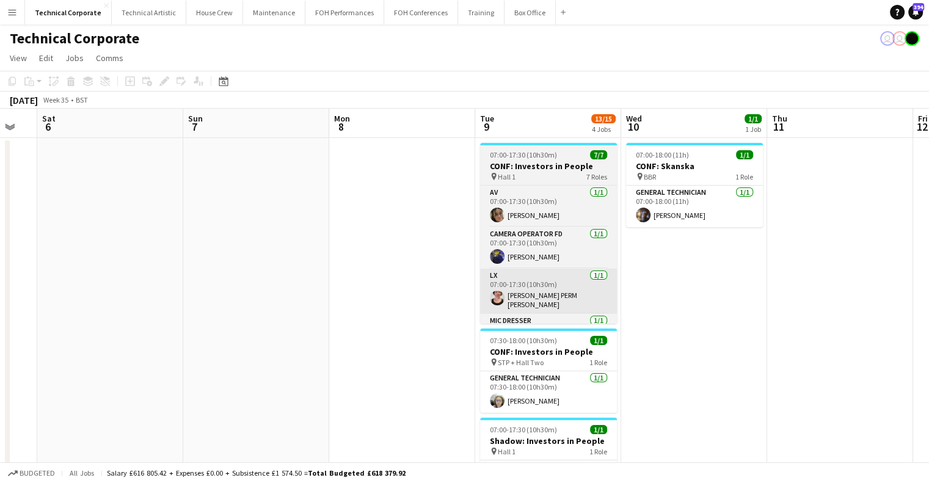
drag, startPoint x: 541, startPoint y: 277, endPoint x: 612, endPoint y: 284, distance: 71.2
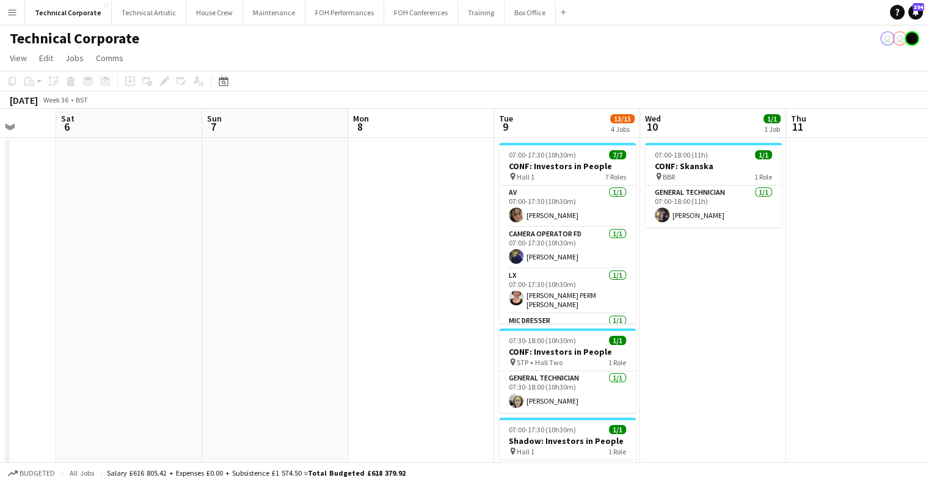
scroll to position [0, 353]
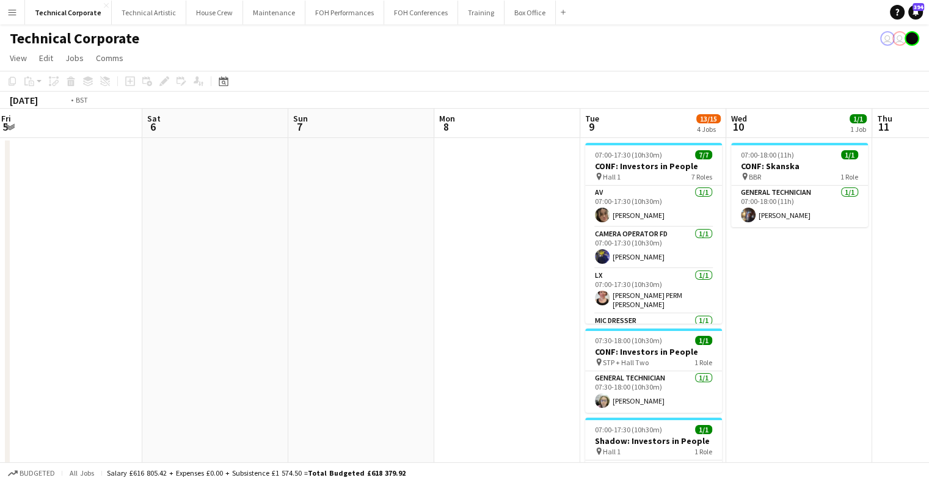
drag, startPoint x: 827, startPoint y: 285, endPoint x: 568, endPoint y: 279, distance: 259.1
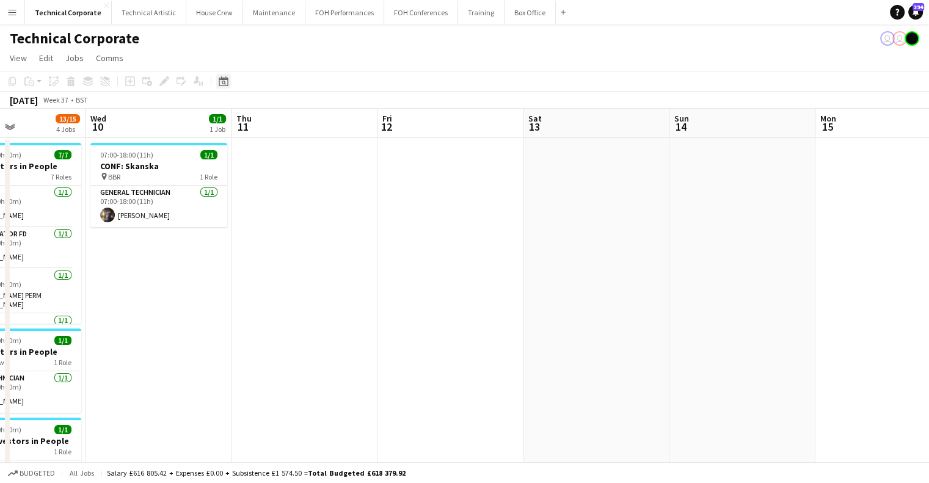
click at [228, 87] on div "Date picker" at bounding box center [223, 81] width 15 height 15
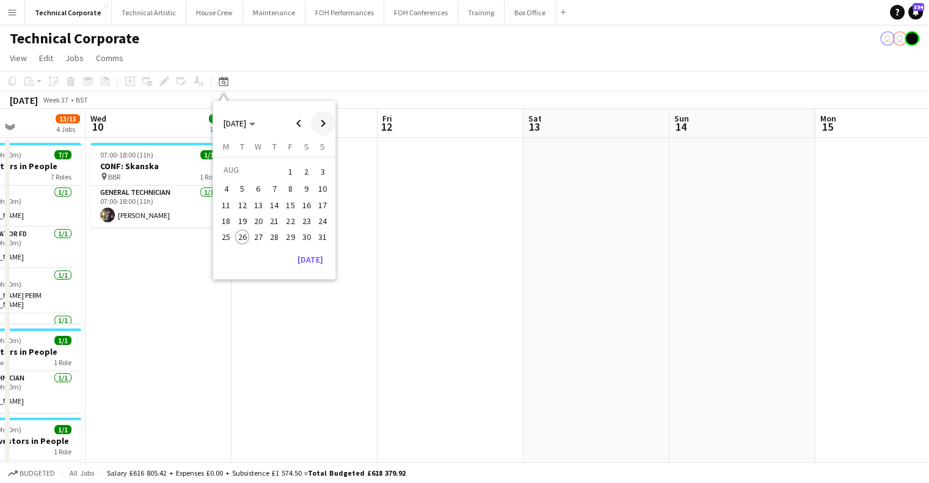
click at [323, 119] on span "Next month" at bounding box center [323, 123] width 24 height 24
drag, startPoint x: 323, startPoint y: 119, endPoint x: 318, endPoint y: 123, distance: 7.0
click at [320, 119] on span "Next month" at bounding box center [323, 123] width 24 height 24
click at [255, 186] on span "1" at bounding box center [258, 186] width 15 height 15
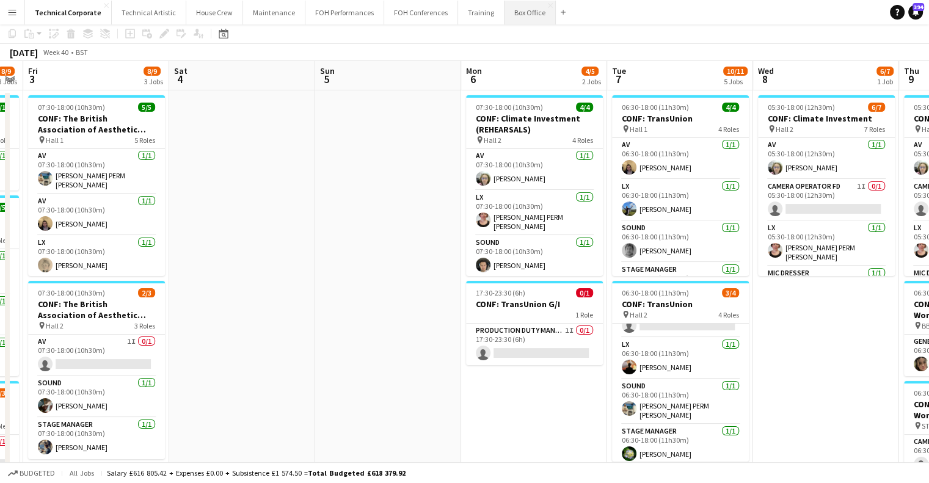
scroll to position [0, 0]
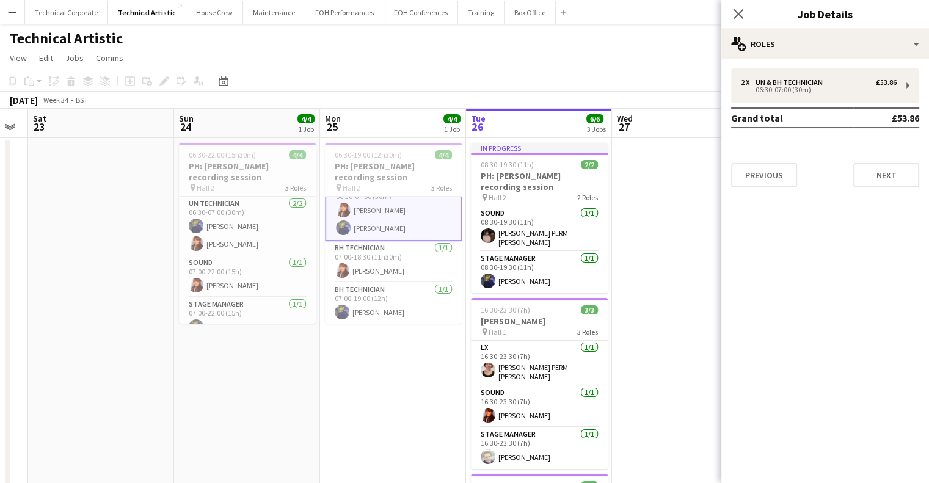
drag, startPoint x: 557, startPoint y: 309, endPoint x: 285, endPoint y: 314, distance: 271.9
click at [285, 314] on app-calendar-viewport "Wed 20 Thu 21 4/4 1 Job Fri 22 Sat 23 Sun 24 4/4 1 Job Mon 25 4/4 1 Job Tue 26 …" at bounding box center [464, 464] width 929 height 711
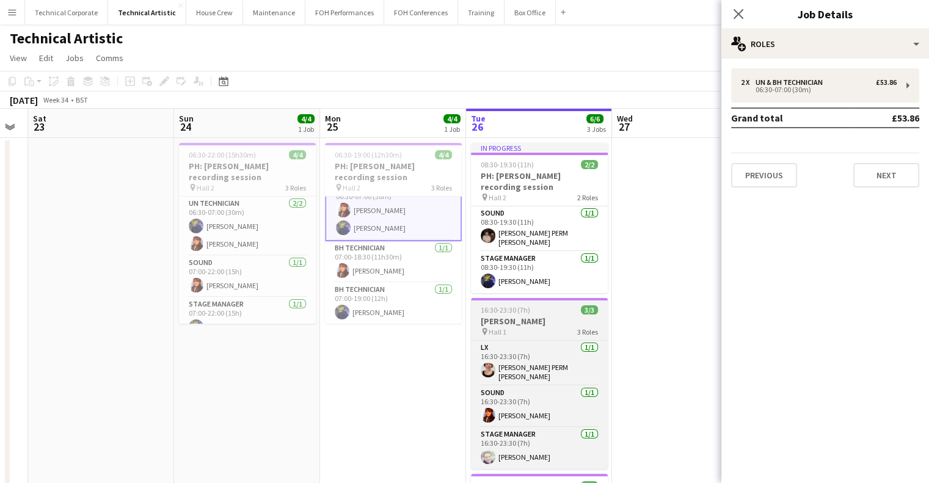
scroll to position [0, 413]
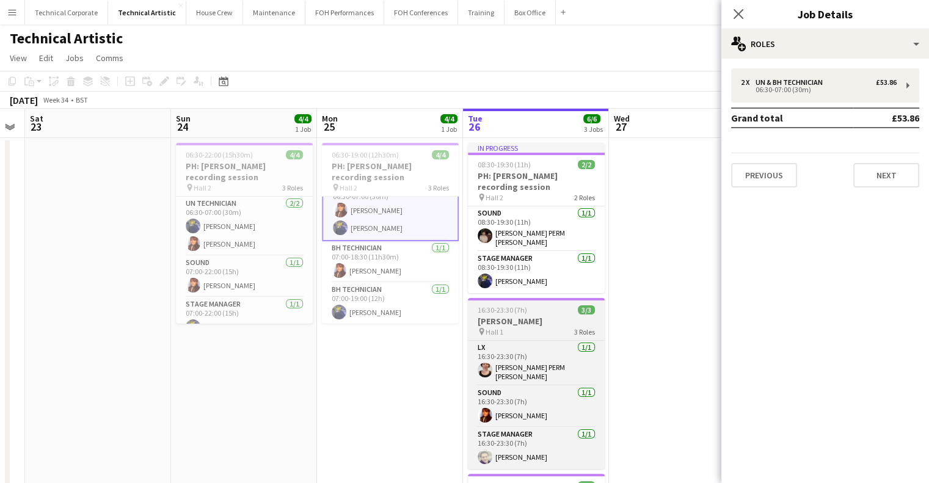
click at [543, 298] on app-job-card "16:30-23:30 (7h) 3/3 [PERSON_NAME] pin Hall 1 3 Roles LX [DATE] 16:30-23:30 (7h…" at bounding box center [536, 383] width 137 height 171
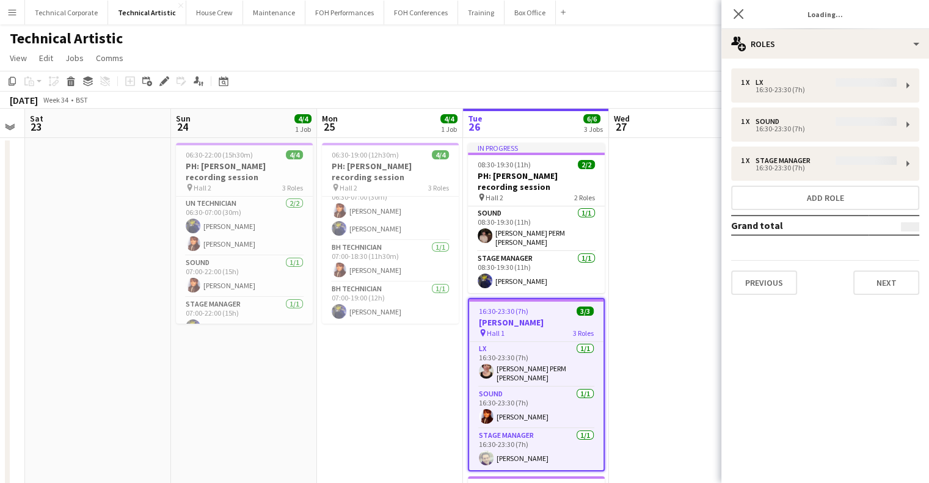
scroll to position [15, 0]
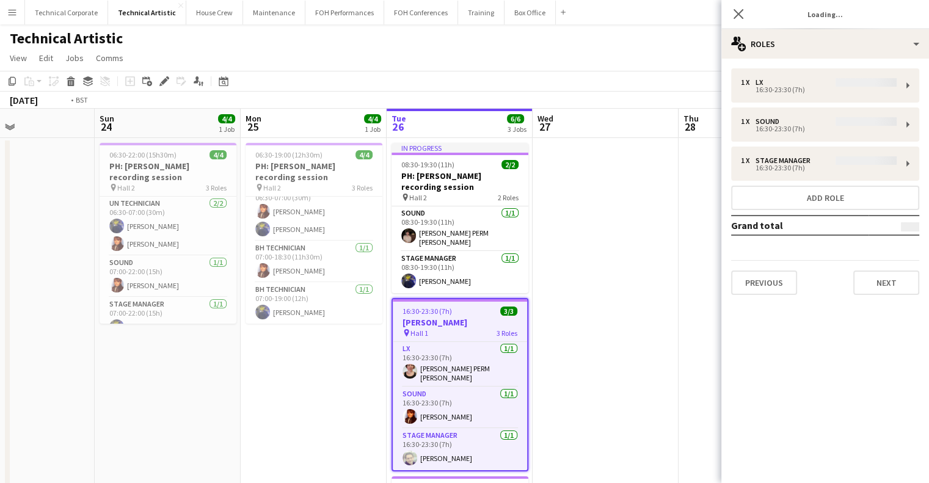
drag, startPoint x: 606, startPoint y: 282, endPoint x: 458, endPoint y: 282, distance: 148.5
click at [177, 302] on app-calendar-viewport "Wed 20 Thu 21 4/4 1 Job Fri 22 Sat 23 Sun 24 4/4 1 Job Mon 25 4/4 1 Job Tue 26 …" at bounding box center [464, 464] width 929 height 711
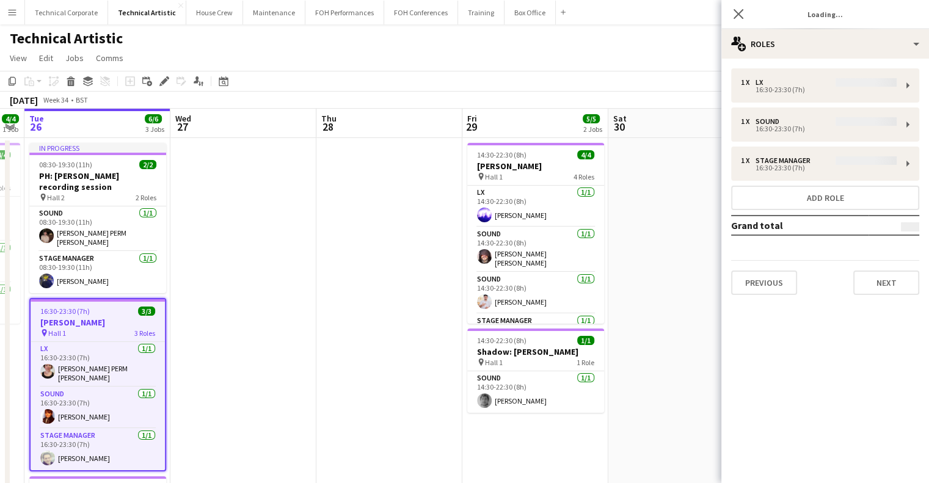
click at [461, 282] on app-date-cell at bounding box center [389, 478] width 146 height 681
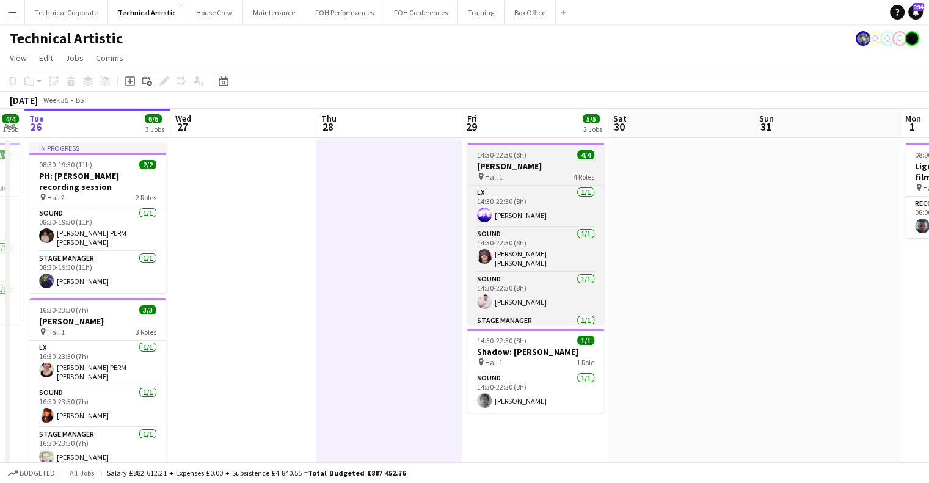
scroll to position [0, 0]
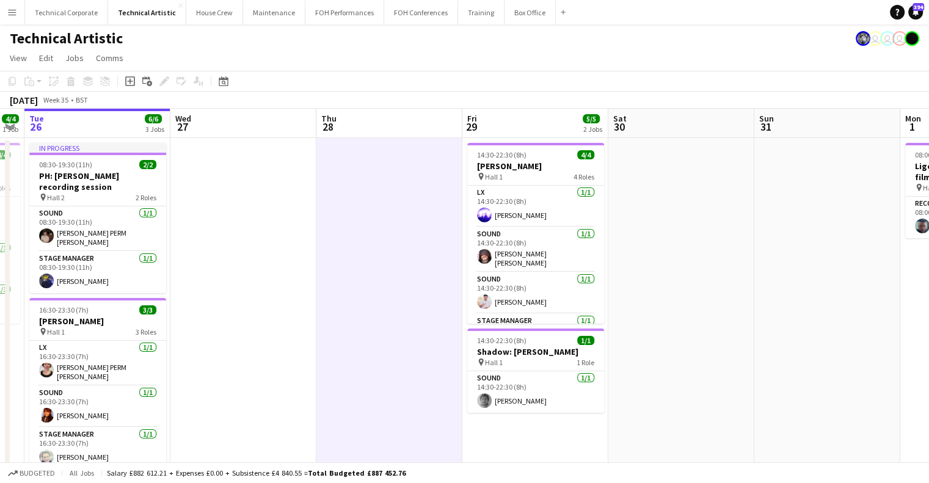
drag, startPoint x: 616, startPoint y: 302, endPoint x: 235, endPoint y: 315, distance: 380.8
click at [235, 315] on app-calendar-viewport "Fri 22 Sat 23 Sun 24 4/4 1 Job Mon 25 4/4 1 Job Tue 26 6/6 3 Jobs Wed 27 Thu 28…" at bounding box center [464, 464] width 929 height 711
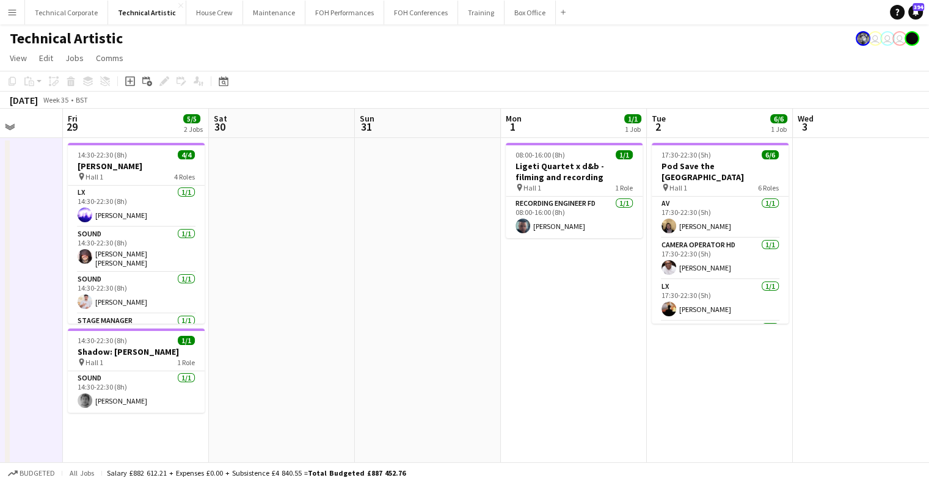
scroll to position [0, 384]
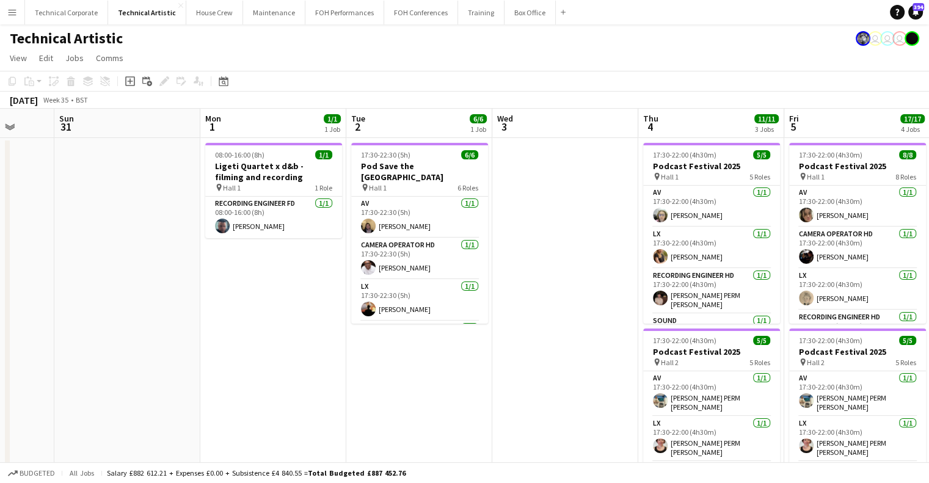
drag, startPoint x: 528, startPoint y: 302, endPoint x: 313, endPoint y: 302, distance: 214.4
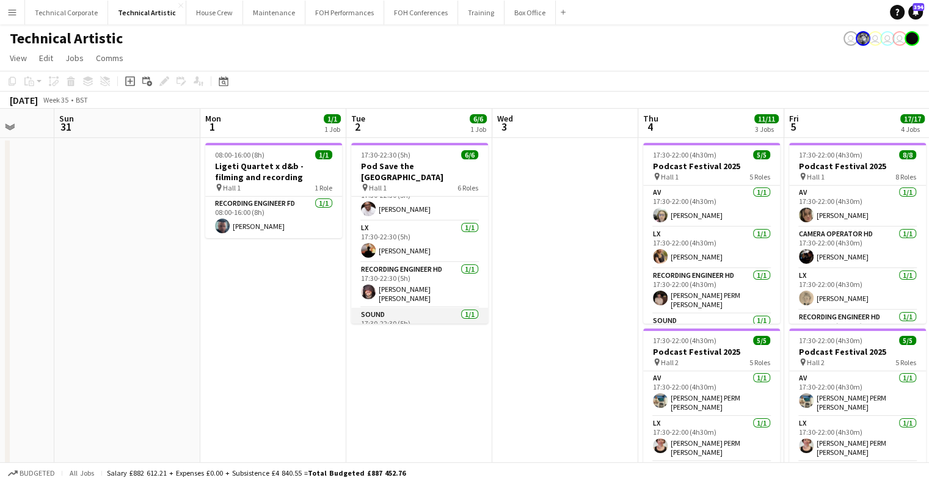
scroll to position [0, 0]
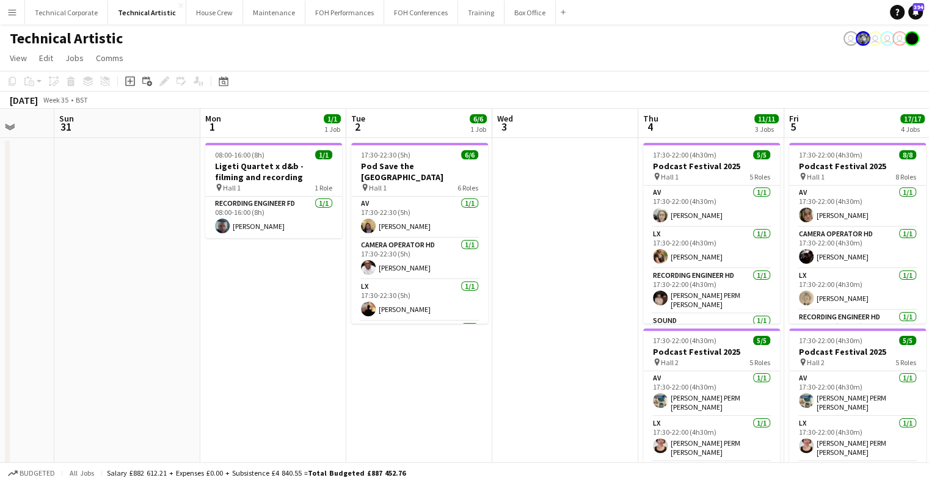
drag, startPoint x: 480, startPoint y: 279, endPoint x: 788, endPoint y: 276, distance: 308.5
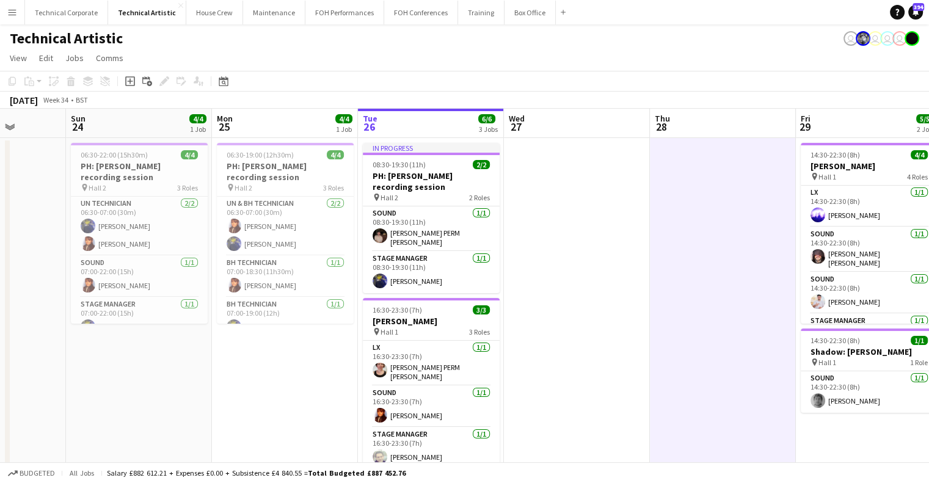
drag, startPoint x: 556, startPoint y: 290, endPoint x: 736, endPoint y: 290, distance: 180.2
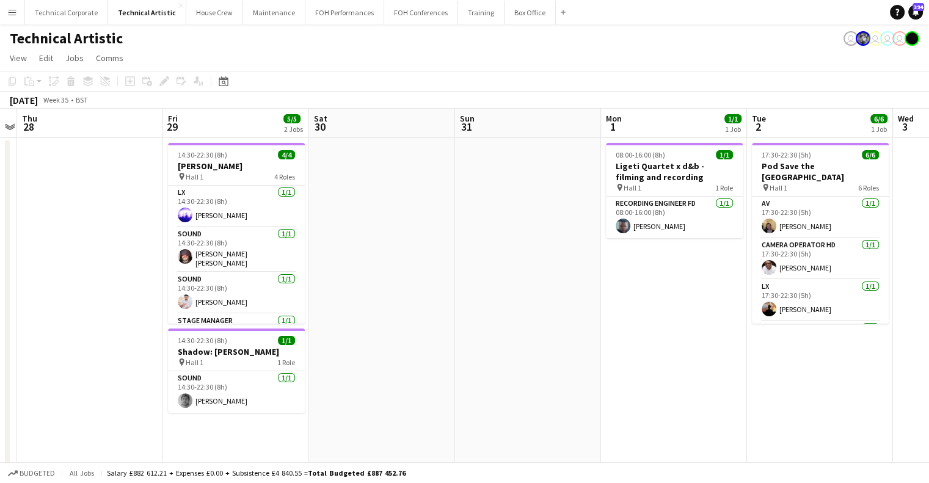
scroll to position [0, 347]
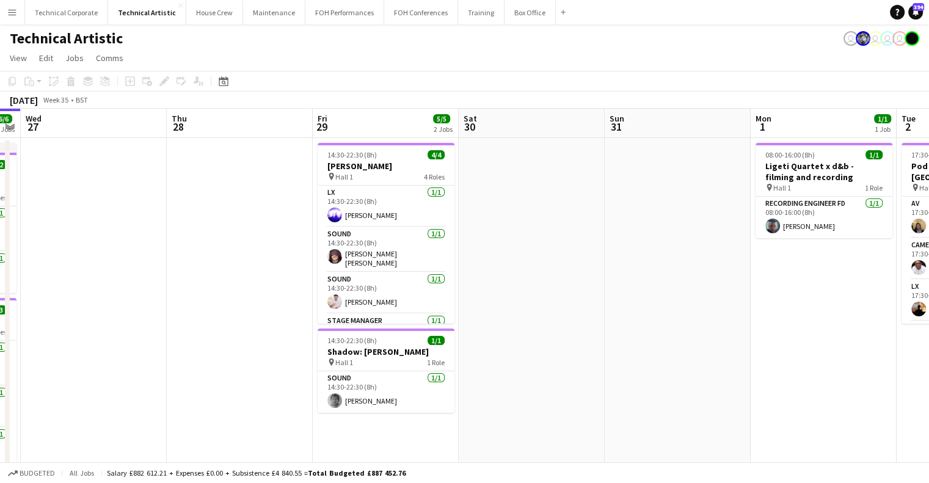
drag, startPoint x: 687, startPoint y: 276, endPoint x: 348, endPoint y: 274, distance: 339.1
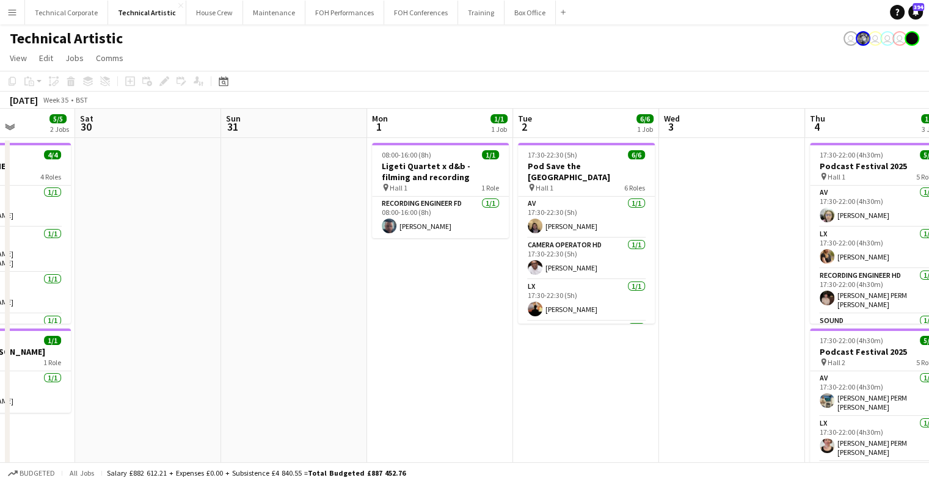
drag, startPoint x: 593, startPoint y: 335, endPoint x: 481, endPoint y: 346, distance: 112.9
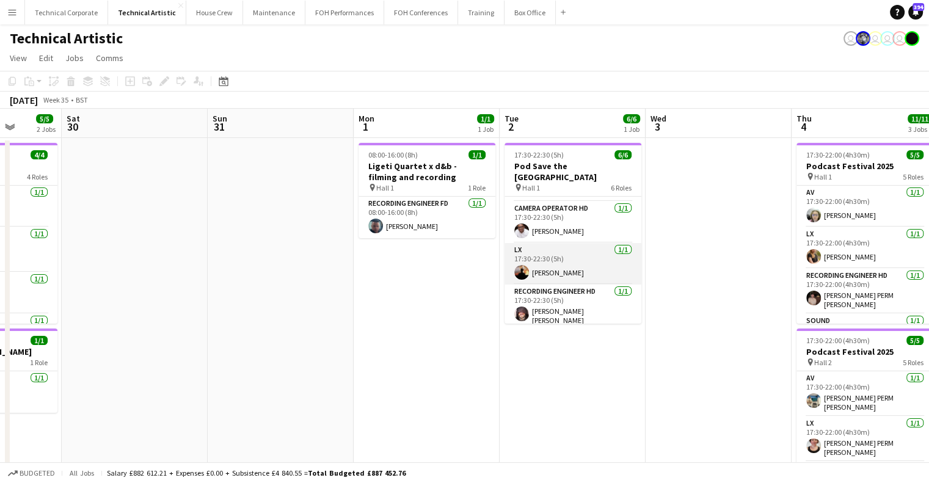
scroll to position [0, 0]
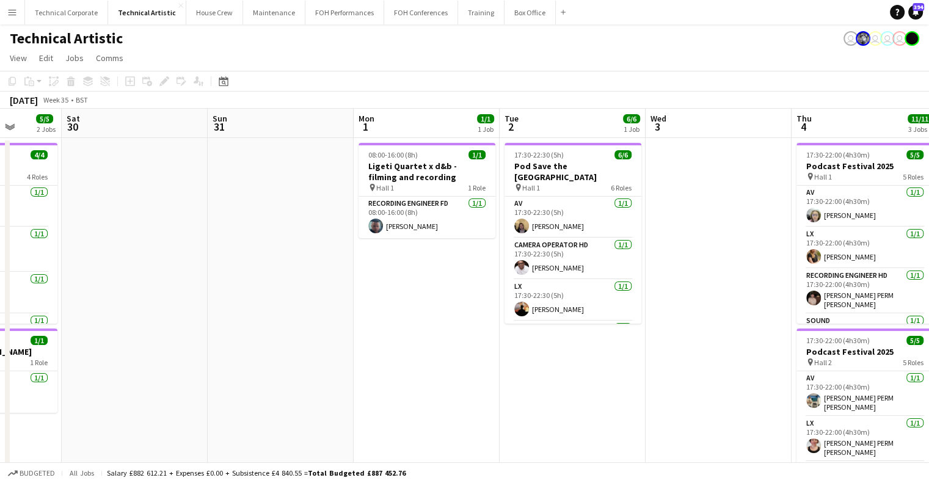
drag, startPoint x: 521, startPoint y: 290, endPoint x: 510, endPoint y: 290, distance: 11.0
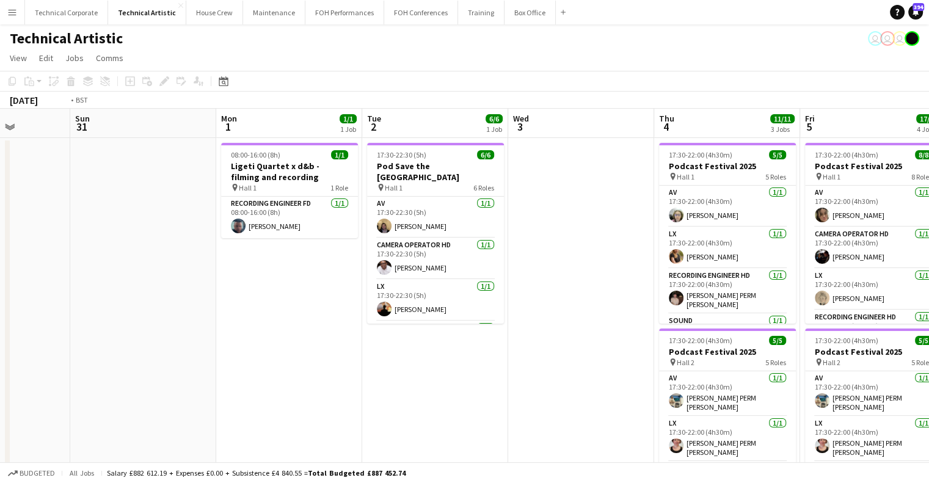
drag, startPoint x: 778, startPoint y: 271, endPoint x: 308, endPoint y: 294, distance: 471.0
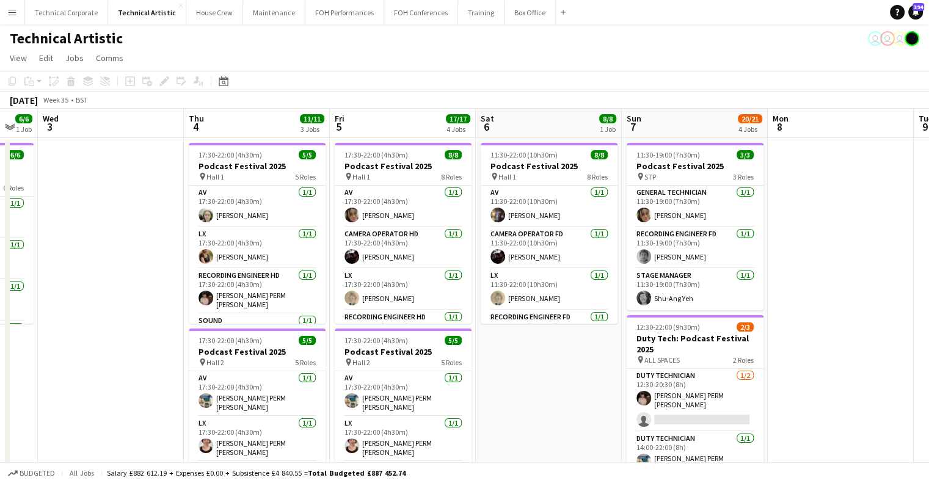
drag, startPoint x: 857, startPoint y: 234, endPoint x: 222, endPoint y: 207, distance: 634.7
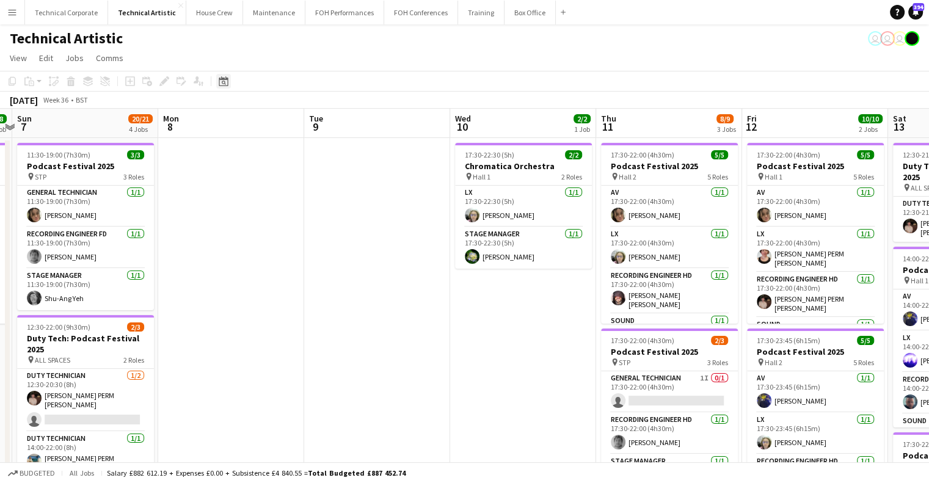
click at [227, 82] on icon "Date picker" at bounding box center [224, 81] width 10 height 10
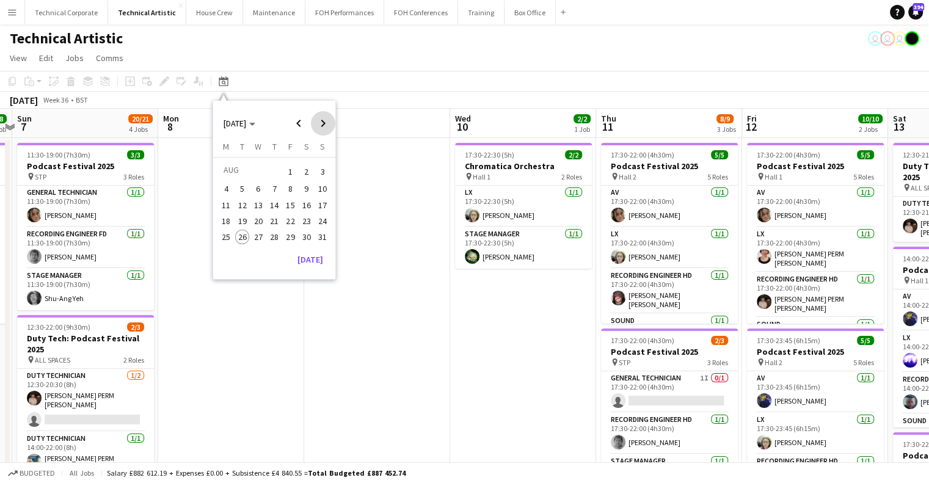
click at [332, 120] on span "Next month" at bounding box center [323, 123] width 24 height 24
click at [250, 184] on button "1" at bounding box center [258, 186] width 16 height 16
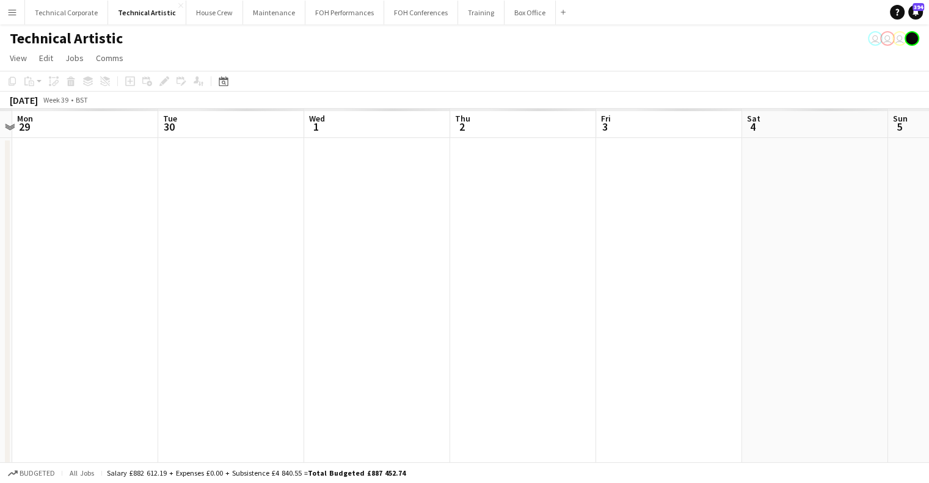
scroll to position [0, 420]
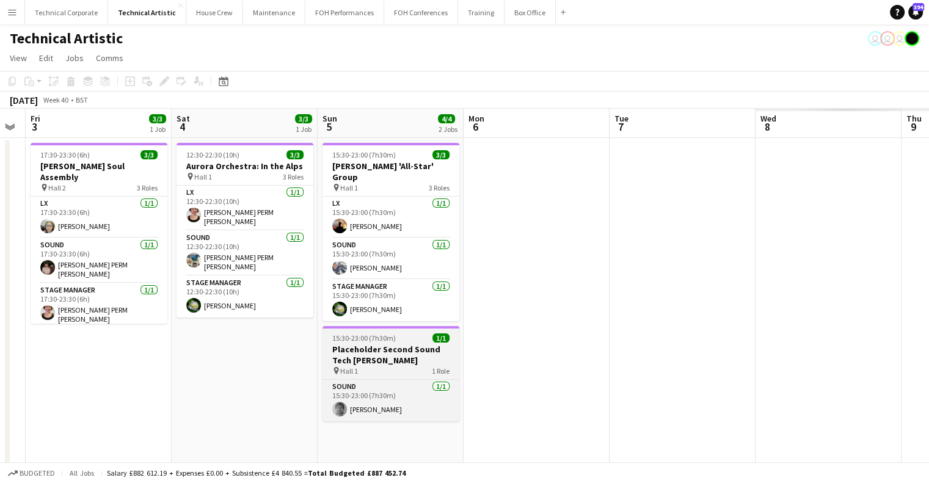
drag, startPoint x: 896, startPoint y: 271, endPoint x: 323, endPoint y: 315, distance: 574.1
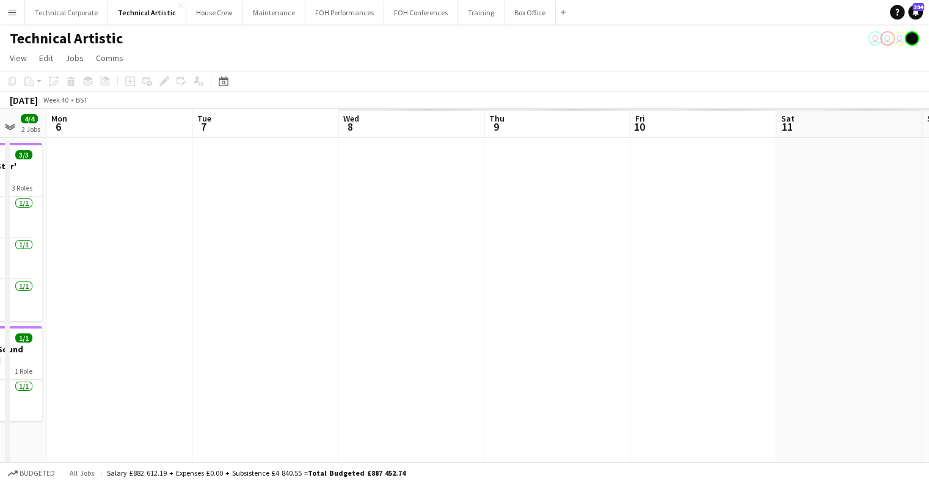
drag, startPoint x: 745, startPoint y: 244, endPoint x: 313, endPoint y: 290, distance: 435.0
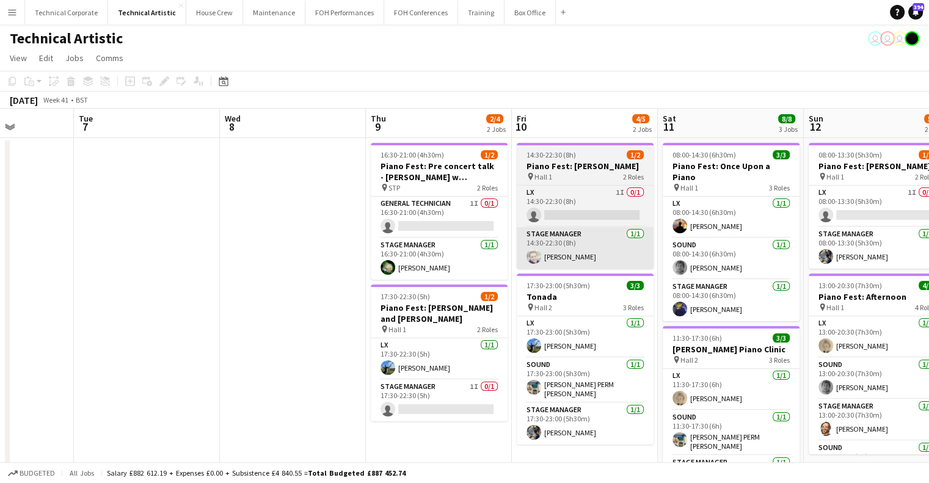
drag, startPoint x: 494, startPoint y: 258, endPoint x: 224, endPoint y: 255, distance: 269.4
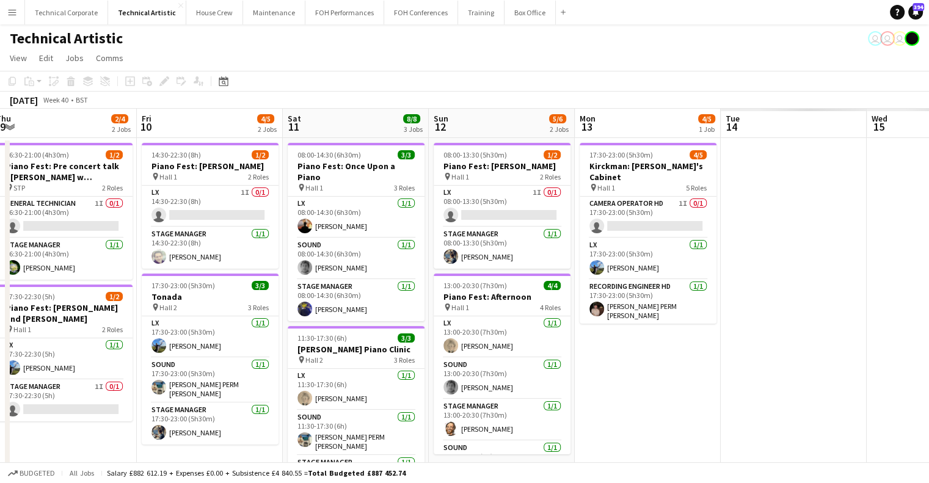
drag, startPoint x: 677, startPoint y: 266, endPoint x: 301, endPoint y: 317, distance: 379.8
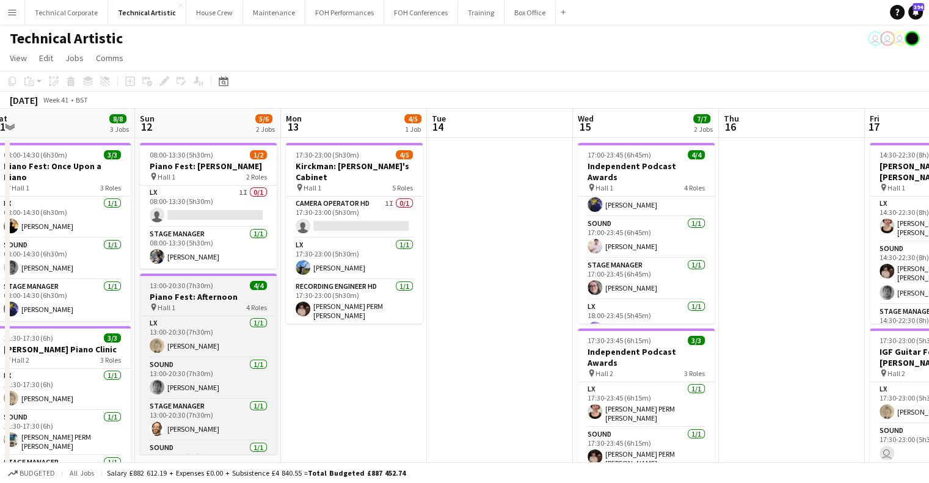
scroll to position [27, 0]
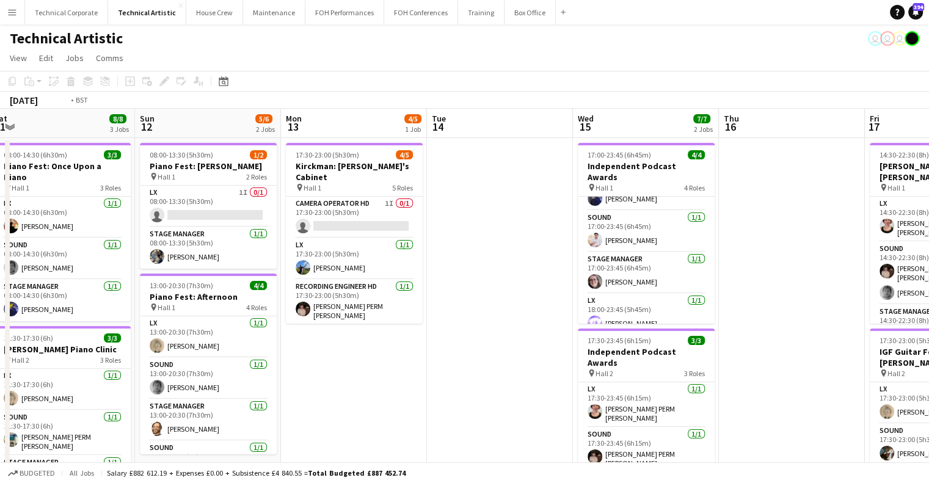
drag, startPoint x: 544, startPoint y: 278, endPoint x: 174, endPoint y: 304, distance: 371.7
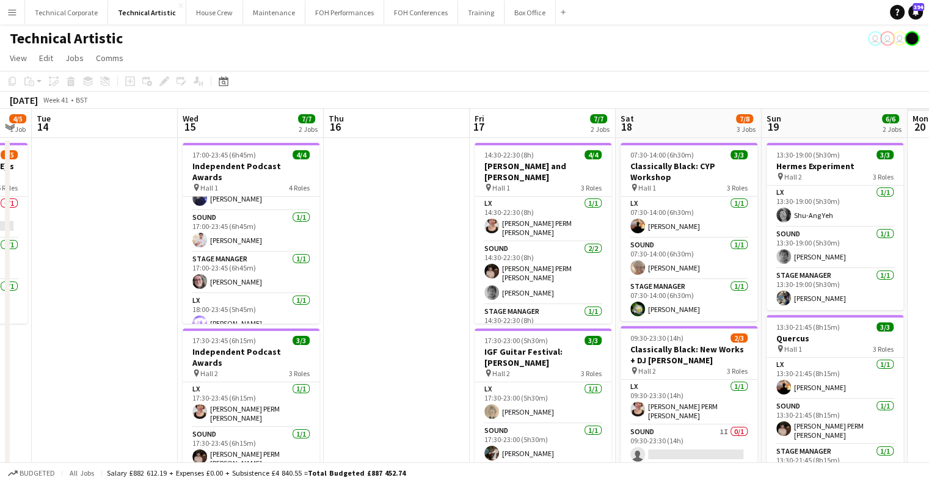
drag, startPoint x: 665, startPoint y: 266, endPoint x: 221, endPoint y: 305, distance: 445.2
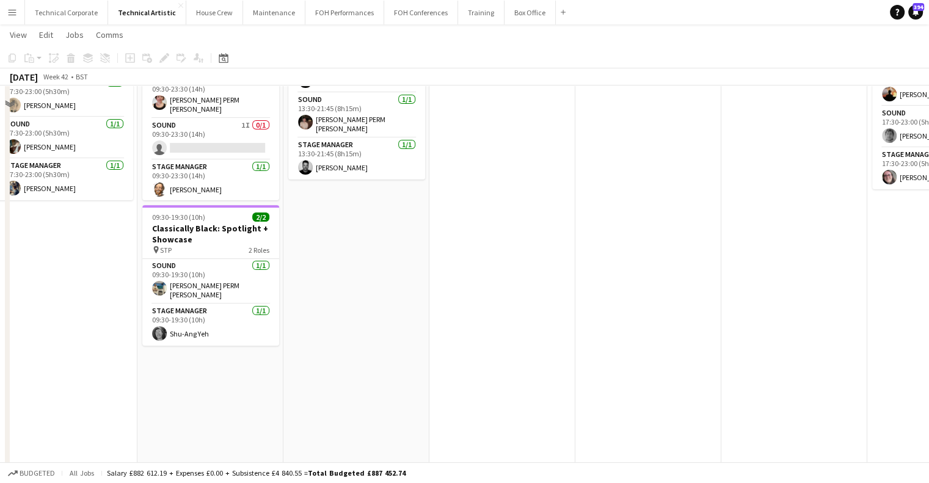
scroll to position [61, 0]
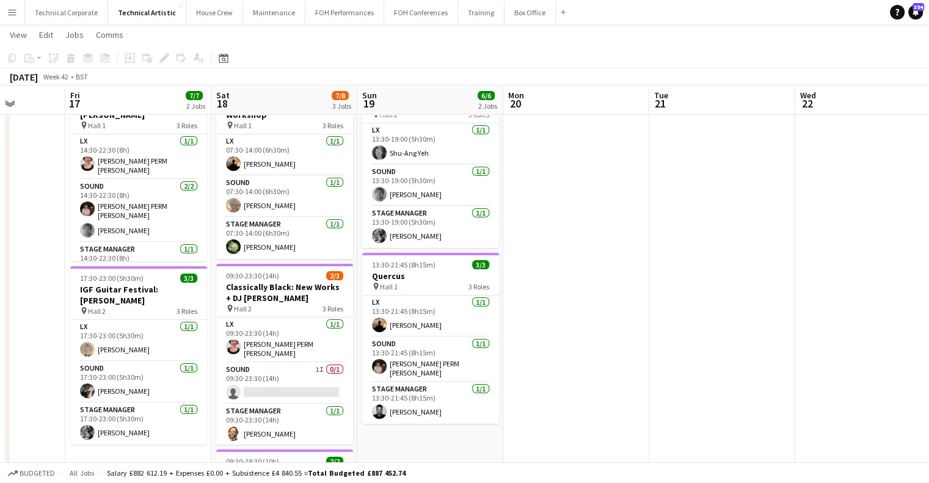
drag, startPoint x: 688, startPoint y: 313, endPoint x: 696, endPoint y: 313, distance: 7.9
click at [696, 313] on app-calendar-viewport "Tue 14 Wed 15 7/7 2 Jobs Thu 16 Fri 17 7/7 2 Jobs Sat 18 7/8 3 Jobs Sun 19 6/6 …" at bounding box center [464, 402] width 929 height 830
drag, startPoint x: 249, startPoint y: 308, endPoint x: 547, endPoint y: 308, distance: 298.1
click at [535, 308] on app-calendar-viewport "Tue 14 Wed 15 7/7 2 Jobs Thu 16 Fri 17 7/7 2 Jobs Sat 18 7/8 3 Jobs Sun 19 6/6 …" at bounding box center [464, 402] width 929 height 830
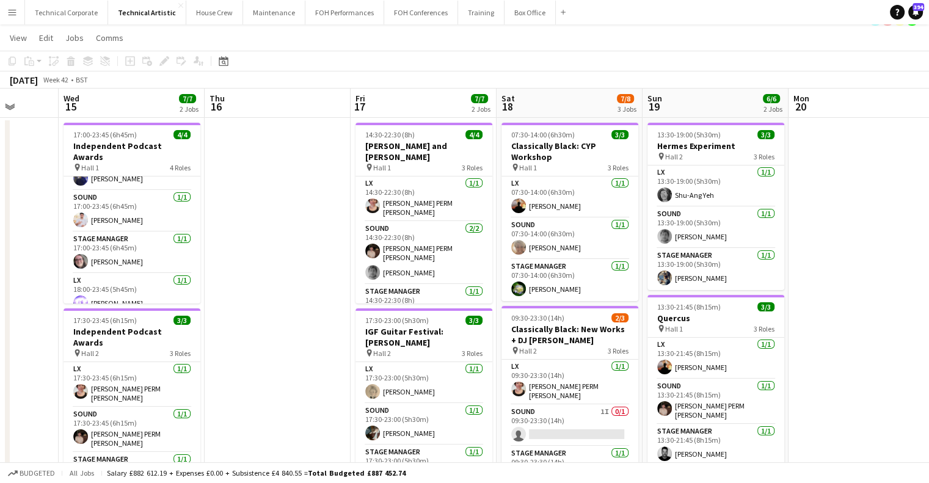
scroll to position [0, 0]
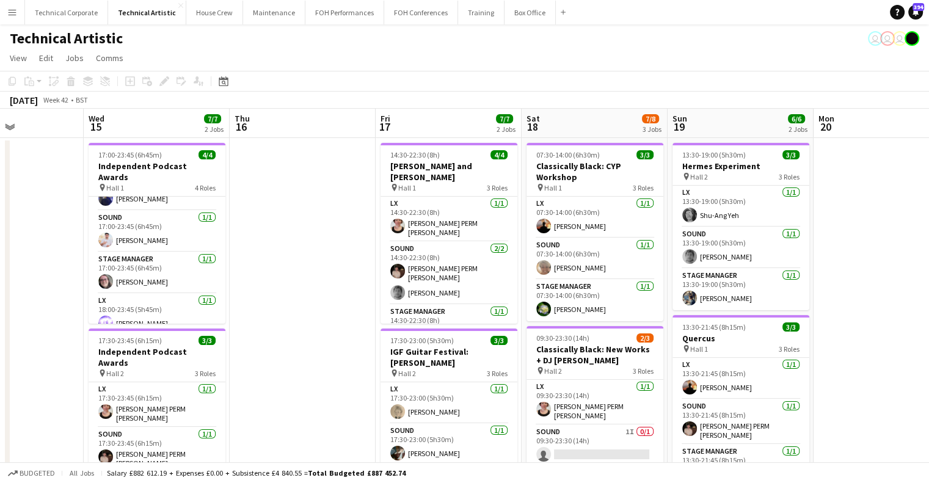
drag, startPoint x: 290, startPoint y: 296, endPoint x: 509, endPoint y: 286, distance: 219.0
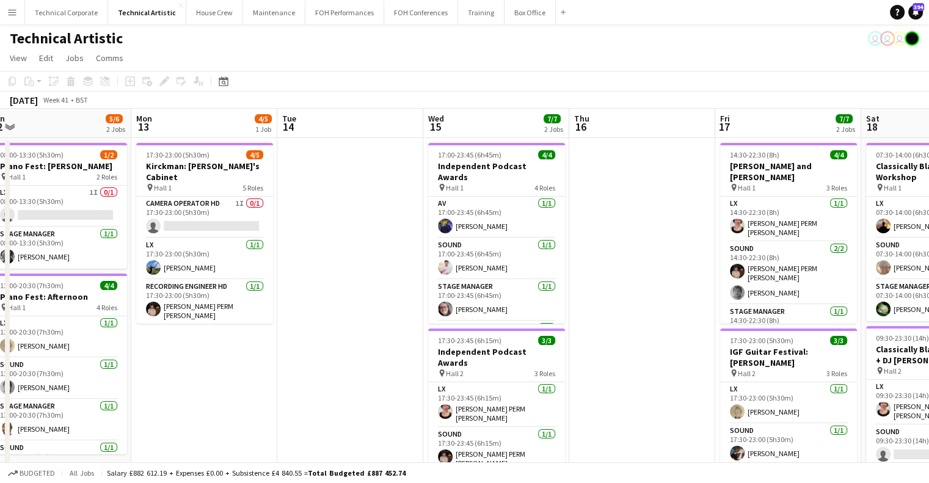
drag, startPoint x: 446, startPoint y: 298, endPoint x: 520, endPoint y: 302, distance: 74.0
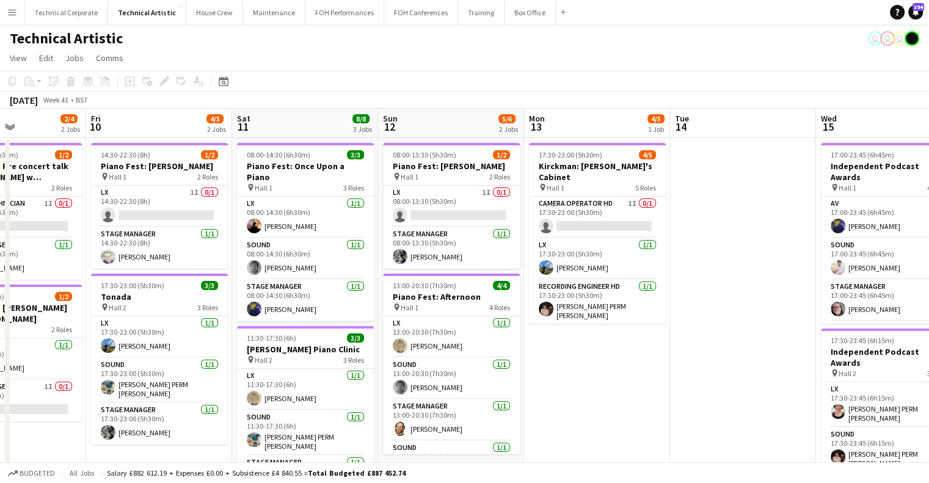
scroll to position [0, 356]
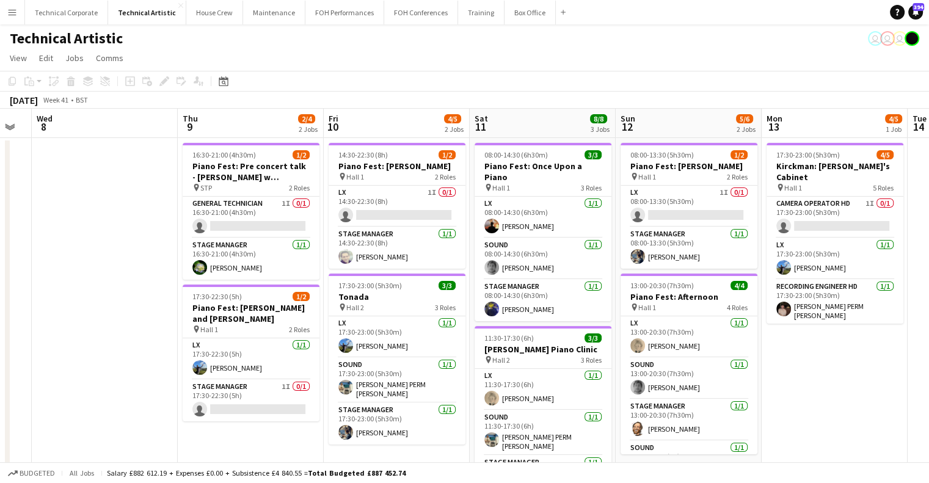
scroll to position [0, 251]
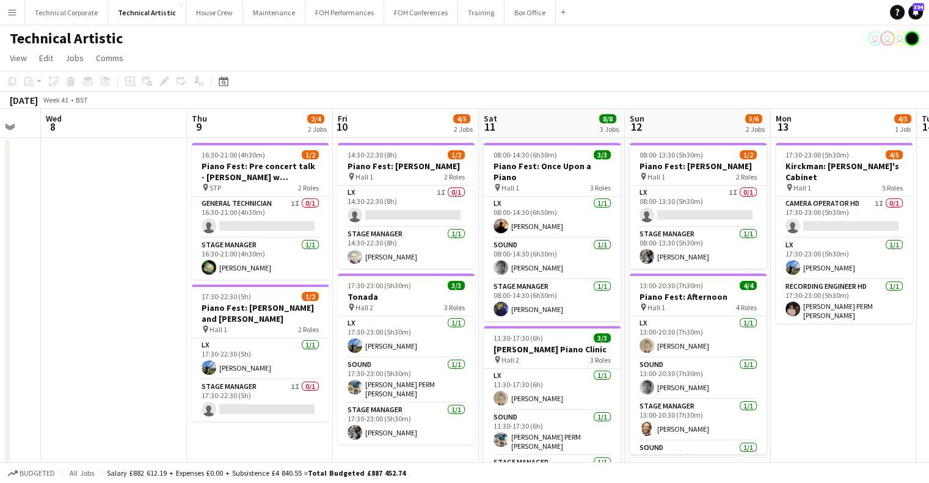
drag, startPoint x: 343, startPoint y: 271, endPoint x: 463, endPoint y: 270, distance: 119.7
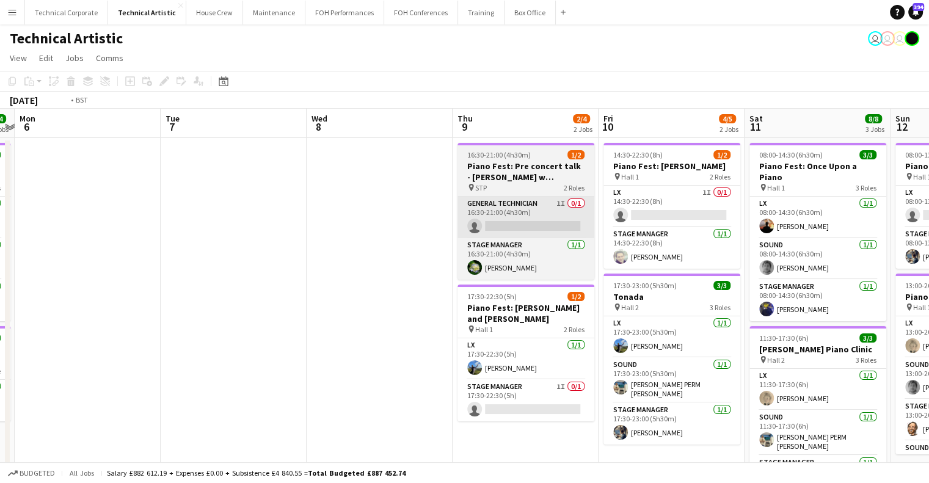
drag, startPoint x: 294, startPoint y: 258, endPoint x: 270, endPoint y: 206, distance: 57.7
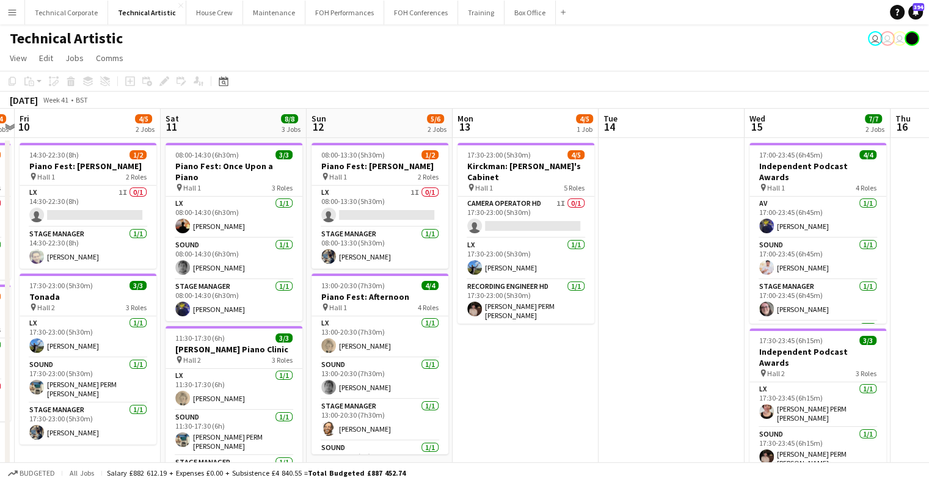
scroll to position [0, 362]
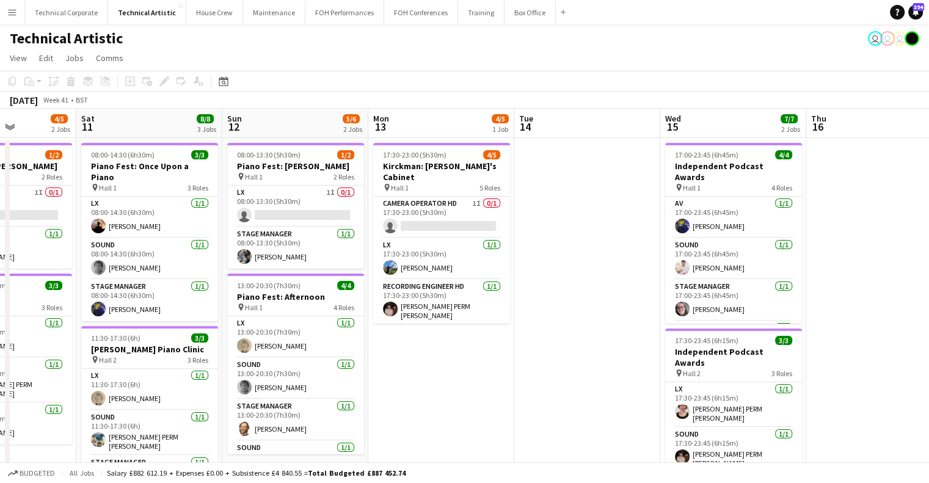
drag, startPoint x: 434, startPoint y: 211, endPoint x: 381, endPoint y: 214, distance: 53.9
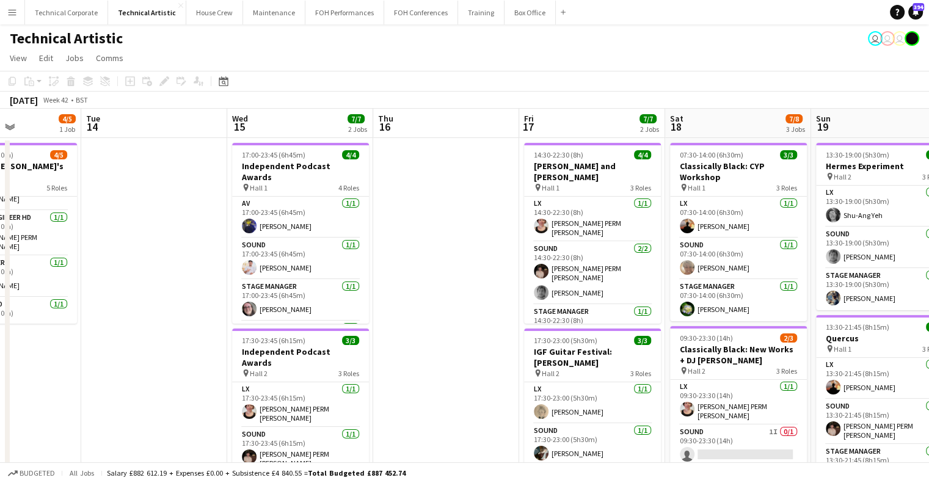
scroll to position [0, 445]
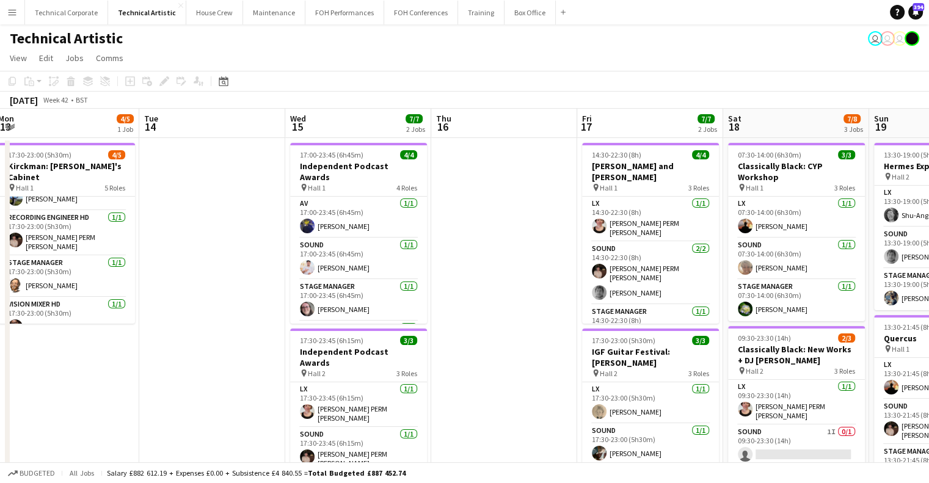
drag, startPoint x: 686, startPoint y: 254, endPoint x: 310, endPoint y: 287, distance: 377.2
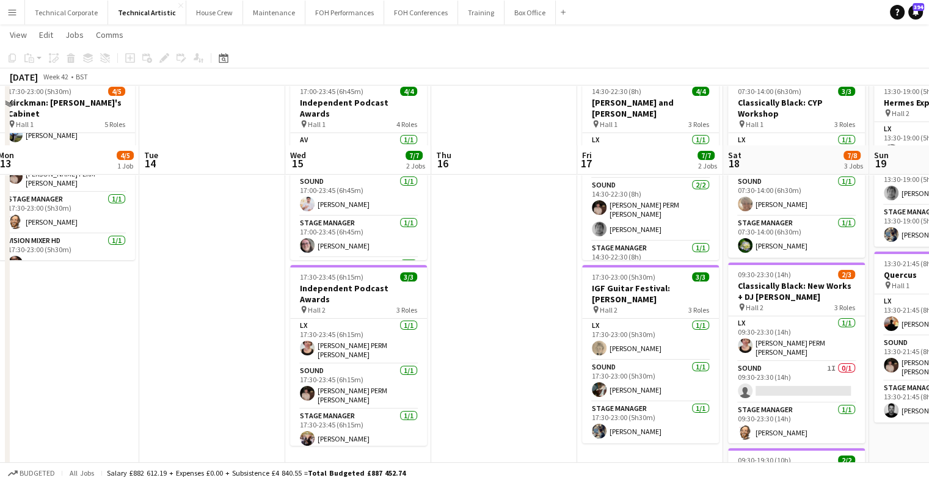
scroll to position [0, 0]
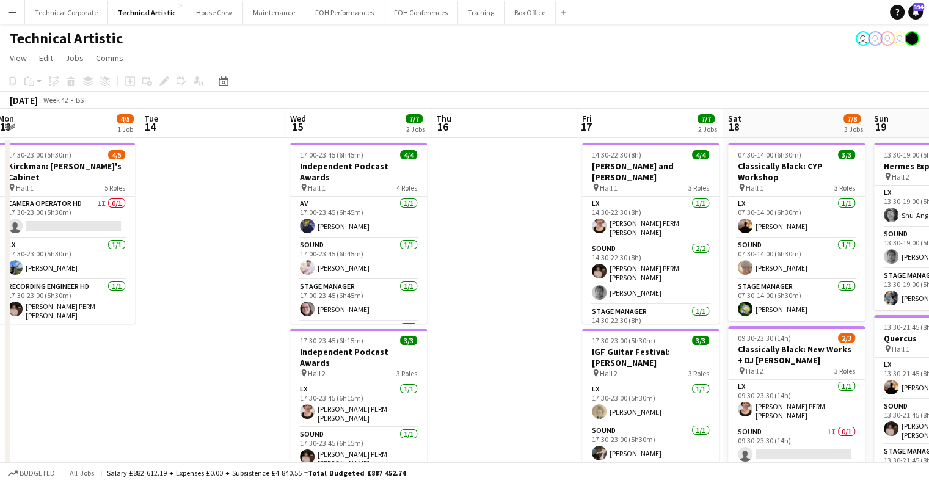
drag, startPoint x: 604, startPoint y: 211, endPoint x: 185, endPoint y: 205, distance: 419.1
click at [217, 212] on app-calendar-viewport "Fri 10 4/5 2 Jobs Sat 11 8/8 3 Jobs Sun 12 5/6 2 Jobs Mon 13 4/5 1 Job Tue 14 W…" at bounding box center [464, 391] width 929 height 565
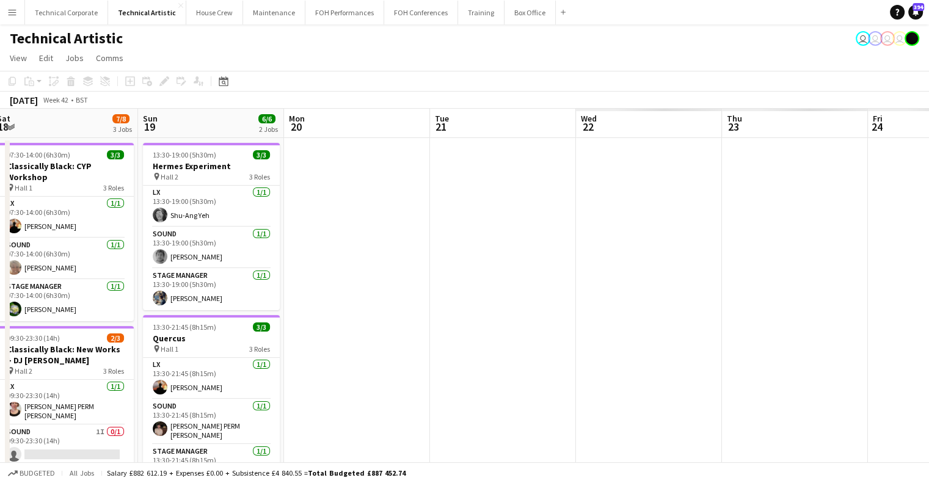
drag, startPoint x: 447, startPoint y: 189, endPoint x: 508, endPoint y: 185, distance: 61.2
click at [273, 186] on app-calendar-viewport "Thu 16 Fri 17 7/7 2 Jobs Sat 18 7/8 3 Jobs Sun 19 6/6 2 Jobs Mon 20 Tue 21 Wed …" at bounding box center [464, 391] width 929 height 565
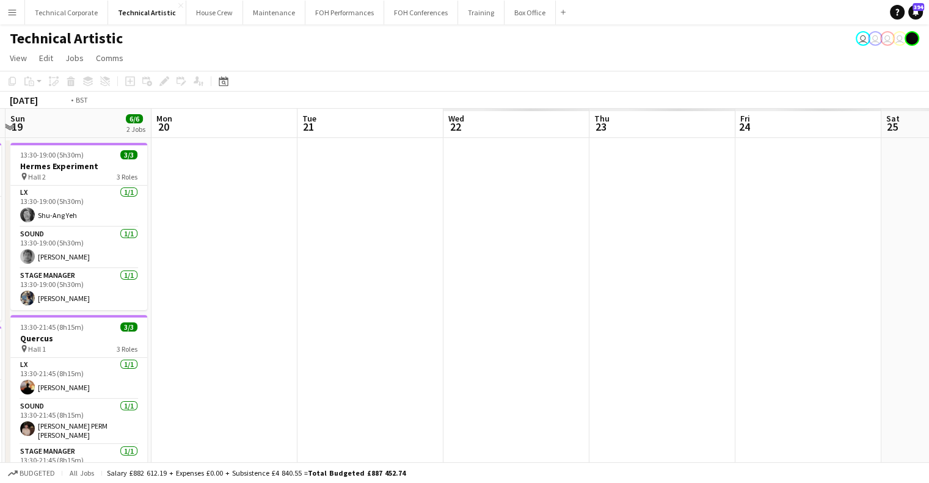
click at [378, 234] on app-calendar-viewport "Thu 16 Fri 17 7/7 2 Jobs Sat 18 7/8 3 Jobs Sun 19 6/6 2 Jobs Mon 20 Tue 21 Wed …" at bounding box center [464, 391] width 929 height 565
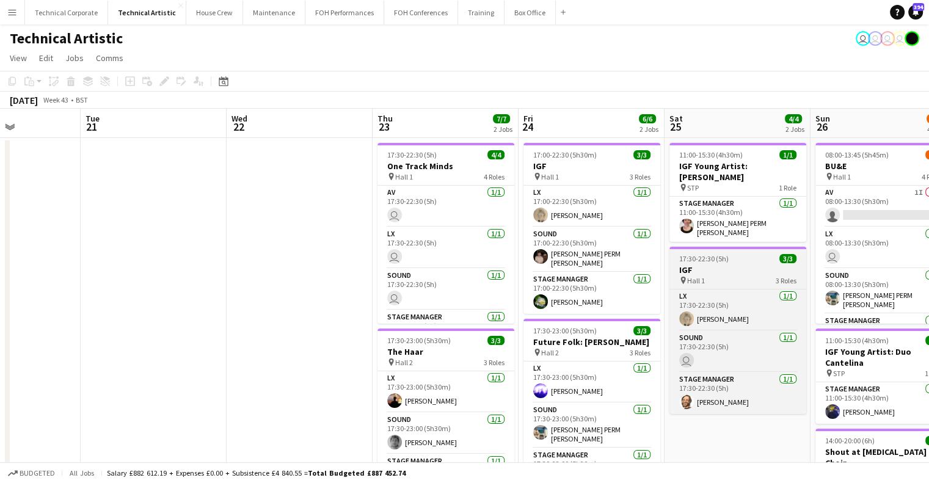
drag, startPoint x: 780, startPoint y: 245, endPoint x: 553, endPoint y: 246, distance: 226.7
click at [580, 258] on app-calendar-viewport "Sat 18 7/8 3 Jobs Sun 19 6/6 2 Jobs Mon 20 Tue 21 Wed 22 Thu 23 7/7 2 Jobs Fri …" at bounding box center [464, 459] width 929 height 700
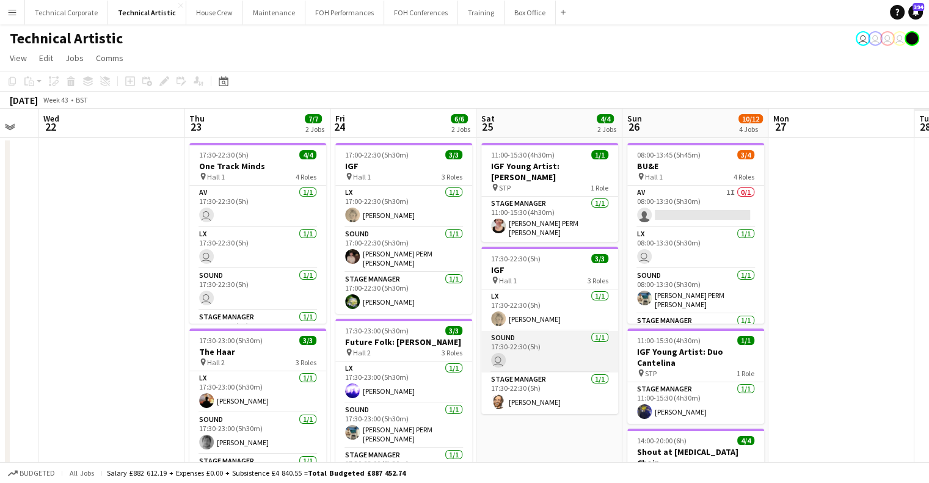
click at [563, 351] on app-card-role "Sound [DATE] 17:30-22:30 (5h) user" at bounding box center [549, 352] width 137 height 42
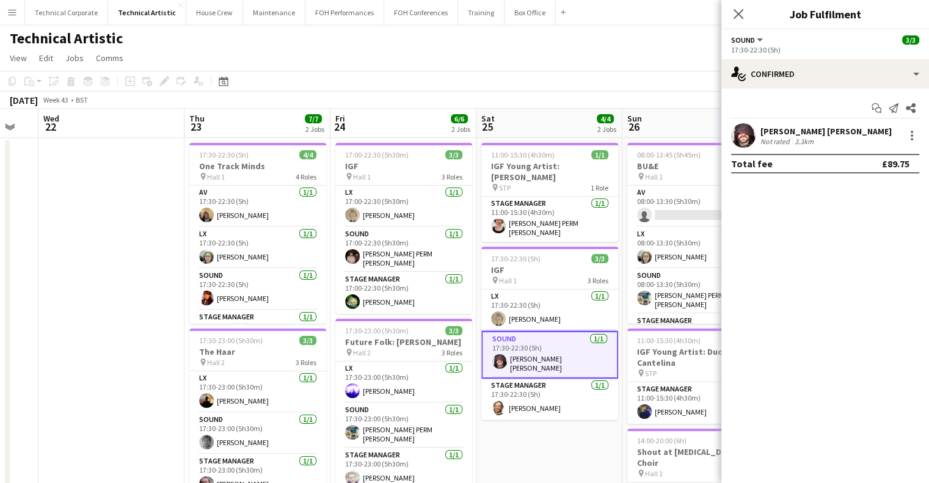
click at [527, 442] on app-date-cell "11:00-15:30 (4h30m) 1/1 IGF Young Artist: [PERSON_NAME] pin STP 1 Role Stage Ma…" at bounding box center [550, 473] width 146 height 670
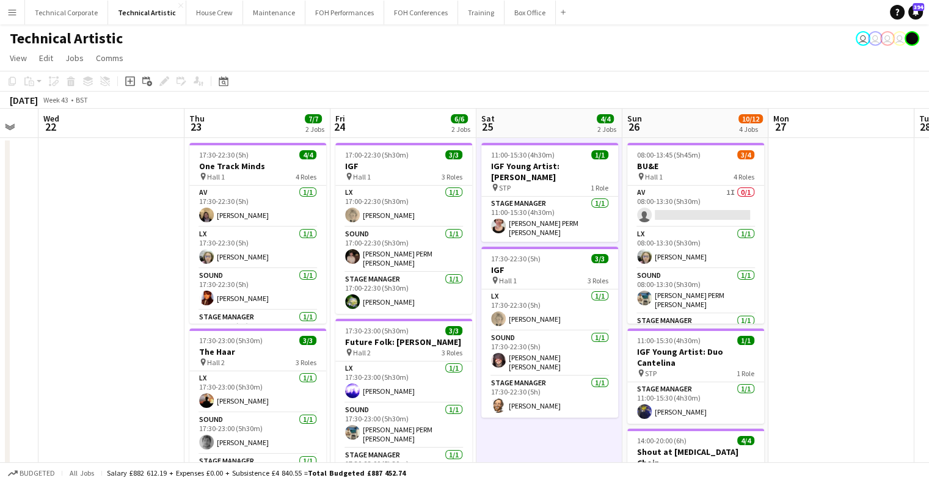
click at [527, 442] on app-date-cell "11:00-15:30 (4h30m) 1/1 IGF Young Artist: [PERSON_NAME] pin STP 1 Role Stage Ma…" at bounding box center [550, 473] width 146 height 670
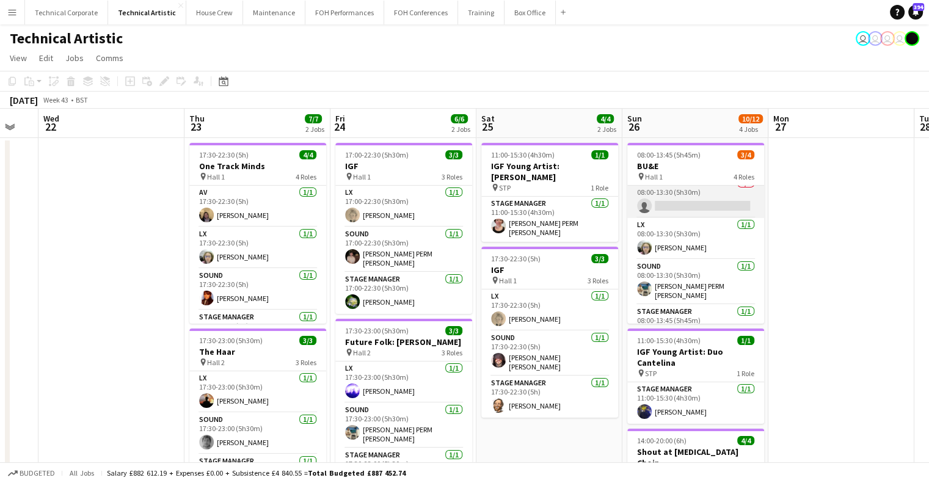
scroll to position [0, 0]
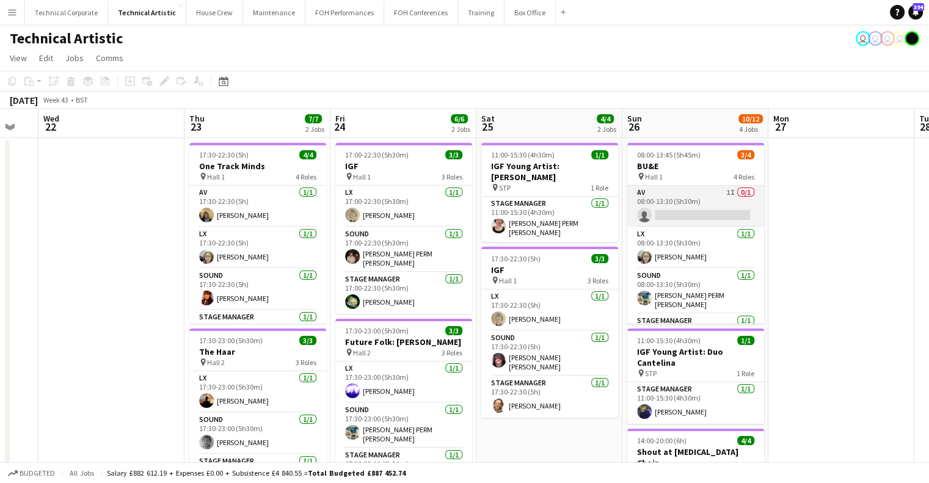
click at [713, 198] on app-card-role "AV 1I 0/1 08:00-13:30 (5h30m) single-neutral-actions" at bounding box center [695, 207] width 137 height 42
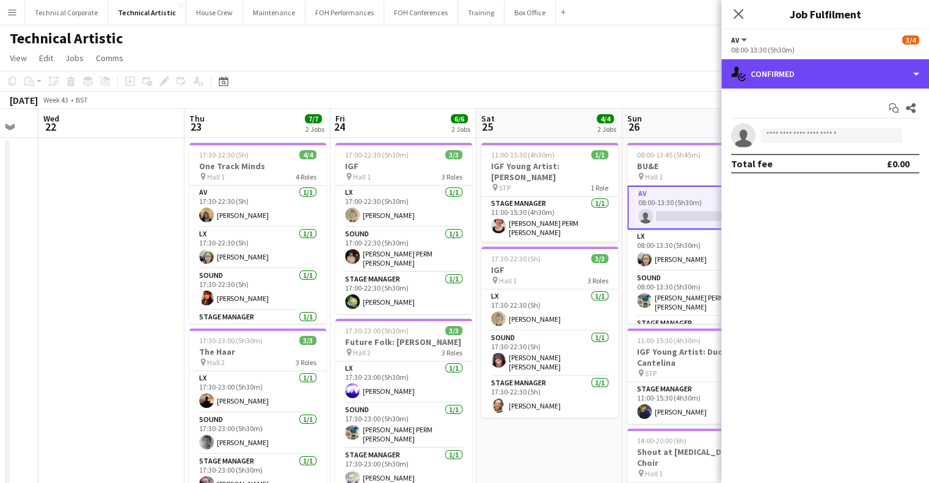
drag, startPoint x: 821, startPoint y: 62, endPoint x: 843, endPoint y: 100, distance: 43.3
click at [821, 63] on div "single-neutral-actions-check-2 Confirmed" at bounding box center [826, 73] width 208 height 29
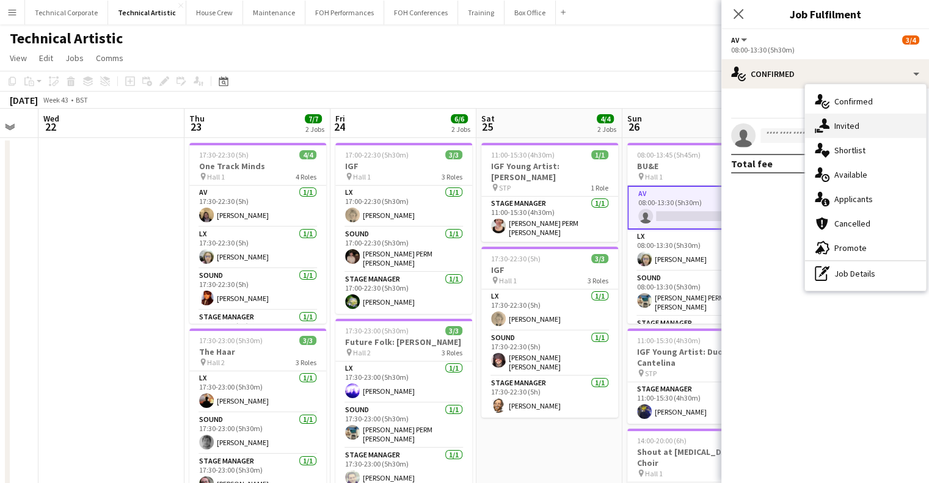
click at [857, 133] on div "single-neutral-actions-share-1 Invited" at bounding box center [865, 126] width 121 height 24
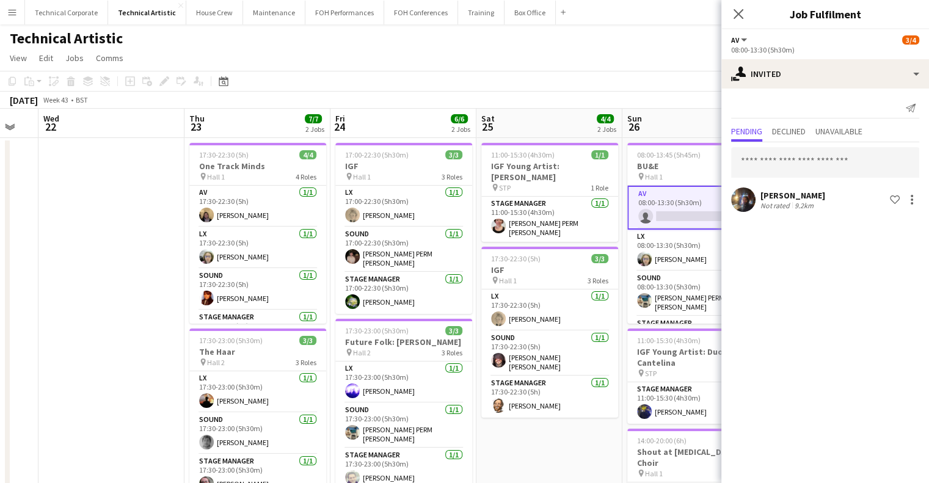
click at [679, 123] on app-board-header-date "Sun 26 10/12 4 Jobs" at bounding box center [696, 123] width 146 height 29
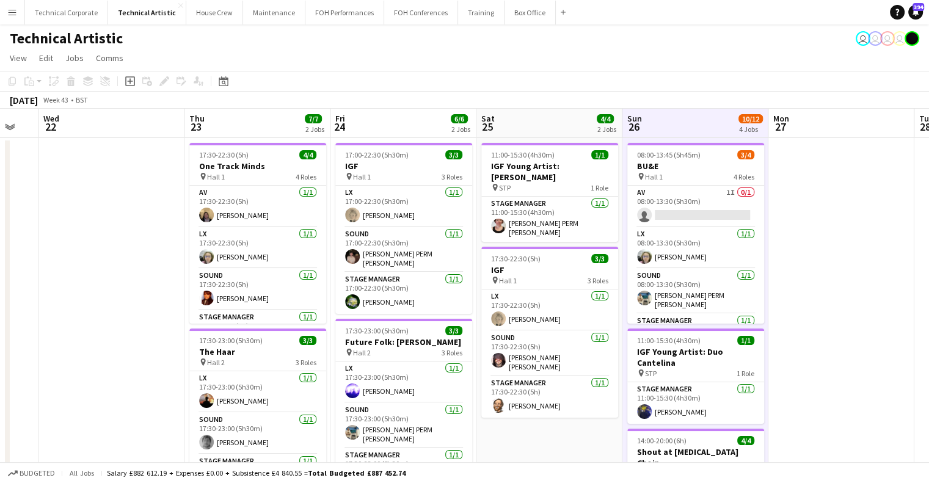
drag, startPoint x: 679, startPoint y: 123, endPoint x: 792, endPoint y: 250, distance: 169.7
click at [679, 124] on app-board-header-date "Sun 26 10/12 4 Jobs" at bounding box center [696, 123] width 146 height 29
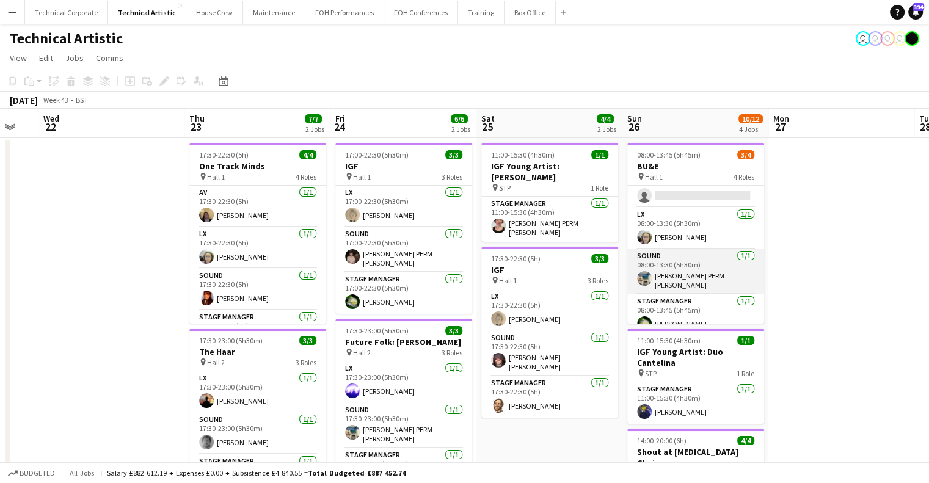
scroll to position [27, 0]
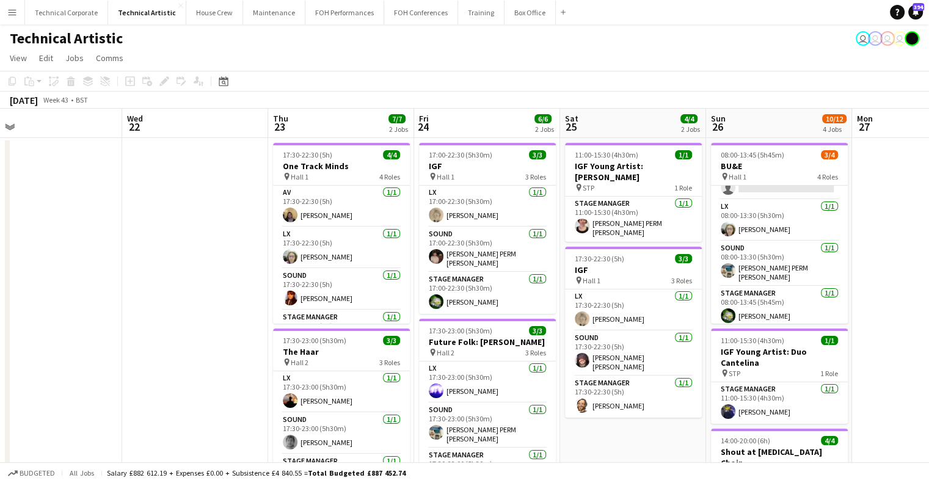
drag, startPoint x: 602, startPoint y: 295, endPoint x: 177, endPoint y: 340, distance: 427.0
click at [177, 340] on app-calendar-viewport "Sat 18 7/8 3 Jobs Sun 19 6/6 2 Jobs Mon 20 Tue 21 Wed 22 Thu 23 7/7 2 Jobs Fri …" at bounding box center [464, 459] width 929 height 700
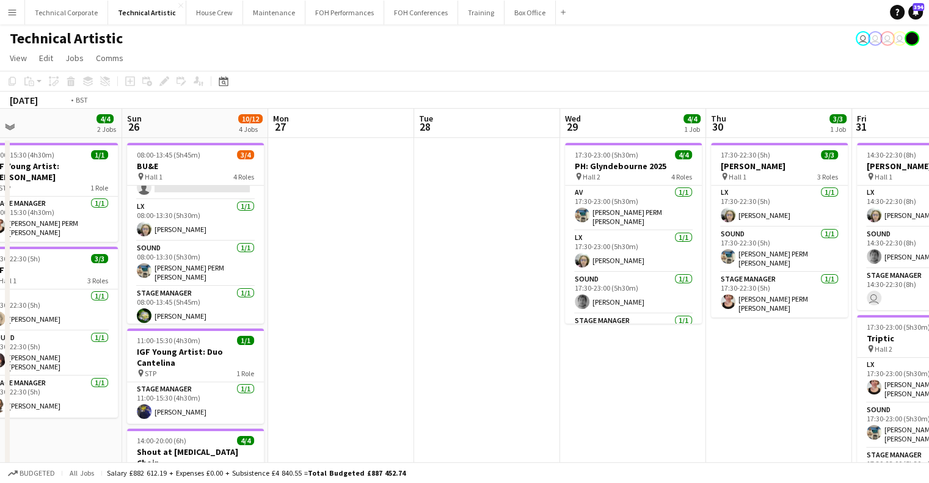
click at [296, 346] on app-calendar-viewport "Wed 22 Thu 23 7/7 2 Jobs Fri 24 6/6 2 Jobs Sat 25 4/4 2 Jobs Sun 26 10/12 4 Job…" at bounding box center [464, 459] width 929 height 700
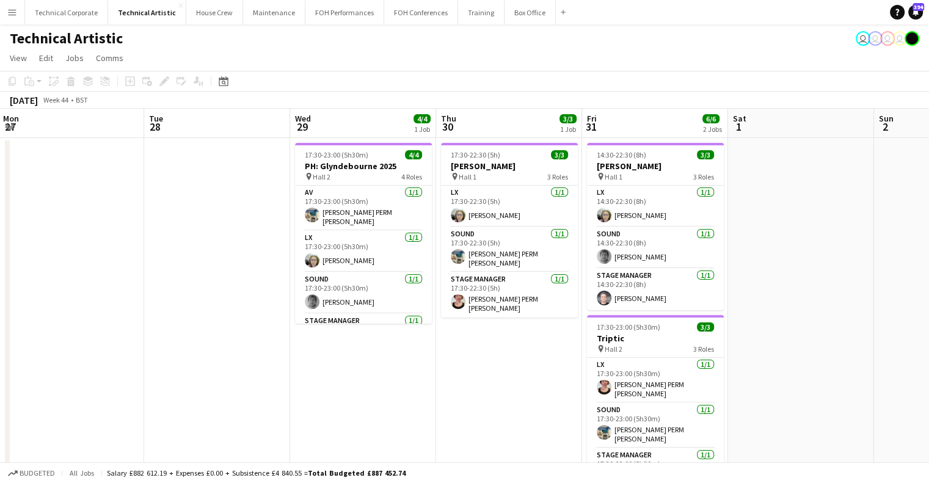
click at [496, 263] on app-calendar-viewport "Fri 24 6/6 2 Jobs Sat 25 4/4 2 Jobs Sun 26 10/12 4 Jobs Mon 27 Tue 28 Wed 29 4/…" at bounding box center [464, 459] width 929 height 700
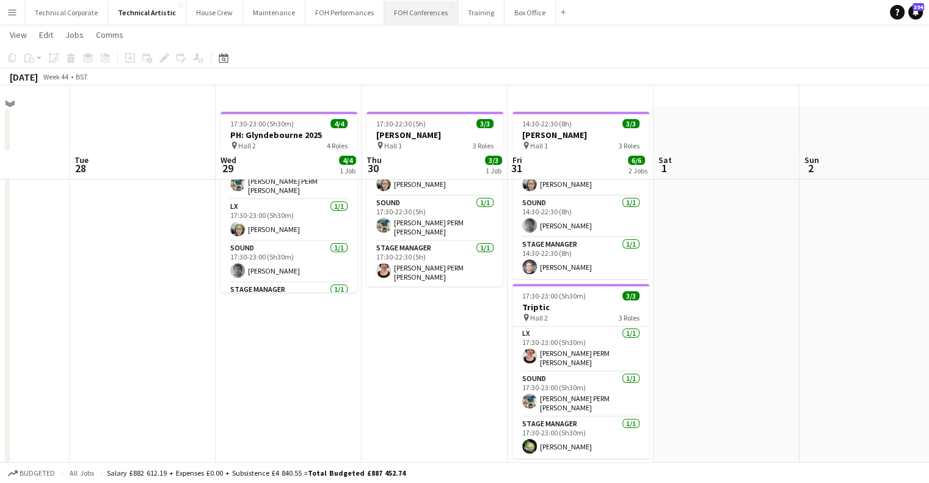
scroll to position [0, 0]
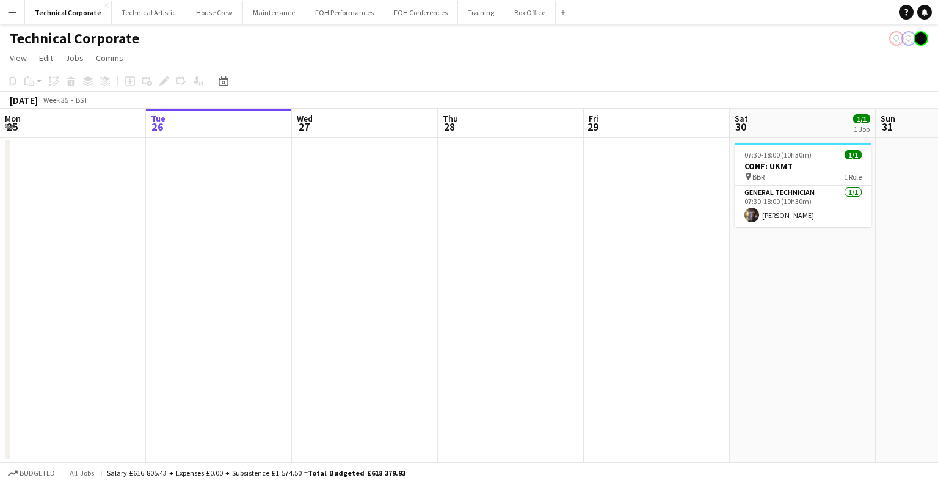
click at [301, 241] on app-calendar-viewport "Sat 23 Sun 24 Mon 25 Tue 26 Wed 27 Thu 28 Fri 29 Sat 30 1/1 1 Job Sun 31 Mon 1 …" at bounding box center [469, 286] width 938 height 354
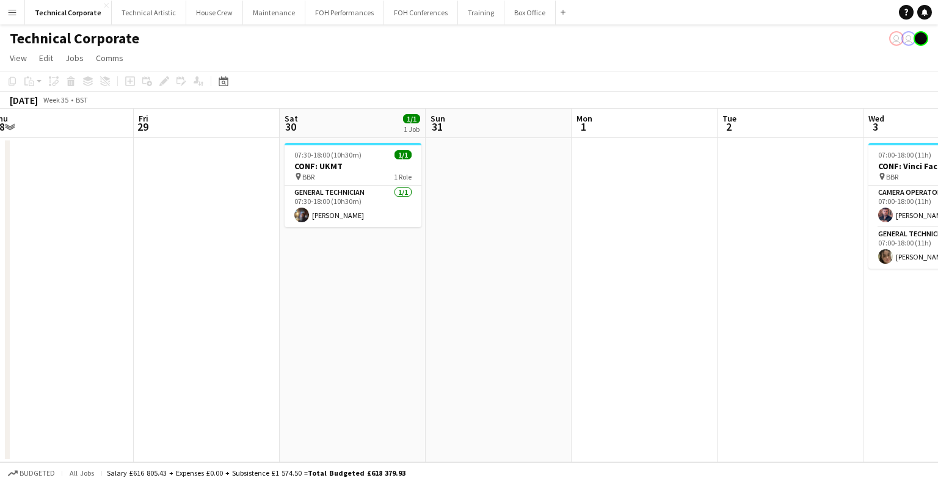
drag, startPoint x: 712, startPoint y: 188, endPoint x: 315, endPoint y: 188, distance: 396.5
click at [252, 267] on app-calendar-viewport "Mon 25 Tue 26 Wed 27 Thu 28 Fri 29 Sat 30 1/1 1 Job Sun 31 Mon 1 Tue 2 Wed 3 2/…" at bounding box center [469, 286] width 938 height 354
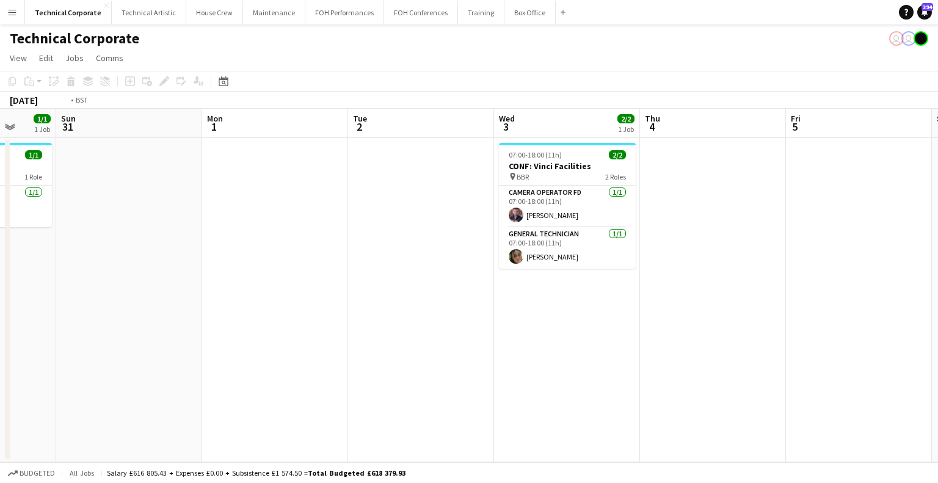
drag, startPoint x: 497, startPoint y: 222, endPoint x: 217, endPoint y: 241, distance: 281.1
click at [240, 235] on app-calendar-viewport "Wed 27 Thu 28 Fri 29 Sat 30 1/1 1 Job Sun 31 Mon 1 Tue 2 Wed 3 2/2 1 Job Thu 4 …" at bounding box center [469, 286] width 938 height 354
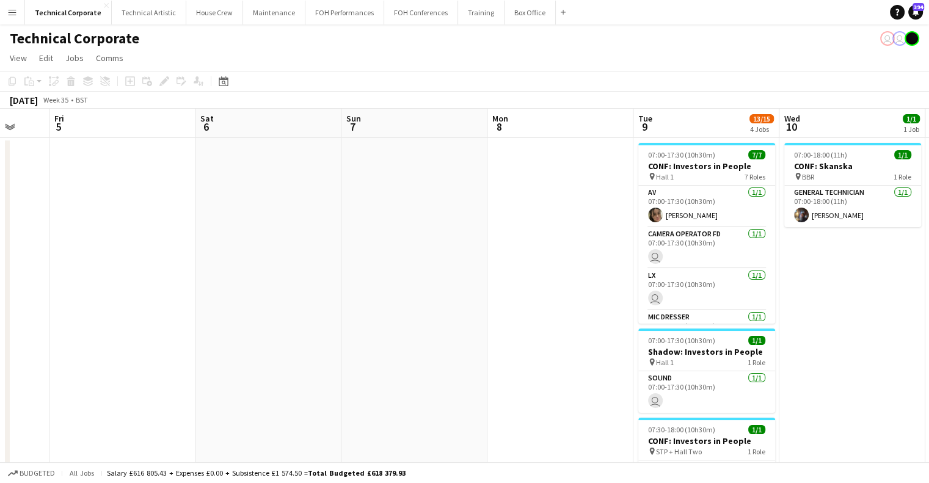
drag, startPoint x: 379, startPoint y: 245, endPoint x: 781, endPoint y: 200, distance: 403.9
click at [349, 261] on app-calendar-viewport "Tue 2 Wed 3 2/2 1 Job Thu 4 Fri 5 Sat 6 Sun 7 Mon 8 Tue 9 13/15 4 Jobs Wed 10 1…" at bounding box center [464, 422] width 929 height 627
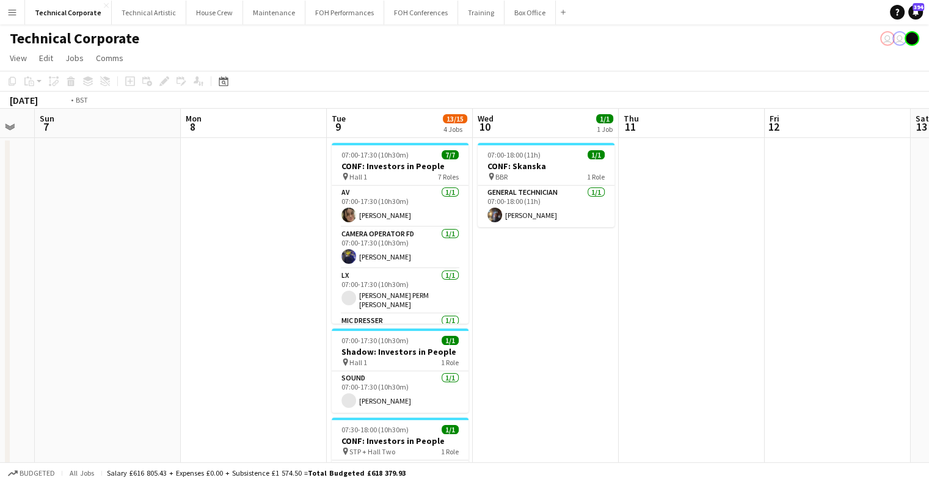
drag, startPoint x: 450, startPoint y: 205, endPoint x: 321, endPoint y: 234, distance: 132.2
click at [305, 235] on app-calendar-viewport "Thu 4 Fri 5 Sat 6 Sun 7 Mon 8 Tue 9 13/15 4 Jobs Wed 10 1/1 1 Job Thu 11 Fri 12…" at bounding box center [464, 422] width 929 height 627
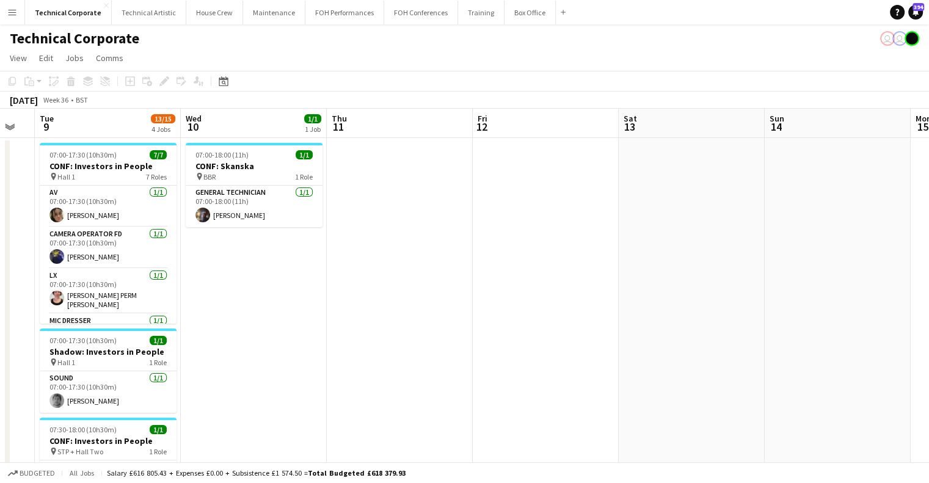
drag, startPoint x: 347, startPoint y: 257, endPoint x: 742, endPoint y: 252, distance: 395.3
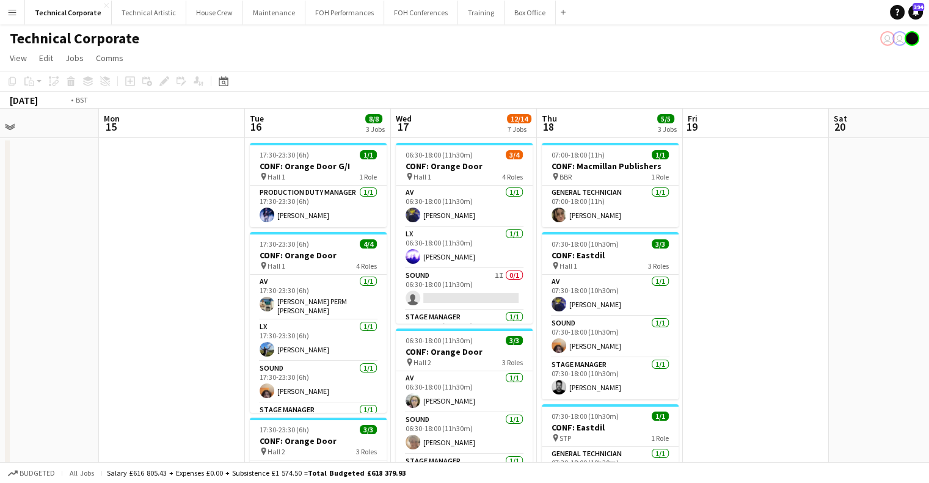
drag, startPoint x: 691, startPoint y: 277, endPoint x: 161, endPoint y: 312, distance: 531.4
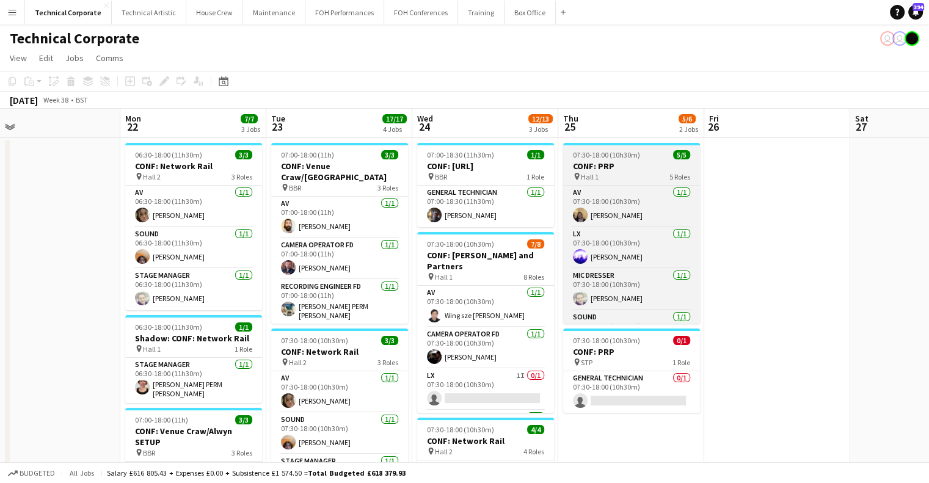
scroll to position [69, 0]
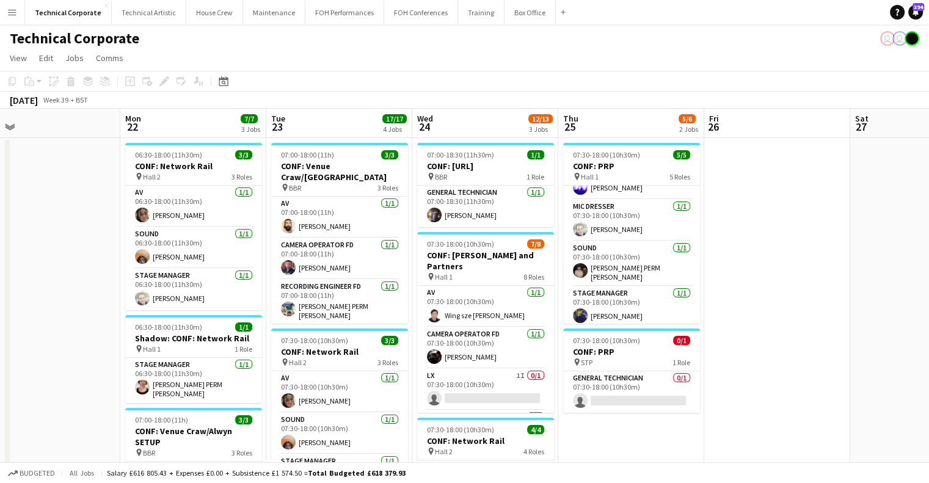
drag, startPoint x: 287, startPoint y: 300, endPoint x: 429, endPoint y: 312, distance: 142.9
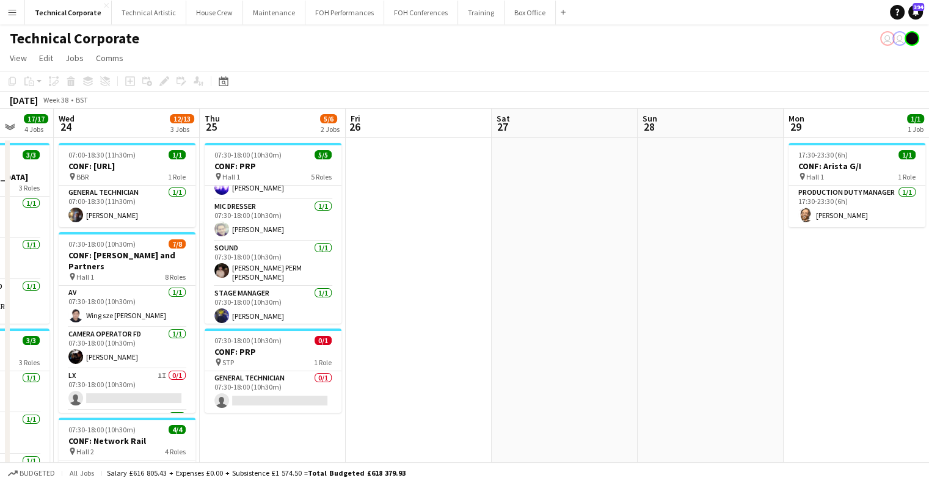
drag, startPoint x: 424, startPoint y: 273, endPoint x: 760, endPoint y: 254, distance: 336.6
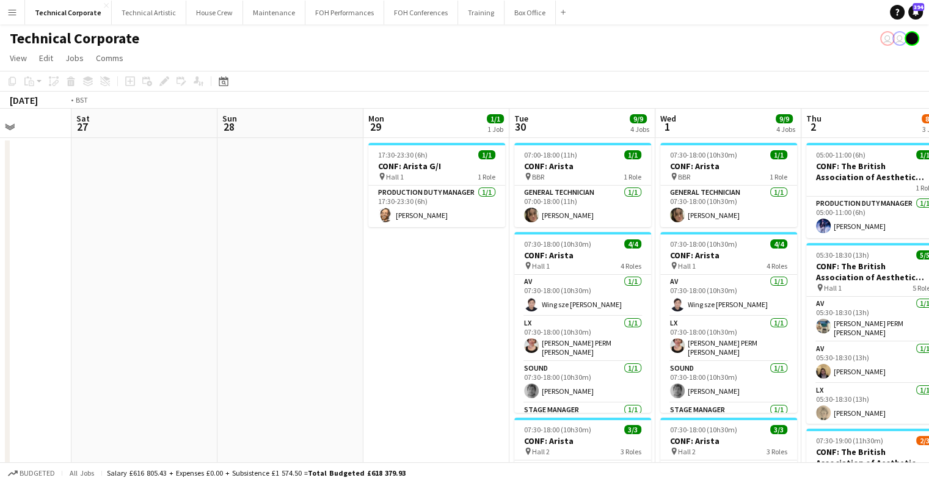
drag, startPoint x: 618, startPoint y: 256, endPoint x: 680, endPoint y: 261, distance: 61.9
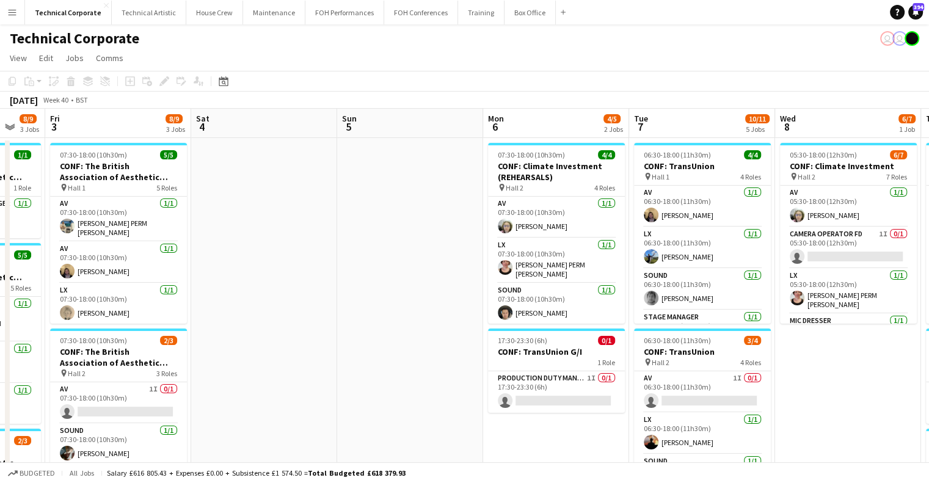
drag, startPoint x: 601, startPoint y: 243, endPoint x: 234, endPoint y: 264, distance: 367.2
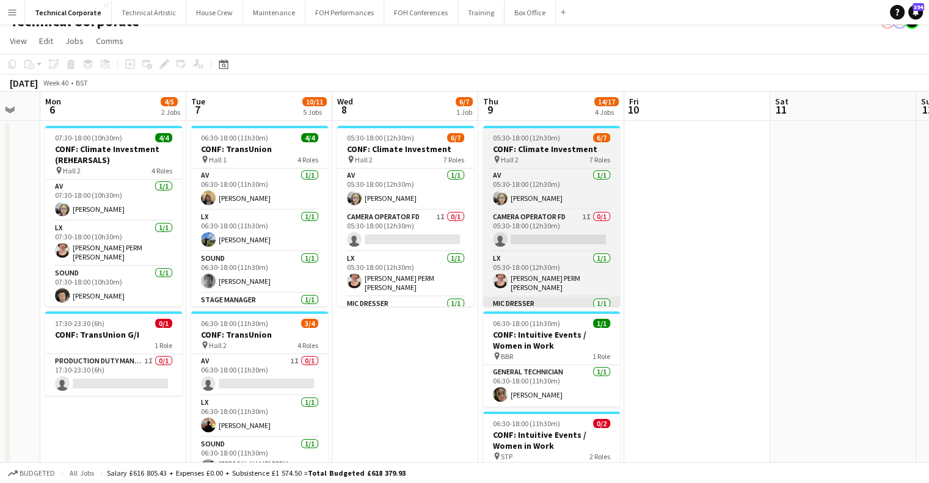
scroll to position [0, 0]
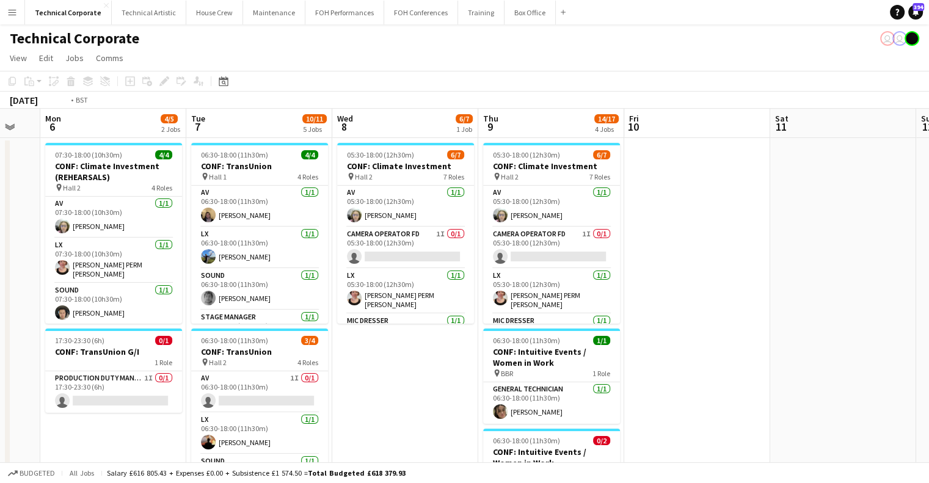
drag, startPoint x: 637, startPoint y: 332, endPoint x: 726, endPoint y: 254, distance: 118.6
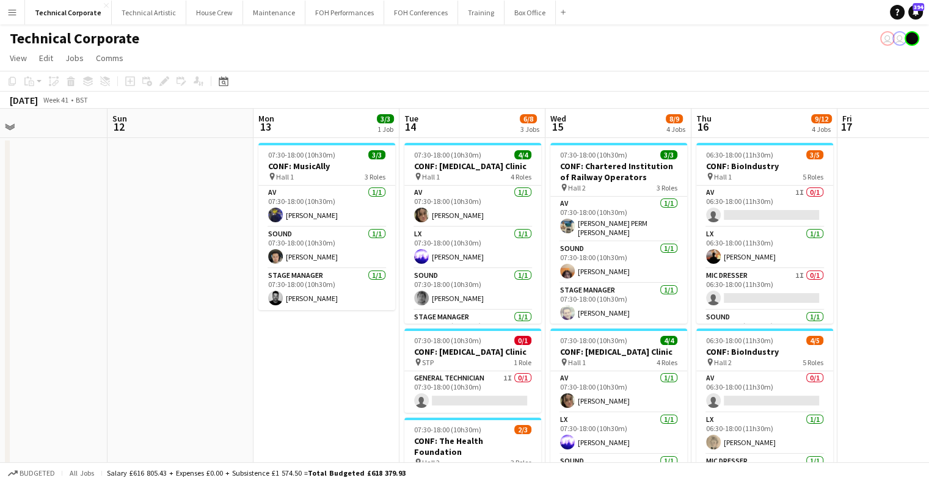
scroll to position [0, 415]
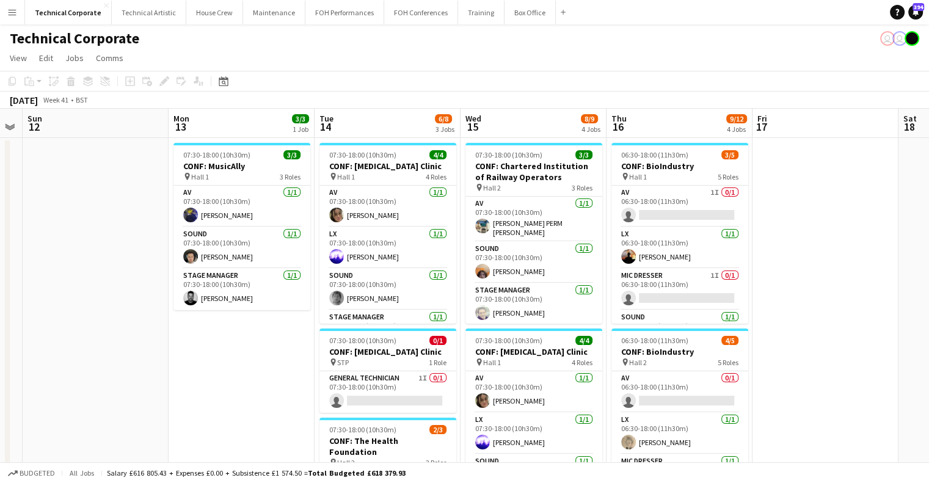
drag, startPoint x: 759, startPoint y: 257, endPoint x: 420, endPoint y: 295, distance: 341.2
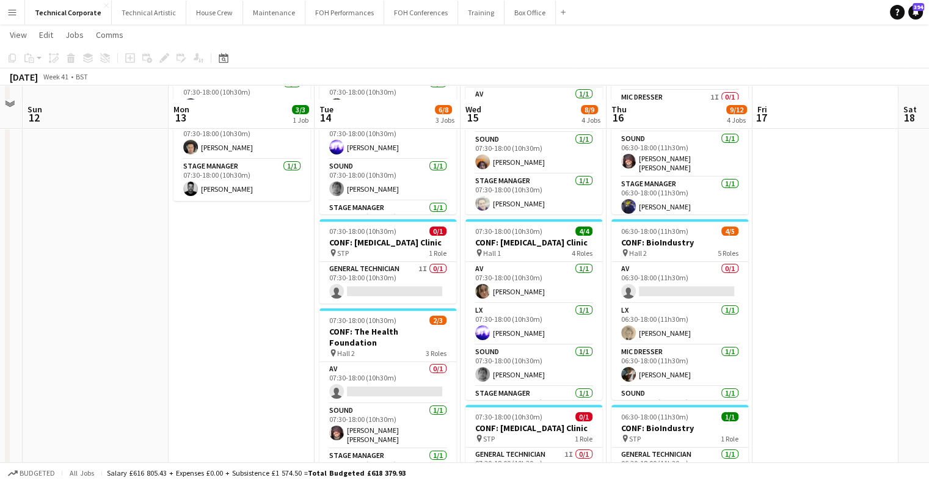
scroll to position [122, 0]
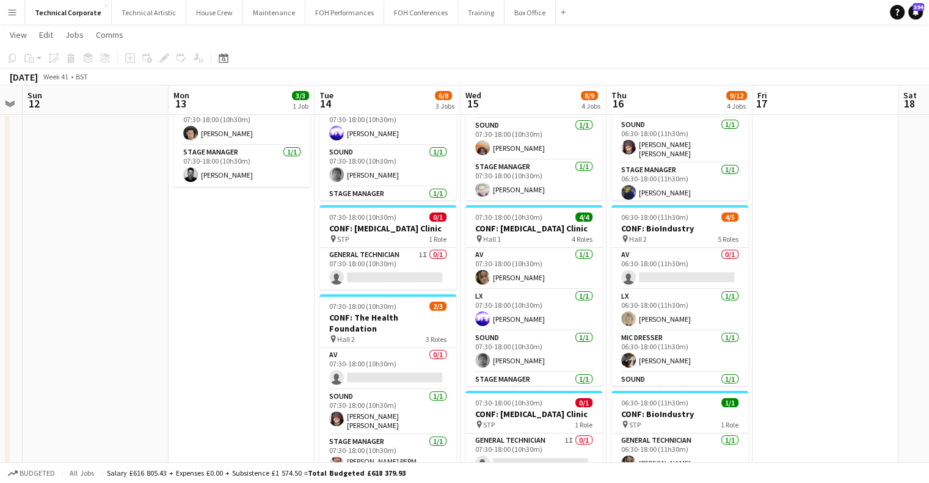
drag, startPoint x: 817, startPoint y: 366, endPoint x: 613, endPoint y: 361, distance: 204.1
click at [618, 362] on app-calendar-viewport "Thu 9 14/17 4 Jobs Fri 10 Sat 11 Sun 12 Mon 13 3/3 1 Job Tue 14 6/8 3 Jobs Wed …" at bounding box center [464, 433] width 929 height 1017
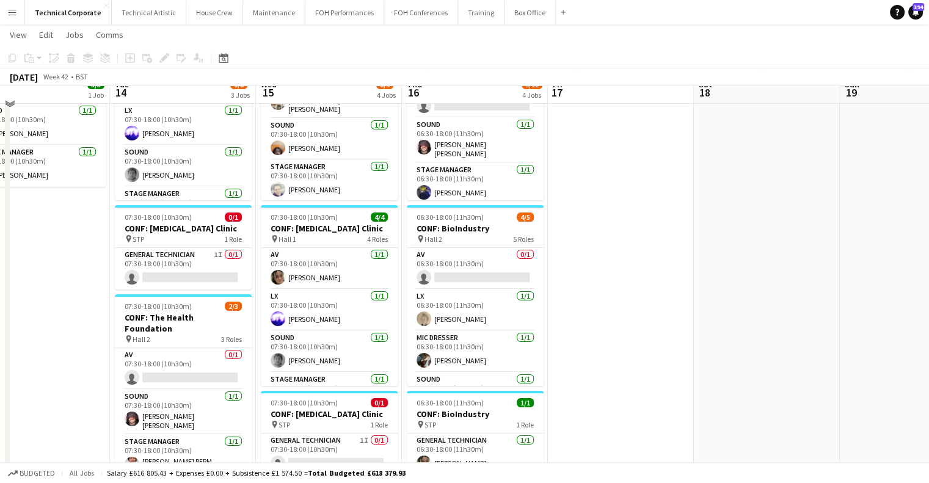
scroll to position [0, 0]
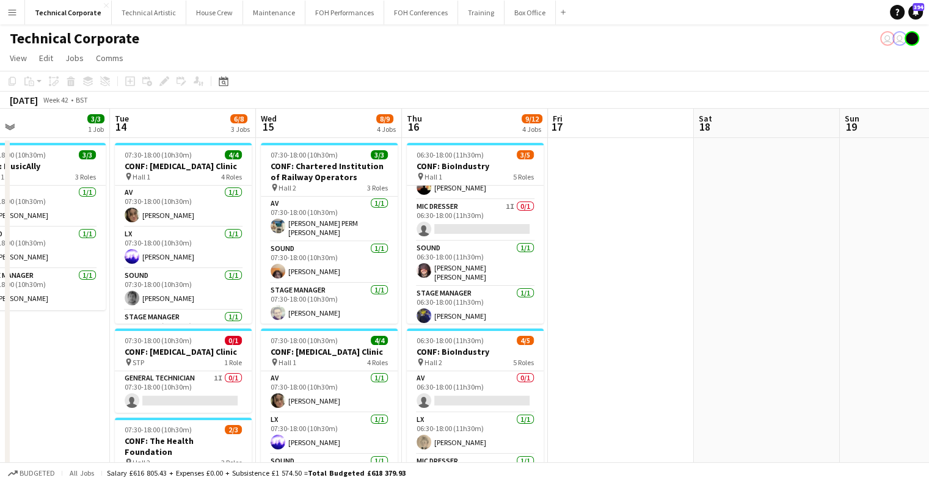
drag, startPoint x: 611, startPoint y: 312, endPoint x: 299, endPoint y: 308, distance: 312.2
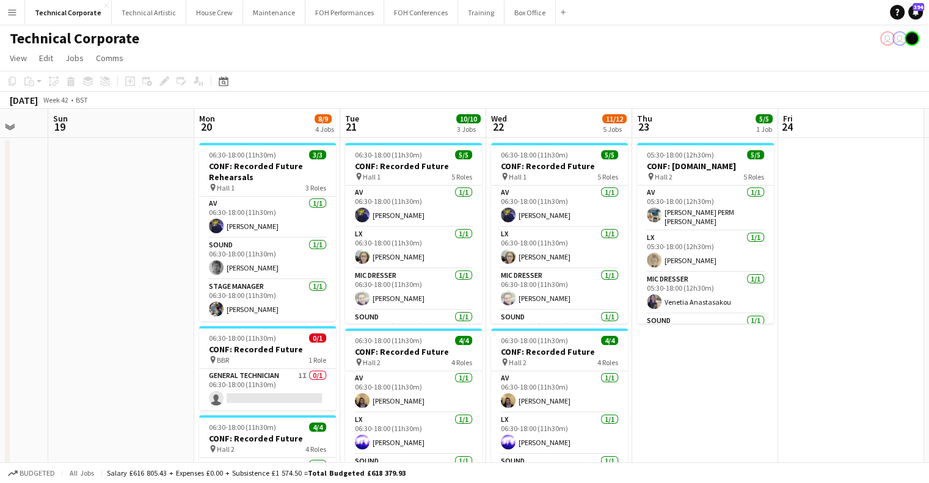
scroll to position [0, 424]
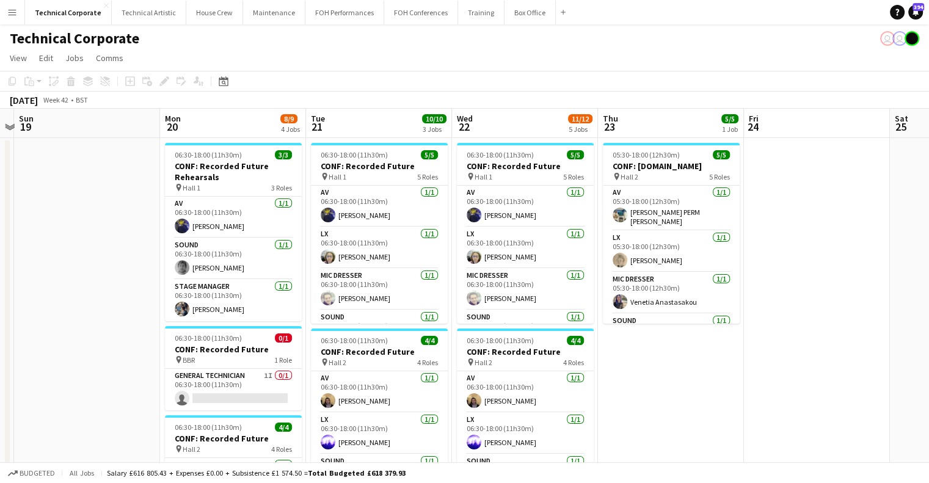
drag, startPoint x: 709, startPoint y: 268, endPoint x: 382, endPoint y: 317, distance: 330.0
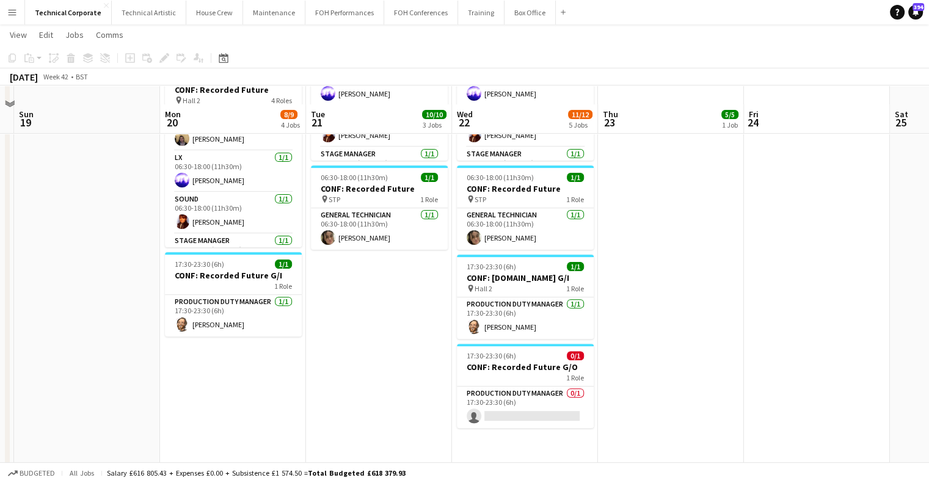
scroll to position [367, 0]
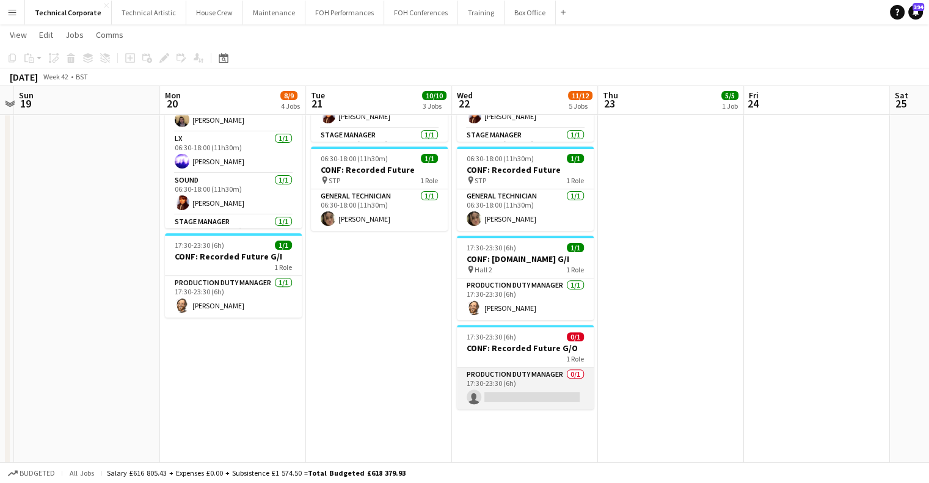
click at [530, 389] on app-card-role "Production Duty Manager 0/1 17:30-23:30 (6h) single-neutral-actions" at bounding box center [525, 389] width 137 height 42
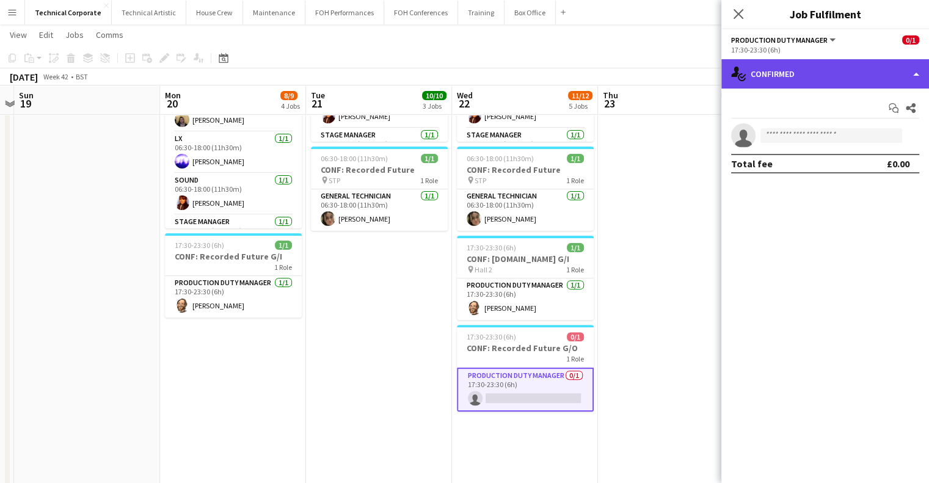
click at [823, 60] on div "single-neutral-actions-check-2 Confirmed" at bounding box center [826, 73] width 208 height 29
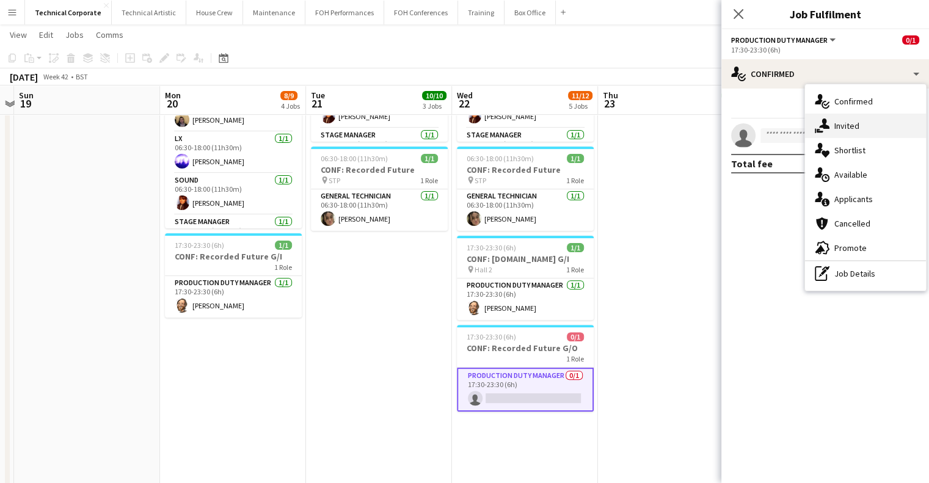
click at [853, 117] on div "single-neutral-actions-share-1 Invited" at bounding box center [865, 126] width 121 height 24
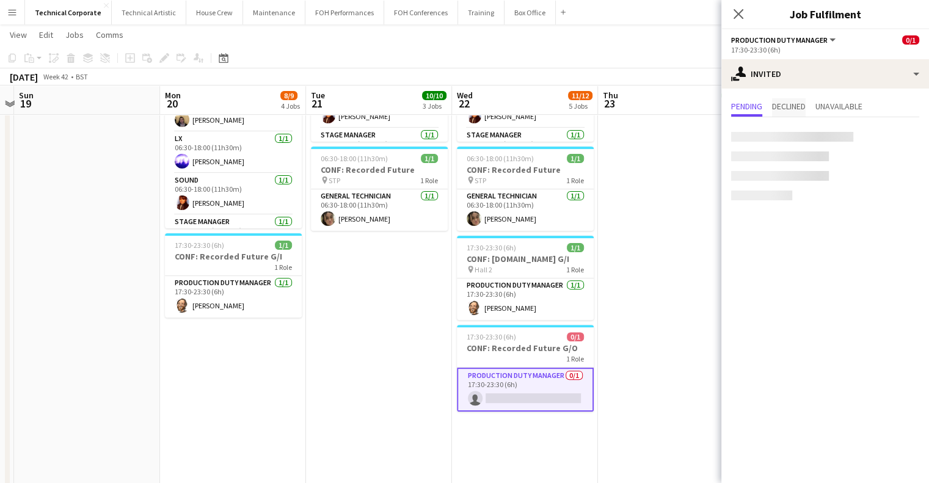
click at [787, 106] on span "Declined" at bounding box center [789, 106] width 34 height 9
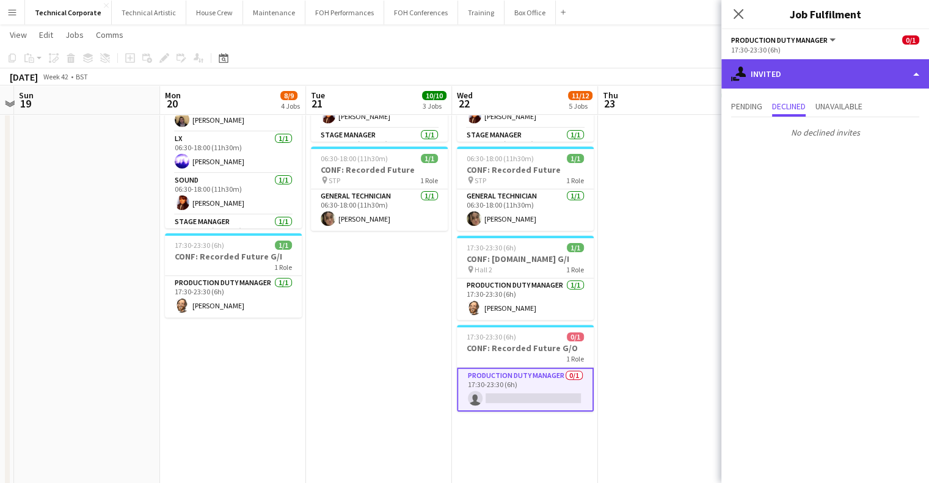
click at [830, 60] on div "single-neutral-actions-share-1 Invited" at bounding box center [826, 73] width 208 height 29
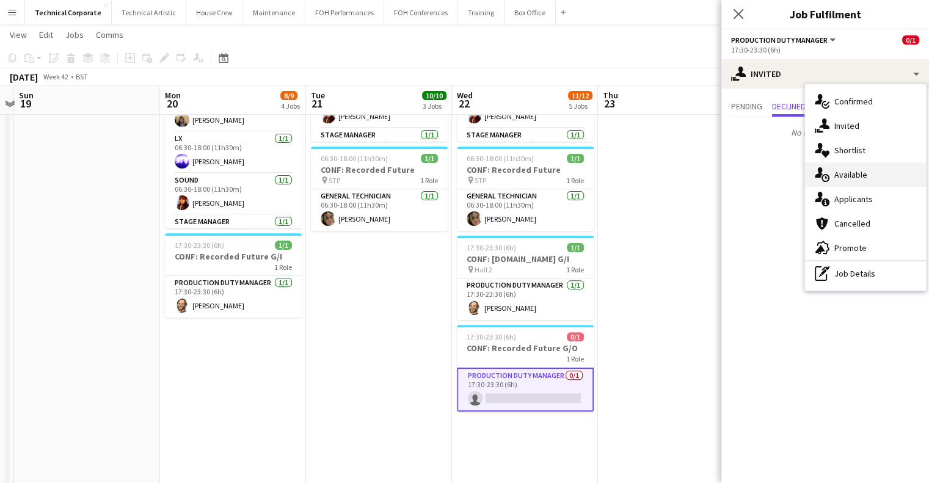
click at [847, 175] on div "single-neutral-actions-upload Available" at bounding box center [865, 175] width 121 height 24
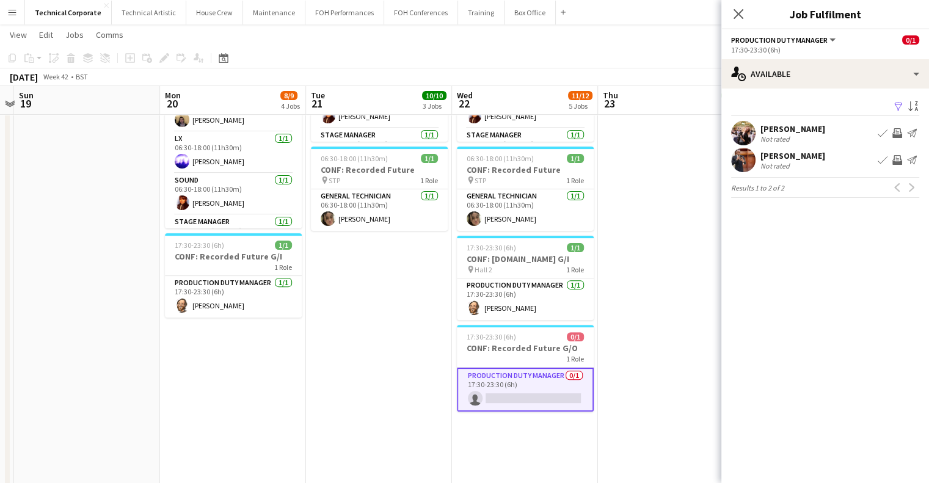
click at [656, 366] on app-date-cell "05:30-18:00 (12h30m) 5/5 CONF: Incident.io pin Hall 2 5 Roles AV 1/1 05:30-18:0…" at bounding box center [671, 234] width 146 height 928
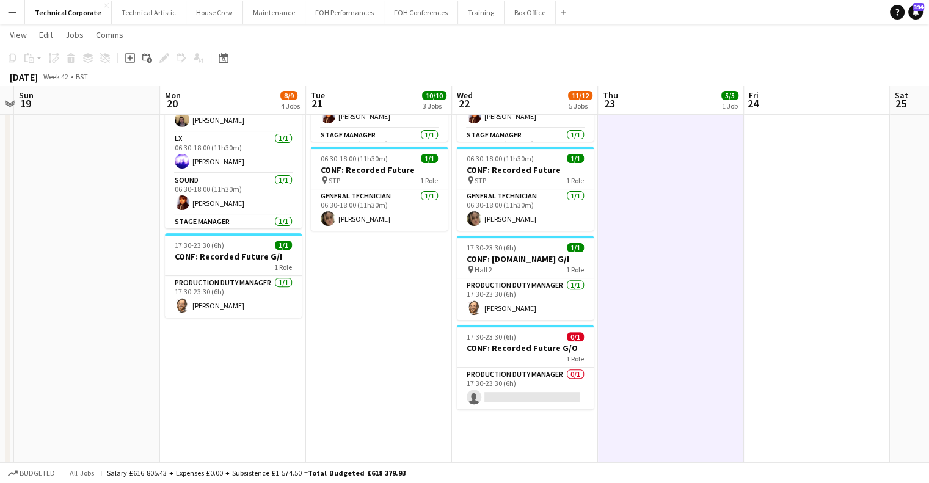
click at [656, 366] on app-date-cell "05:30-18:00 (12h30m) 5/5 CONF: Incident.io pin Hall 2 5 Roles AV 1/1 05:30-18:0…" at bounding box center [671, 234] width 146 height 928
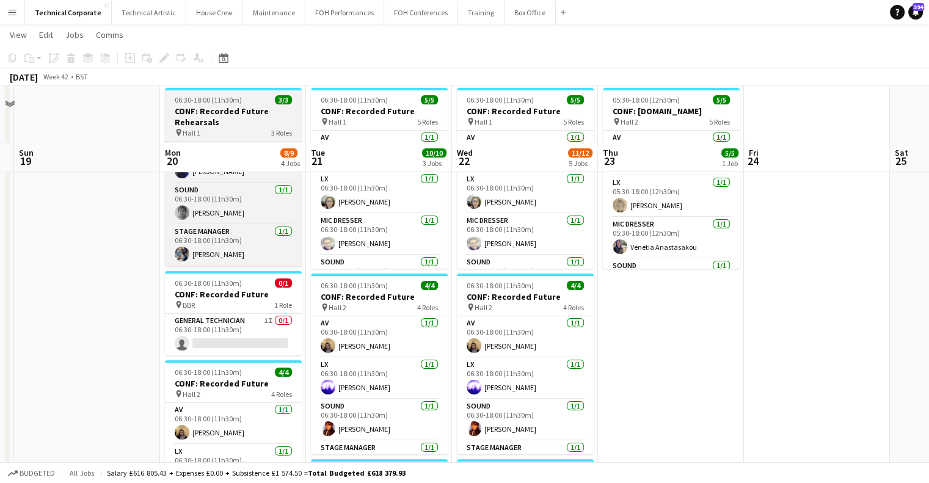
scroll to position [0, 0]
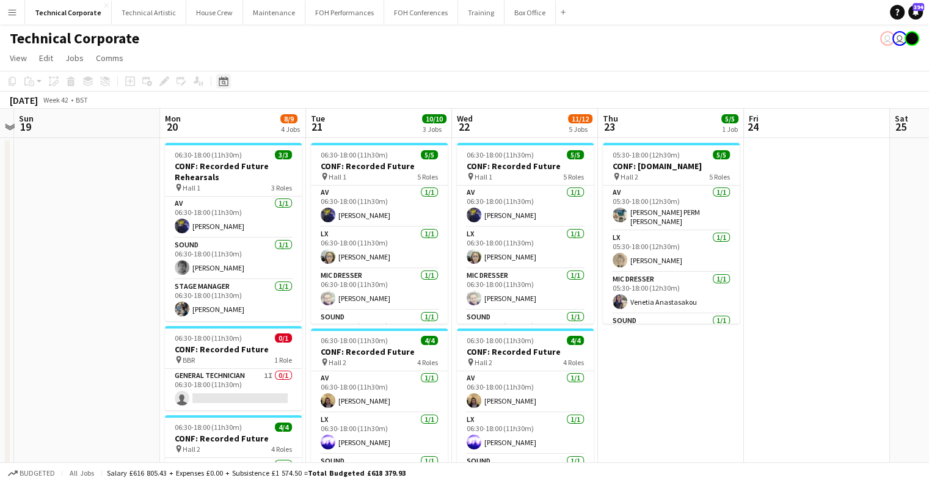
click at [220, 82] on icon "Date picker" at bounding box center [224, 81] width 10 height 10
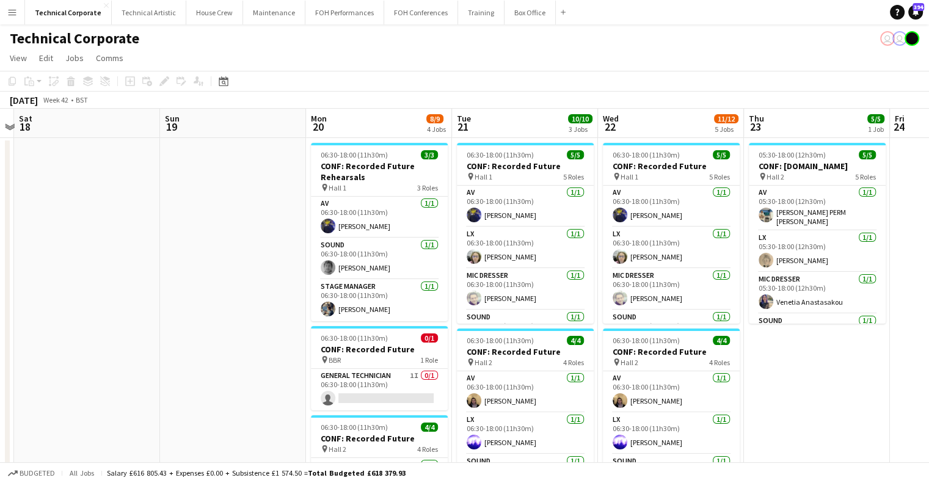
drag, startPoint x: 313, startPoint y: 244, endPoint x: 501, endPoint y: 246, distance: 187.6
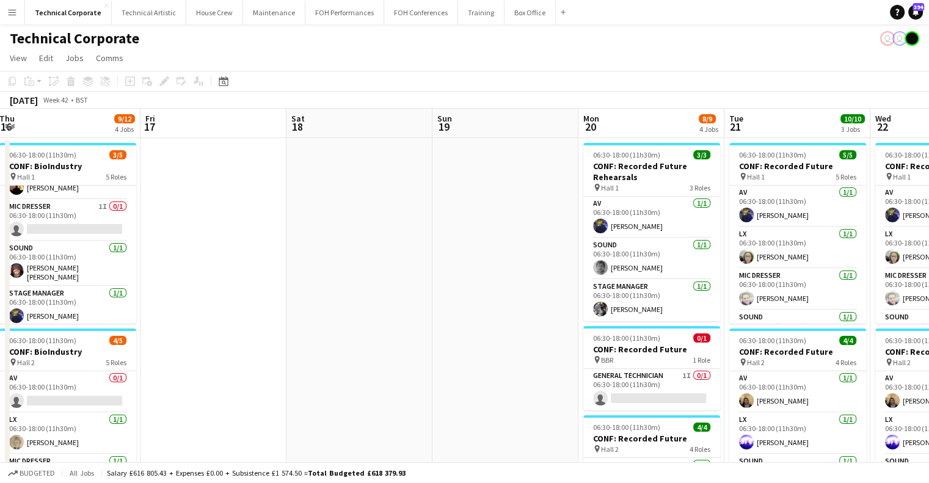
drag, startPoint x: 174, startPoint y: 246, endPoint x: 607, endPoint y: 234, distance: 432.7
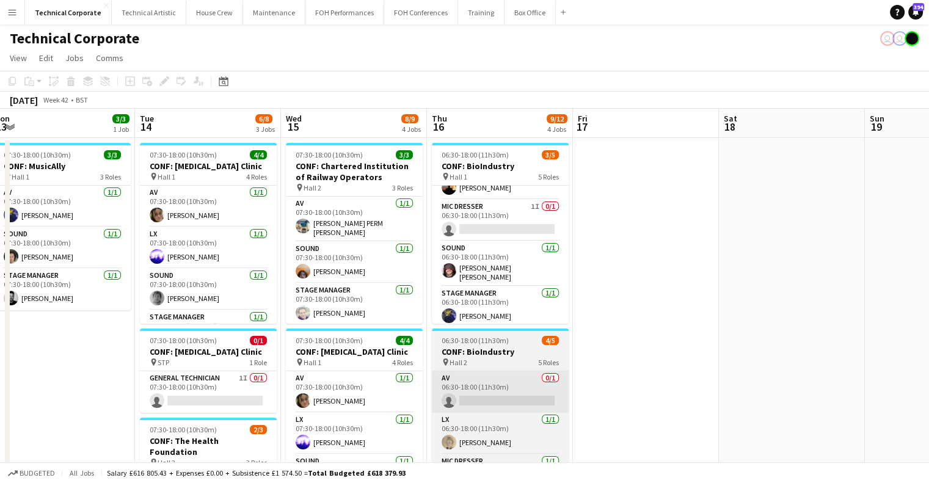
click at [508, 378] on app-card-role "AV 0/1 06:30-18:00 (11h30m) single-neutral-actions" at bounding box center [500, 392] width 137 height 42
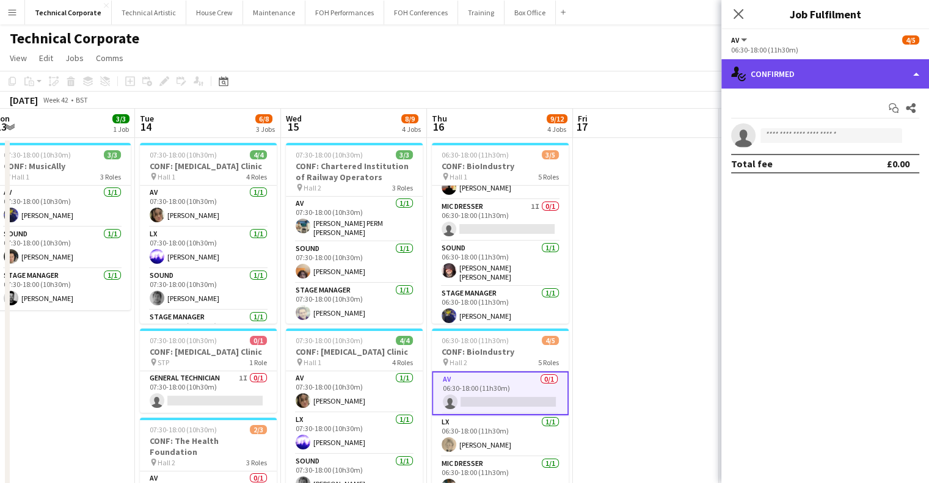
click at [847, 68] on div "single-neutral-actions-check-2 Confirmed" at bounding box center [826, 73] width 208 height 29
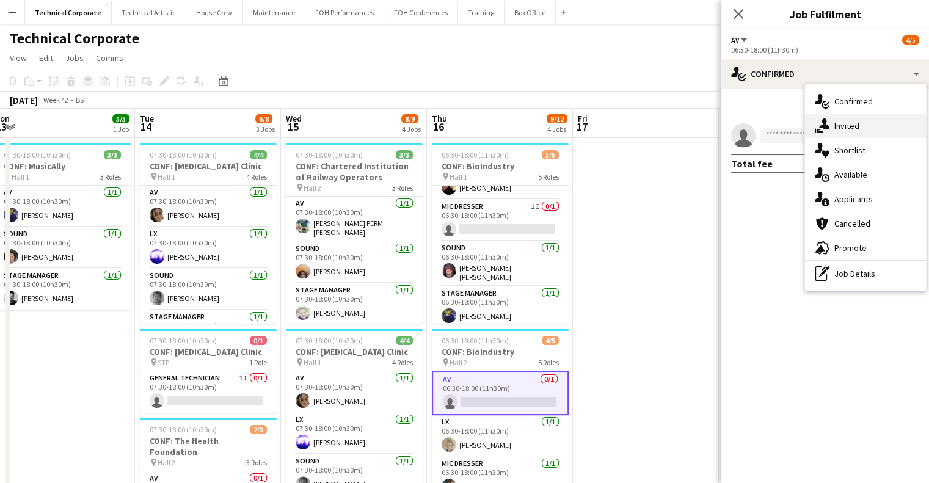
click at [861, 123] on div "single-neutral-actions-share-1 Invited" at bounding box center [865, 126] width 121 height 24
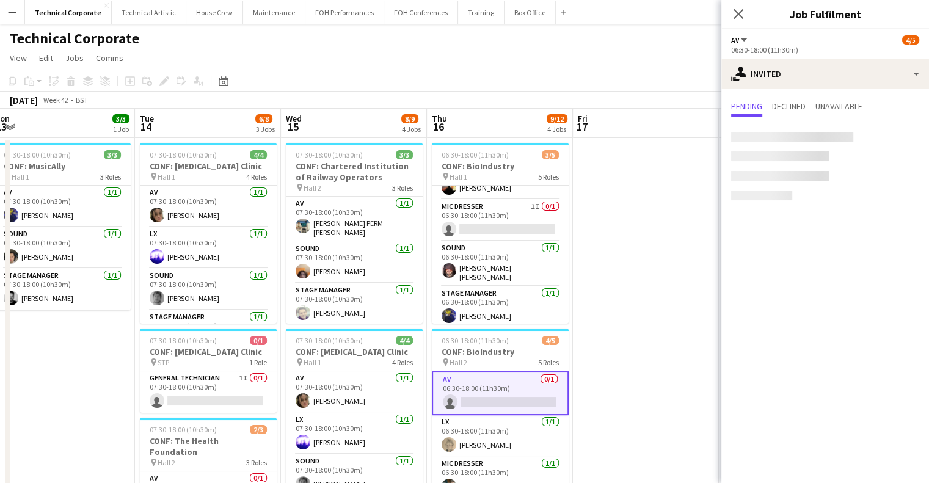
drag, startPoint x: 805, startPoint y: 108, endPoint x: 814, endPoint y: 104, distance: 9.3
click at [805, 108] on span "Declined" at bounding box center [789, 106] width 34 height 9
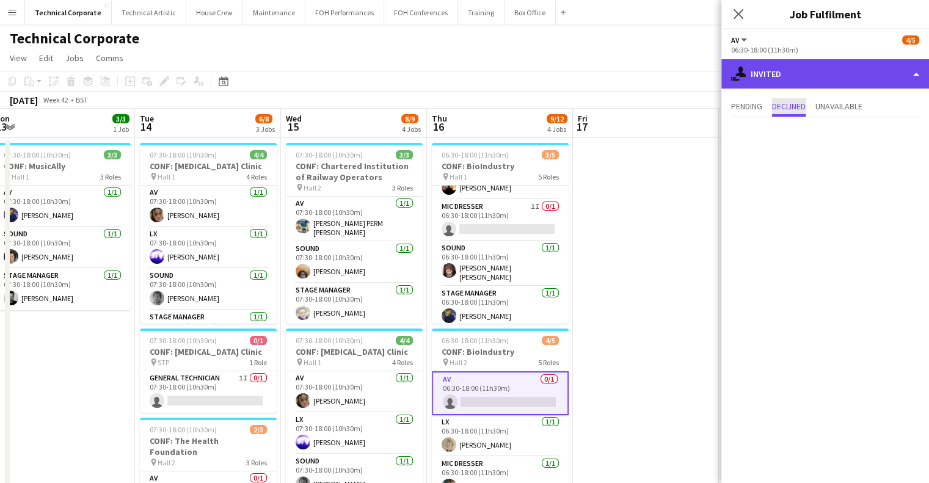
click at [866, 67] on div "single-neutral-actions-share-1 Invited" at bounding box center [826, 73] width 208 height 29
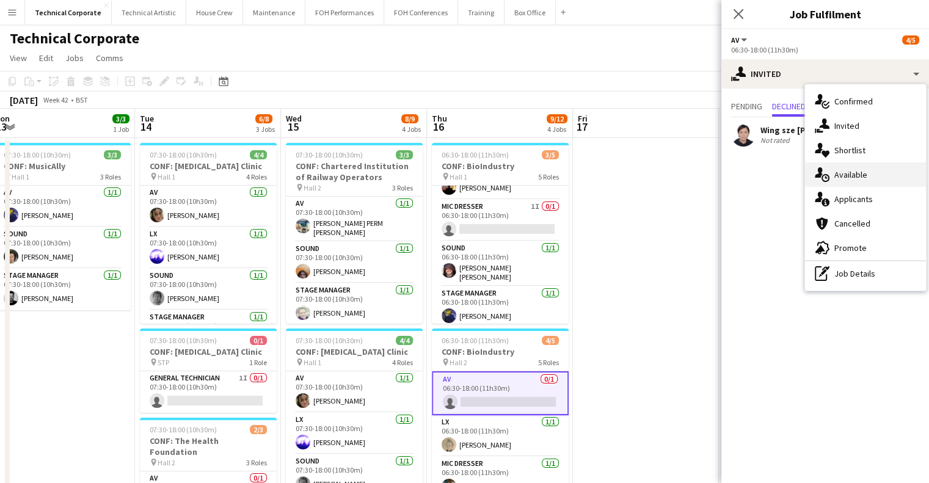
click at [889, 169] on div "single-neutral-actions-upload Available" at bounding box center [865, 175] width 121 height 24
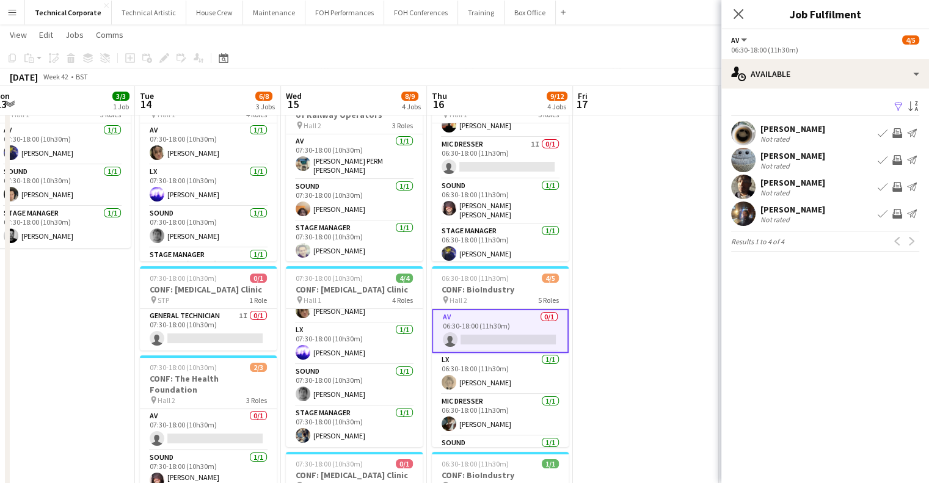
scroll to position [61, 0]
click at [893, 216] on app-icon "Invite crew" at bounding box center [898, 214] width 10 height 10
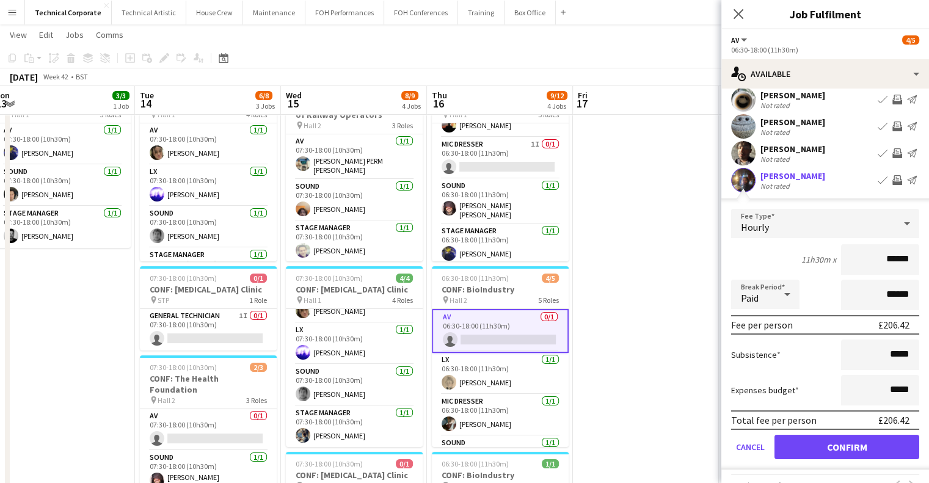
scroll to position [59, 0]
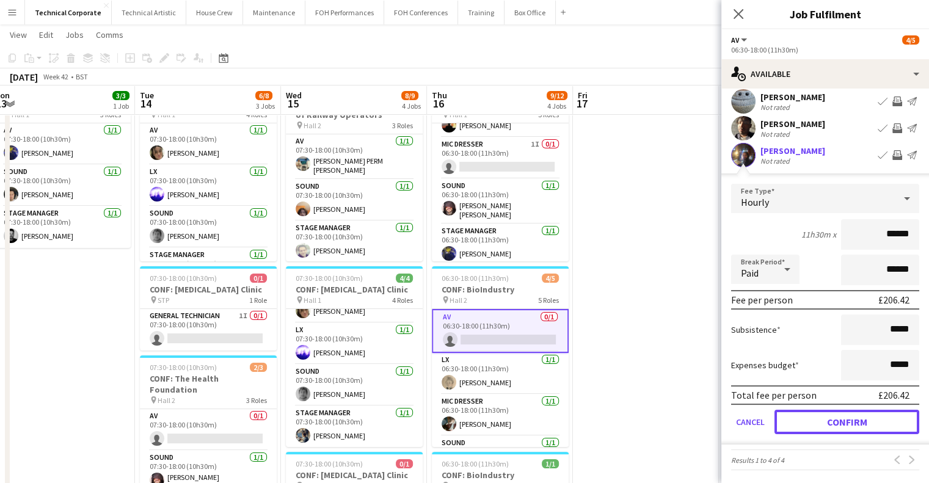
click at [817, 419] on button "Confirm" at bounding box center [847, 422] width 145 height 24
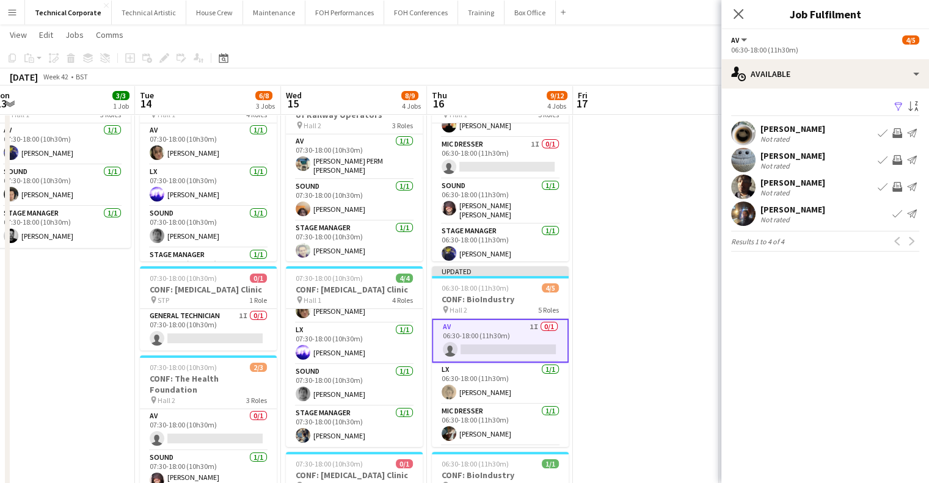
scroll to position [0, 0]
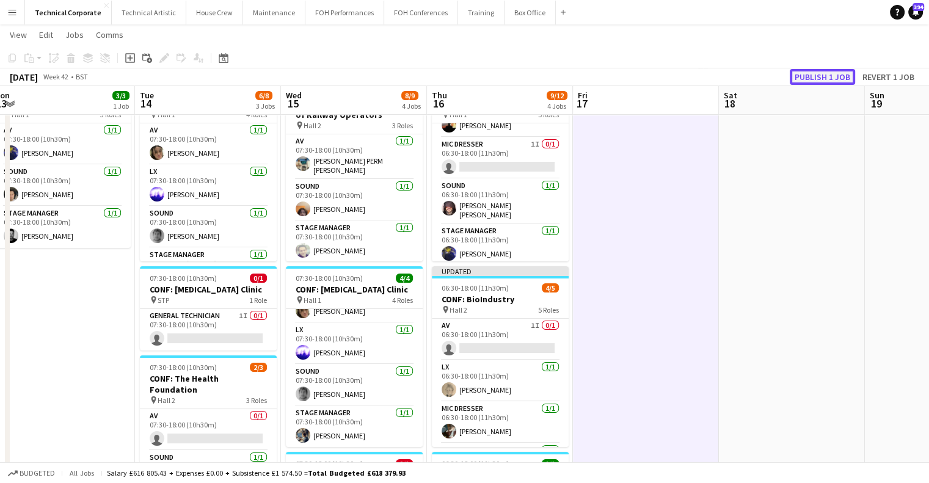
click at [838, 73] on button "Publish 1 job" at bounding box center [822, 77] width 65 height 16
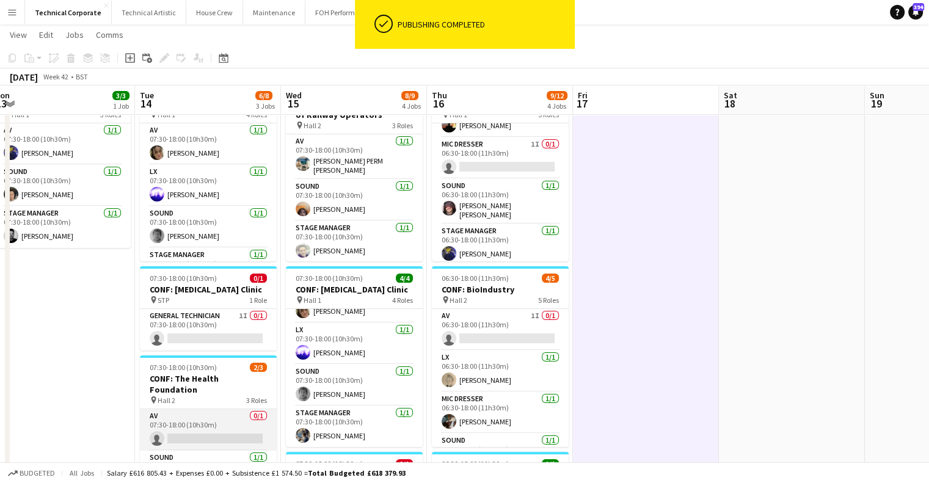
click at [220, 415] on app-card-role "AV 0/1 07:30-18:00 (10h30m) single-neutral-actions" at bounding box center [208, 430] width 137 height 42
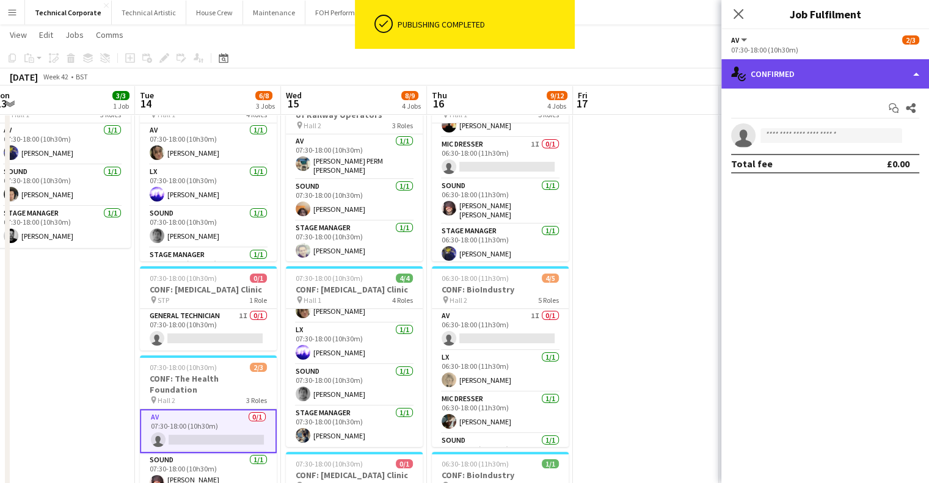
click at [828, 71] on div "single-neutral-actions-check-2 Confirmed" at bounding box center [826, 73] width 208 height 29
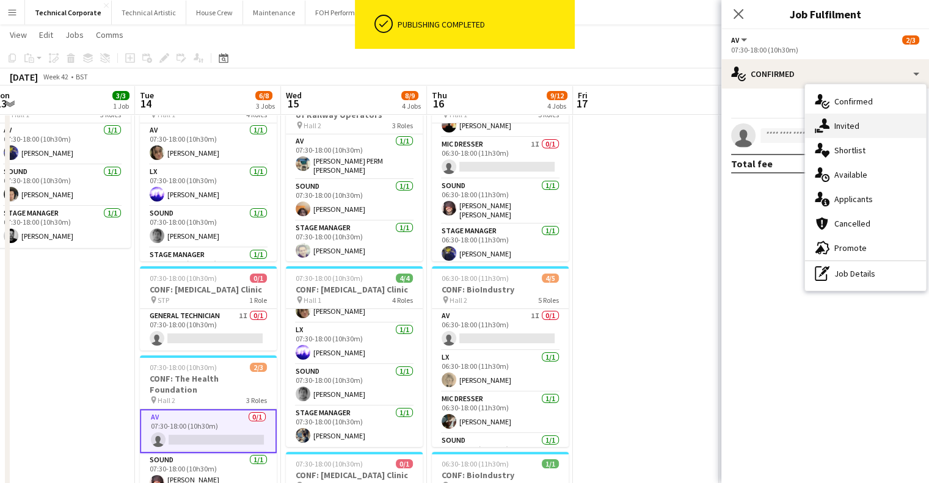
click at [848, 114] on div "single-neutral-actions-share-1 Invited" at bounding box center [865, 126] width 121 height 24
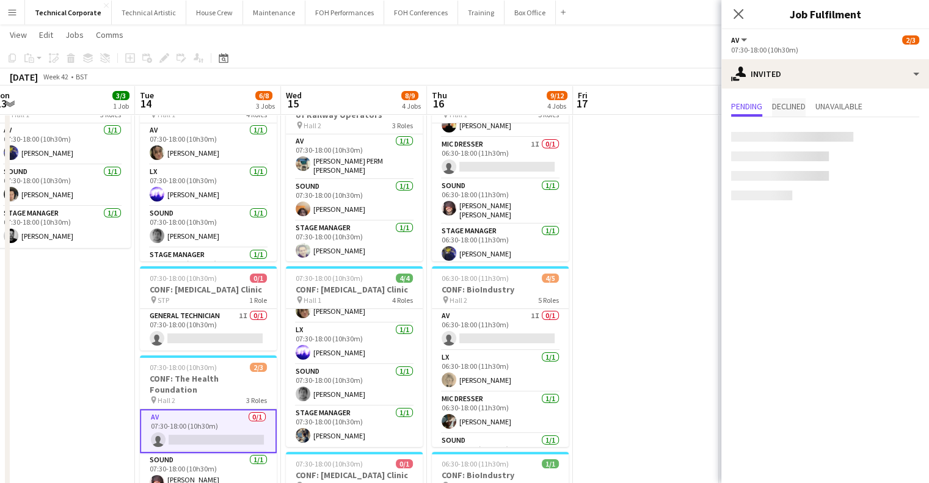
click at [795, 104] on span "Declined" at bounding box center [789, 106] width 34 height 9
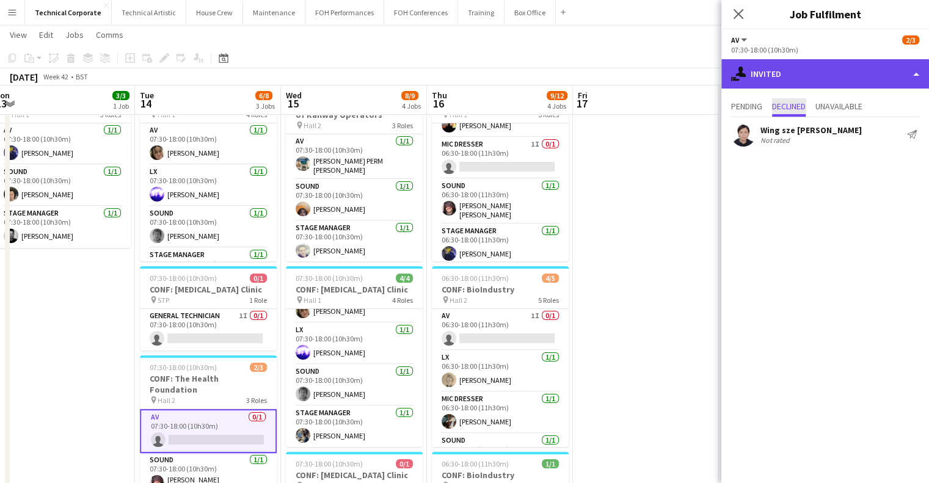
click at [870, 64] on div "single-neutral-actions-share-1 Invited" at bounding box center [826, 73] width 208 height 29
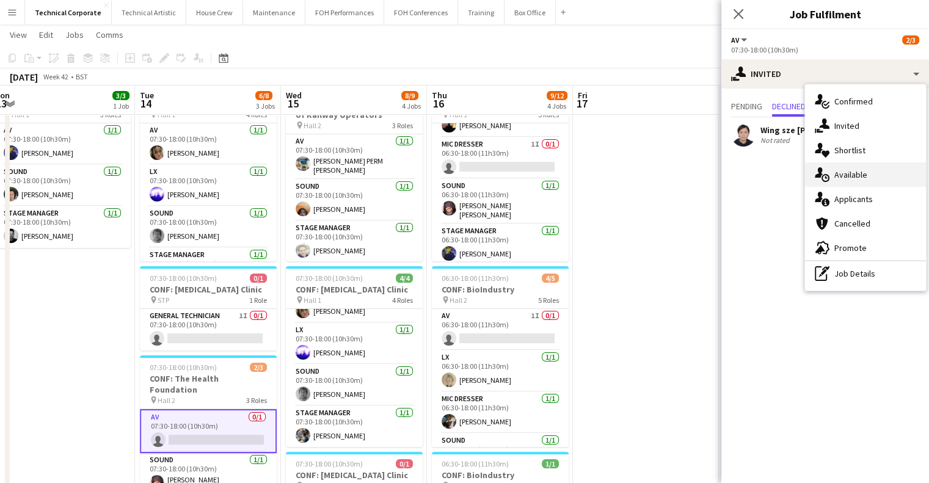
click at [853, 171] on div "single-neutral-actions-upload Available" at bounding box center [865, 175] width 121 height 24
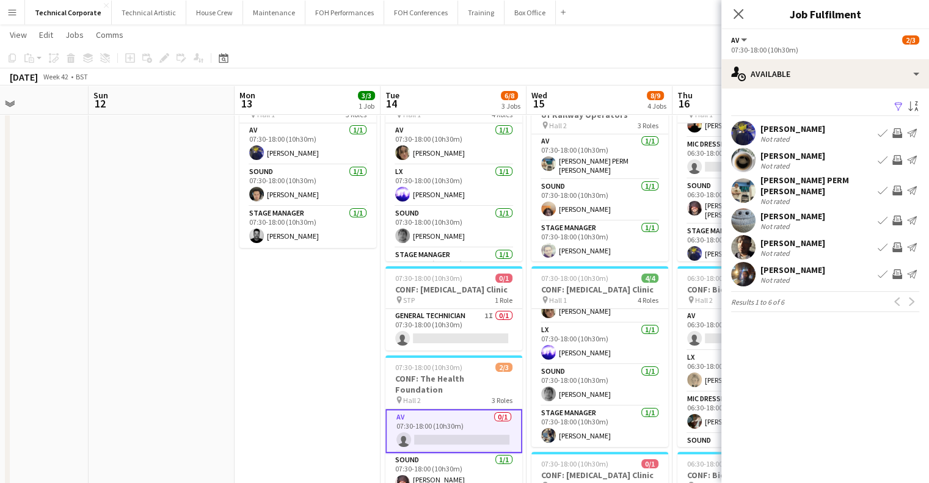
scroll to position [0, 346]
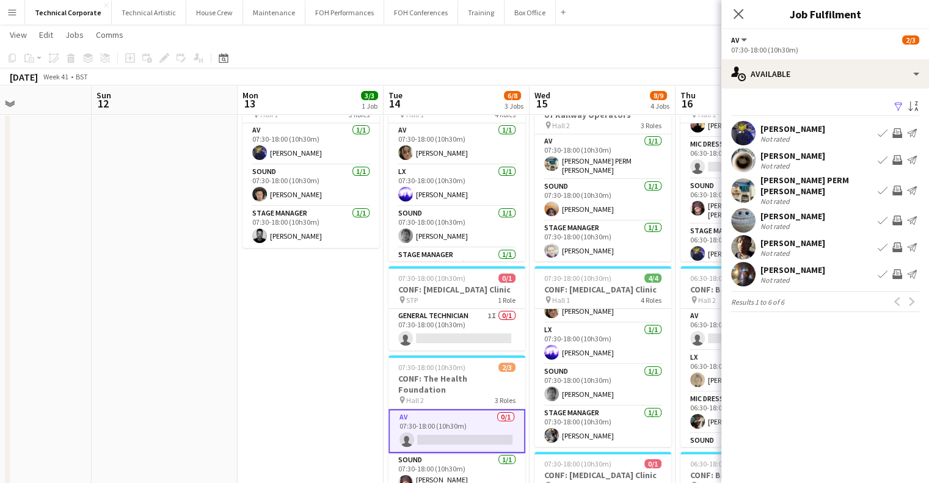
drag, startPoint x: 324, startPoint y: 302, endPoint x: 444, endPoint y: 305, distance: 119.2
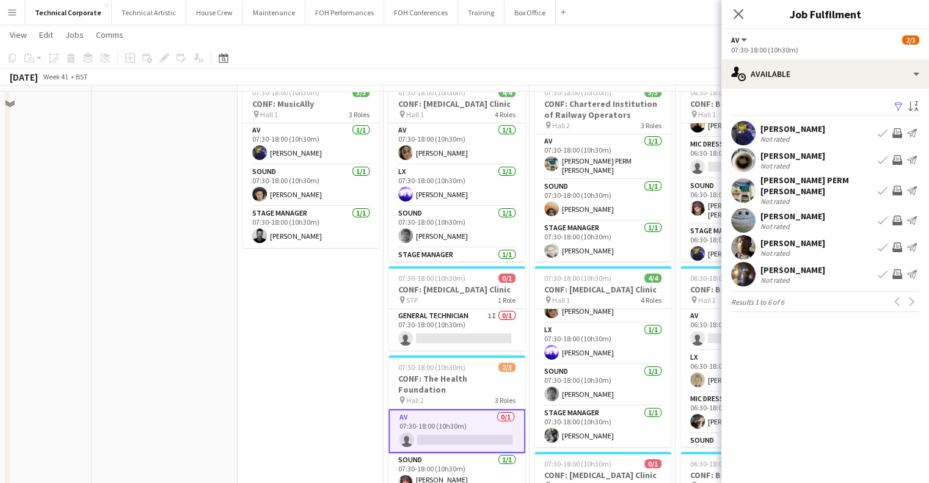
scroll to position [0, 0]
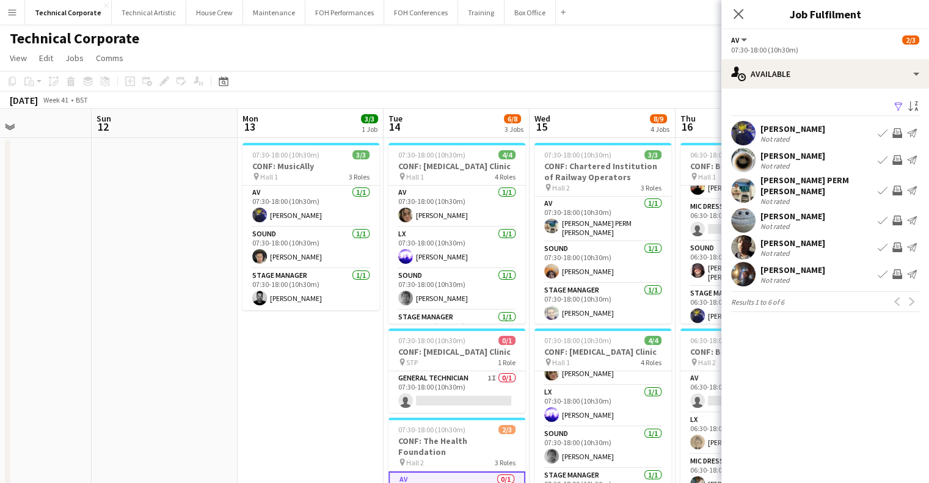
click at [898, 129] on app-icon "Invite crew" at bounding box center [898, 133] width 10 height 10
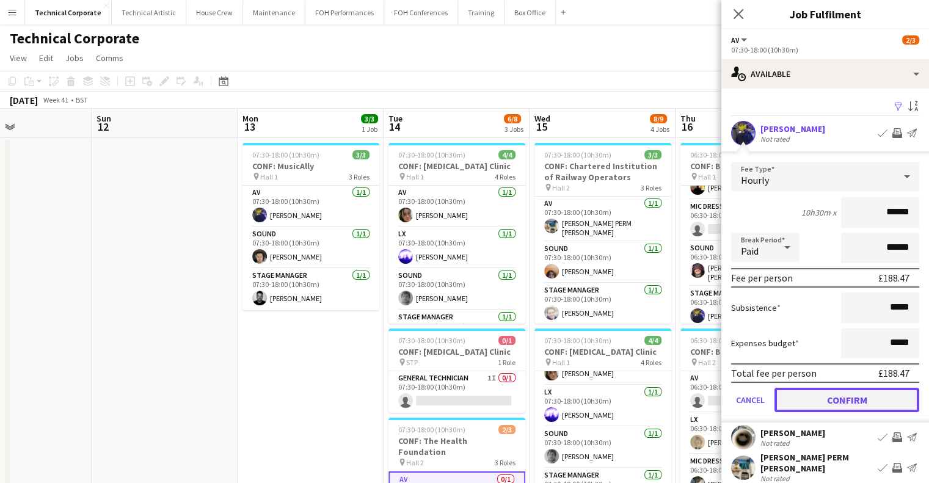
click at [855, 399] on button "Confirm" at bounding box center [847, 400] width 145 height 24
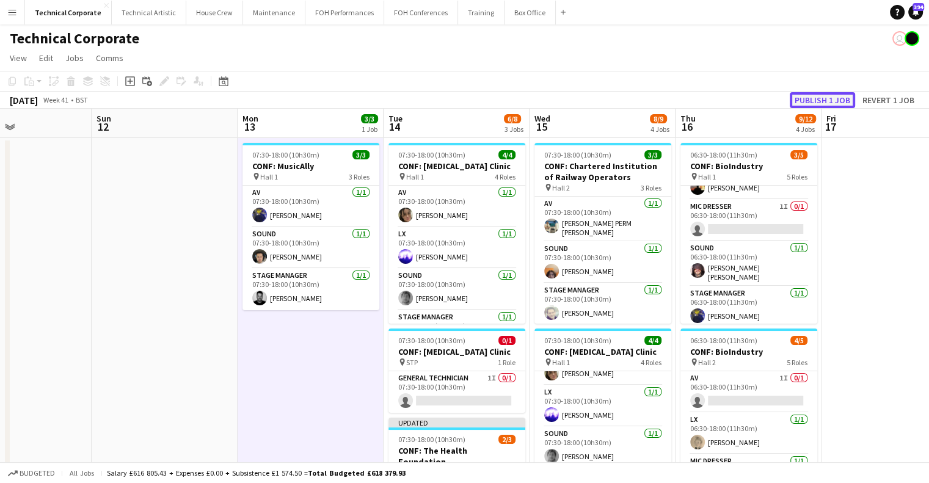
click at [835, 95] on button "Publish 1 job" at bounding box center [822, 100] width 65 height 16
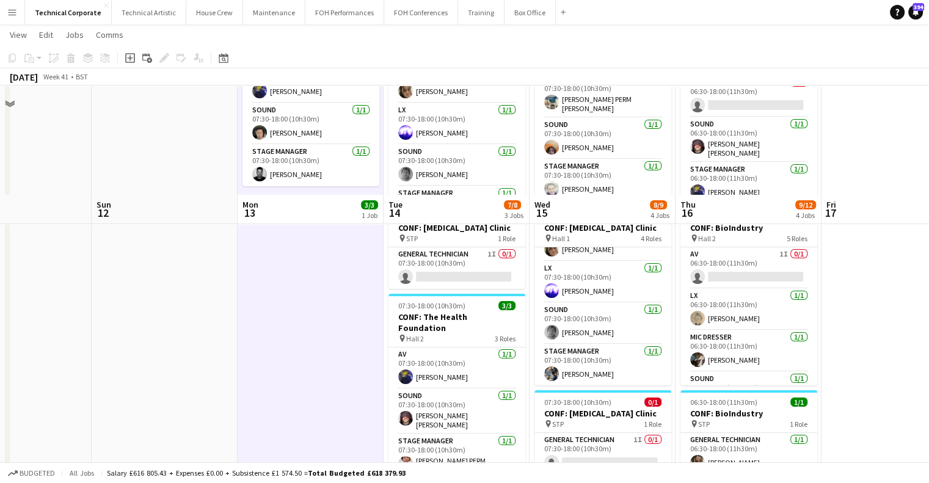
scroll to position [305, 0]
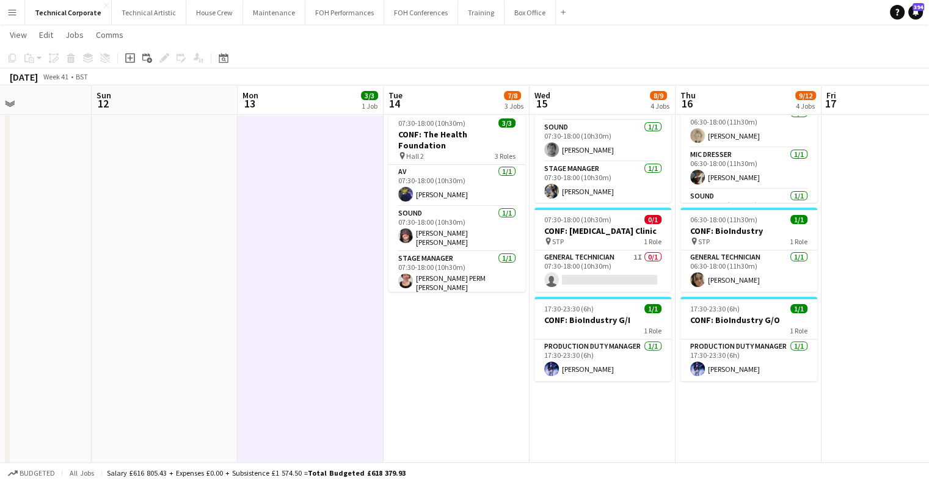
click at [521, 351] on app-calendar-viewport "Thu 9 14/17 4 Jobs Fri 10 Sat 11 Sun 12 Mon 13 3/3 1 Job Tue 14 7/8 3 Jobs Wed …" at bounding box center [464, 250] width 929 height 1017
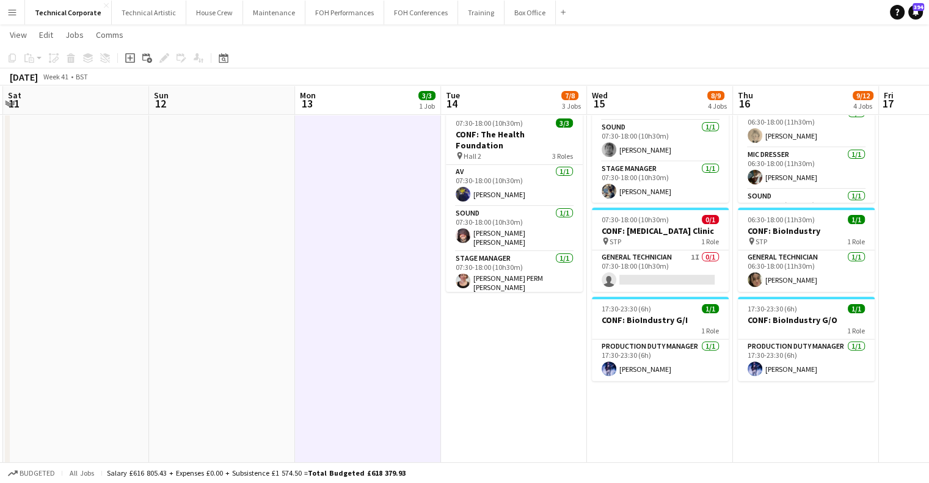
drag, startPoint x: 436, startPoint y: 316, endPoint x: 345, endPoint y: 320, distance: 91.1
click at [355, 318] on app-calendar-viewport "Thu 9 14/17 4 Jobs Fri 10 Sat 11 Sun 12 Mon 13 3/3 1 Job Tue 14 7/8 3 Jobs Wed …" at bounding box center [464, 250] width 929 height 1017
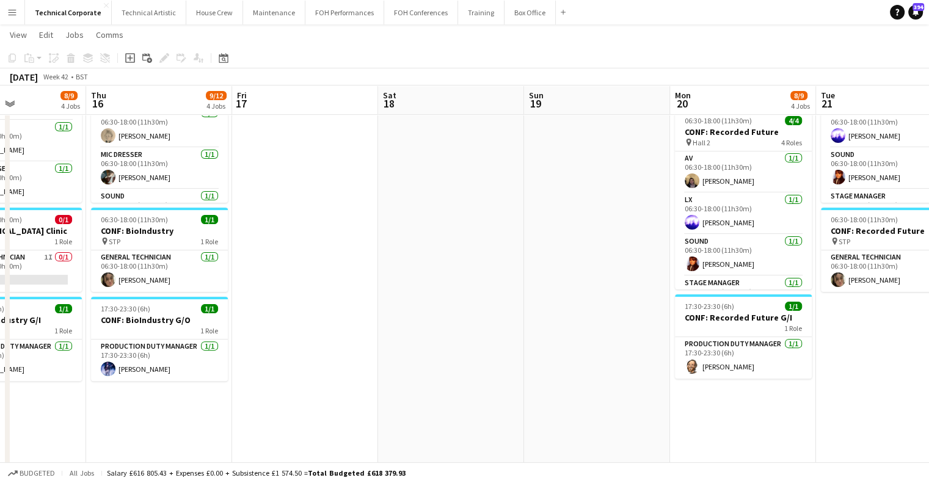
drag, startPoint x: 469, startPoint y: 304, endPoint x: 445, endPoint y: 312, distance: 25.9
click at [445, 310] on app-calendar-viewport "Mon 13 3/3 1 Job Tue 14 7/8 3 Jobs Wed 15 8/9 4 Jobs Thu 16 9/12 4 Jobs Fri 17 …" at bounding box center [464, 250] width 929 height 1017
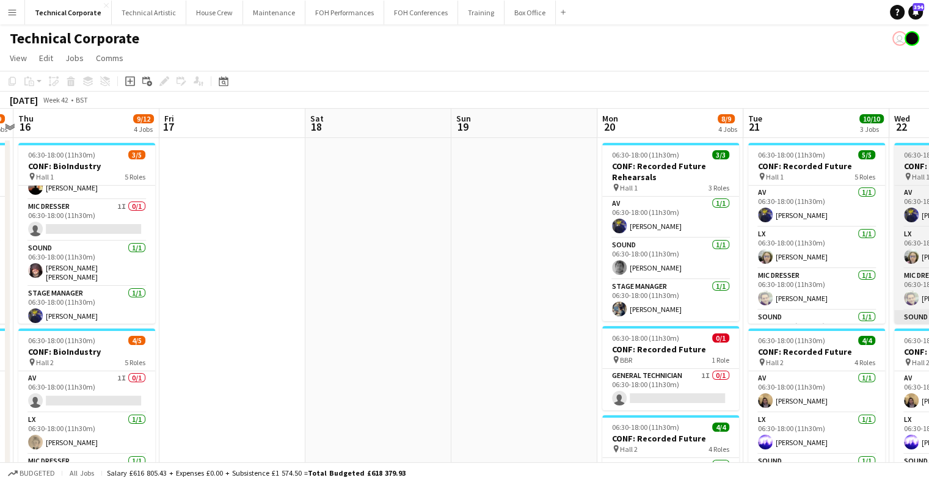
scroll to position [0, 462]
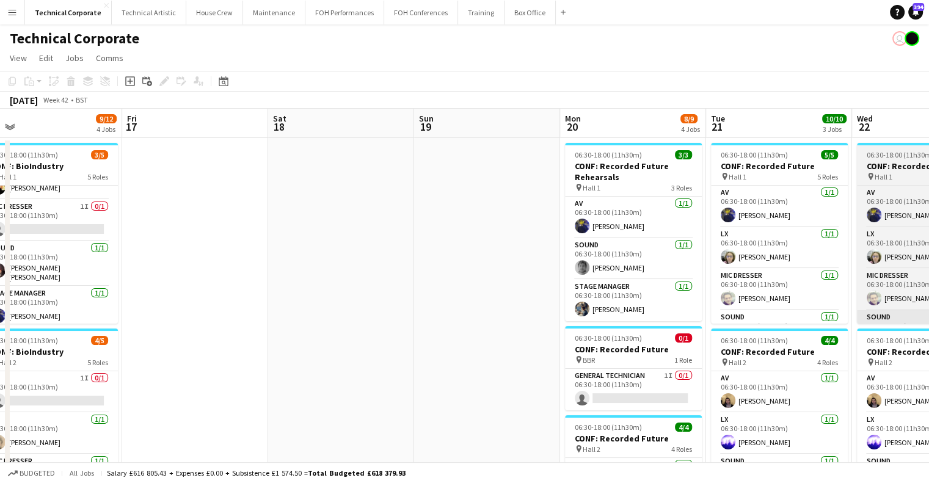
drag, startPoint x: 315, startPoint y: 320, endPoint x: 454, endPoint y: 317, distance: 139.3
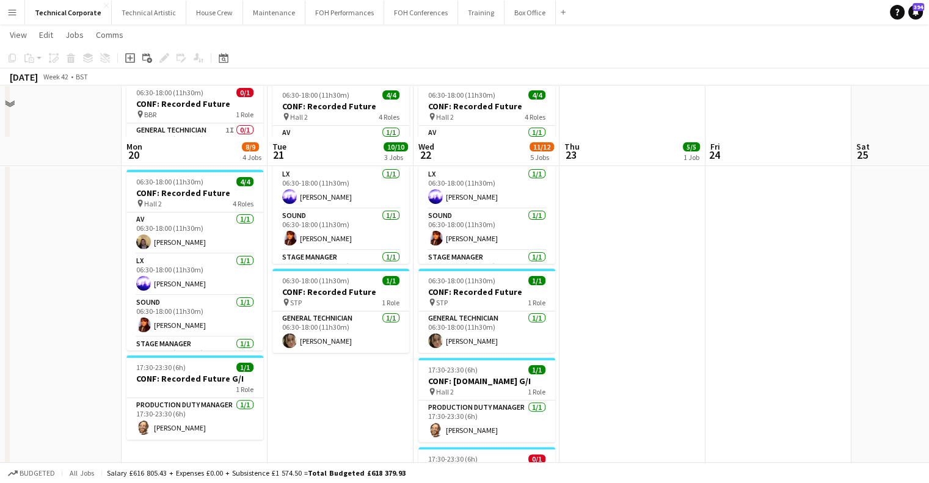
scroll to position [428, 0]
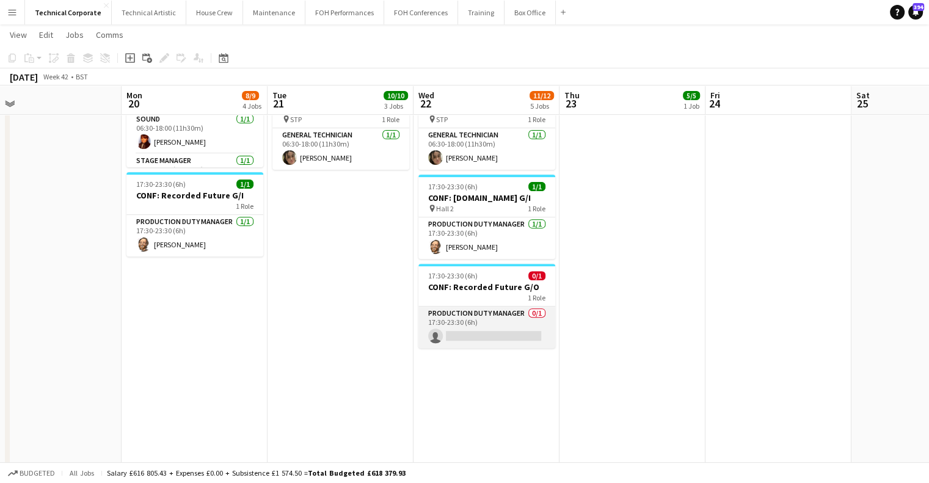
click at [520, 337] on app-card-role "Production Duty Manager 0/1 17:30-23:30 (6h) single-neutral-actions" at bounding box center [486, 328] width 137 height 42
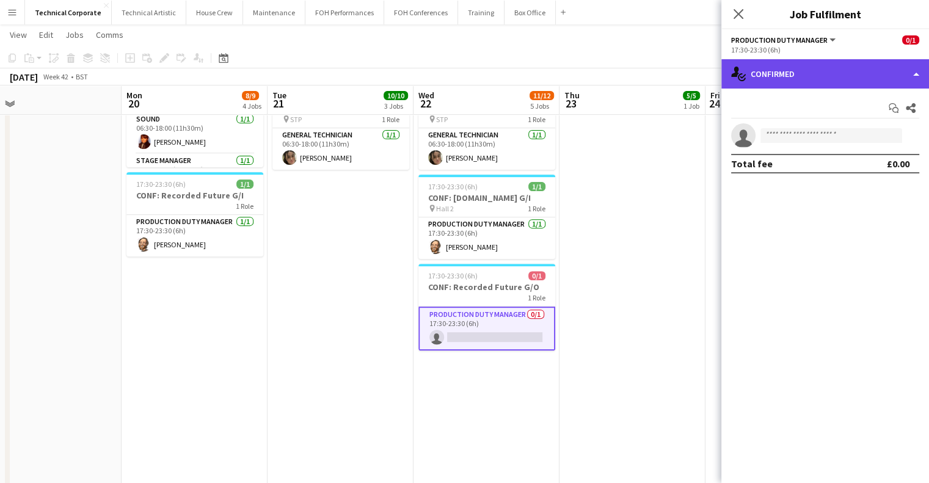
click at [888, 87] on div "single-neutral-actions-check-2 Confirmed" at bounding box center [826, 73] width 208 height 29
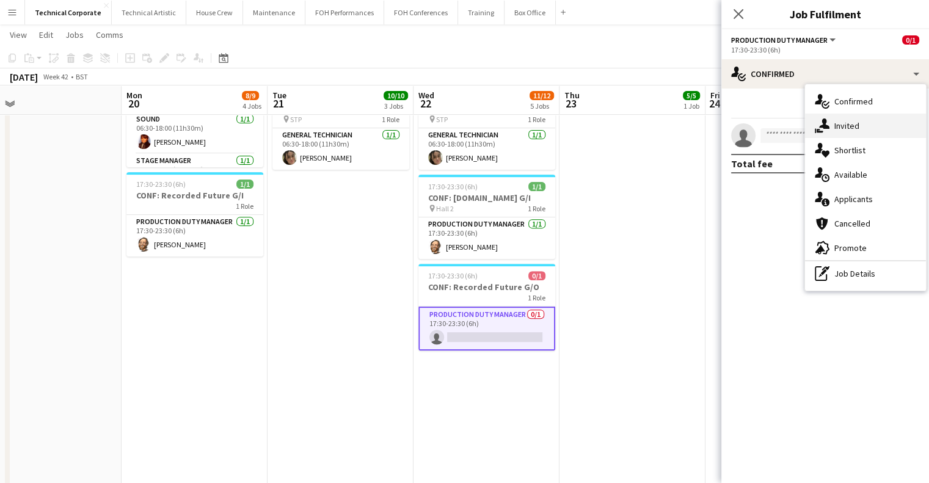
click at [858, 130] on div "single-neutral-actions-share-1 Invited" at bounding box center [865, 126] width 121 height 24
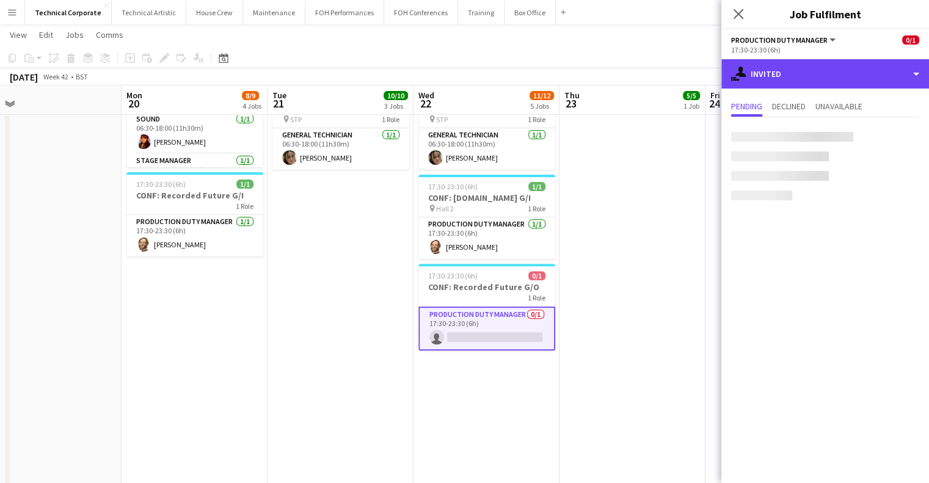
drag, startPoint x: 837, startPoint y: 68, endPoint x: 854, endPoint y: 118, distance: 52.9
click at [838, 68] on div "single-neutral-actions-share-1 Invited" at bounding box center [826, 73] width 208 height 29
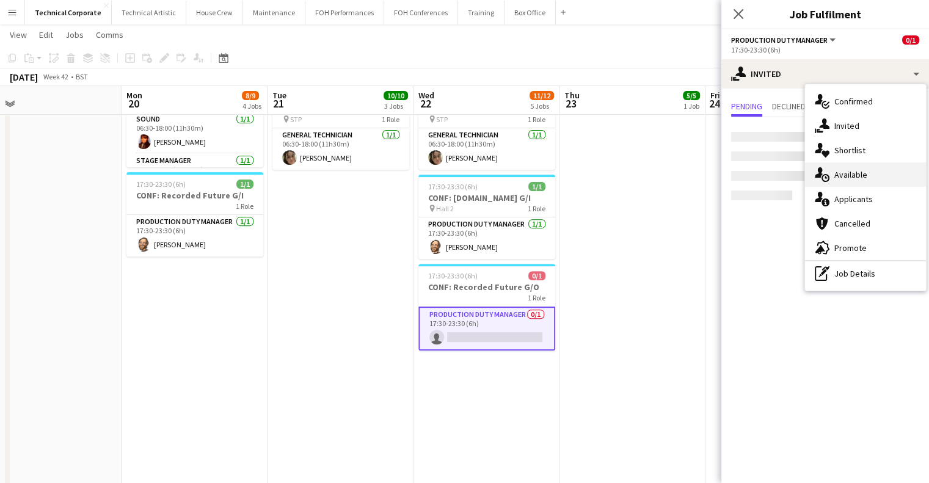
click at [856, 166] on div "single-neutral-actions-upload Available" at bounding box center [865, 175] width 121 height 24
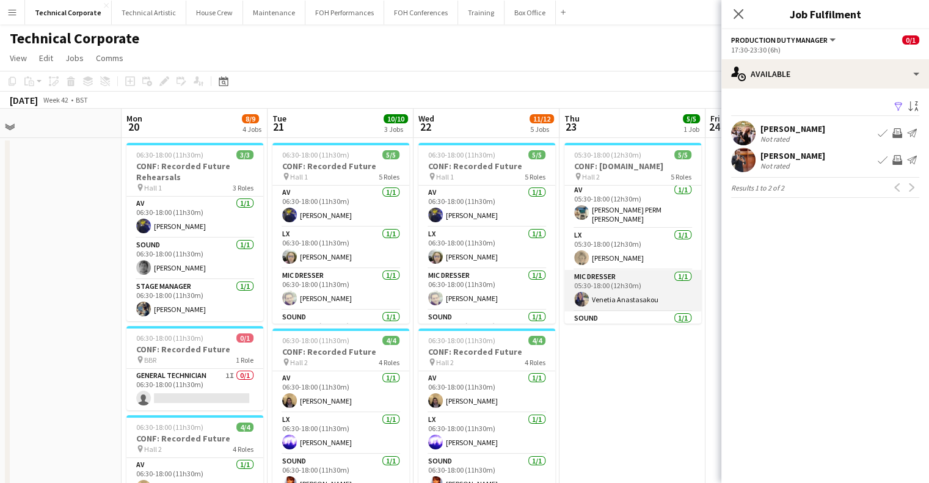
scroll to position [0, 0]
click at [894, 129] on app-icon "Invite crew" at bounding box center [898, 133] width 10 height 10
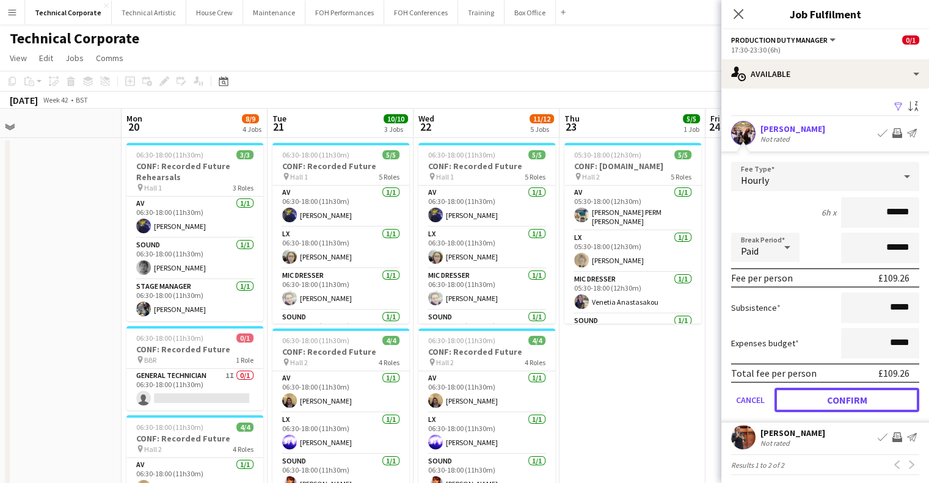
drag, startPoint x: 863, startPoint y: 393, endPoint x: 720, endPoint y: 345, distance: 150.7
click at [863, 393] on button "Confirm" at bounding box center [847, 400] width 145 height 24
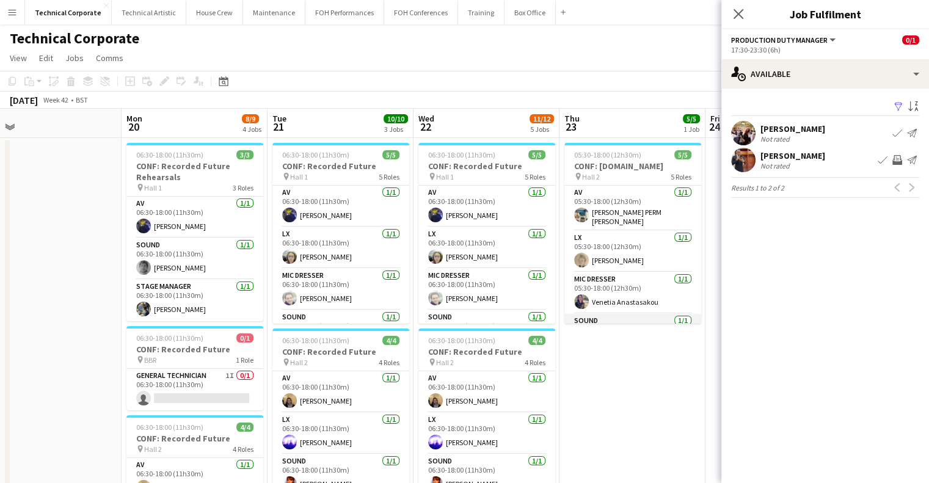
scroll to position [69, 0]
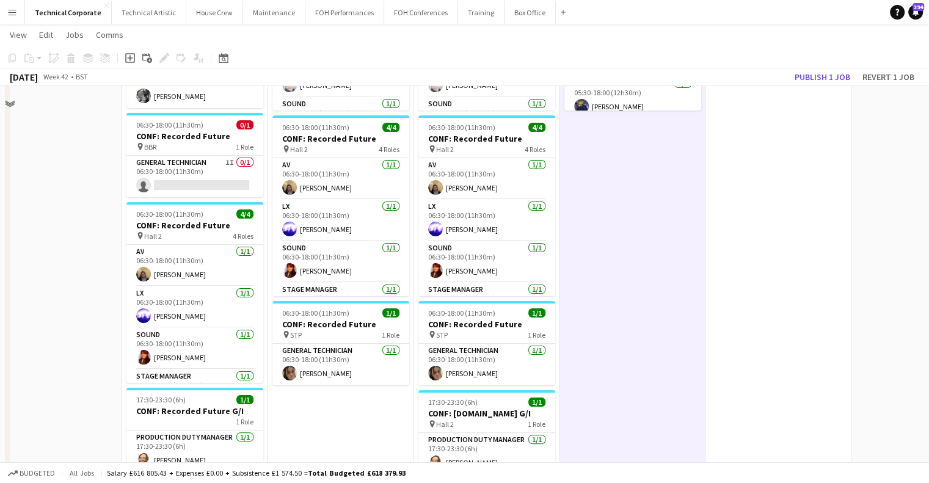
scroll to position [61, 0]
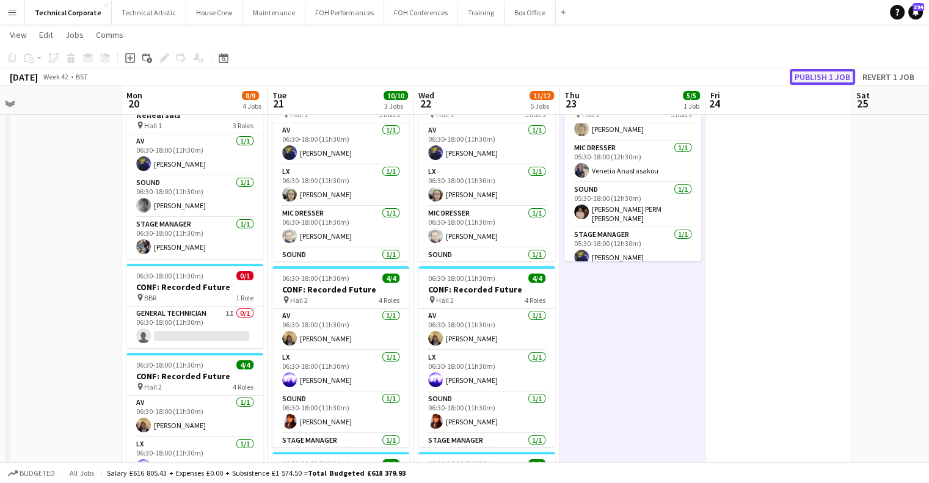
click at [816, 77] on button "Publish 1 job" at bounding box center [822, 77] width 65 height 16
drag, startPoint x: 543, startPoint y: 241, endPoint x: 799, endPoint y: 278, distance: 259.3
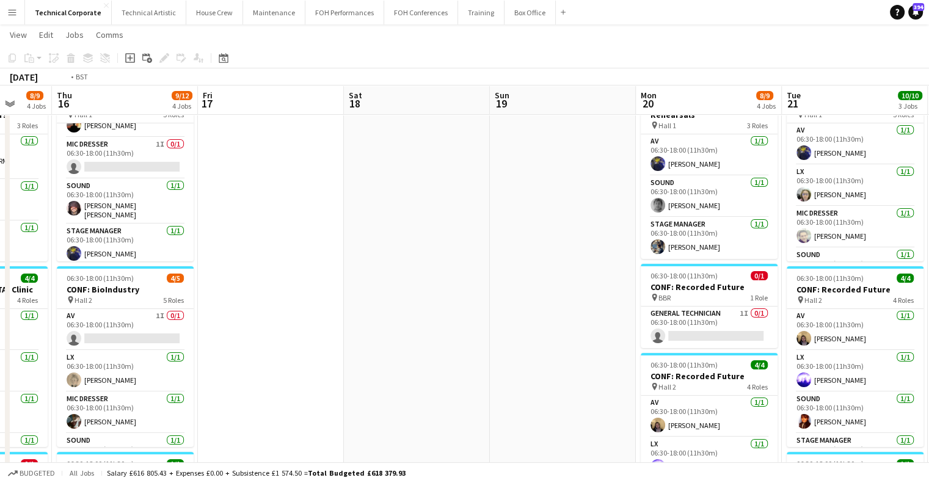
drag, startPoint x: 536, startPoint y: 270, endPoint x: 797, endPoint y: 293, distance: 262.5
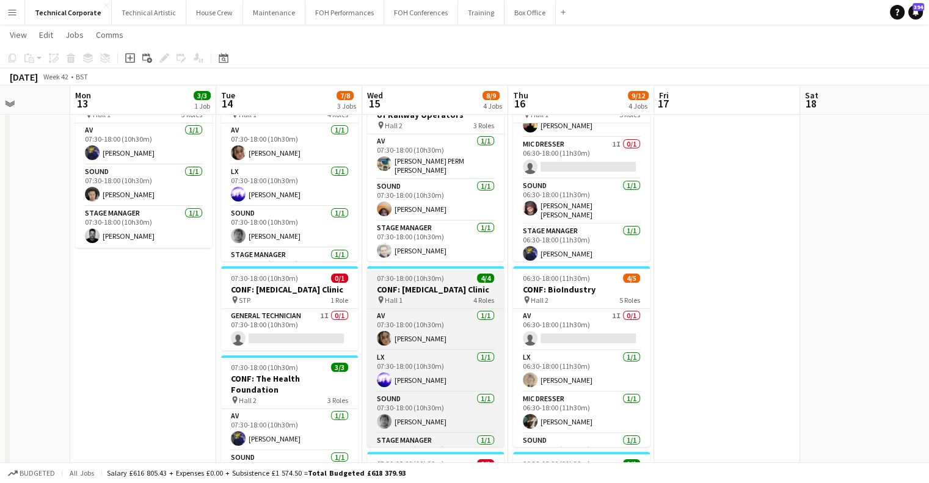
drag, startPoint x: 503, startPoint y: 290, endPoint x: 591, endPoint y: 305, distance: 89.2
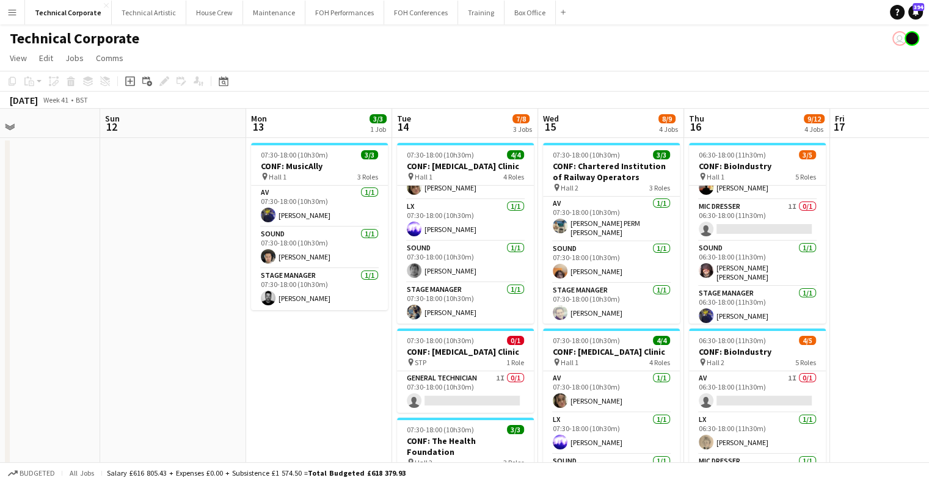
scroll to position [0, 463]
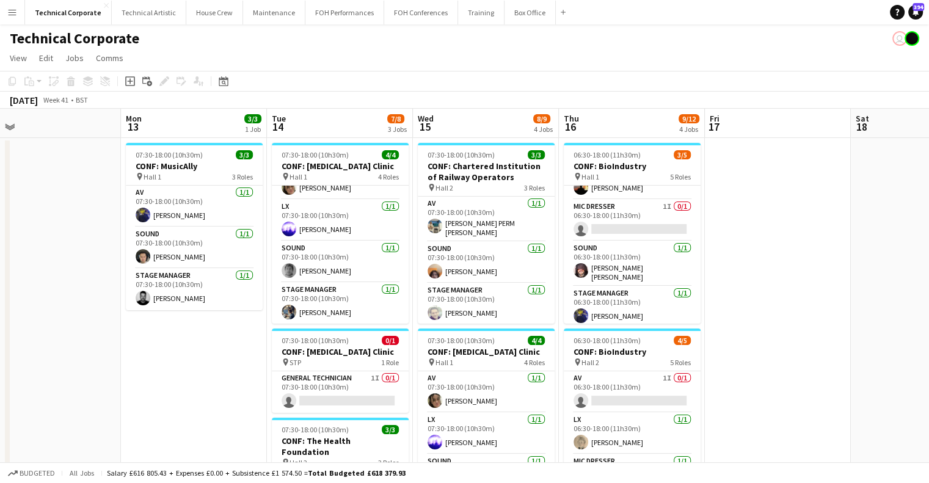
drag, startPoint x: 761, startPoint y: 234, endPoint x: 636, endPoint y: 236, distance: 125.3
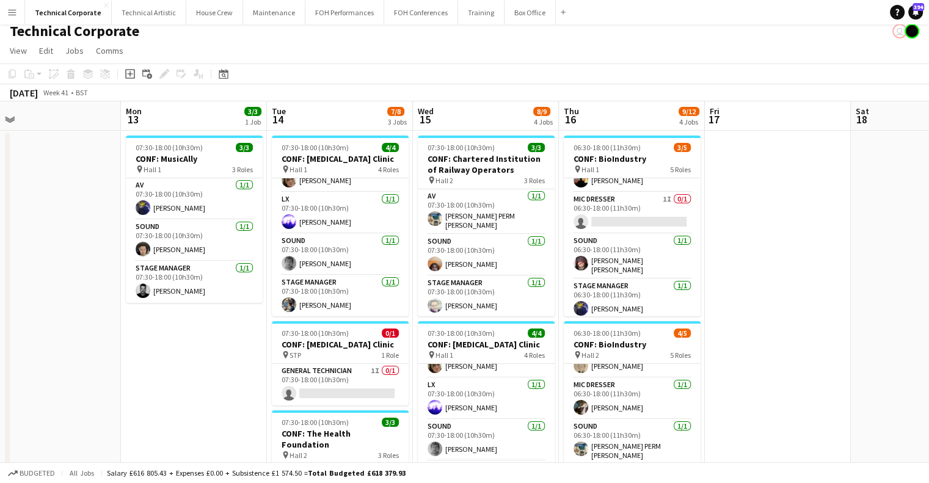
scroll to position [0, 0]
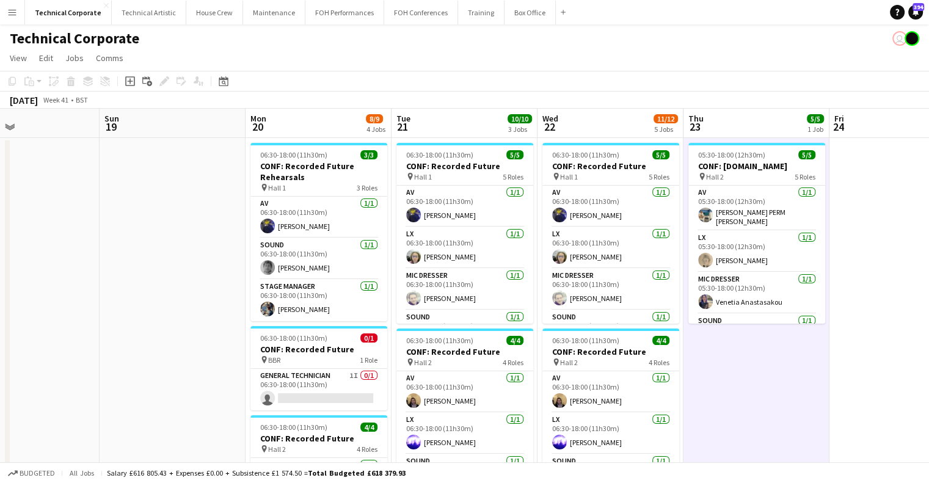
drag, startPoint x: 693, startPoint y: 248, endPoint x: 290, endPoint y: 281, distance: 405.2
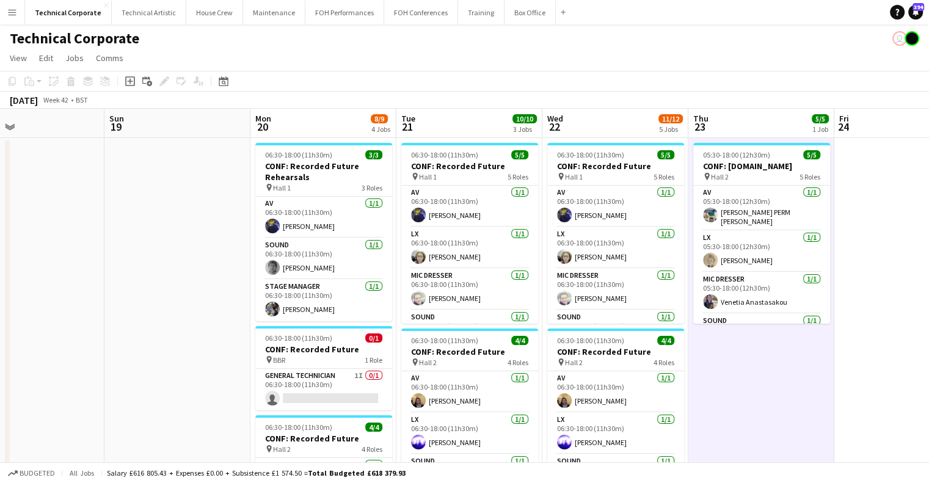
drag, startPoint x: 605, startPoint y: 263, endPoint x: 484, endPoint y: 271, distance: 121.2
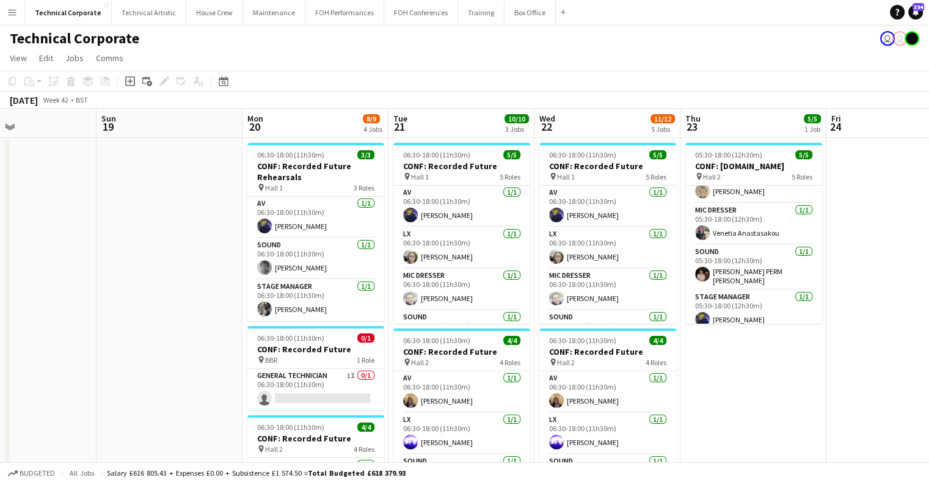
click at [222, 207] on app-date-cell at bounding box center [170, 488] width 146 height 700
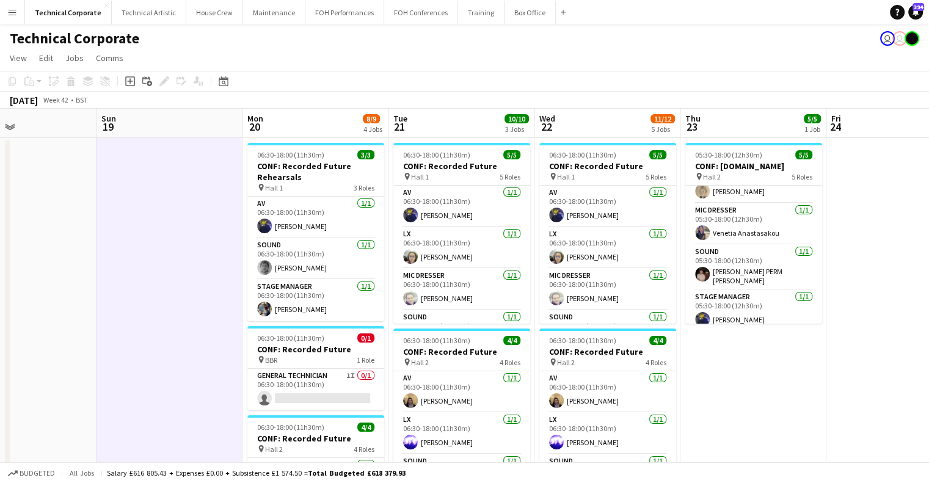
click at [222, 207] on app-date-cell at bounding box center [170, 488] width 146 height 700
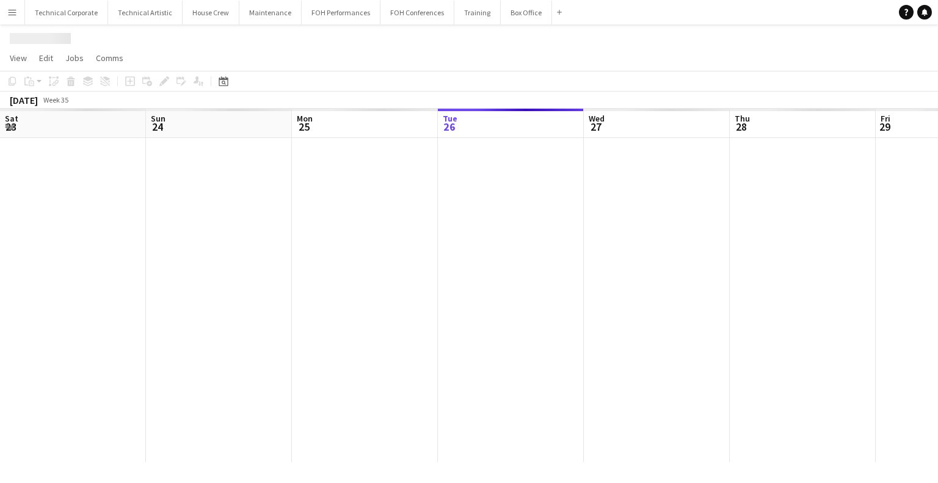
scroll to position [0, 292]
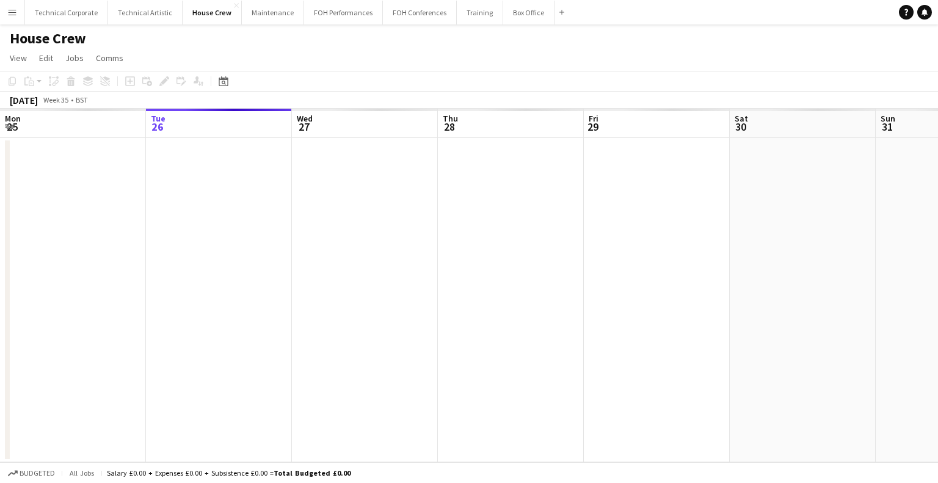
click at [213, 305] on app-calendar-viewport "Sat 23 Sun 24 Mon 25 Tue 26 Wed 27 Thu 28 Fri 29 Sat 30 Sun 31 Mon 1 Tue 2 Wed 3" at bounding box center [469, 286] width 938 height 354
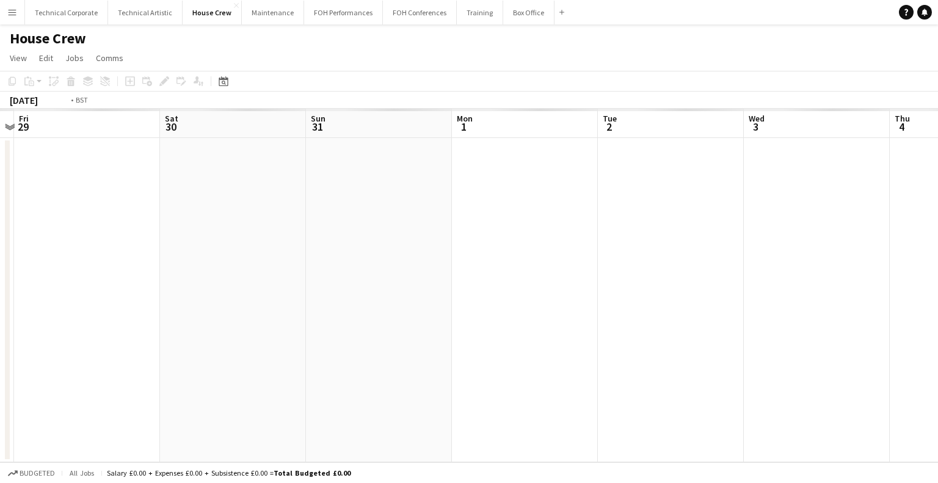
click at [244, 292] on app-calendar-viewport "Tue 26 Wed 27 Thu 28 Fri 29 Sat 30 Sun 31 Mon 1 Tue 2 Wed 3 Thu 4 Fri 5 Sat 6" at bounding box center [469, 286] width 938 height 354
drag, startPoint x: 670, startPoint y: 237, endPoint x: 411, endPoint y: 298, distance: 266.6
click at [263, 334] on app-calendar-viewport "Sat 30 Sun 31 Mon 1 Tue 2 Wed 3 Thu 4 Fri 5 Sat 6 Sun 7 Mon 8 Tue 9 Wed 10" at bounding box center [469, 286] width 938 height 354
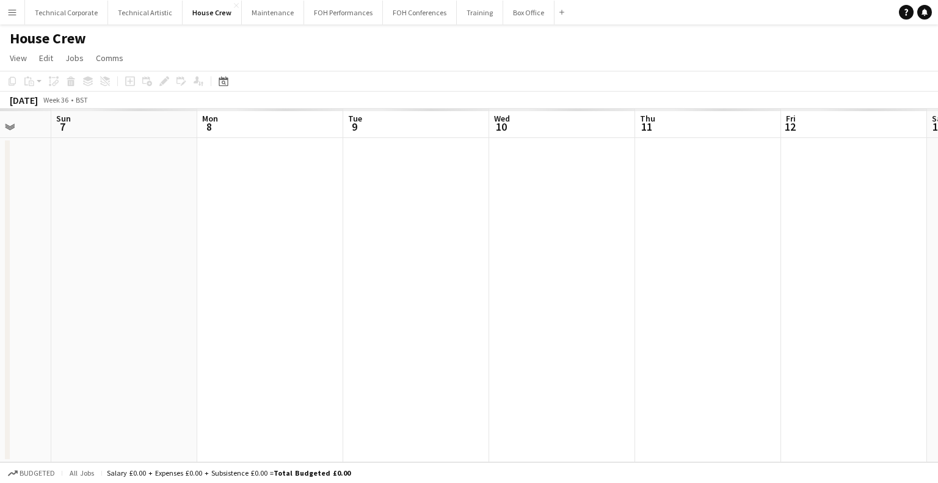
click at [276, 330] on app-calendar-viewport "Wed 3 Thu 4 Fri 5 Sat 6 Sun 7 Mon 8 Tue 9 Wed 10 Thu 11 Fri 12 Sat 13 Sun 14" at bounding box center [469, 286] width 938 height 354
click at [305, 302] on app-calendar-viewport "Wed 3 Thu 4 Fri 5 Sat 6 Sun 7 Mon 8 Tue 9 Wed 10 Thu 11 Fri 12 Sat 13 Sun 14" at bounding box center [469, 286] width 938 height 354
drag, startPoint x: 496, startPoint y: 304, endPoint x: 340, endPoint y: 314, distance: 156.7
click at [316, 326] on app-calendar-viewport "Wed 10 Thu 11 Fri 12 Sat 13 Sun 14 Mon 15 Tue 16 Wed 17 Thu 18 Fri 19 Sat 20 Su…" at bounding box center [469, 286] width 938 height 354
drag, startPoint x: 536, startPoint y: 302, endPoint x: 323, endPoint y: 335, distance: 215.8
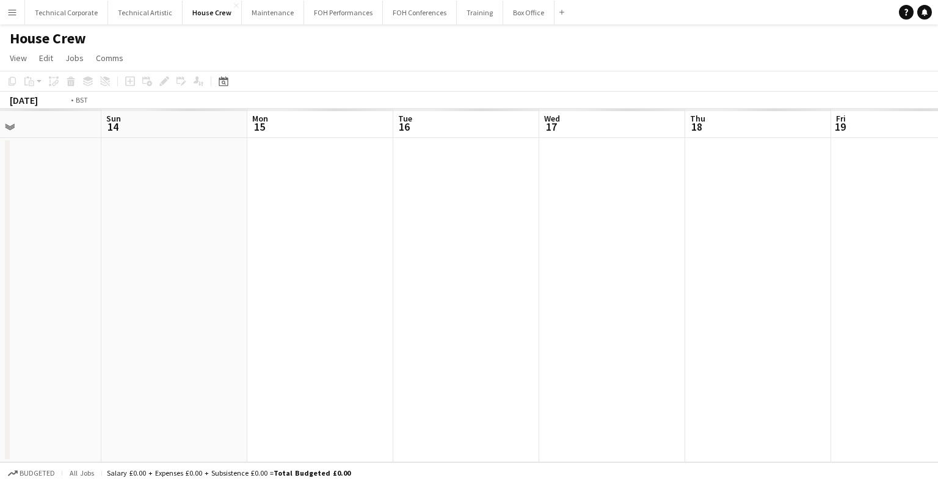
click at [323, 335] on app-calendar-viewport "Wed 10 Thu 11 Fri 12 Sat 13 Sun 14 Mon 15 Tue 16 Wed 17 Thu 18 Fri 19 Sat 20 Su…" at bounding box center [469, 286] width 938 height 354
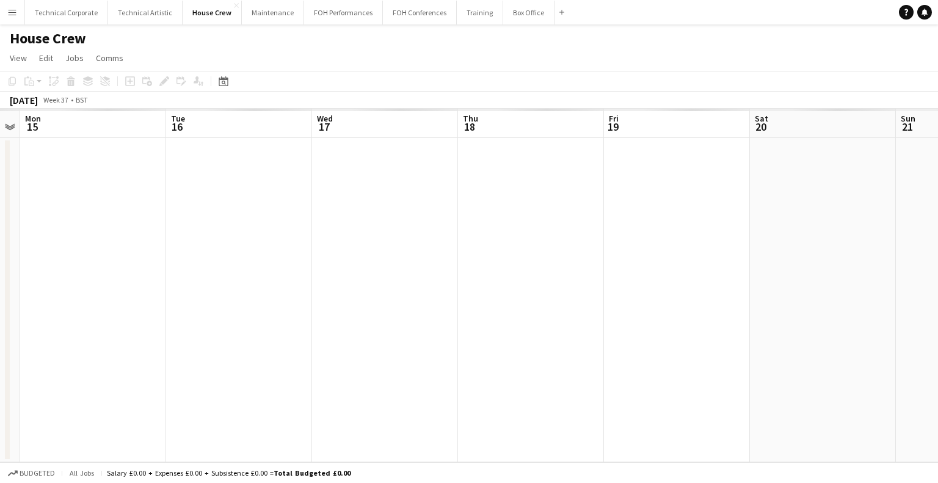
drag, startPoint x: 668, startPoint y: 278, endPoint x: 137, endPoint y: 371, distance: 539.0
click at [137, 371] on app-calendar-viewport "Fri 12 Sat 13 Sun 14 Mon 15 Tue 16 Wed 17 Thu 18 Fri 19 Sat 20 Sun 21 Mon 22 Tu…" at bounding box center [469, 286] width 938 height 354
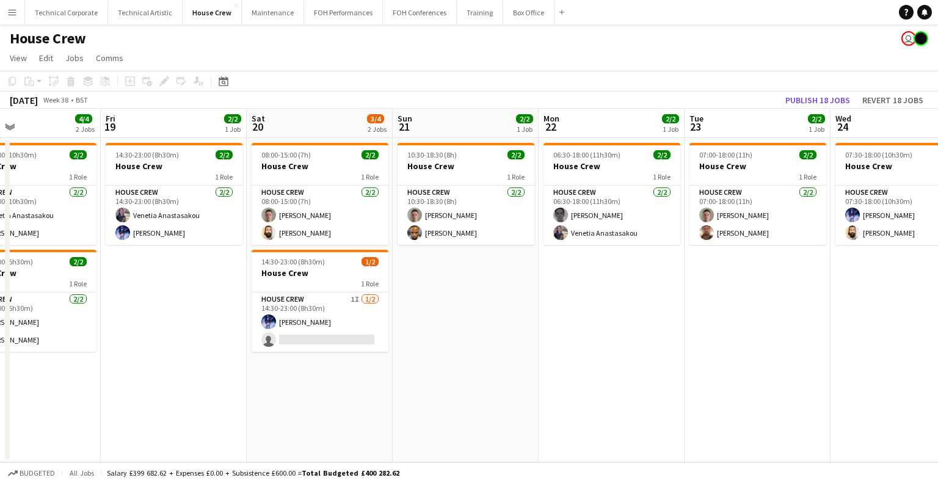
drag, startPoint x: 81, startPoint y: 334, endPoint x: 629, endPoint y: 318, distance: 548.9
click at [629, 318] on app-calendar-viewport "Tue 16 2/2 1 Job Wed 17 2/2 1 Job Thu 18 4/4 2 Jobs Fri 19 2/2 1 Job Sat 20 3/4…" at bounding box center [469, 286] width 938 height 354
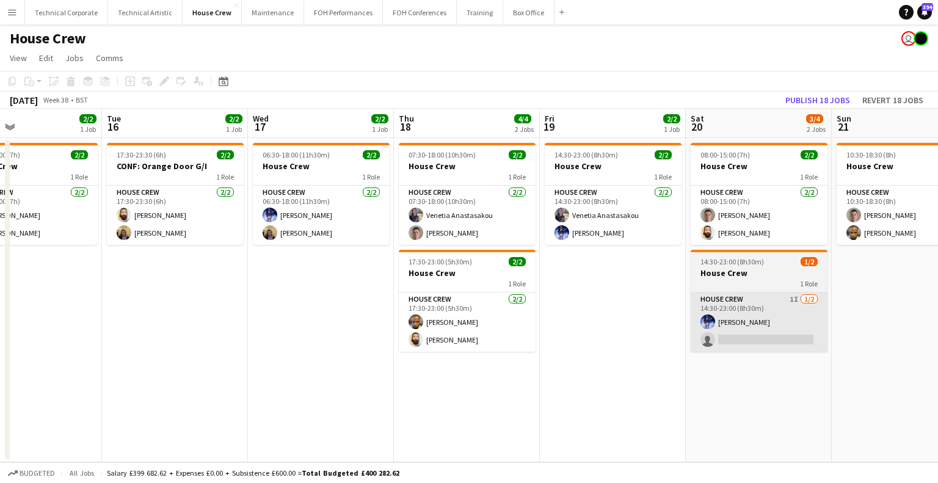
click at [193, 318] on app-calendar-viewport "Sat 13 2/2 1 Job Sun 14 2/2 1 Job Mon 15 2/2 1 Job Tue 16 2/2 1 Job Wed 17 2/2 …" at bounding box center [469, 286] width 938 height 354
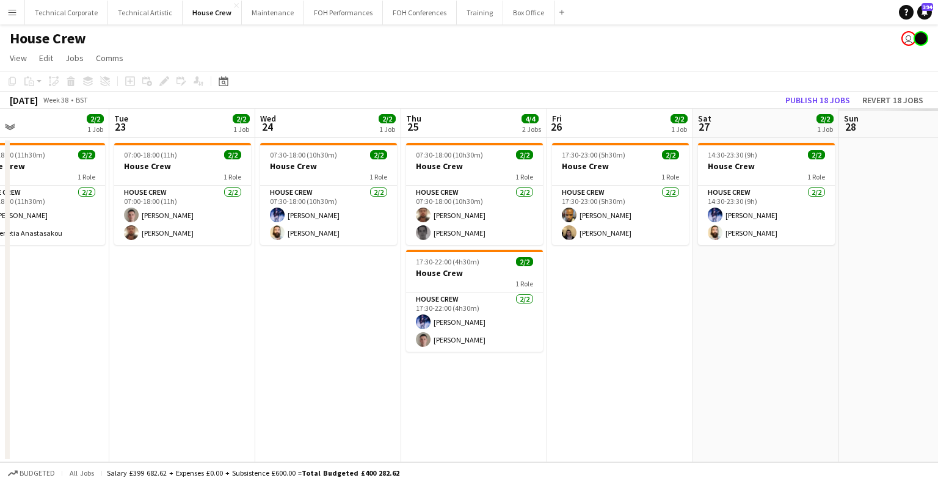
drag, startPoint x: 324, startPoint y: 346, endPoint x: 333, endPoint y: 349, distance: 9.5
click at [322, 349] on app-calendar-viewport "Fri 19 2/2 1 Job Sat 20 3/4 2 Jobs Sun 21 2/2 1 Job Mon 22 2/2 1 Job Tue 23 2/2…" at bounding box center [469, 286] width 938 height 354
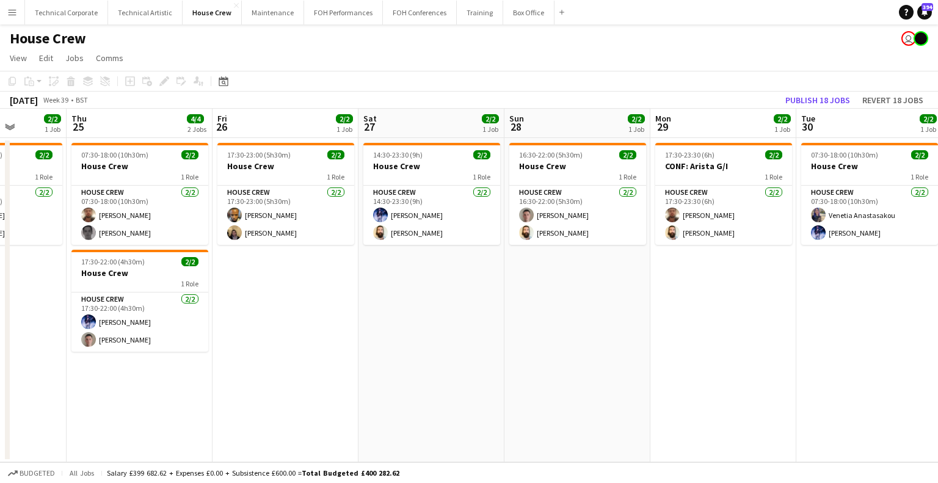
drag, startPoint x: 506, startPoint y: 334, endPoint x: 703, endPoint y: 331, distance: 196.7
click at [336, 398] on app-calendar-viewport "Mon 22 2/2 1 Job Tue 23 2/2 1 Job Wed 24 2/2 1 Job Thu 25 4/4 2 Jobs Fri 26 2/2…" at bounding box center [469, 286] width 938 height 354
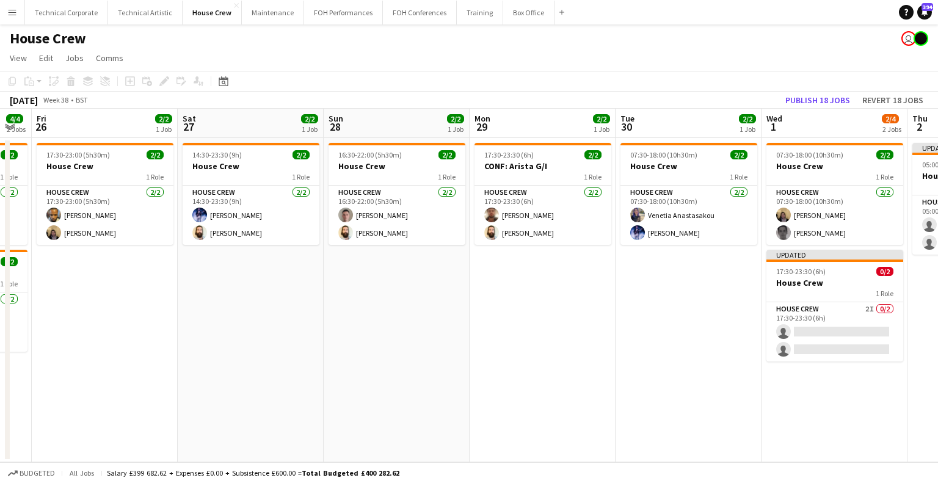
drag, startPoint x: 756, startPoint y: 322, endPoint x: 755, endPoint y: 354, distance: 31.8
click at [312, 385] on app-calendar-viewport "Mon 22 2/2 1 Job Tue 23 2/2 1 Job Wed 24 2/2 1 Job Thu 25 4/4 2 Jobs Fri 26 2/2…" at bounding box center [469, 286] width 938 height 354
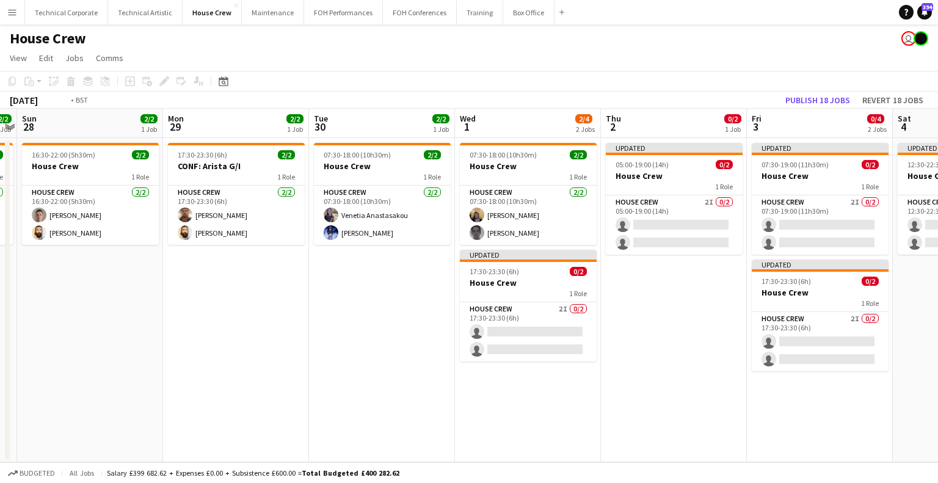
drag, startPoint x: 286, startPoint y: 392, endPoint x: 646, endPoint y: 328, distance: 365.4
click at [285, 392] on app-calendar-viewport "Wed 24 2/2 1 Job Thu 25 4/4 2 Jobs Fri 26 2/2 1 Job Sat 27 2/2 1 Job Sun 28 2/2…" at bounding box center [469, 286] width 938 height 354
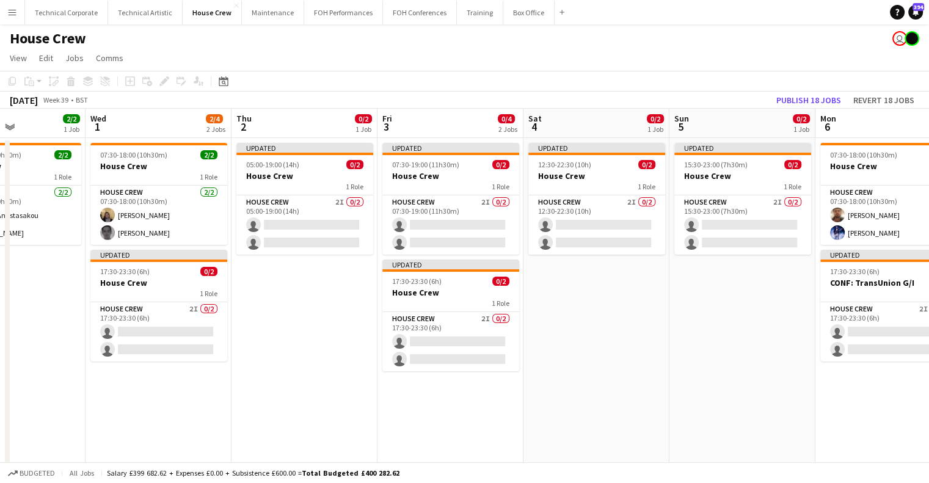
click at [263, 345] on app-calendar-viewport "Sun 28 2/2 1 Job Mon 29 2/2 1 Job Tue 30 2/2 1 Job Wed 1 2/4 2 Jobs Thu 2 0/2 1…" at bounding box center [464, 313] width 929 height 408
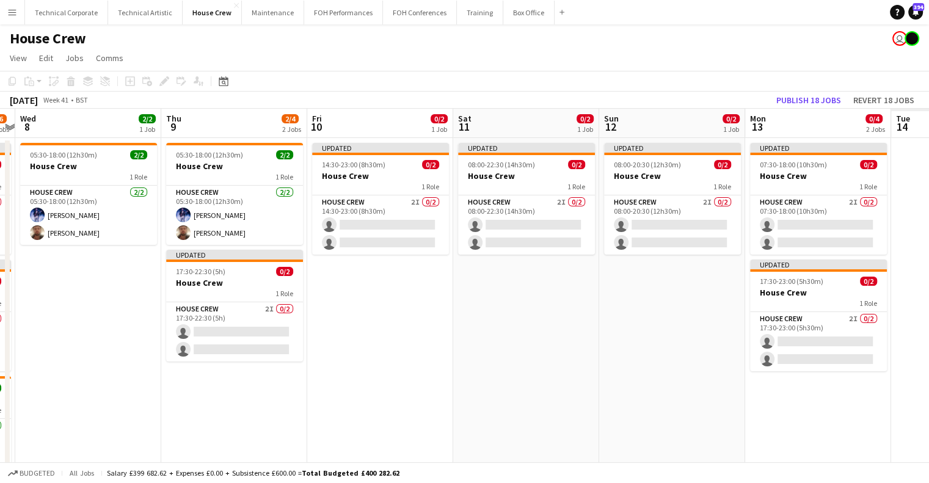
drag, startPoint x: 660, startPoint y: 288, endPoint x: 211, endPoint y: 338, distance: 451.1
click at [210, 338] on app-calendar-viewport "Sun 5 0/2 1 Job Mon 6 2/4 2 Jobs Tue 7 2/6 3 Jobs Wed 8 2/2 1 Job Thu 9 2/4 2 J…" at bounding box center [464, 313] width 929 height 408
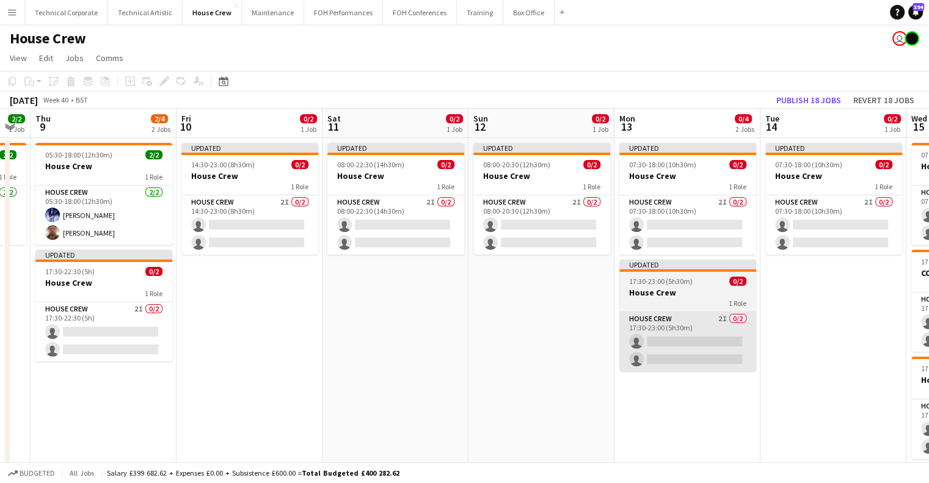
drag, startPoint x: 689, startPoint y: 307, endPoint x: 403, endPoint y: 336, distance: 287.4
click at [266, 357] on app-calendar-viewport "Sun 5 0/2 1 Job Mon 6 2/4 2 Jobs Tue 7 2/6 3 Jobs Wed 8 2/2 1 Job Thu 9 2/4 2 J…" at bounding box center [464, 313] width 929 height 408
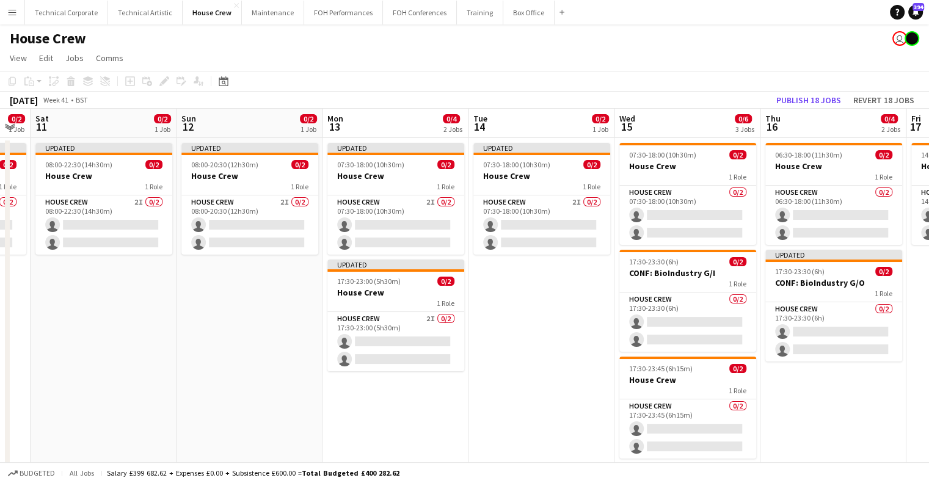
click at [450, 344] on app-calendar-viewport "Tue 7 2/6 3 Jobs Wed 8 2/2 1 Job Thu 9 2/4 2 Jobs Fri 10 0/2 1 Job Sat 11 0/2 1…" at bounding box center [464, 313] width 929 height 408
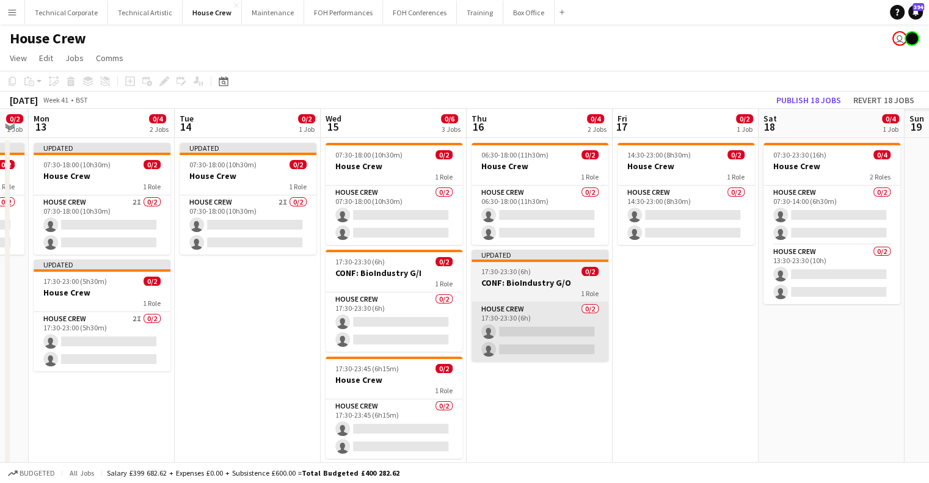
scroll to position [0, 0]
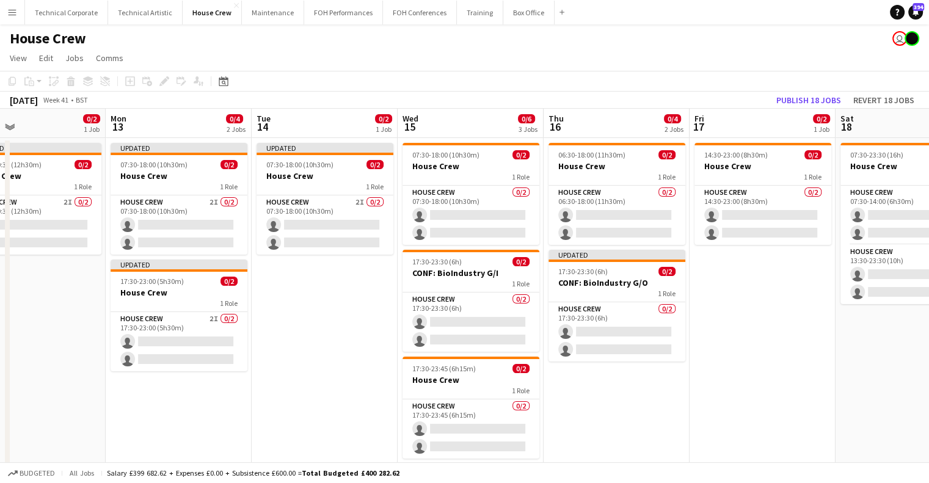
drag, startPoint x: 283, startPoint y: 355, endPoint x: 717, endPoint y: 346, distance: 433.8
click at [717, 346] on app-calendar-viewport "Fri 10 0/2 1 Job Sat 11 0/2 1 Job Sun 12 0/2 1 Job Mon 13 0/4 2 Jobs Tue 14 0/2…" at bounding box center [464, 313] width 929 height 408
click at [478, 236] on app-calendar-viewport "Fri 10 0/2 1 Job Sat 11 0/2 1 Job Sun 12 0/2 1 Job Mon 13 0/4 2 Jobs Tue 14 0/2…" at bounding box center [464, 313] width 929 height 408
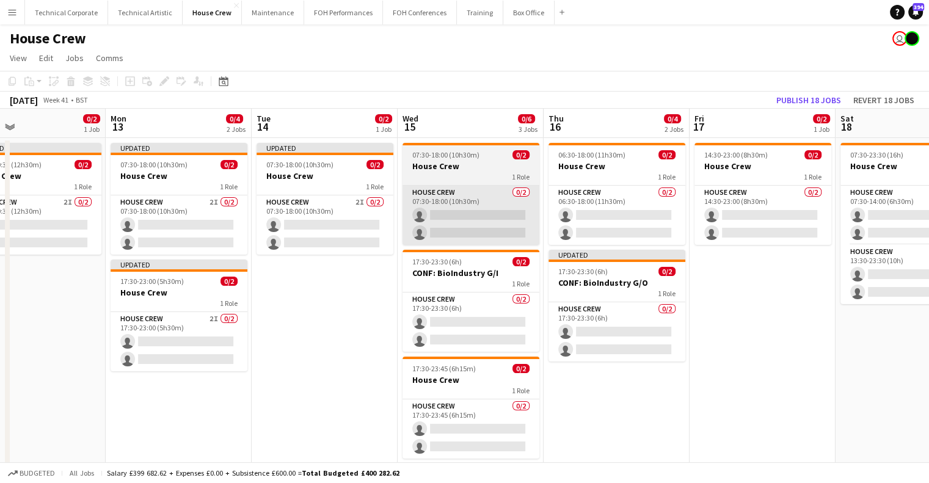
scroll to position [0, 324]
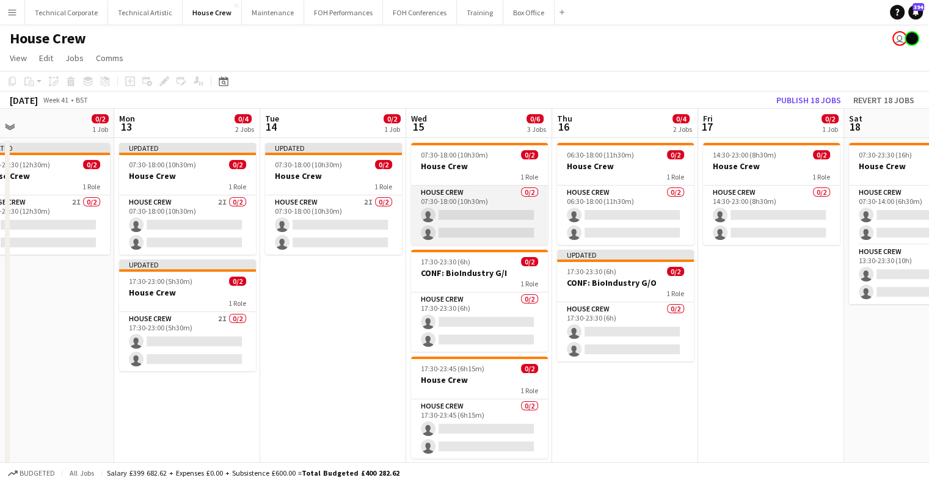
click at [477, 234] on app-card-role "House Crew 0/2 07:30-18:00 (10h30m) single-neutral-actions single-neutral-actio…" at bounding box center [479, 215] width 137 height 59
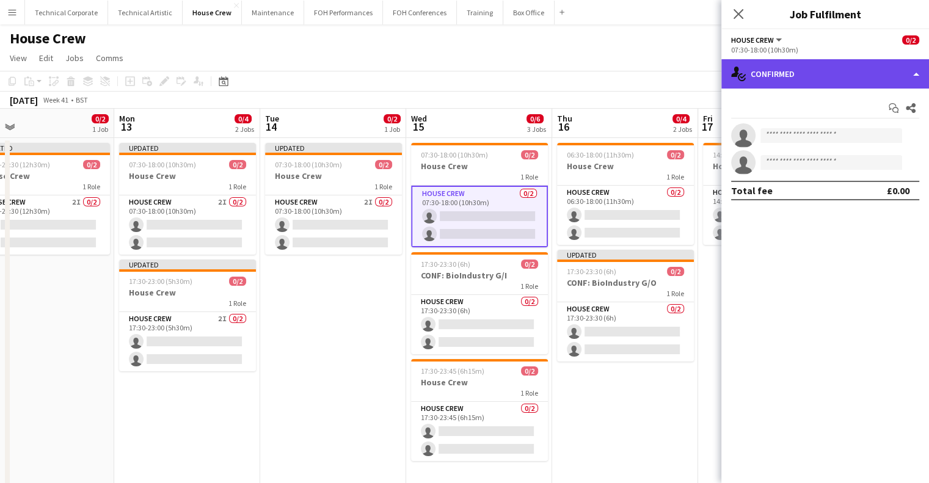
click at [862, 62] on div "single-neutral-actions-check-2 Confirmed" at bounding box center [826, 73] width 208 height 29
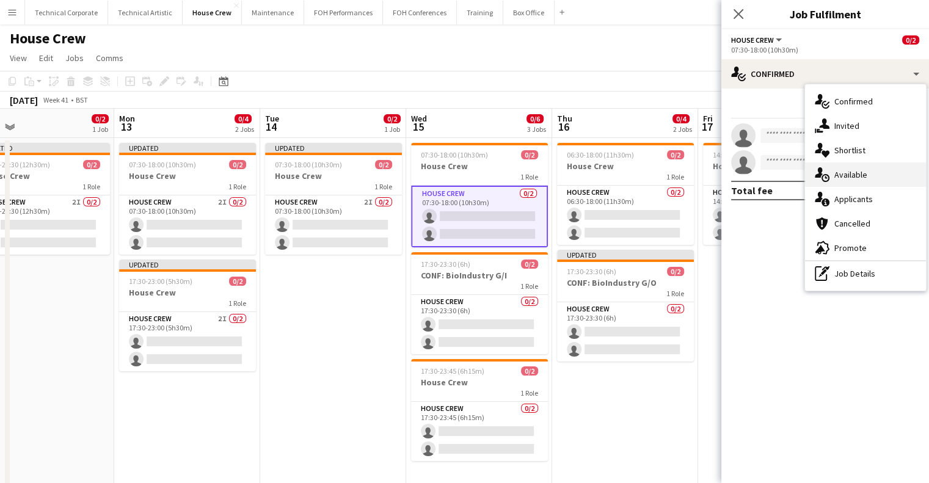
click at [849, 180] on div "single-neutral-actions-upload Available" at bounding box center [865, 175] width 121 height 24
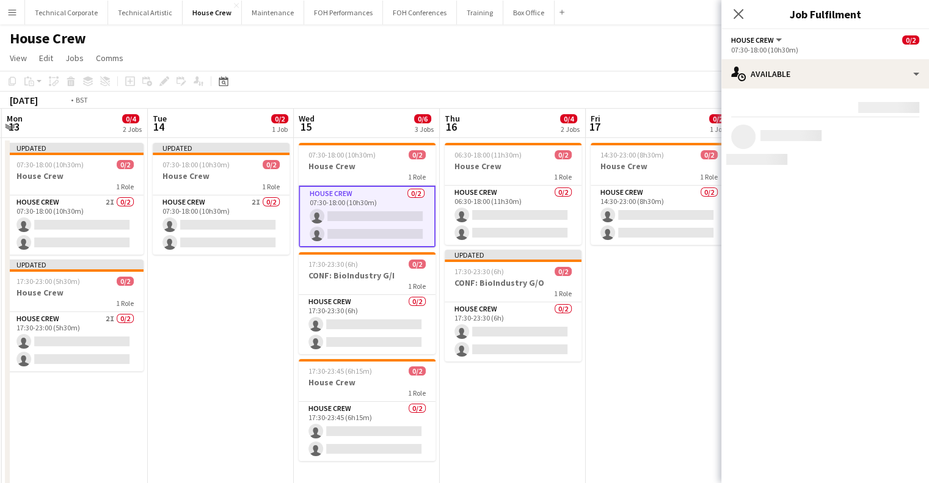
scroll to position [0, 444]
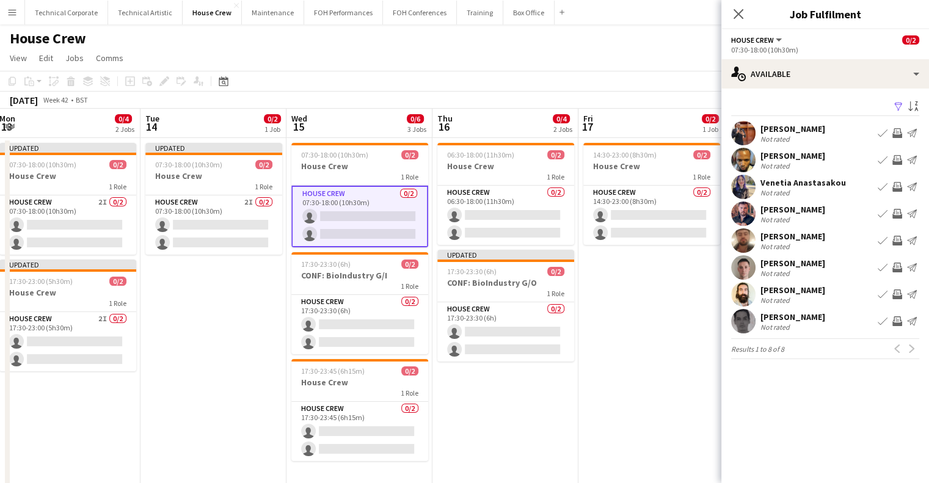
drag, startPoint x: 645, startPoint y: 365, endPoint x: 525, endPoint y: 390, distance: 122.3
click at [525, 390] on app-calendar-viewport "Fri 10 0/2 1 Job Sat 11 0/2 1 Job Sun 12 0/2 1 Job Mon 13 0/4 2 Jobs Tue 14 0/2…" at bounding box center [464, 313] width 929 height 408
click at [897, 241] on app-icon "Invite crew" at bounding box center [898, 241] width 10 height 10
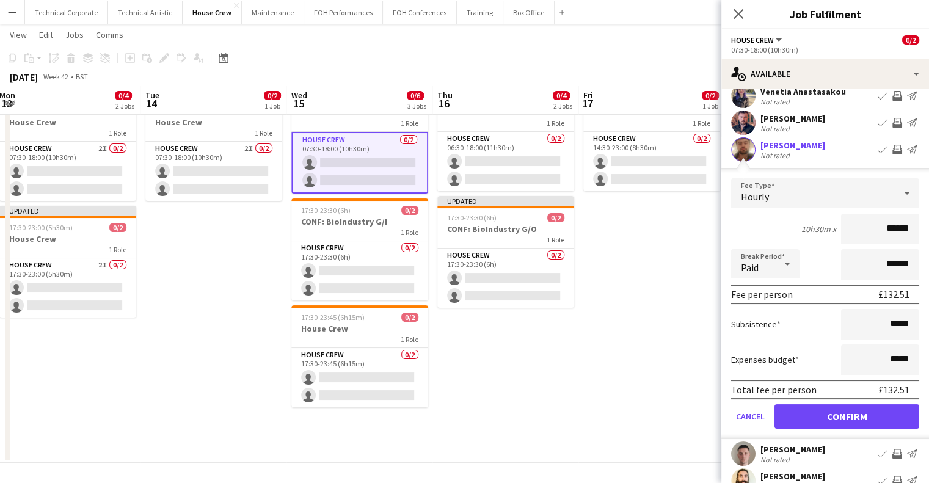
scroll to position [166, 0]
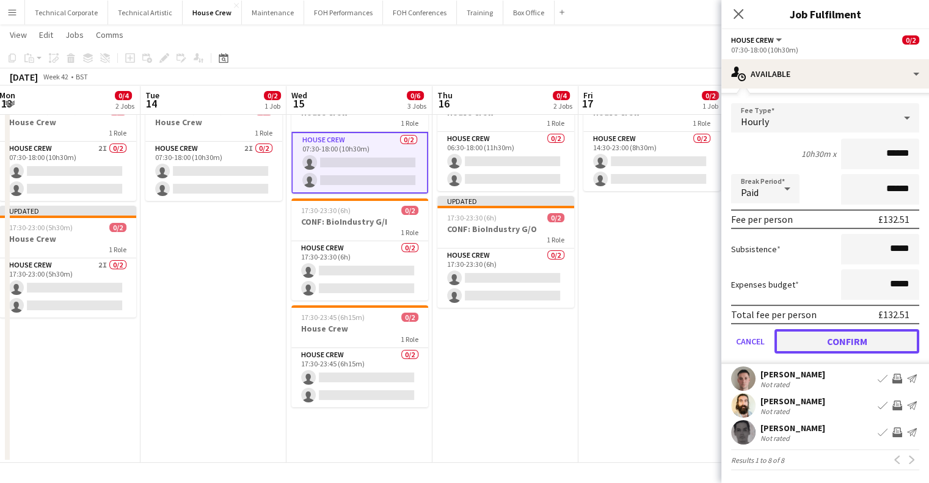
click at [875, 338] on button "Confirm" at bounding box center [847, 341] width 145 height 24
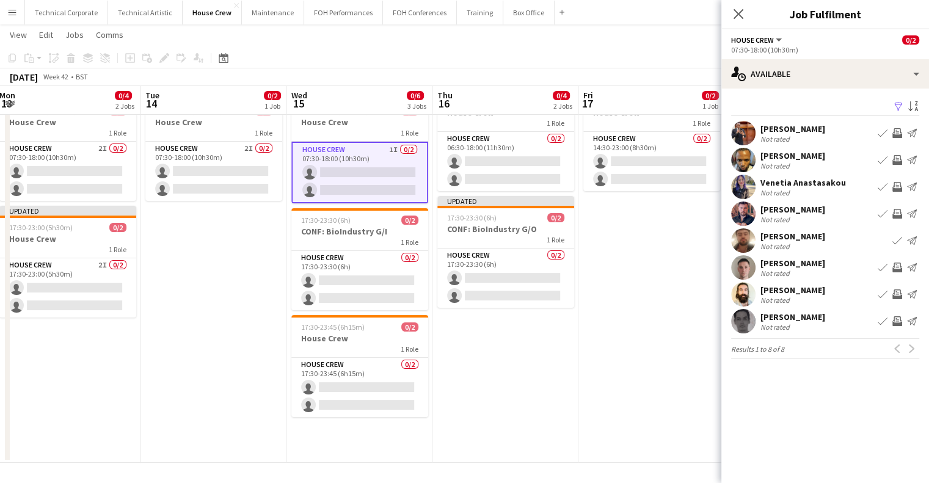
scroll to position [0, 0]
click at [897, 266] on app-icon "Invite crew" at bounding box center [898, 268] width 10 height 10
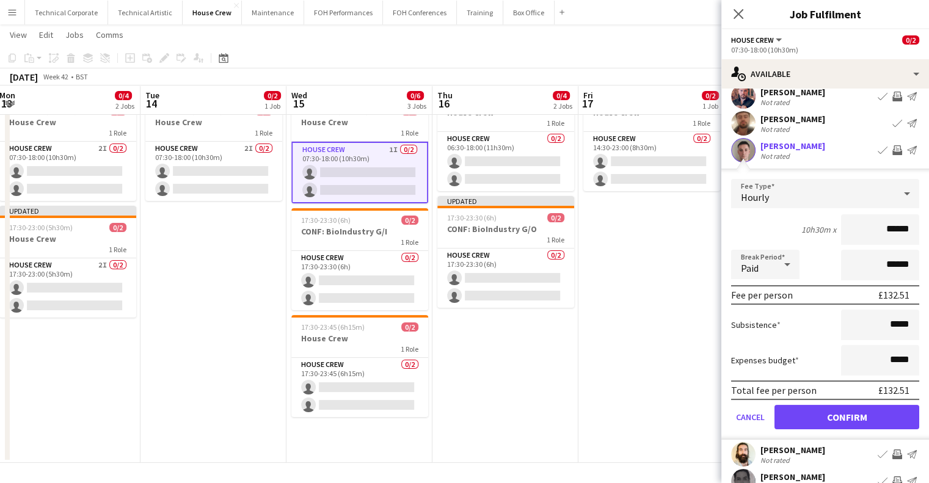
scroll to position [166, 0]
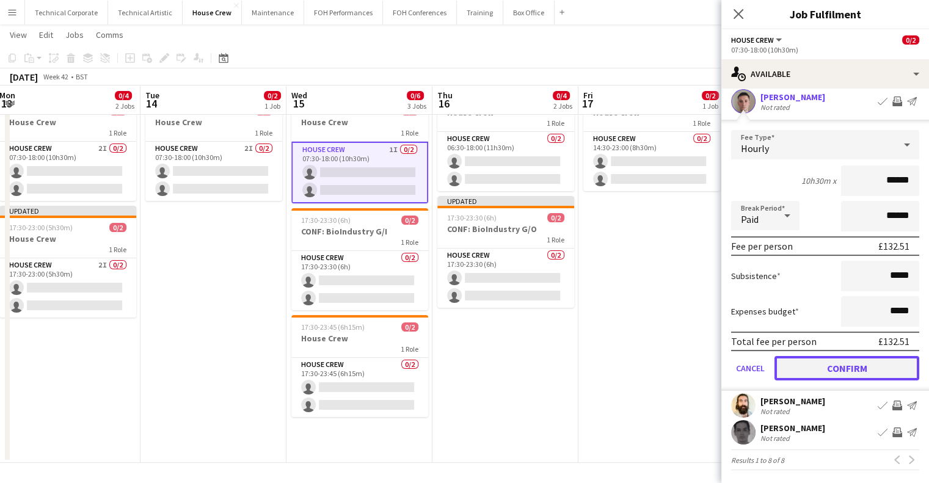
click at [853, 364] on button "Confirm" at bounding box center [847, 368] width 145 height 24
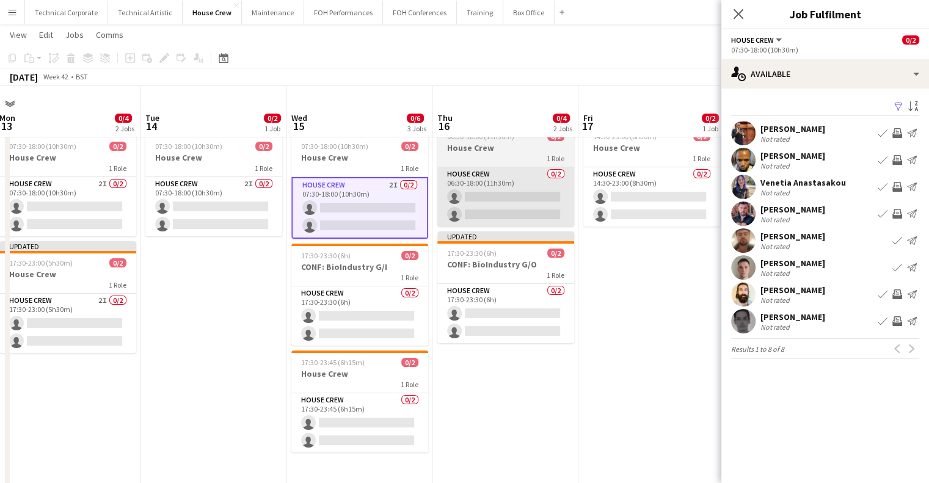
scroll to position [0, 0]
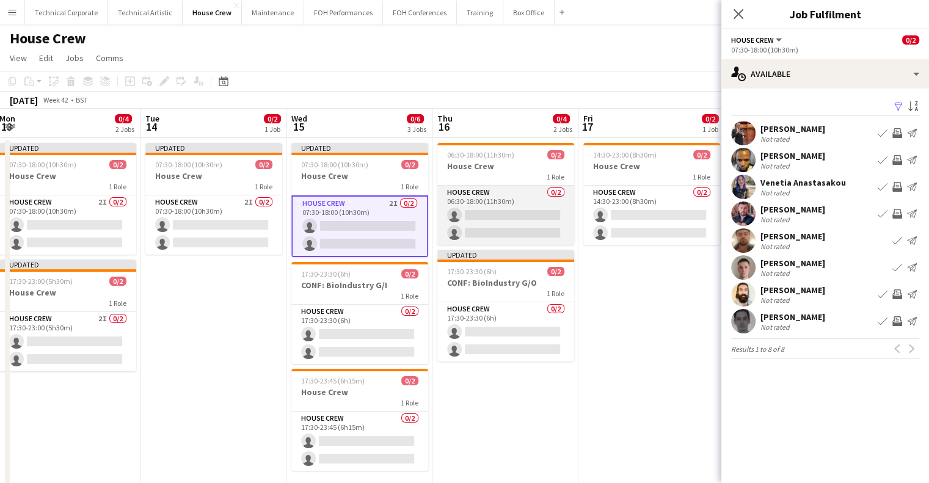
click at [524, 231] on app-card-role "House Crew 0/2 06:30-18:00 (11h30m) single-neutral-actions single-neutral-actio…" at bounding box center [505, 215] width 137 height 59
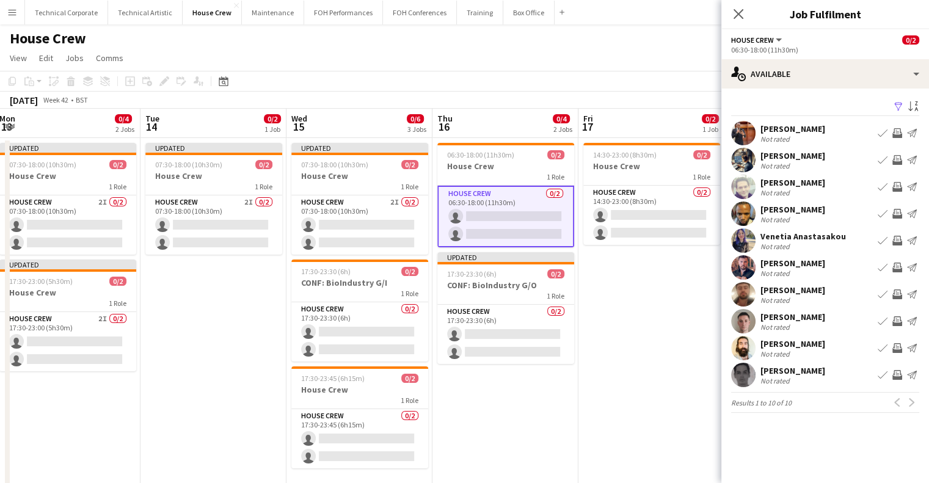
click at [893, 188] on app-icon "Invite crew" at bounding box center [898, 187] width 10 height 10
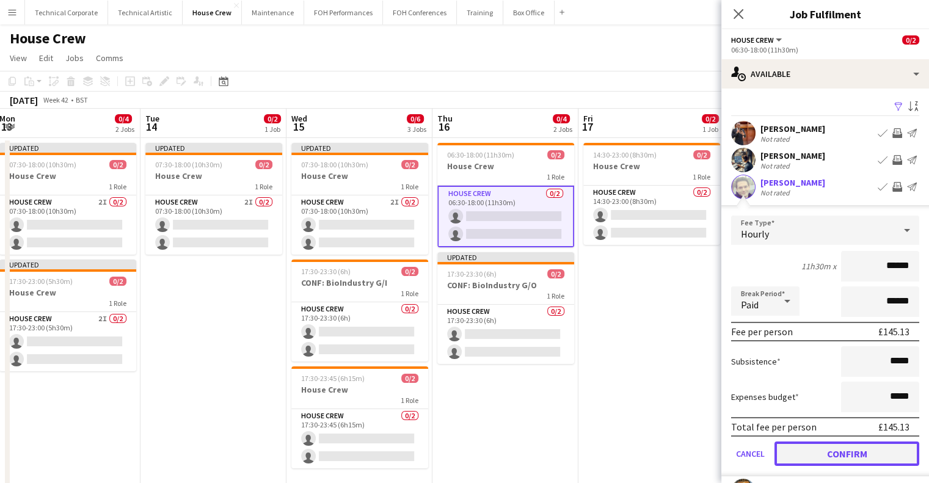
click at [845, 448] on button "Confirm" at bounding box center [847, 454] width 145 height 24
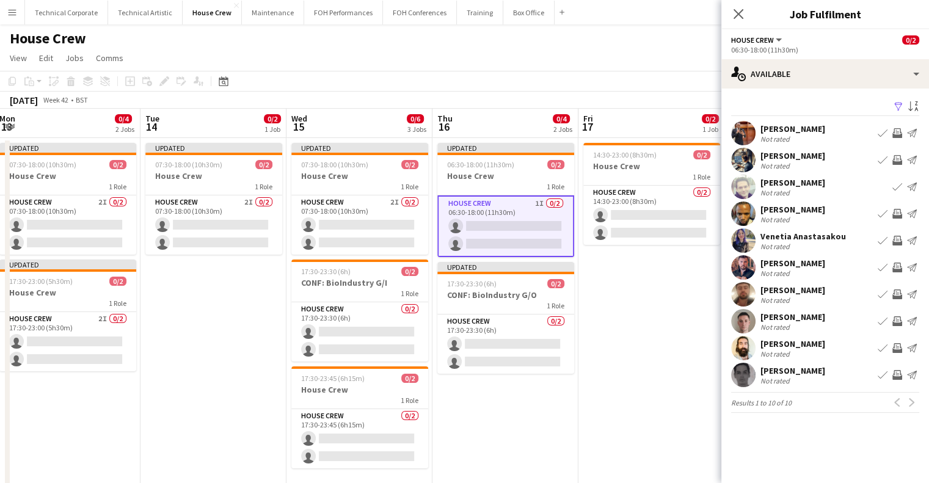
click at [893, 376] on app-icon "Invite crew" at bounding box center [898, 375] width 10 height 10
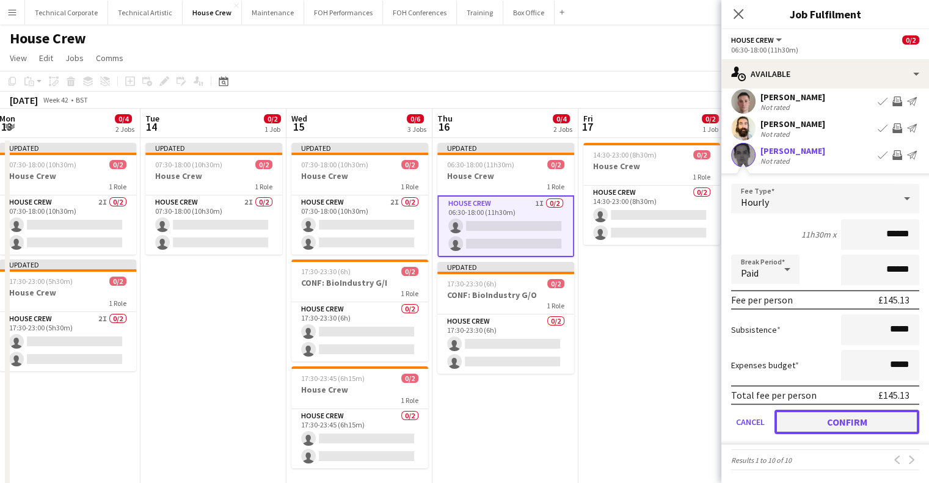
click at [857, 432] on button "Confirm" at bounding box center [847, 422] width 145 height 24
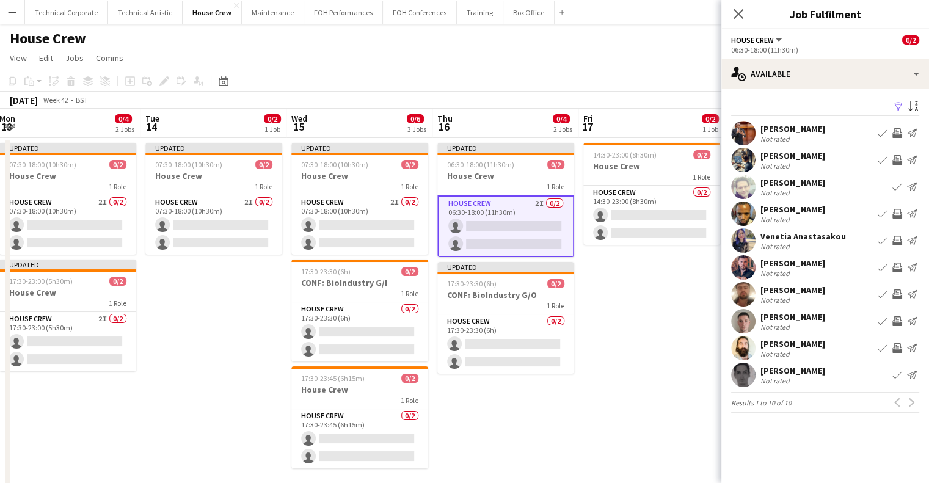
scroll to position [0, 0]
click at [492, 371] on app-card-role "House Crew 0/2 17:30-23:30 (6h) single-neutral-actions single-neutral-actions" at bounding box center [505, 344] width 137 height 59
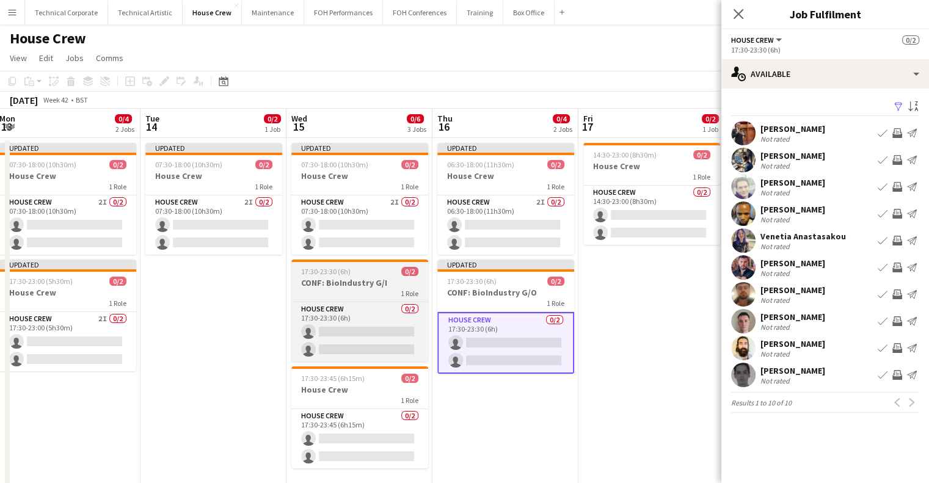
click at [357, 277] on h3 "CONF: BioIndustry G/I" at bounding box center [359, 282] width 137 height 11
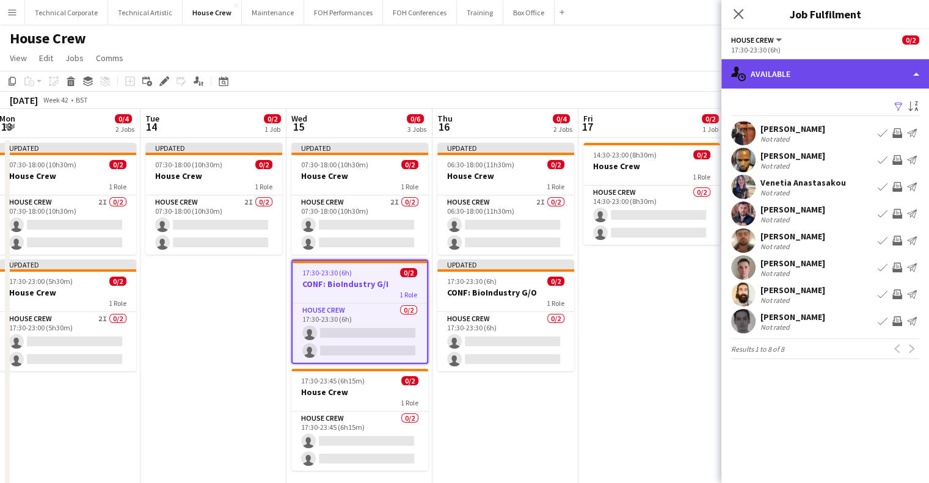
click at [809, 71] on div "single-neutral-actions-upload Available" at bounding box center [826, 73] width 208 height 29
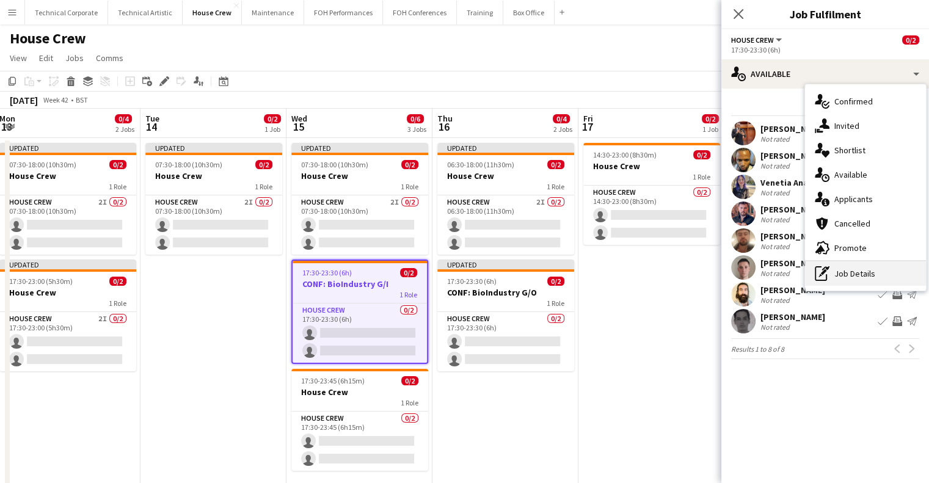
click at [851, 272] on div "pen-write Job Details" at bounding box center [865, 273] width 121 height 24
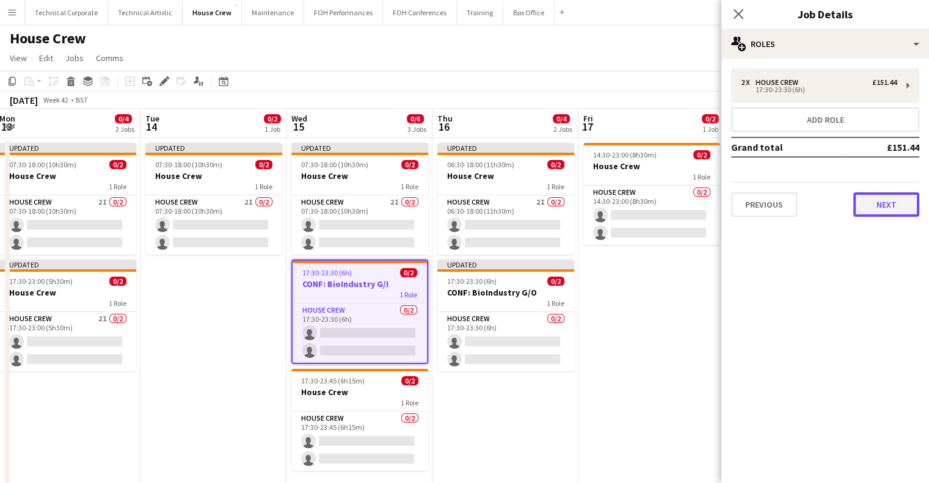
click at [862, 203] on button "Next" at bounding box center [886, 204] width 66 height 24
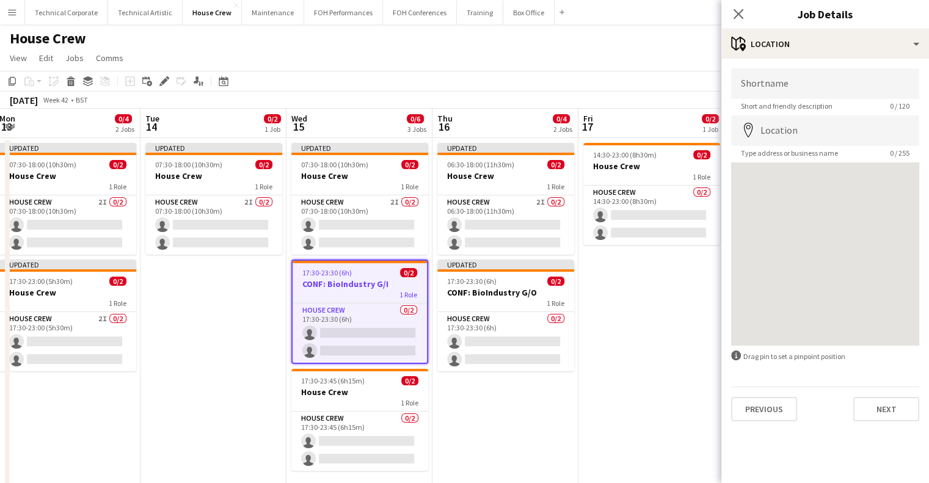
click at [761, 424] on div "Shortname Short and friendly description 0 / 120 Location map-marker Type addre…" at bounding box center [826, 245] width 208 height 373
click at [767, 415] on button "Previous" at bounding box center [764, 409] width 66 height 24
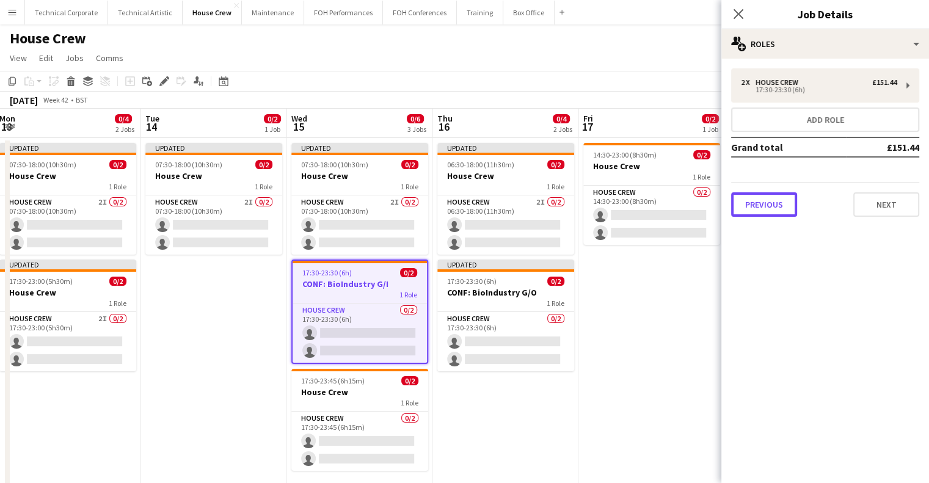
drag, startPoint x: 770, startPoint y: 200, endPoint x: 775, endPoint y: 222, distance: 22.4
click at [770, 198] on button "Previous" at bounding box center [764, 204] width 66 height 24
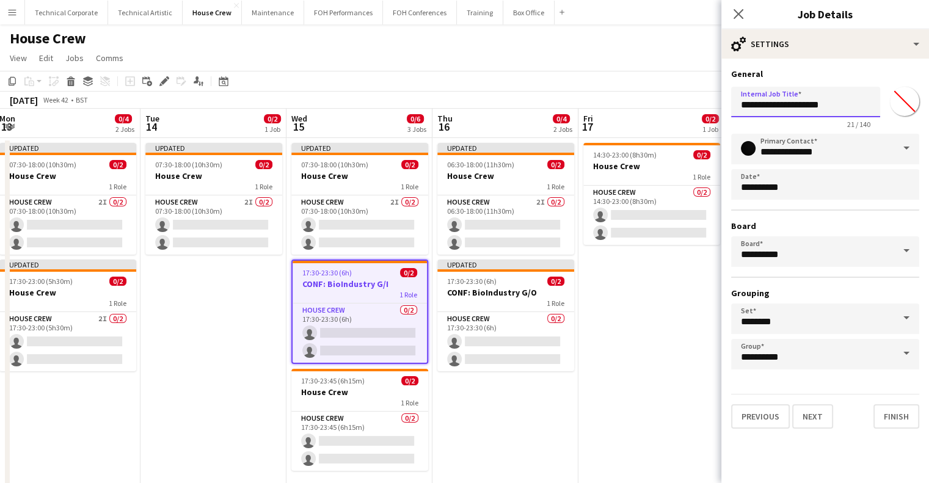
drag, startPoint x: 669, startPoint y: 100, endPoint x: 606, endPoint y: 100, distance: 62.9
click at [606, 100] on body "Menu Boards Boards Boards All jobs Status Workforce Workforce My Workforce Recr…" at bounding box center [464, 269] width 929 height 538
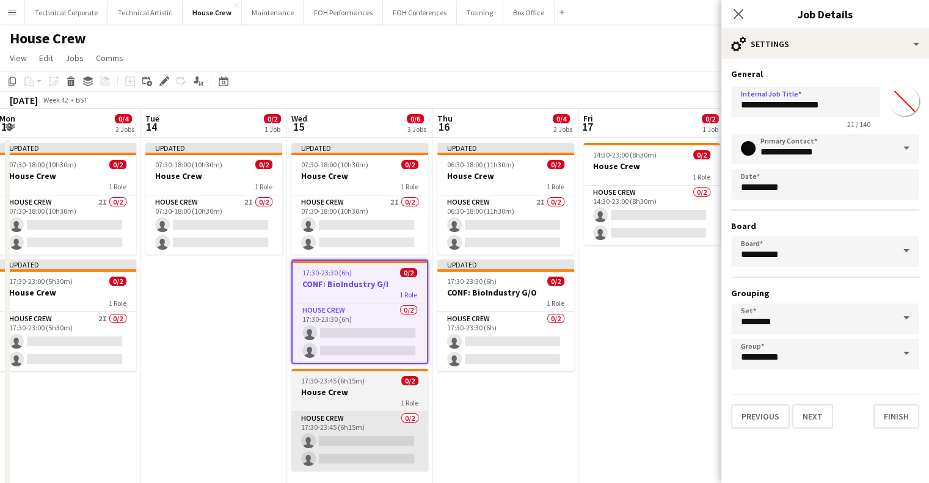
click at [342, 411] on div "House Crew 0/2 17:30-23:45 (6h15m) single-neutral-actions single-neutral-actions" at bounding box center [359, 441] width 137 height 60
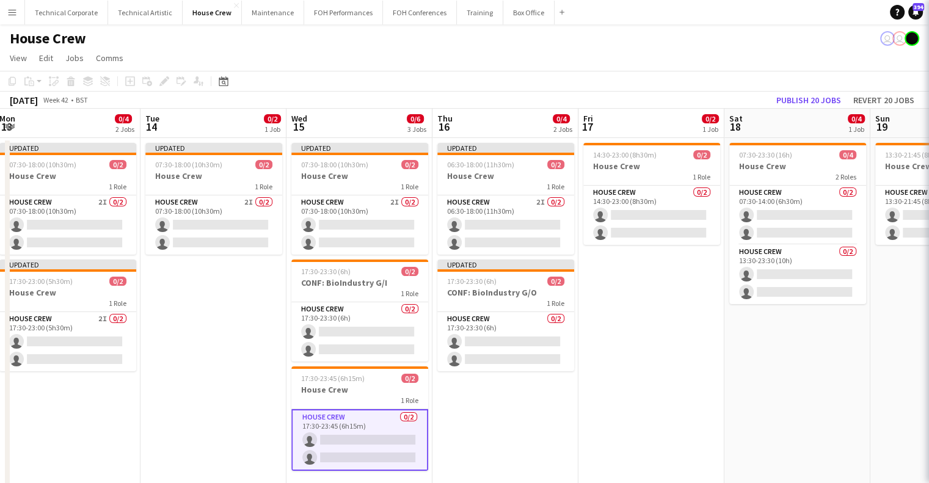
scroll to position [0, 443]
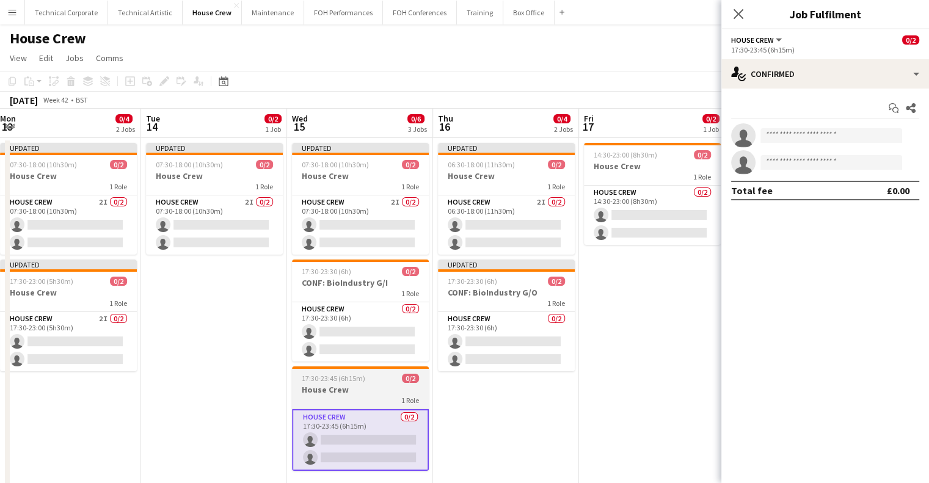
click at [345, 389] on h3 "House Crew" at bounding box center [360, 389] width 137 height 11
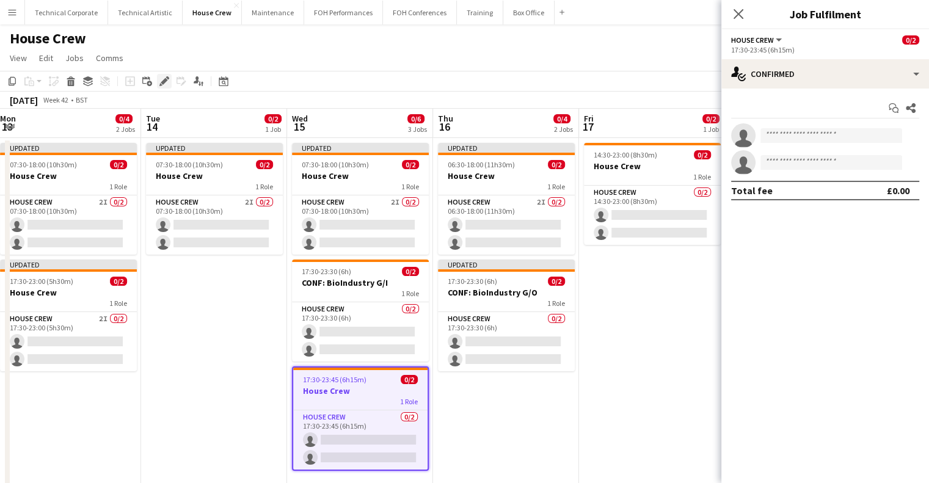
click at [164, 84] on icon "Edit" at bounding box center [164, 81] width 10 height 10
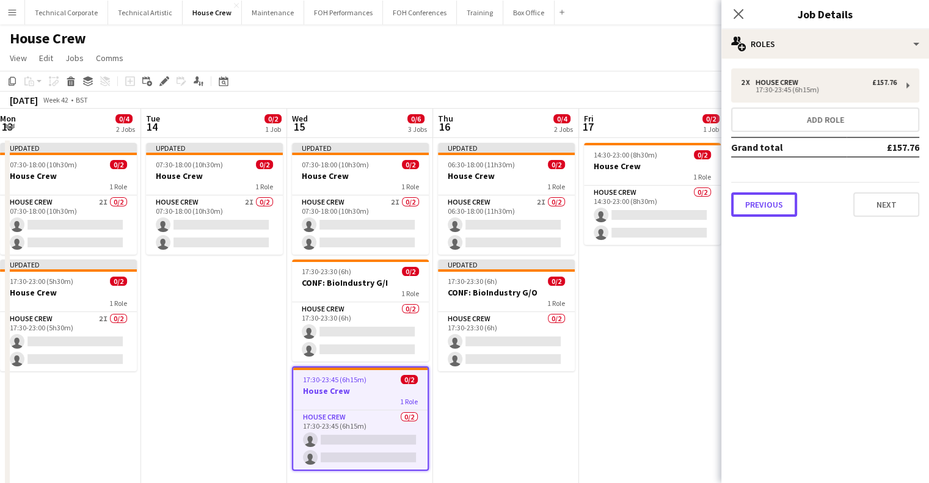
click at [775, 192] on button "Previous" at bounding box center [764, 204] width 66 height 24
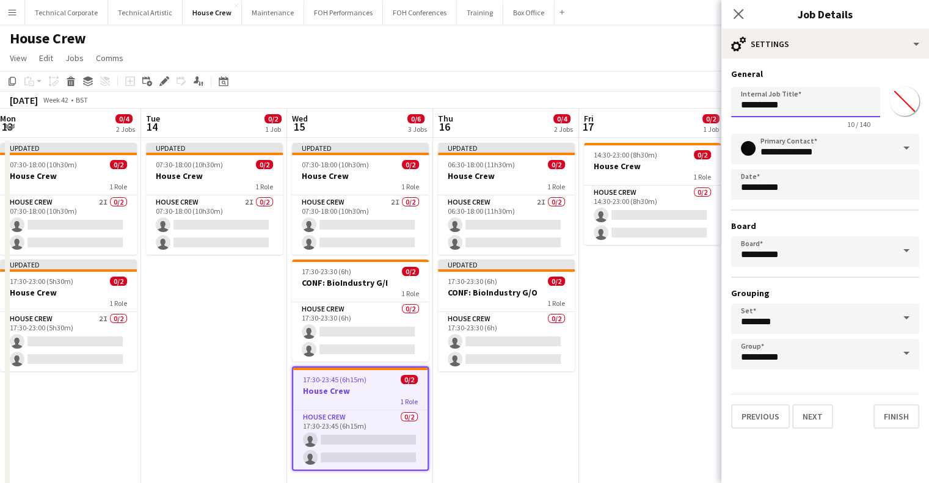
click at [809, 96] on input "**********" at bounding box center [805, 102] width 149 height 31
paste input "**********"
type input "**********"
click at [497, 443] on app-date-cell "Updated 06:30-18:00 (11h30m) 0/2 House Crew 1 Role House Crew 2I 0/2 06:30-18:0…" at bounding box center [506, 327] width 146 height 379
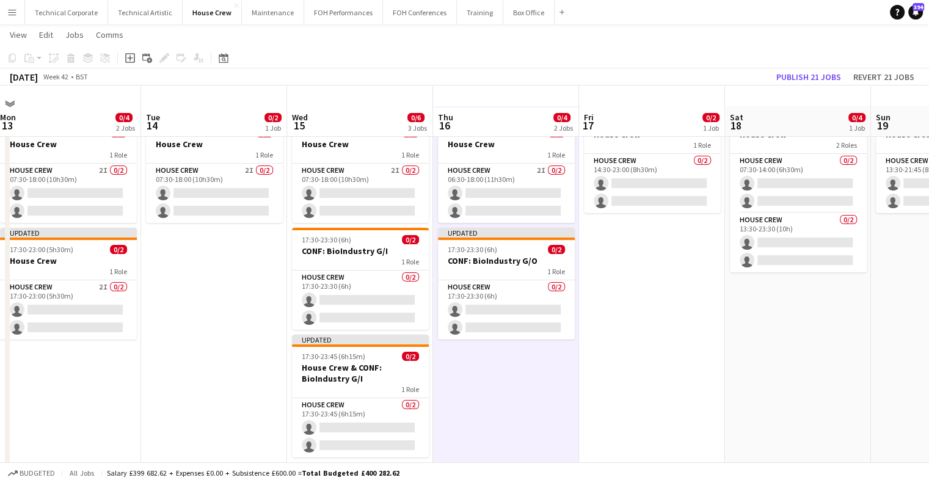
scroll to position [53, 0]
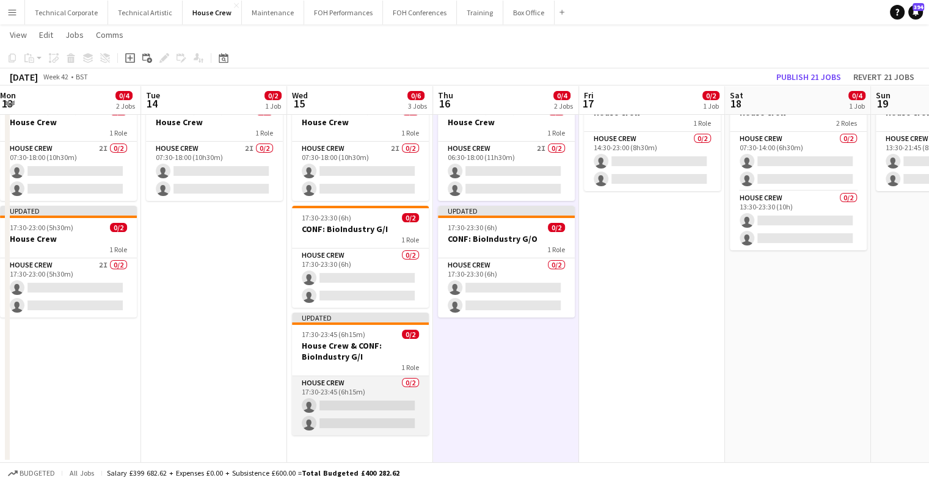
click at [389, 400] on app-card-role "House Crew 0/2 17:30-23:45 (6h15m) single-neutral-actions single-neutral-actions" at bounding box center [360, 405] width 137 height 59
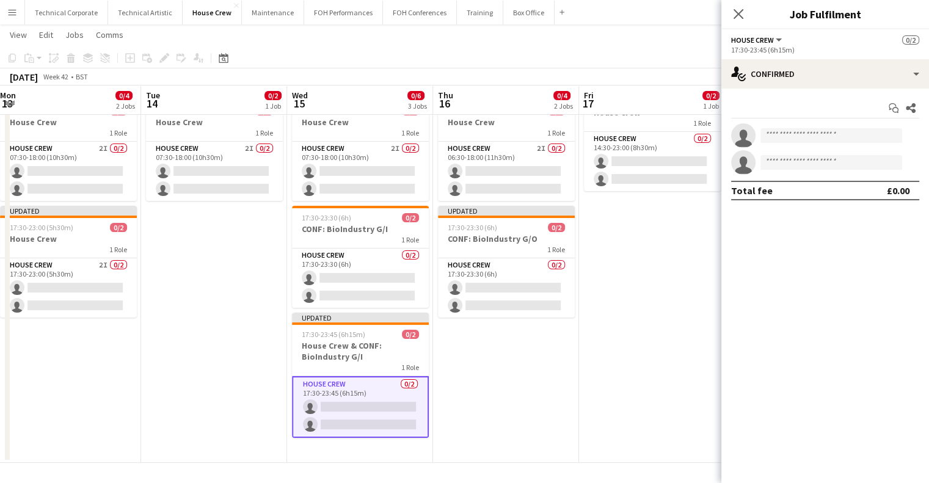
click at [844, 57] on app-options-switcher "House Crew All roles House Crew 0/2 17:30-23:45 (6h15m)" at bounding box center [826, 44] width 208 height 30
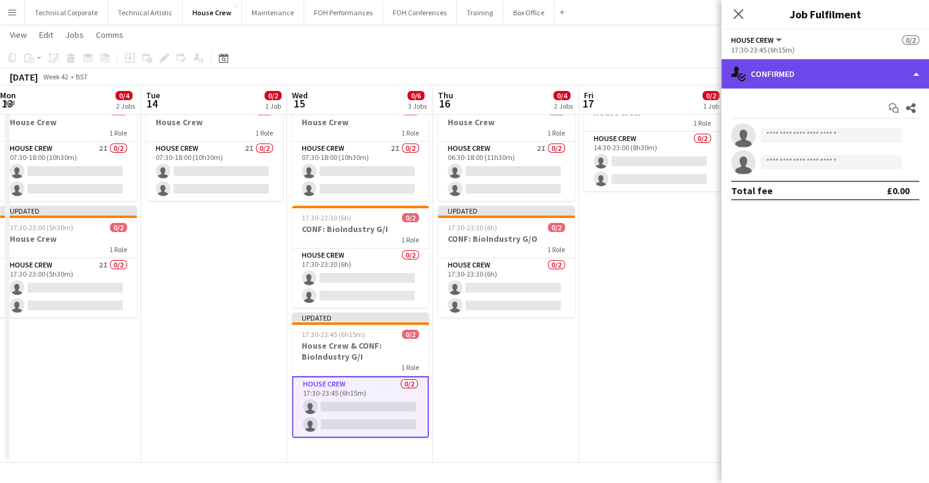
click at [844, 68] on div "single-neutral-actions-check-2 Confirmed" at bounding box center [826, 73] width 208 height 29
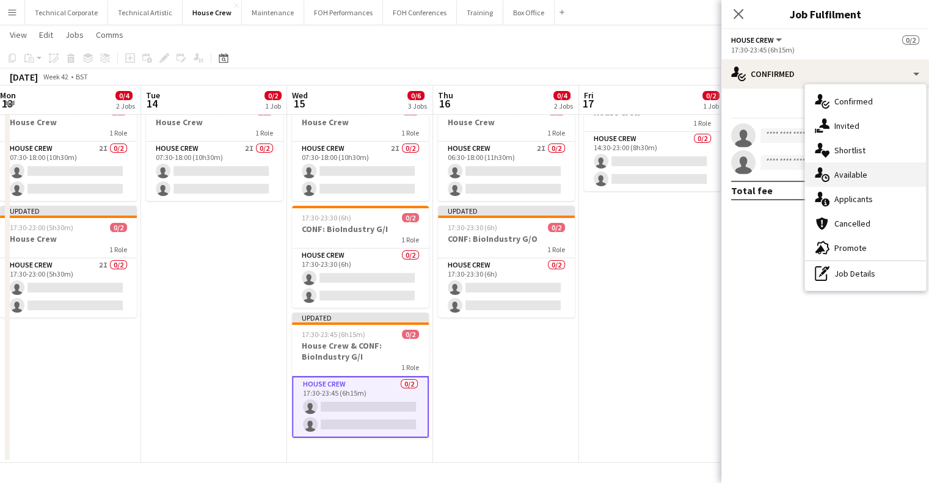
click at [871, 170] on div "single-neutral-actions-upload Available" at bounding box center [865, 175] width 121 height 24
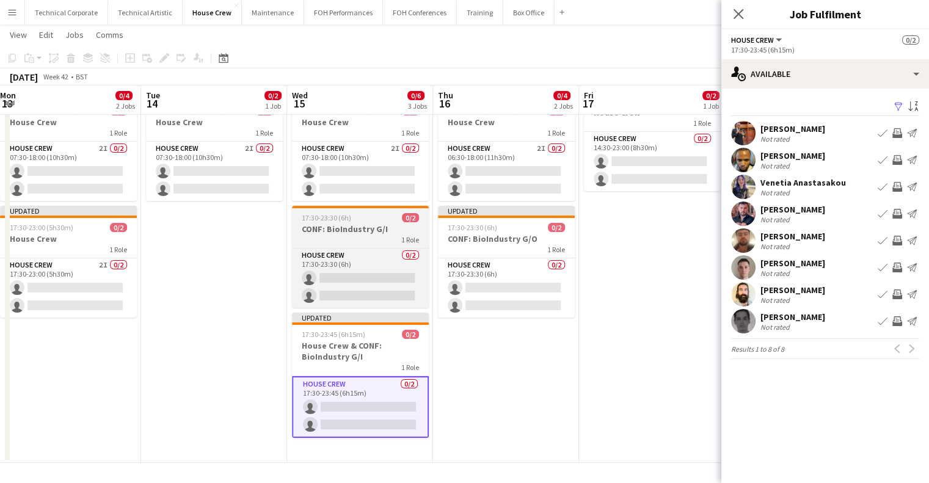
click at [326, 217] on span "17:30-23:30 (6h)" at bounding box center [326, 217] width 49 height 9
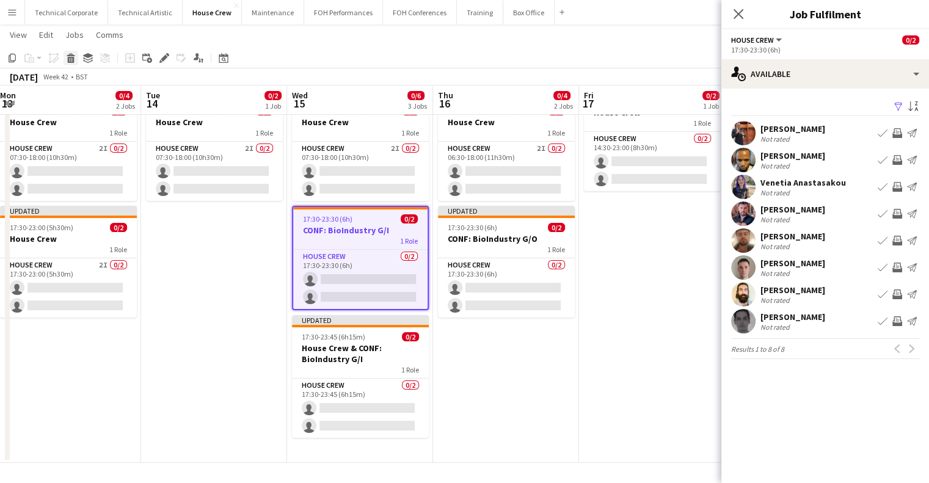
click at [76, 58] on div "Delete" at bounding box center [71, 58] width 15 height 15
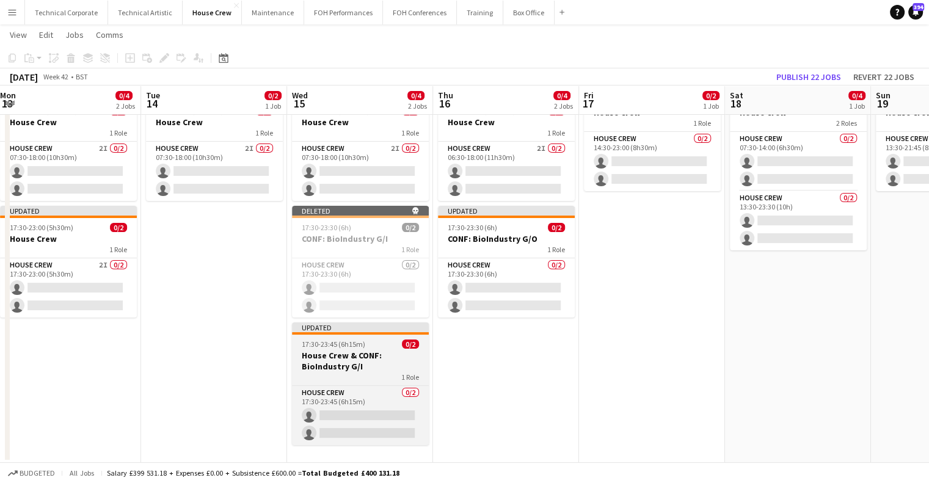
click at [375, 340] on div "17:30-23:45 (6h15m) 0/2" at bounding box center [360, 344] width 137 height 9
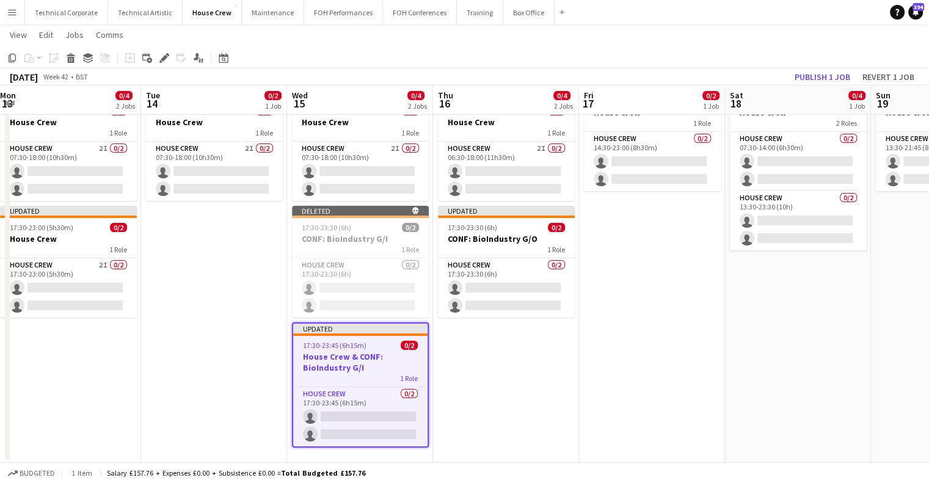
click at [386, 342] on div "17:30-23:45 (6h15m) 0/2" at bounding box center [360, 345] width 134 height 9
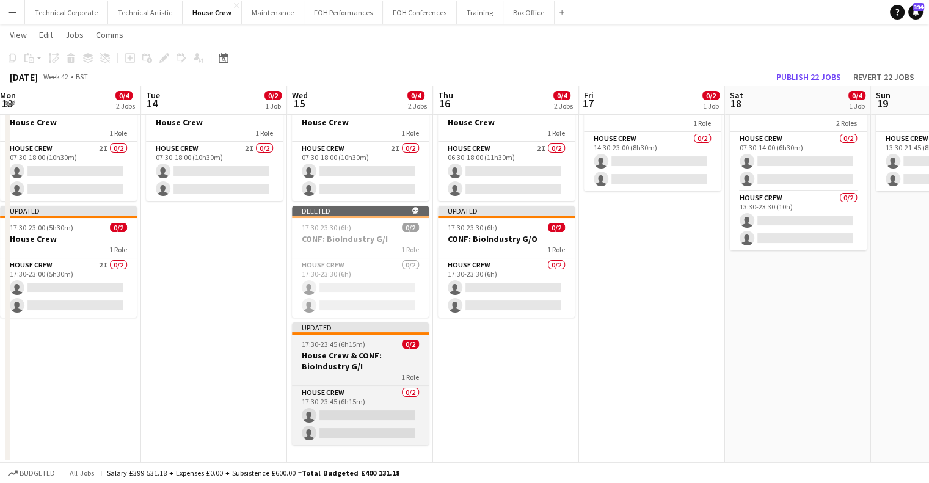
scroll to position [0, 442]
click at [387, 346] on div "17:30-23:45 (6h15m) 0/2" at bounding box center [361, 344] width 137 height 9
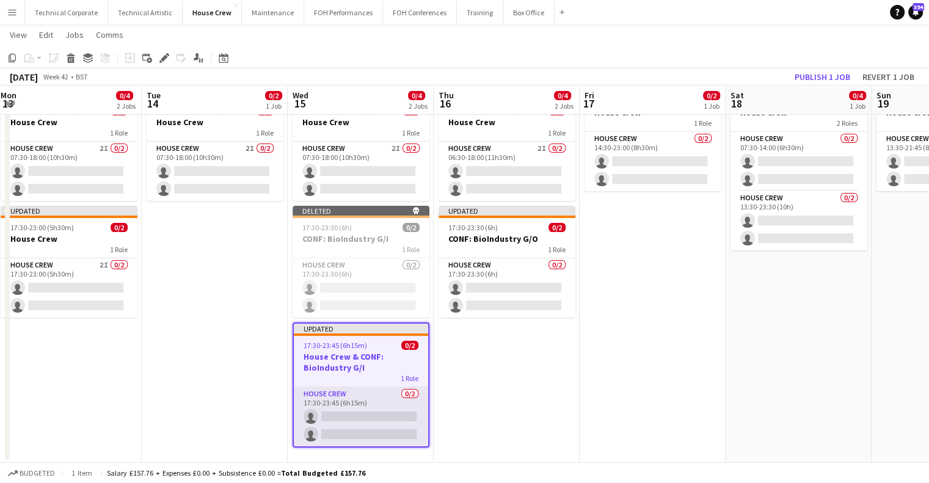
click at [390, 429] on app-card-role "House Crew 0/2 17:30-23:45 (6h15m) single-neutral-actions single-neutral-actions" at bounding box center [361, 416] width 134 height 59
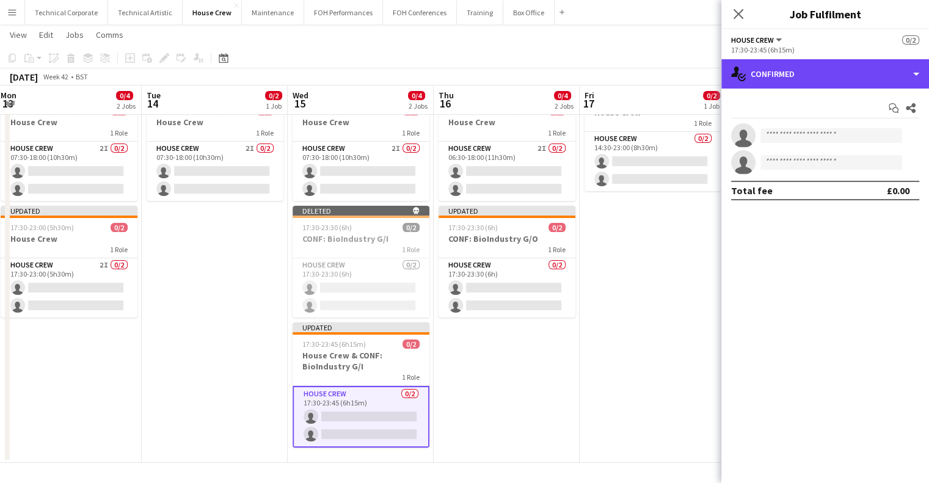
drag, startPoint x: 800, startPoint y: 76, endPoint x: 806, endPoint y: 86, distance: 11.4
click at [802, 76] on div "single-neutral-actions-check-2 Confirmed" at bounding box center [826, 73] width 208 height 29
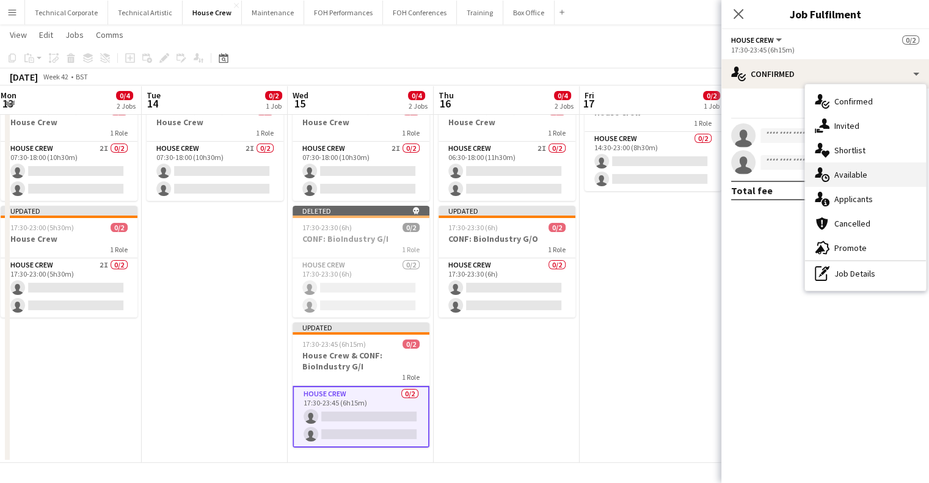
click at [874, 172] on div "single-neutral-actions-upload Available" at bounding box center [865, 175] width 121 height 24
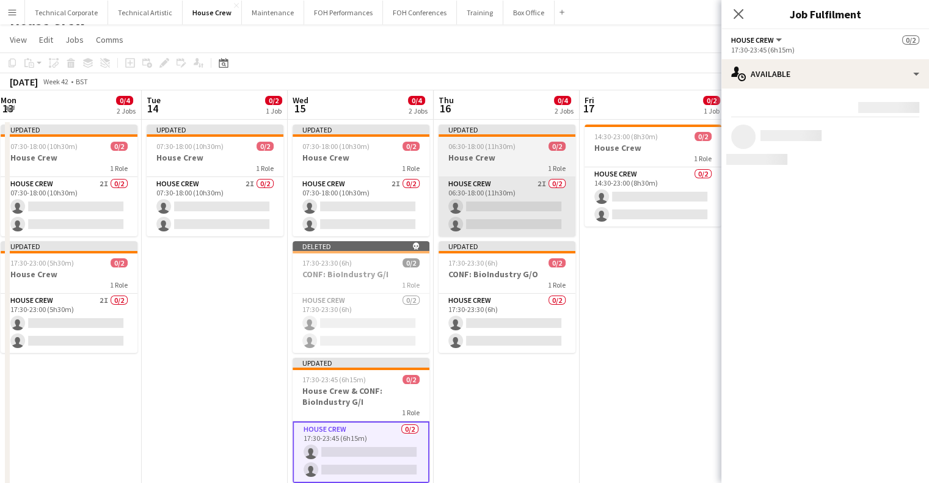
scroll to position [0, 0]
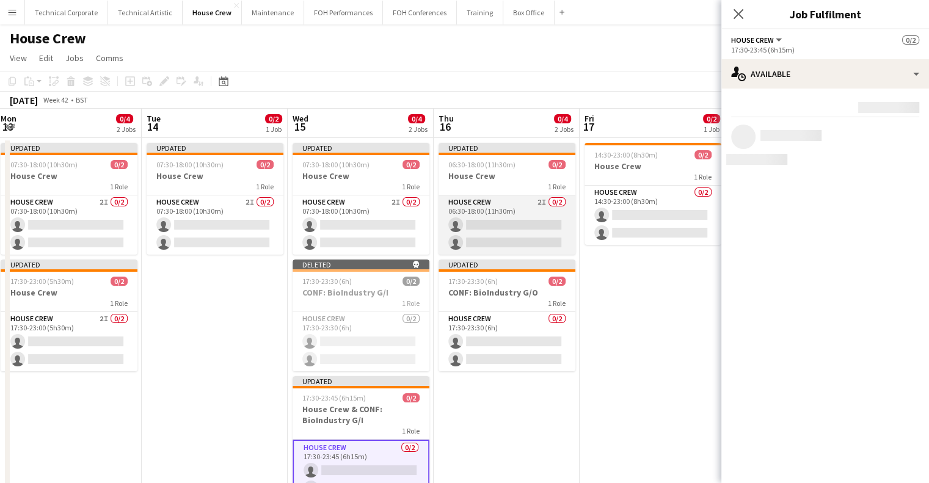
click at [545, 236] on app-card-role "House Crew 2I 0/2 06:30-18:00 (11h30m) single-neutral-actions single-neutral-ac…" at bounding box center [507, 224] width 137 height 59
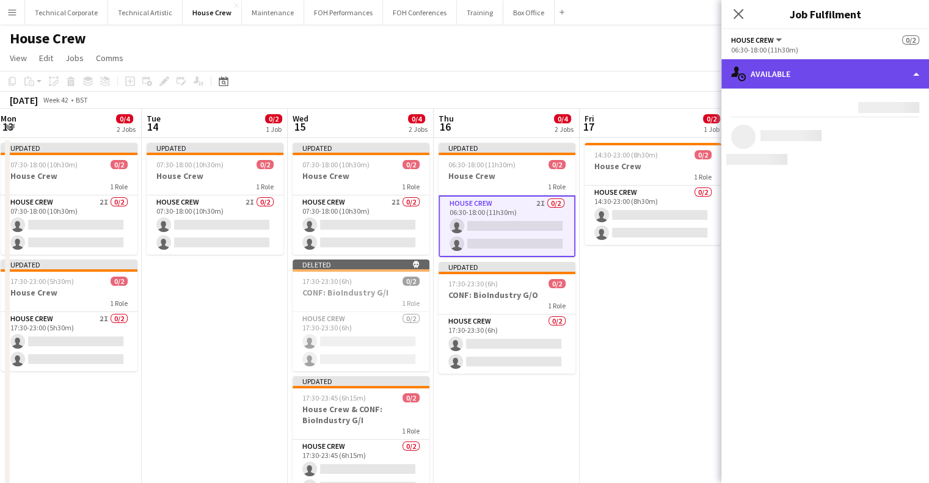
click at [827, 62] on div "single-neutral-actions-upload Available" at bounding box center [826, 73] width 208 height 29
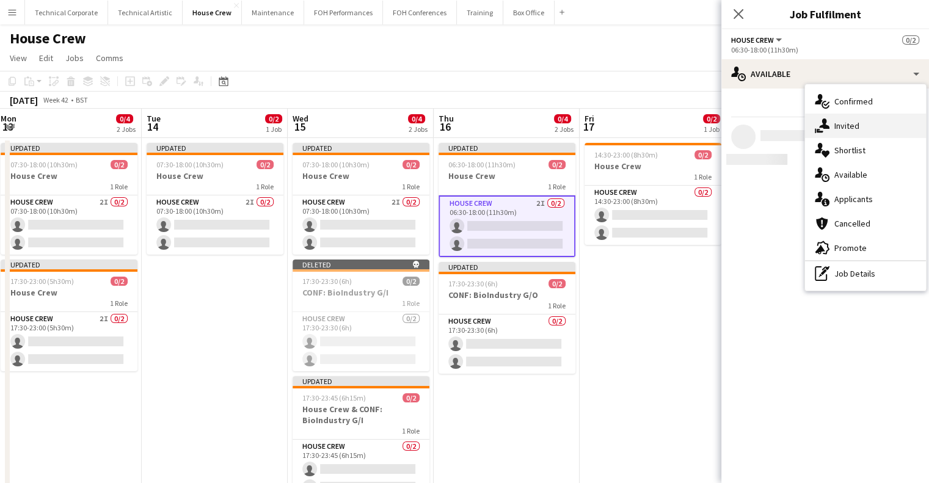
click at [860, 128] on div "single-neutral-actions-share-1 Invited" at bounding box center [865, 126] width 121 height 24
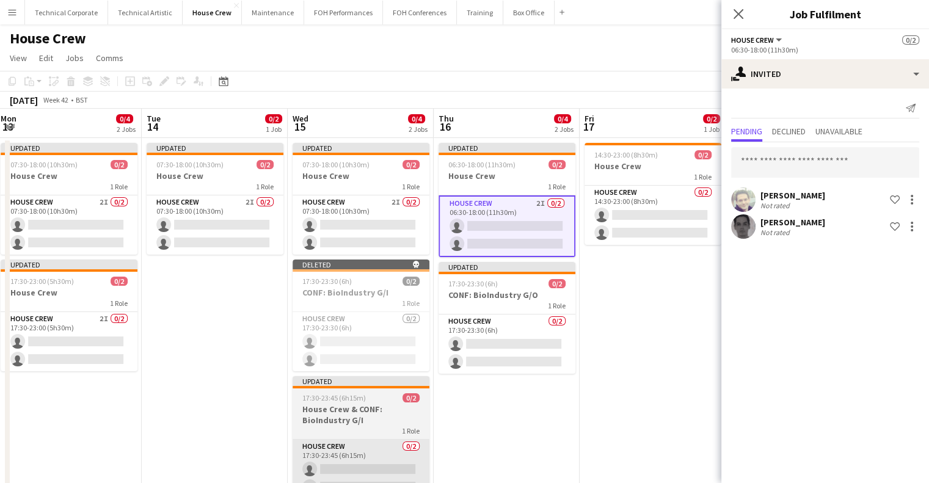
click at [402, 449] on app-card-role "House Crew 0/2 17:30-23:45 (6h15m) single-neutral-actions single-neutral-actions" at bounding box center [361, 469] width 137 height 59
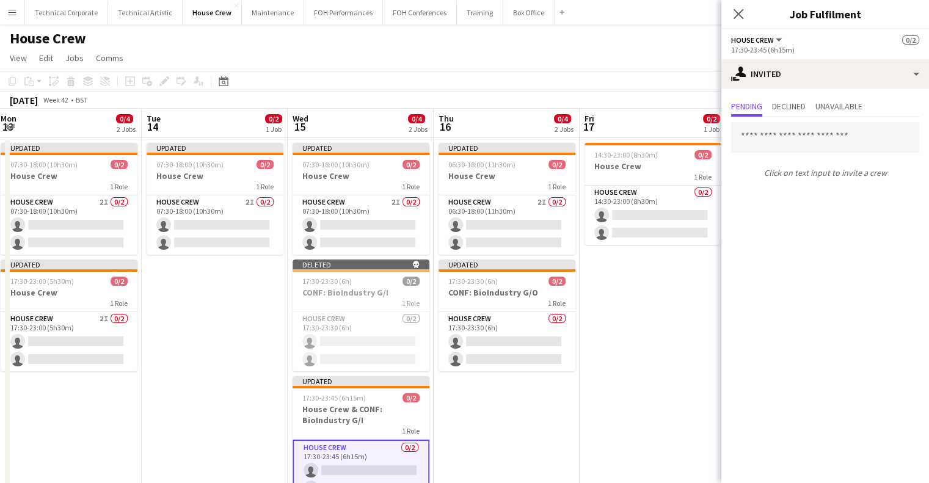
click at [863, 54] on div "17:30-23:45 (6h15m)" at bounding box center [825, 49] width 188 height 9
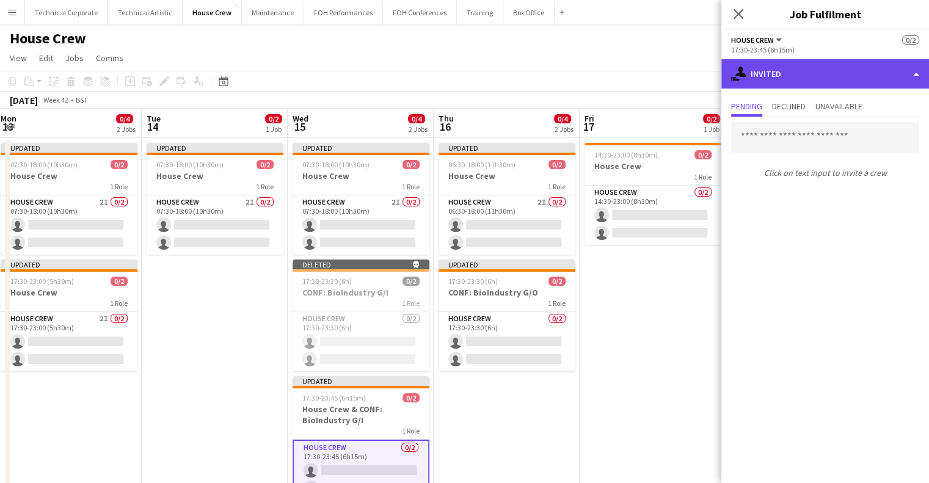
click at [863, 71] on div "single-neutral-actions-share-1 Invited" at bounding box center [826, 73] width 208 height 29
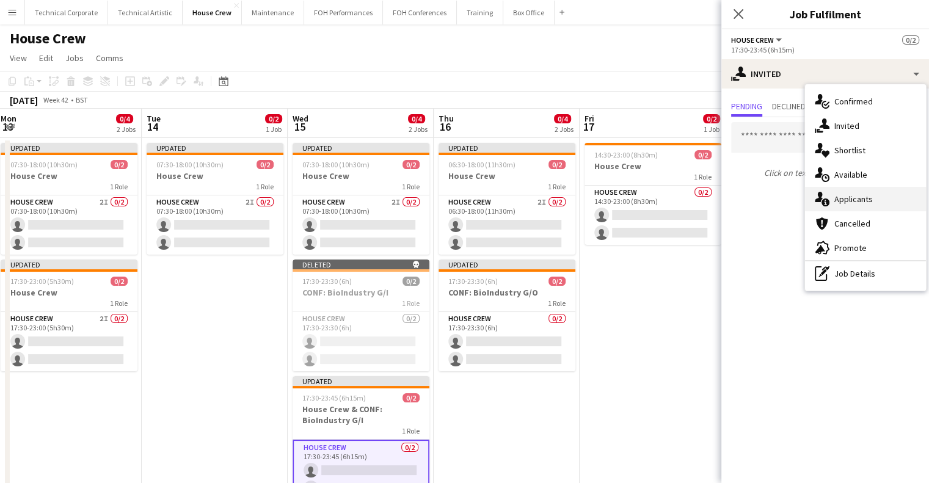
click at [879, 192] on div "single-neutral-actions-information Applicants" at bounding box center [865, 199] width 121 height 24
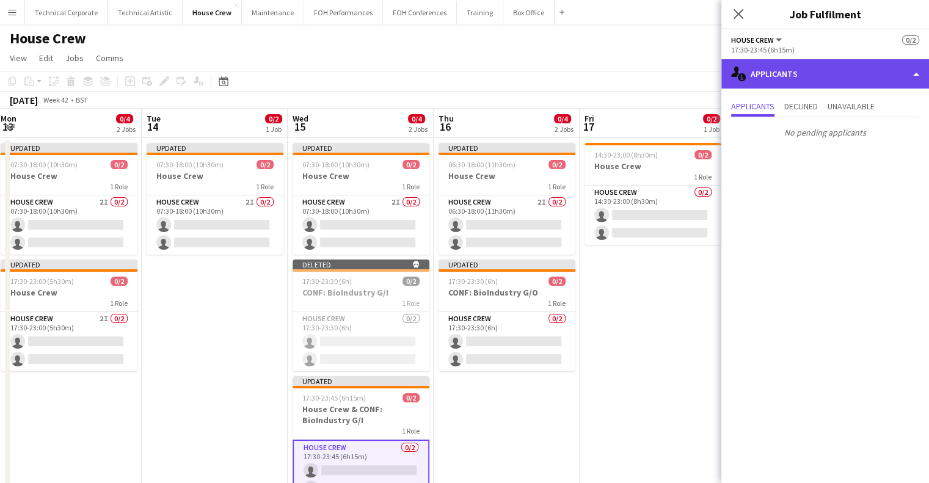
click at [849, 84] on div "single-neutral-actions-information Applicants" at bounding box center [826, 73] width 208 height 29
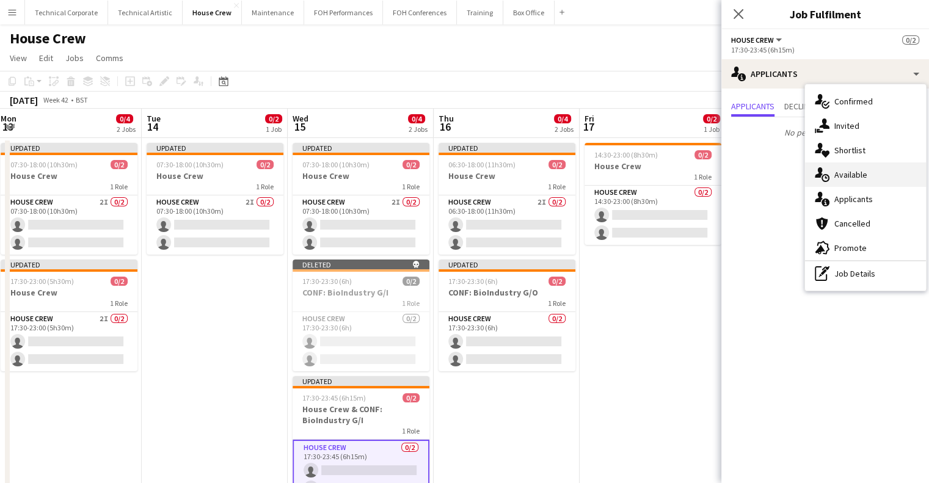
click at [857, 179] on div "single-neutral-actions-upload Available" at bounding box center [865, 175] width 121 height 24
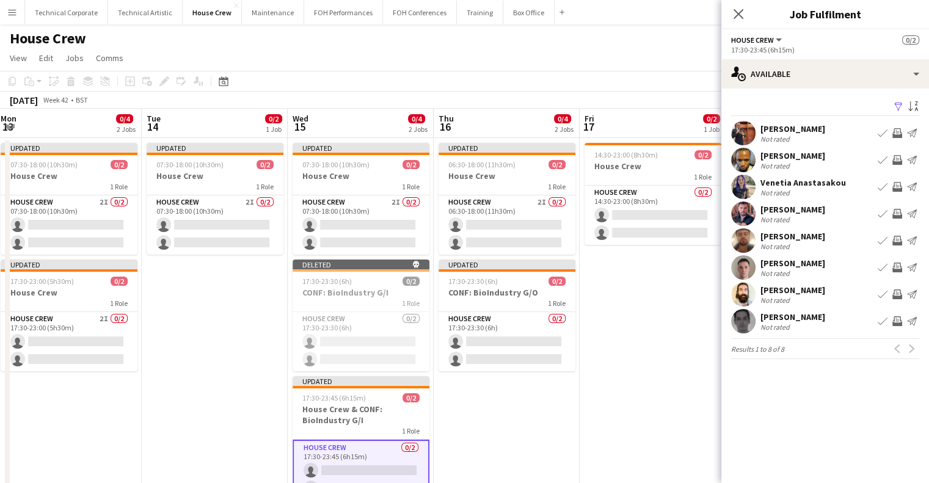
click at [897, 159] on app-icon "Invite crew" at bounding box center [898, 160] width 10 height 10
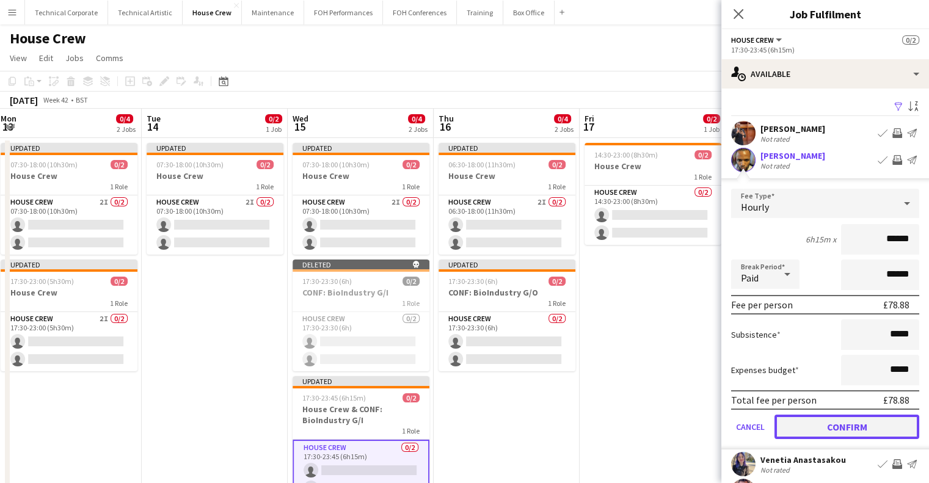
click at [858, 428] on button "Confirm" at bounding box center [847, 427] width 145 height 24
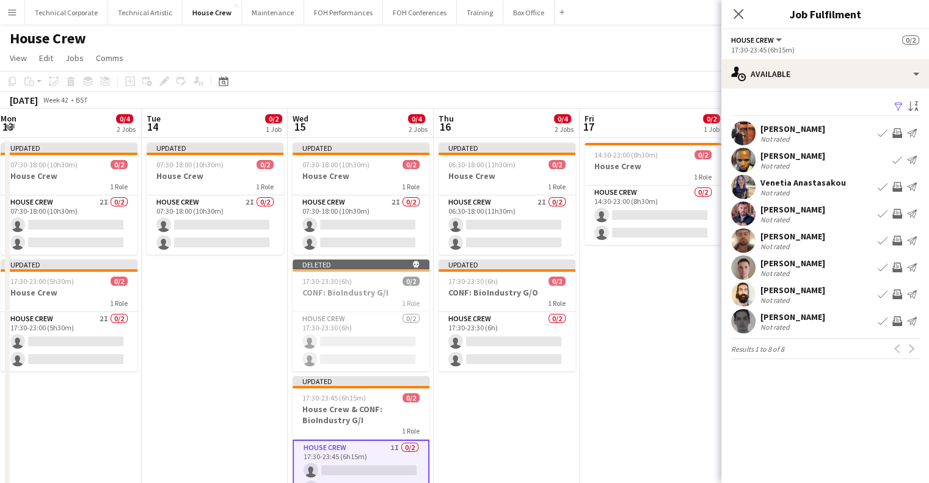
click at [899, 292] on app-icon "Invite crew" at bounding box center [898, 295] width 10 height 10
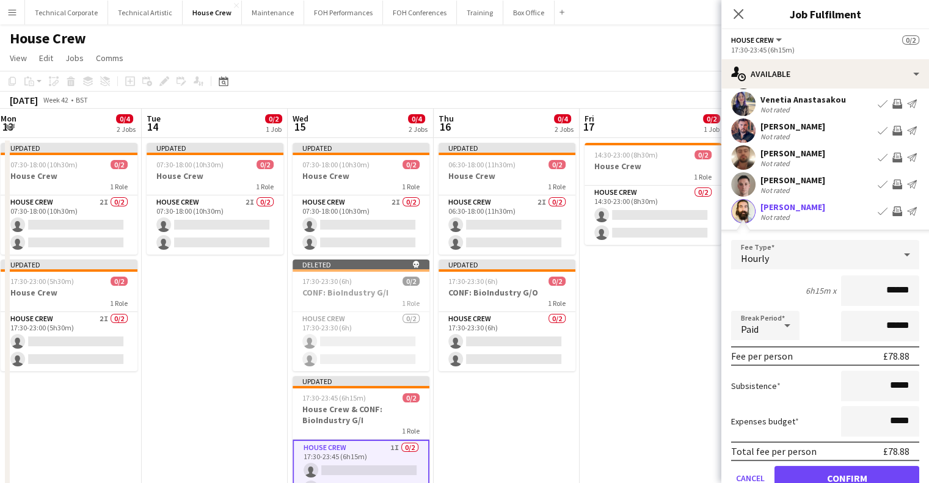
scroll to position [166, 0]
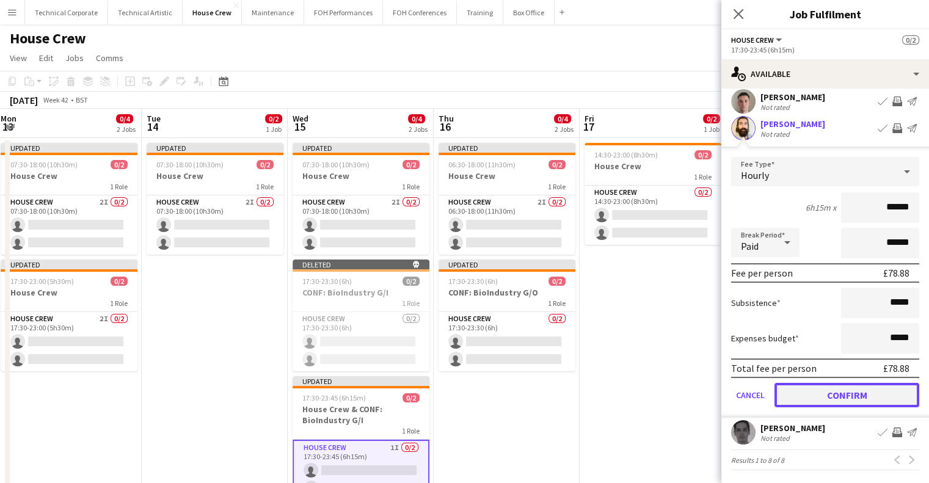
click at [859, 392] on button "Confirm" at bounding box center [847, 395] width 145 height 24
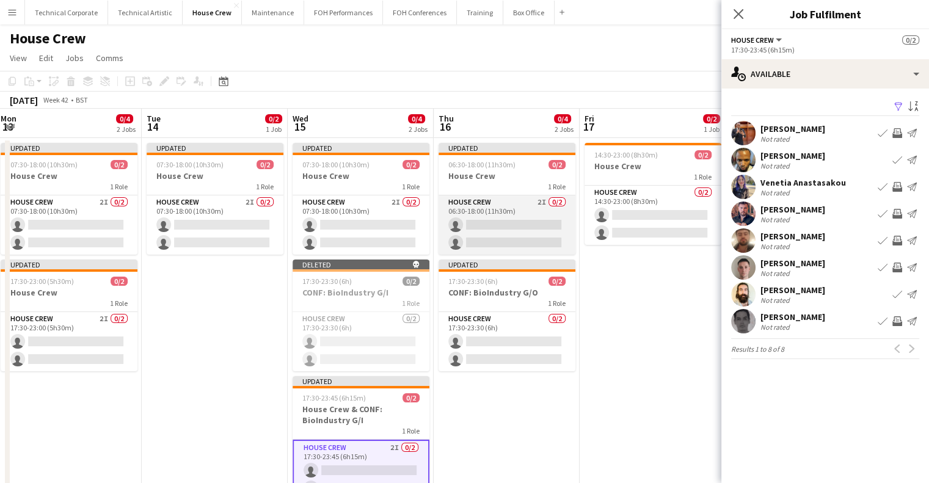
click at [525, 244] on app-card-role "House Crew 2I 0/2 06:30-18:00 (11h30m) single-neutral-actions single-neutral-ac…" at bounding box center [507, 224] width 137 height 59
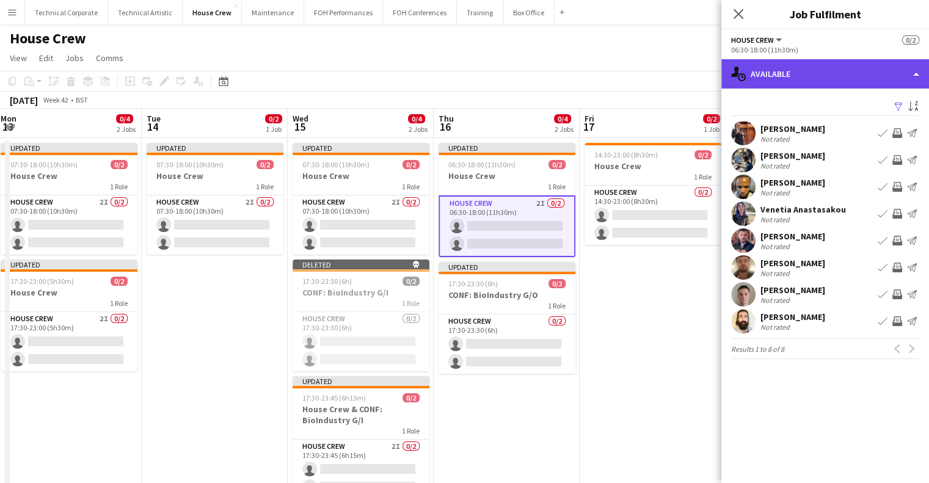
click at [797, 83] on div "single-neutral-actions-upload Available" at bounding box center [826, 73] width 208 height 29
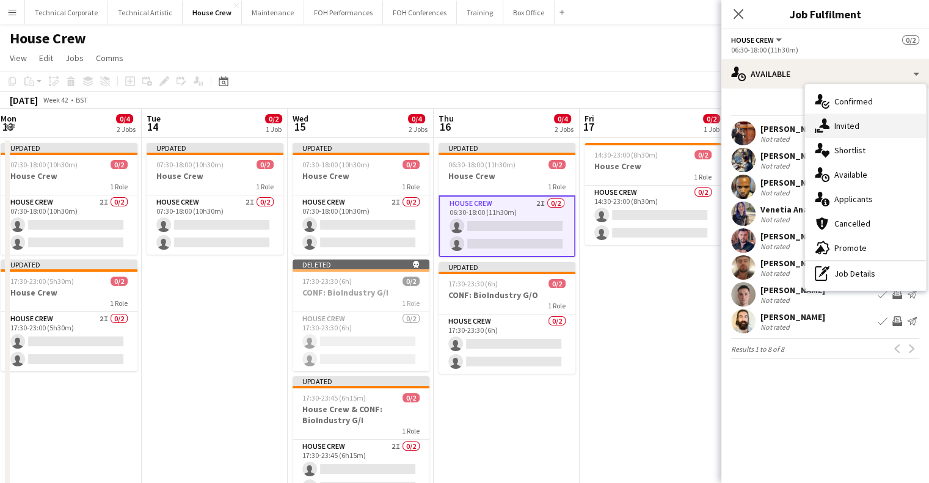
click at [846, 134] on div "single-neutral-actions-share-1 Invited" at bounding box center [865, 126] width 121 height 24
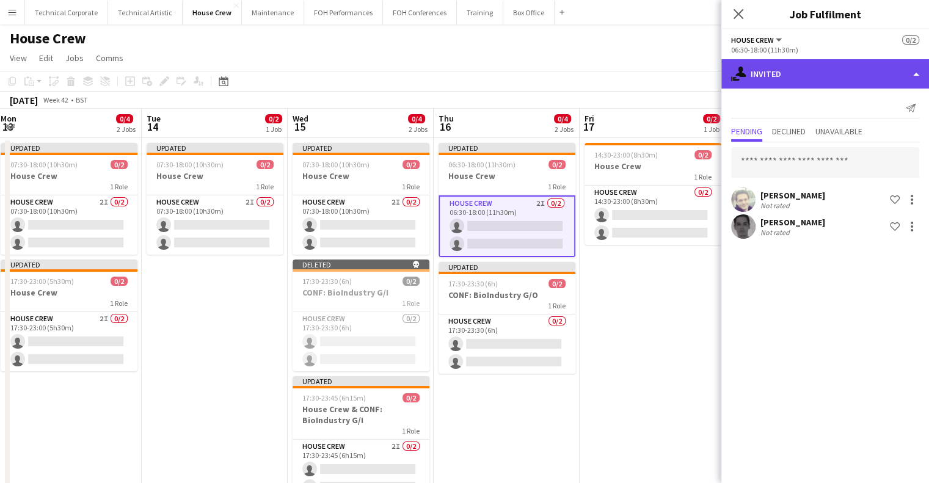
click at [802, 70] on div "single-neutral-actions-share-1 Invited" at bounding box center [826, 73] width 208 height 29
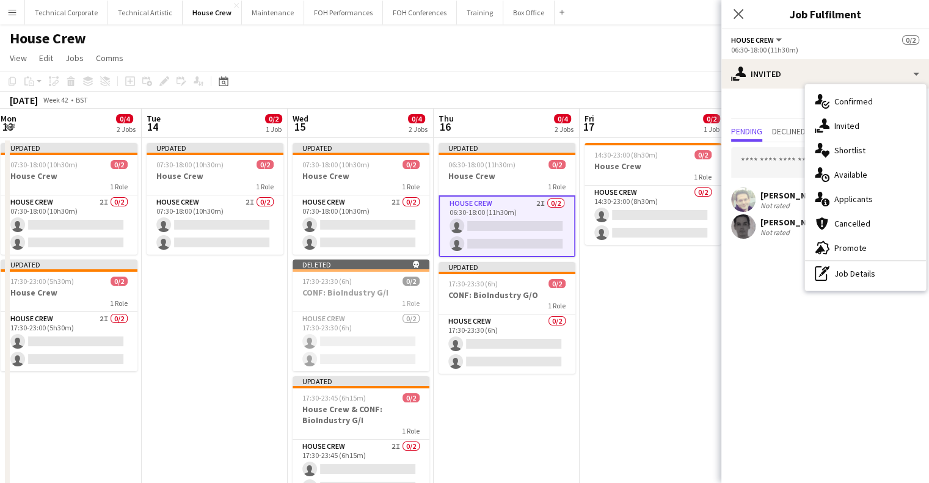
click at [831, 269] on div "pen-write Job Details" at bounding box center [865, 273] width 121 height 24
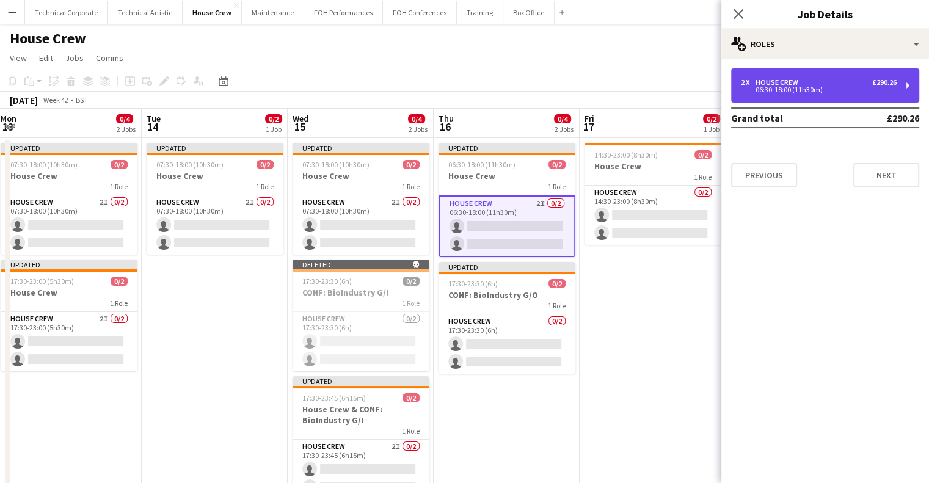
click at [805, 97] on div "2 x House Crew £290.26 06:30-18:00 (11h30m)" at bounding box center [825, 85] width 188 height 34
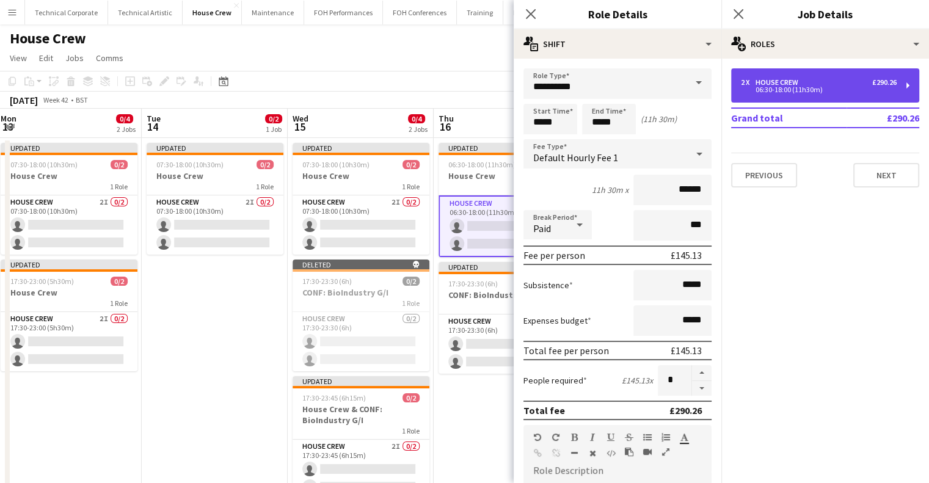
click at [804, 90] on div "06:30-18:00 (11h30m)" at bounding box center [819, 90] width 156 height 6
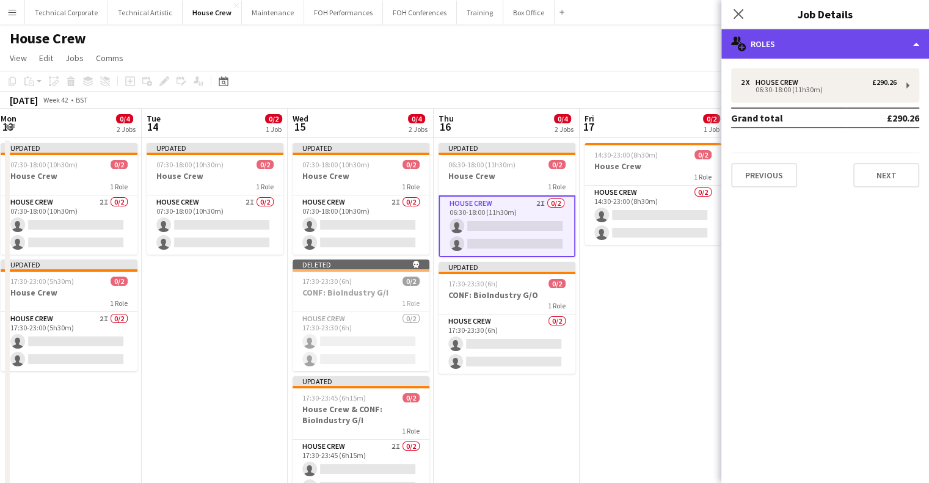
click at [786, 43] on div "multiple-users-add Roles" at bounding box center [826, 43] width 208 height 29
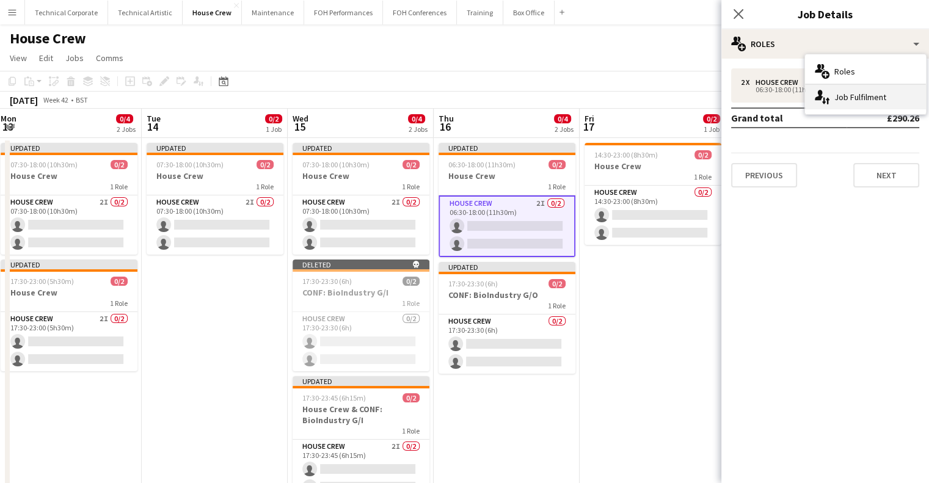
click at [858, 103] on div "single-neutral-actions-up-down Job Fulfilment" at bounding box center [865, 97] width 121 height 24
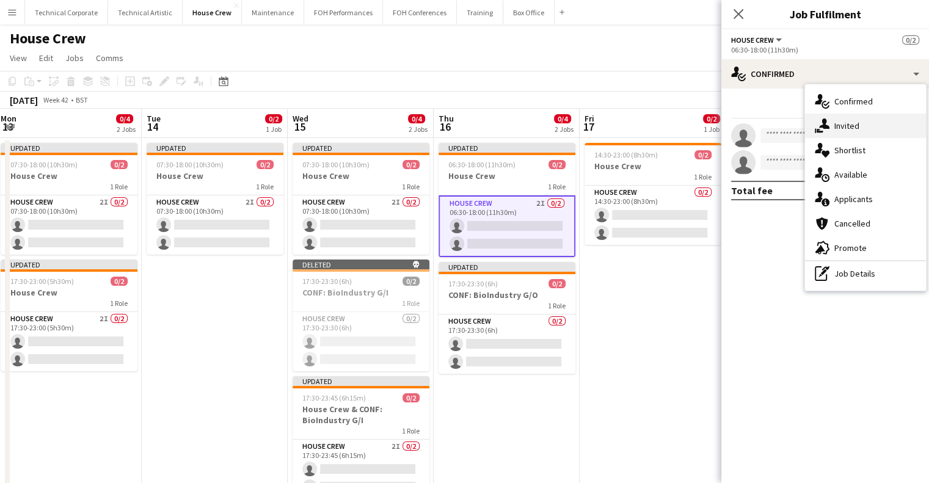
click at [844, 129] on div "single-neutral-actions-share-1 Invited" at bounding box center [865, 126] width 121 height 24
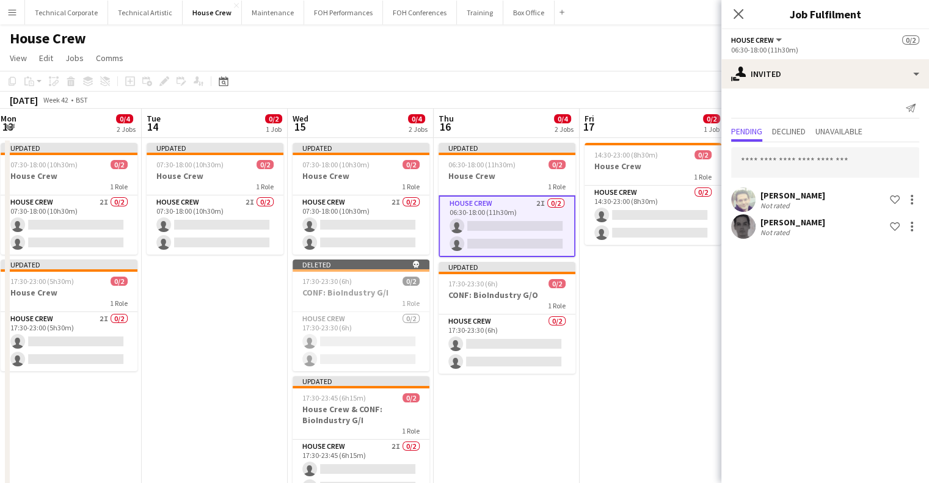
drag, startPoint x: 489, startPoint y: 355, endPoint x: 723, endPoint y: 232, distance: 264.8
click at [489, 356] on app-card-role "House Crew 0/2 17:30-23:30 (6h) single-neutral-actions single-neutral-actions" at bounding box center [507, 344] width 137 height 59
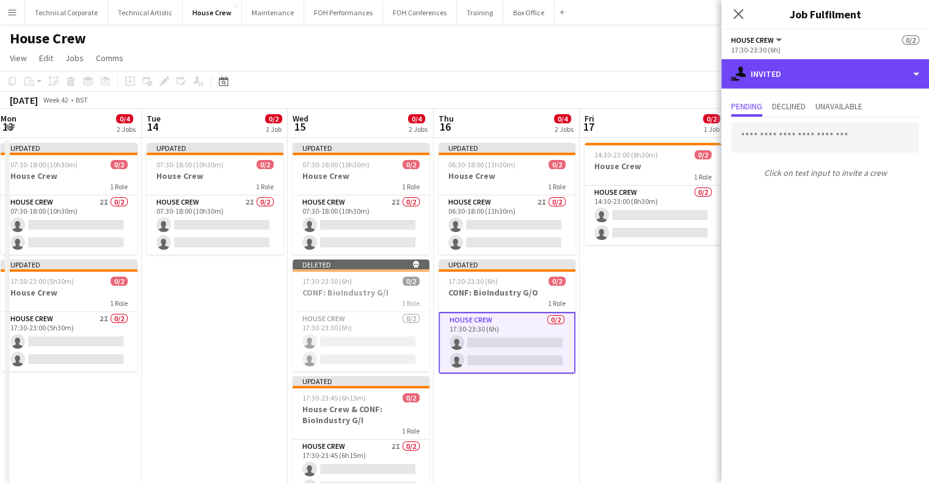
click at [821, 73] on div "single-neutral-actions-share-1 Invited" at bounding box center [826, 73] width 208 height 29
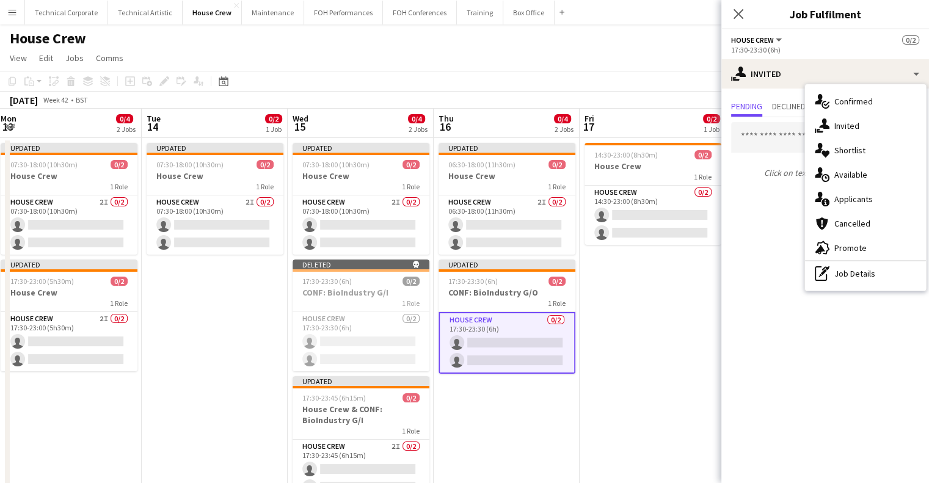
drag, startPoint x: 852, startPoint y: 179, endPoint x: 852, endPoint y: 186, distance: 7.3
click at [852, 180] on div "single-neutral-actions-upload Available" at bounding box center [865, 175] width 121 height 24
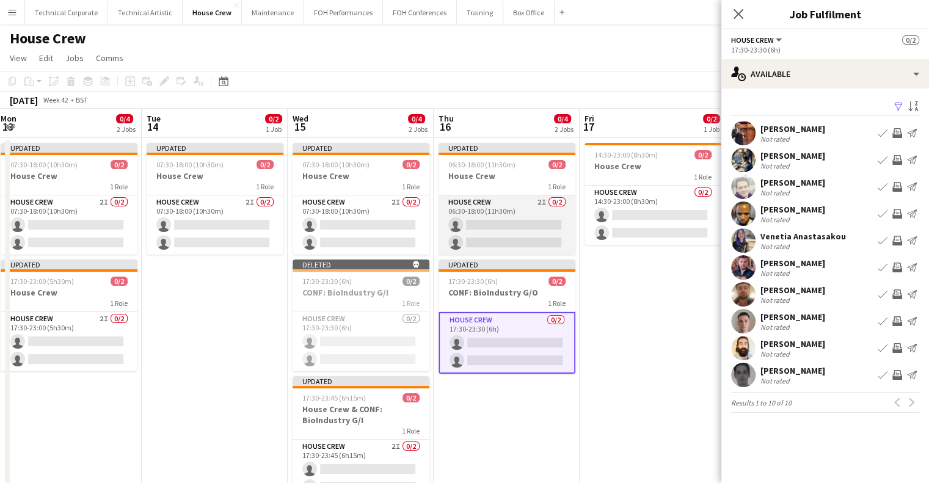
click at [513, 227] on app-card-role "House Crew 2I 0/2 06:30-18:00 (11h30m) single-neutral-actions single-neutral-ac…" at bounding box center [507, 224] width 137 height 59
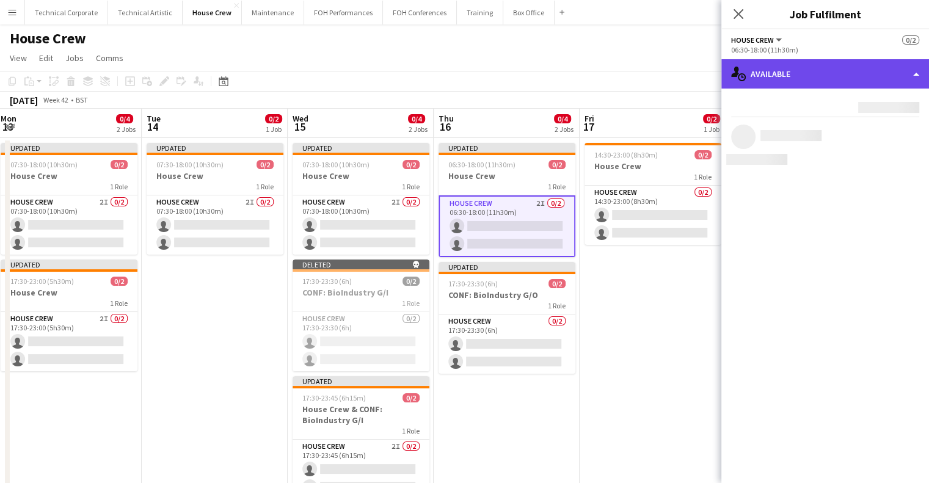
click at [791, 86] on div "single-neutral-actions-upload Available" at bounding box center [826, 73] width 208 height 29
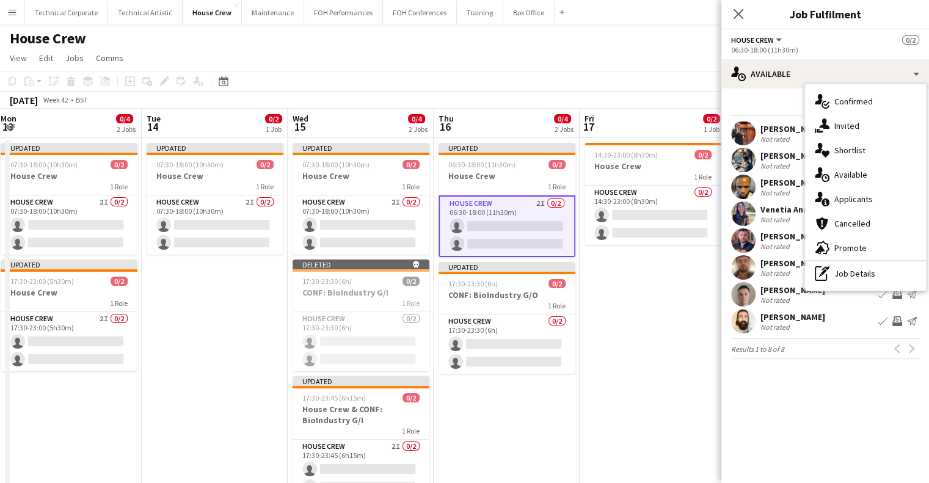
click at [842, 122] on div "single-neutral-actions-share-1 Invited" at bounding box center [865, 126] width 121 height 24
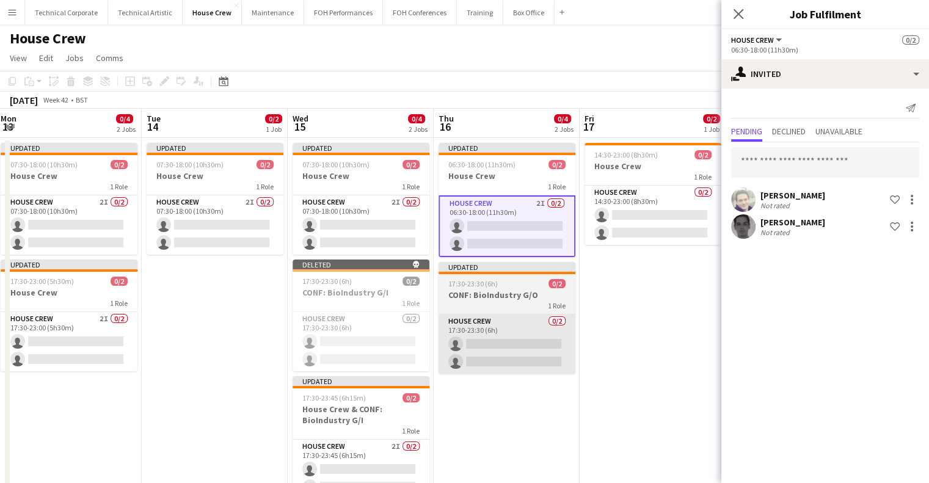
click at [523, 315] on app-card-role "House Crew 0/2 17:30-23:30 (6h) single-neutral-actions single-neutral-actions" at bounding box center [507, 344] width 137 height 59
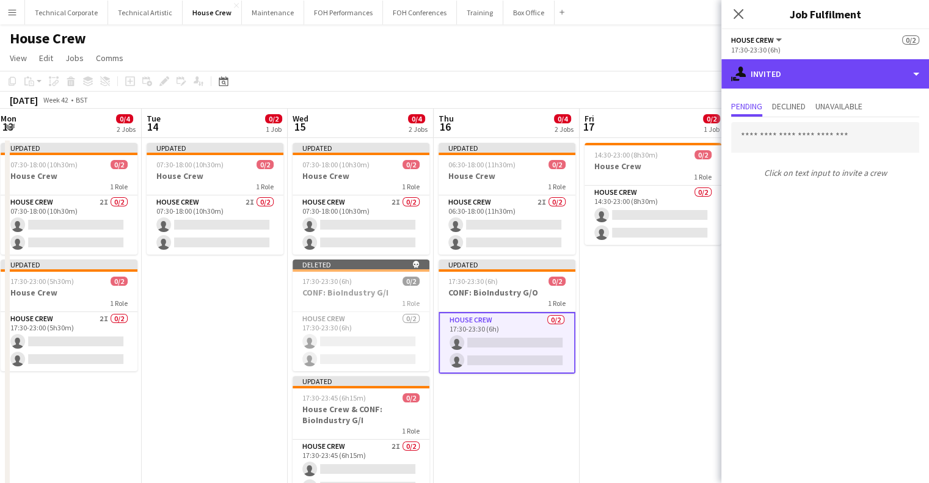
drag, startPoint x: 838, startPoint y: 83, endPoint x: 842, endPoint y: 111, distance: 27.8
click at [838, 84] on div "single-neutral-actions-share-1 Invited" at bounding box center [826, 73] width 208 height 29
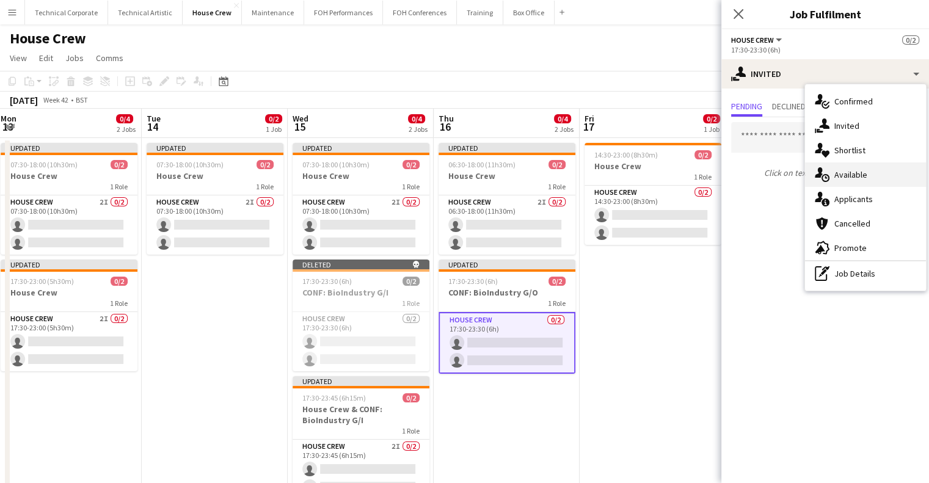
click at [867, 167] on div "single-neutral-actions-upload Available" at bounding box center [865, 175] width 121 height 24
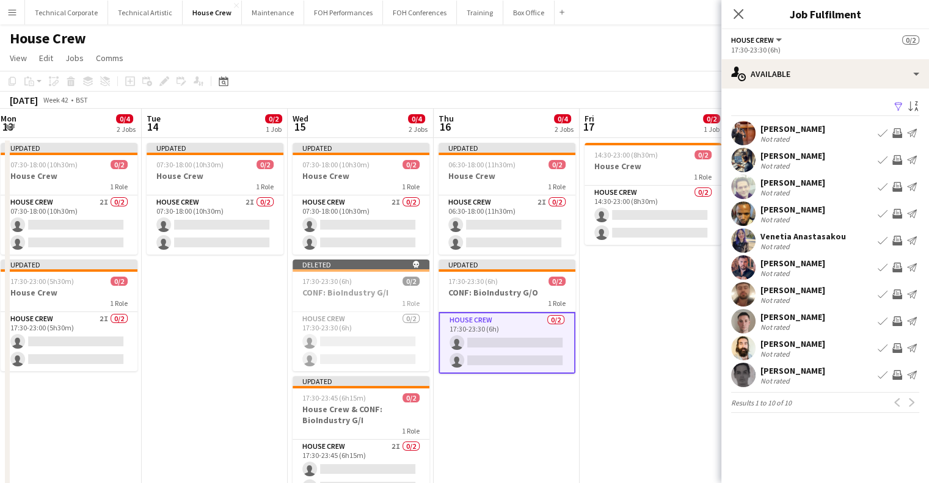
click at [901, 128] on app-icon "Invite crew" at bounding box center [898, 133] width 10 height 10
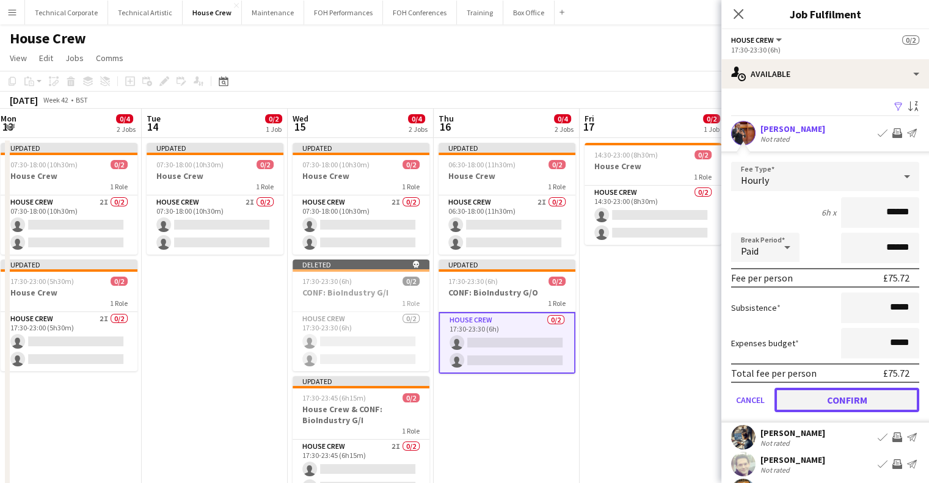
click at [860, 398] on button "Confirm" at bounding box center [847, 400] width 145 height 24
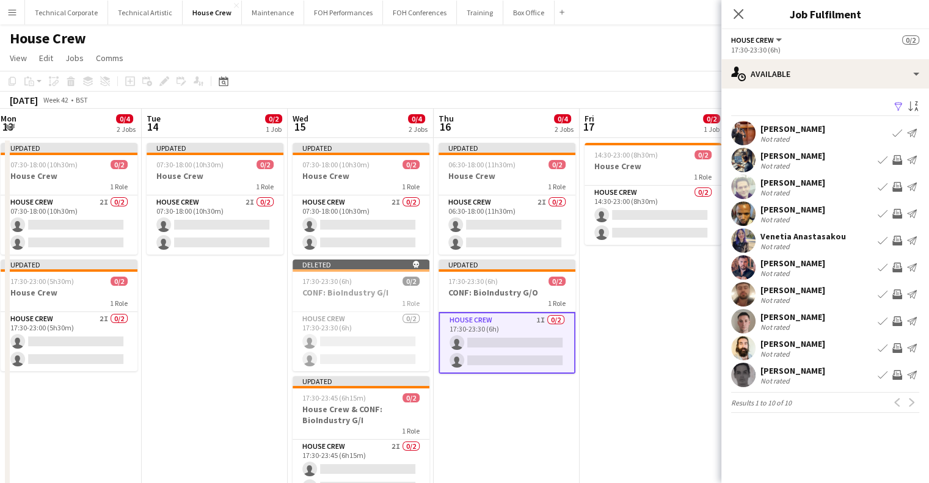
click at [897, 318] on app-icon "Invite crew" at bounding box center [898, 321] width 10 height 10
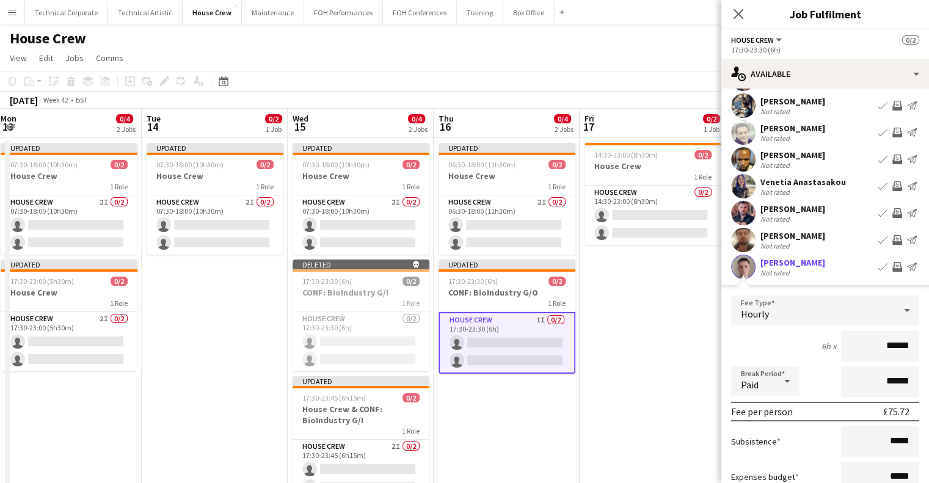
scroll to position [122, 0]
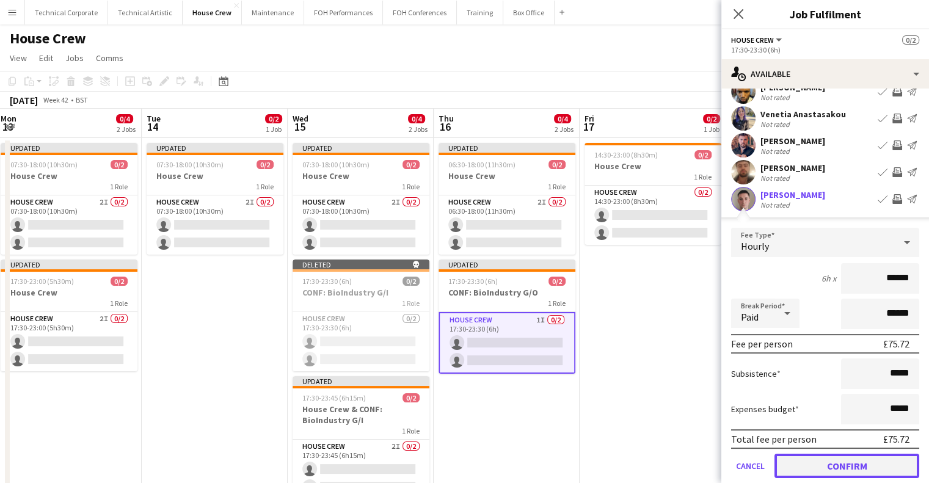
click at [833, 469] on button "Confirm" at bounding box center [847, 466] width 145 height 24
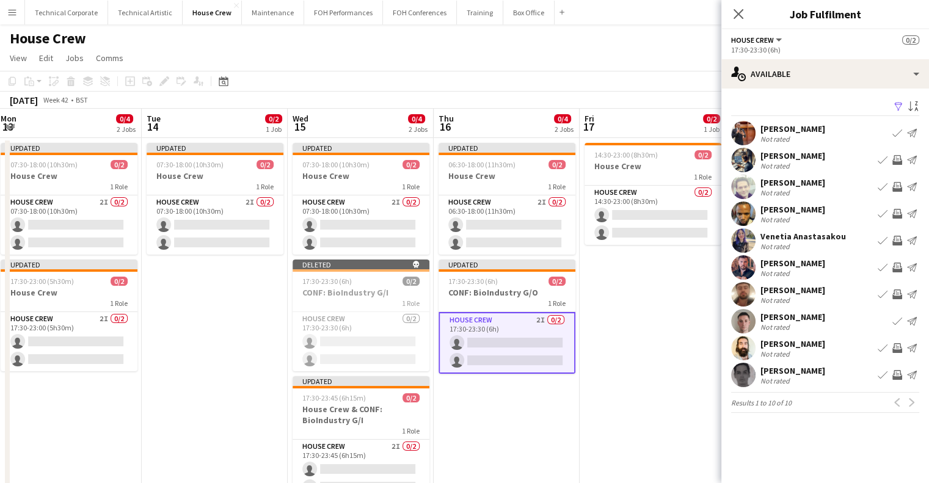
scroll to position [0, 0]
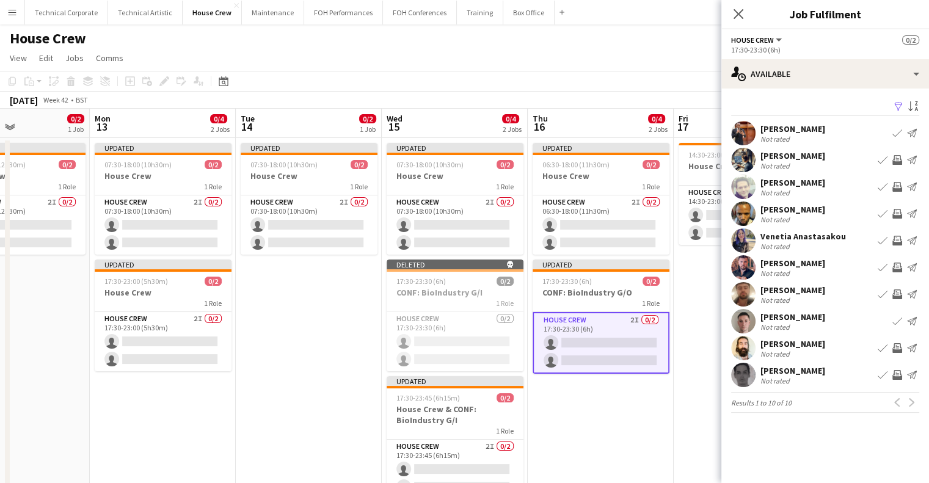
drag, startPoint x: 623, startPoint y: 346, endPoint x: 422, endPoint y: 327, distance: 201.9
click at [423, 327] on app-calendar-viewport "Fri 10 0/2 1 Job Sat 11 0/2 1 Job Sun 12 0/2 1 Job Mon 13 0/4 2 Jobs Tue 14 0/2…" at bounding box center [464, 313] width 929 height 408
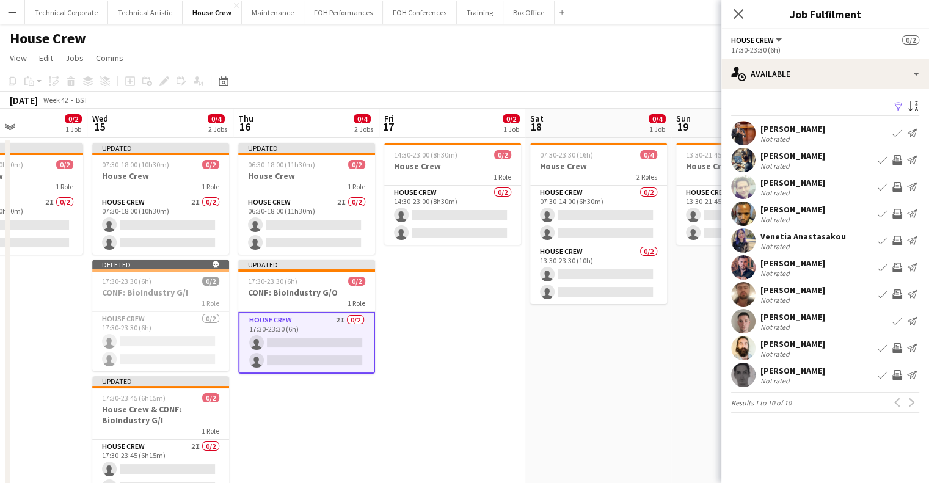
scroll to position [0, 440]
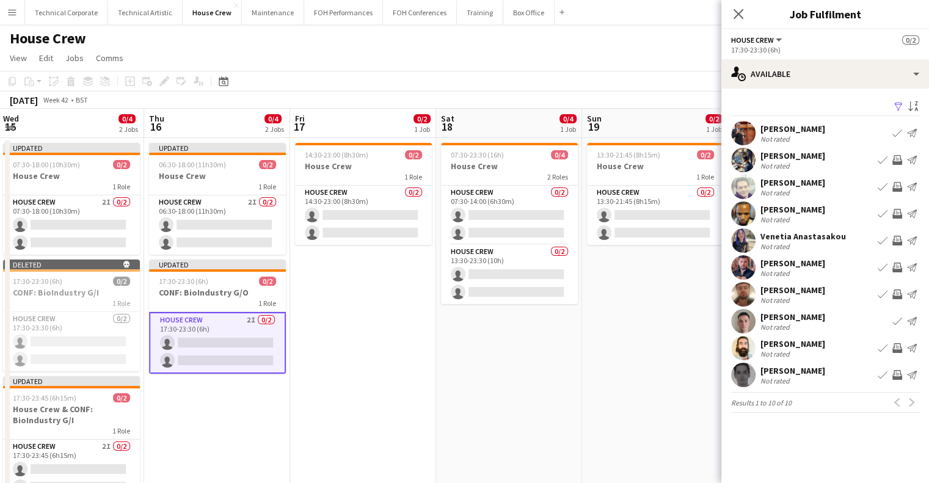
drag, startPoint x: 323, startPoint y: 309, endPoint x: 323, endPoint y: 292, distance: 16.5
click at [323, 308] on app-calendar-viewport "Sun 12 0/2 1 Job Mon 13 0/4 2 Jobs Tue 14 0/2 1 Job Wed 15 0/4 2 Jobs Thu 16 0/…" at bounding box center [464, 313] width 929 height 408
click at [341, 224] on app-card-role "House Crew 0/2 14:30-23:00 (8h30m) single-neutral-actions single-neutral-actions" at bounding box center [363, 215] width 137 height 59
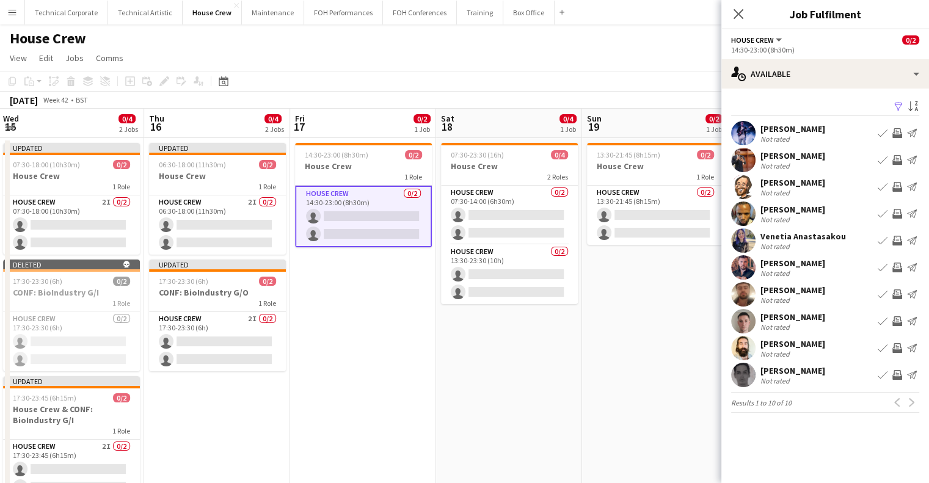
click at [400, 342] on app-date-cell "14:30-23:00 (8h30m) 0/2 House Crew 1 Role House Crew 0/2 14:30-23:00 (8h30m) si…" at bounding box center [363, 327] width 146 height 379
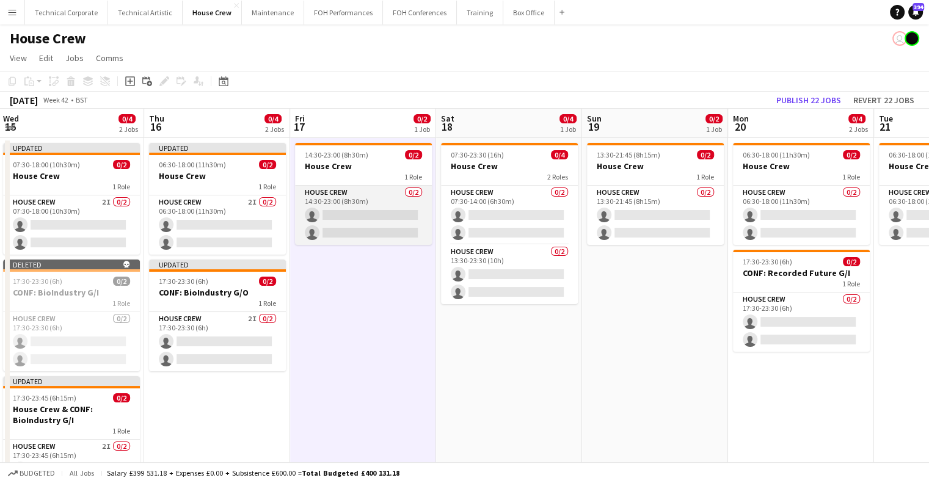
click at [396, 219] on app-card-role "House Crew 0/2 14:30-23:00 (8h30m) single-neutral-actions single-neutral-actions" at bounding box center [363, 215] width 137 height 59
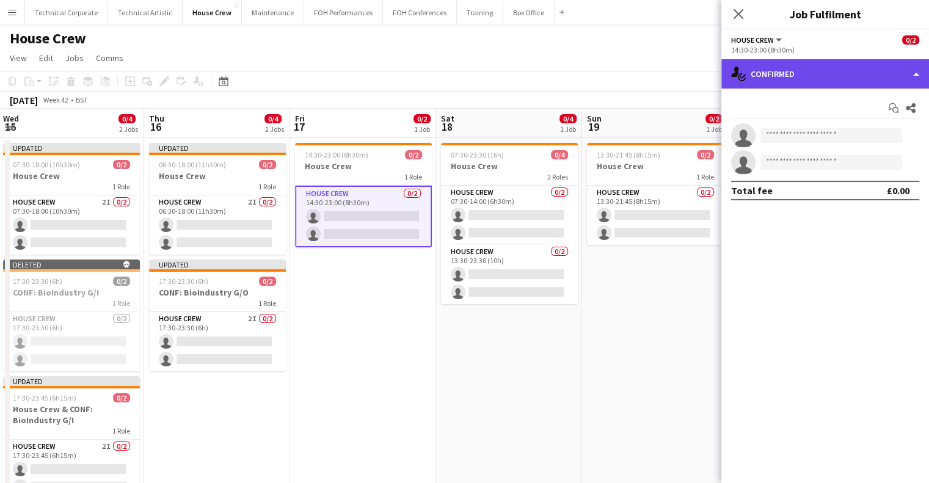
click at [811, 80] on div "single-neutral-actions-check-2 Confirmed" at bounding box center [826, 73] width 208 height 29
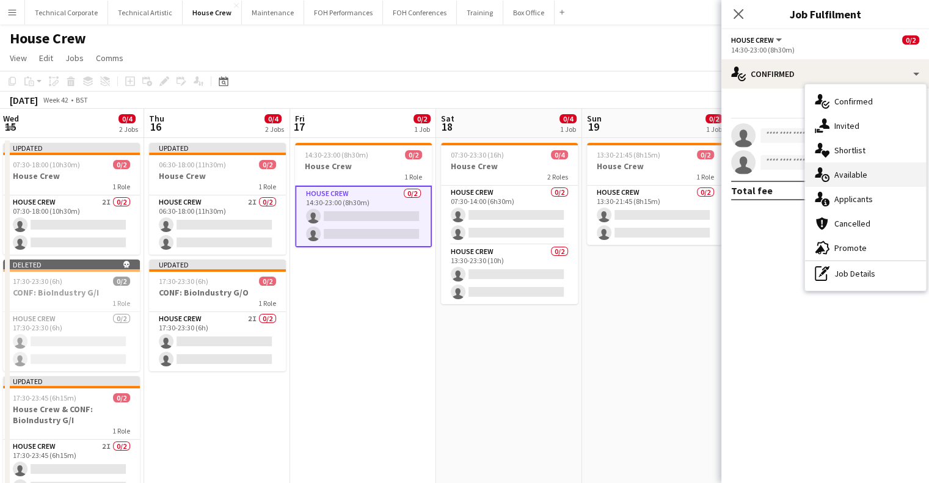
click at [852, 180] on div "single-neutral-actions-upload Available" at bounding box center [865, 175] width 121 height 24
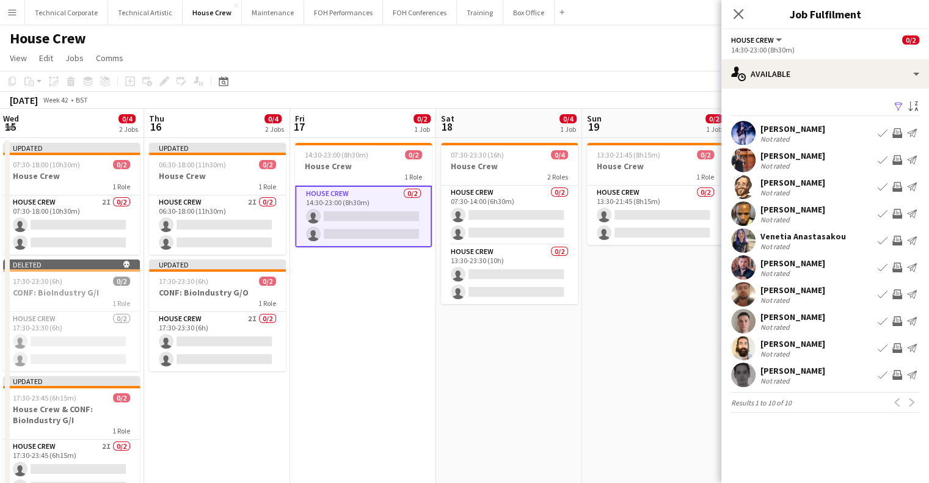
click at [894, 241] on app-icon "Invite crew" at bounding box center [898, 241] width 10 height 10
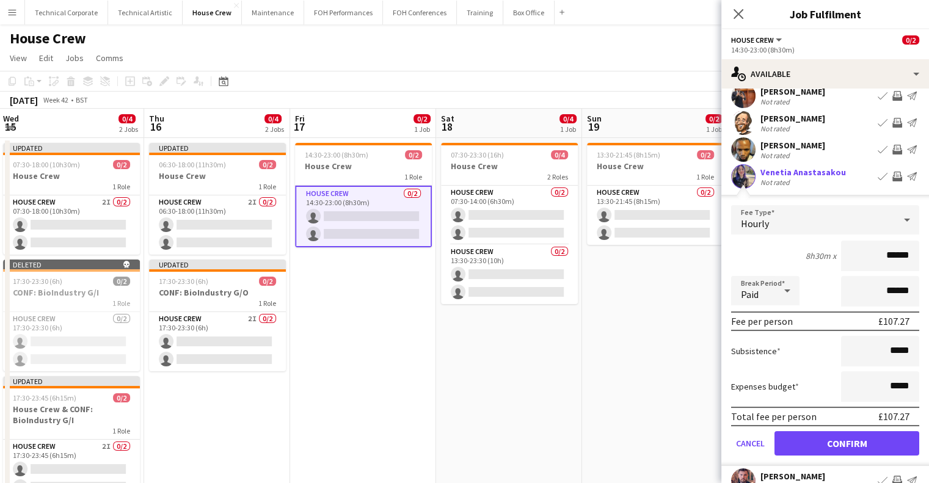
scroll to position [122, 0]
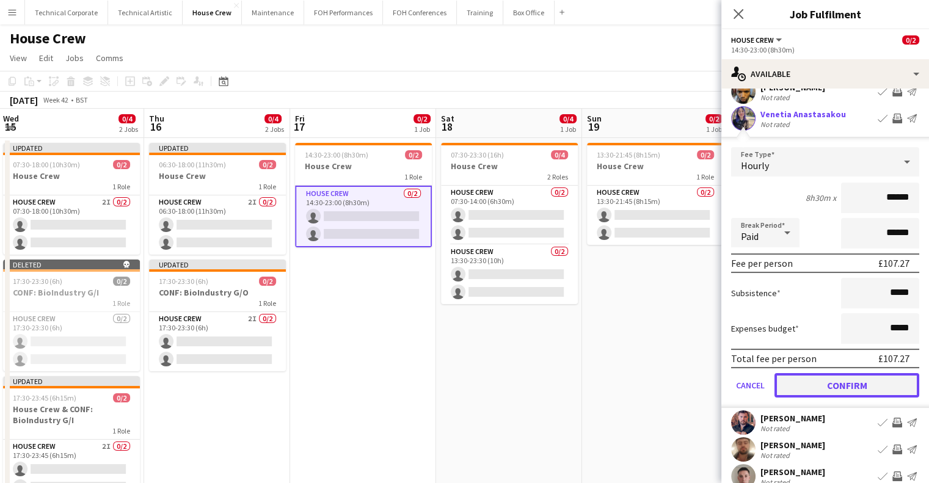
drag, startPoint x: 871, startPoint y: 391, endPoint x: 863, endPoint y: 392, distance: 7.4
click at [870, 391] on button "Confirm" at bounding box center [847, 385] width 145 height 24
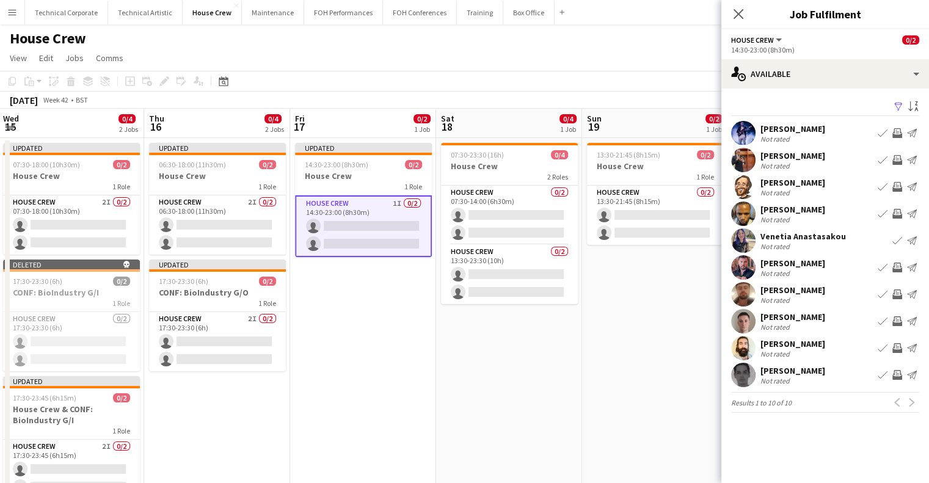
scroll to position [0, 0]
click at [897, 137] on app-icon "Invite crew" at bounding box center [898, 133] width 10 height 10
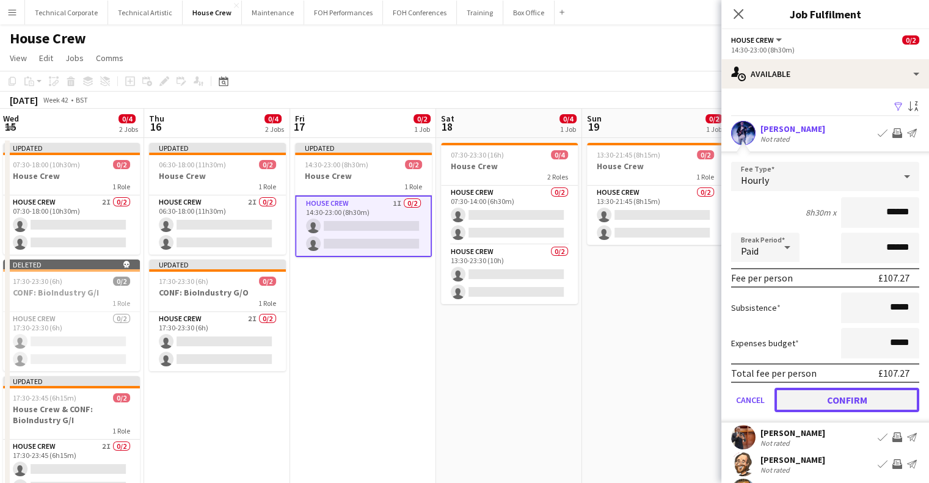
click at [860, 395] on button "Confirm" at bounding box center [847, 400] width 145 height 24
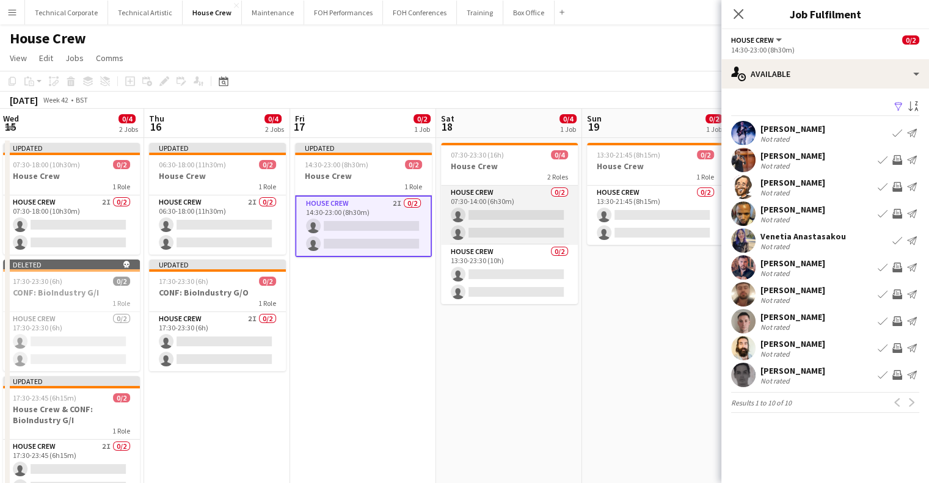
click at [493, 189] on app-card-role "House Crew 0/2 07:30-14:00 (6h30m) single-neutral-actions single-neutral-actions" at bounding box center [509, 215] width 137 height 59
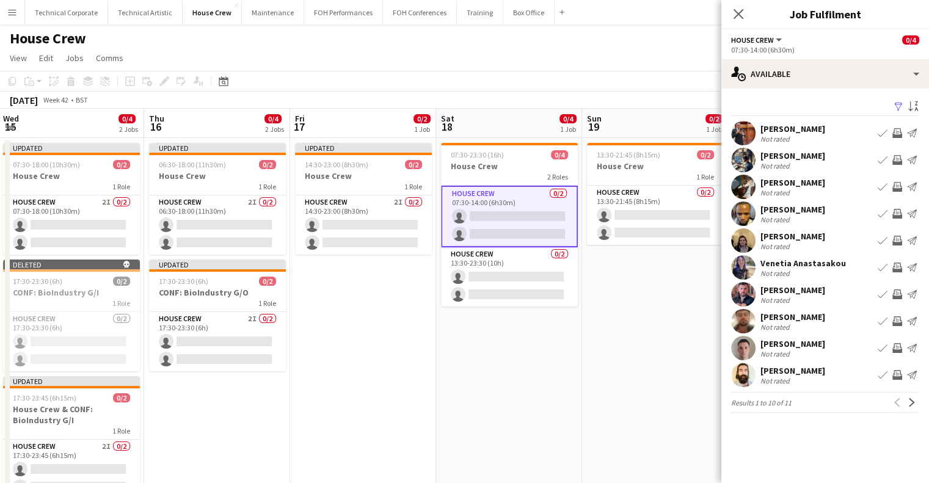
drag, startPoint x: 640, startPoint y: 300, endPoint x: 356, endPoint y: 325, distance: 285.8
click at [337, 331] on app-calendar-viewport "Sun 12 0/2 1 Job Mon 13 0/4 2 Jobs Tue 14 0/2 1 Job Wed 15 0/4 2 Jobs Thu 16 0/…" at bounding box center [464, 313] width 929 height 408
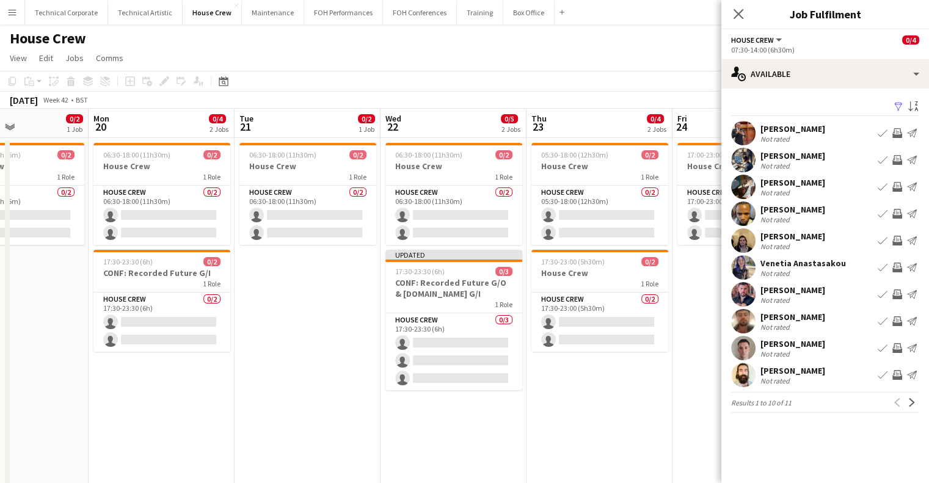
drag, startPoint x: 558, startPoint y: 293, endPoint x: 222, endPoint y: 293, distance: 336.6
click at [222, 293] on app-calendar-viewport "Fri 17 0/2 1 Job Sat 18 0/4 1 Job Sun 19 0/2 1 Job Mon 20 0/4 2 Jobs Tue 21 0/2…" at bounding box center [464, 313] width 929 height 408
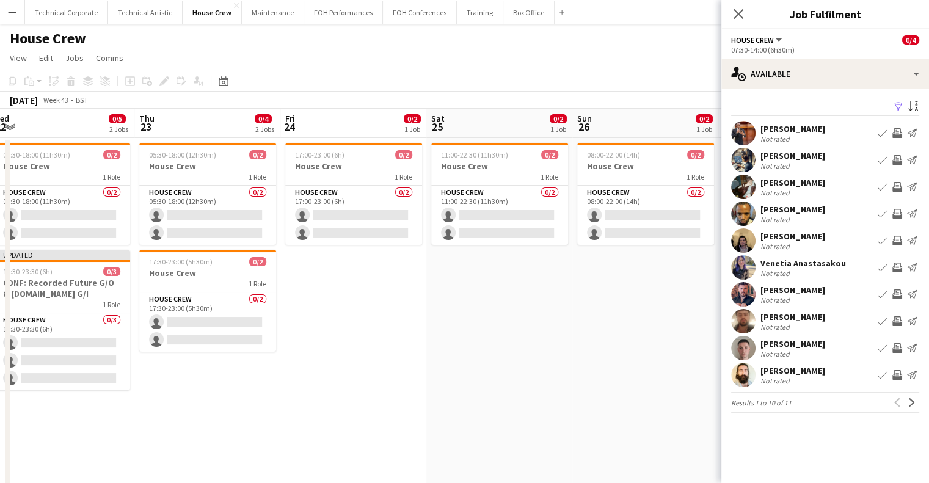
drag, startPoint x: 129, startPoint y: 348, endPoint x: 420, endPoint y: 331, distance: 291.3
click at [130, 348] on app-calendar-viewport "Sun 19 0/2 1 Job Mon 20 0/4 2 Jobs Tue 21 0/2 1 Job Wed 22 0/5 2 Jobs Thu 23 0/…" at bounding box center [464, 313] width 929 height 408
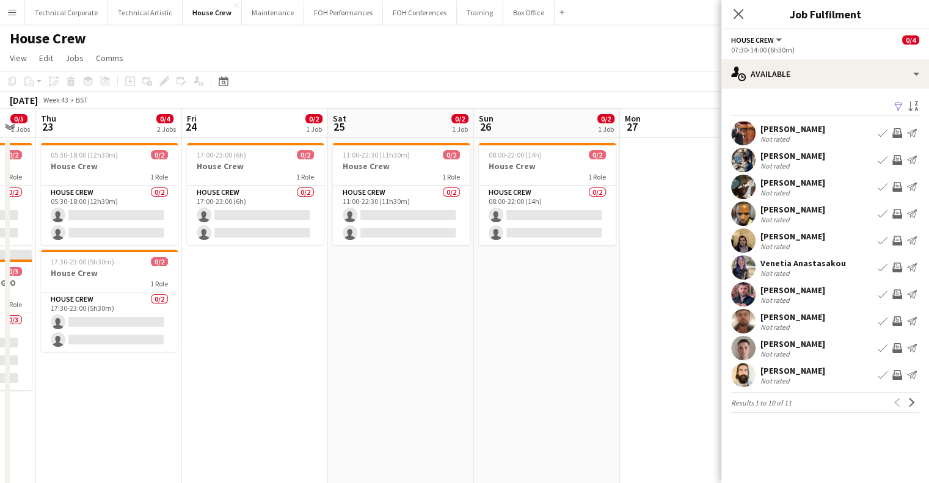
click at [168, 356] on app-calendar-viewport "Sun 19 0/2 1 Job Mon 20 0/4 2 Jobs Tue 21 0/2 1 Job Wed 22 0/5 2 Jobs Thu 23 0/…" at bounding box center [464, 313] width 929 height 408
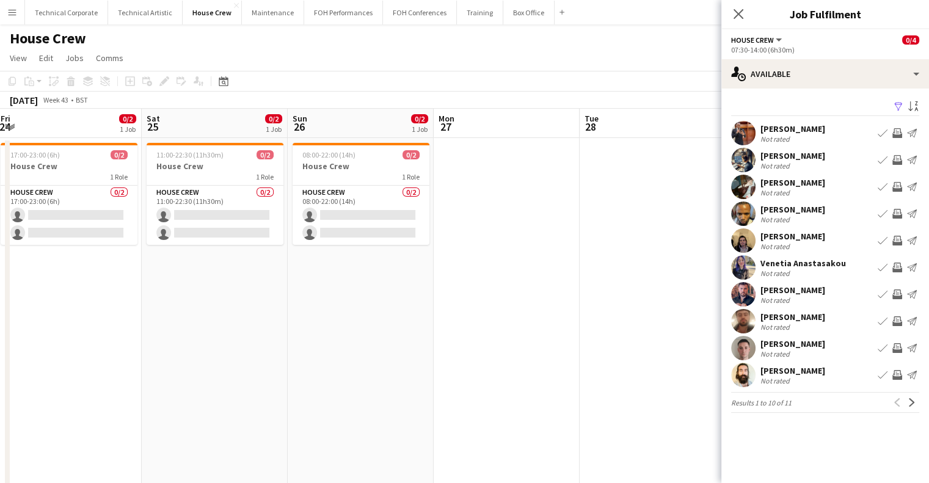
drag, startPoint x: 243, startPoint y: 343, endPoint x: 403, endPoint y: 341, distance: 160.7
click at [569, 329] on app-calendar-viewport "Wed 22 0/5 2 Jobs Thu 23 0/4 2 Jobs Fri 24 0/2 1 Job Sat 25 0/2 1 Job Sun 26 0/…" at bounding box center [464, 313] width 929 height 408
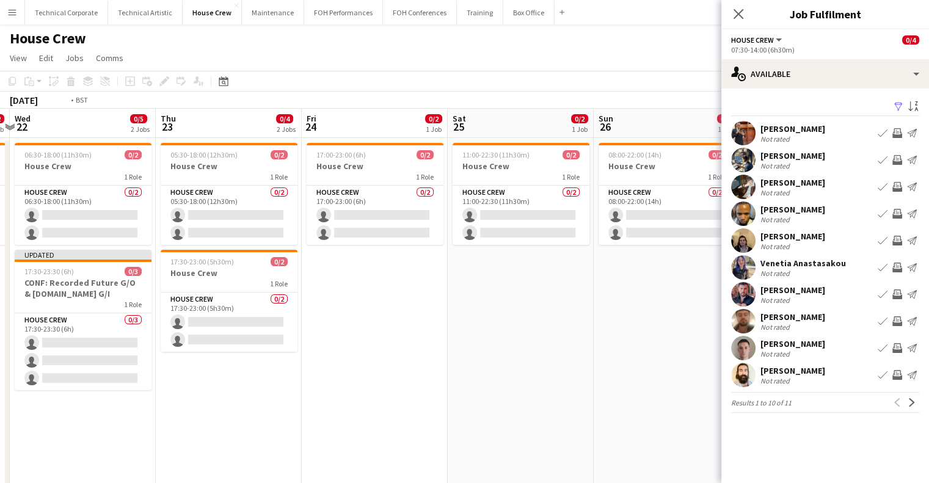
drag, startPoint x: 247, startPoint y: 342, endPoint x: 475, endPoint y: 346, distance: 228.5
click at [475, 346] on app-calendar-viewport "Mon 20 0/4 2 Jobs Tue 21 0/2 1 Job Wed 22 0/5 2 Jobs Thu 23 0/4 2 Jobs Fri 24 0…" at bounding box center [464, 313] width 929 height 408
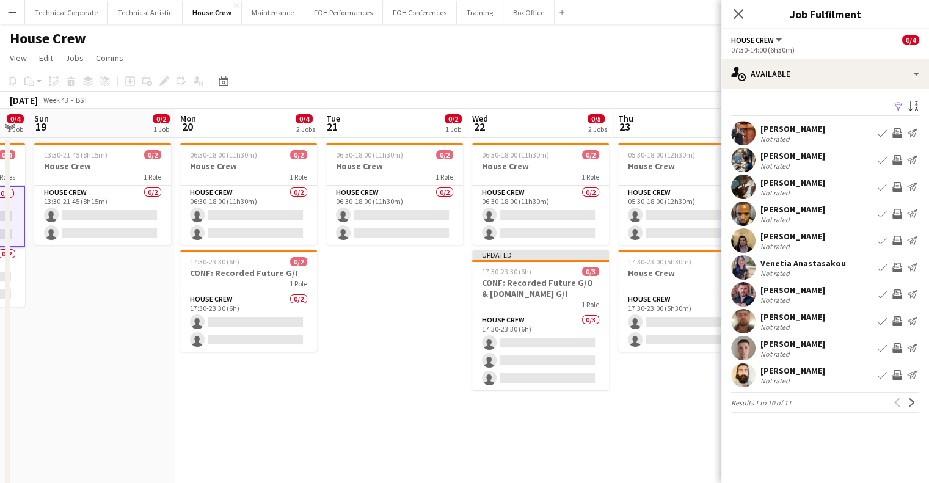
drag, startPoint x: 191, startPoint y: 325, endPoint x: 435, endPoint y: 324, distance: 243.8
click at [435, 324] on app-calendar-viewport "Fri 17 0/2 1 Job Sat 18 0/4 1 Job Sun 19 0/2 1 Job Mon 20 0/4 2 Jobs Tue 21 0/2…" at bounding box center [464, 313] width 929 height 408
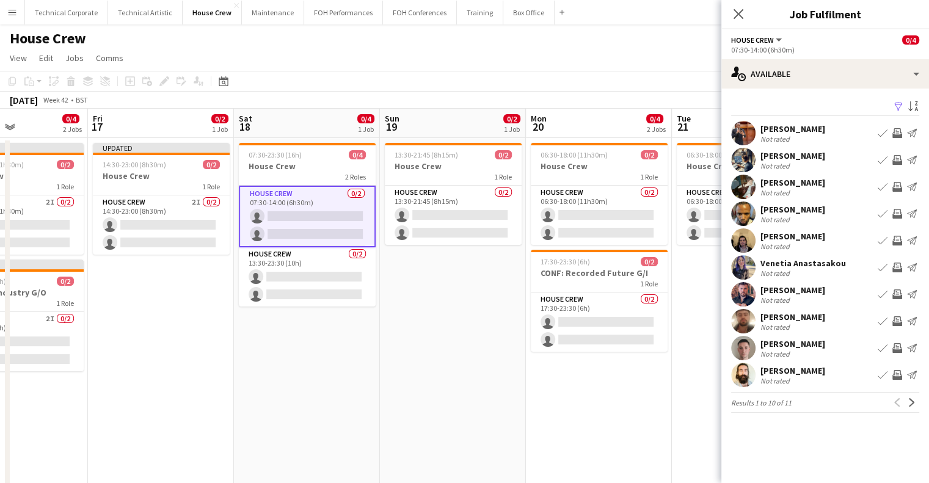
scroll to position [0, 271]
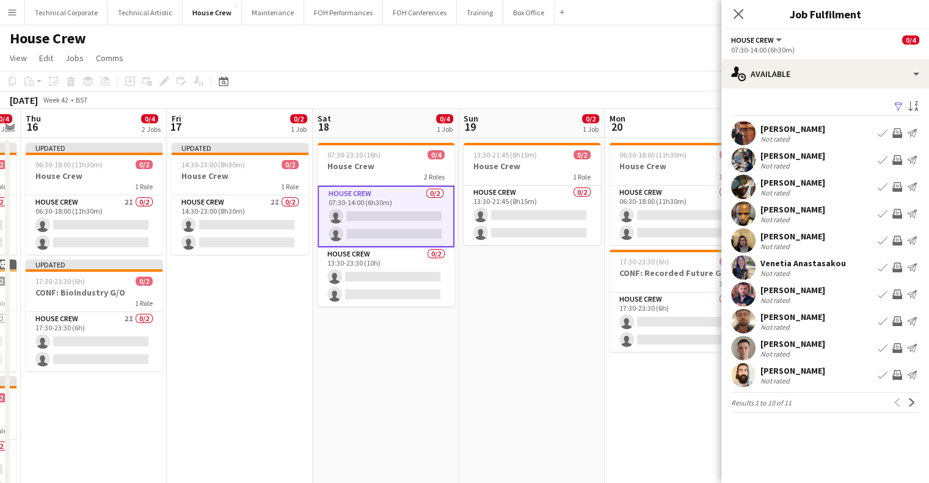
drag, startPoint x: 184, startPoint y: 311, endPoint x: 516, endPoint y: 335, distance: 332.6
click at [516, 336] on app-calendar-viewport "Tue 14 0/2 1 Job Wed 15 0/4 2 Jobs Thu 16 0/4 2 Jobs Fri 17 0/2 1 Job Sat 18 0/…" at bounding box center [464, 313] width 929 height 408
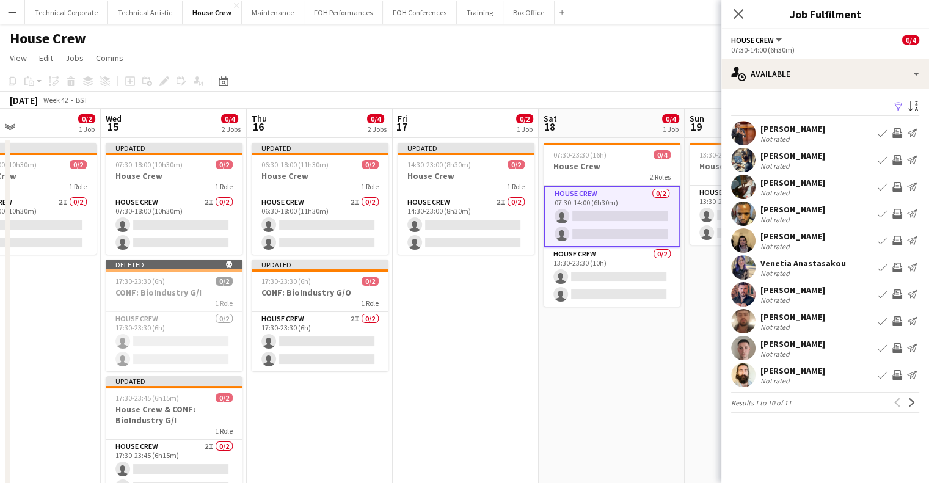
scroll to position [0, 396]
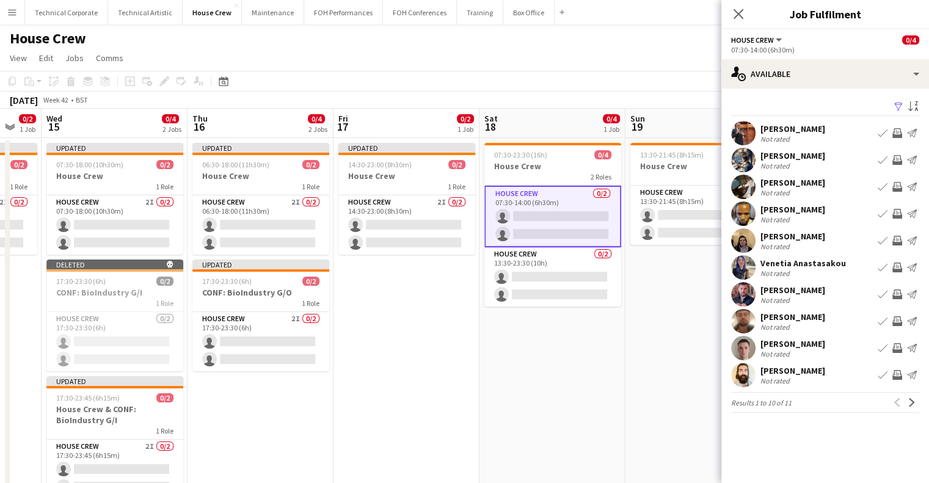
drag, startPoint x: 428, startPoint y: 337, endPoint x: 595, endPoint y: 327, distance: 167.1
click at [595, 327] on app-calendar-viewport "Sun 12 0/2 1 Job Mon 13 0/4 2 Jobs Tue 14 0/2 1 Job Wed 15 0/4 2 Jobs Thu 16 0/…" at bounding box center [464, 313] width 929 height 408
click at [897, 246] on button "Invite crew" at bounding box center [897, 240] width 15 height 15
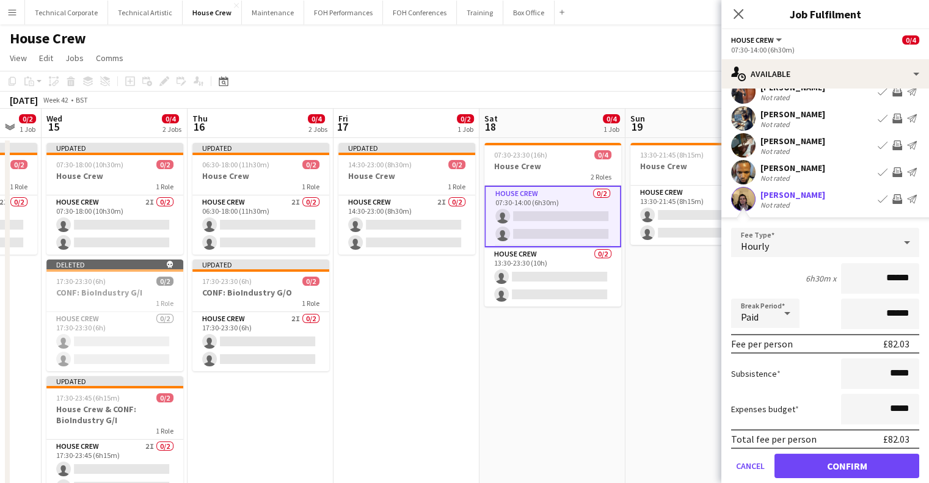
scroll to position [122, 0]
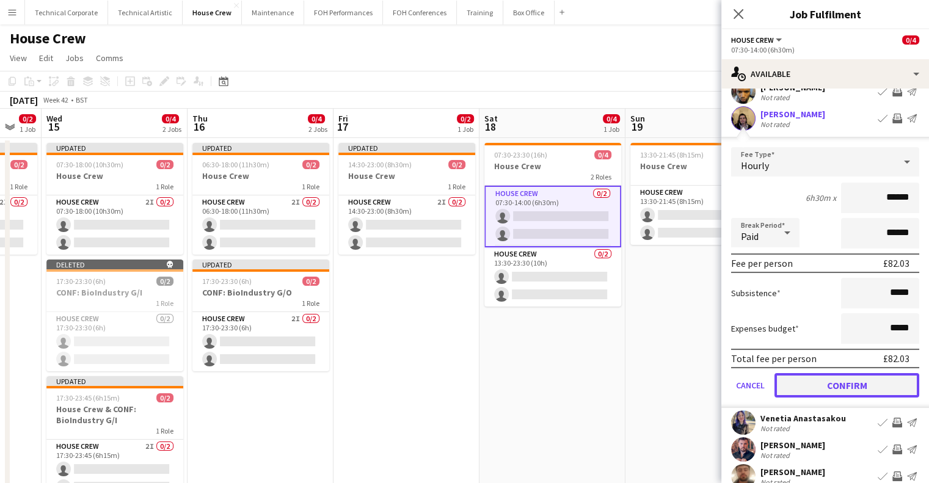
click at [856, 388] on button "Confirm" at bounding box center [847, 385] width 145 height 24
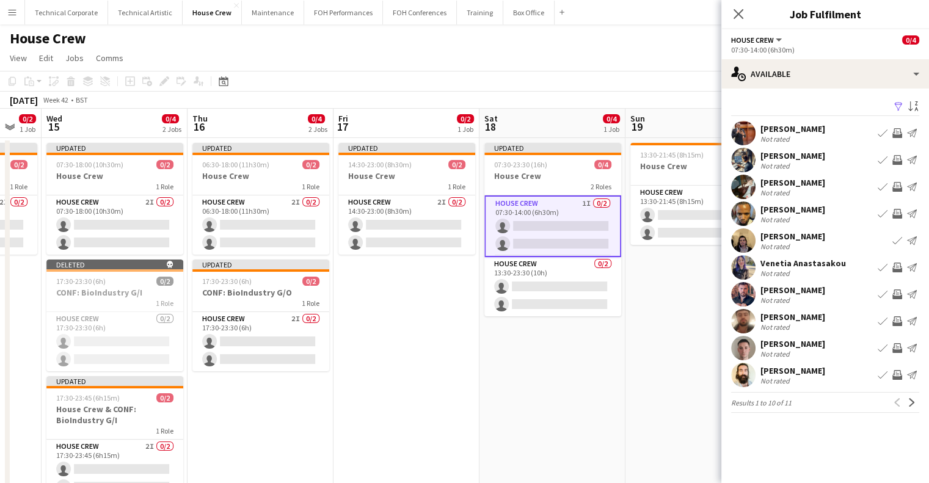
scroll to position [0, 0]
click at [895, 295] on app-icon "Invite crew" at bounding box center [898, 295] width 10 height 10
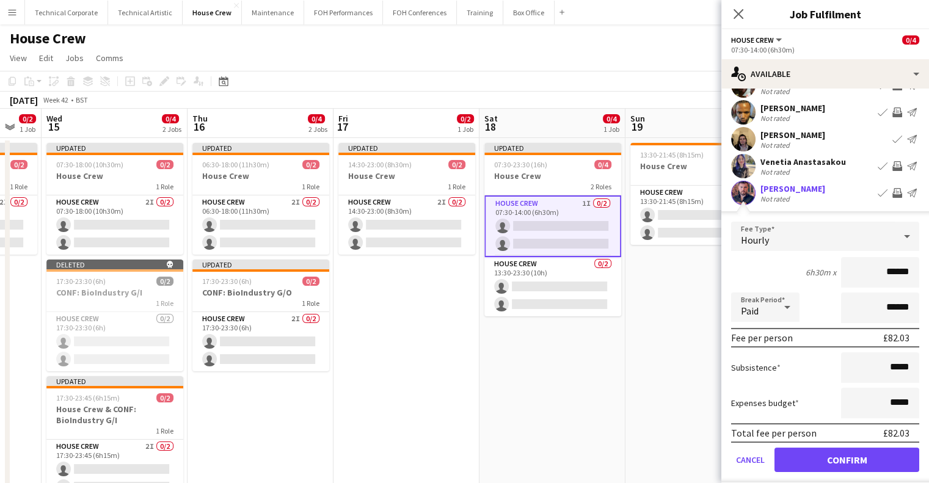
scroll to position [122, 0]
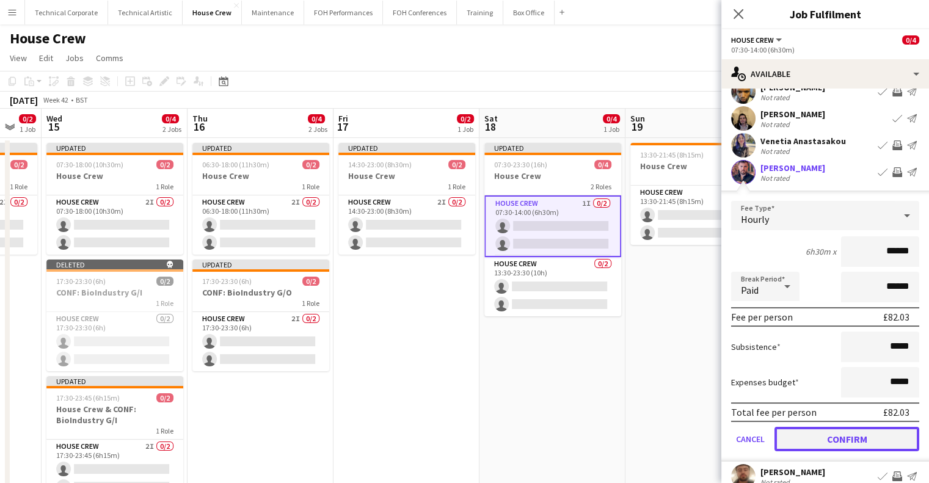
click at [819, 434] on button "Confirm" at bounding box center [847, 439] width 145 height 24
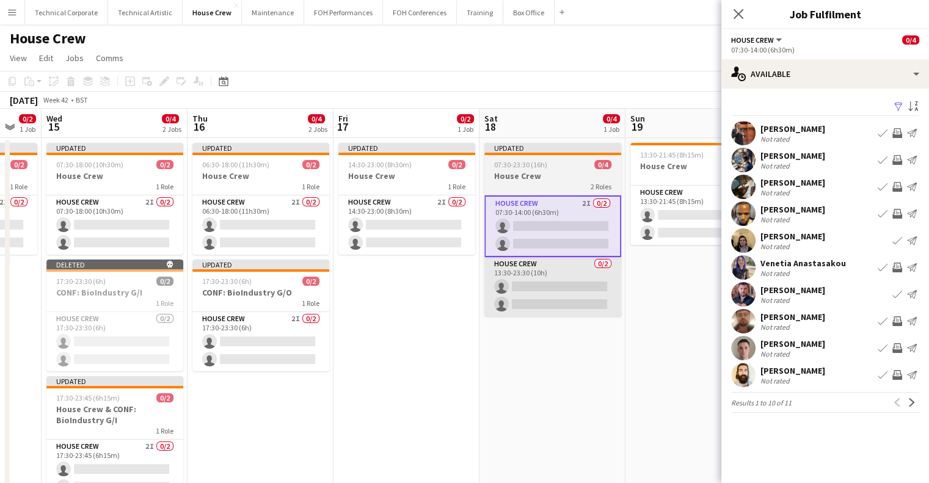
scroll to position [0, 0]
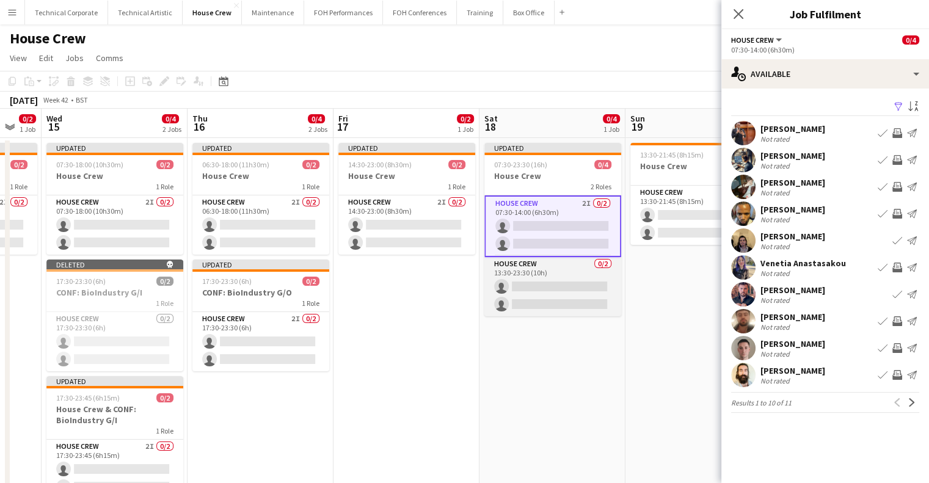
click at [563, 296] on app-card-role "House Crew 0/2 13:30-23:30 (10h) single-neutral-actions single-neutral-actions" at bounding box center [552, 286] width 137 height 59
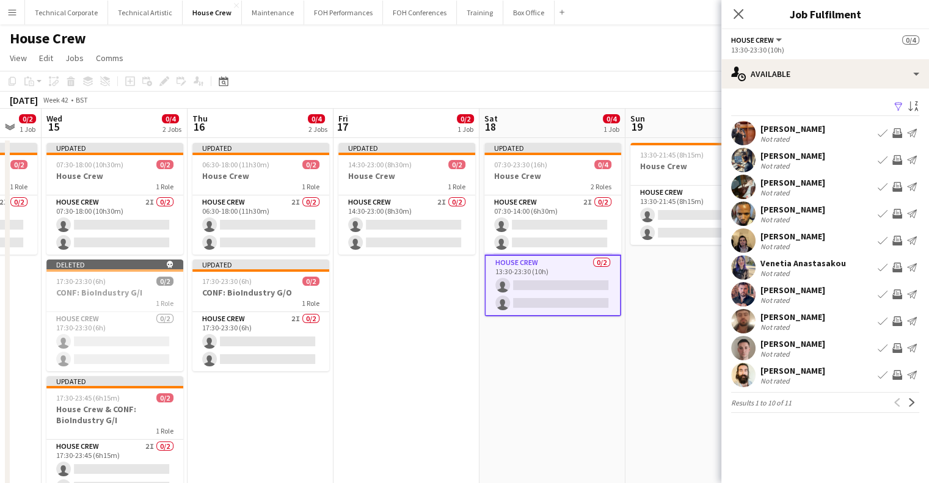
click at [894, 191] on app-icon "Invite crew" at bounding box center [898, 187] width 10 height 10
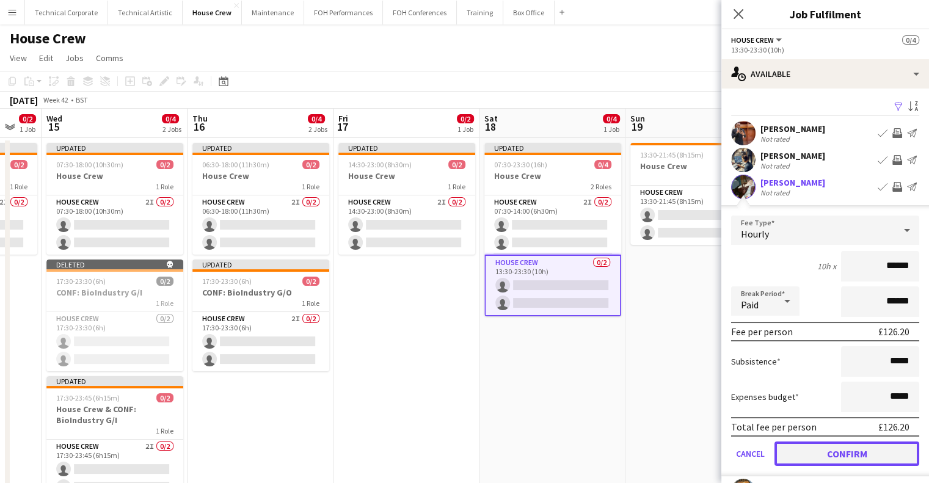
click at [848, 458] on button "Confirm" at bounding box center [847, 454] width 145 height 24
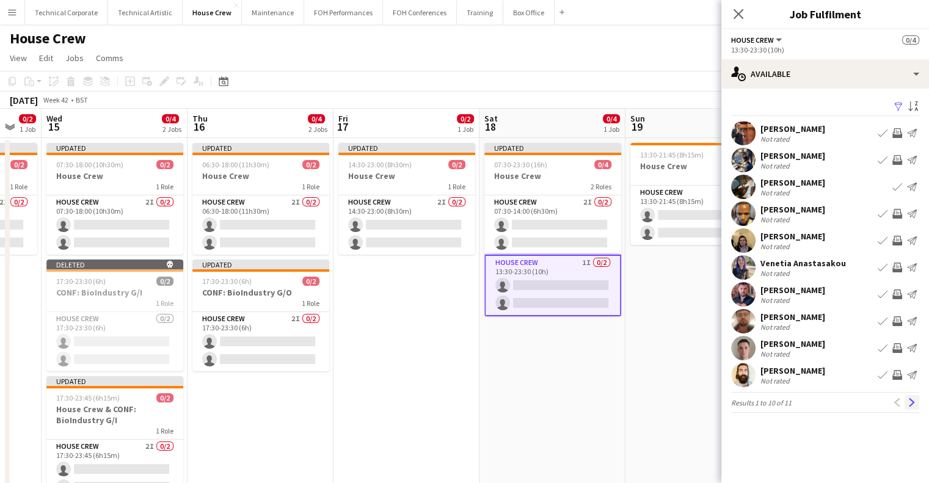
click at [913, 406] on app-icon "Next" at bounding box center [912, 402] width 9 height 9
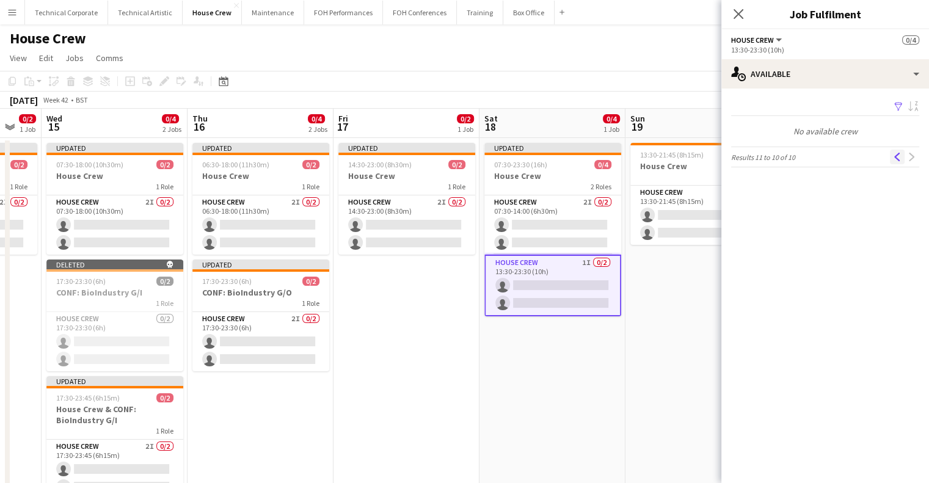
click at [899, 163] on button "Previous" at bounding box center [897, 157] width 15 height 15
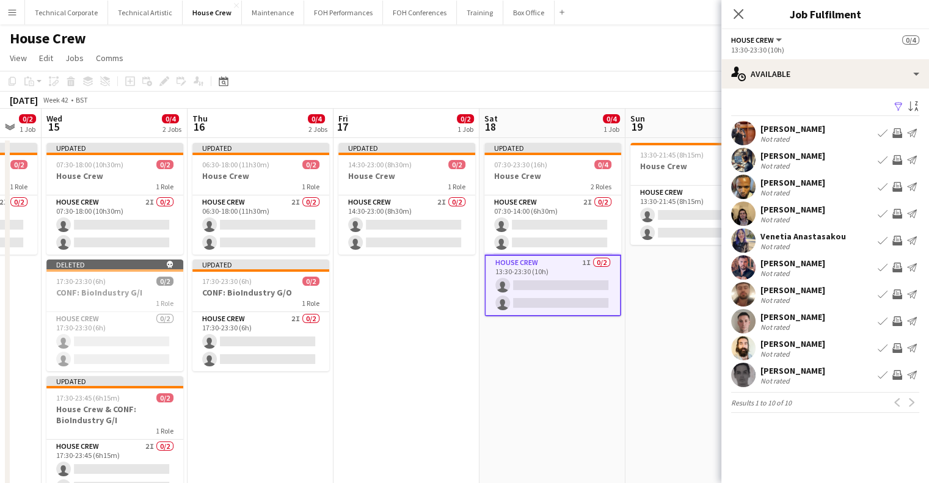
click at [897, 293] on app-icon "Invite crew" at bounding box center [898, 295] width 10 height 10
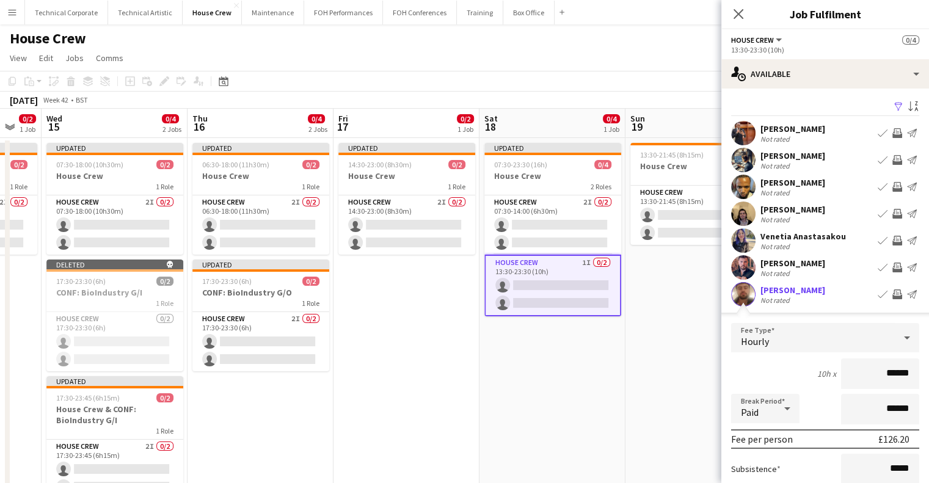
scroll to position [122, 0]
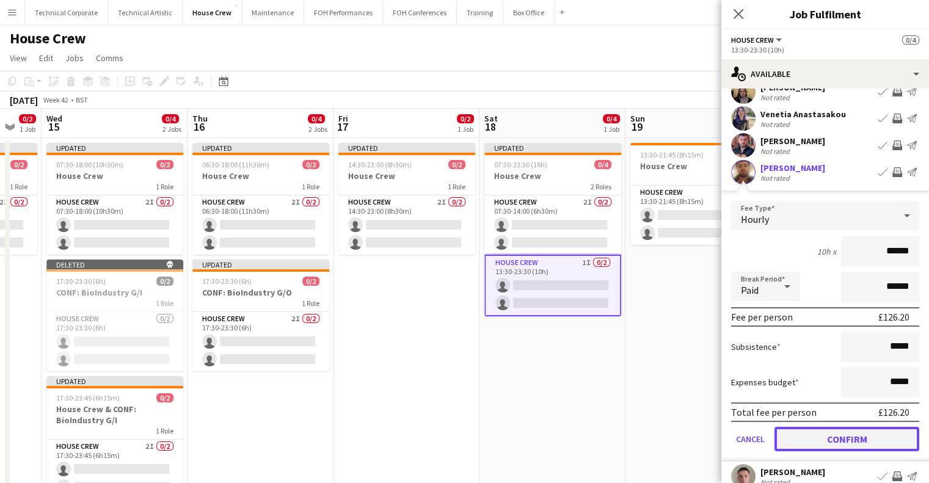
click at [864, 437] on button "Confirm" at bounding box center [847, 439] width 145 height 24
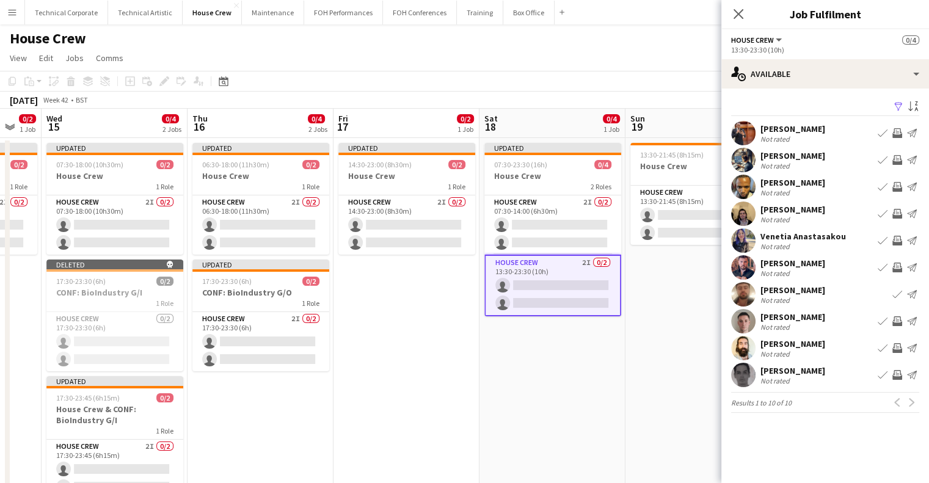
scroll to position [0, 0]
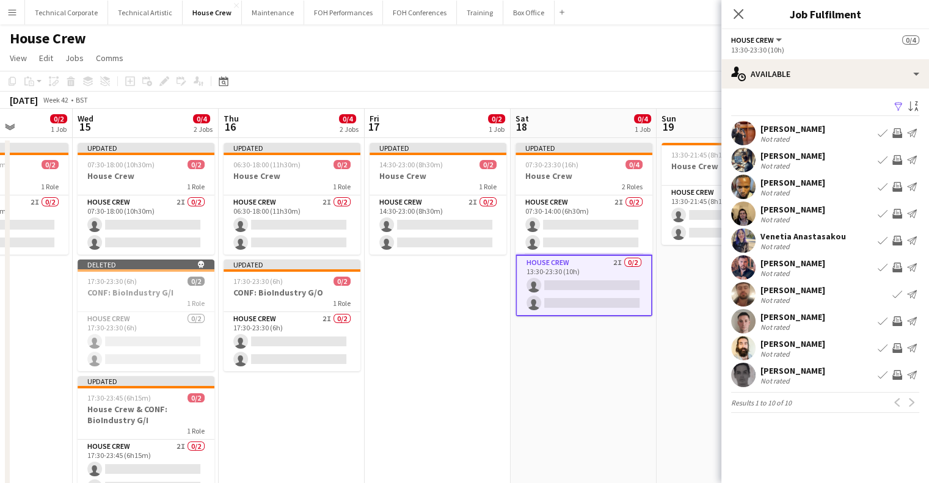
drag, startPoint x: 598, startPoint y: 314, endPoint x: 337, endPoint y: 310, distance: 260.9
click at [337, 310] on app-calendar-viewport "Sun 12 0/2 1 Job Mon 13 0/4 2 Jobs Tue 14 0/2 1 Job Wed 15 0/4 2 Jobs Thu 16 0/…" at bounding box center [464, 313] width 929 height 408
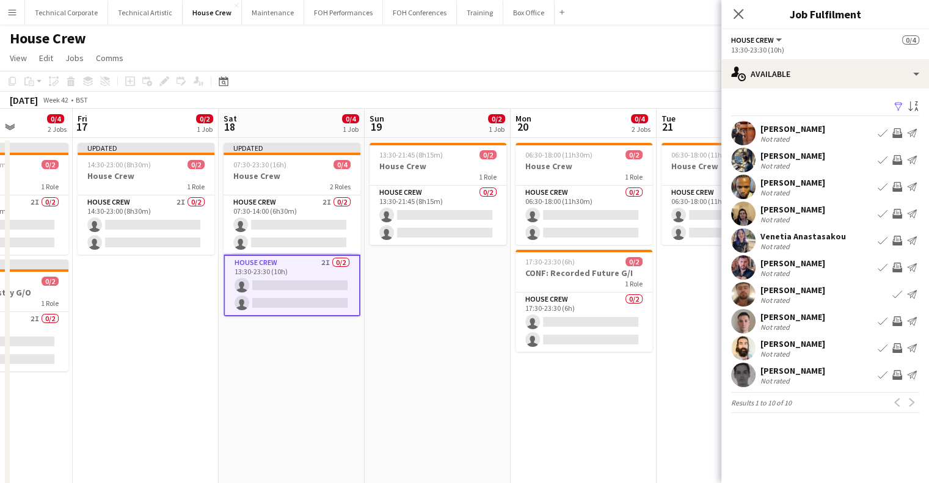
scroll to position [0, 436]
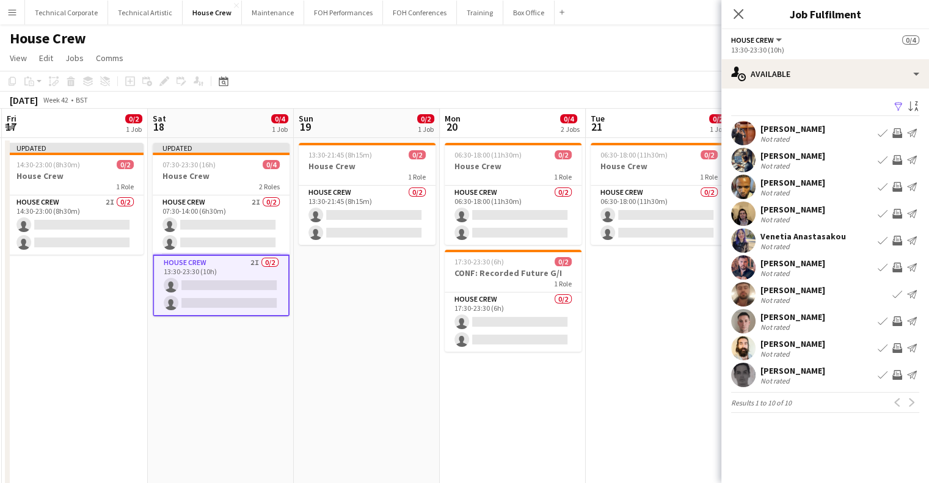
drag, startPoint x: 503, startPoint y: 275, endPoint x: 433, endPoint y: 283, distance: 71.3
click at [433, 283] on app-calendar-viewport "Tue 14 0/2 1 Job Wed 15 0/4 2 Jobs Thu 16 0/4 2 Jobs Fri 17 0/2 1 Job Sat 18 0/…" at bounding box center [464, 313] width 929 height 408
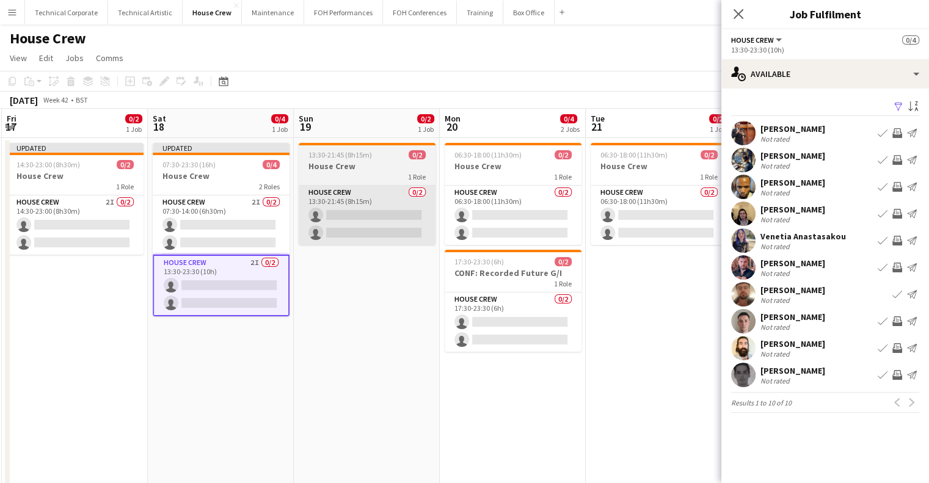
click at [386, 235] on app-card-role "House Crew 0/2 13:30-21:45 (8h15m) single-neutral-actions single-neutral-actions" at bounding box center [367, 215] width 137 height 59
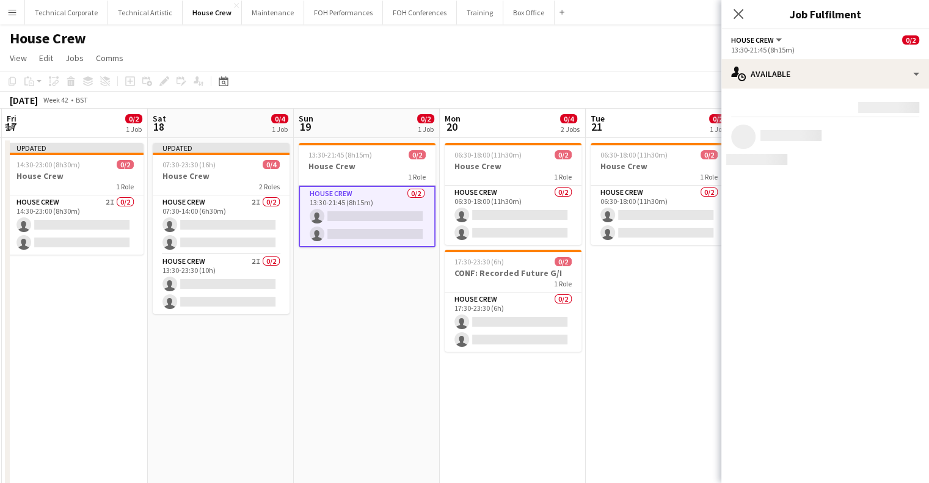
click at [376, 321] on app-date-cell "13:30-21:45 (8h15m) 0/2 House Crew 1 Role House Crew 0/2 13:30-21:45 (8h15m) si…" at bounding box center [367, 327] width 146 height 379
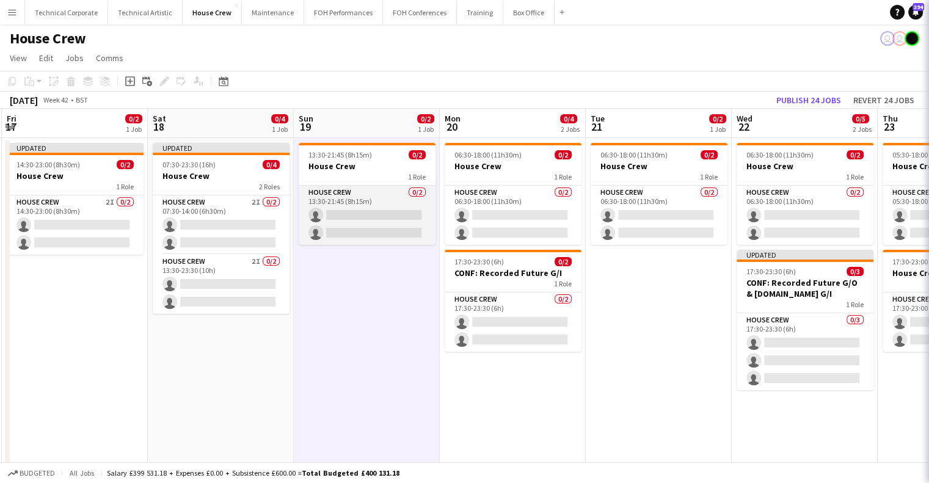
drag, startPoint x: 374, startPoint y: 227, endPoint x: 426, endPoint y: 216, distance: 53.2
click at [375, 227] on app-card-role "House Crew 0/2 13:30-21:45 (8h15m) single-neutral-actions single-neutral-actions" at bounding box center [367, 215] width 137 height 59
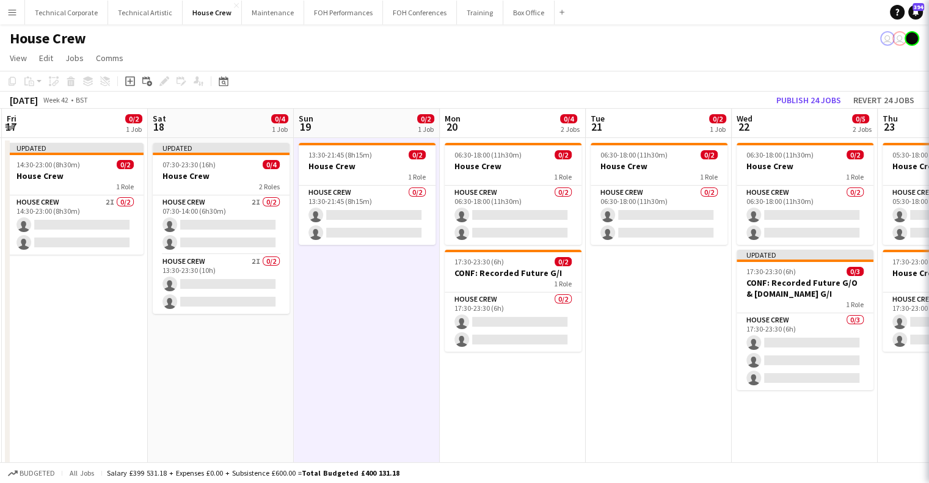
scroll to position [0, 436]
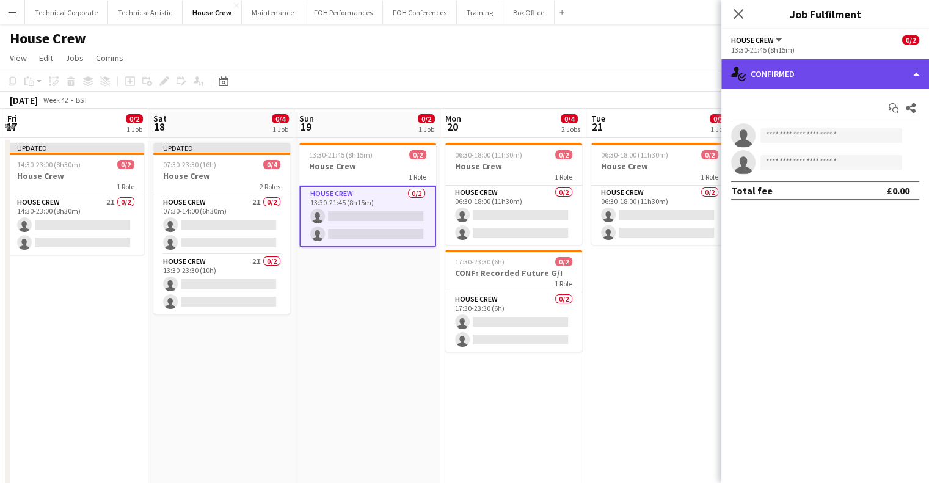
click at [831, 78] on div "single-neutral-actions-check-2 Confirmed" at bounding box center [826, 73] width 208 height 29
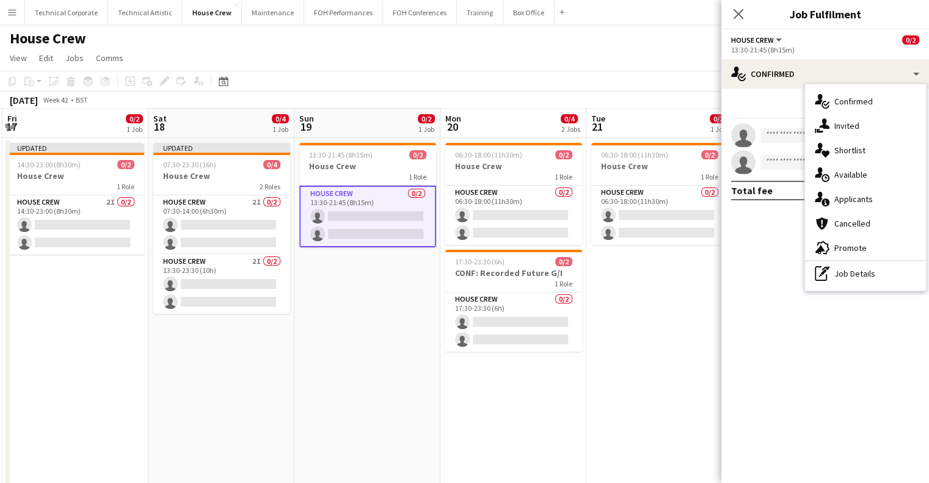
click at [883, 166] on div "single-neutral-actions-upload Available" at bounding box center [865, 175] width 121 height 24
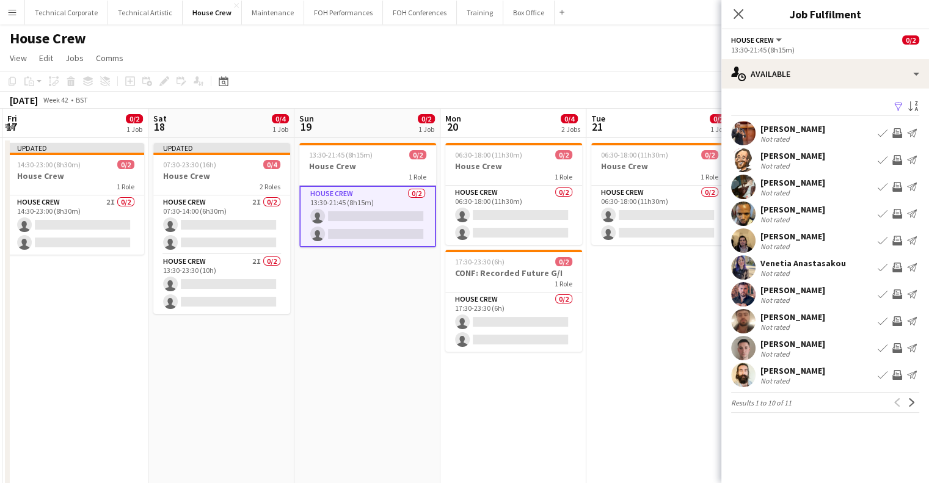
click at [897, 241] on app-icon "Invite crew" at bounding box center [898, 241] width 10 height 10
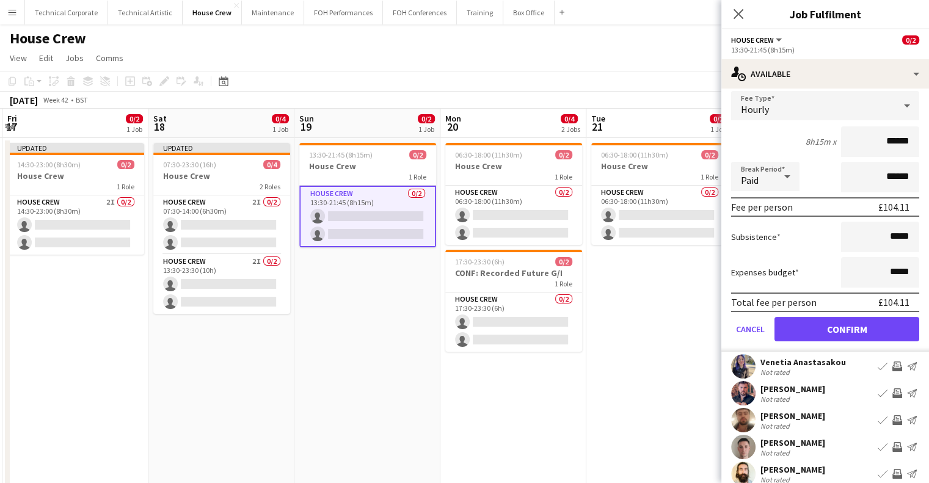
scroll to position [183, 0]
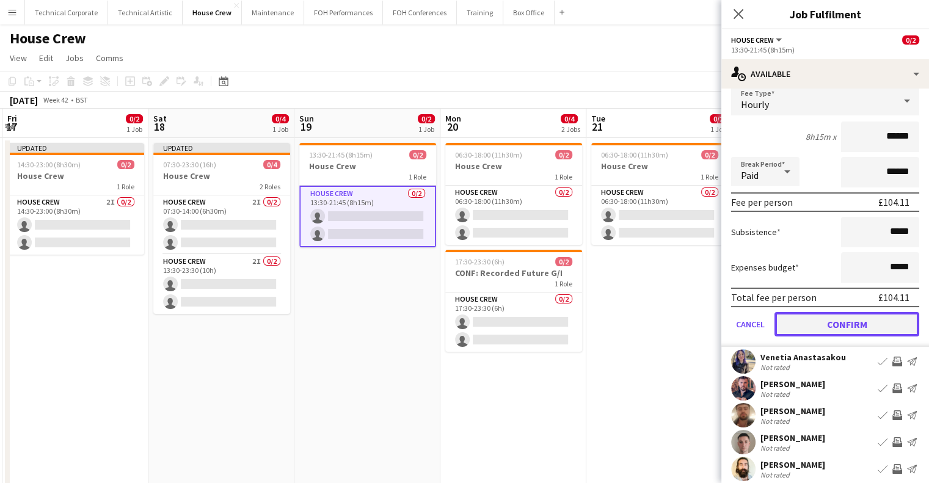
click at [876, 324] on button "Confirm" at bounding box center [847, 324] width 145 height 24
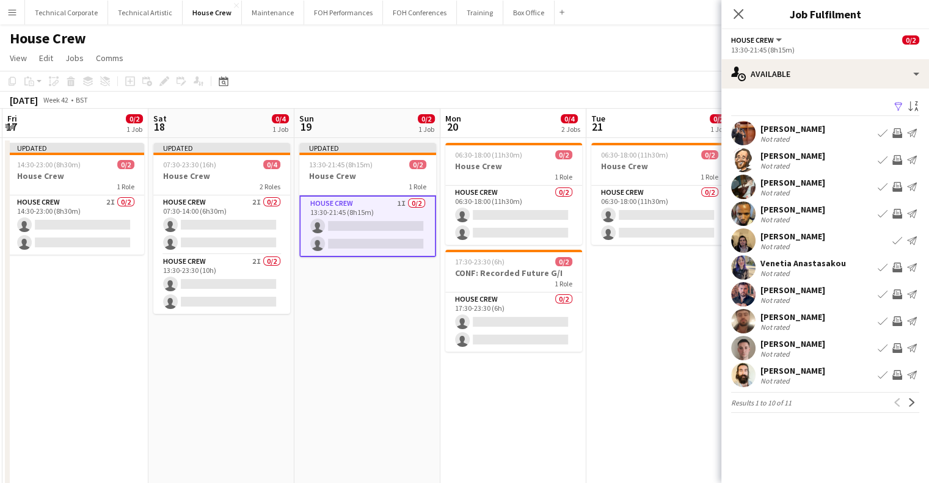
scroll to position [0, 0]
click at [893, 350] on app-icon "Invite crew" at bounding box center [898, 348] width 10 height 10
click at [899, 341] on button "Invite crew" at bounding box center [897, 348] width 15 height 15
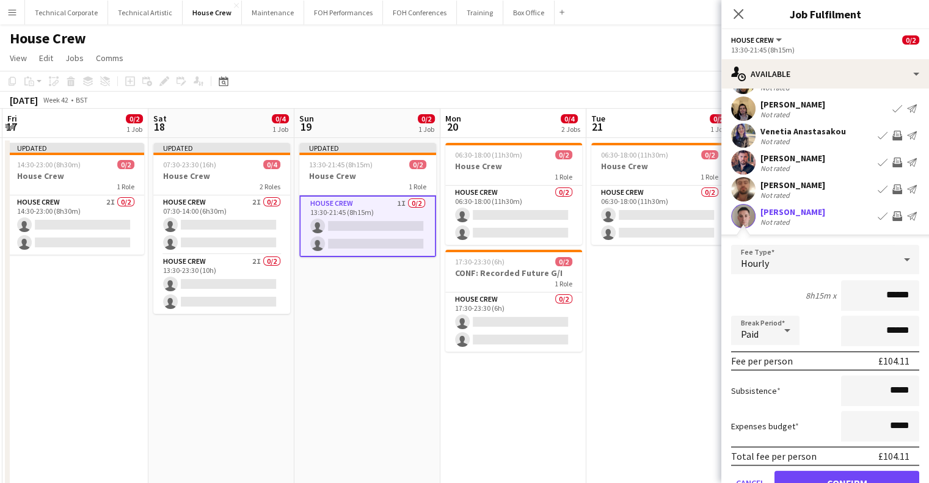
scroll to position [183, 0]
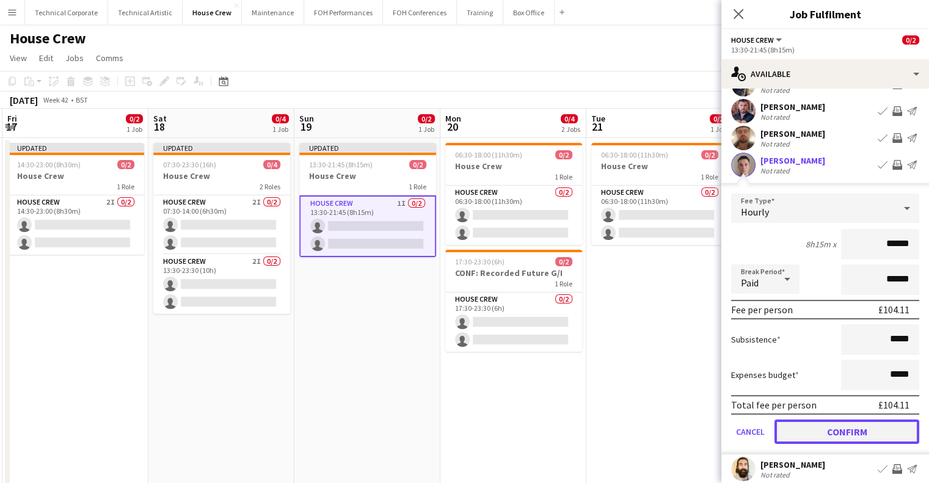
click at [852, 432] on button "Confirm" at bounding box center [847, 432] width 145 height 24
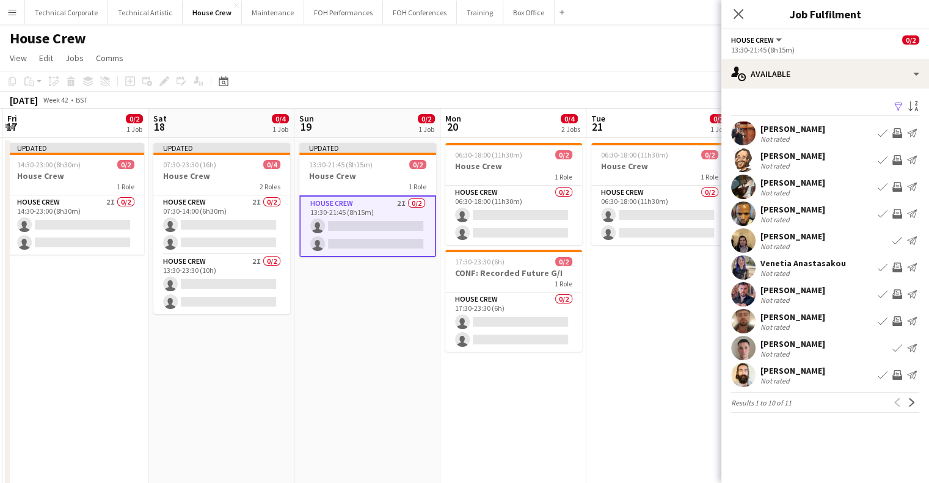
scroll to position [0, 0]
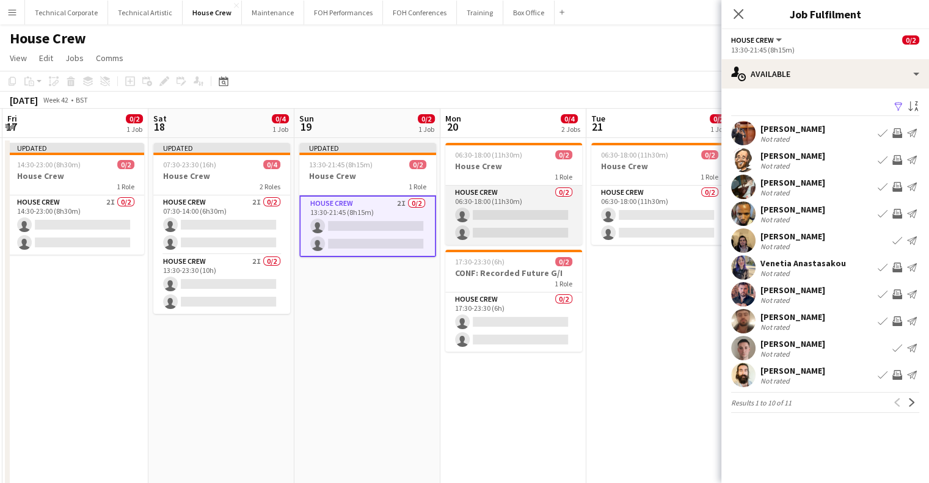
click at [530, 207] on app-card-role "House Crew 0/2 06:30-18:00 (11h30m) single-neutral-actions single-neutral-actio…" at bounding box center [513, 215] width 137 height 59
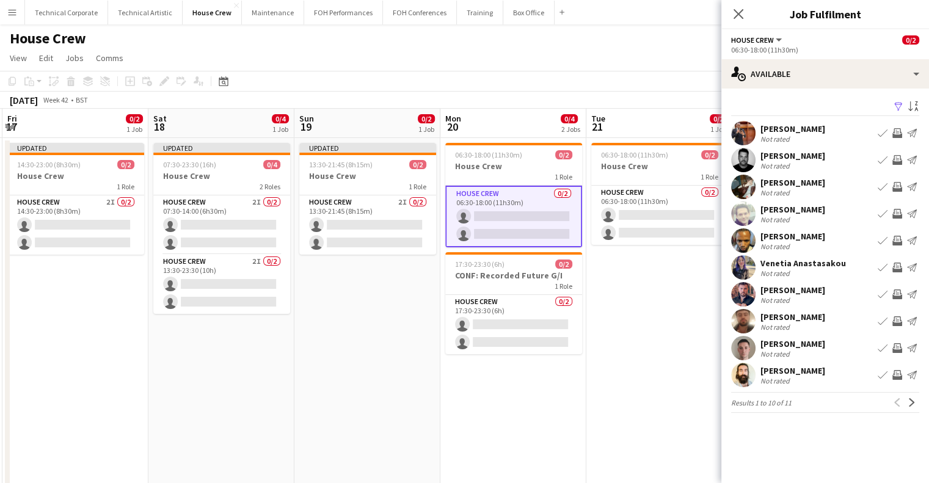
click at [353, 257] on app-date-cell "Updated 13:30-21:45 (8h15m) 0/2 House Crew 1 Role House Crew 2I 0/2 13:30-21:45…" at bounding box center [367, 327] width 146 height 379
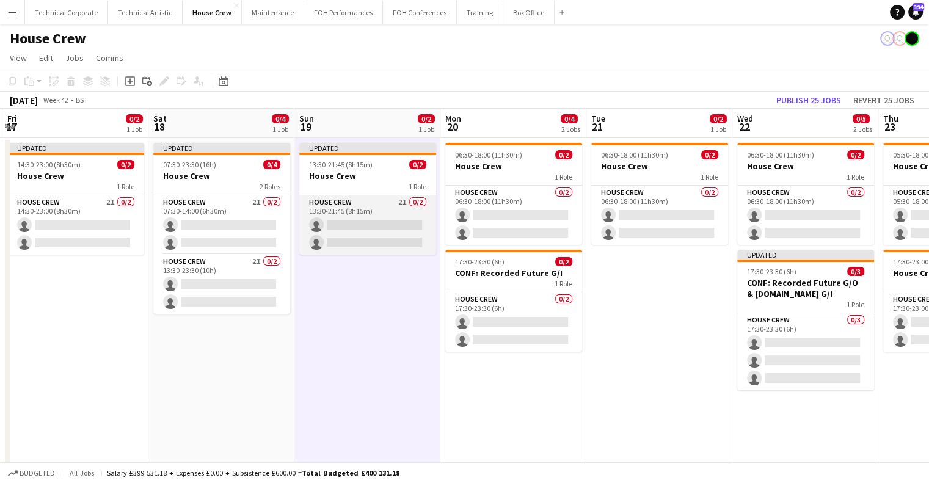
click at [396, 241] on app-card-role "House Crew 2I 0/2 13:30-21:45 (8h15m) single-neutral-actions single-neutral-act…" at bounding box center [367, 224] width 137 height 59
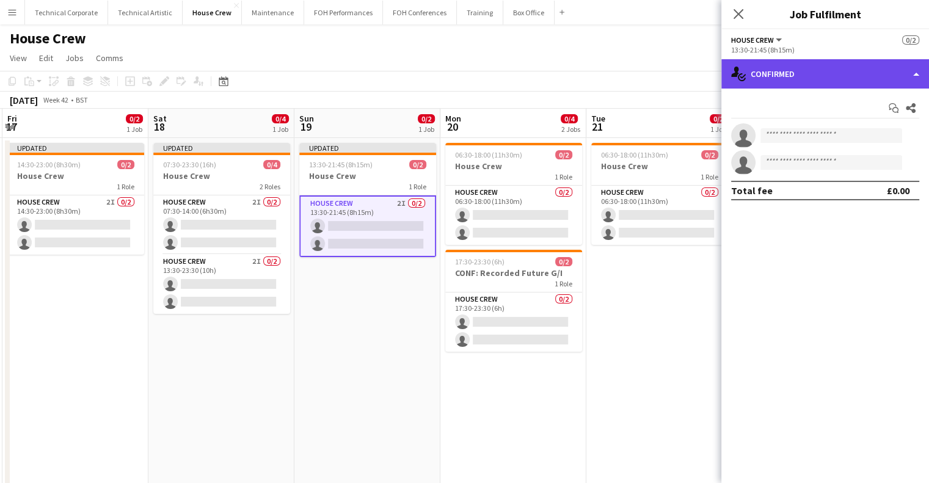
click at [780, 81] on div "single-neutral-actions-check-2 Confirmed" at bounding box center [826, 73] width 208 height 29
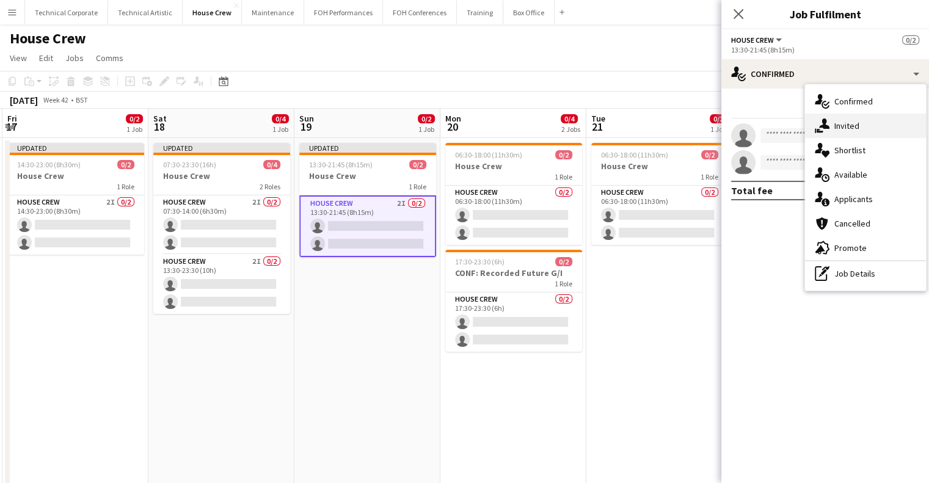
click at [841, 125] on div "single-neutral-actions-share-1 Invited" at bounding box center [865, 126] width 121 height 24
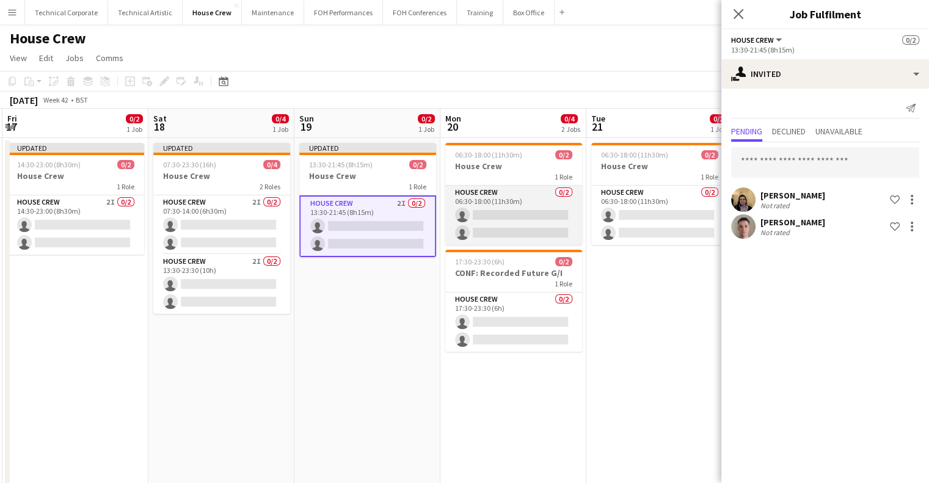
click at [481, 224] on app-card-role "House Crew 0/2 06:30-18:00 (11h30m) single-neutral-actions single-neutral-actio…" at bounding box center [513, 215] width 137 height 59
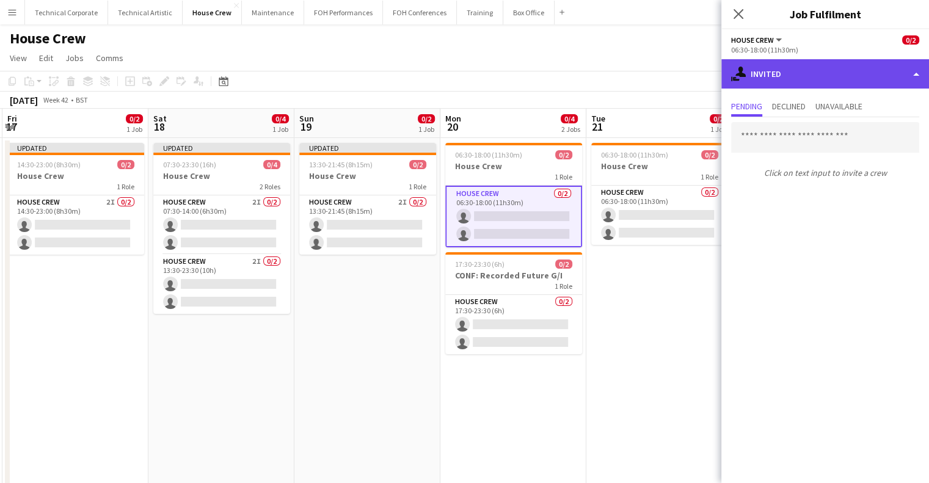
click at [848, 68] on div "single-neutral-actions-share-1 Invited" at bounding box center [826, 73] width 208 height 29
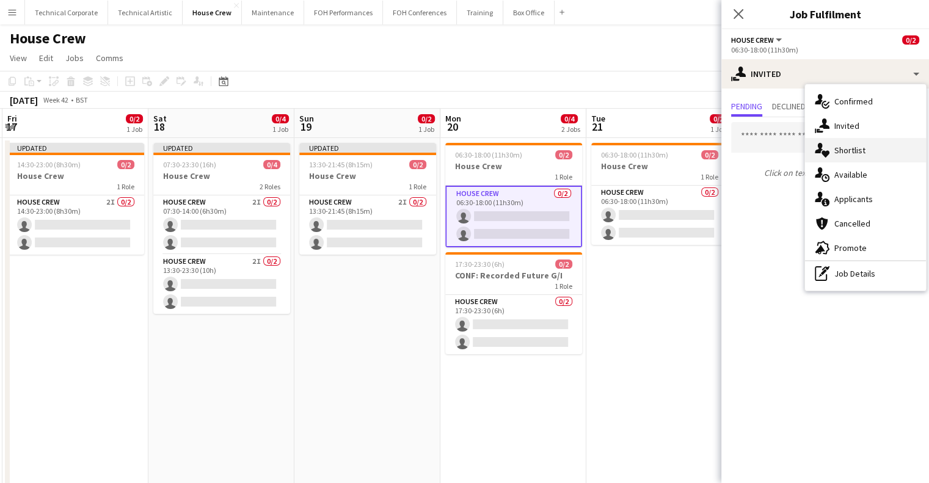
click at [860, 161] on div "single-neutral-actions-heart Shortlist" at bounding box center [865, 150] width 121 height 24
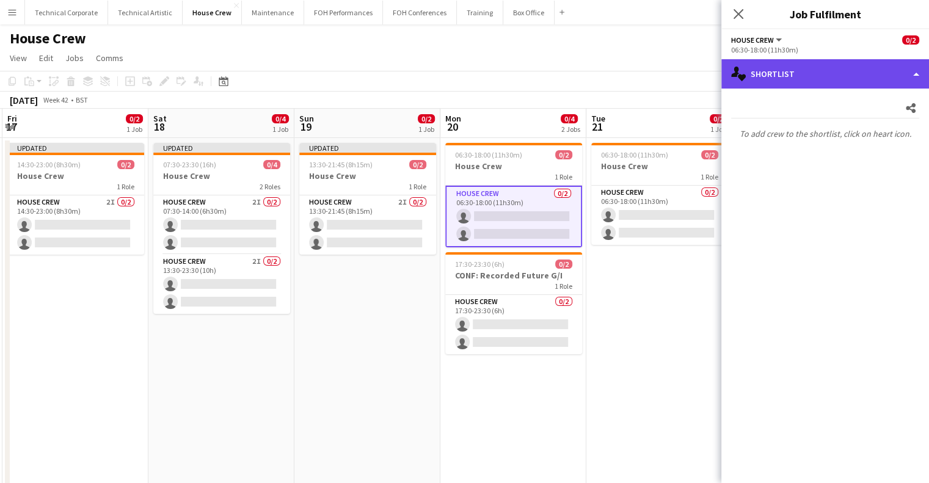
click at [812, 82] on div "single-neutral-actions-heart Shortlist" at bounding box center [826, 73] width 208 height 29
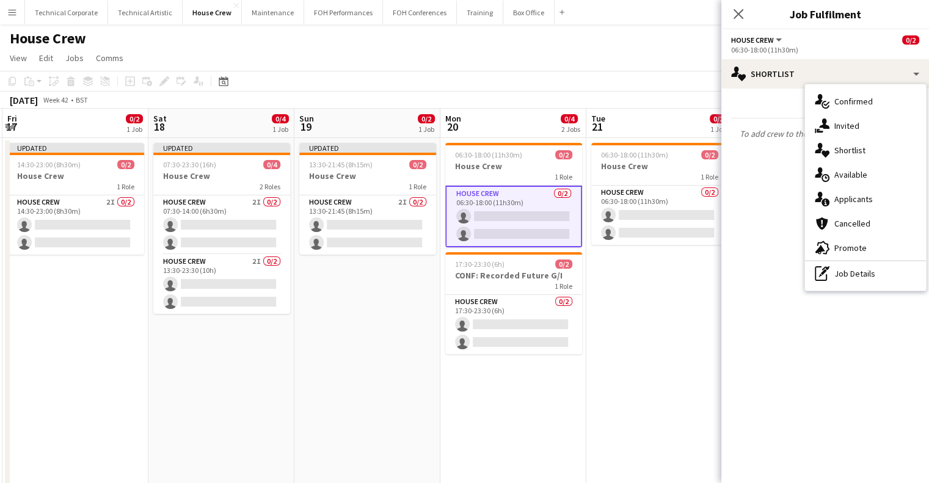
drag, startPoint x: 844, startPoint y: 172, endPoint x: 844, endPoint y: 180, distance: 7.9
click at [844, 173] on div "single-neutral-actions-upload Available" at bounding box center [865, 175] width 121 height 24
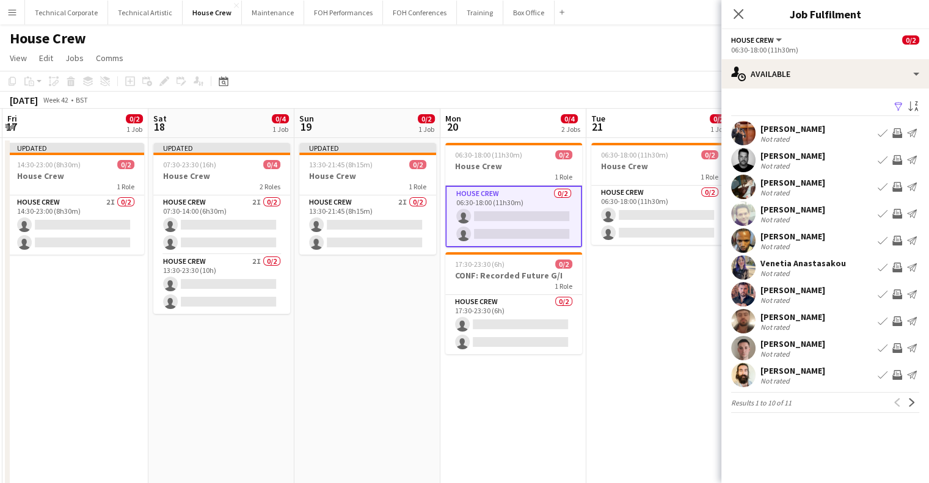
click at [899, 368] on button "Invite crew" at bounding box center [897, 375] width 15 height 15
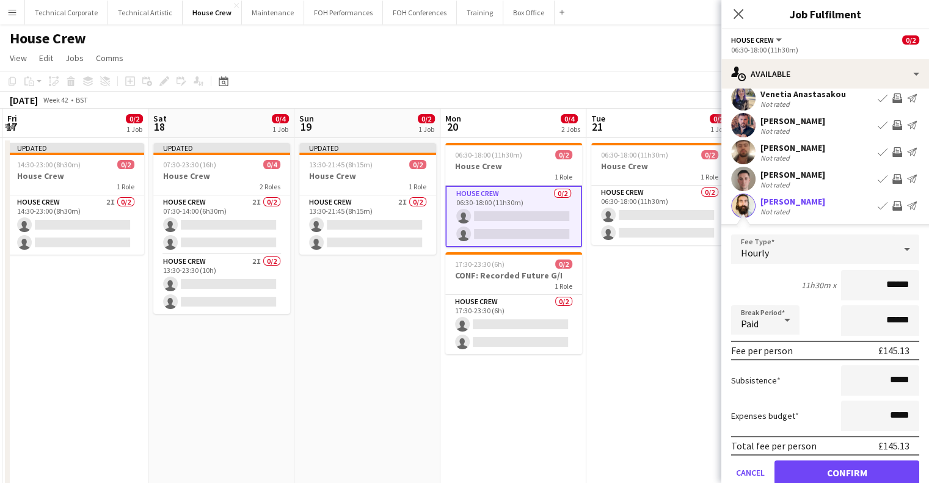
scroll to position [220, 0]
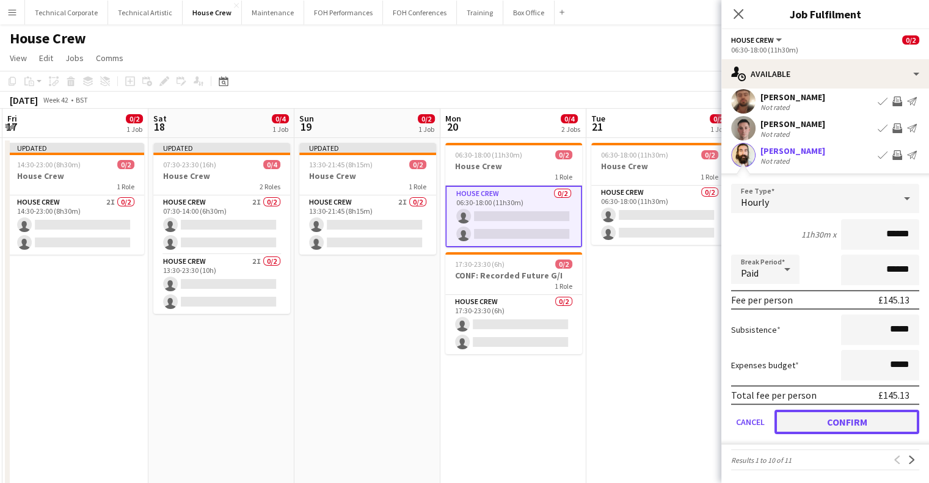
click at [817, 425] on button "Confirm" at bounding box center [847, 422] width 145 height 24
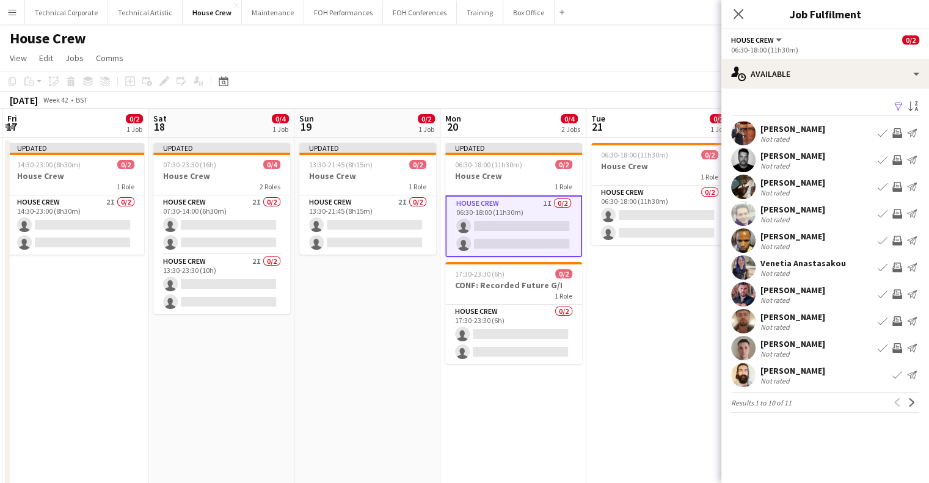
scroll to position [0, 0]
click at [897, 268] on app-icon "Invite crew" at bounding box center [898, 268] width 10 height 10
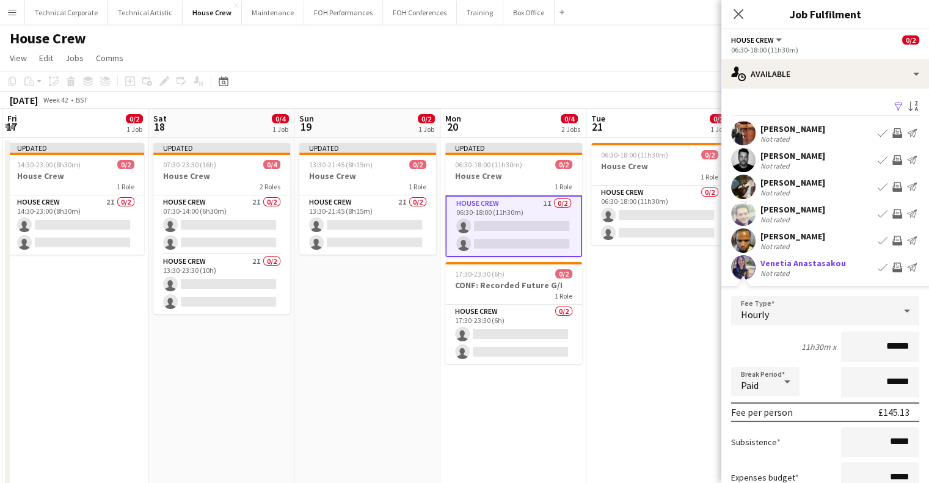
scroll to position [183, 0]
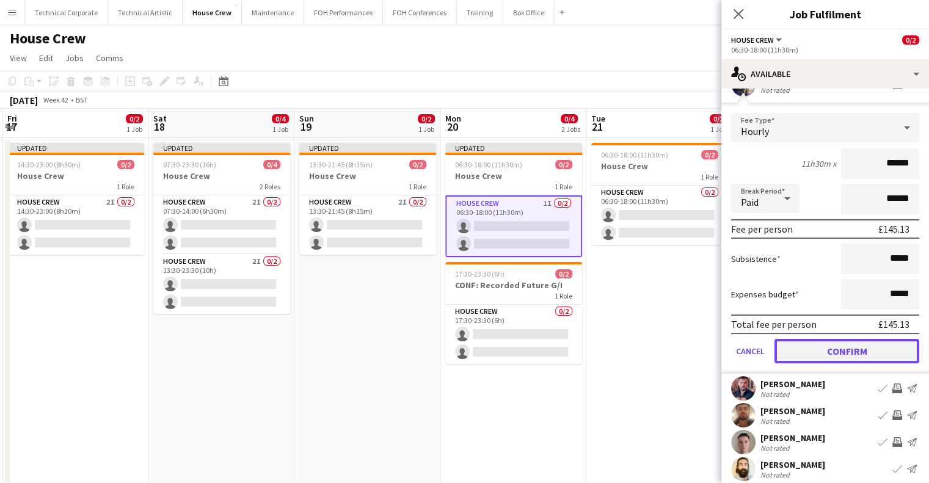
click at [850, 351] on button "Confirm" at bounding box center [847, 351] width 145 height 24
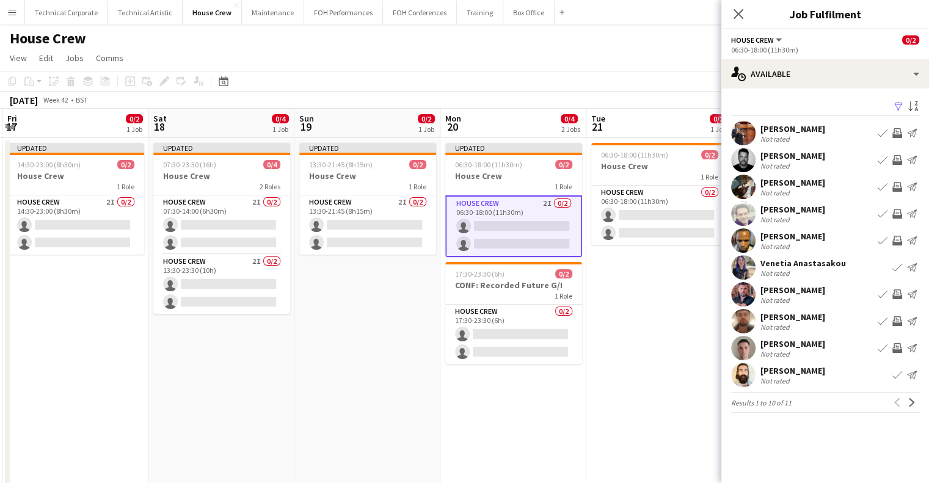
scroll to position [0, 0]
click at [542, 354] on app-card-role "House Crew 0/2 17:30-23:30 (6h) single-neutral-actions single-neutral-actions" at bounding box center [513, 334] width 137 height 59
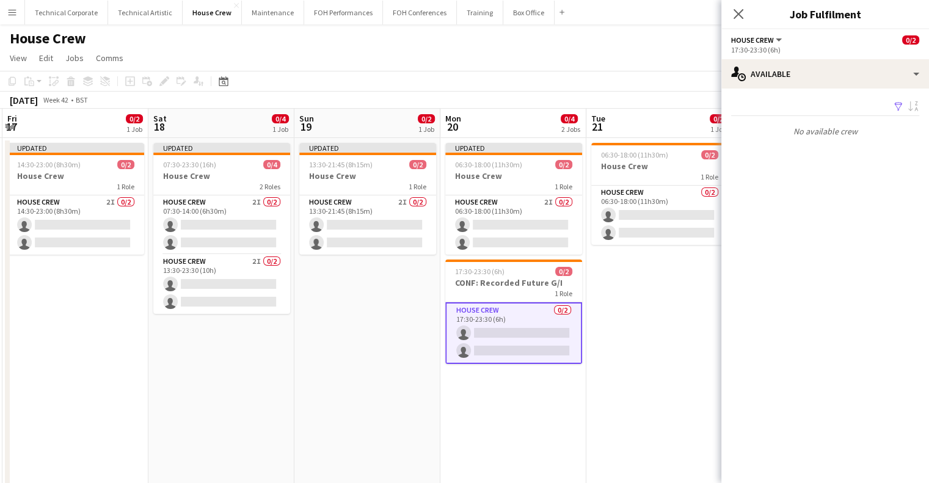
click at [643, 358] on app-date-cell "06:30-18:00 (11h30m) 0/2 House Crew 1 Role House Crew 0/2 06:30-18:00 (11h30m) …" at bounding box center [659, 327] width 146 height 379
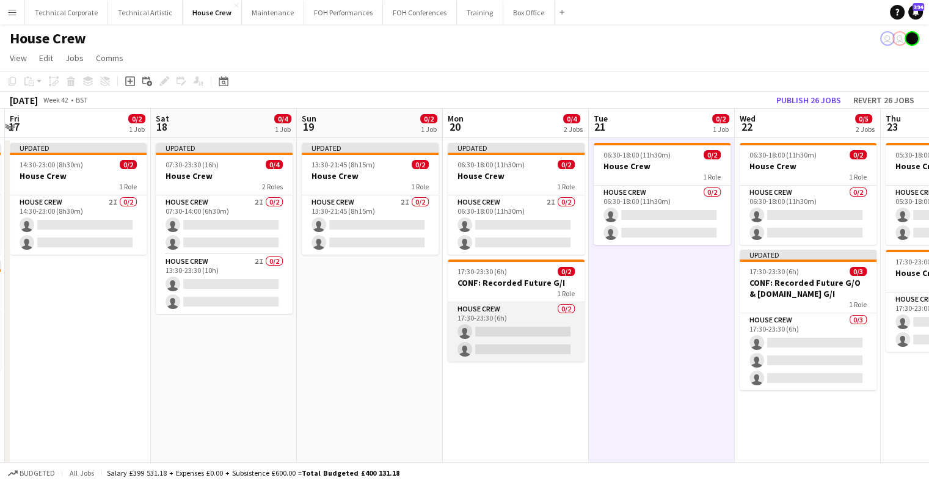
click at [510, 335] on app-card-role "House Crew 0/2 17:30-23:30 (6h) single-neutral-actions single-neutral-actions" at bounding box center [516, 331] width 137 height 59
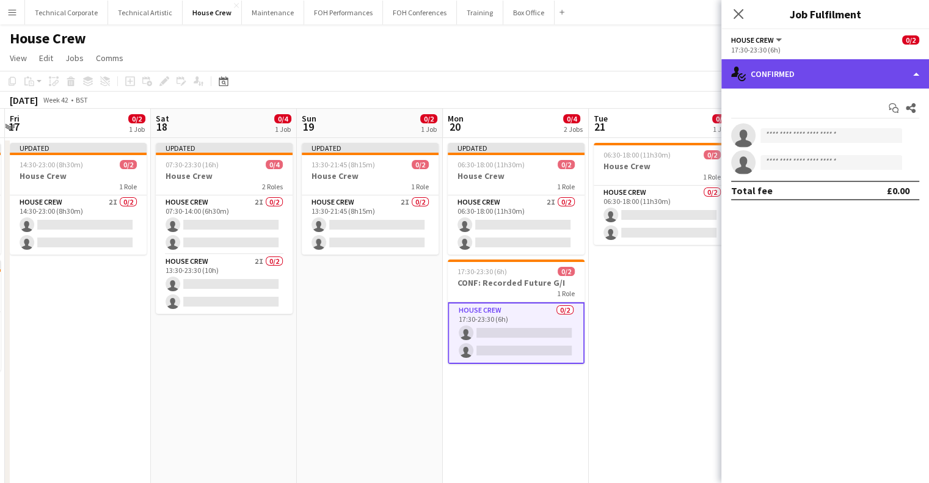
click at [816, 68] on div "single-neutral-actions-check-2 Confirmed" at bounding box center [826, 73] width 208 height 29
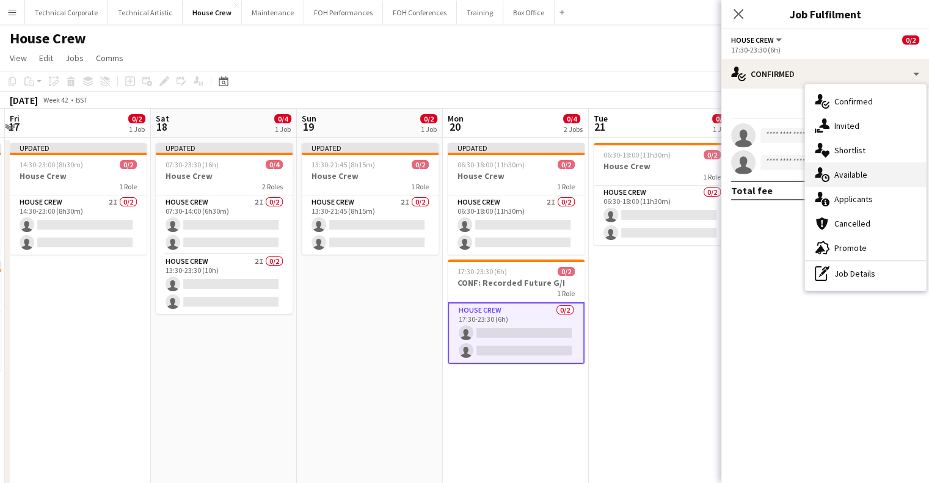
click at [847, 167] on div "single-neutral-actions-upload Available" at bounding box center [865, 175] width 121 height 24
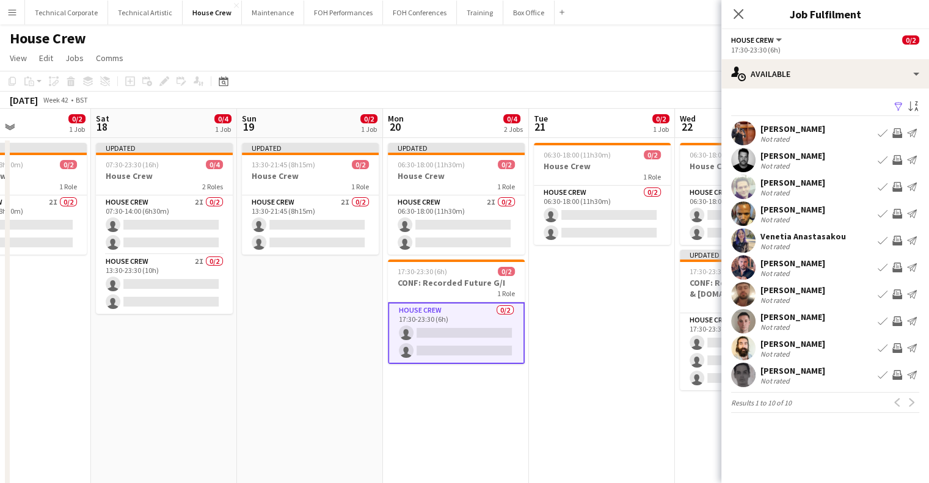
scroll to position [0, 347]
drag, startPoint x: 462, startPoint y: 327, endPoint x: 517, endPoint y: 337, distance: 55.2
click at [517, 337] on app-calendar-viewport "Wed 15 0/4 2 Jobs Thu 16 0/4 2 Jobs Fri 17 0/2 1 Job Sat 18 0/4 1 Job Sun 19 0/…" at bounding box center [464, 313] width 929 height 408
click at [452, 199] on app-card-role "House Crew 2I 0/2 06:30-18:00 (11h30m) single-neutral-actions single-neutral-ac…" at bounding box center [456, 224] width 137 height 59
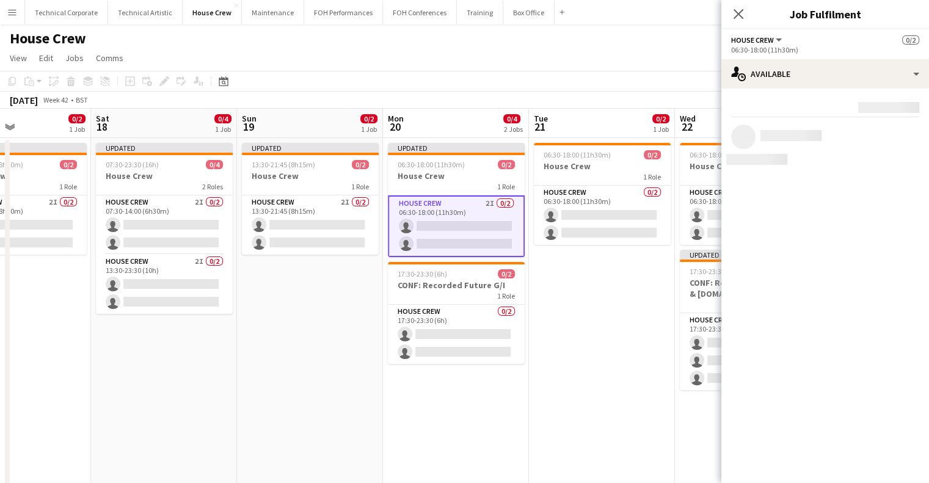
click at [836, 46] on div "06:30-18:00 (11h30m)" at bounding box center [825, 49] width 188 height 9
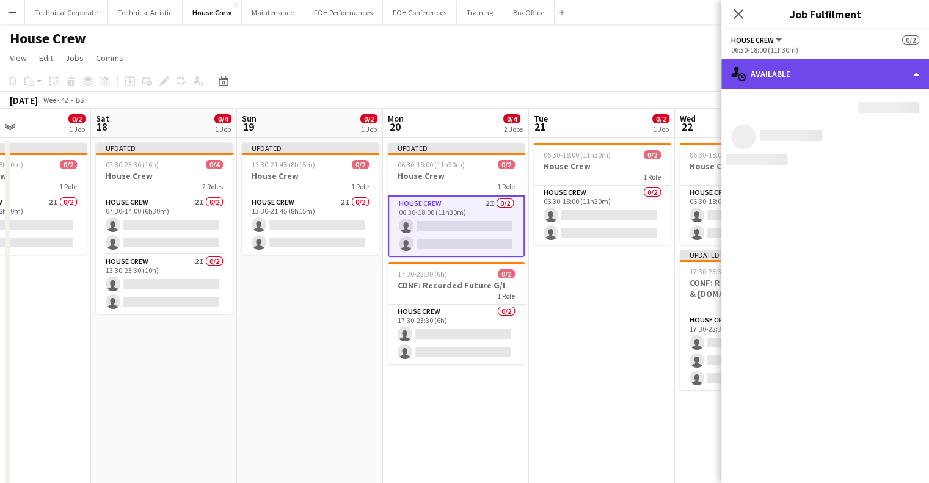
click at [828, 68] on div "single-neutral-actions-upload Available" at bounding box center [826, 73] width 208 height 29
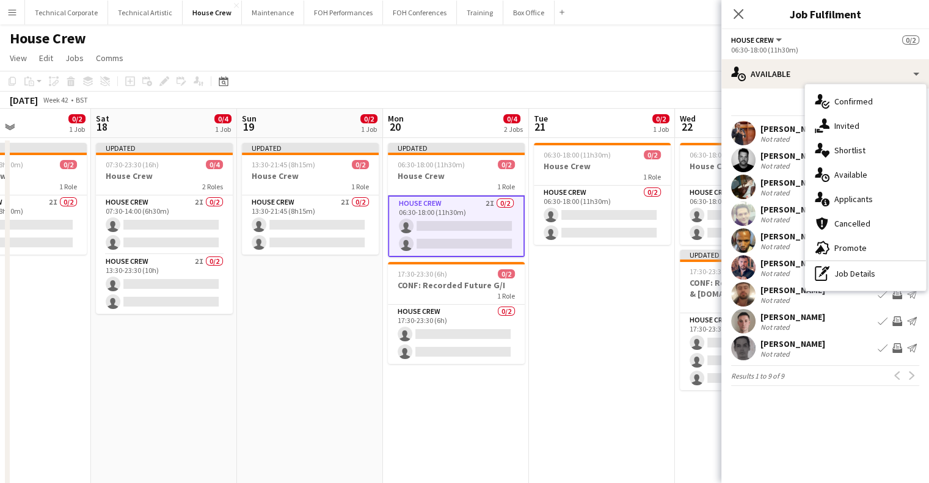
drag, startPoint x: 852, startPoint y: 119, endPoint x: 855, endPoint y: 131, distance: 13.2
click at [852, 120] on div "single-neutral-actions-share-1 Invited" at bounding box center [865, 126] width 121 height 24
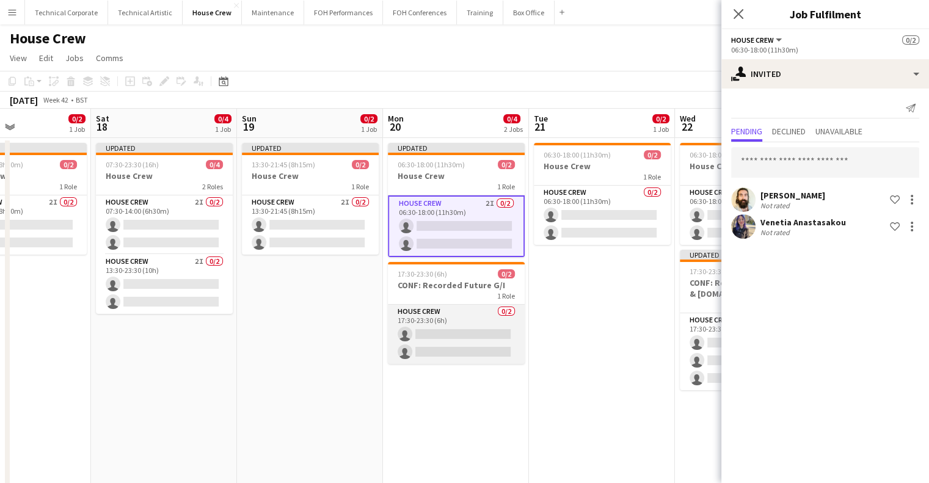
click at [455, 331] on app-card-role "House Crew 0/2 17:30-23:30 (6h) single-neutral-actions single-neutral-actions" at bounding box center [456, 334] width 137 height 59
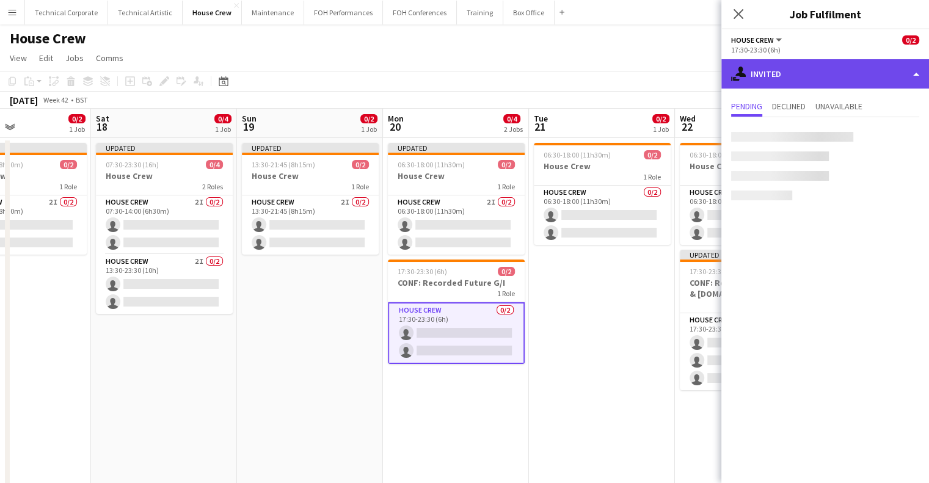
click at [789, 75] on div "single-neutral-actions-share-1 Invited" at bounding box center [826, 73] width 208 height 29
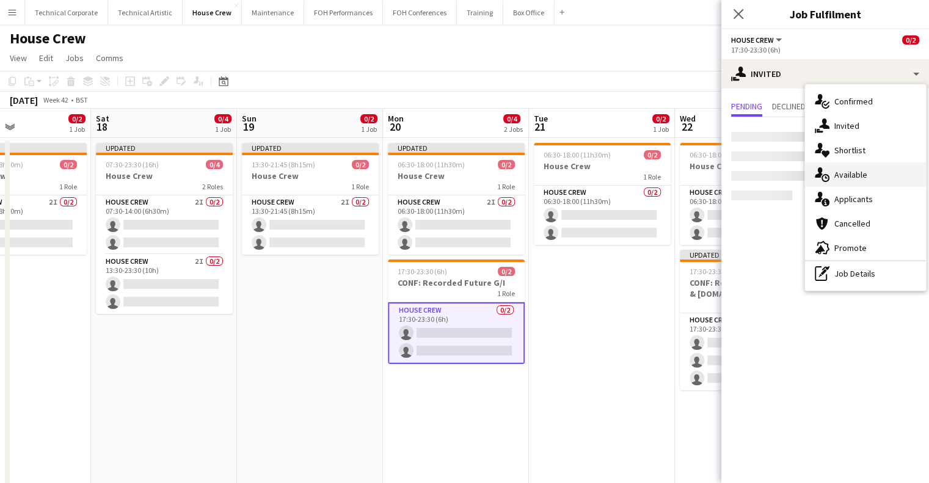
click at [865, 180] on div "single-neutral-actions-upload Available" at bounding box center [865, 175] width 121 height 24
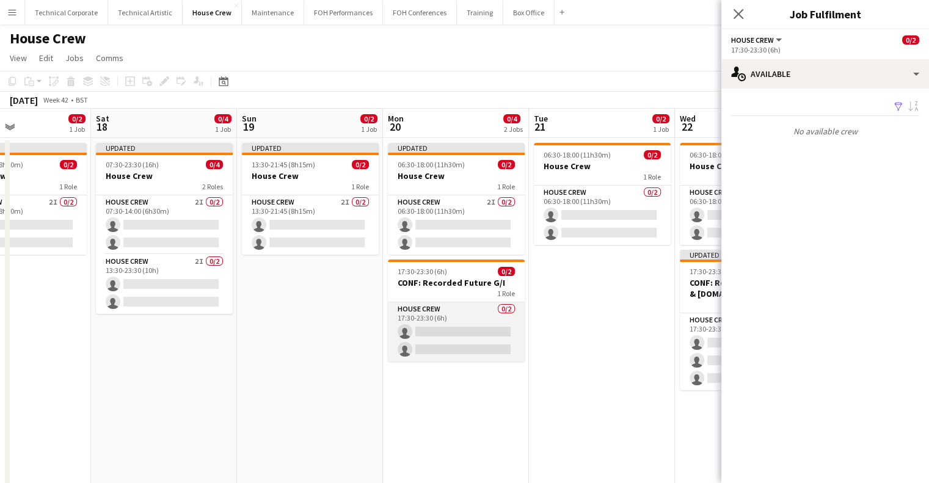
click at [485, 320] on app-card-role "House Crew 0/2 17:30-23:30 (6h) single-neutral-actions single-neutral-actions" at bounding box center [456, 331] width 137 height 59
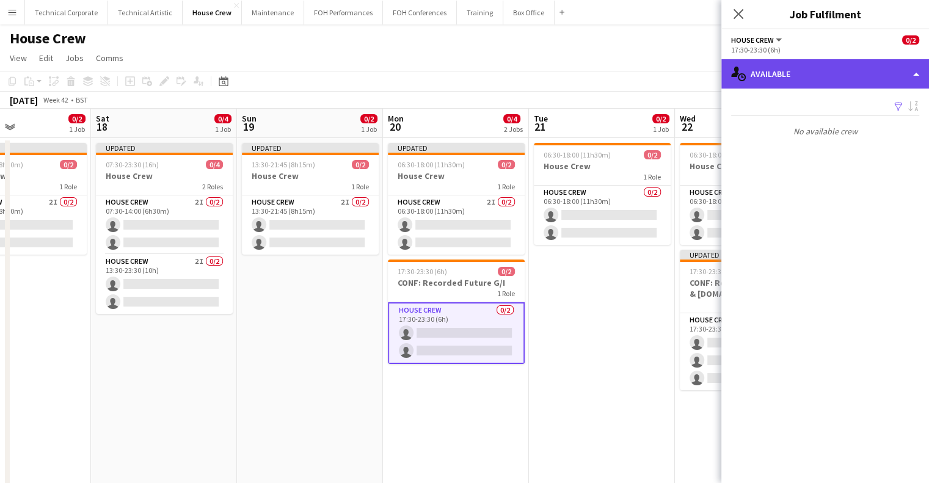
click at [864, 67] on div "single-neutral-actions-upload Available" at bounding box center [826, 73] width 208 height 29
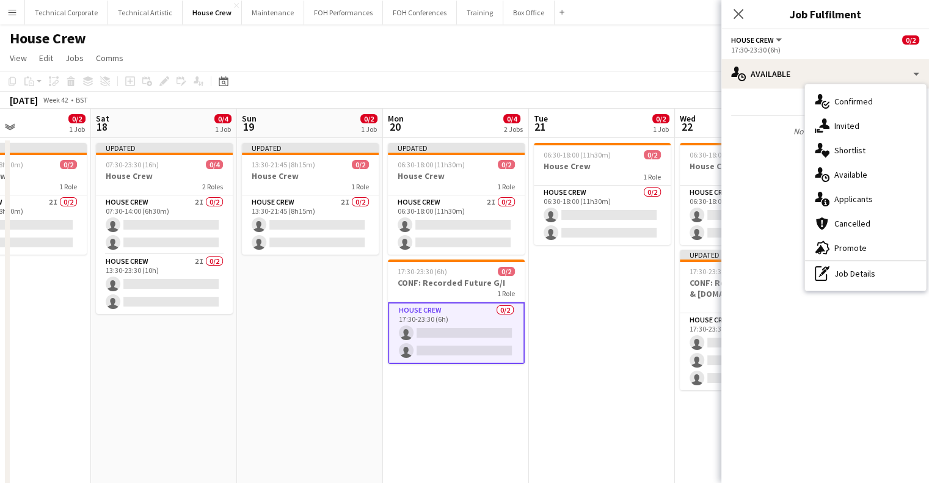
click at [549, 327] on app-date-cell "06:30-18:00 (11h30m) 0/2 House Crew 1 Role House Crew 0/2 06:30-18:00 (11h30m) …" at bounding box center [602, 338] width 146 height 400
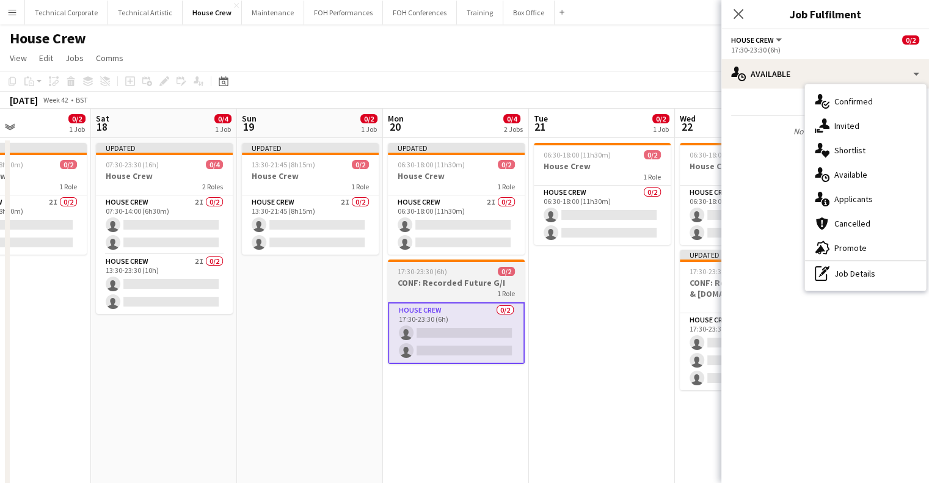
click at [467, 329] on app-card-role "House Crew 0/2 17:30-23:30 (6h) single-neutral-actions single-neutral-actions" at bounding box center [456, 333] width 137 height 62
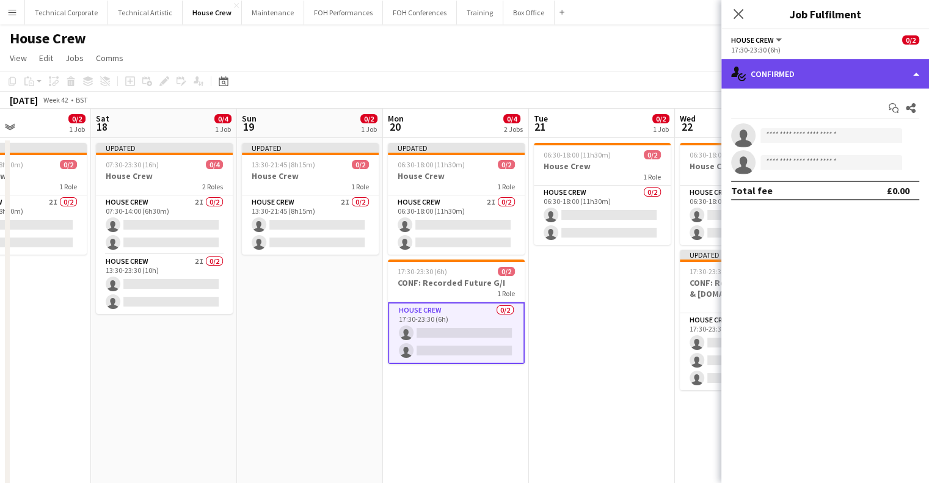
click at [856, 87] on div "single-neutral-actions-check-2 Confirmed" at bounding box center [826, 73] width 208 height 29
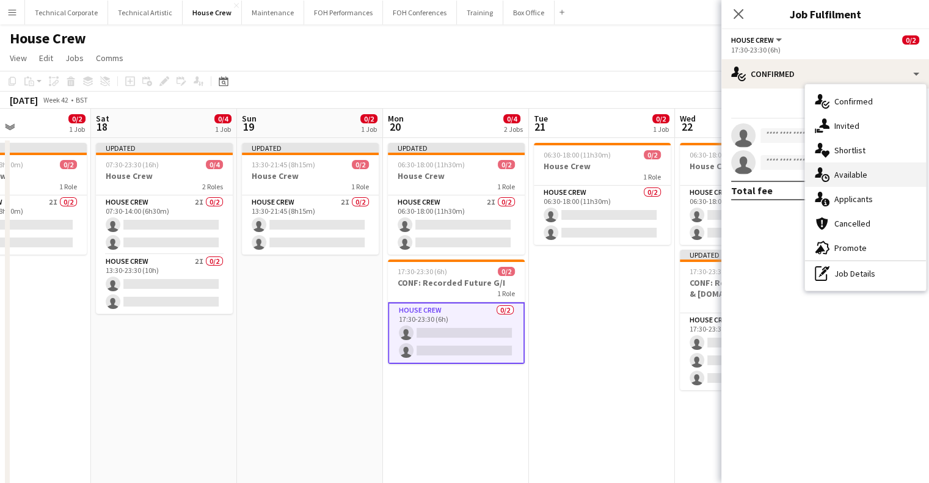
click at [865, 182] on div "single-neutral-actions-upload Available" at bounding box center [865, 175] width 121 height 24
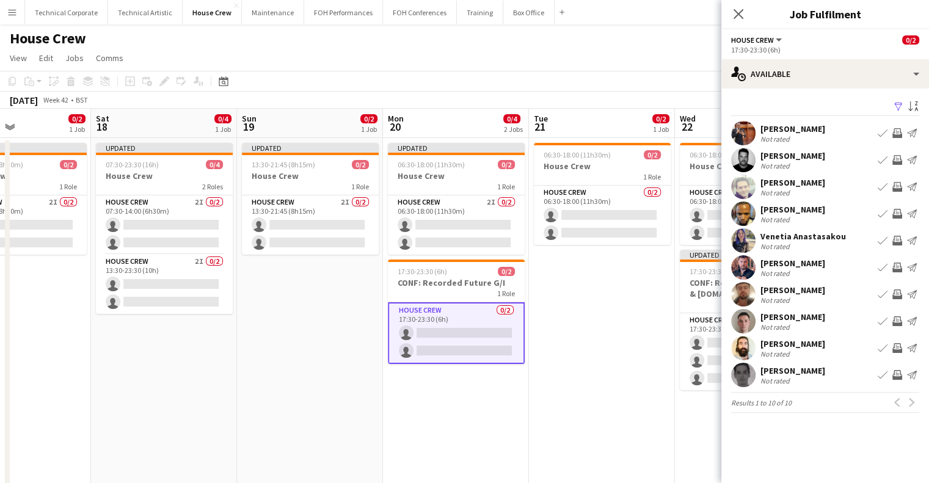
click at [901, 378] on app-icon "Invite crew" at bounding box center [898, 375] width 10 height 10
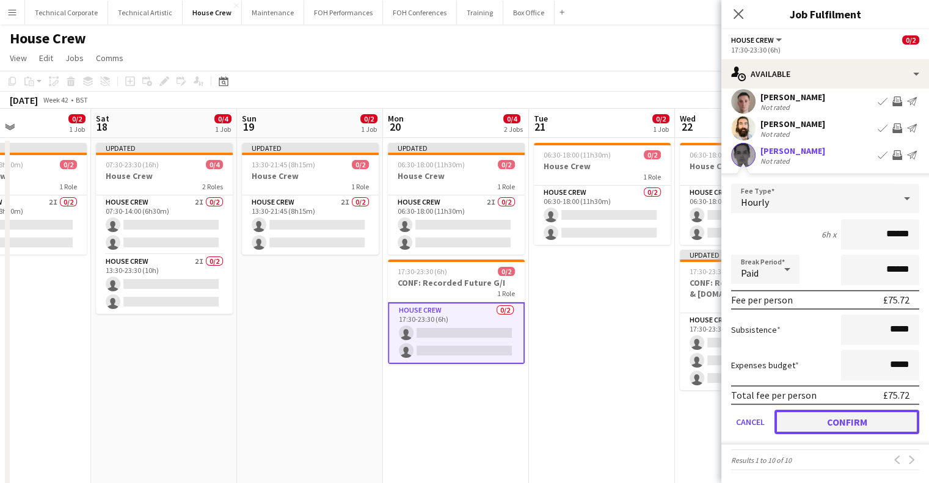
click at [877, 417] on button "Confirm" at bounding box center [847, 422] width 145 height 24
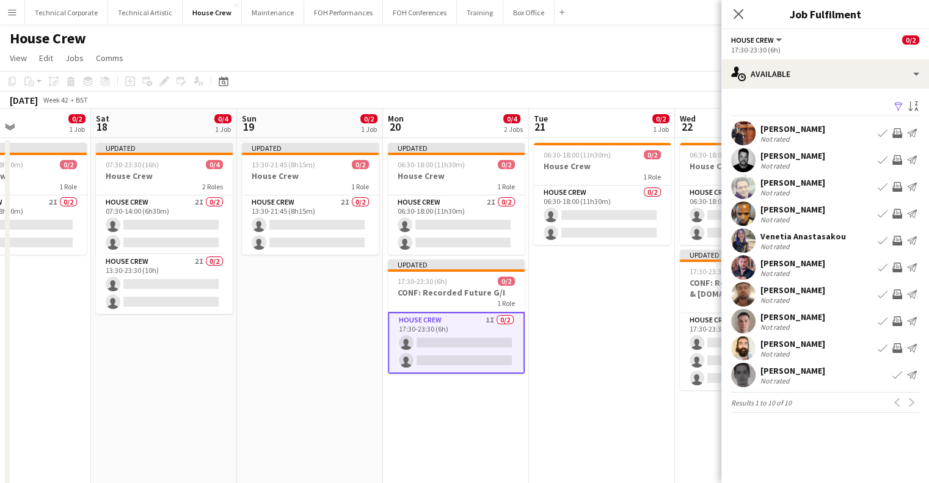
scroll to position [0, 0]
click at [891, 294] on button "Invite crew" at bounding box center [897, 294] width 15 height 15
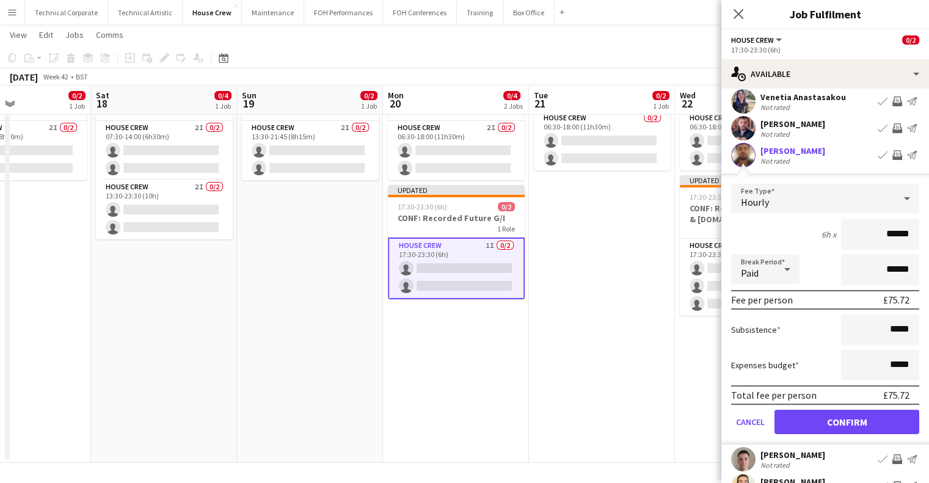
scroll to position [183, 0]
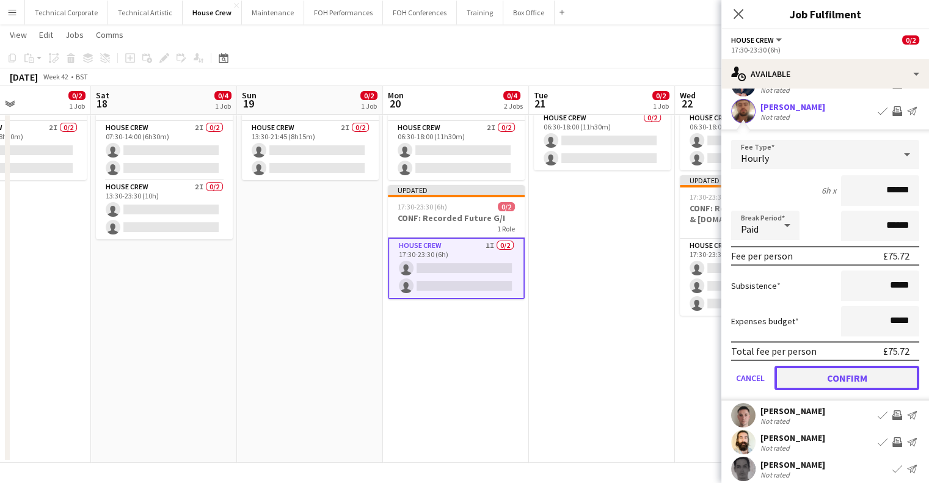
click at [879, 389] on button "Confirm" at bounding box center [847, 378] width 145 height 24
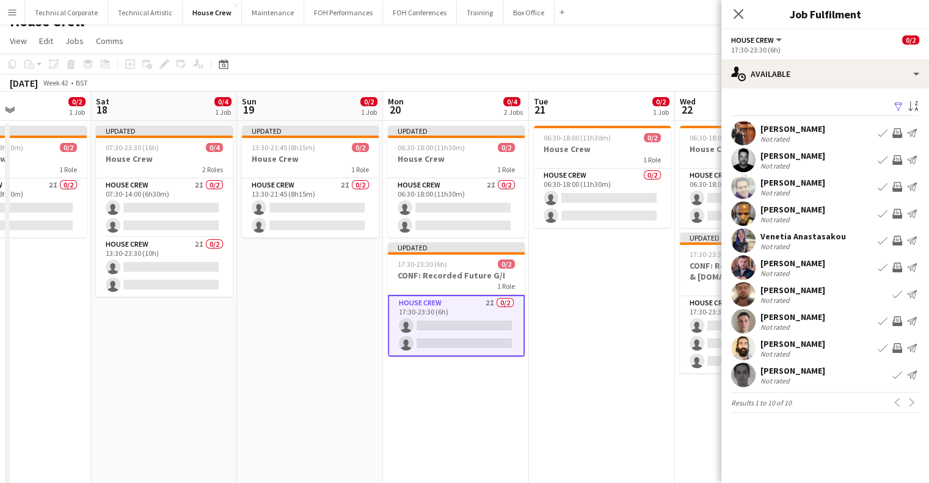
scroll to position [0, 0]
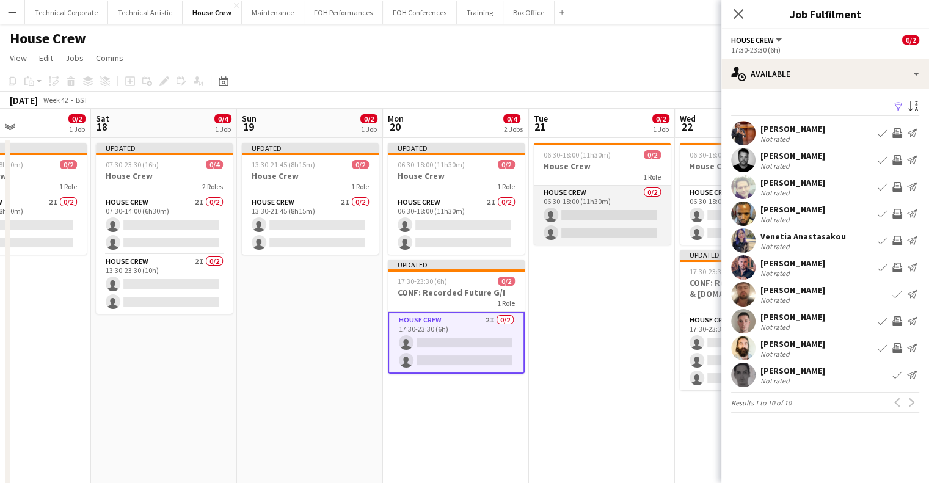
click at [607, 211] on app-card-role "House Crew 0/2 06:30-18:00 (11h30m) single-neutral-actions single-neutral-actio…" at bounding box center [602, 215] width 137 height 59
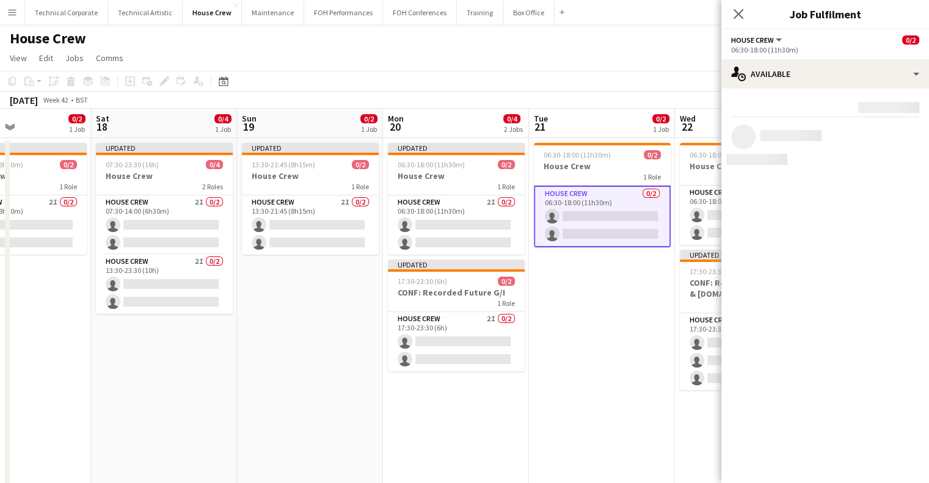
click at [629, 268] on app-date-cell "06:30-18:00 (11h30m) 0/2 House Crew 1 Role House Crew 0/2 06:30-18:00 (11h30m) …" at bounding box center [602, 338] width 146 height 400
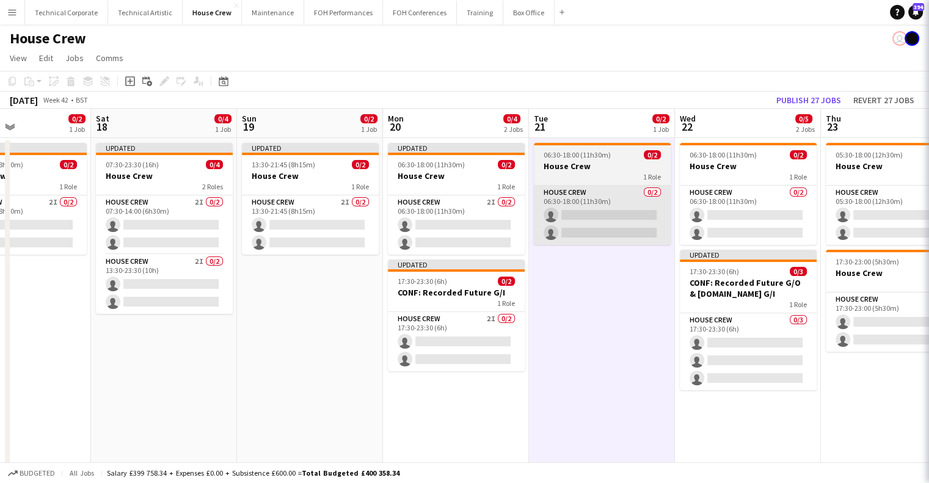
click at [619, 239] on app-card-role "House Crew 0/2 06:30-18:00 (11h30m) single-neutral-actions single-neutral-actio…" at bounding box center [602, 215] width 137 height 59
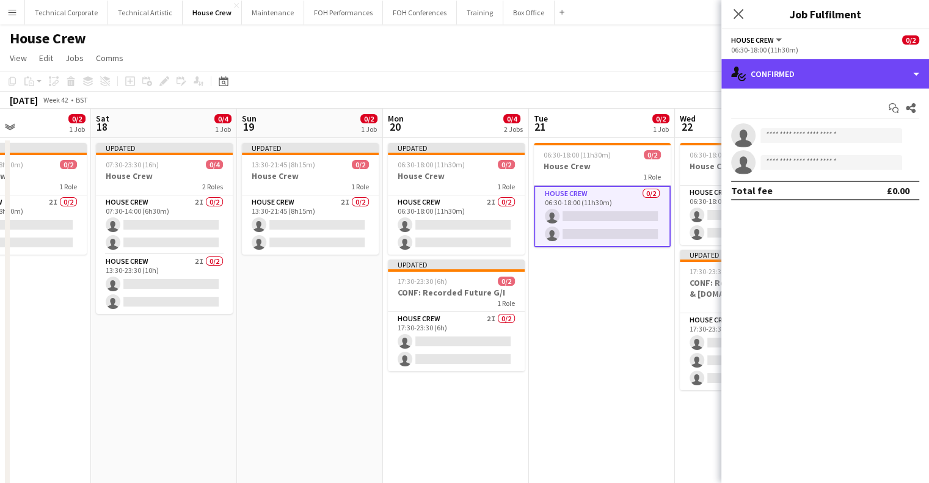
drag, startPoint x: 816, startPoint y: 68, endPoint x: 828, endPoint y: 87, distance: 22.5
click at [817, 69] on div "single-neutral-actions-check-2 Confirmed" at bounding box center [826, 73] width 208 height 29
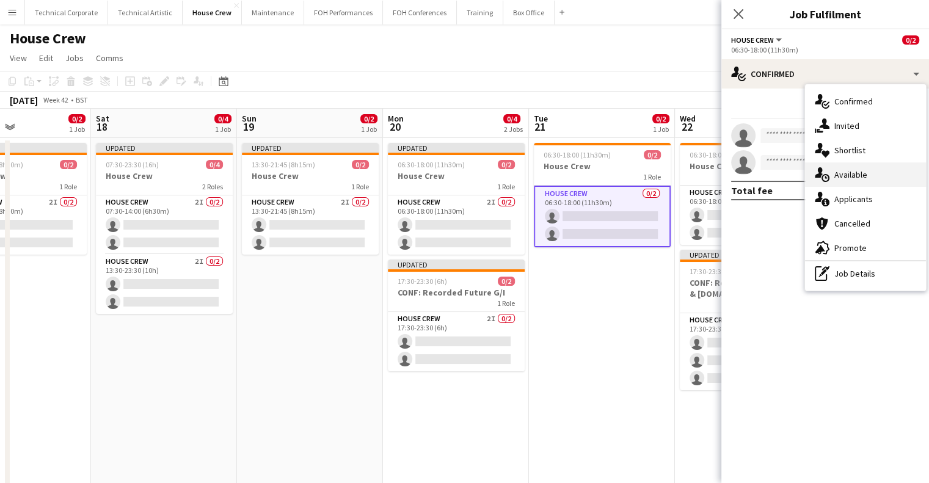
click at [872, 175] on div "single-neutral-actions-upload Available" at bounding box center [865, 175] width 121 height 24
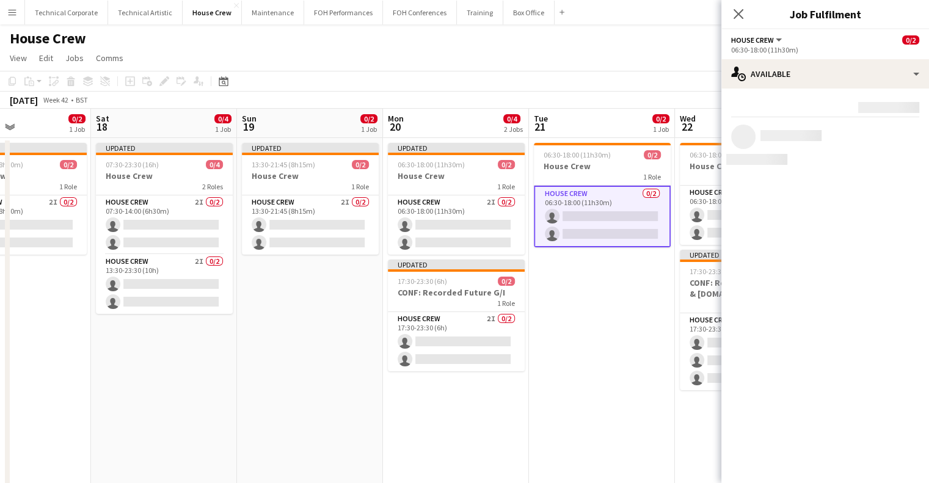
scroll to position [0, 518]
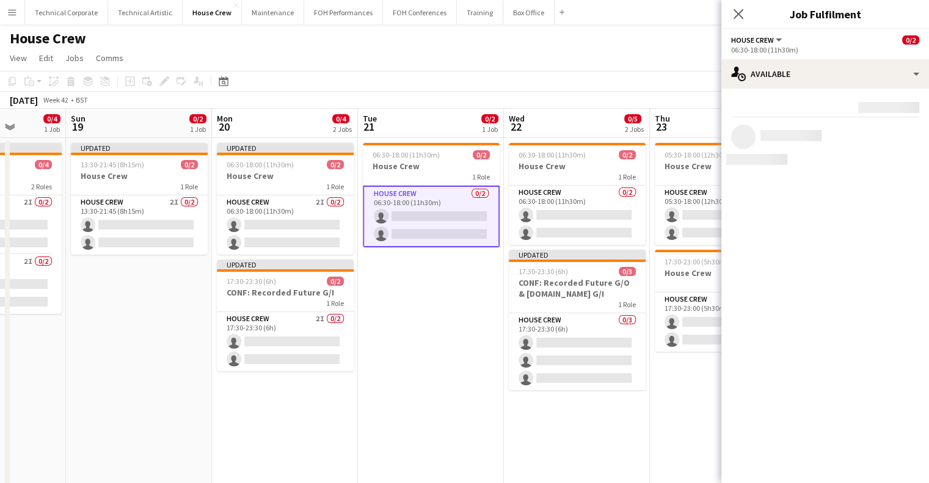
drag, startPoint x: 548, startPoint y: 271, endPoint x: 433, endPoint y: 278, distance: 115.1
click at [435, 279] on app-calendar-viewport "Wed 15 0/4 2 Jobs Thu 16 0/4 2 Jobs Fri 17 0/2 1 Job Sat 18 0/4 1 Job Sun 19 0/…" at bounding box center [464, 323] width 929 height 429
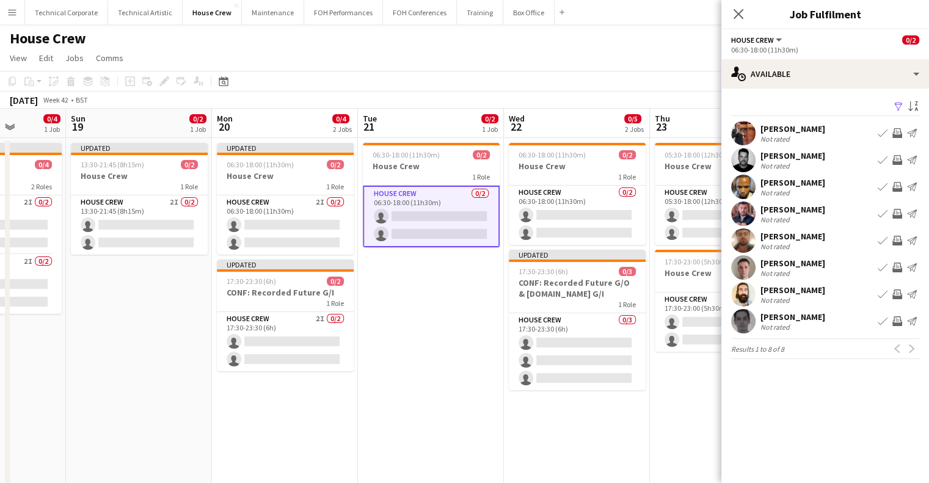
click at [899, 132] on app-icon "Invite crew" at bounding box center [898, 133] width 10 height 10
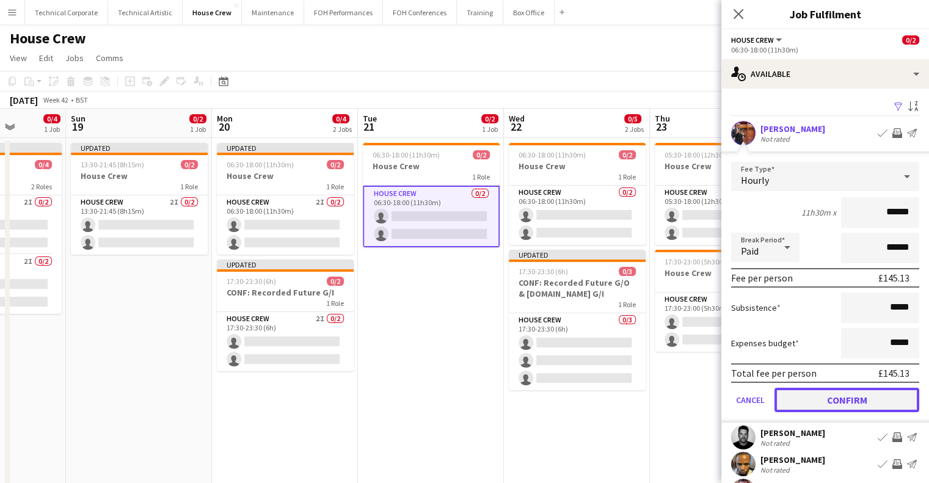
click at [877, 396] on button "Confirm" at bounding box center [847, 400] width 145 height 24
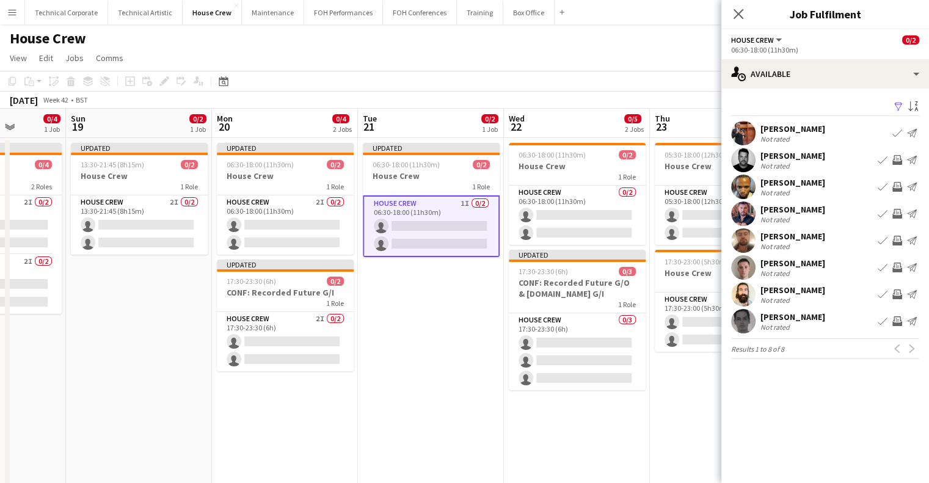
click at [896, 215] on app-icon "Invite crew" at bounding box center [898, 214] width 10 height 10
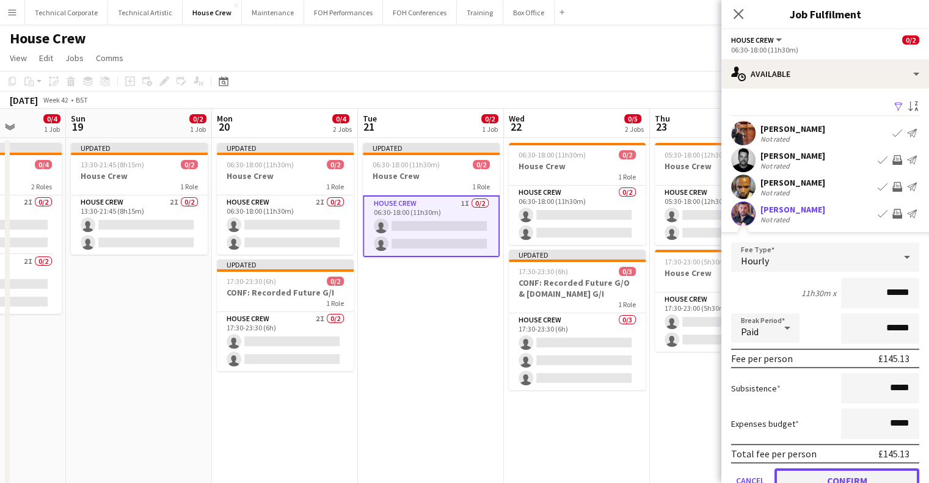
click at [851, 471] on button "Confirm" at bounding box center [847, 481] width 145 height 24
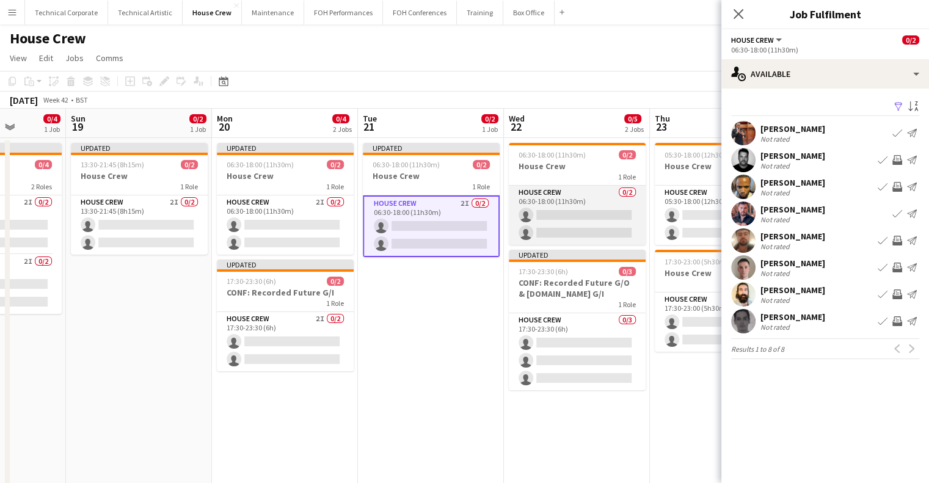
click at [566, 210] on app-card-role "House Crew 0/2 06:30-18:00 (11h30m) single-neutral-actions single-neutral-actio…" at bounding box center [577, 215] width 137 height 59
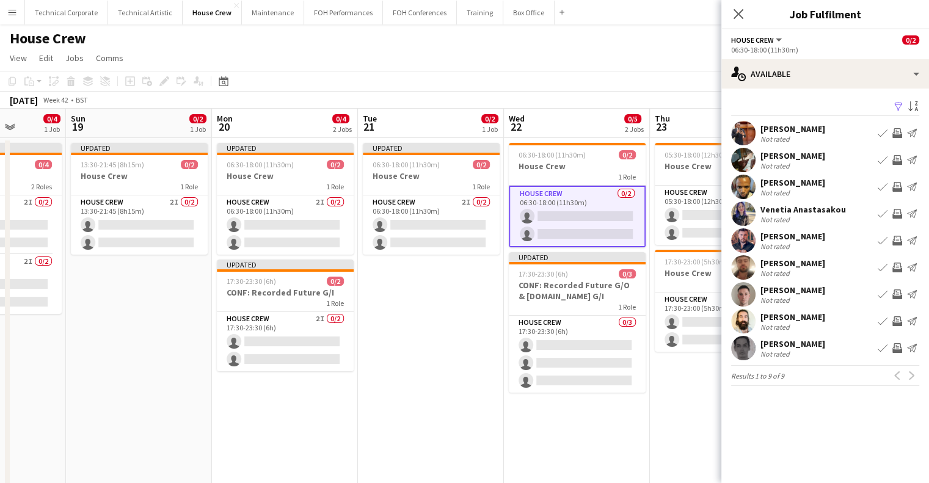
click at [891, 216] on button "Invite crew" at bounding box center [897, 213] width 15 height 15
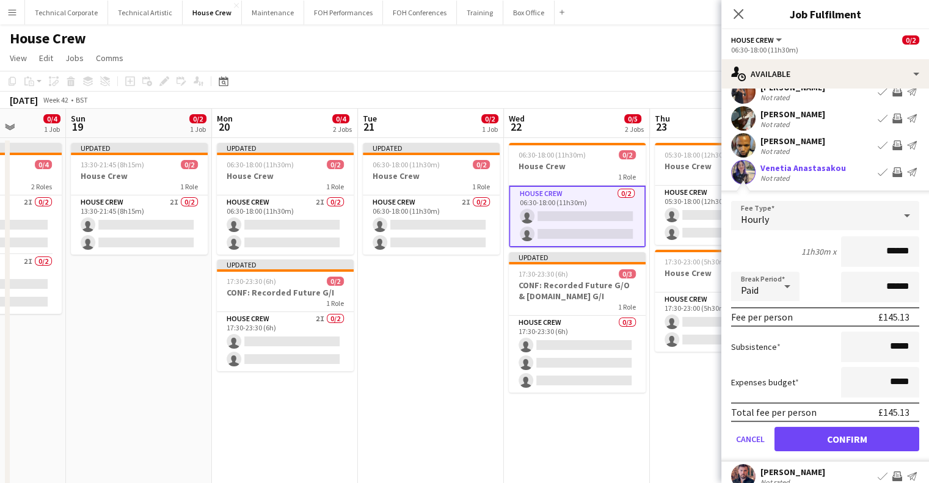
scroll to position [122, 0]
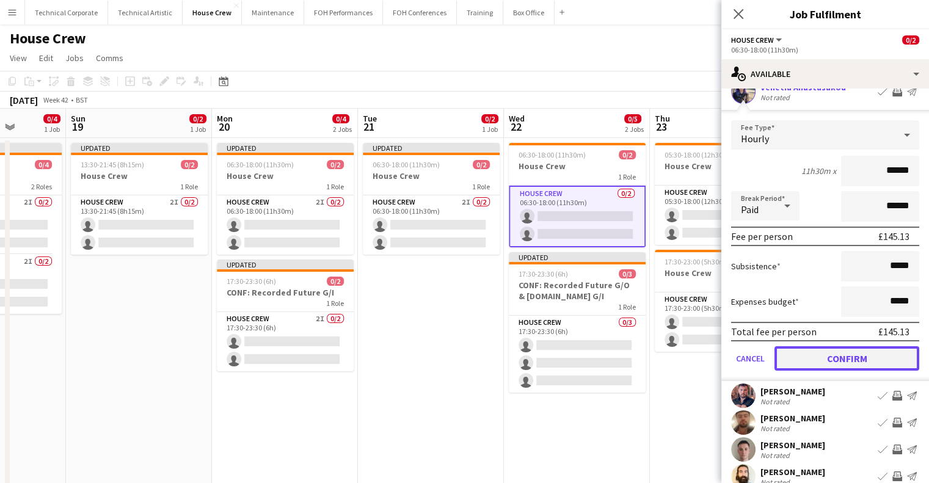
click at [843, 366] on button "Confirm" at bounding box center [847, 358] width 145 height 24
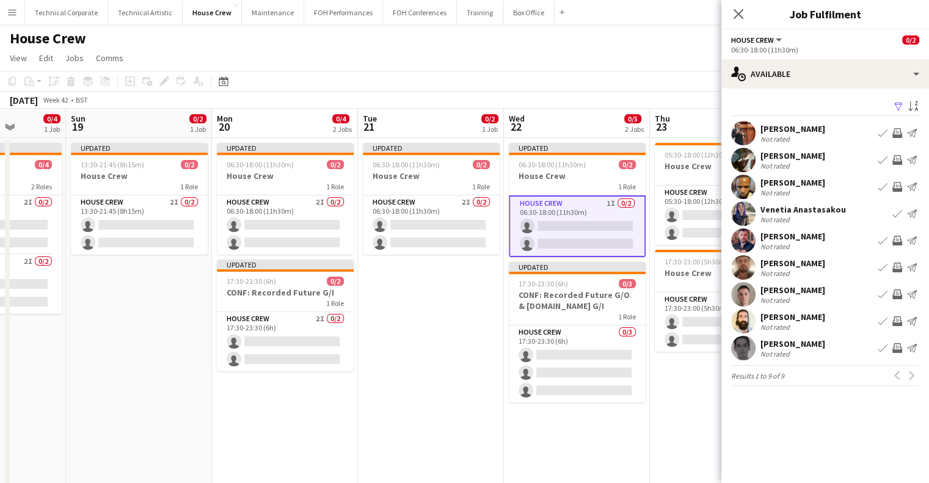
click at [894, 296] on app-icon "Invite crew" at bounding box center [898, 295] width 10 height 10
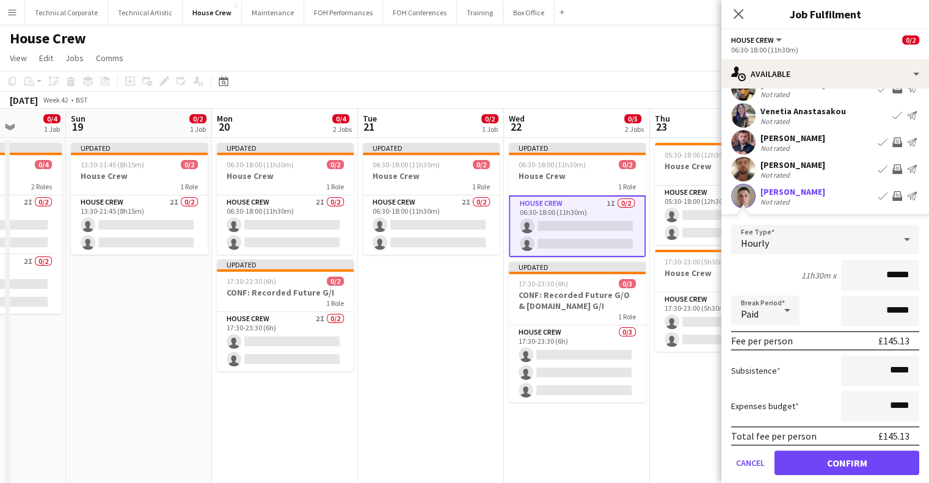
scroll to position [183, 0]
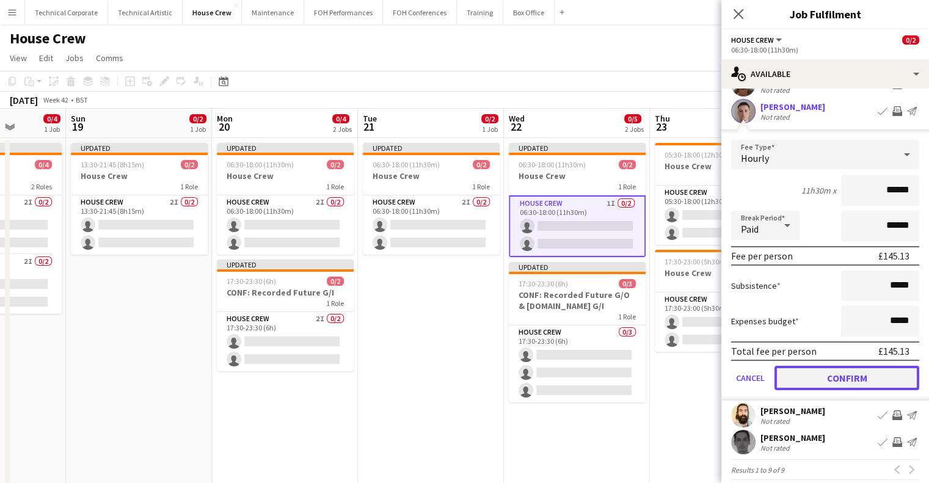
click at [866, 381] on button "Confirm" at bounding box center [847, 378] width 145 height 24
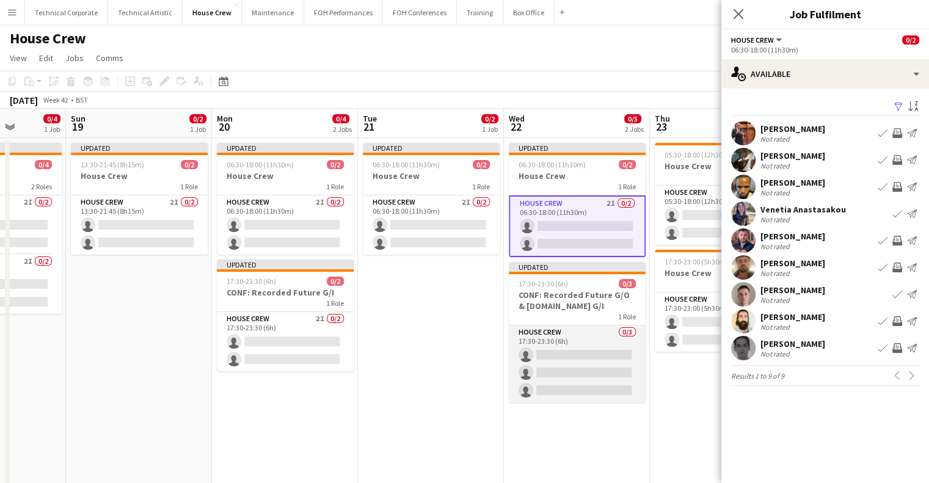
click at [591, 356] on app-card-role "House Crew 0/3 17:30-23:30 (6h) single-neutral-actions single-neutral-actions s…" at bounding box center [577, 364] width 137 height 77
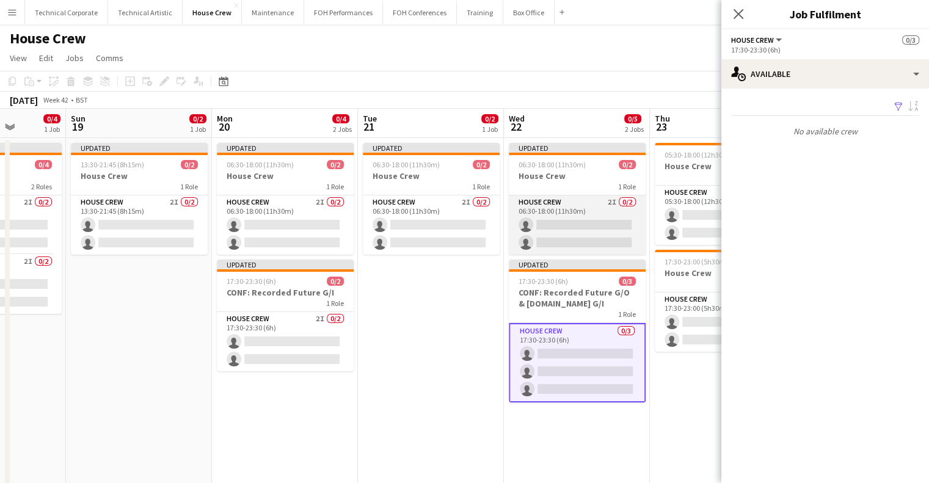
click at [594, 216] on app-card-role "House Crew 2I 0/2 06:30-18:00 (11h30m) single-neutral-actions single-neutral-ac…" at bounding box center [577, 224] width 137 height 59
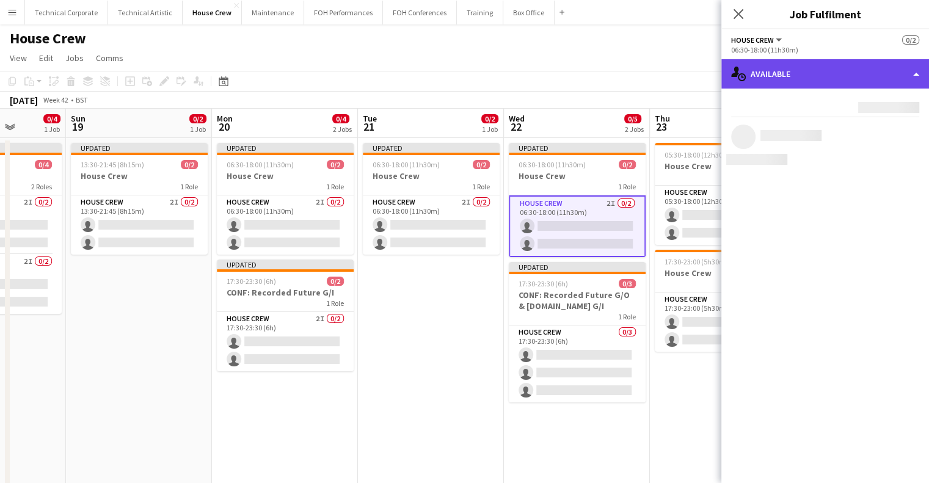
click at [784, 73] on div "single-neutral-actions-upload Available" at bounding box center [826, 73] width 208 height 29
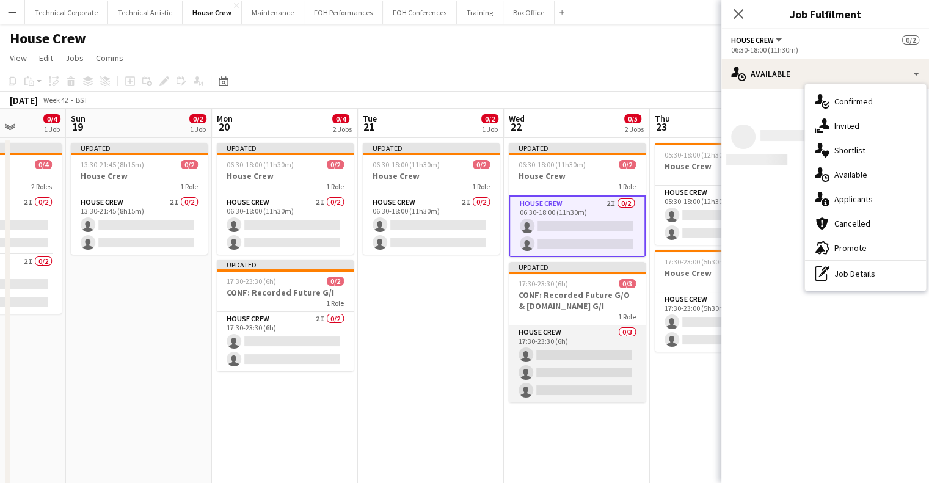
click at [538, 378] on app-card-role "House Crew 0/3 17:30-23:30 (6h) single-neutral-actions single-neutral-actions s…" at bounding box center [577, 364] width 137 height 77
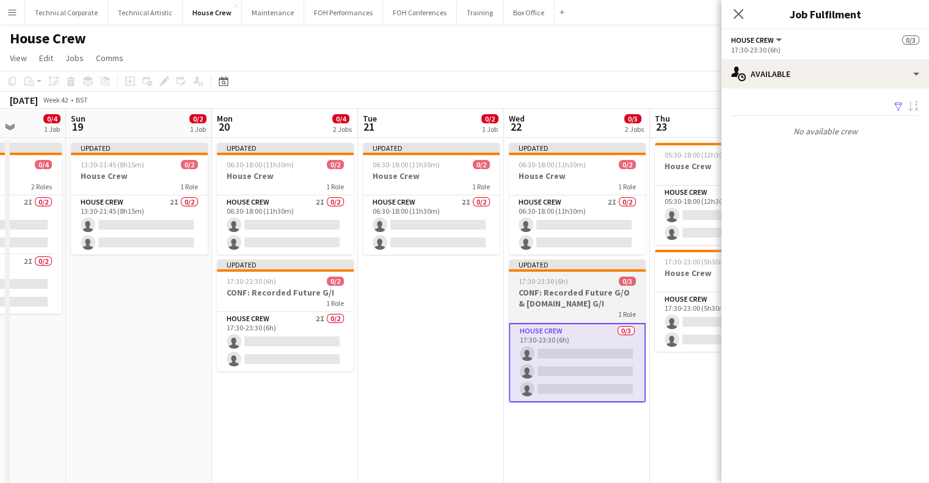
drag, startPoint x: 463, startPoint y: 339, endPoint x: 564, endPoint y: 360, distance: 102.9
click at [464, 339] on app-date-cell "Updated 06:30-18:00 (11h30m) 0/2 House Crew 1 Role House Crew 2I 0/2 06:30-18:0…" at bounding box center [431, 338] width 146 height 400
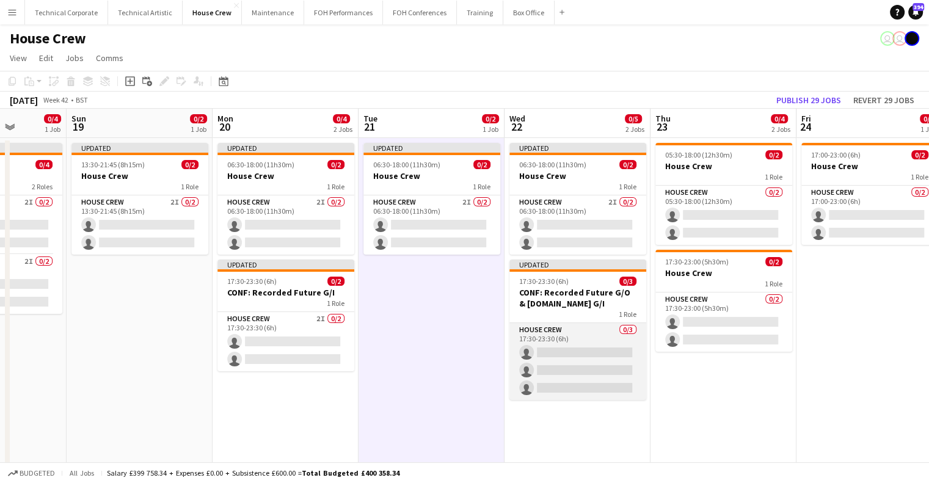
click at [564, 360] on app-card-role "House Crew 0/3 17:30-23:30 (6h) single-neutral-actions single-neutral-actions s…" at bounding box center [578, 361] width 137 height 77
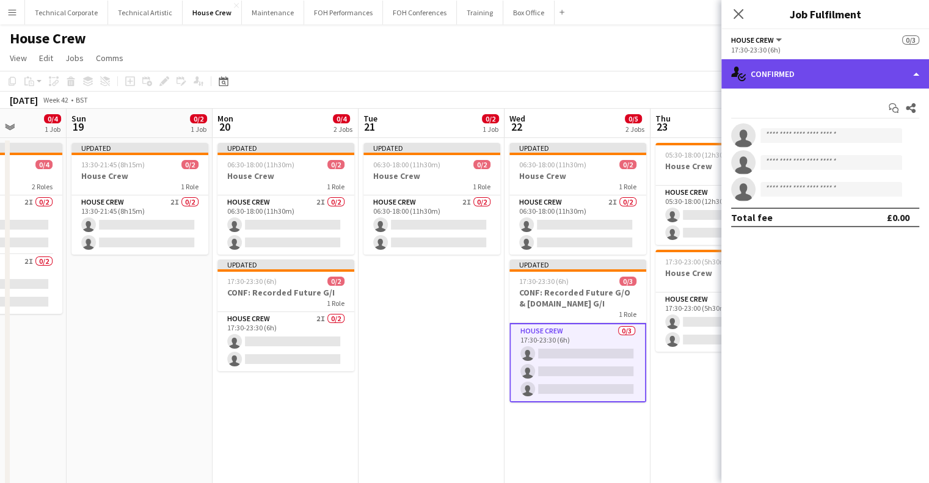
click at [806, 75] on div "single-neutral-actions-check-2 Confirmed" at bounding box center [826, 73] width 208 height 29
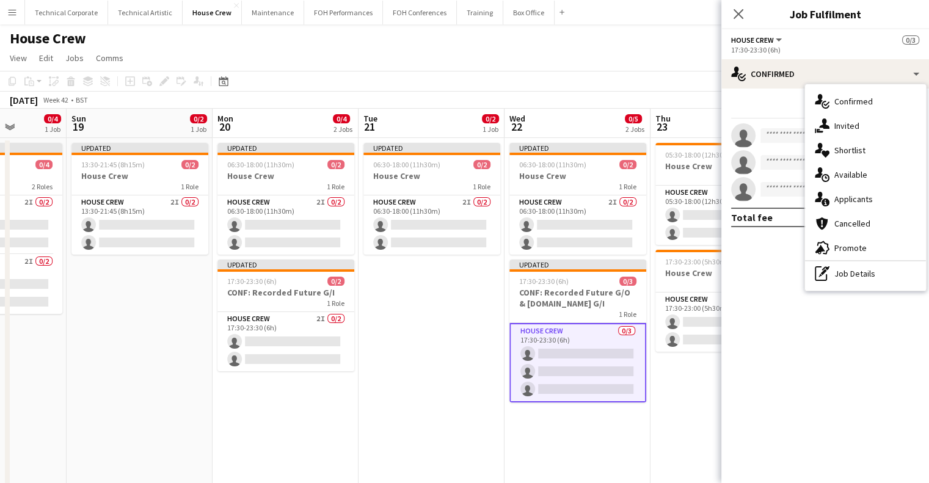
click at [846, 176] on div "single-neutral-actions-upload Available" at bounding box center [865, 175] width 121 height 24
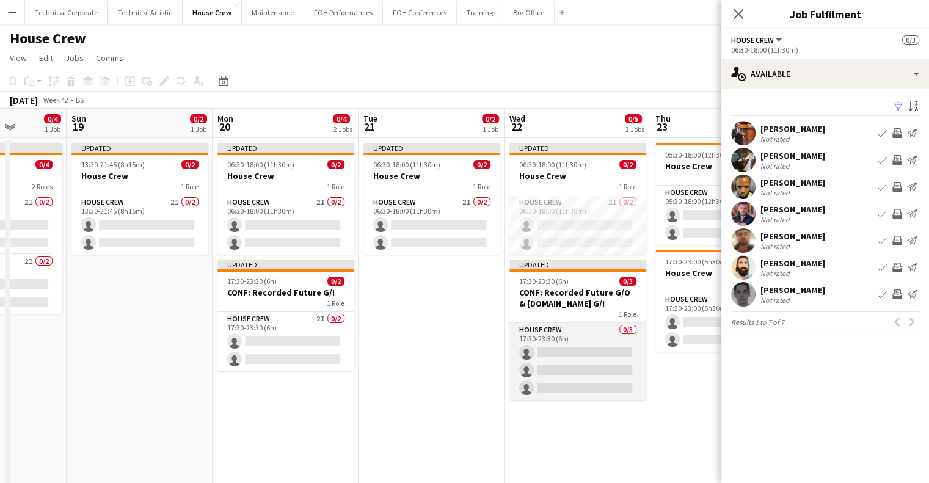
click at [579, 366] on app-card-role "House Crew 0/3 17:30-23:30 (6h) single-neutral-actions single-neutral-actions s…" at bounding box center [578, 361] width 137 height 77
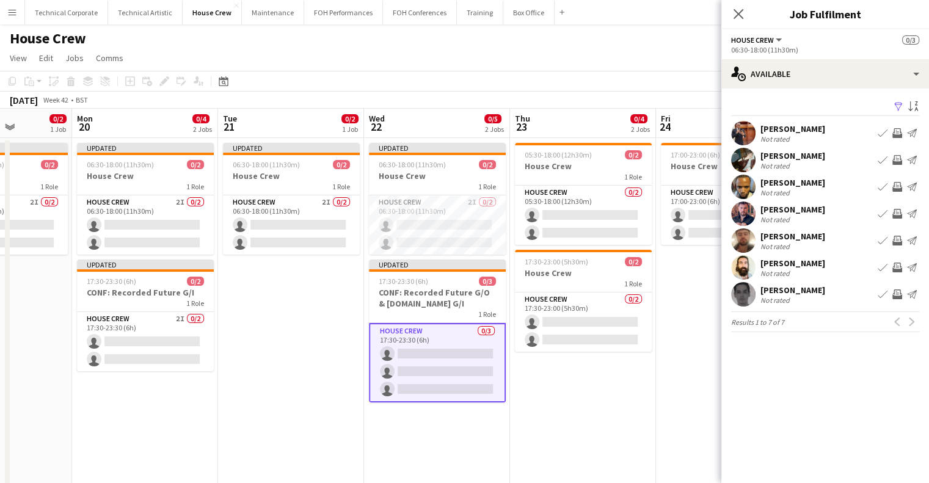
drag, startPoint x: 433, startPoint y: 300, endPoint x: 325, endPoint y: 309, distance: 107.9
click at [326, 308] on app-calendar-viewport "Fri 17 0/2 1 Job Sat 18 0/4 1 Job Sun 19 0/2 1 Job Mon 20 0/4 2 Jobs Tue 21 0/2…" at bounding box center [464, 323] width 929 height 429
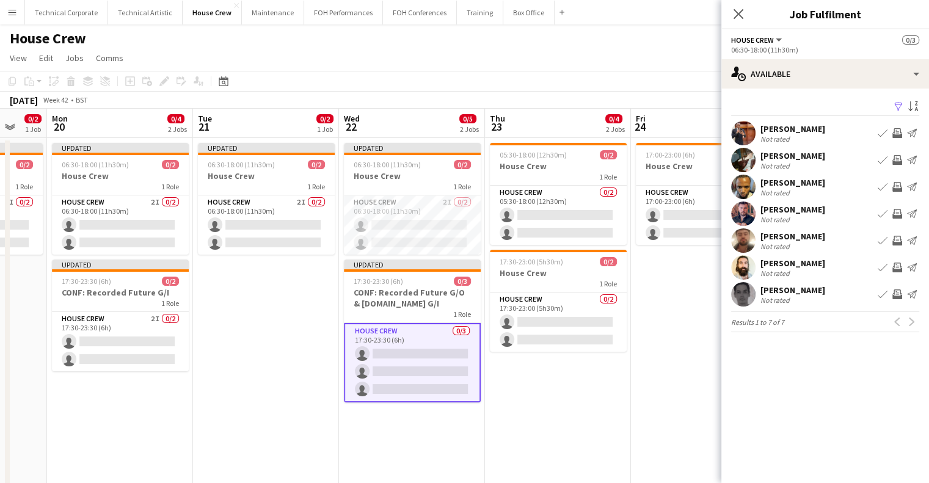
drag, startPoint x: 643, startPoint y: 376, endPoint x: 611, endPoint y: 379, distance: 31.9
click at [641, 378] on app-date-cell "17:00-23:00 (6h) 0/2 House Crew 1 Role House Crew 0/2 17:00-23:00 (6h) single-n…" at bounding box center [704, 338] width 146 height 400
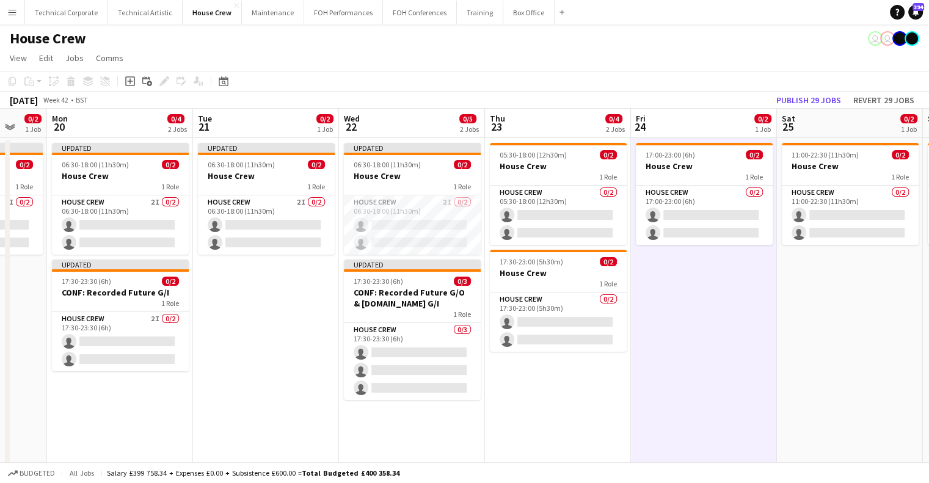
scroll to position [0, 393]
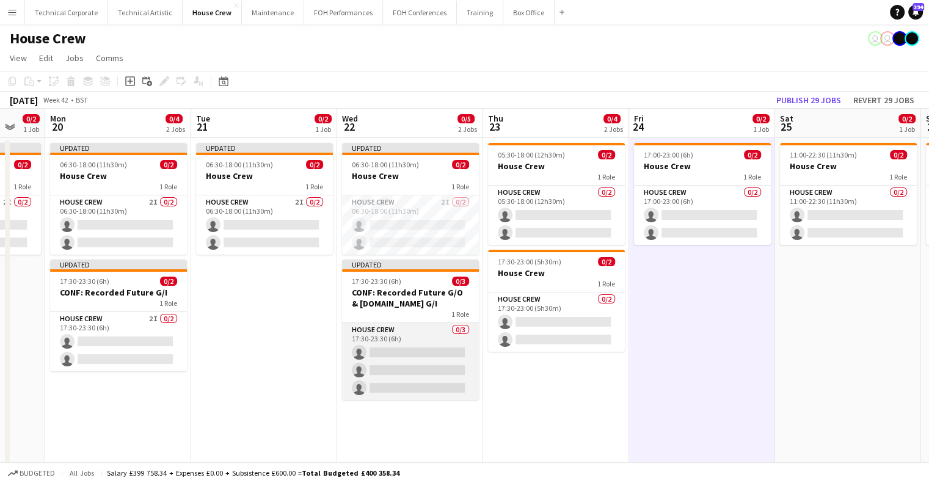
click at [402, 350] on app-card-role "House Crew 0/3 17:30-23:30 (6h) single-neutral-actions single-neutral-actions s…" at bounding box center [410, 361] width 137 height 77
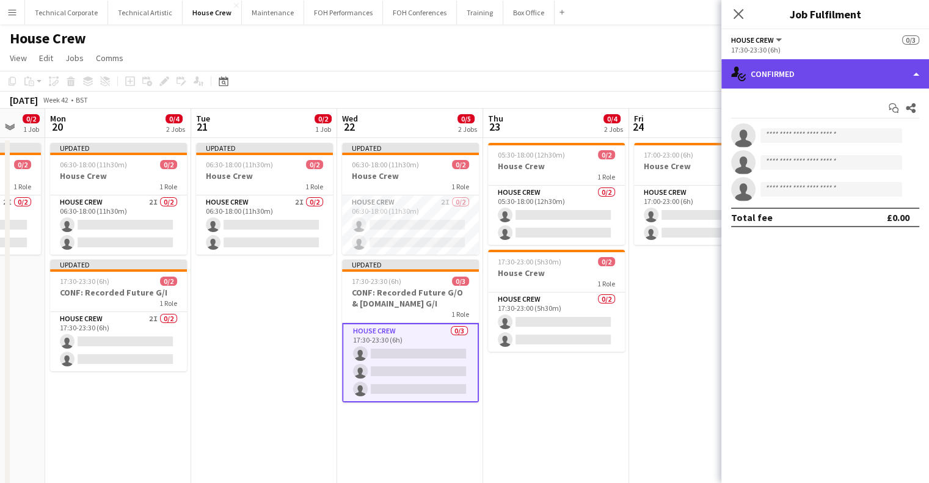
click at [776, 84] on div "single-neutral-actions-check-2 Confirmed" at bounding box center [826, 73] width 208 height 29
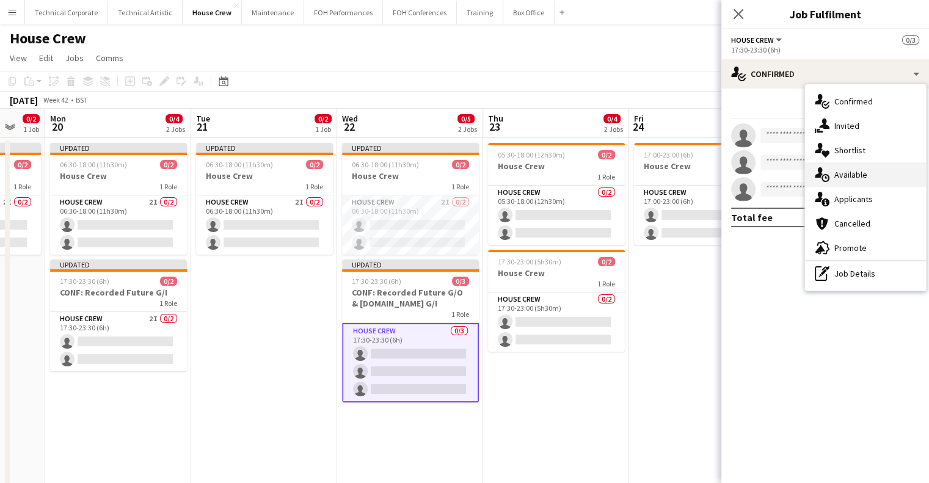
click at [826, 166] on div "single-neutral-actions-upload Available" at bounding box center [865, 175] width 121 height 24
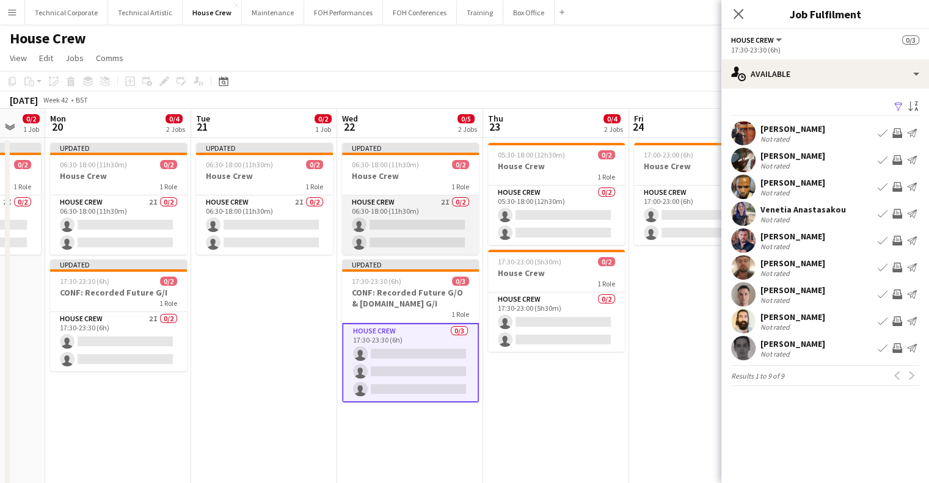
click at [383, 214] on app-card-role "House Crew 2I 0/2 06:30-18:00 (11h30m) single-neutral-actions single-neutral-ac…" at bounding box center [410, 224] width 137 height 59
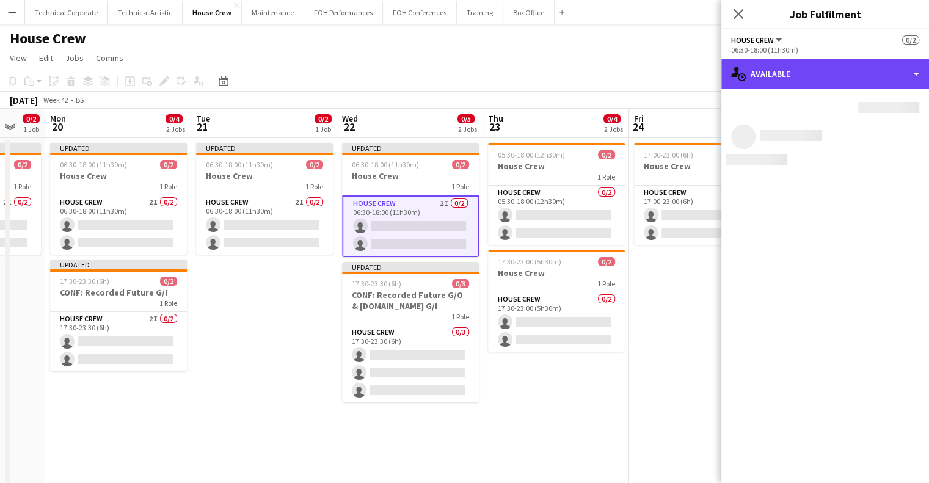
drag, startPoint x: 841, startPoint y: 84, endPoint x: 842, endPoint y: 93, distance: 8.6
click at [841, 85] on div "single-neutral-actions-upload Available" at bounding box center [826, 73] width 208 height 29
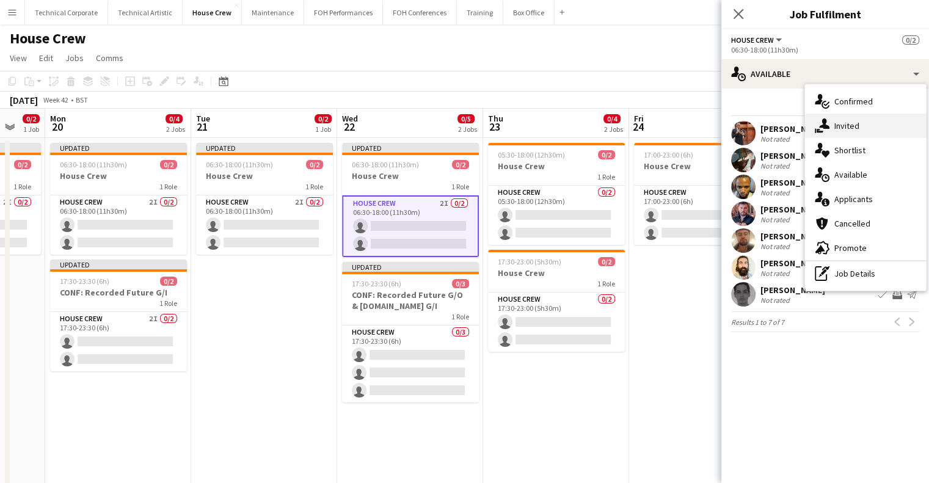
click at [849, 121] on div "single-neutral-actions-share-1 Invited" at bounding box center [865, 126] width 121 height 24
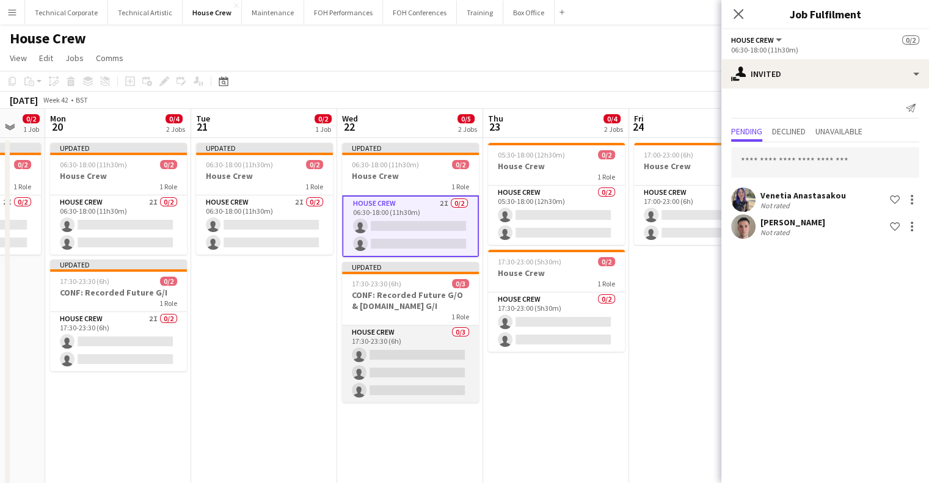
drag, startPoint x: 390, startPoint y: 376, endPoint x: 406, endPoint y: 365, distance: 19.3
click at [391, 376] on app-card-role "House Crew 0/3 17:30-23:30 (6h) single-neutral-actions single-neutral-actions s…" at bounding box center [410, 364] width 137 height 77
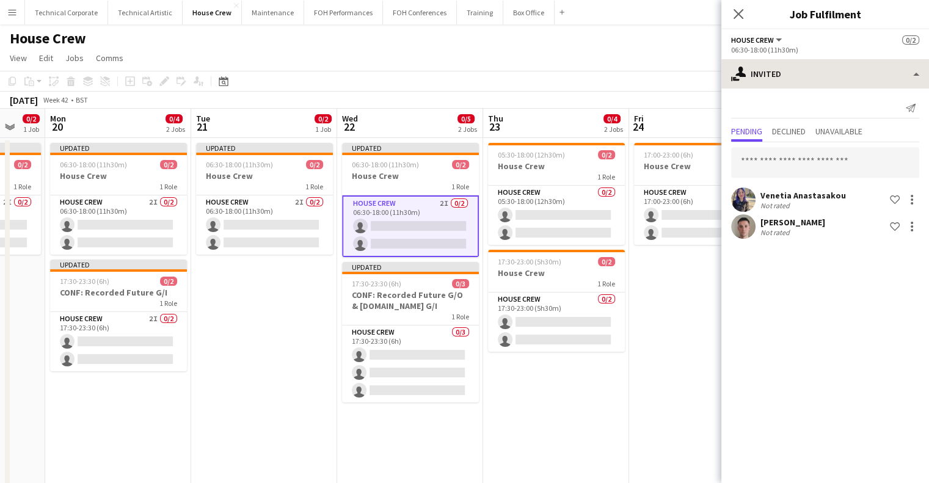
scroll to position [0, 392]
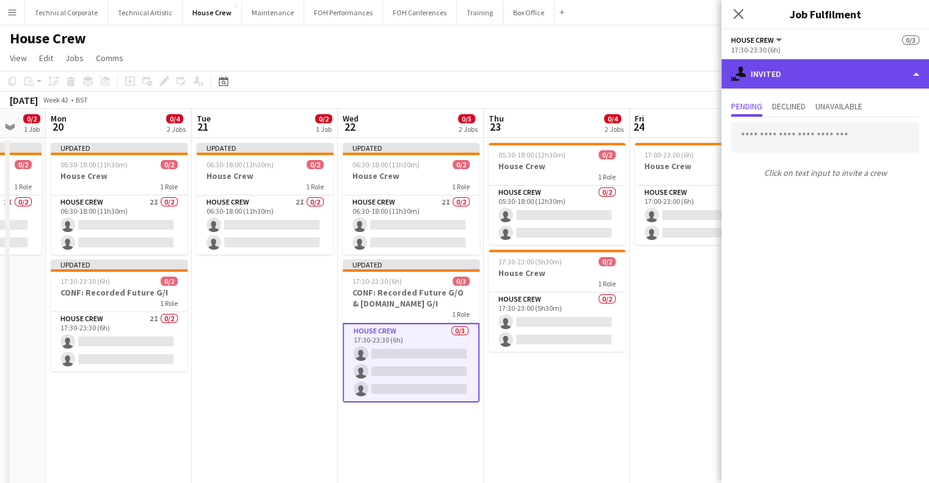
click at [848, 80] on div "single-neutral-actions-share-1 Invited" at bounding box center [826, 73] width 208 height 29
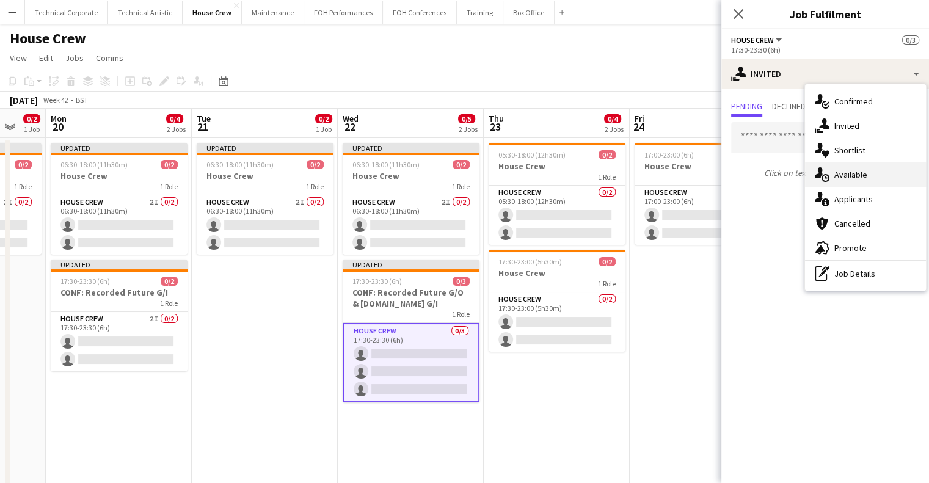
click at [857, 175] on div "single-neutral-actions-upload Available" at bounding box center [865, 175] width 121 height 24
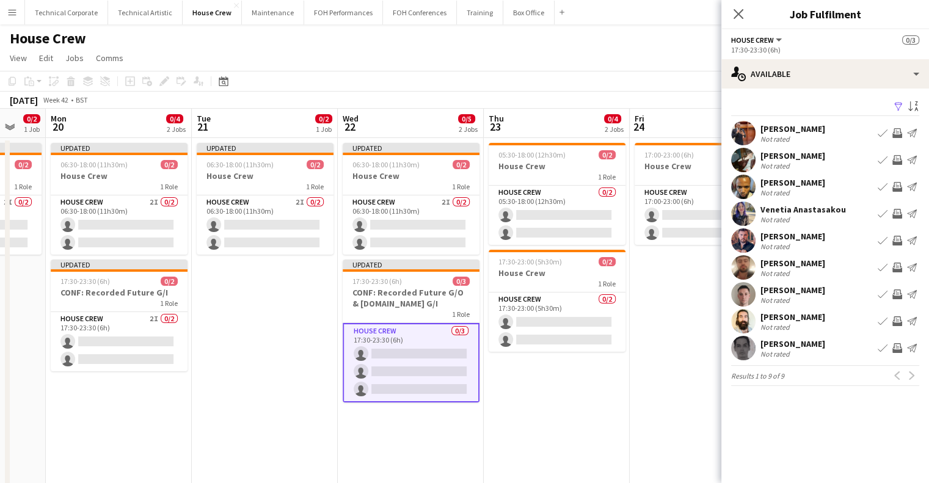
click at [898, 159] on app-icon "Invite crew" at bounding box center [898, 160] width 10 height 10
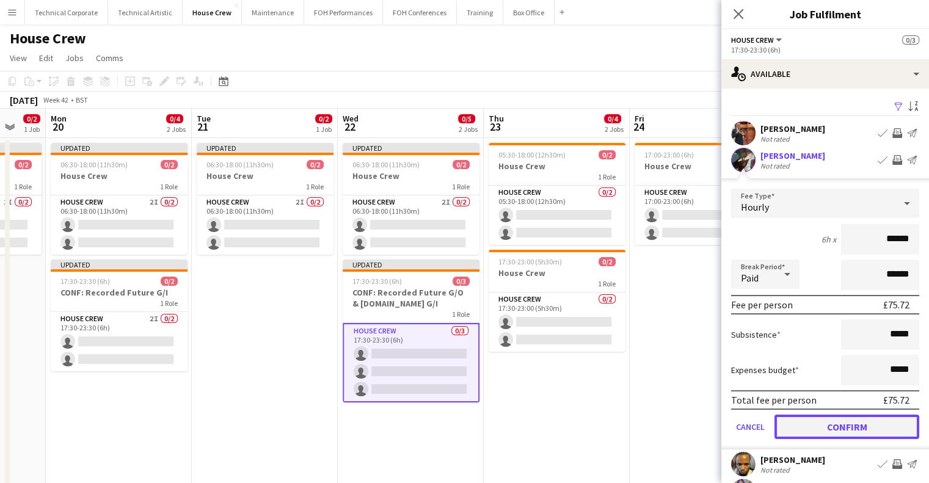
click at [853, 421] on button "Confirm" at bounding box center [847, 427] width 145 height 24
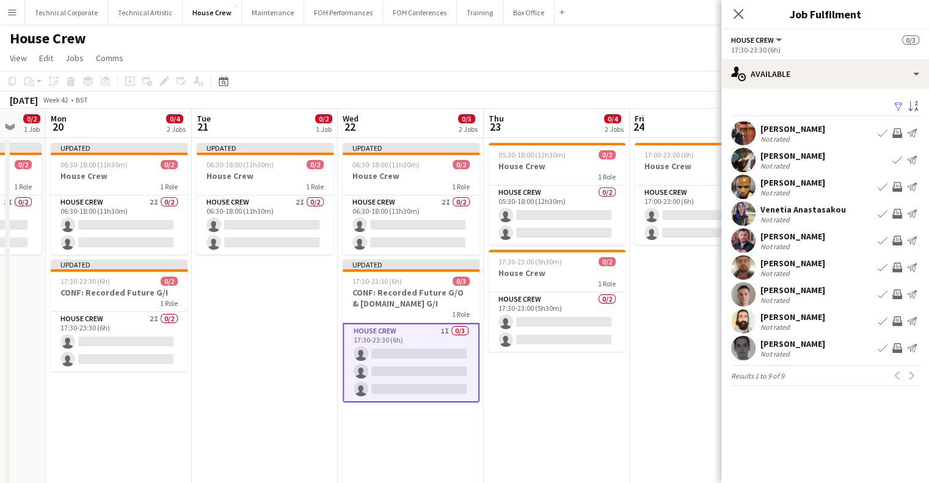
click at [896, 185] on app-icon "Invite crew" at bounding box center [898, 187] width 10 height 10
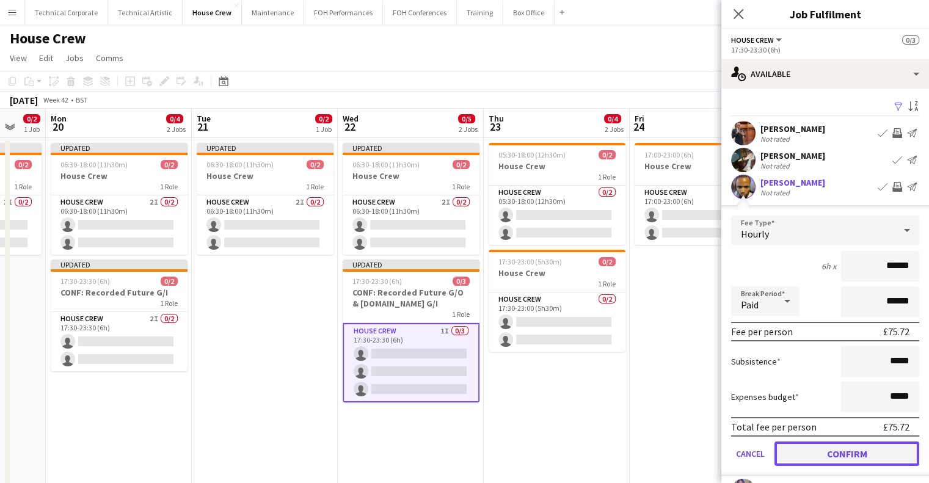
click at [847, 444] on button "Confirm" at bounding box center [847, 454] width 145 height 24
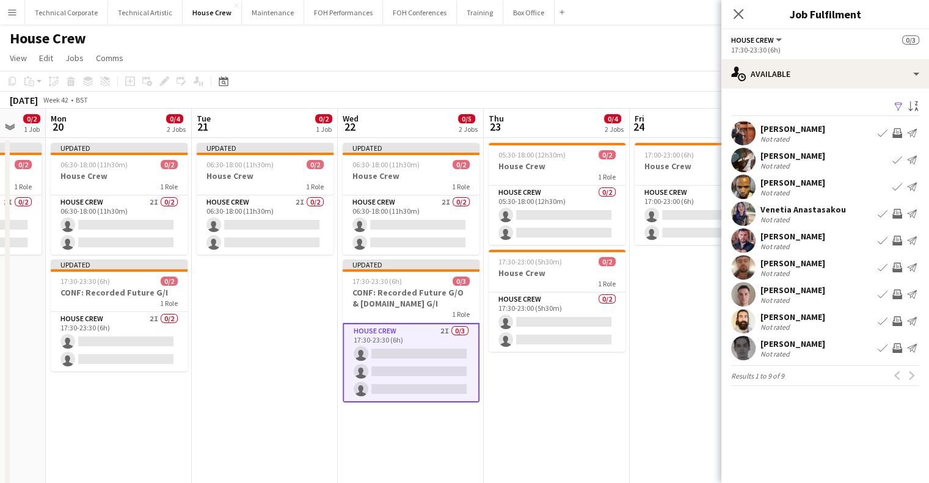
click at [901, 298] on app-icon "Invite crew" at bounding box center [898, 295] width 10 height 10
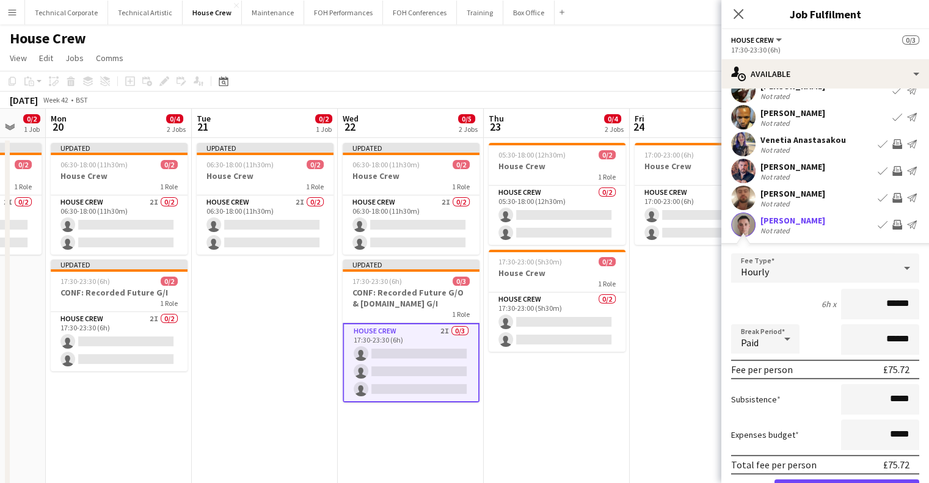
scroll to position [183, 0]
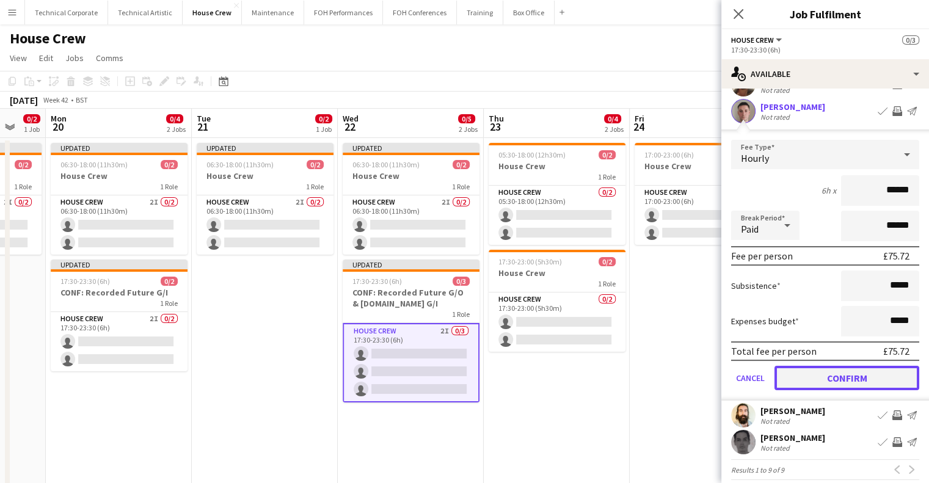
click at [873, 383] on button "Confirm" at bounding box center [847, 378] width 145 height 24
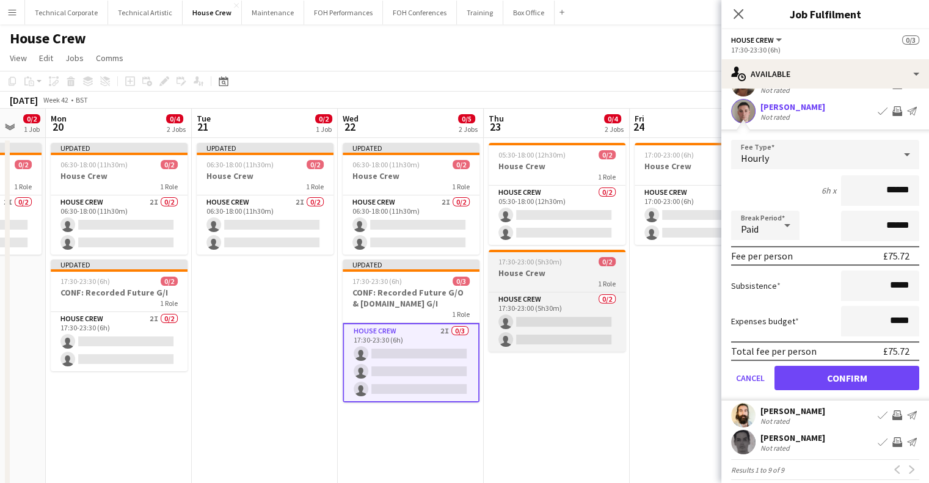
scroll to position [0, 0]
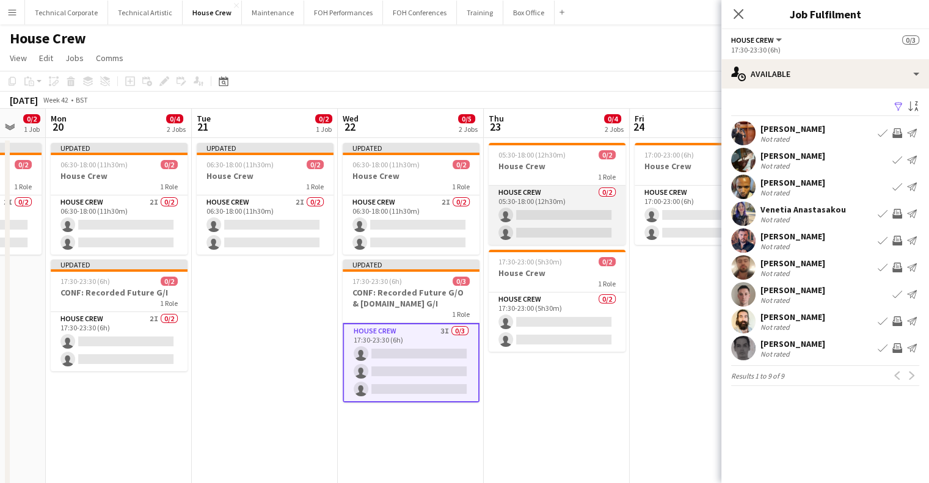
click at [584, 207] on app-card-role "House Crew 0/2 05:30-18:00 (12h30m) single-neutral-actions single-neutral-actio…" at bounding box center [557, 215] width 137 height 59
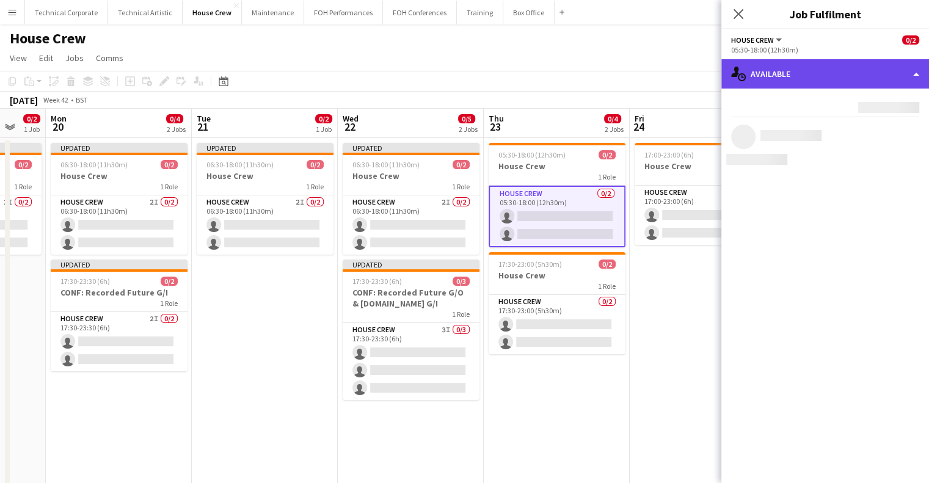
click at [802, 78] on div "single-neutral-actions-upload Available" at bounding box center [826, 73] width 208 height 29
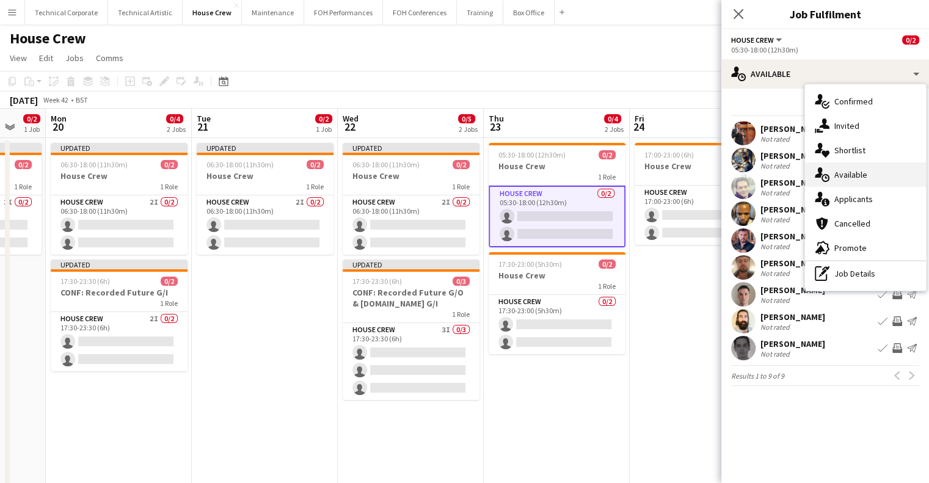
click at [865, 174] on div "single-neutral-actions-upload Available" at bounding box center [865, 175] width 121 height 24
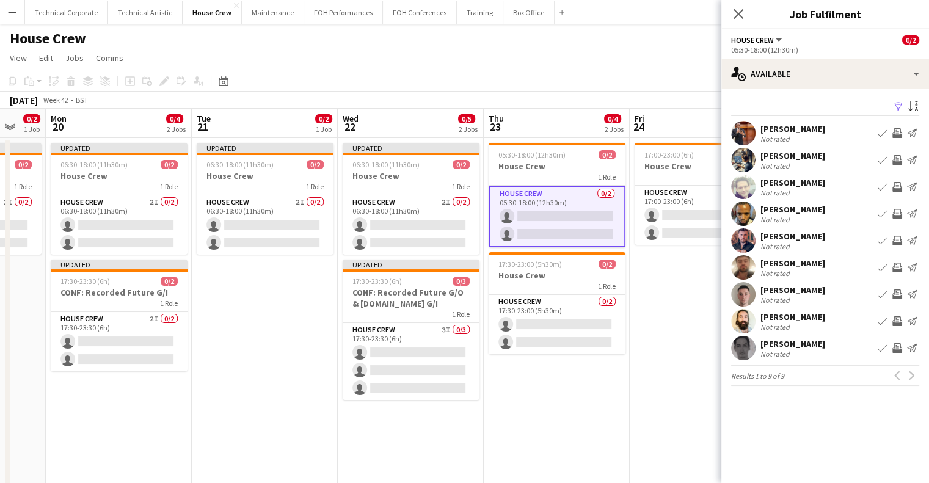
click at [896, 348] on app-icon "Invite crew" at bounding box center [898, 348] width 10 height 10
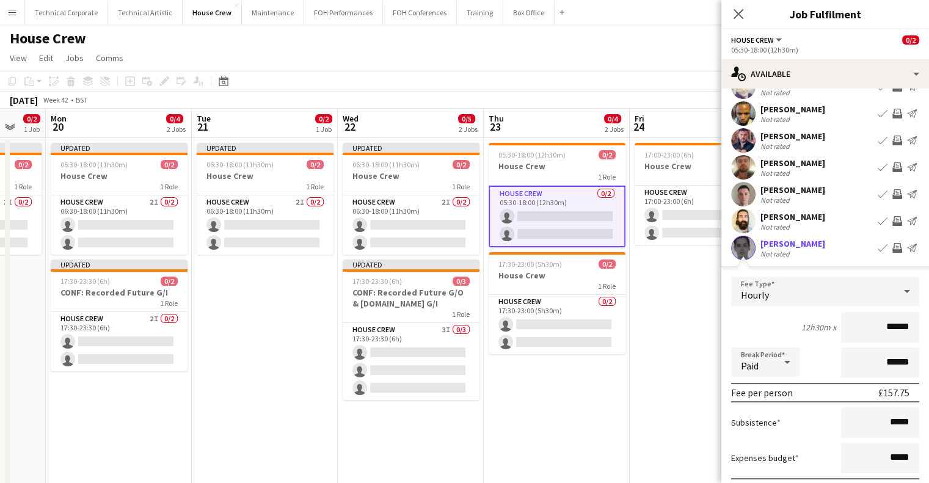
scroll to position [193, 0]
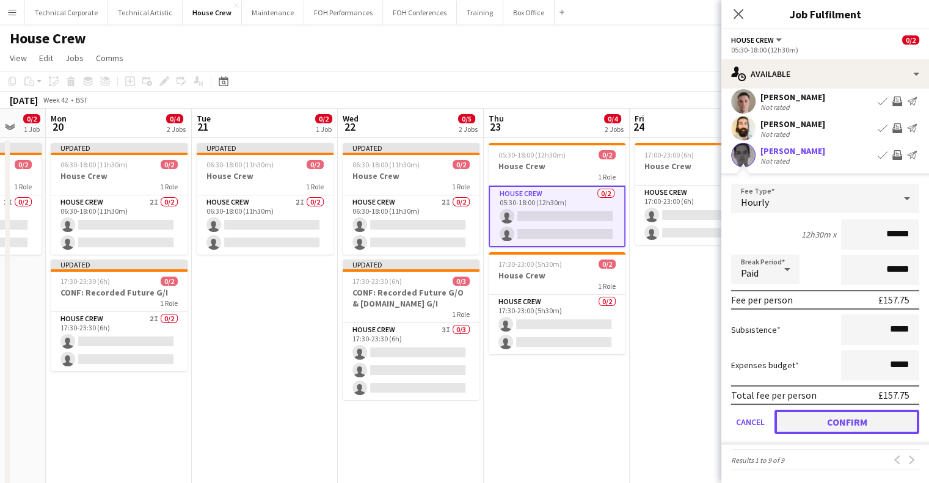
click at [866, 415] on button "Confirm" at bounding box center [847, 422] width 145 height 24
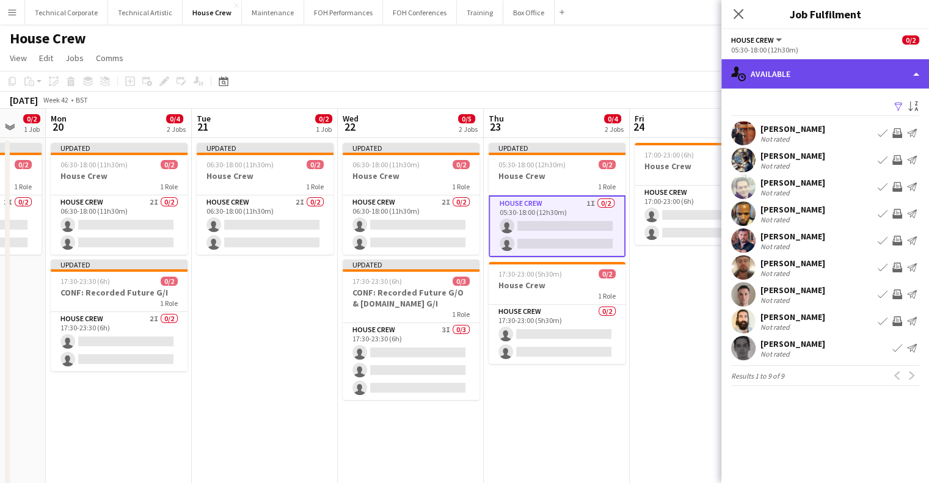
click at [821, 74] on div "single-neutral-actions-upload Available" at bounding box center [826, 73] width 208 height 29
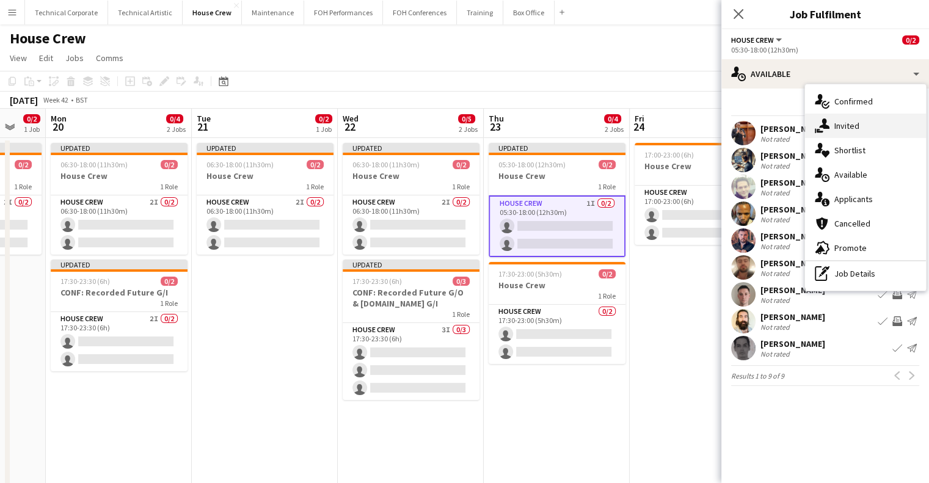
click at [841, 127] on div "single-neutral-actions-share-1 Invited" at bounding box center [865, 126] width 121 height 24
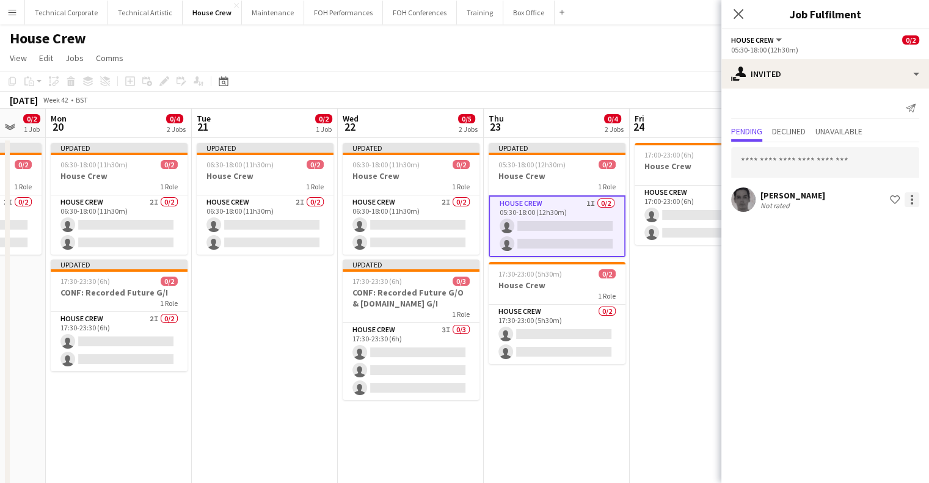
click at [907, 202] on div at bounding box center [912, 199] width 15 height 15
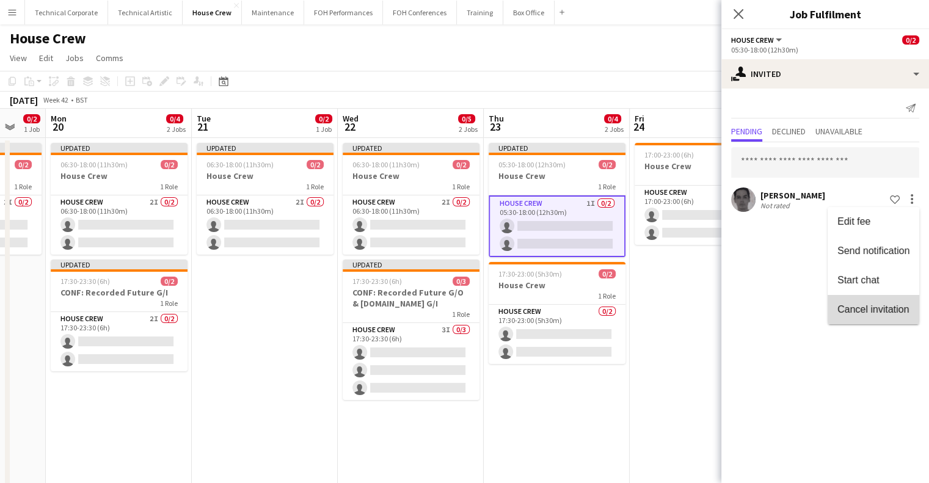
click at [879, 302] on button "Cancel invitation" at bounding box center [874, 309] width 92 height 29
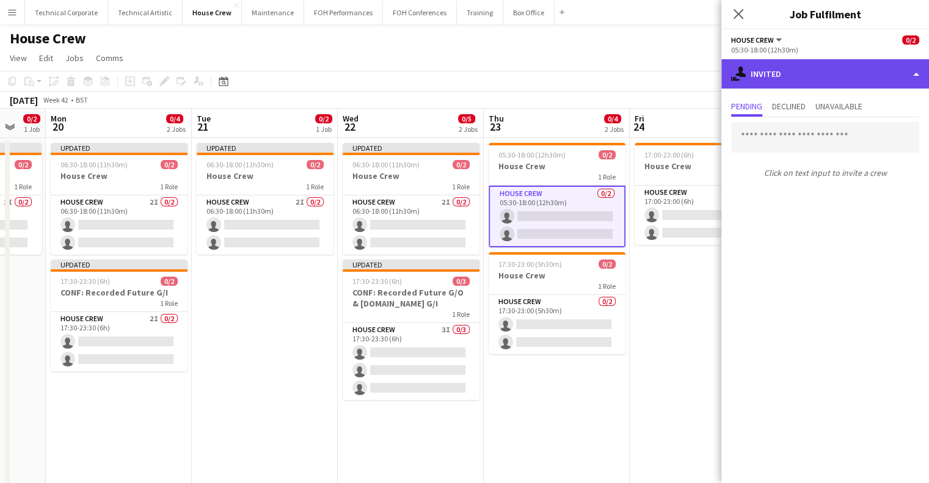
click at [825, 67] on div "single-neutral-actions-share-1 Invited" at bounding box center [826, 73] width 208 height 29
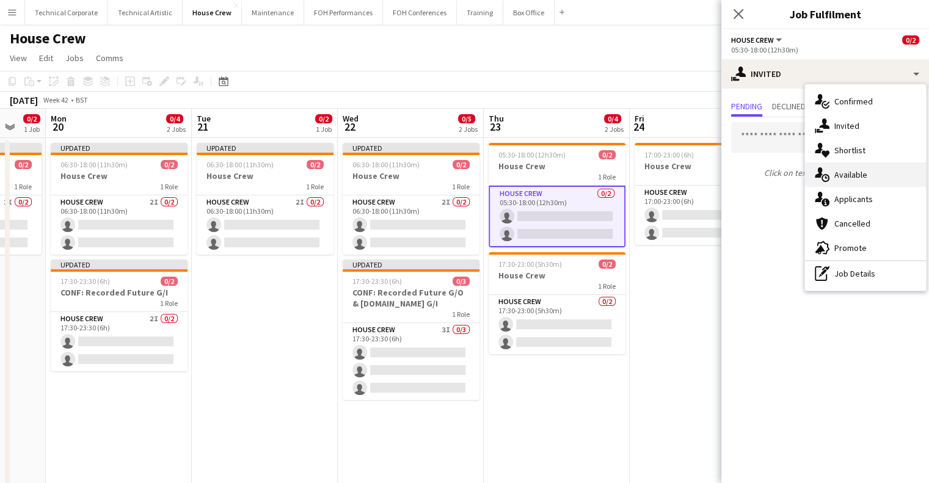
click at [871, 180] on div "single-neutral-actions-upload Available" at bounding box center [865, 175] width 121 height 24
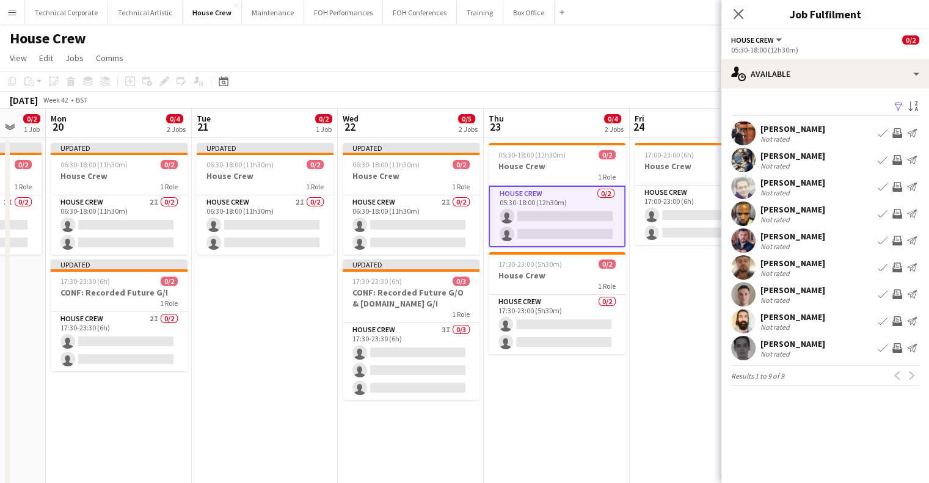
click at [901, 190] on app-icon "Invite crew" at bounding box center [898, 187] width 10 height 10
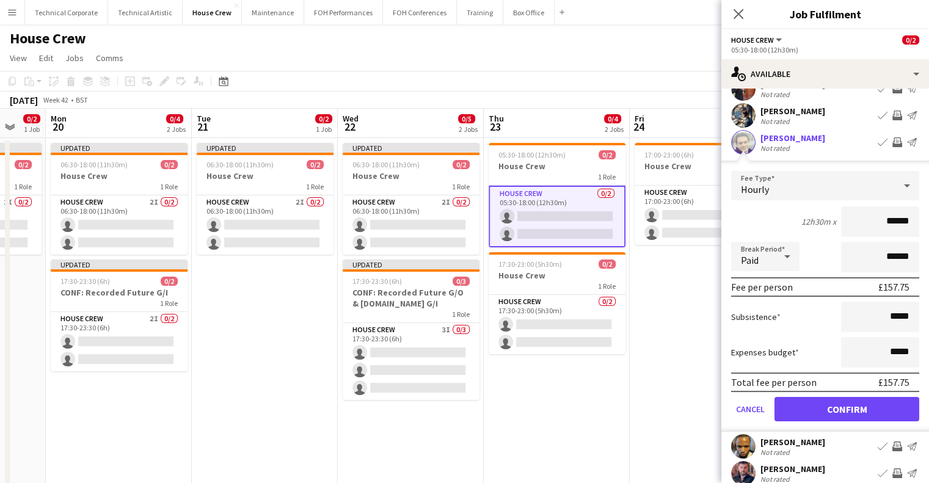
scroll to position [61, 0]
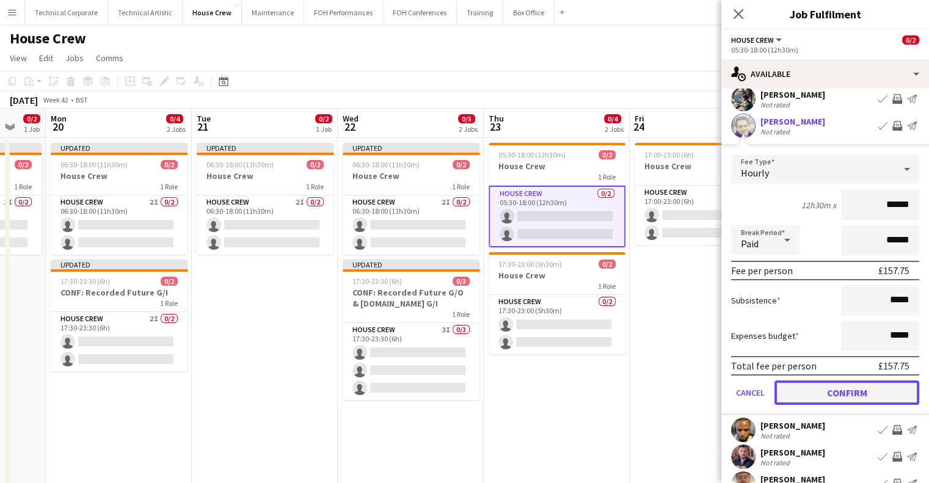
click at [853, 395] on button "Confirm" at bounding box center [847, 393] width 145 height 24
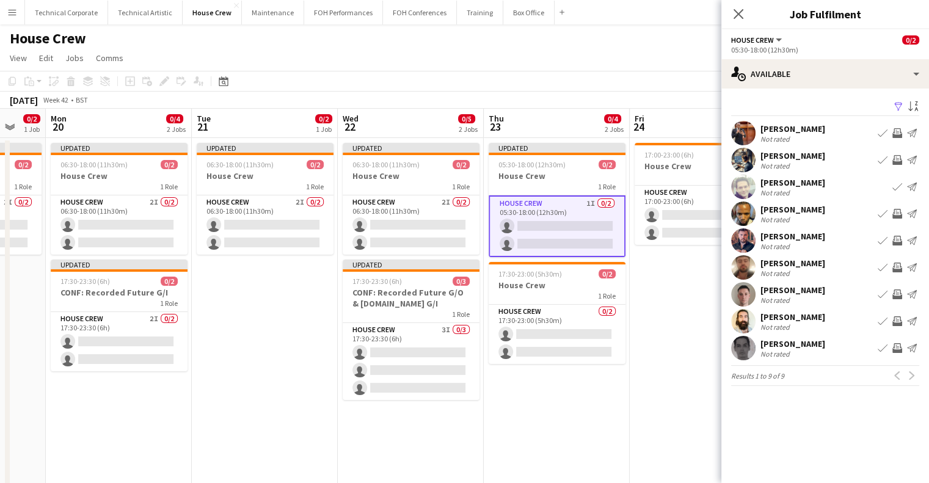
scroll to position [0, 0]
click at [896, 322] on app-icon "Invite crew" at bounding box center [898, 321] width 10 height 10
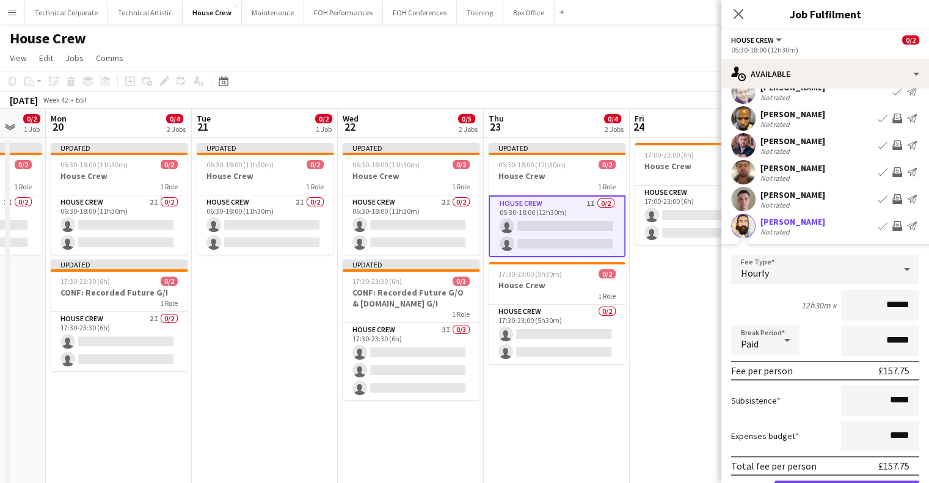
scroll to position [122, 0]
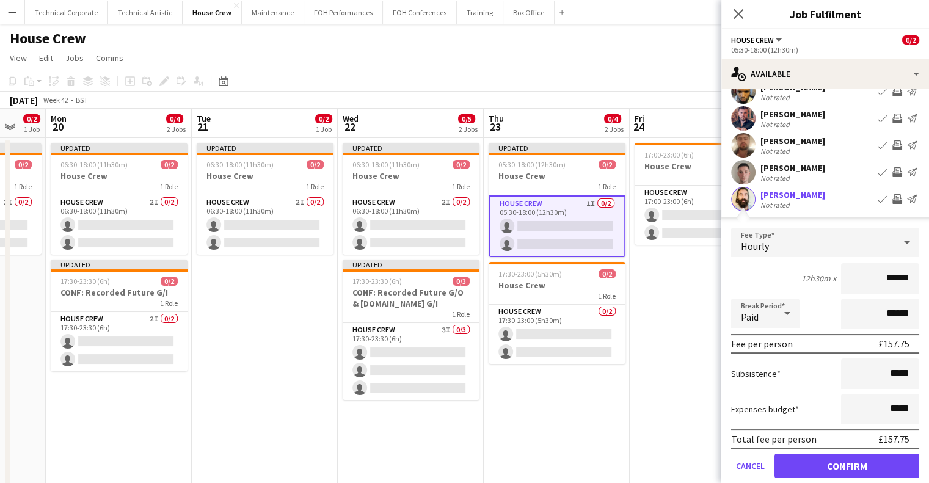
click at [825, 451] on form "Fee Type Hourly 12h30m x ****** Break Period Paid ****** Fee per person £157.75…" at bounding box center [826, 358] width 208 height 261
click at [836, 468] on button "Confirm" at bounding box center [847, 466] width 145 height 24
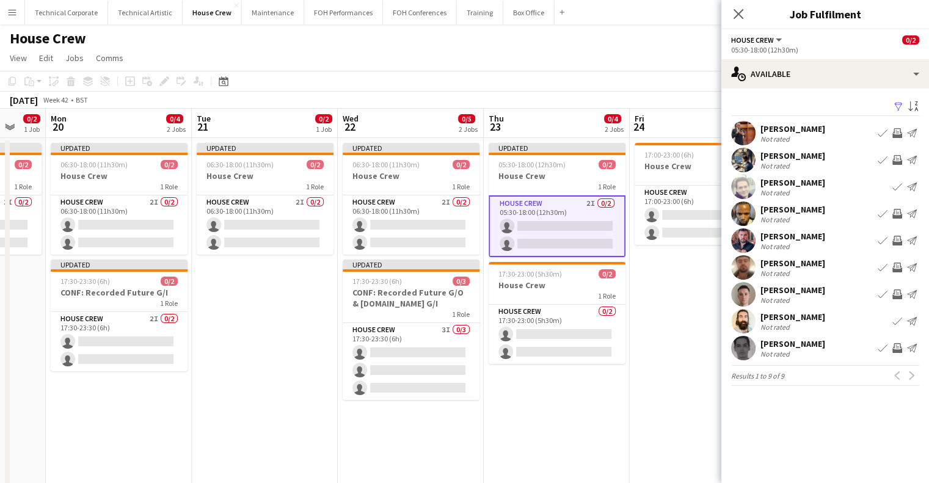
scroll to position [0, 0]
click at [544, 357] on app-card-role "House Crew 0/2 17:30-23:00 (5h30m) single-neutral-actions single-neutral-actions" at bounding box center [557, 334] width 137 height 59
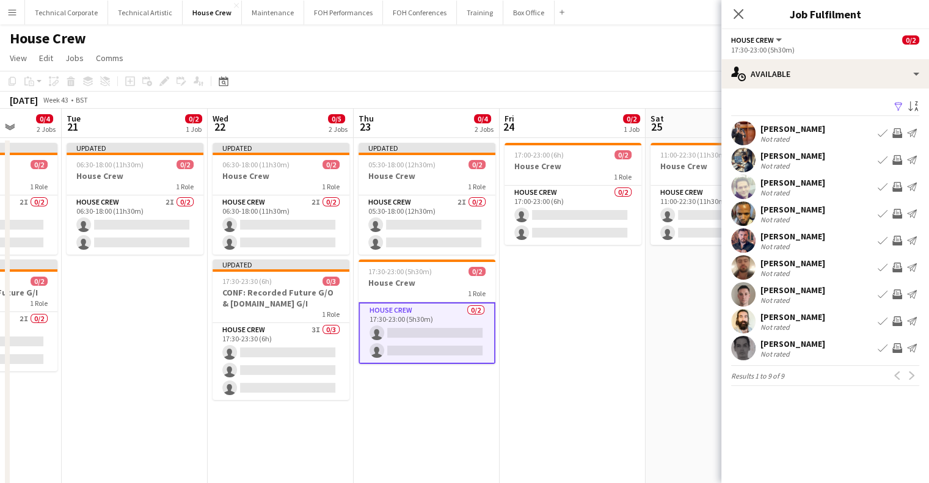
scroll to position [0, 337]
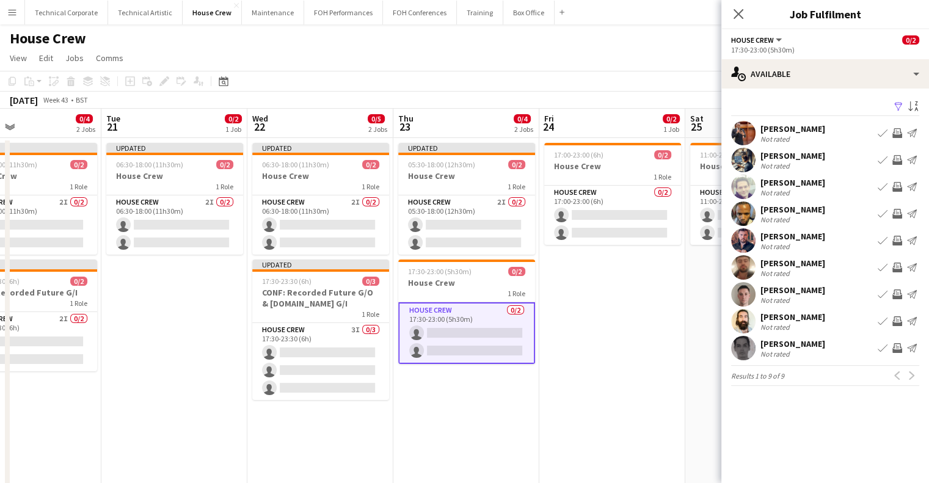
drag, startPoint x: 635, startPoint y: 305, endPoint x: 545, endPoint y: 315, distance: 90.9
click at [545, 315] on app-calendar-viewport "Sat 18 0/4 1 Job Sun 19 0/2 1 Job Mon 20 0/4 2 Jobs Tue 21 0/2 1 Job Wed 22 0/5…" at bounding box center [464, 323] width 929 height 429
click at [893, 351] on app-icon "Invite crew" at bounding box center [898, 348] width 10 height 10
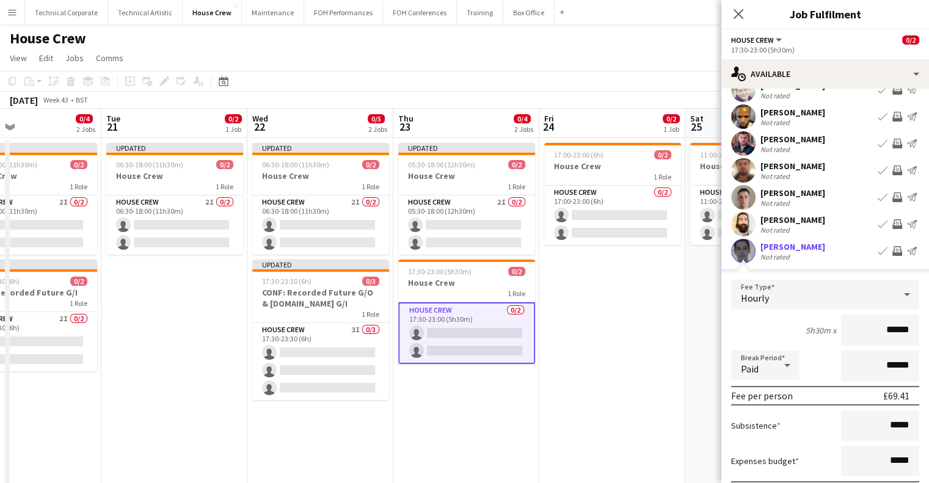
scroll to position [193, 0]
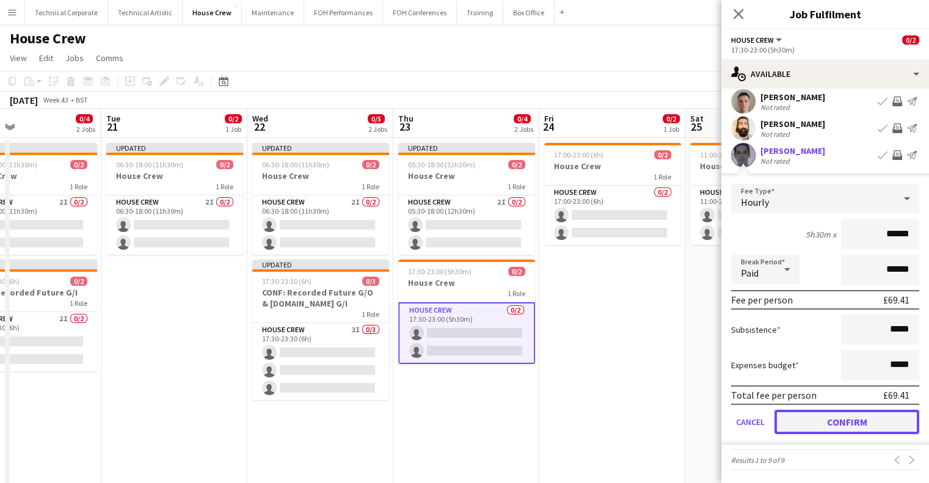
click at [871, 428] on button "Confirm" at bounding box center [847, 422] width 145 height 24
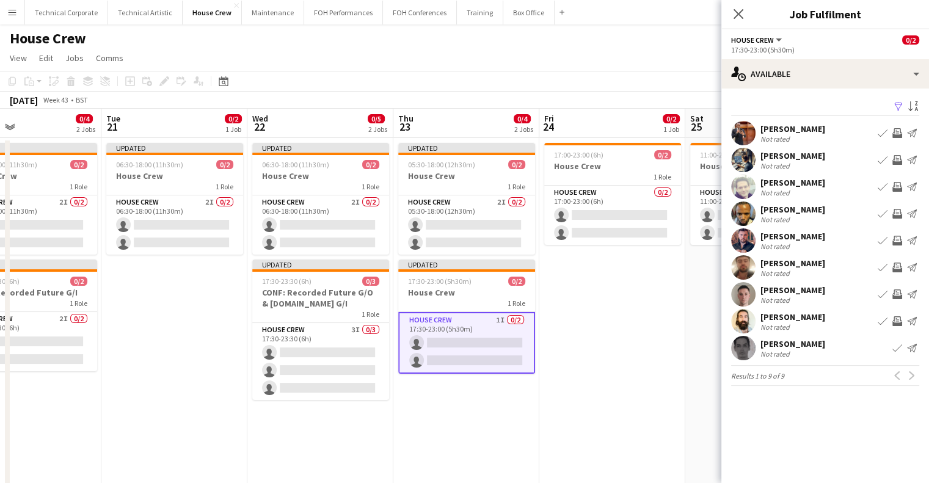
click at [902, 217] on button "Invite crew" at bounding box center [897, 213] width 15 height 15
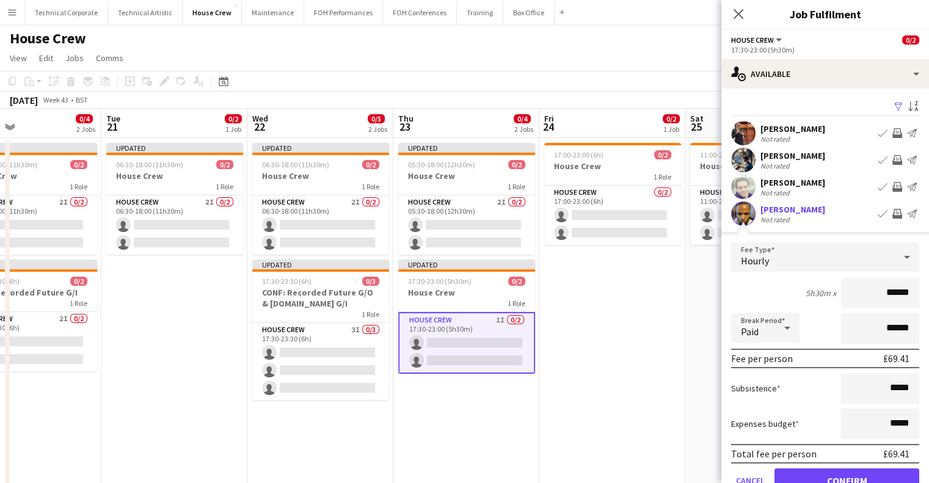
click at [837, 466] on form "Fee Type Hourly 5h30m x ****** Break Period Paid ****** Fee per person £69.41 S…" at bounding box center [826, 373] width 208 height 261
click at [752, 474] on button "Cancel" at bounding box center [750, 481] width 38 height 24
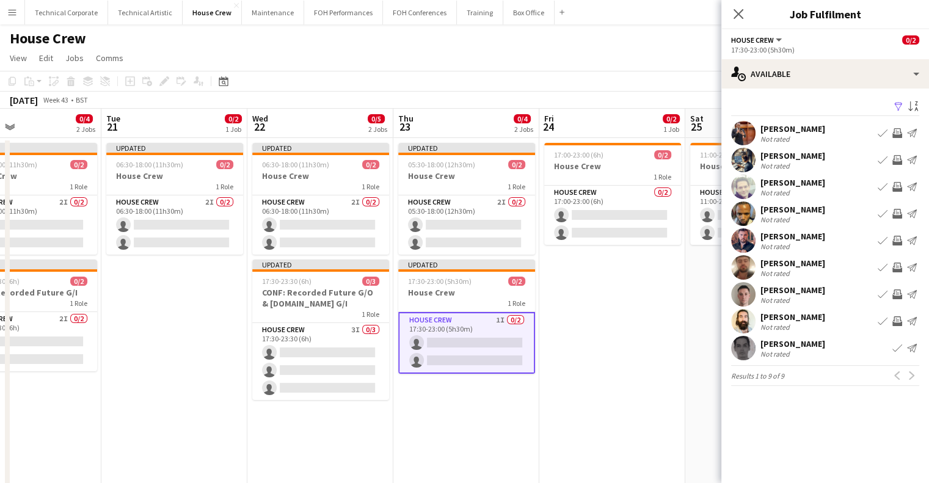
click at [896, 260] on button "Invite crew" at bounding box center [897, 267] width 15 height 15
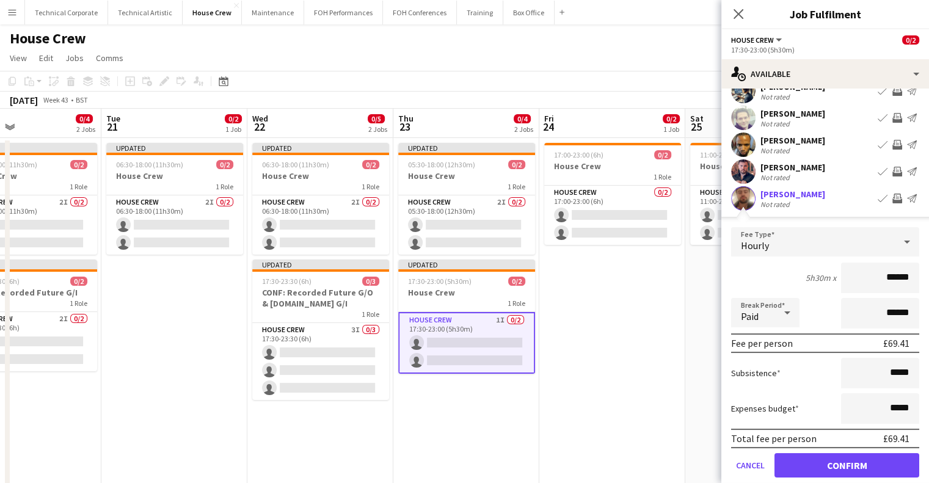
scroll to position [183, 0]
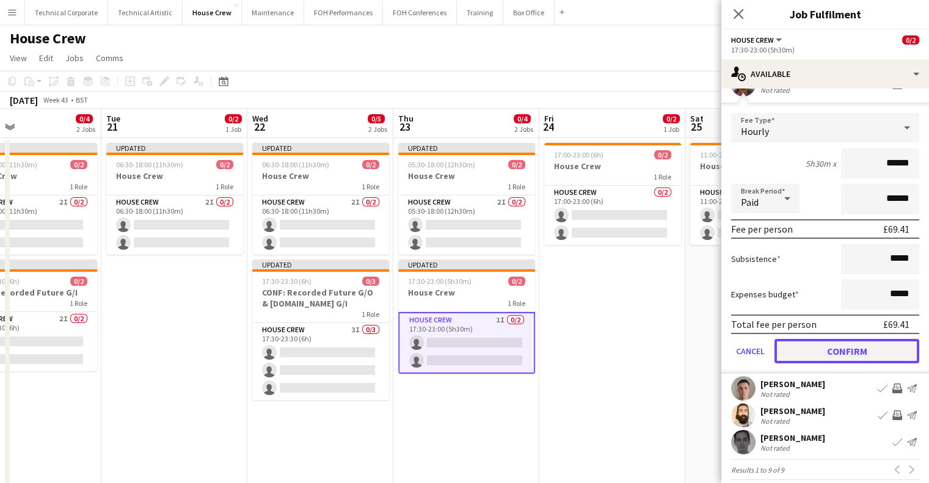
click at [857, 346] on button "Confirm" at bounding box center [847, 351] width 145 height 24
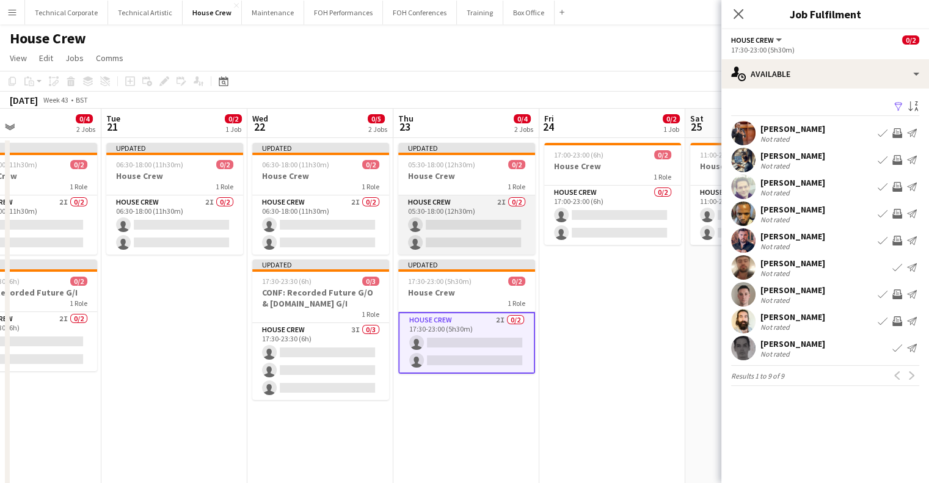
click at [506, 244] on app-card-role "House Crew 2I 0/2 05:30-18:00 (12h30m) single-neutral-actions single-neutral-ac…" at bounding box center [466, 224] width 137 height 59
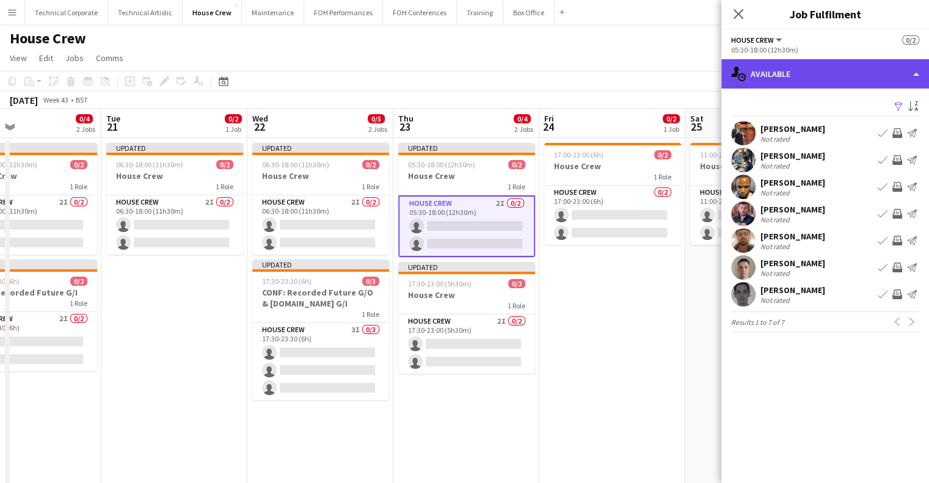
click at [793, 60] on div "single-neutral-actions-upload Available" at bounding box center [826, 73] width 208 height 29
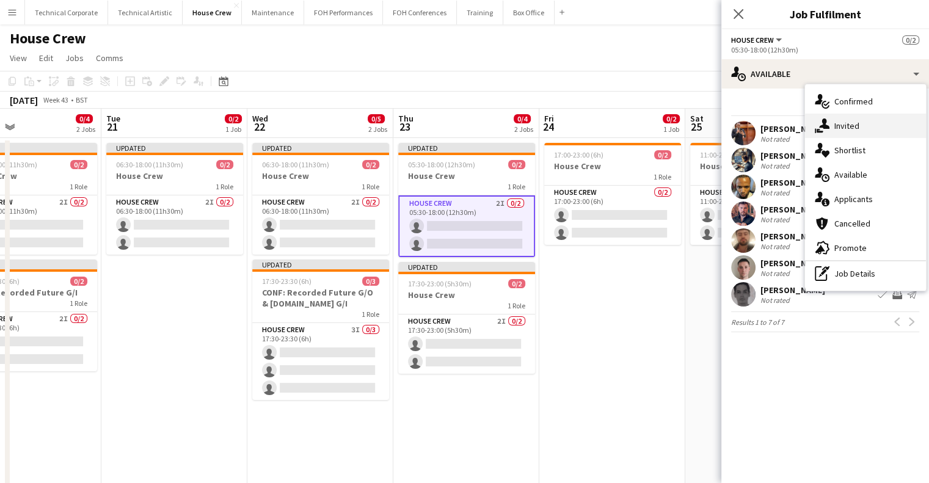
click at [890, 130] on div "single-neutral-actions-share-1 Invited" at bounding box center [865, 126] width 121 height 24
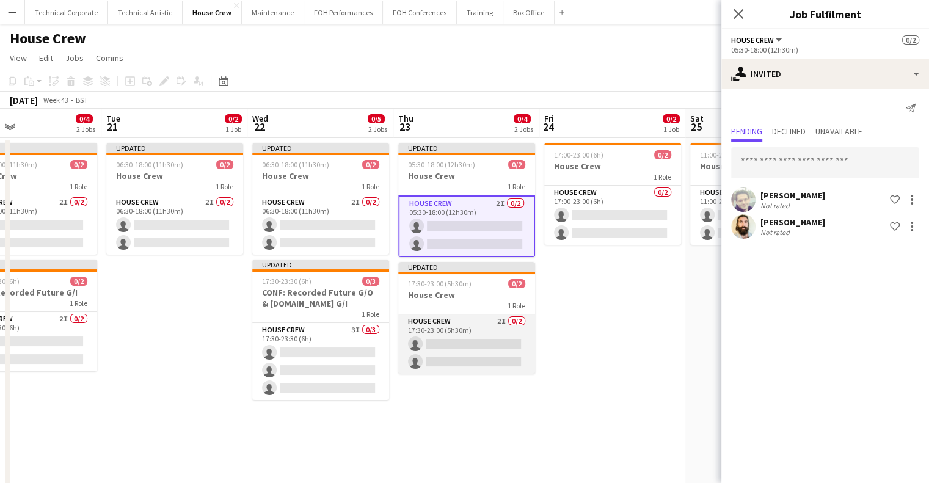
click at [456, 363] on app-card-role "House Crew 2I 0/2 17:30-23:00 (5h30m) single-neutral-actions single-neutral-act…" at bounding box center [466, 344] width 137 height 59
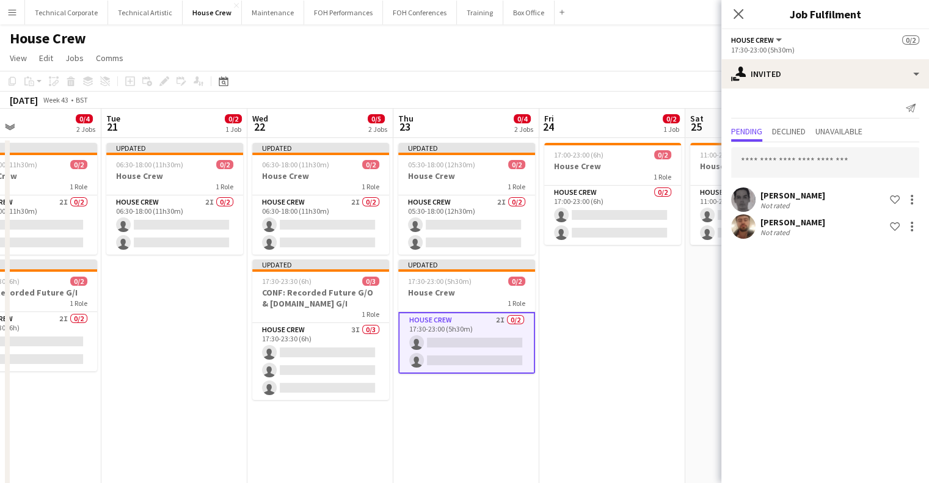
drag, startPoint x: 638, startPoint y: 365, endPoint x: 381, endPoint y: 332, distance: 259.3
click at [381, 332] on app-calendar-viewport "Sat 18 0/4 1 Job Sun 19 0/2 1 Job Mon 20 0/4 2 Jobs Tue 21 0/2 1 Job Wed 22 0/5…" at bounding box center [464, 323] width 929 height 429
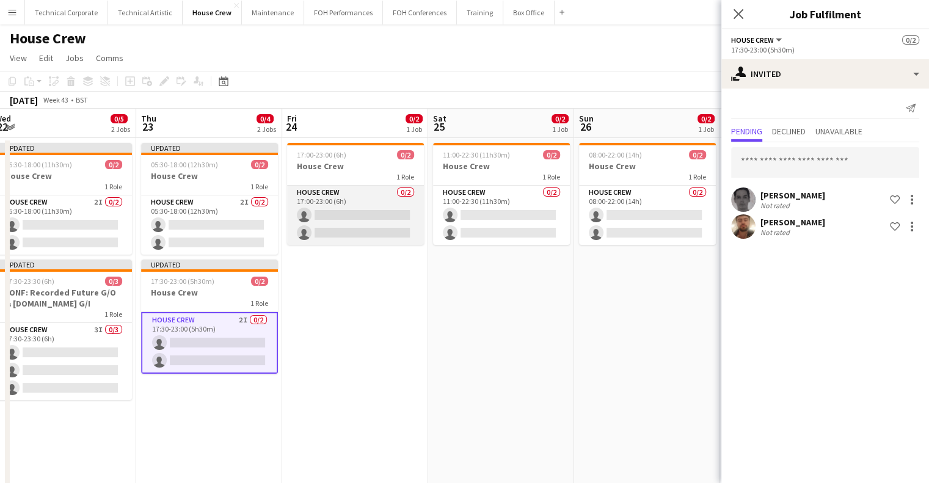
click at [368, 199] on app-card-role "House Crew 0/2 17:00-23:00 (6h) single-neutral-actions single-neutral-actions" at bounding box center [355, 215] width 137 height 59
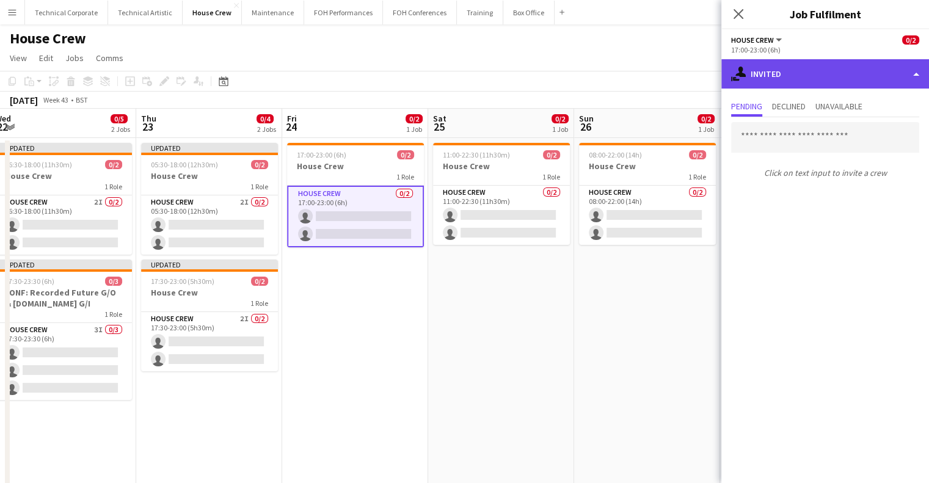
click at [797, 73] on div "single-neutral-actions-share-1 Invited" at bounding box center [826, 73] width 208 height 29
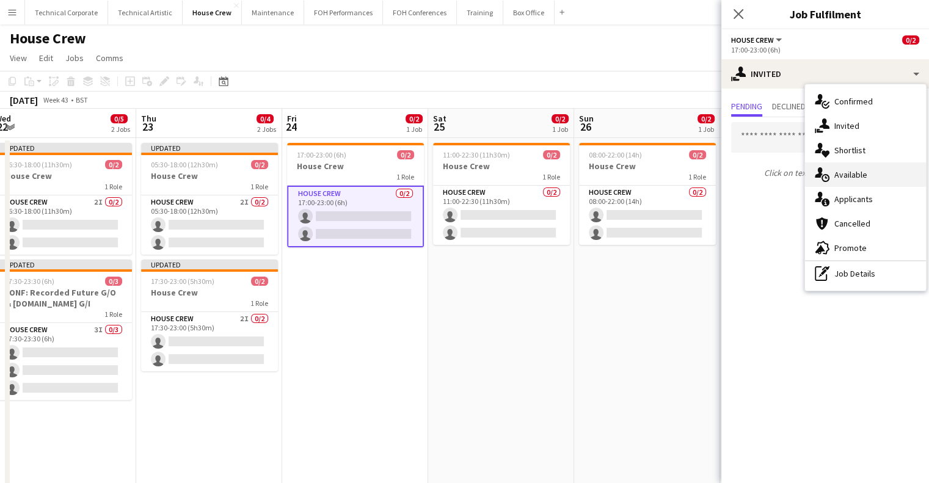
click at [853, 173] on div "single-neutral-actions-upload Available" at bounding box center [865, 175] width 121 height 24
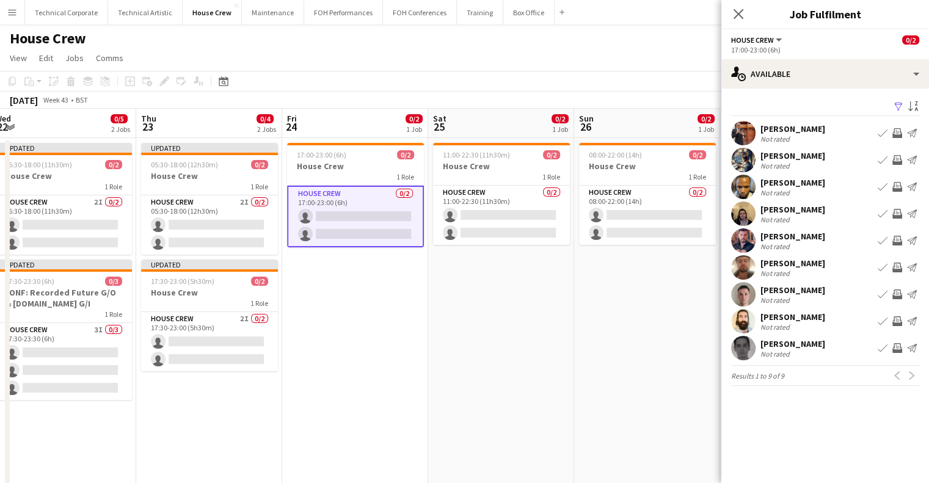
click at [890, 136] on button "Invite crew" at bounding box center [897, 133] width 15 height 15
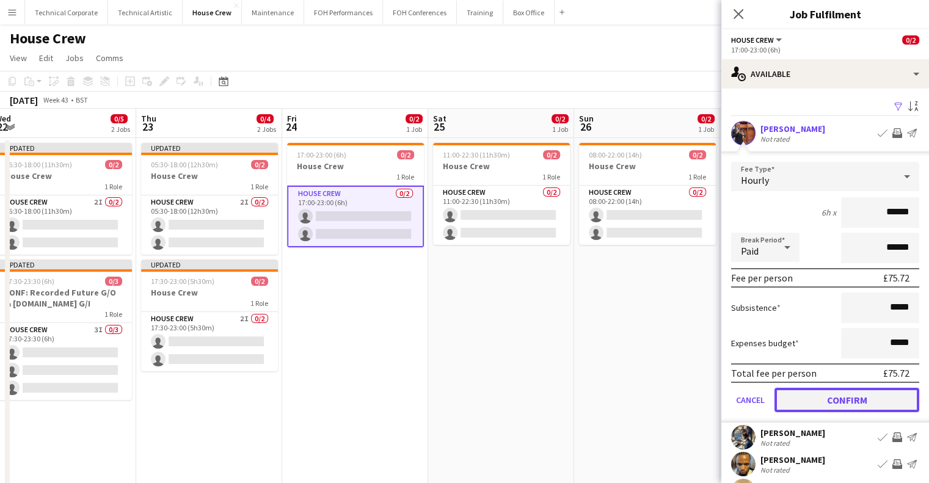
click at [836, 400] on button "Confirm" at bounding box center [847, 400] width 145 height 24
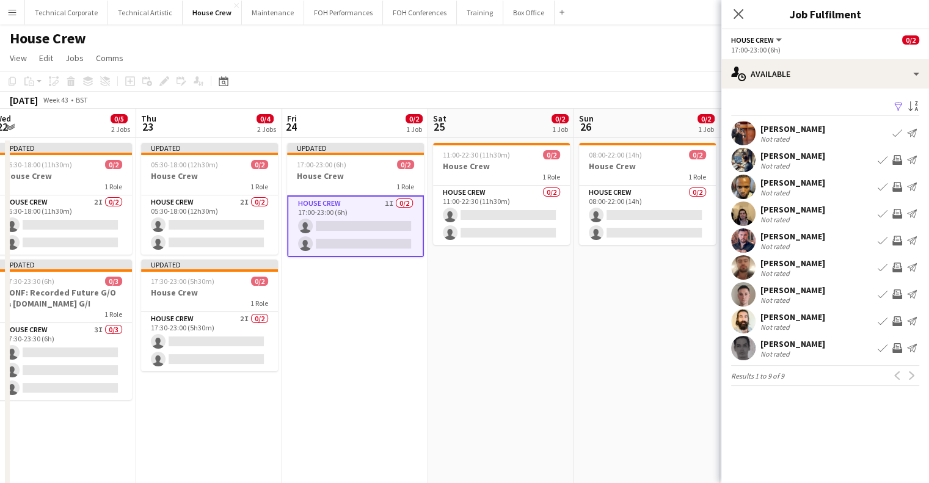
click at [902, 217] on button "Invite crew" at bounding box center [897, 213] width 15 height 15
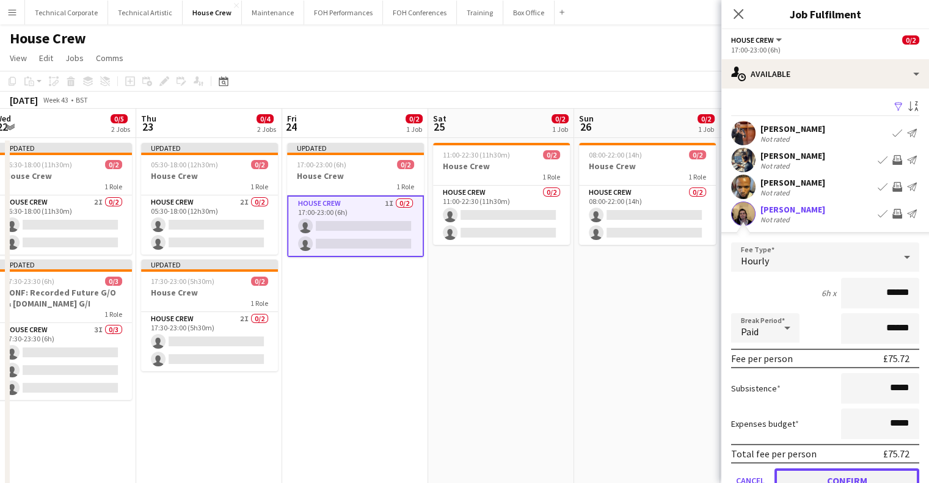
click at [828, 475] on button "Confirm" at bounding box center [847, 481] width 145 height 24
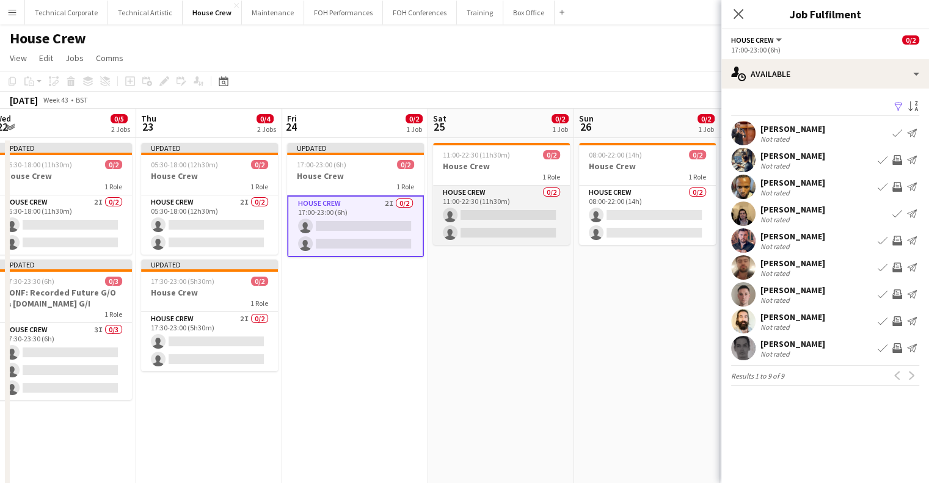
click at [523, 217] on app-card-role "House Crew 0/2 11:00-22:30 (11h30m) single-neutral-actions single-neutral-actio…" at bounding box center [501, 215] width 137 height 59
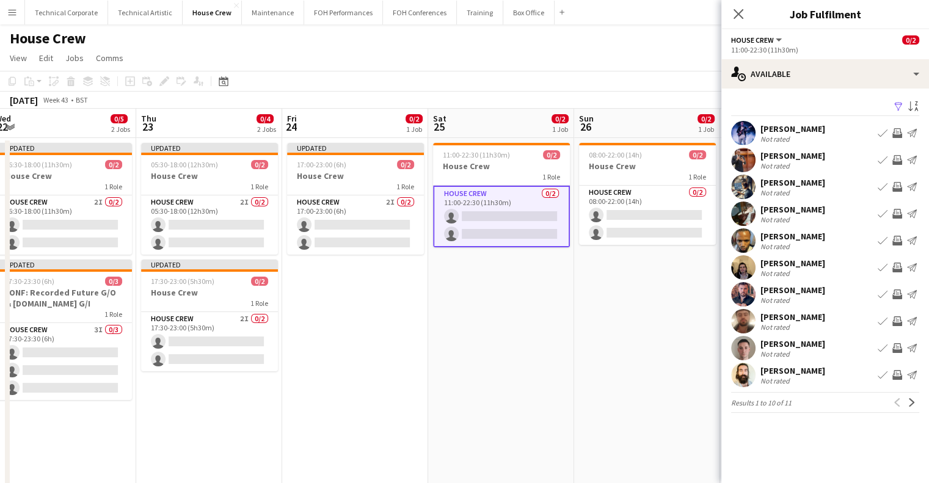
click at [899, 132] on app-icon "Invite crew" at bounding box center [898, 133] width 10 height 10
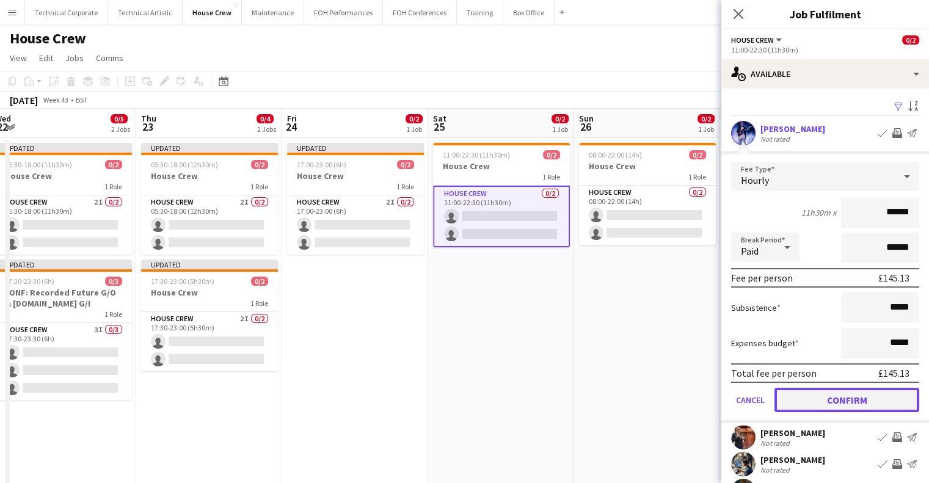
click at [848, 401] on button "Confirm" at bounding box center [847, 400] width 145 height 24
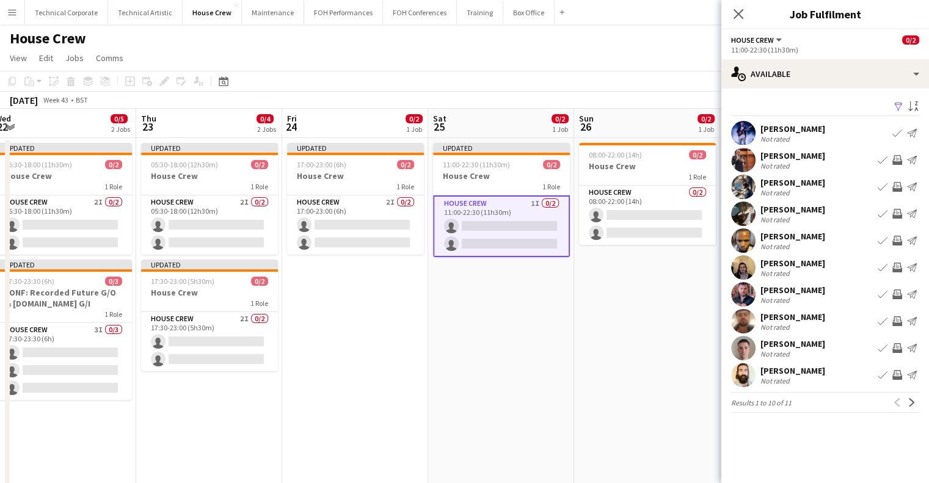
click at [903, 373] on button "Invite crew" at bounding box center [897, 375] width 15 height 15
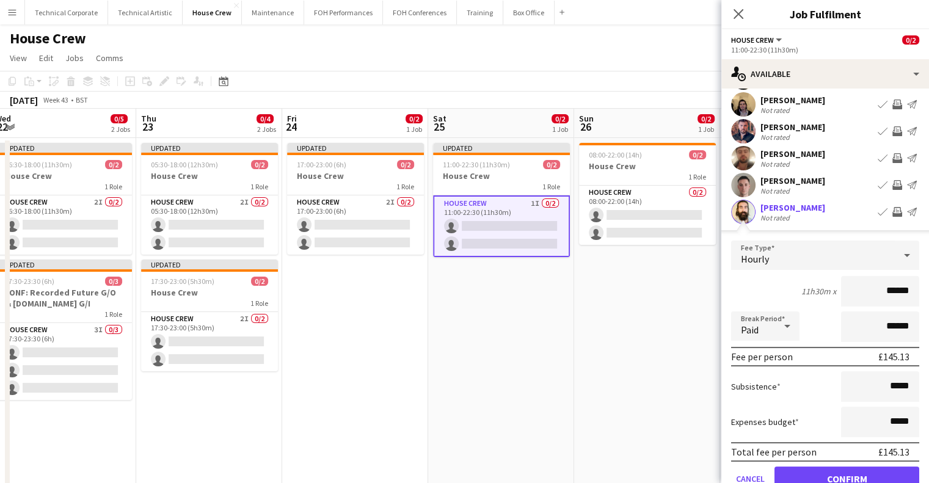
scroll to position [220, 0]
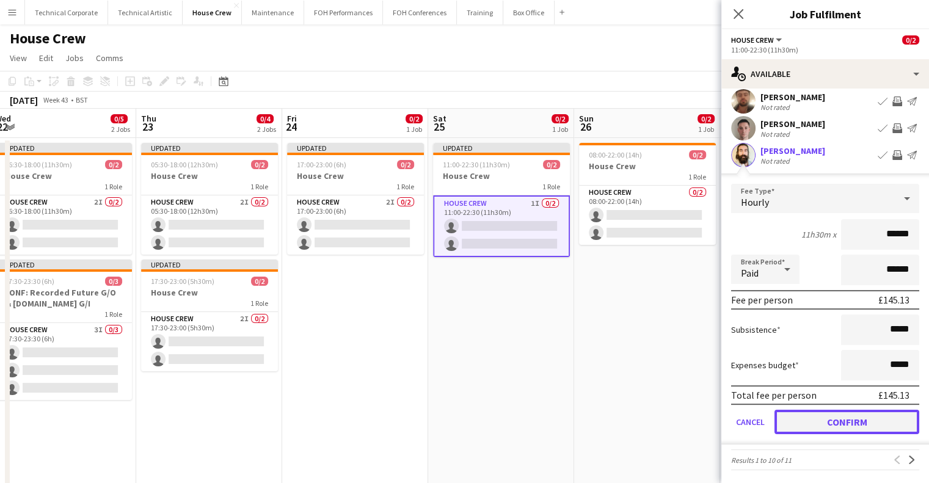
click at [868, 420] on button "Confirm" at bounding box center [847, 422] width 145 height 24
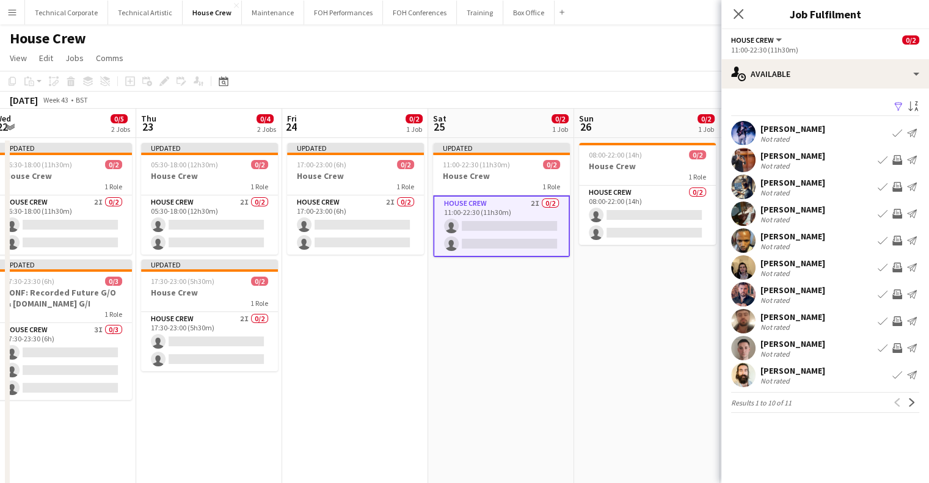
scroll to position [0, 542]
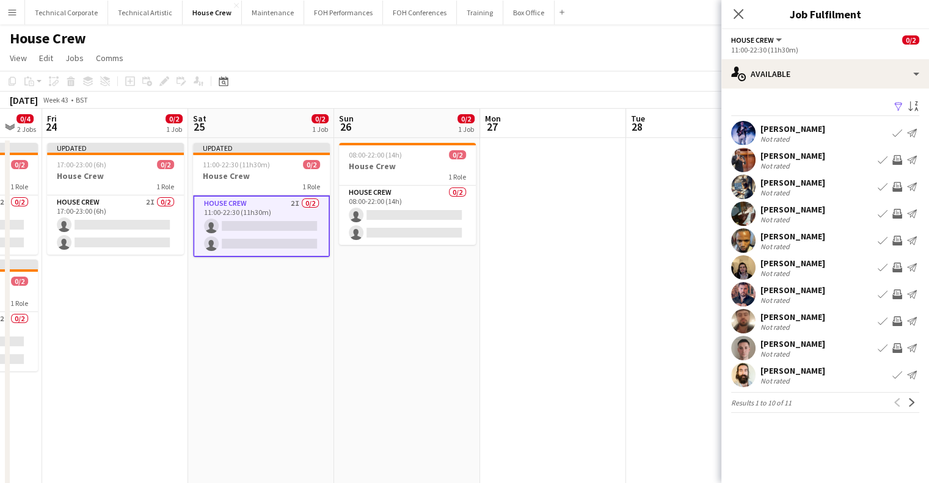
drag, startPoint x: 503, startPoint y: 296, endPoint x: 441, endPoint y: 294, distance: 61.7
click at [442, 297] on app-calendar-viewport "Mon 20 0/4 2 Jobs Tue 21 0/2 1 Job Wed 22 0/5 2 Jobs Thu 23 0/4 2 Jobs Fri 24 0…" at bounding box center [464, 323] width 929 height 429
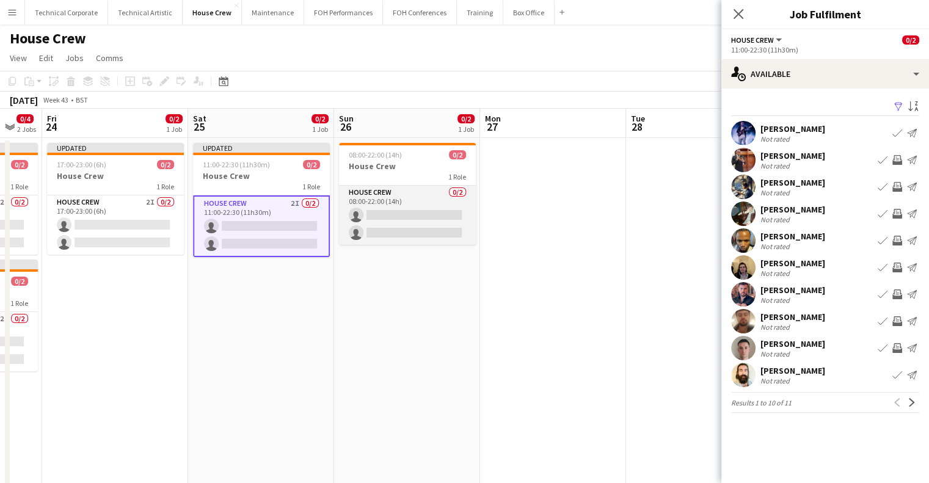
click at [431, 214] on app-card-role "House Crew 0/2 08:00-22:00 (14h) single-neutral-actions single-neutral-actions" at bounding box center [407, 215] width 137 height 59
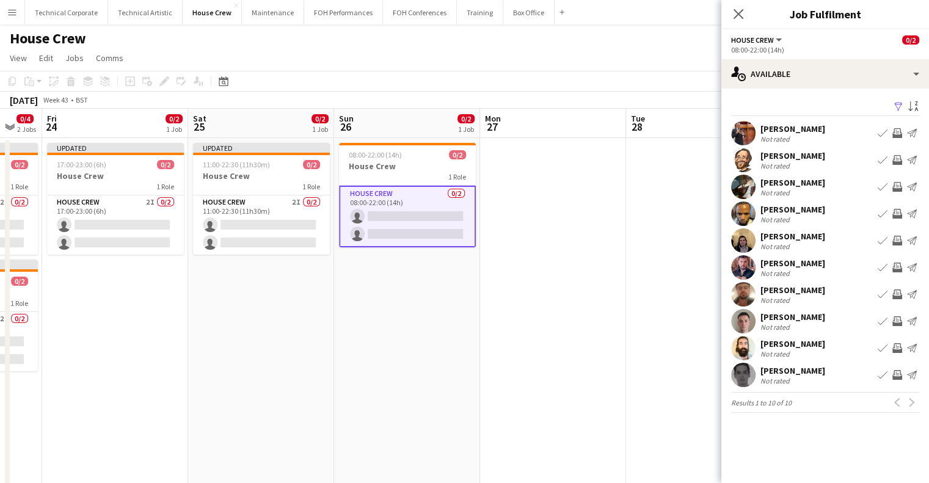
click at [897, 323] on app-icon "Invite crew" at bounding box center [898, 321] width 10 height 10
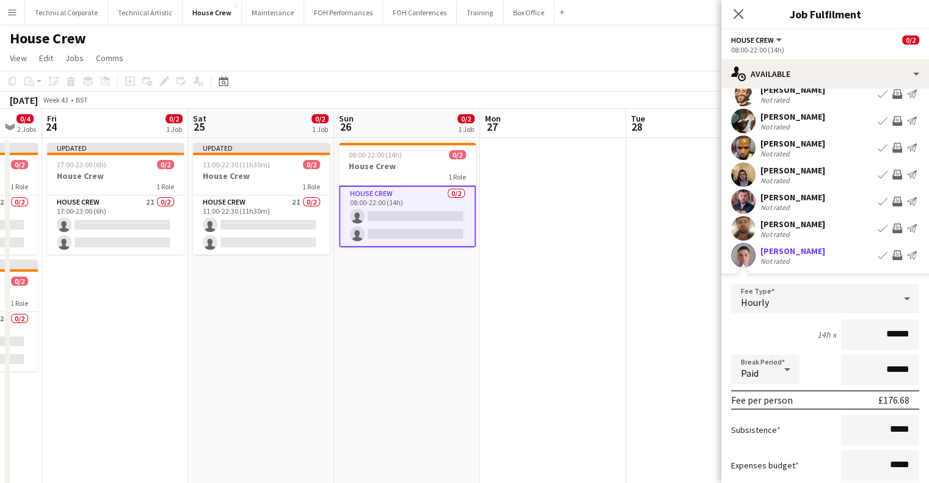
scroll to position [183, 0]
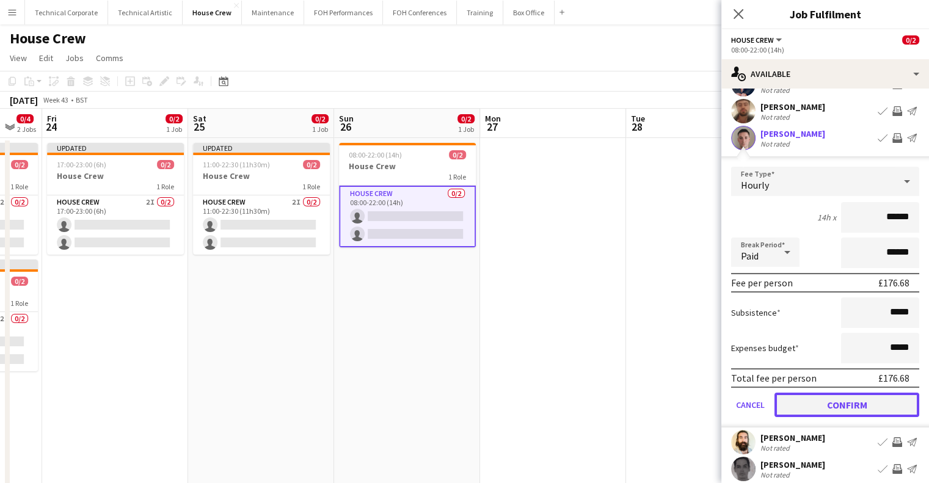
click at [833, 405] on button "Confirm" at bounding box center [847, 405] width 145 height 24
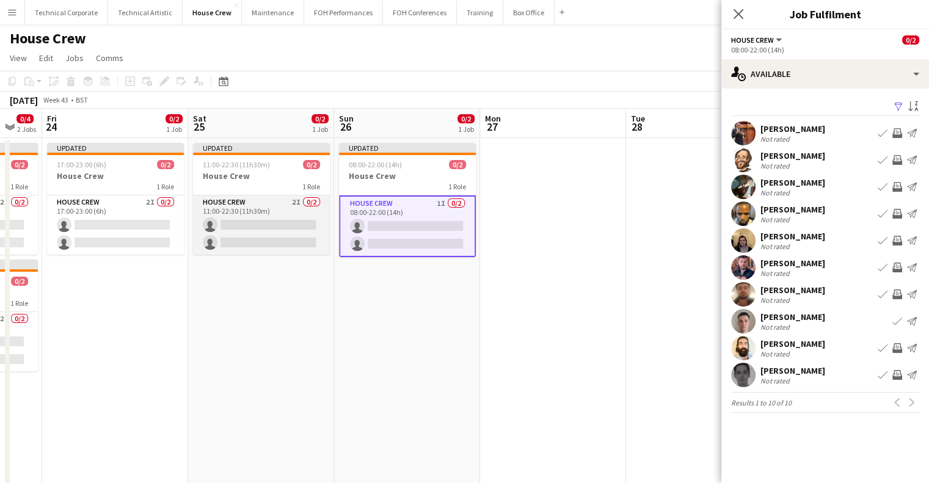
click at [247, 225] on app-card-role "House Crew 2I 0/2 11:00-22:30 (11h30m) single-neutral-actions single-neutral-ac…" at bounding box center [261, 224] width 137 height 59
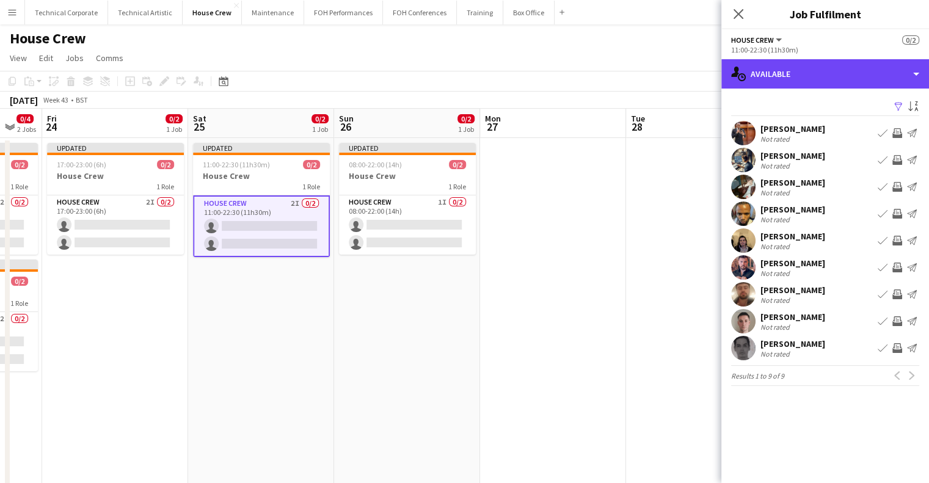
drag, startPoint x: 802, startPoint y: 81, endPoint x: 825, endPoint y: 116, distance: 41.5
click at [803, 81] on div "single-neutral-actions-upload Available" at bounding box center [826, 73] width 208 height 29
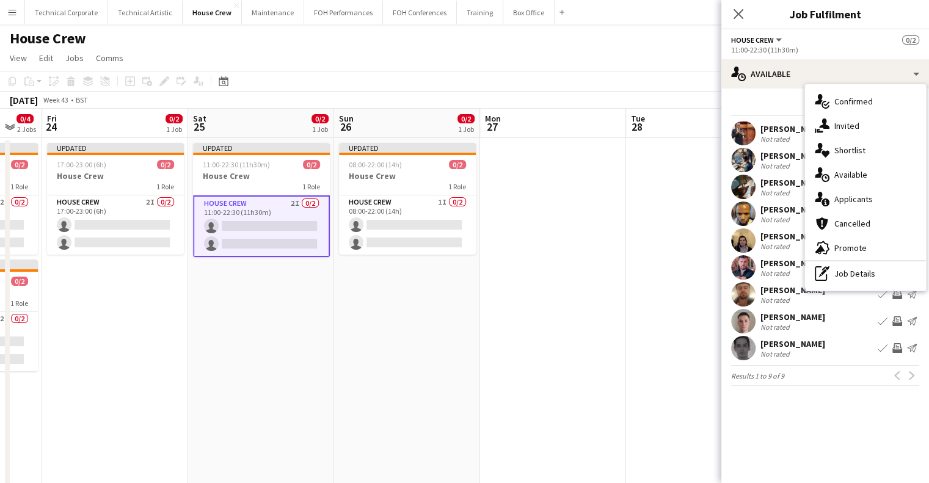
click at [836, 127] on div "single-neutral-actions-share-1 Invited" at bounding box center [865, 126] width 121 height 24
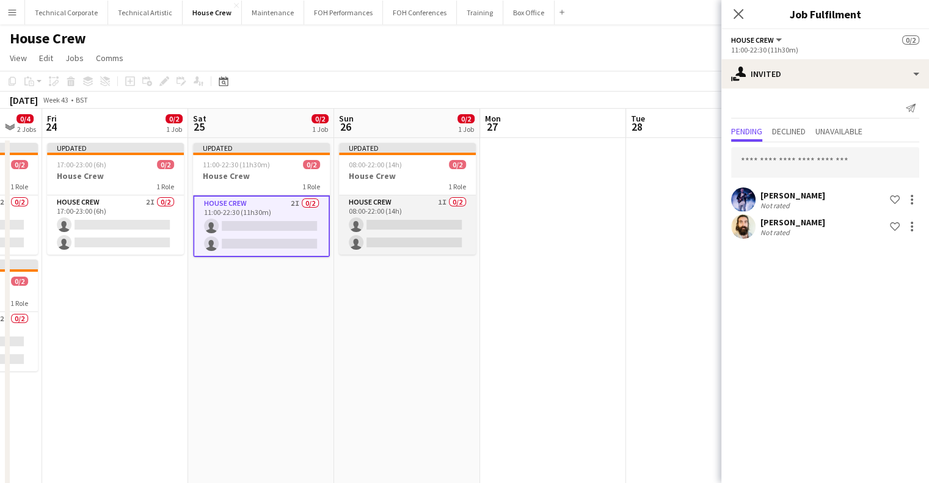
click at [415, 244] on app-card-role "House Crew 1I 0/2 08:00-22:00 (14h) single-neutral-actions single-neutral-actio…" at bounding box center [407, 224] width 137 height 59
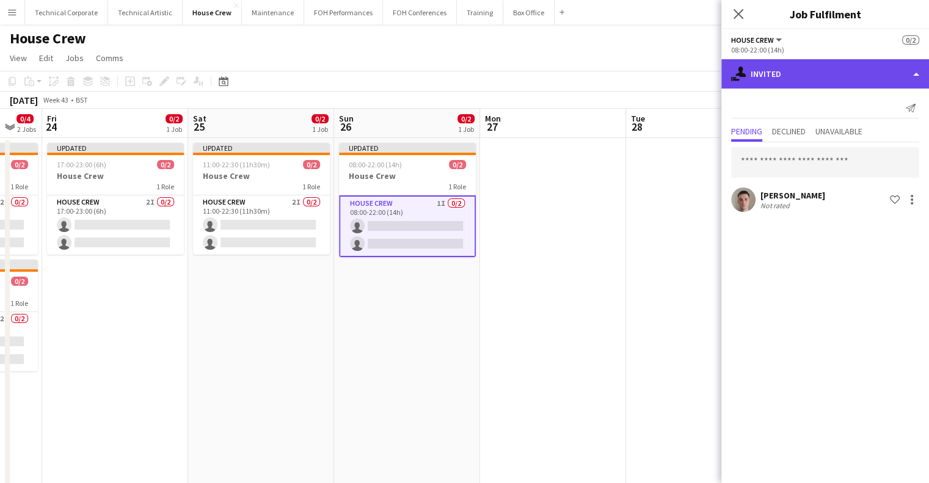
click at [836, 79] on div "single-neutral-actions-share-1 Invited" at bounding box center [826, 73] width 208 height 29
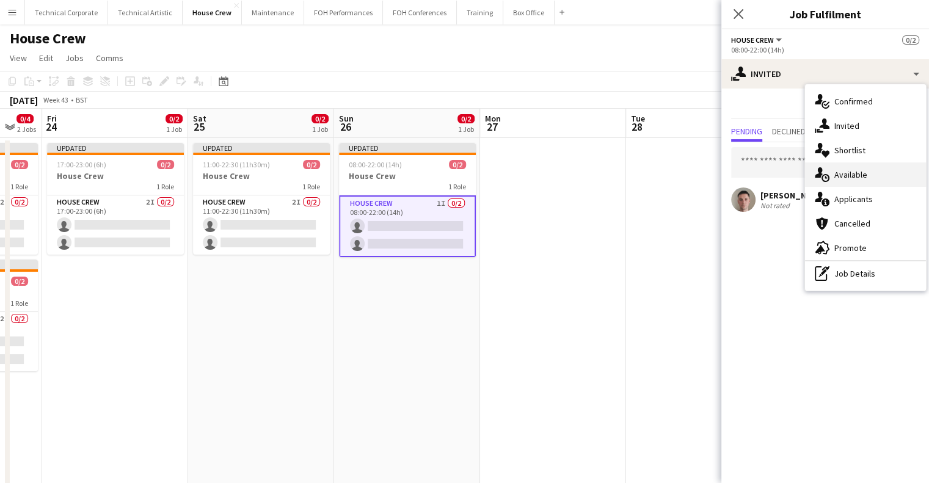
click at [877, 176] on div "single-neutral-actions-upload Available" at bounding box center [865, 175] width 121 height 24
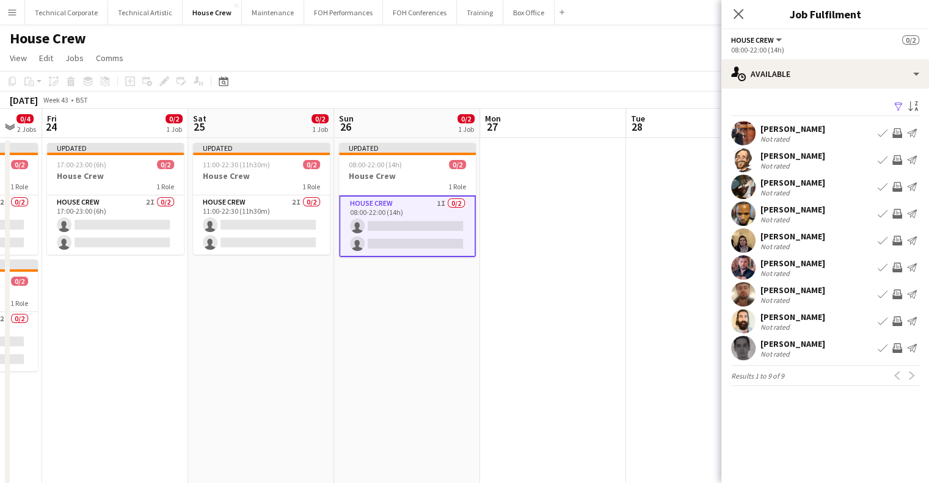
click at [899, 235] on button "Invite crew" at bounding box center [897, 240] width 15 height 15
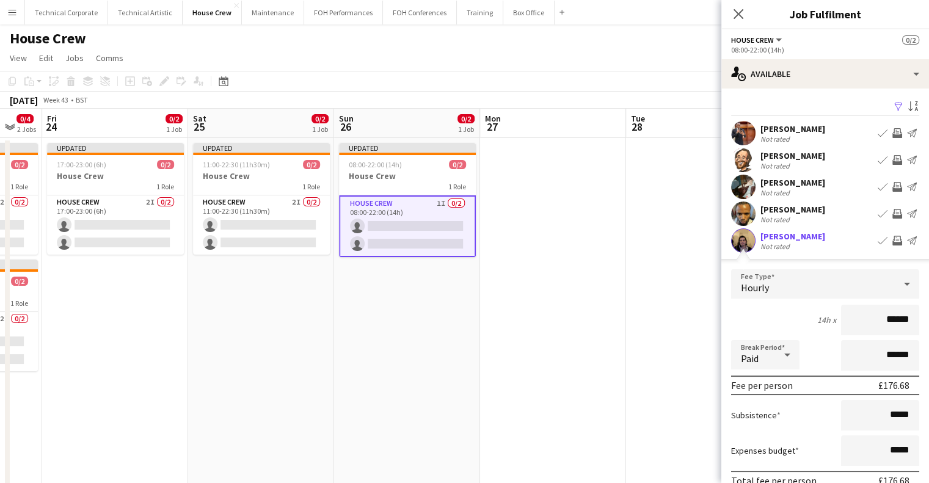
scroll to position [122, 0]
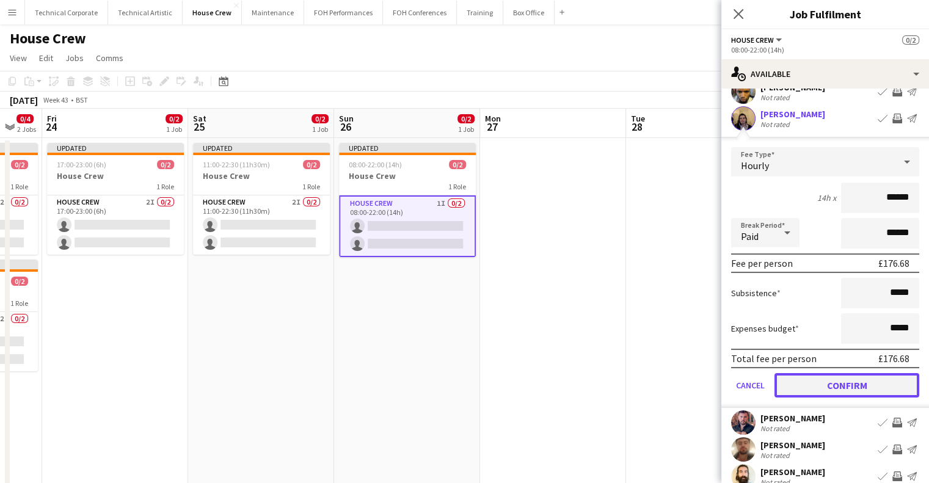
click at [831, 386] on button "Confirm" at bounding box center [847, 385] width 145 height 24
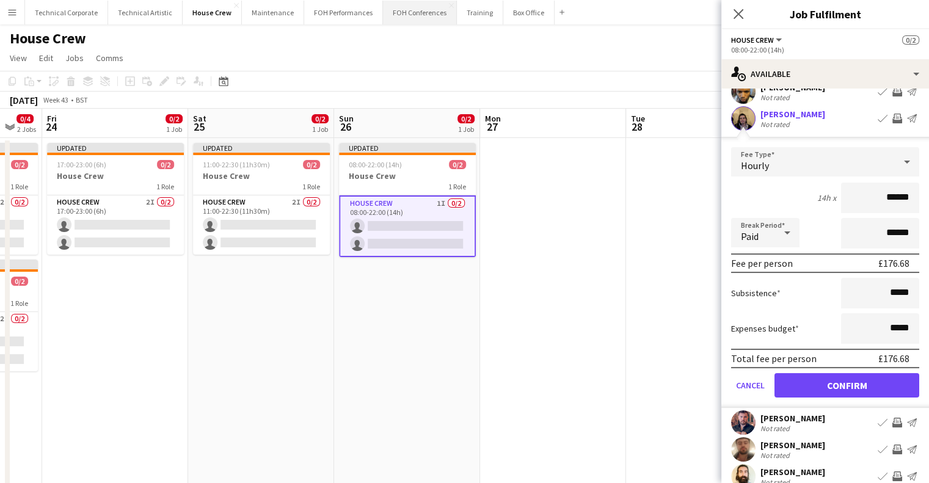
scroll to position [0, 0]
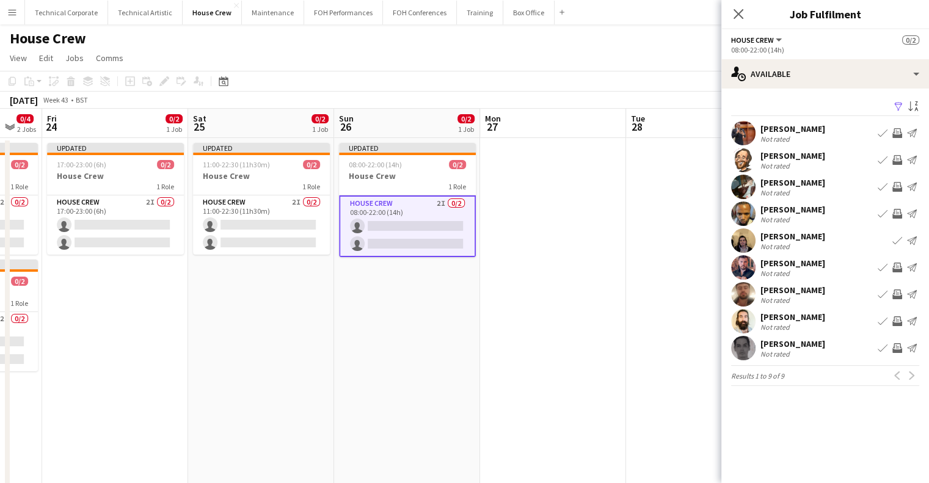
click at [464, 328] on app-date-cell "Updated 08:00-22:00 (14h) 0/2 House Crew 1 Role House Crew 2I 0/2 08:00-22:00 (…" at bounding box center [407, 338] width 146 height 400
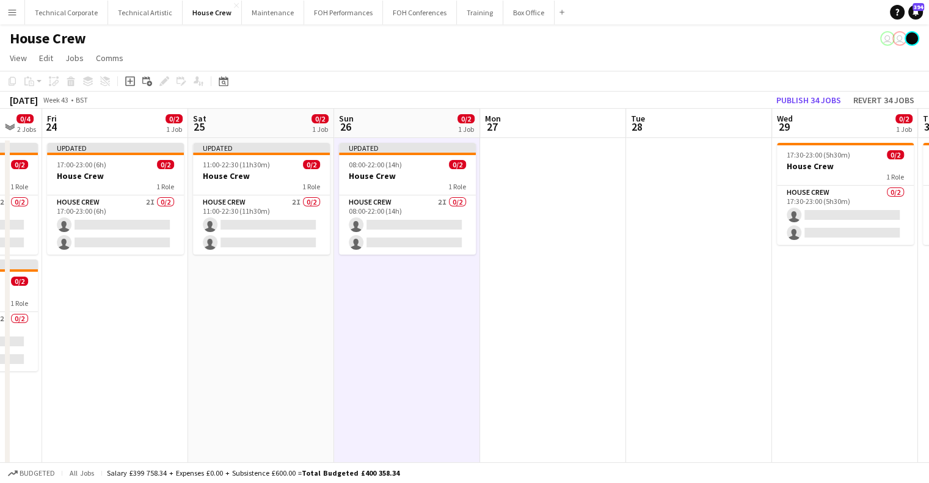
click at [569, 304] on app-date-cell at bounding box center [553, 338] width 146 height 400
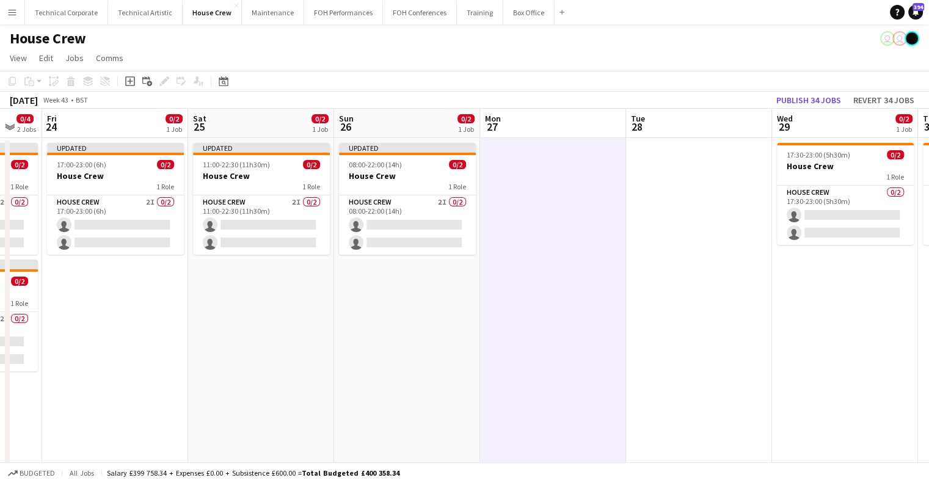
click at [569, 304] on app-date-cell at bounding box center [553, 338] width 146 height 400
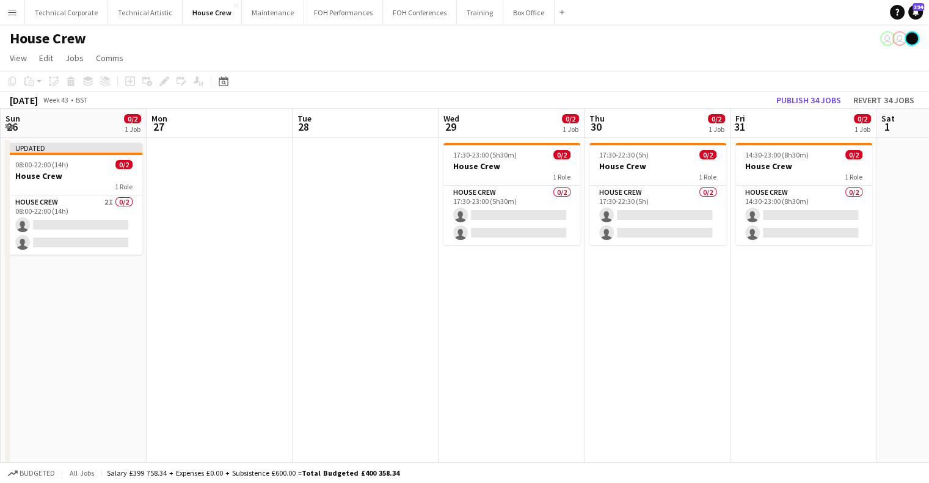
drag, startPoint x: 609, startPoint y: 253, endPoint x: 512, endPoint y: 253, distance: 97.1
click at [512, 253] on app-calendar-viewport "Thu 23 0/4 2 Jobs Fri 24 0/2 1 Job Sat 25 0/2 1 Job Sun 26 0/2 1 Job Mon 27 Tue…" at bounding box center [464, 323] width 929 height 429
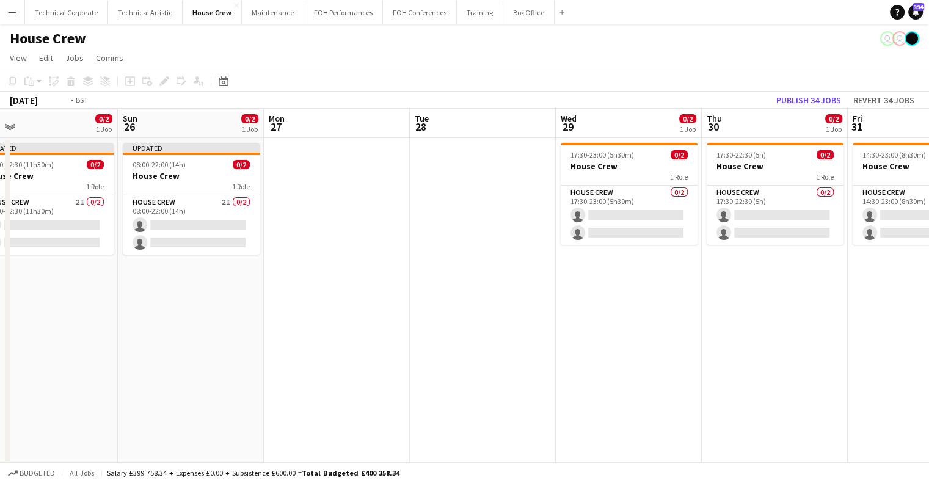
drag, startPoint x: 671, startPoint y: 240, endPoint x: 495, endPoint y: 278, distance: 180.0
click at [495, 278] on app-calendar-viewport "Thu 23 0/4 2 Jobs Fri 24 0/2 1 Job Sat 25 0/2 1 Job Sun 26 0/2 1 Job Mon 27 Tue…" at bounding box center [464, 323] width 929 height 429
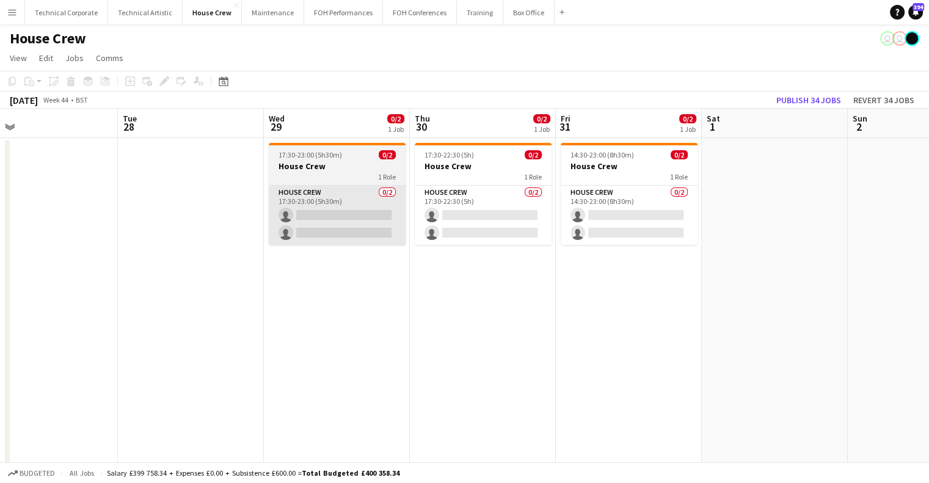
scroll to position [0, 321]
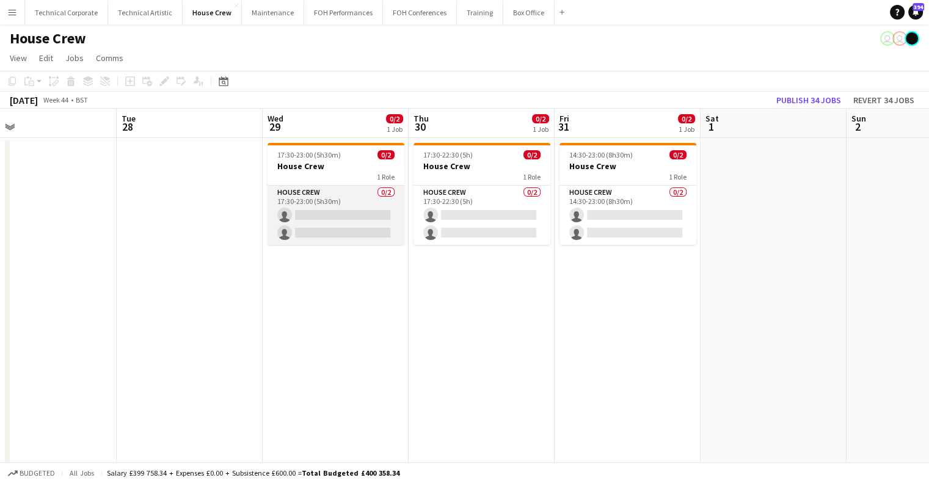
click at [360, 199] on app-card-role "House Crew 0/2 17:30-23:00 (5h30m) single-neutral-actions single-neutral-actions" at bounding box center [336, 215] width 137 height 59
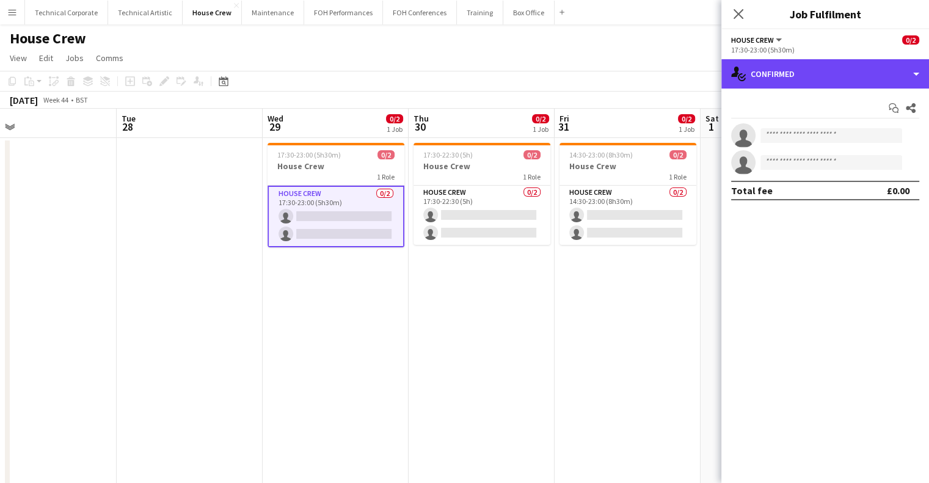
drag, startPoint x: 865, startPoint y: 78, endPoint x: 855, endPoint y: 116, distance: 39.9
click at [865, 79] on div "single-neutral-actions-check-2 Confirmed" at bounding box center [826, 73] width 208 height 29
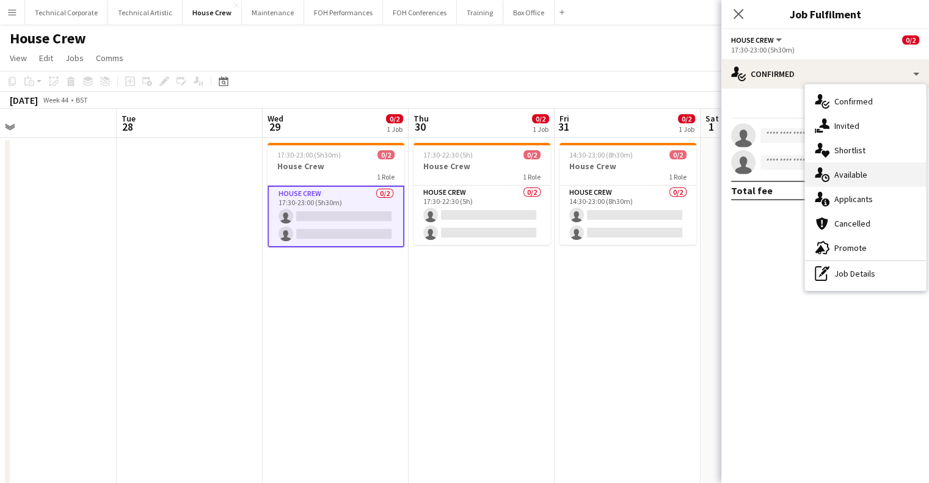
click at [855, 183] on div "single-neutral-actions-upload Available" at bounding box center [865, 175] width 121 height 24
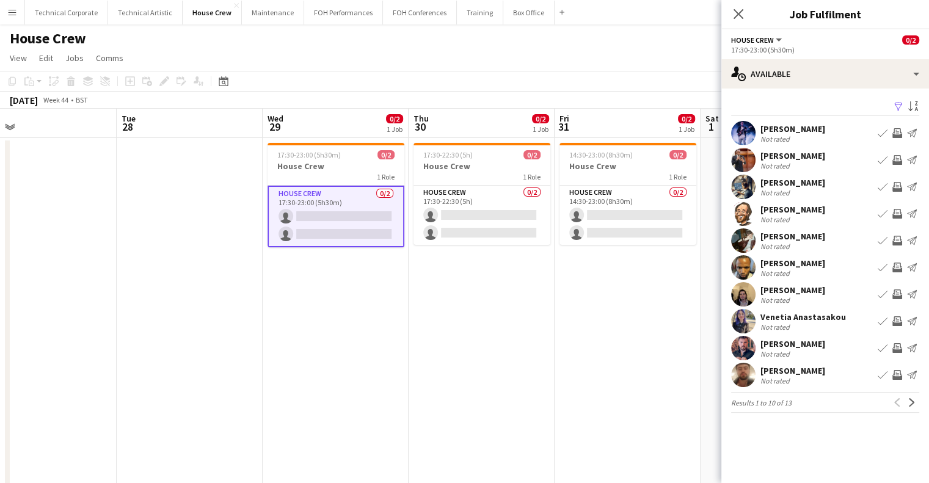
scroll to position [0, 364]
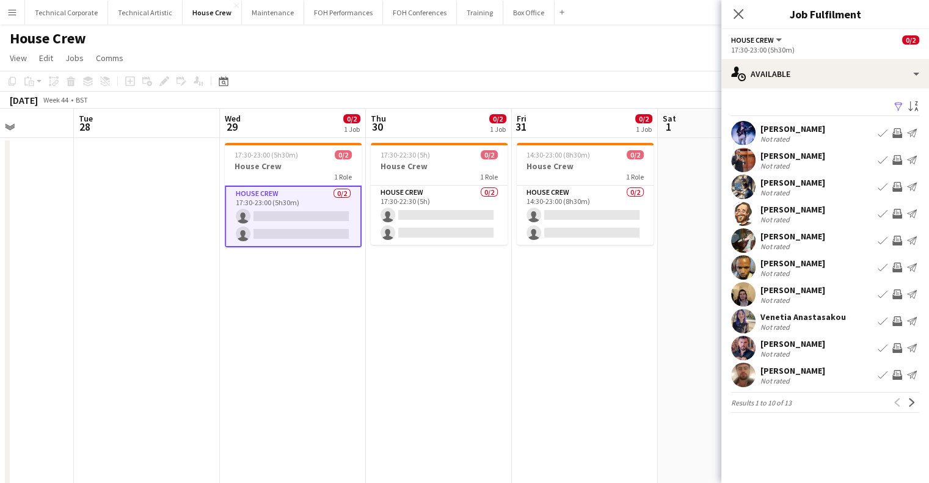
drag, startPoint x: 641, startPoint y: 291, endPoint x: 599, endPoint y: 302, distance: 44.3
click at [599, 302] on app-calendar-viewport "Sat 25 0/2 1 Job Sun 26 0/2 1 Job Mon 27 Tue 28 Wed 29 0/2 1 Job Thu 30 0/2 1 J…" at bounding box center [464, 323] width 929 height 429
click at [897, 137] on app-icon "Invite crew" at bounding box center [898, 133] width 10 height 10
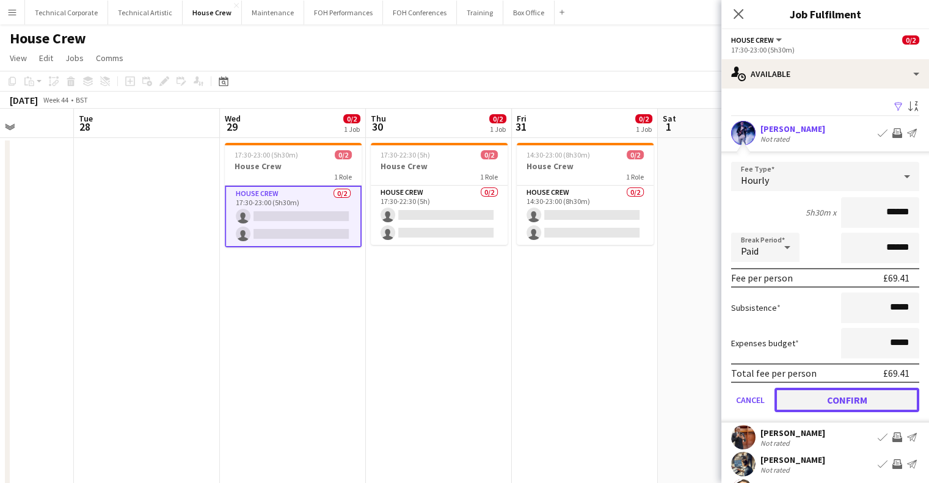
click at [855, 398] on button "Confirm" at bounding box center [847, 400] width 145 height 24
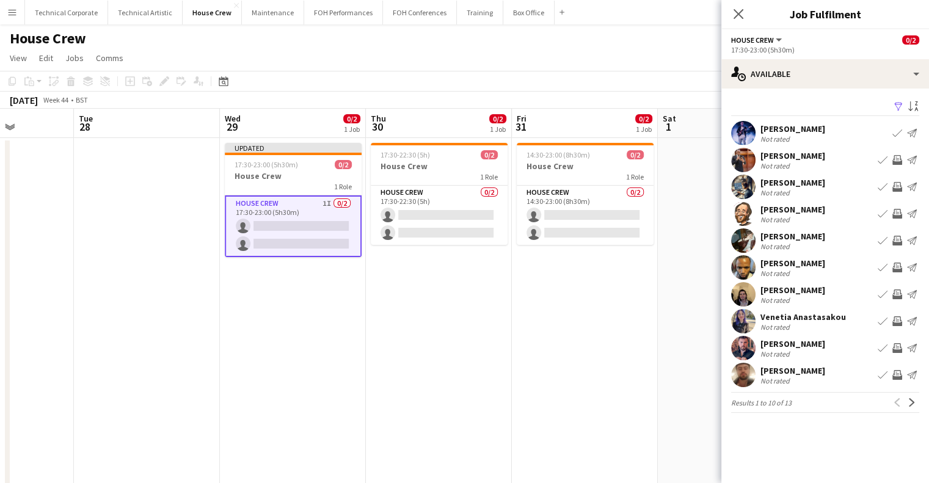
drag, startPoint x: 897, startPoint y: 320, endPoint x: 890, endPoint y: 323, distance: 8.3
click at [897, 320] on app-icon "Invite crew" at bounding box center [898, 321] width 10 height 10
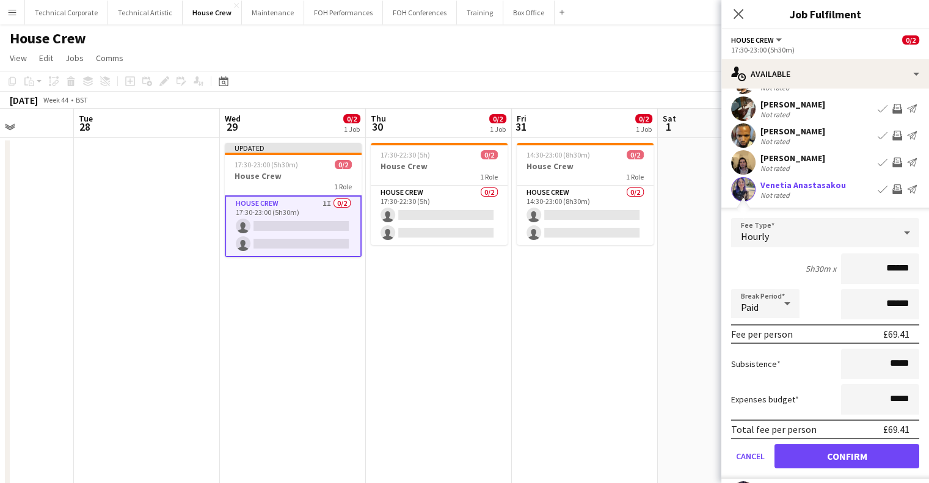
scroll to position [183, 0]
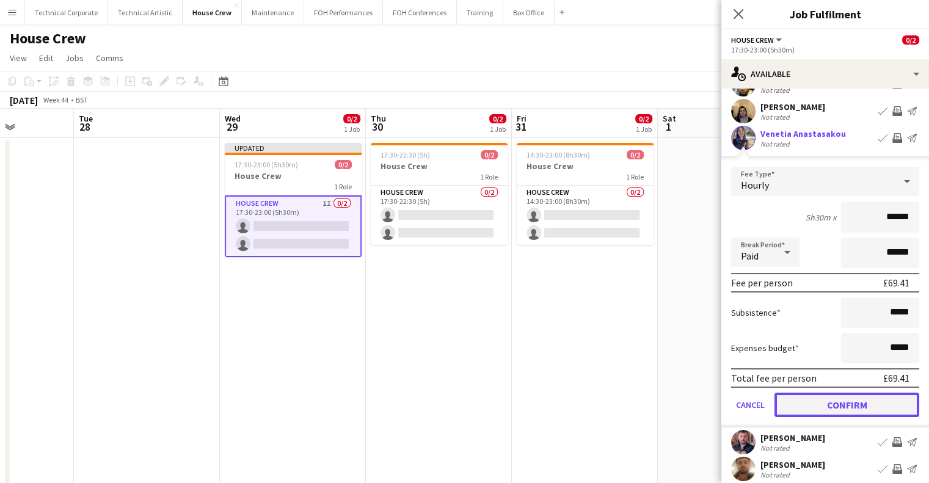
click at [857, 400] on button "Confirm" at bounding box center [847, 405] width 145 height 24
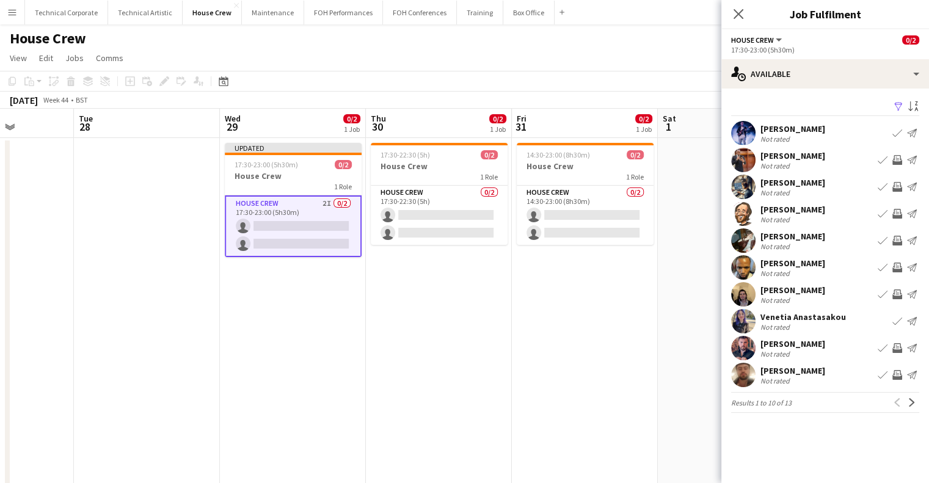
scroll to position [0, 0]
click at [435, 210] on app-card-role "House Crew 0/2 17:30-22:30 (5h) single-neutral-actions single-neutral-actions" at bounding box center [439, 215] width 137 height 59
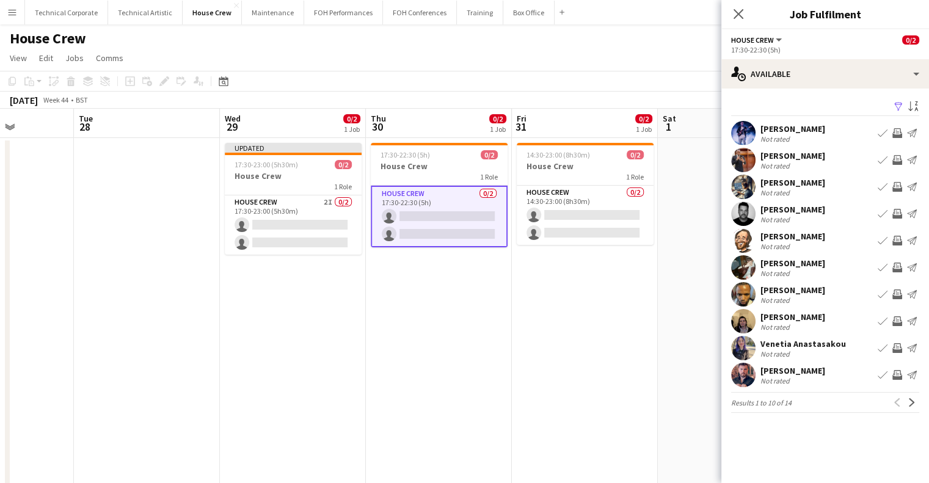
click at [896, 265] on app-icon "Invite crew" at bounding box center [898, 268] width 10 height 10
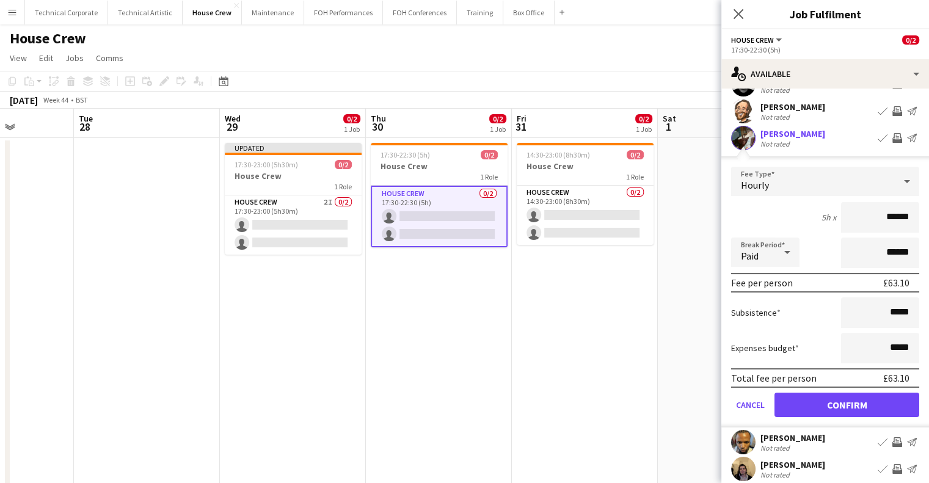
scroll to position [183, 0]
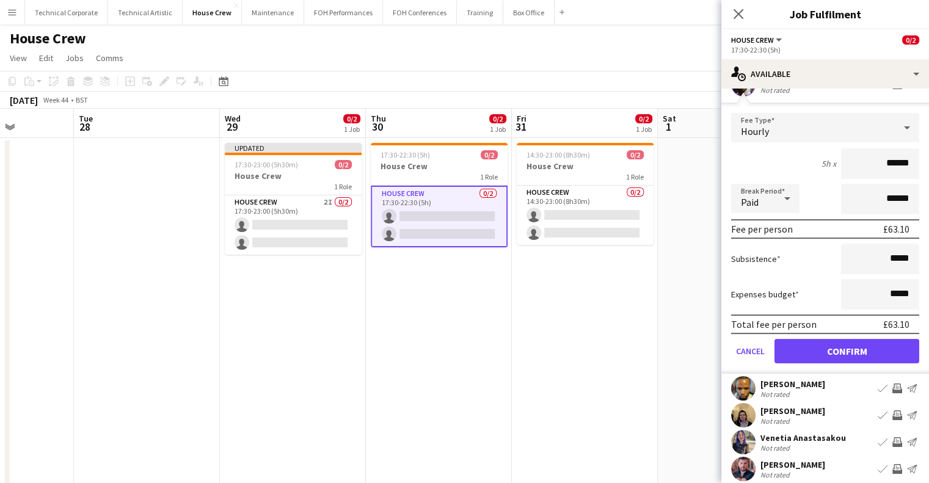
click at [865, 335] on form "Fee Type Hourly 5h x ****** Break Period Paid ****** Fee per person £63.10 Subs…" at bounding box center [826, 243] width 208 height 261
click at [858, 345] on button "Confirm" at bounding box center [847, 351] width 145 height 24
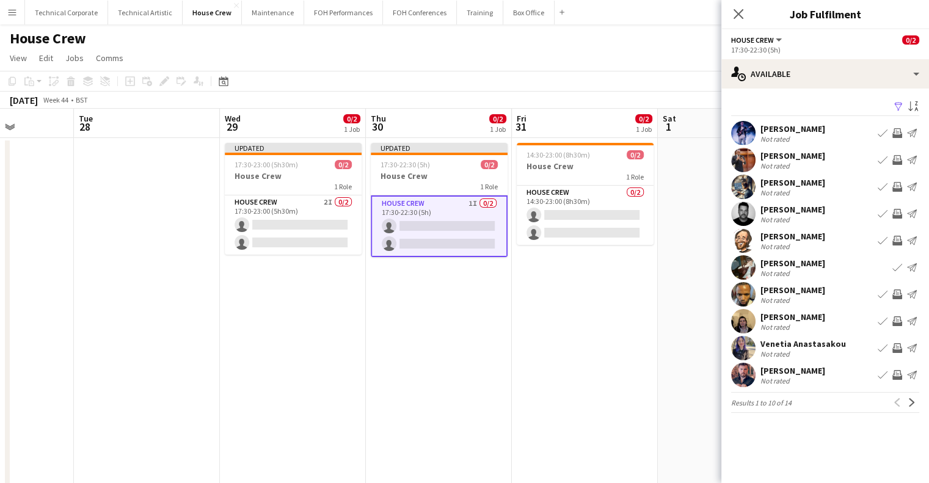
scroll to position [0, 0]
click at [898, 293] on app-icon "Invite crew" at bounding box center [898, 295] width 10 height 10
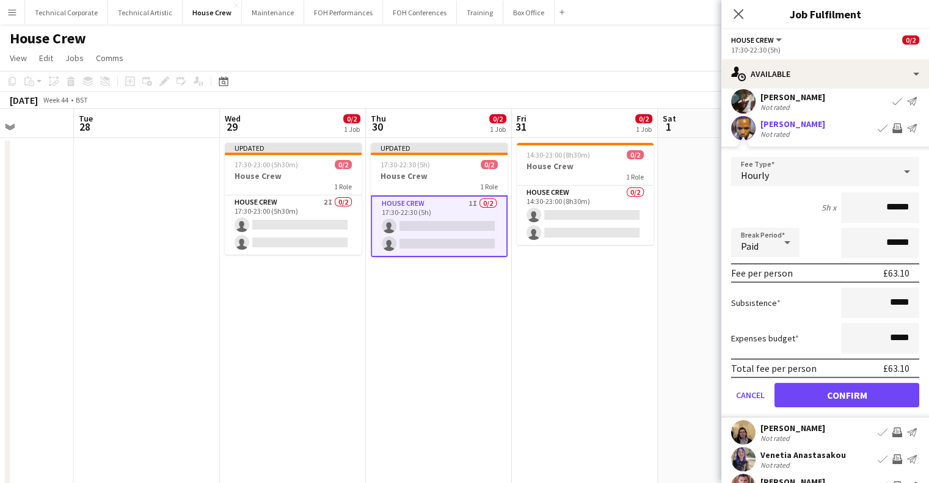
scroll to position [183, 0]
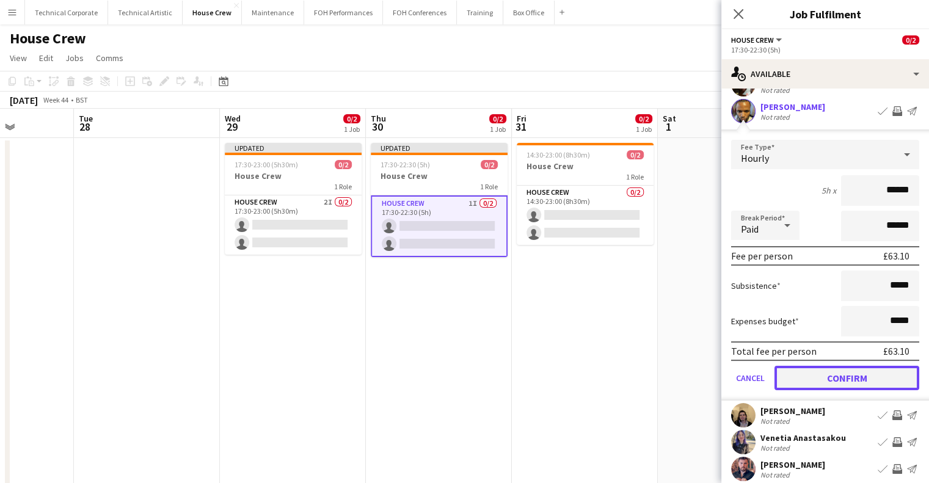
click at [854, 375] on button "Confirm" at bounding box center [847, 378] width 145 height 24
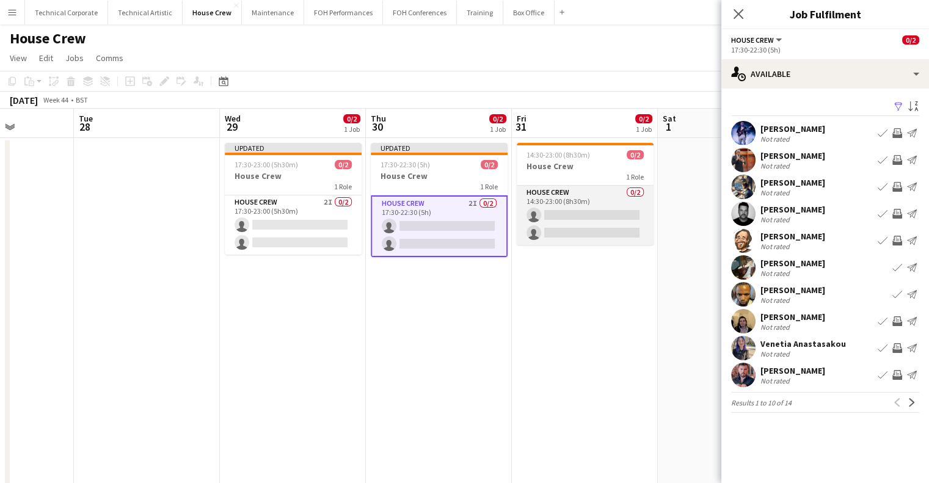
click at [557, 214] on app-card-role "House Crew 0/2 14:30-23:00 (8h30m) single-neutral-actions single-neutral-actions" at bounding box center [585, 215] width 137 height 59
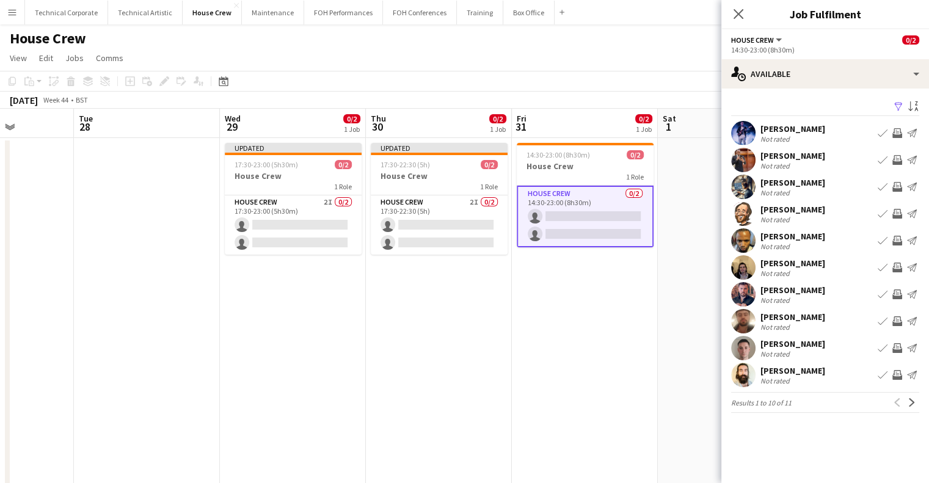
click at [896, 134] on app-icon "Invite crew" at bounding box center [898, 133] width 10 height 10
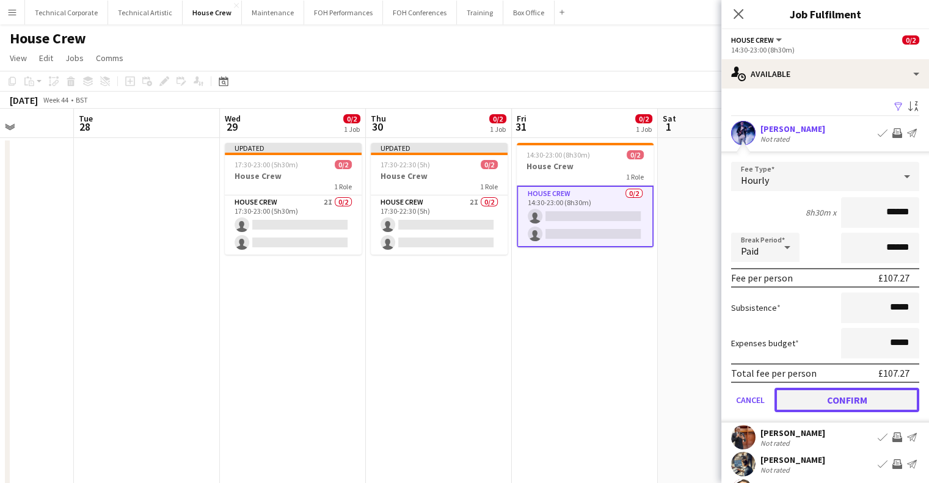
click at [822, 396] on button "Confirm" at bounding box center [847, 400] width 145 height 24
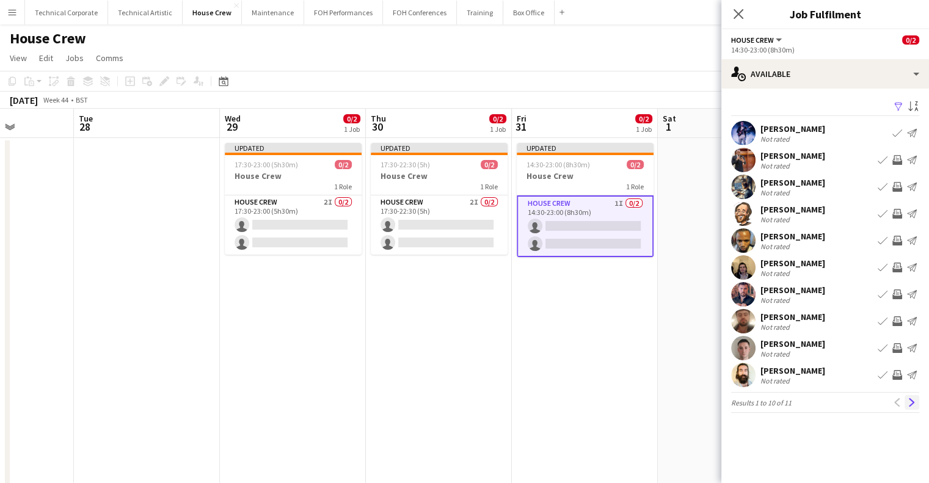
click at [909, 404] on app-icon "Next" at bounding box center [912, 402] width 9 height 9
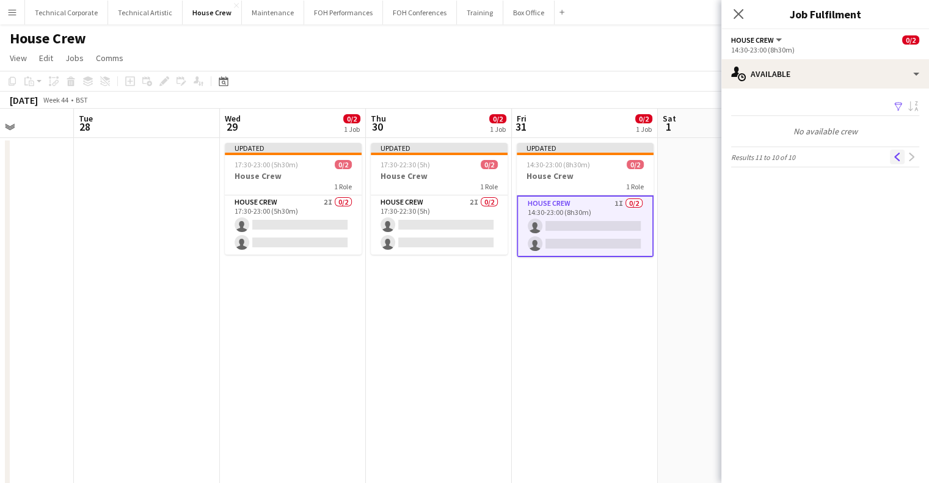
click at [894, 156] on app-icon "Previous" at bounding box center [897, 157] width 9 height 9
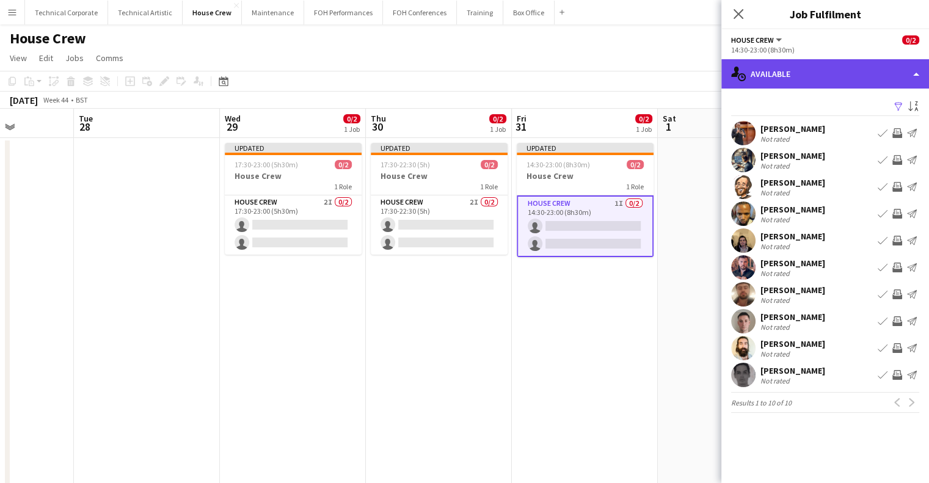
click at [800, 81] on div "single-neutral-actions-upload Available" at bounding box center [826, 73] width 208 height 29
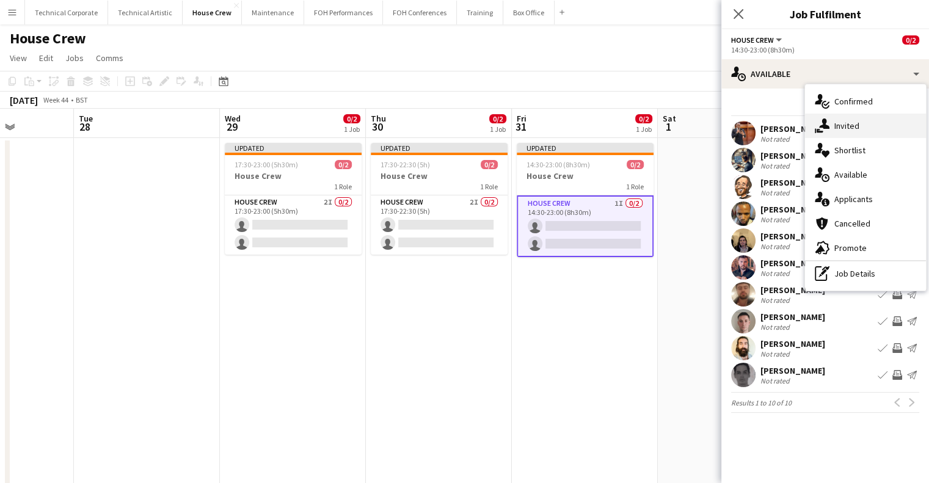
click at [827, 115] on div "single-neutral-actions-share-1 Invited" at bounding box center [865, 126] width 121 height 24
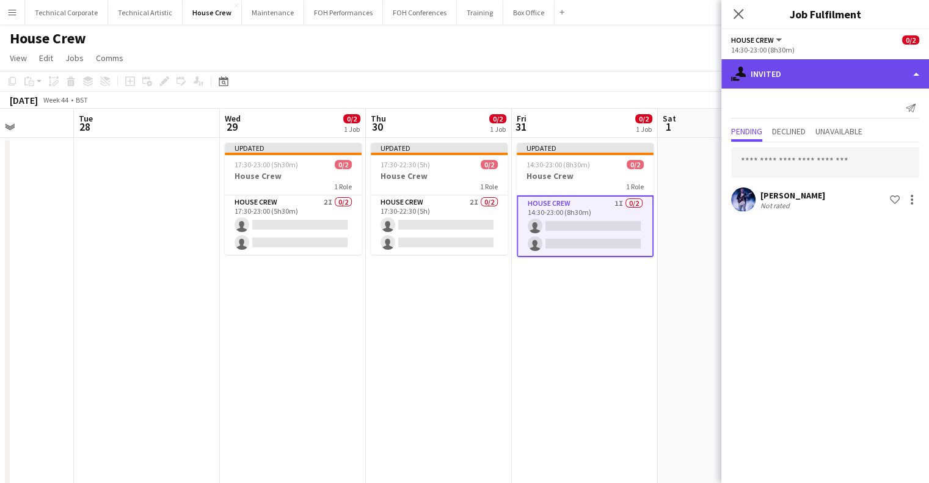
click at [815, 84] on div "single-neutral-actions-share-1 Invited" at bounding box center [826, 73] width 208 height 29
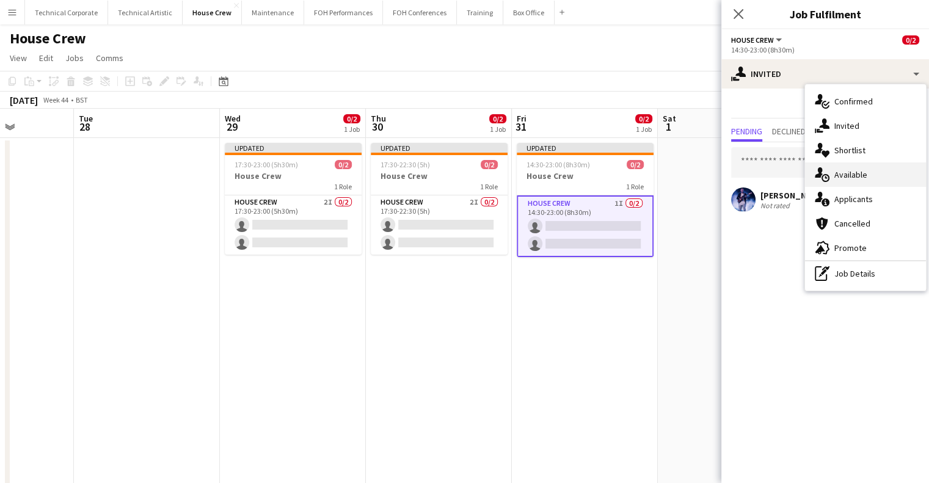
click at [846, 170] on div "single-neutral-actions-upload Available" at bounding box center [865, 175] width 121 height 24
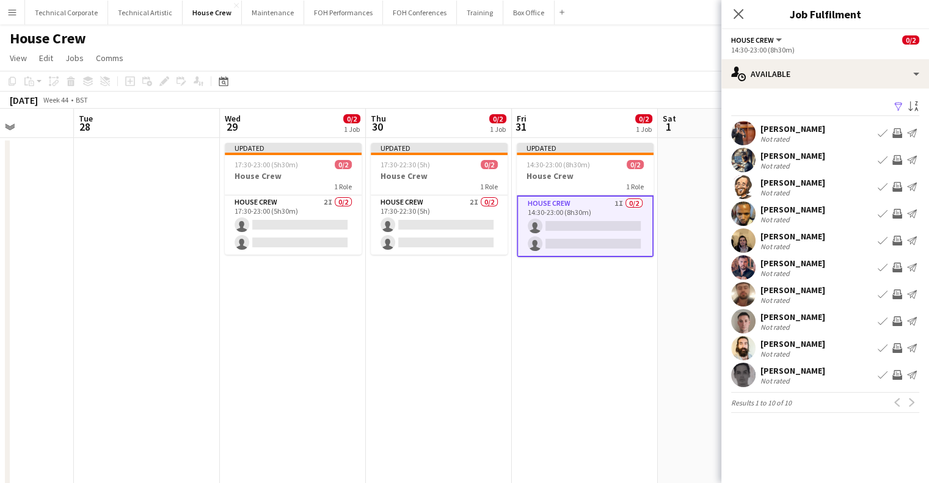
click at [897, 294] on app-icon "Invite crew" at bounding box center [898, 295] width 10 height 10
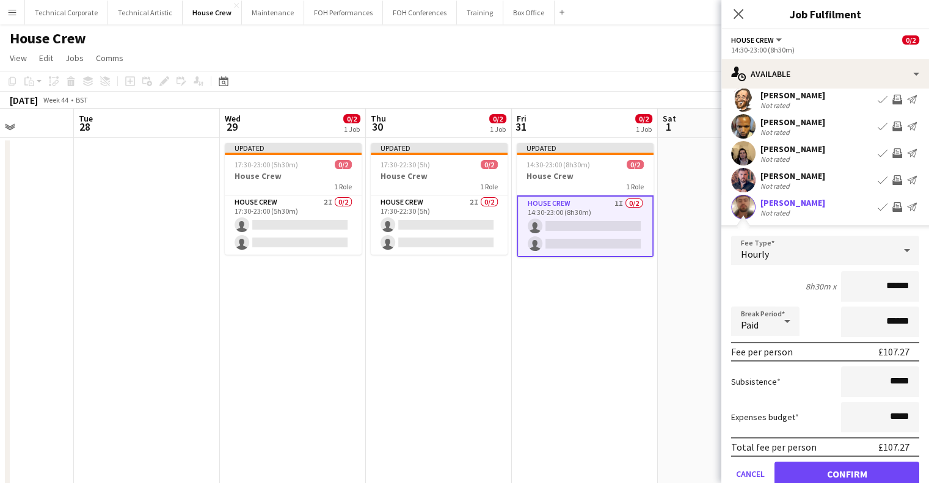
scroll to position [220, 0]
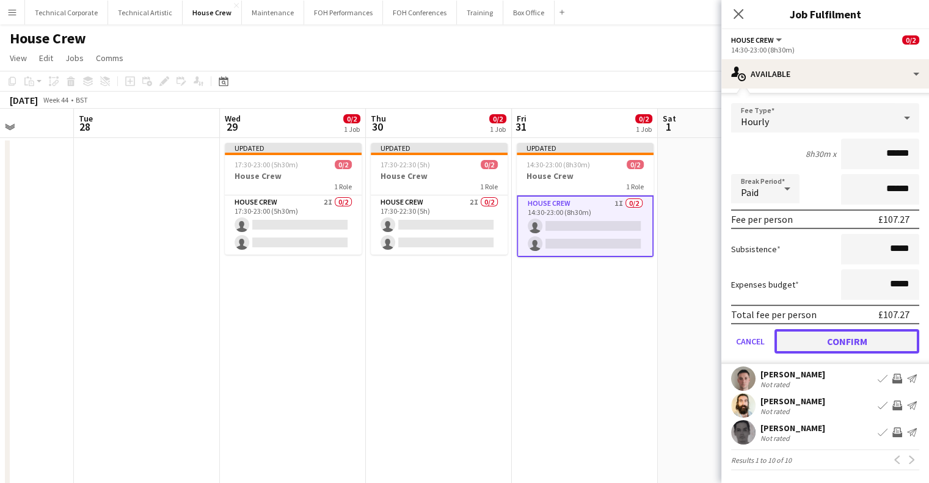
click at [863, 344] on button "Confirm" at bounding box center [847, 341] width 145 height 24
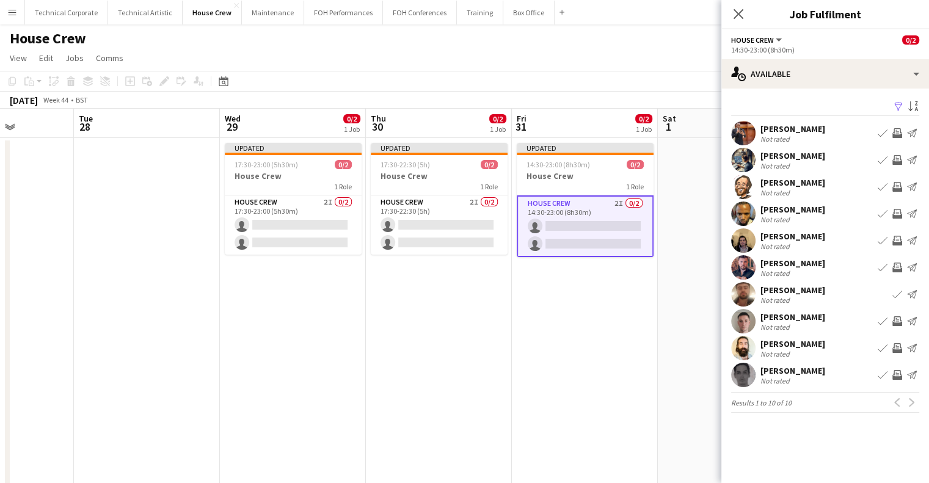
click at [549, 266] on app-date-cell "Updated 14:30-23:00 (8h30m) 0/2 House Crew 1 Role House Crew 2I 0/2 14:30-23:00…" at bounding box center [585, 338] width 146 height 400
click at [582, 304] on app-date-cell "Updated 14:30-23:00 (8h30m) 0/2 House Crew 1 Role House Crew 2I 0/2 14:30-23:00…" at bounding box center [585, 338] width 146 height 400
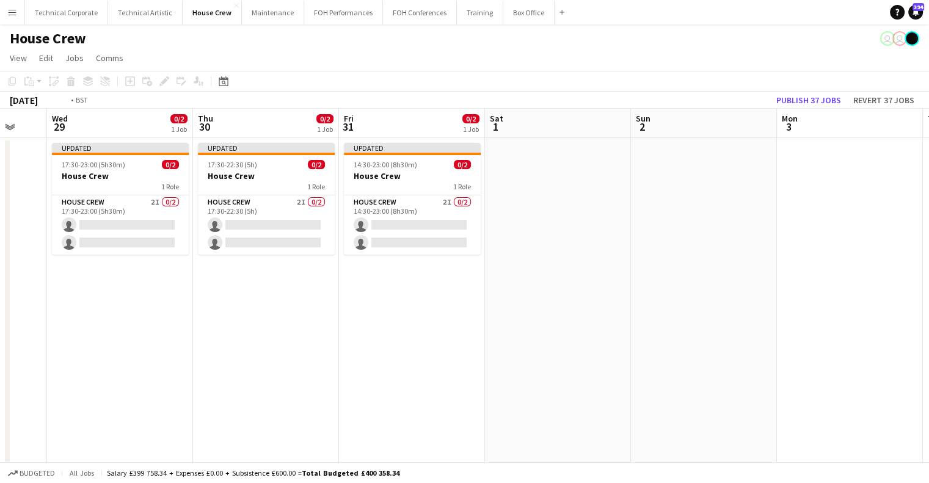
drag, startPoint x: 567, startPoint y: 295, endPoint x: 937, endPoint y: 291, distance: 369.6
click at [929, 291] on html "Menu Boards Boards Boards All jobs Status Workforce Workforce My Workforce Recr…" at bounding box center [464, 279] width 929 height 558
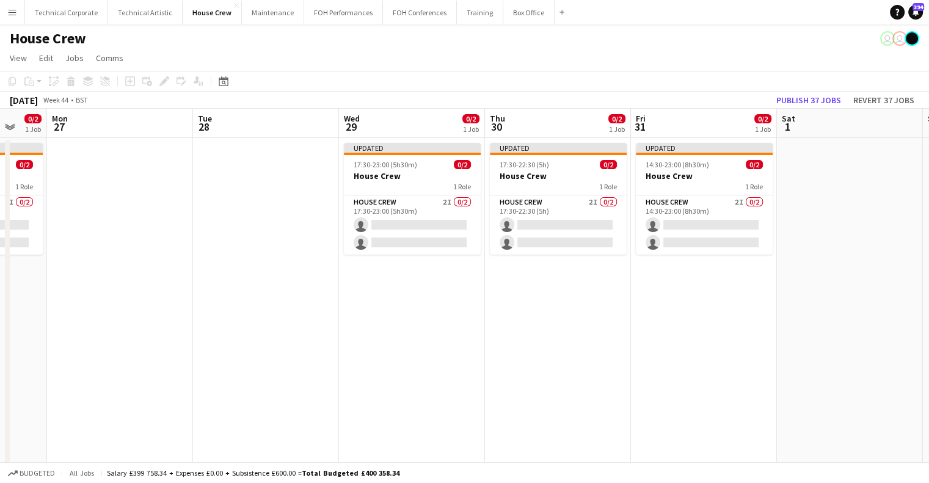
drag, startPoint x: 827, startPoint y: 295, endPoint x: 891, endPoint y: 283, distance: 65.3
click at [920, 284] on app-calendar-viewport "Sat 25 0/2 1 Job Sun 26 0/2 1 Job Mon 27 Tue 28 Wed 29 0/2 1 Job Thu 30 0/2 1 J…" at bounding box center [464, 323] width 929 height 429
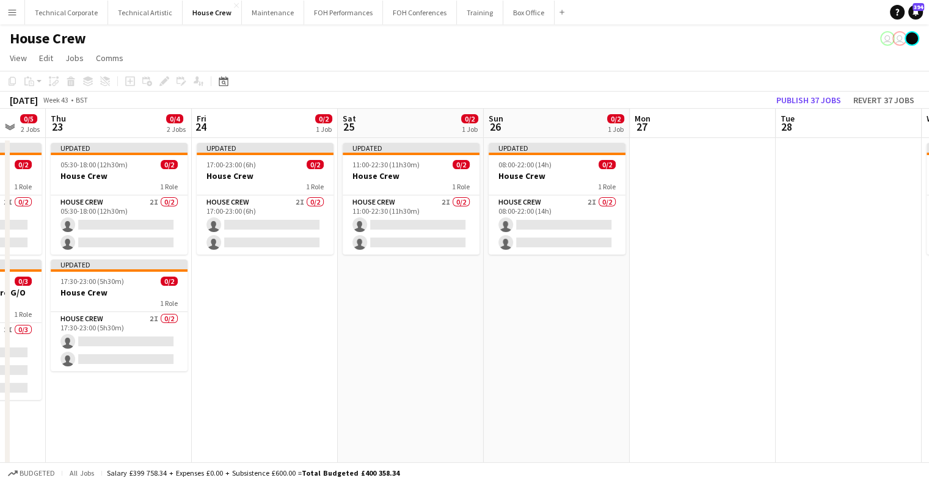
click at [929, 320] on html "Menu Boards Boards Boards All jobs Status Workforce Workforce My Workforce Recr…" at bounding box center [464, 279] width 929 height 558
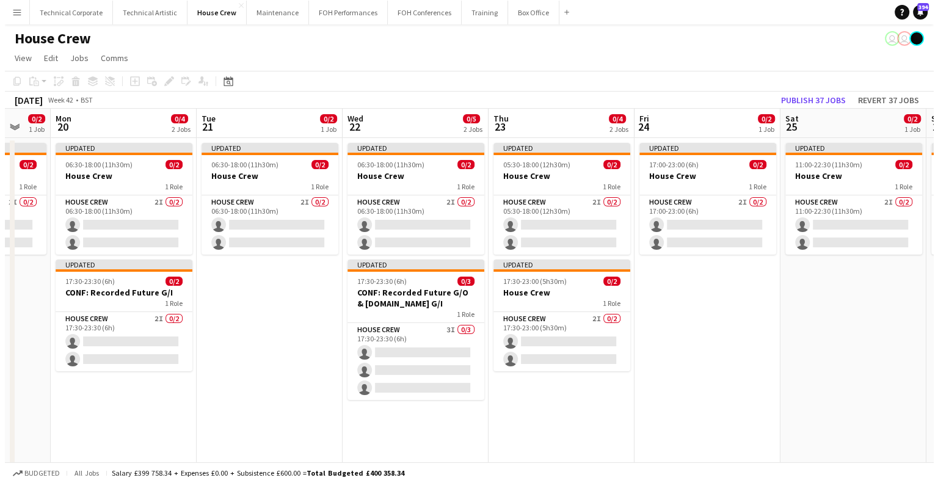
scroll to position [0, 349]
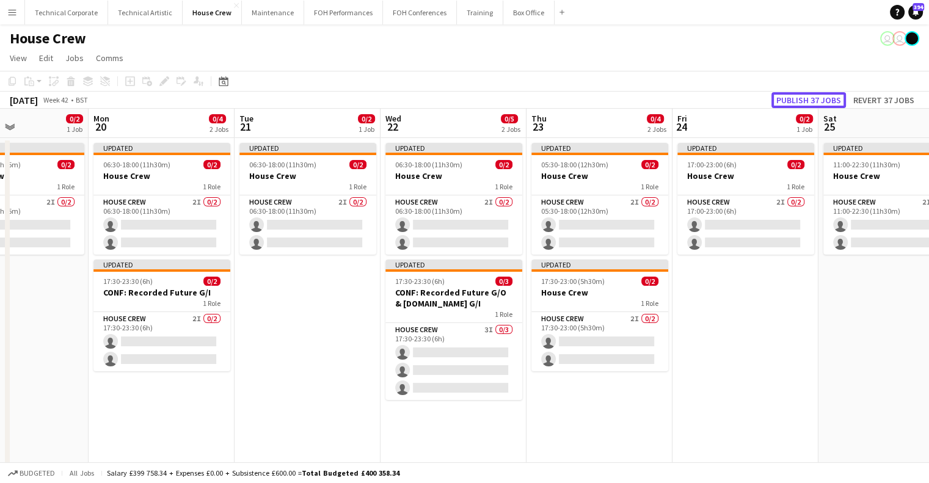
click at [843, 100] on button "Publish 37 jobs" at bounding box center [809, 100] width 75 height 16
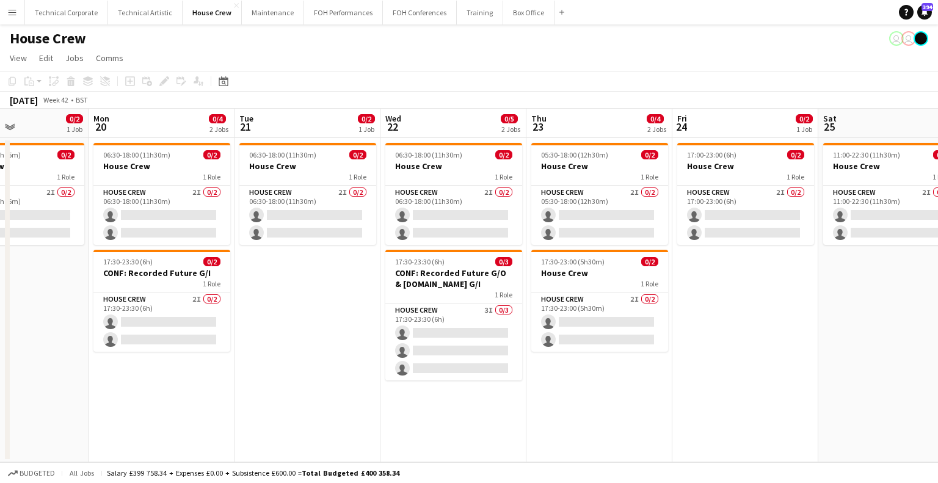
scroll to position [0, 70]
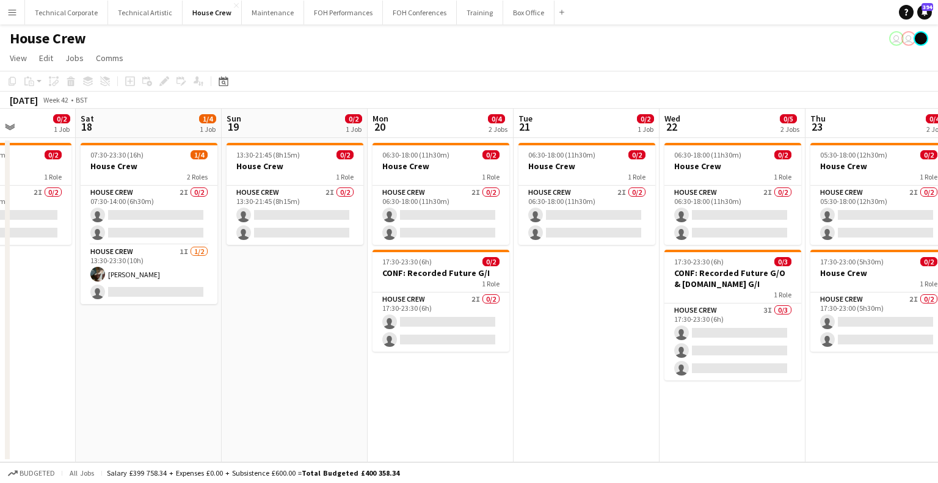
click at [938, 324] on app-calendar-viewport "Fri 17 0/2 1 Job Sat 18 1/4 1 Job Sun 19 0/2 1 Job Mon 20 0/4 2 Jobs Tue 21 0/2…" at bounding box center [469, 286] width 938 height 354
click at [830, 359] on app-calendar-viewport "Fri 17 0/2 1 Job Sat 18 1/4 1 Job Sun 19 0/2 1 Job Mon 20 0/4 2 Jobs Tue 21 0/2…" at bounding box center [469, 286] width 938 height 354
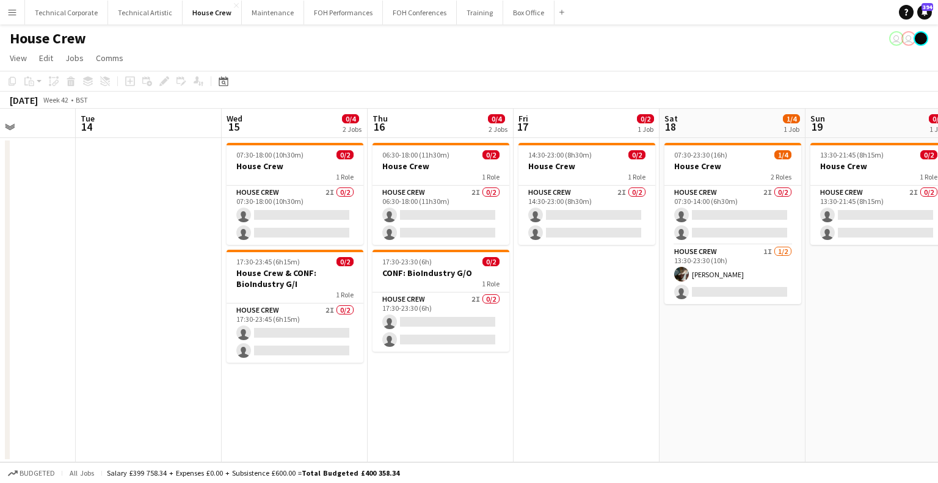
click at [745, 354] on app-calendar-viewport "Mon 13 Tue 14 Wed 15 0/4 2 Jobs Thu 16 0/4 2 Jobs Fri 17 0/2 1 Job Sat 18 1/4 1…" at bounding box center [469, 286] width 938 height 354
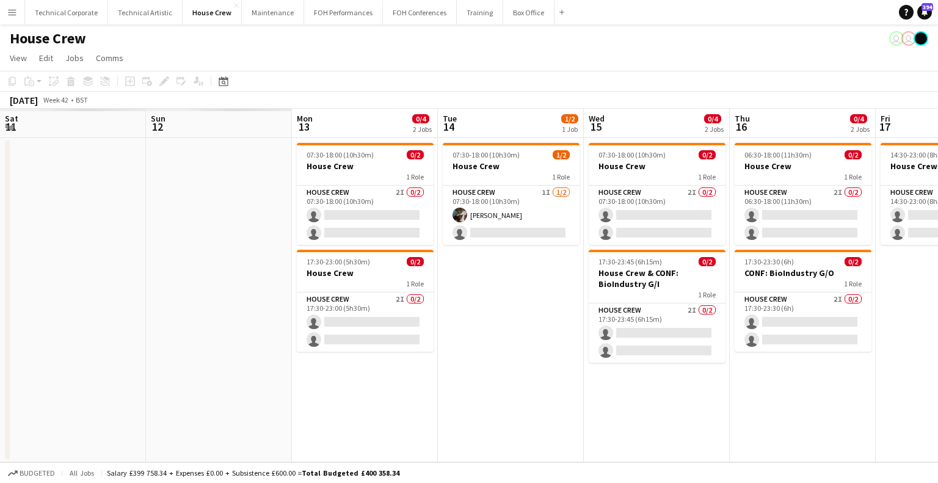
scroll to position [0, 292]
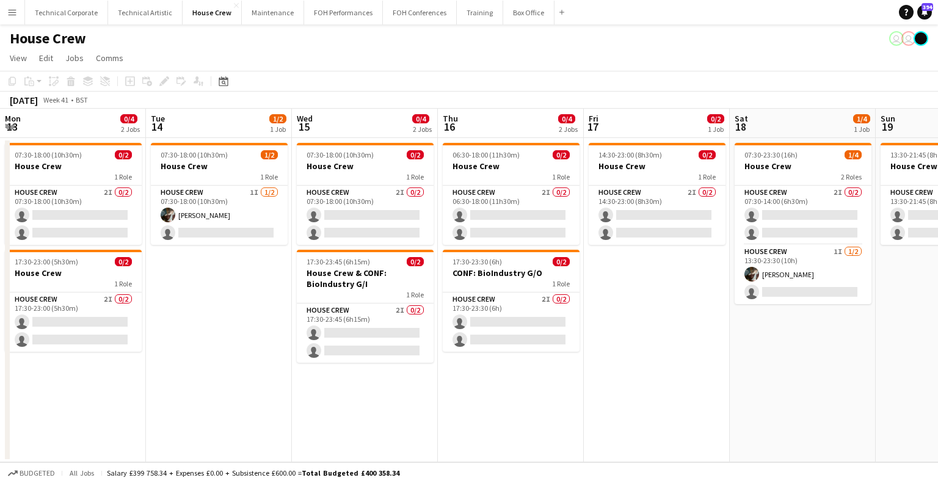
drag, startPoint x: 418, startPoint y: 356, endPoint x: 761, endPoint y: 329, distance: 343.7
click at [907, 317] on app-calendar-viewport "Sat 11 0/2 1 Job Sun 12 0/2 1 Job Mon 13 0/4 2 Jobs Tue 14 1/2 1 Job Wed 15 0/4…" at bounding box center [469, 286] width 938 height 354
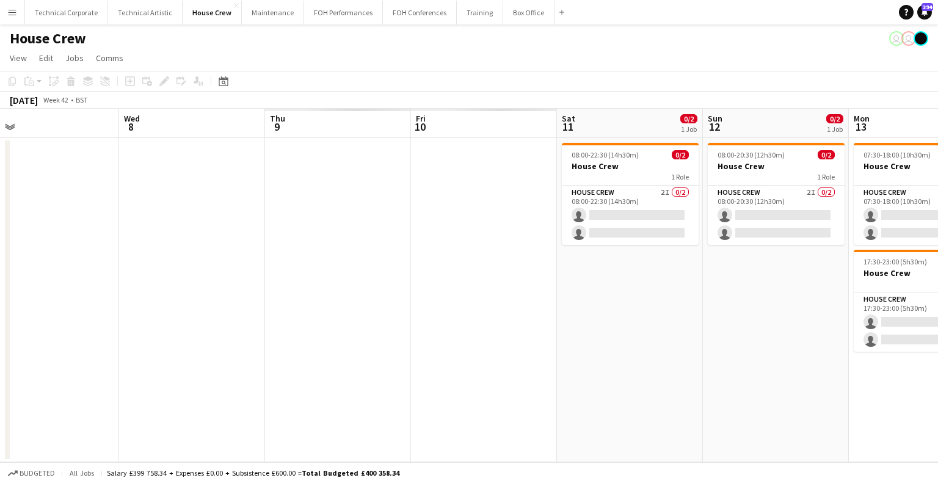
drag, startPoint x: 828, startPoint y: 325, endPoint x: 866, endPoint y: 320, distance: 38.3
click at [846, 322] on app-calendar-viewport "Tue 7 Wed 8 Thu 9 Fri 10 Sat 11 0/2 1 Job Sun 12 0/2 1 Job Mon 13 0/4 2 Jobs Tu…" at bounding box center [469, 286] width 938 height 354
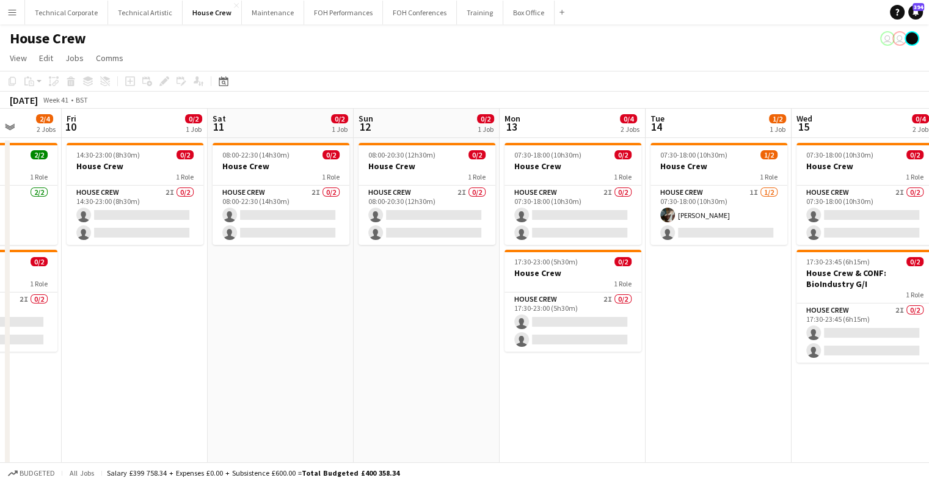
drag, startPoint x: 350, startPoint y: 373, endPoint x: 837, endPoint y: 349, distance: 487.5
click at [837, 349] on app-calendar-viewport "Tue 7 2/6 3 Jobs Wed 8 2/2 1 Job Thu 9 2/4 2 Jobs Fri 10 0/2 1 Job Sat 11 0/2 1…" at bounding box center [464, 303] width 929 height 389
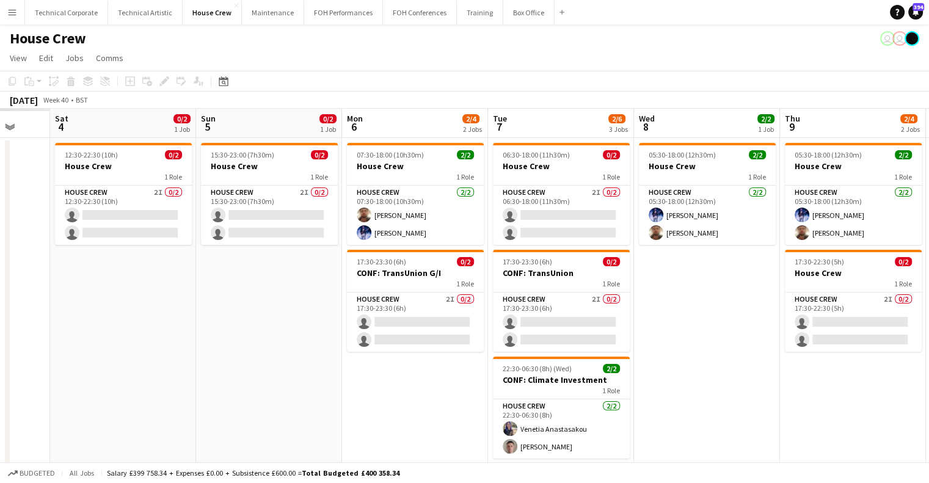
scroll to position [0, 378]
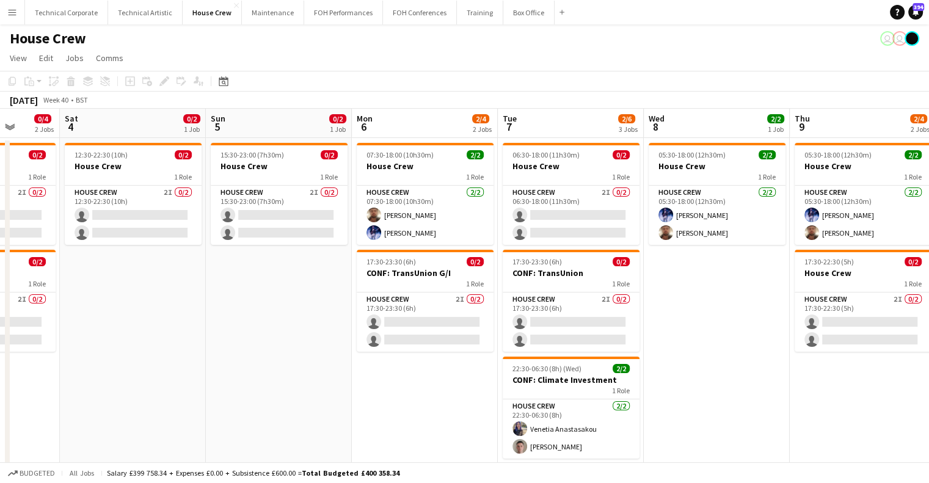
drag, startPoint x: 433, startPoint y: 349, endPoint x: 869, endPoint y: 347, distance: 436.2
click at [869, 347] on app-calendar-viewport "Wed 1 2/4 2 Jobs Thu 2 0/2 1 Job Fri 3 0/4 2 Jobs Sat 4 0/2 1 Job Sun 5 0/2 1 J…" at bounding box center [464, 303] width 929 height 389
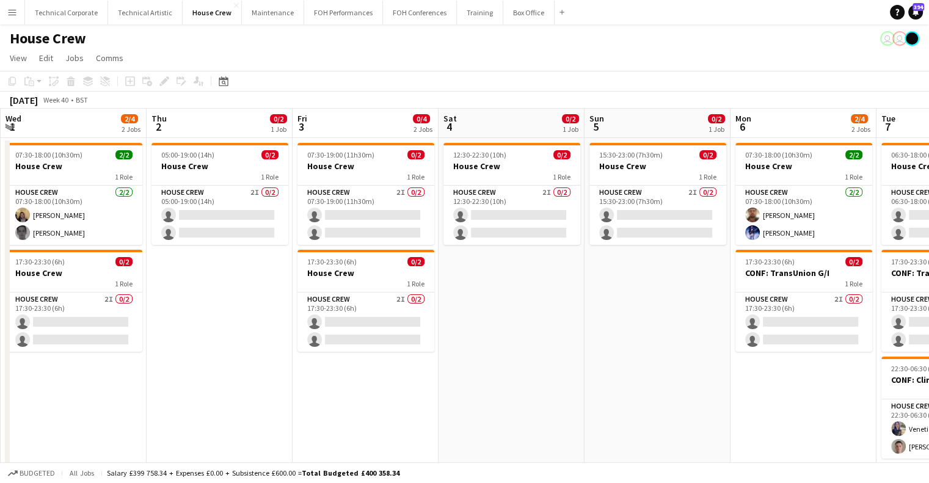
drag, startPoint x: 642, startPoint y: 328, endPoint x: 511, endPoint y: 354, distance: 133.8
click at [879, 344] on app-calendar-viewport "Mon 29 2/2 1 Job Tue 30 2/2 1 Job Wed 1 2/4 2 Jobs Thu 2 0/2 1 Job Fri 3 0/4 2 …" at bounding box center [464, 303] width 929 height 389
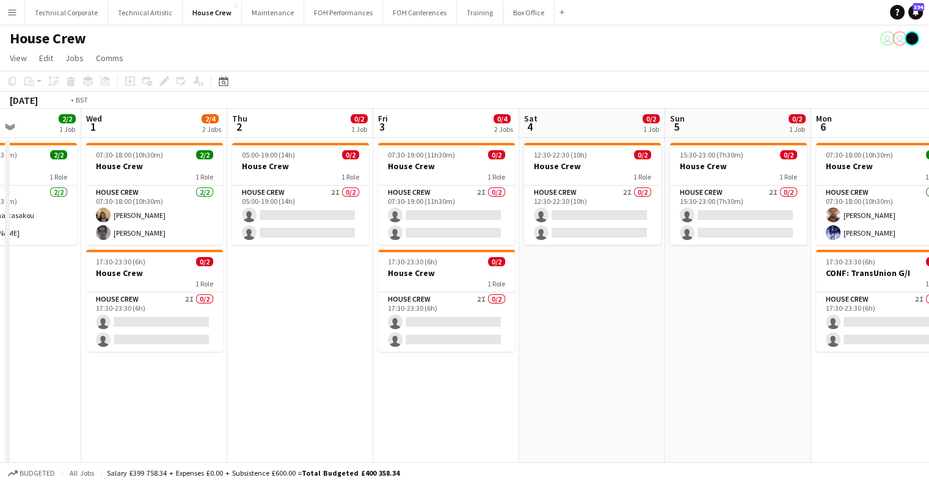
drag, startPoint x: 733, startPoint y: 337, endPoint x: 861, endPoint y: 334, distance: 128.3
click at [861, 334] on app-calendar-viewport "Sun 28 Mon 29 2/2 1 Job Tue 30 2/2 1 Job Wed 1 2/4 2 Jobs Thu 2 0/2 1 Job Fri 3…" at bounding box center [464, 303] width 929 height 389
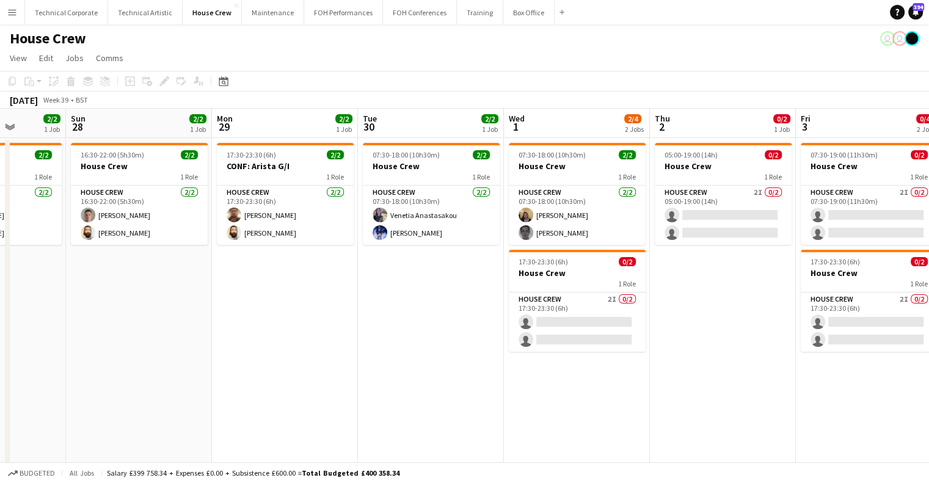
scroll to position [0, 371]
drag, startPoint x: 456, startPoint y: 373, endPoint x: 587, endPoint y: 358, distance: 132.2
click at [587, 358] on app-calendar-viewport "Thu 25 4/4 2 Jobs Fri 26 2/2 1 Job Sat 27 2/2 1 Job Sun 28 2/2 1 Job Mon 29 2/2…" at bounding box center [464, 303] width 929 height 389
